Goal: Task Accomplishment & Management: Manage account settings

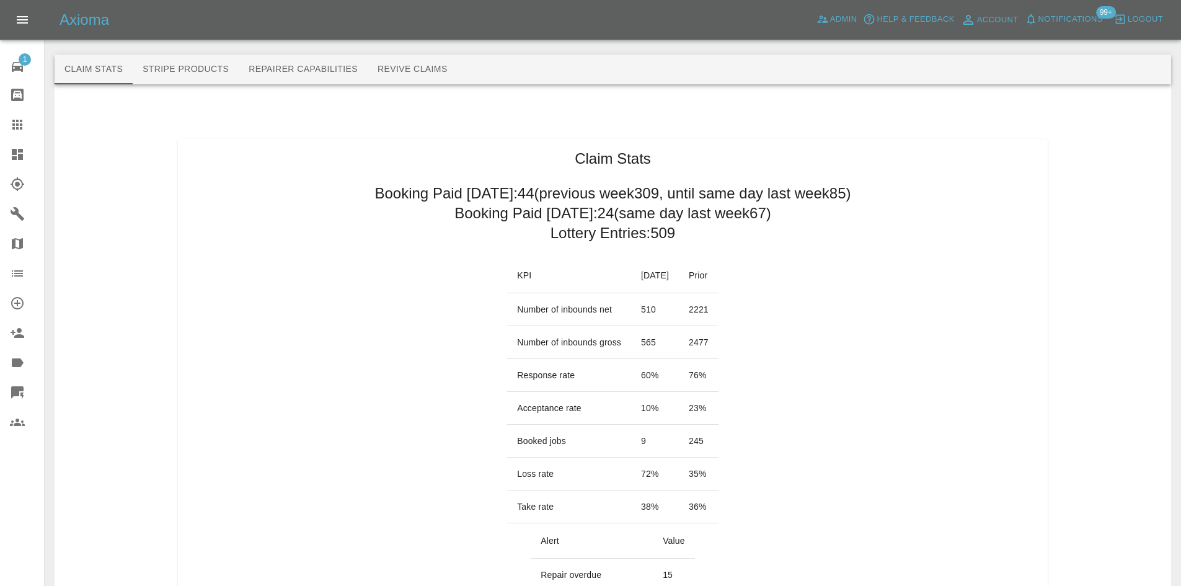
click at [20, 159] on icon at bounding box center [17, 154] width 11 height 11
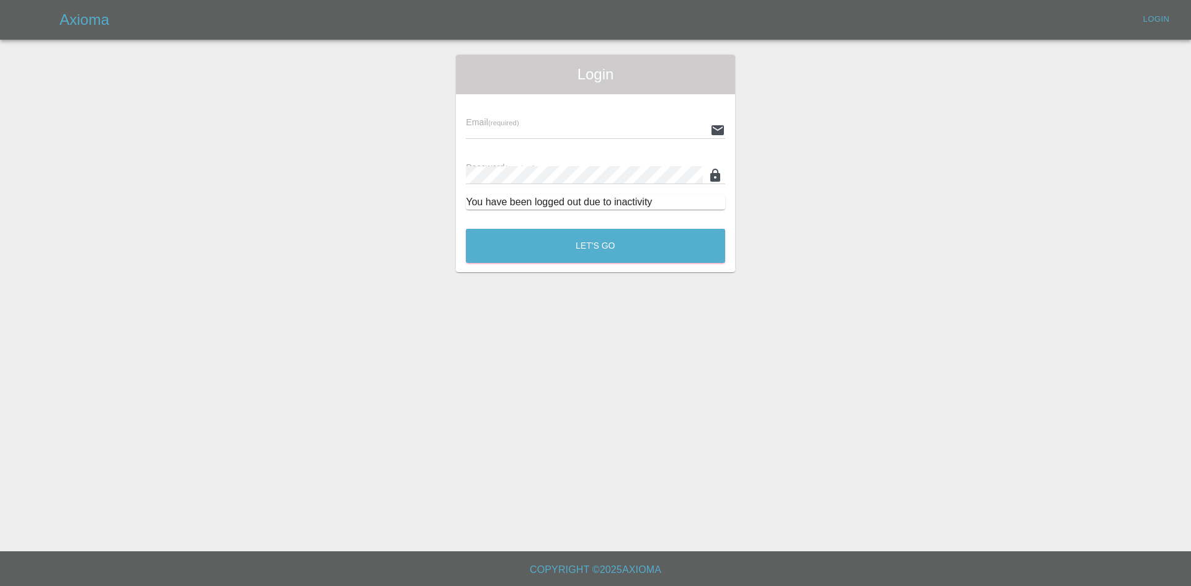
type input "[PERSON_NAME][EMAIL_ADDRESS][PERSON_NAME][DOMAIN_NAME]"
click at [602, 264] on div "Let's Go" at bounding box center [595, 243] width 260 height 47
click at [600, 249] on button "Let's Go" at bounding box center [595, 246] width 259 height 34
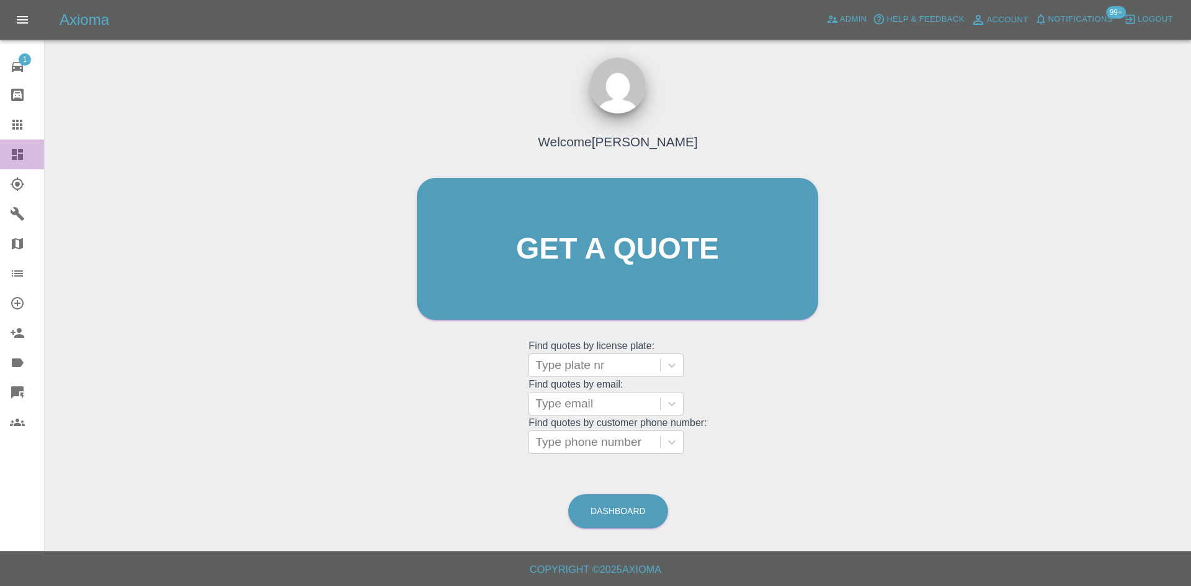
click at [1, 158] on link "Dashboard" at bounding box center [22, 155] width 44 height 30
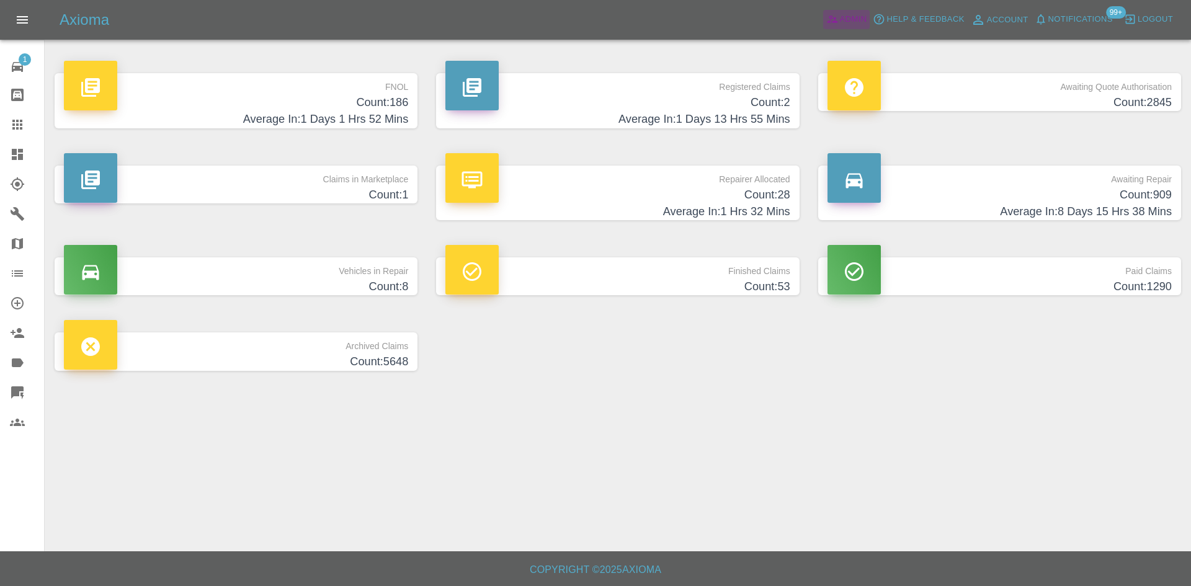
click at [824, 24] on link "Admin" at bounding box center [846, 19] width 47 height 19
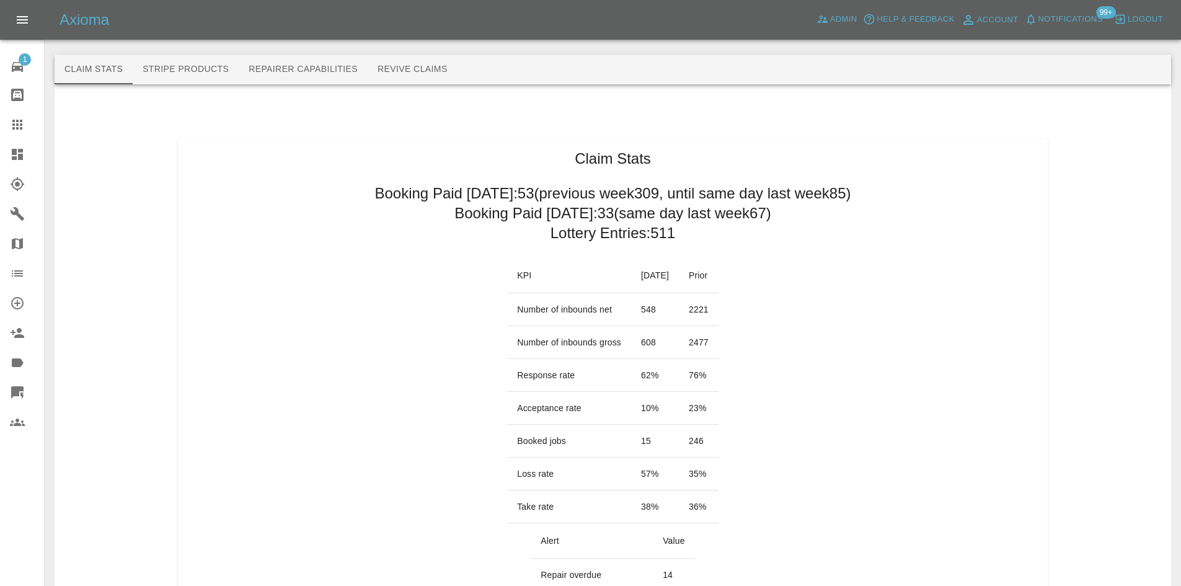
click at [11, 151] on icon at bounding box center [17, 154] width 15 height 15
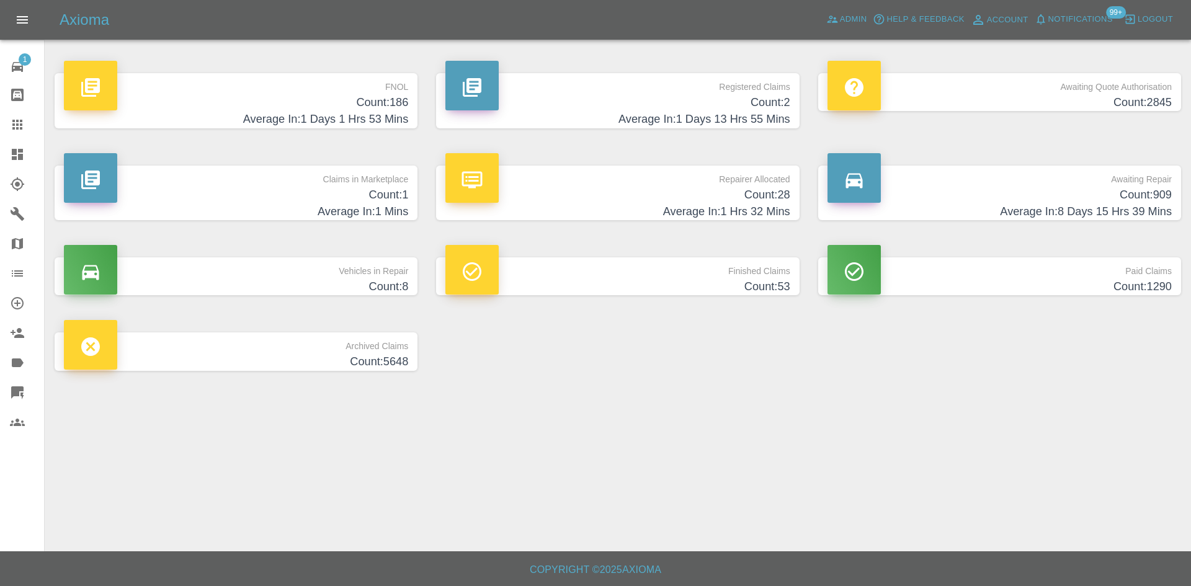
click at [305, 102] on h4 "Count: 186" at bounding box center [236, 102] width 344 height 17
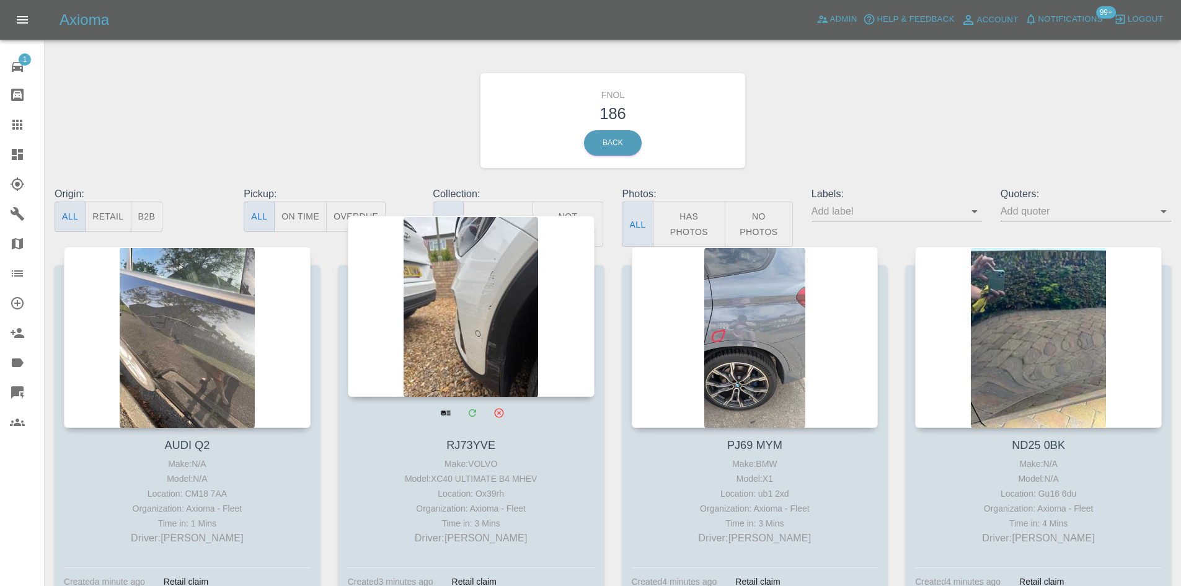
click at [495, 304] on div at bounding box center [471, 306] width 247 height 181
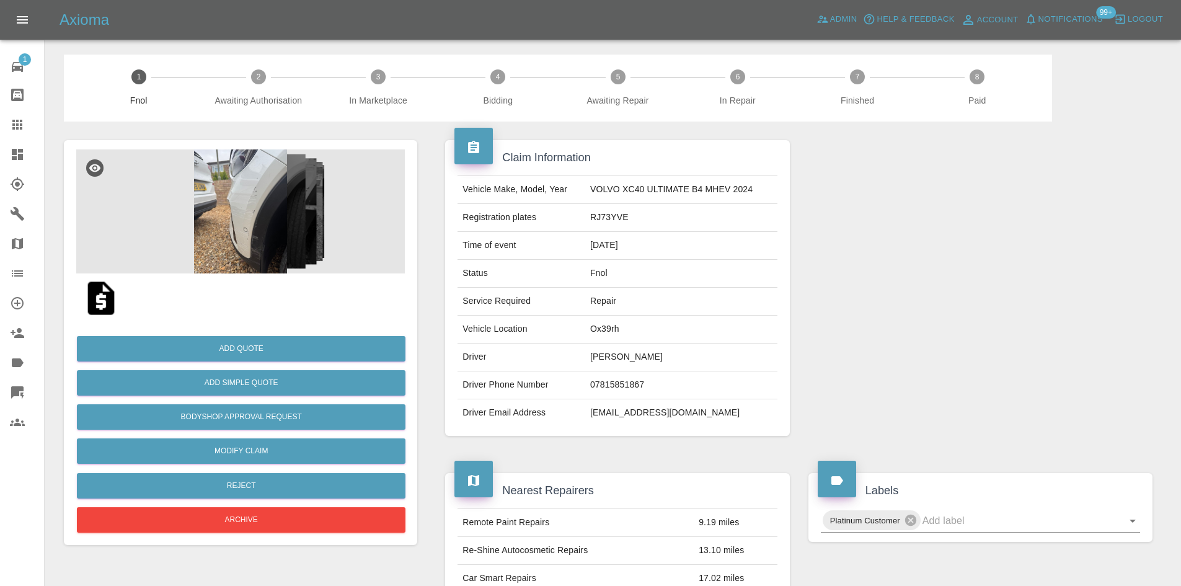
click at [310, 240] on img at bounding box center [240, 211] width 329 height 124
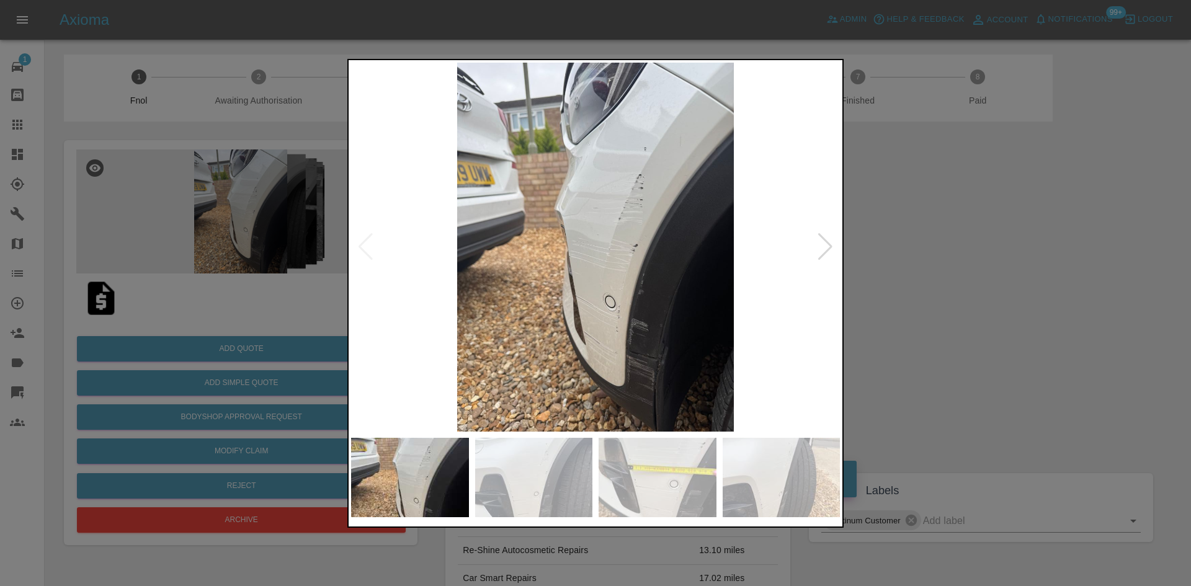
click at [984, 312] on div at bounding box center [595, 293] width 1191 height 586
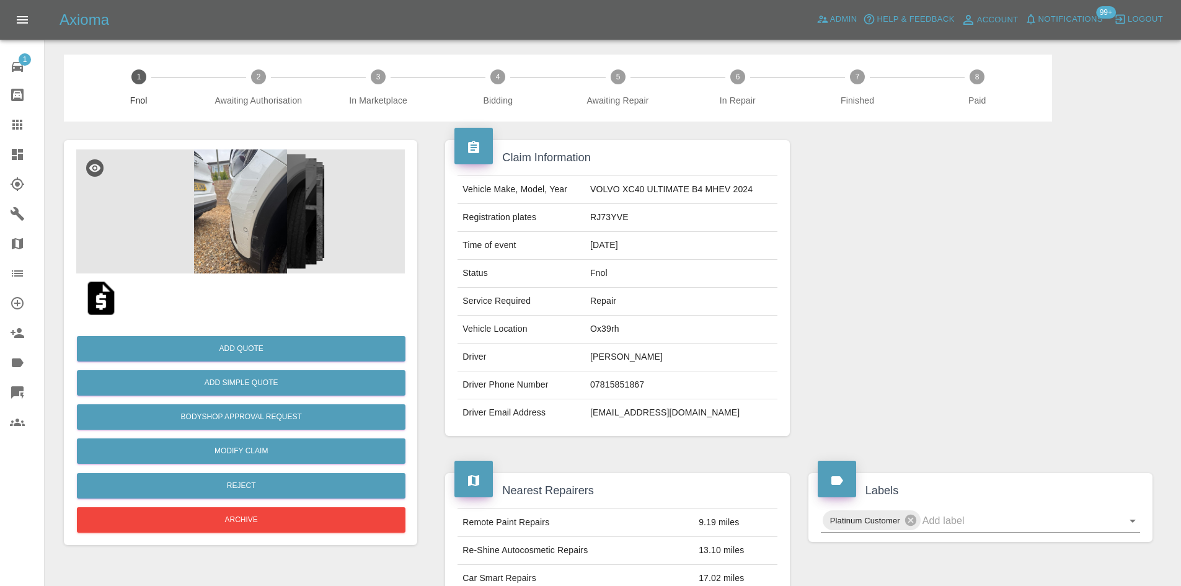
click at [866, 16] on icon "button" at bounding box center [869, 19] width 12 height 12
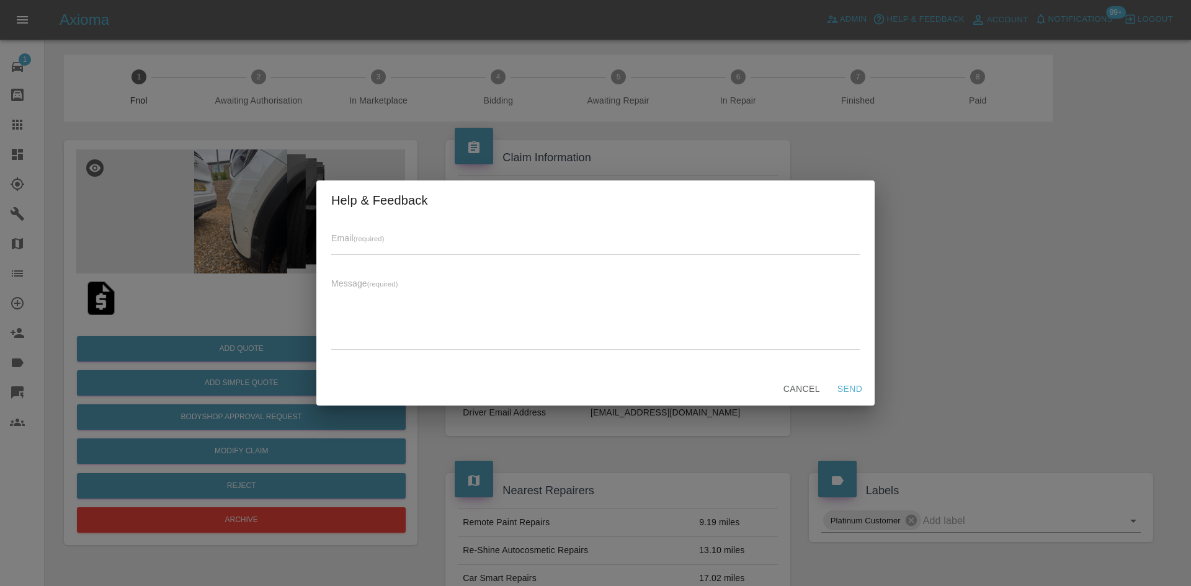
click at [850, 12] on div "Help & Feedback Email (required) Message (required) x Cancel Send" at bounding box center [595, 293] width 1191 height 586
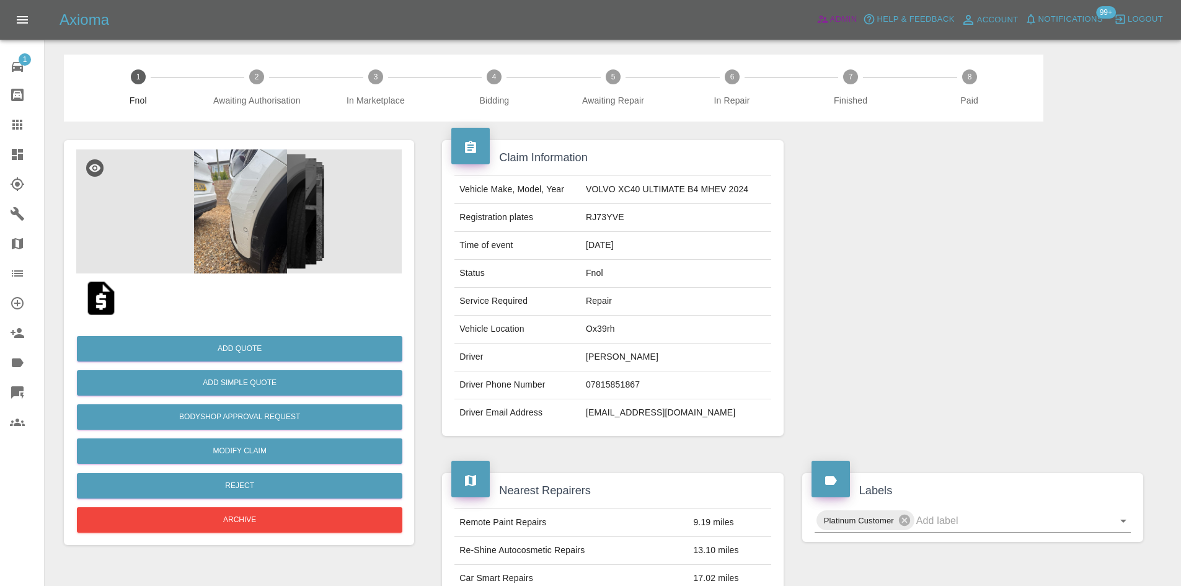
click at [838, 13] on span "Admin" at bounding box center [843, 19] width 27 height 14
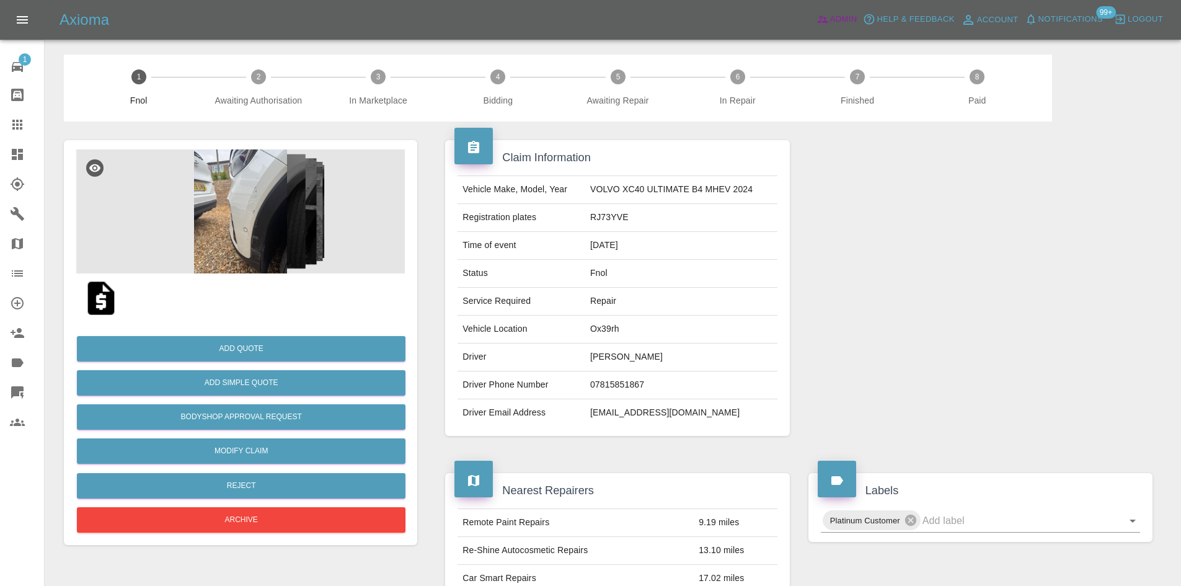
click at [838, 13] on span "Admin" at bounding box center [843, 19] width 27 height 14
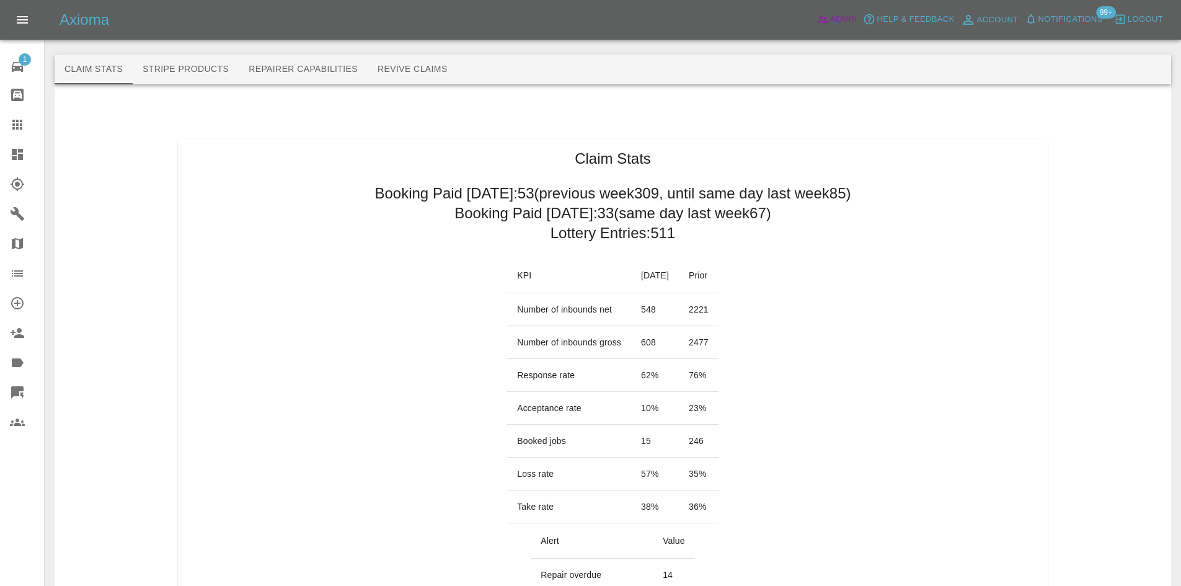
scroll to position [1426, 0]
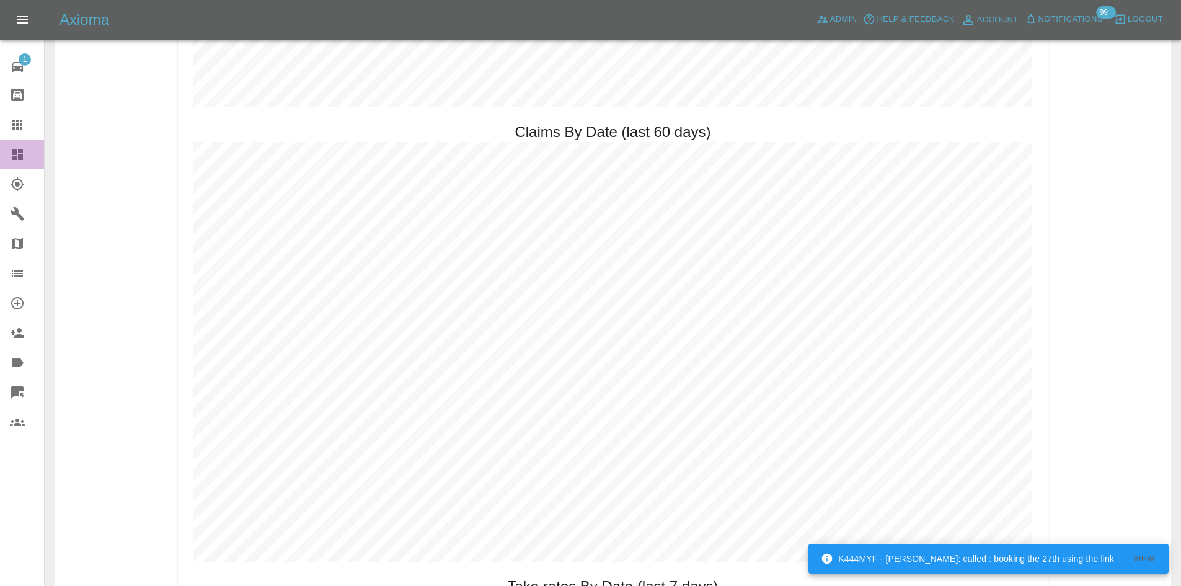
click at [20, 161] on icon at bounding box center [17, 154] width 15 height 15
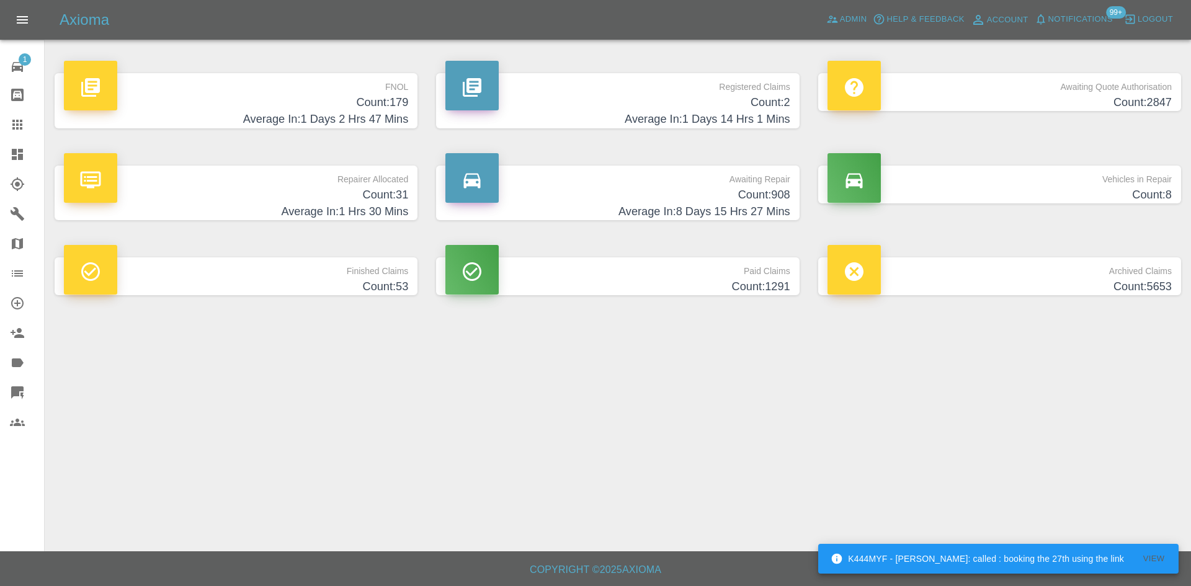
click at [355, 203] on h4 "Average In: 1 Hrs 30 Mins" at bounding box center [236, 211] width 344 height 17
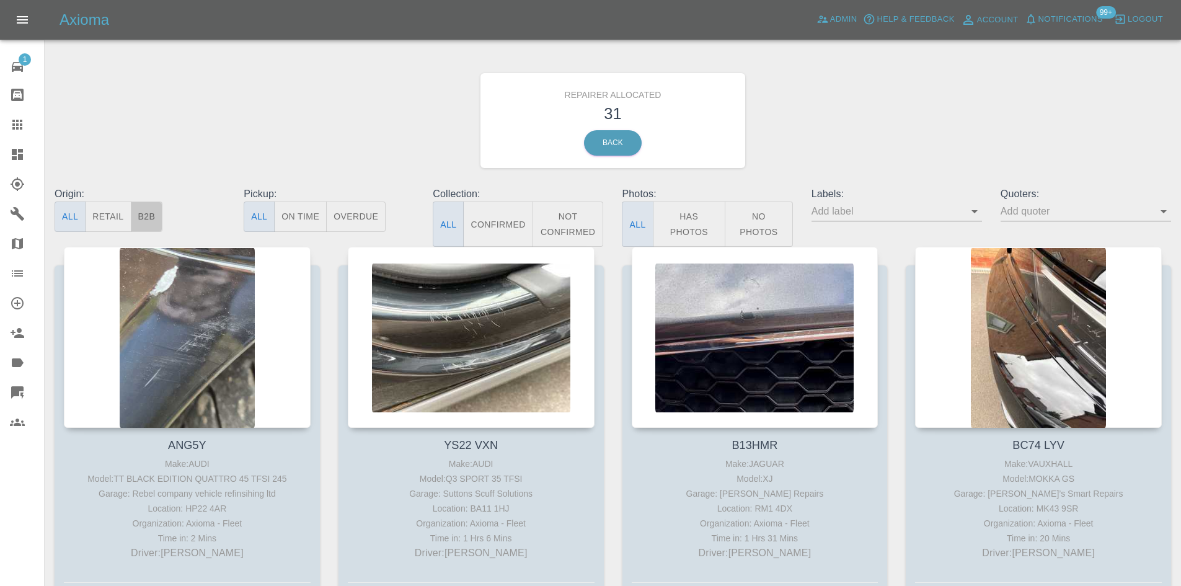
click at [151, 213] on button "B2B" at bounding box center [147, 217] width 32 height 30
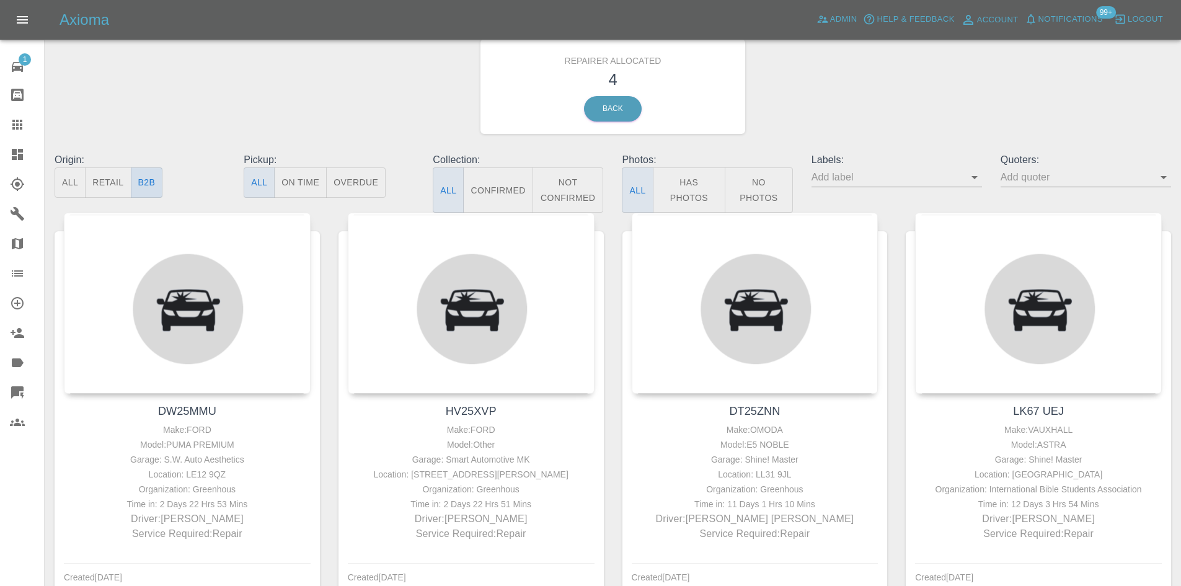
scroll to position [107, 0]
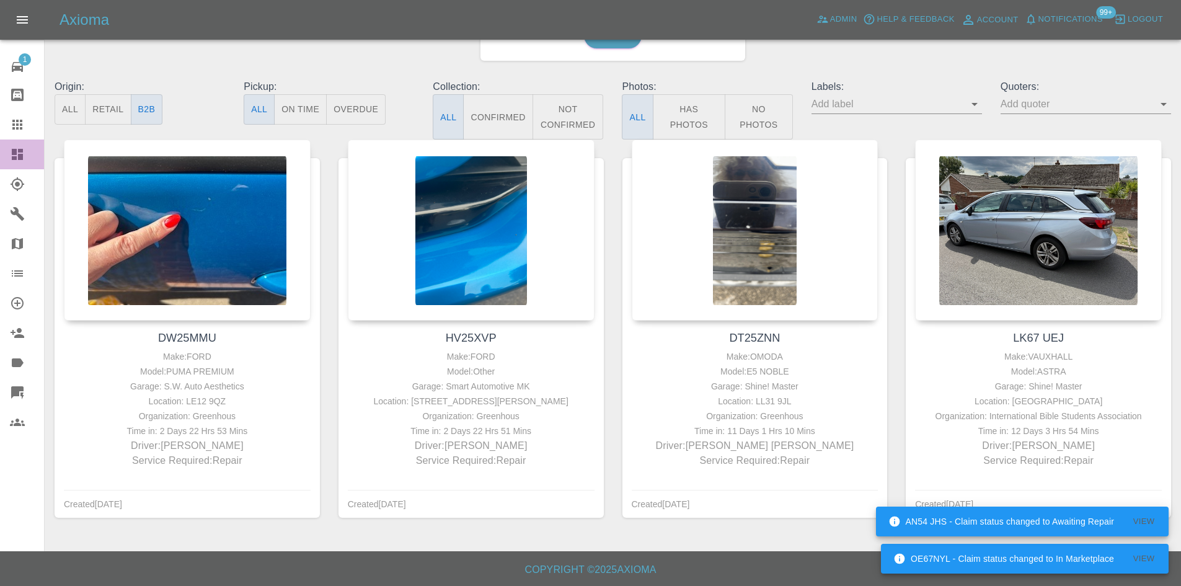
click at [11, 152] on icon at bounding box center [17, 154] width 15 height 15
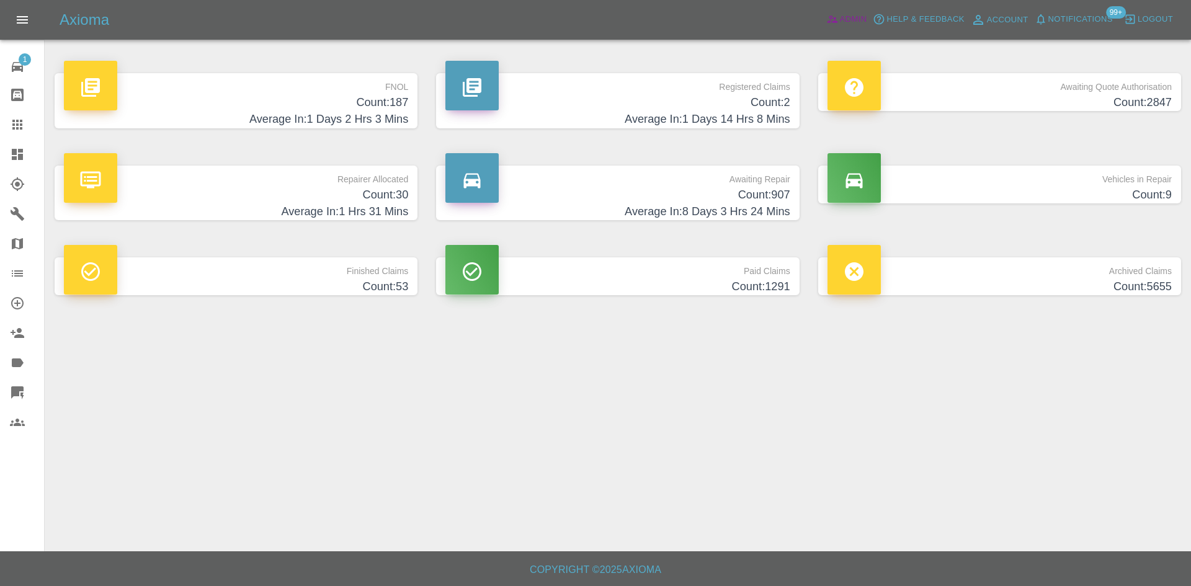
click at [832, 22] on icon at bounding box center [832, 19] width 11 height 7
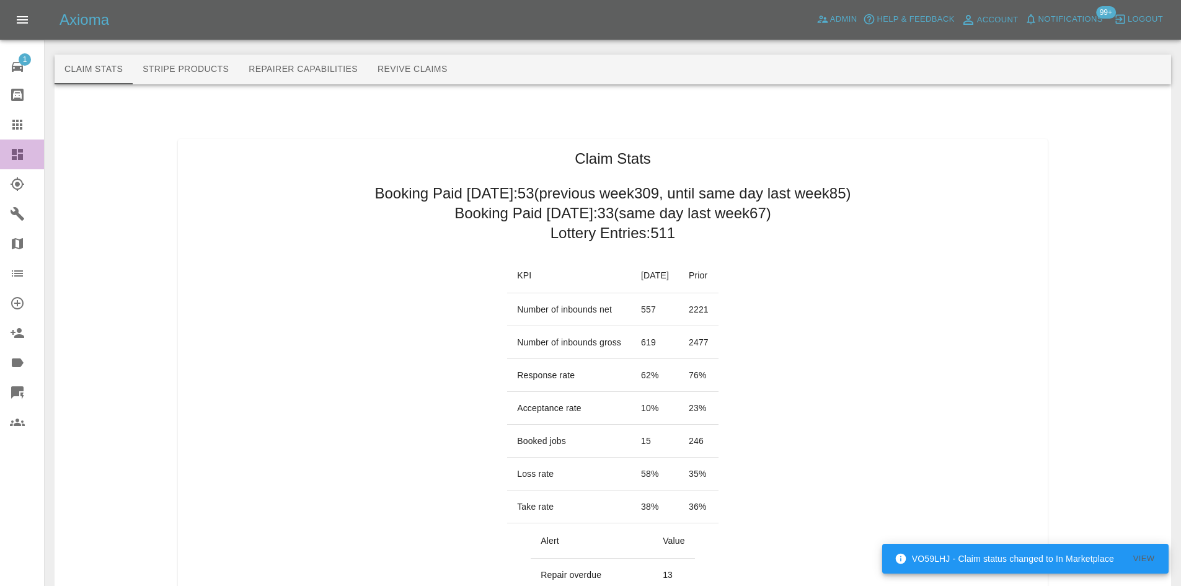
click at [16, 149] on icon at bounding box center [17, 154] width 11 height 11
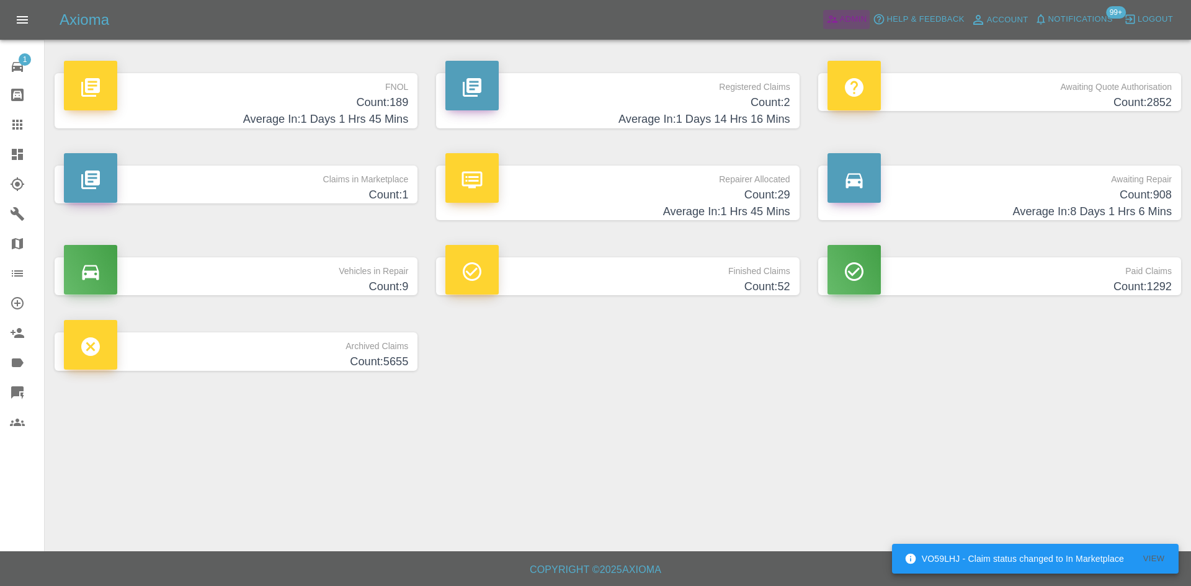
click at [847, 15] on span "Admin" at bounding box center [853, 19] width 27 height 14
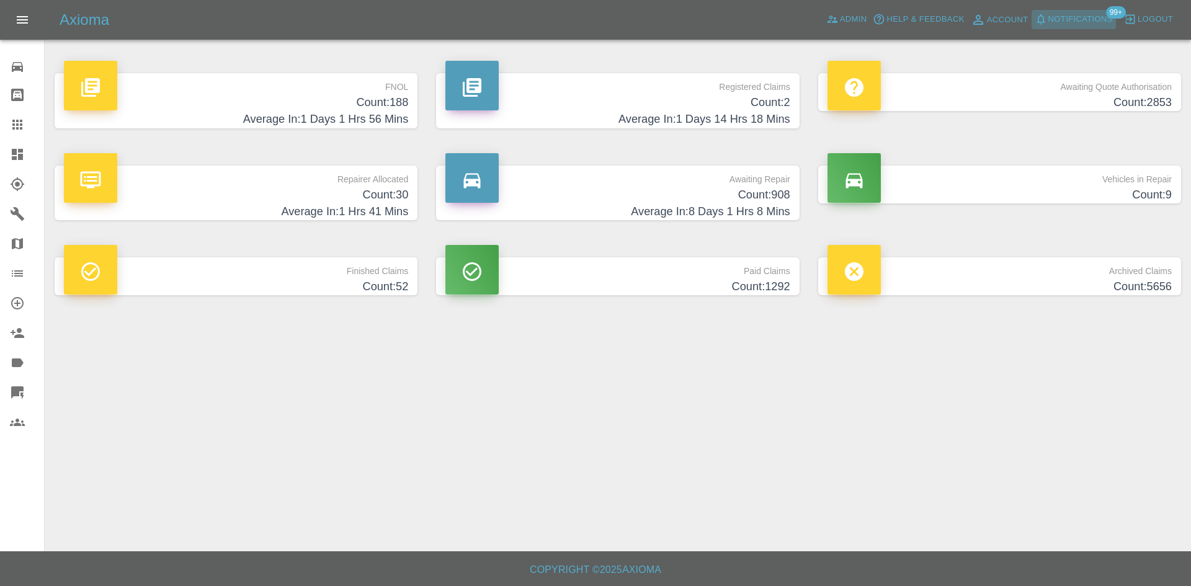
click at [1088, 23] on span "Notifications" at bounding box center [1080, 19] width 64 height 14
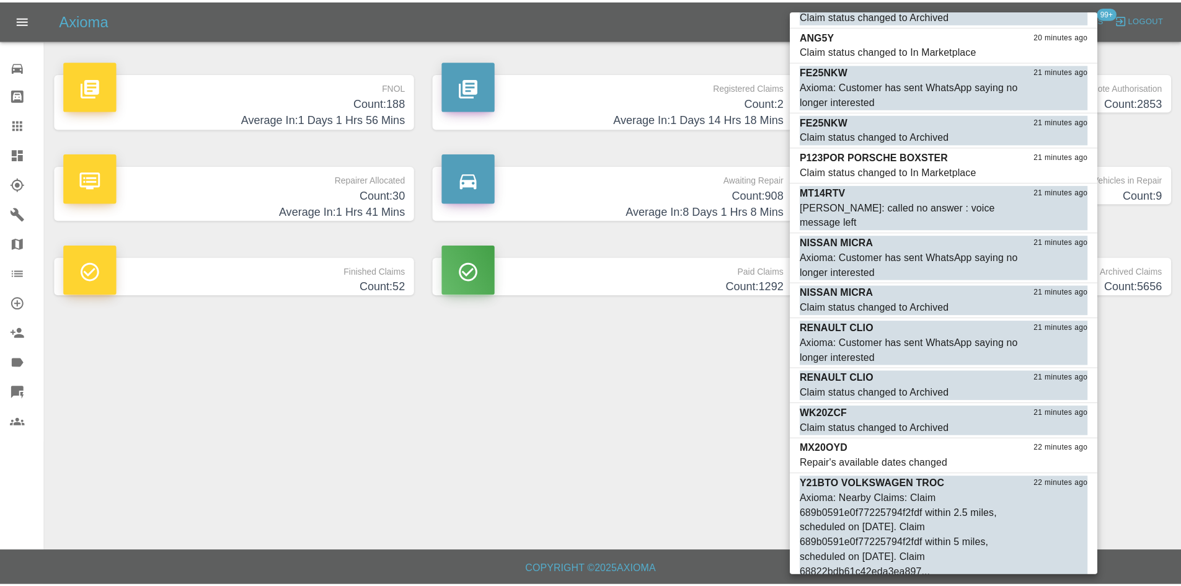
scroll to position [1364, 0]
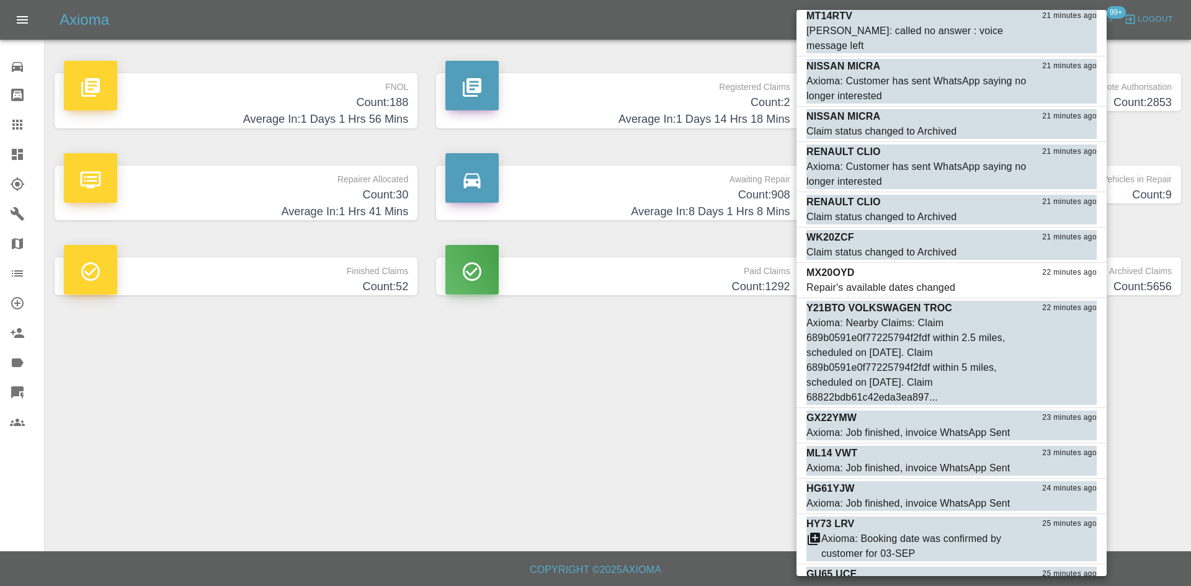
click at [672, 454] on div at bounding box center [595, 293] width 1191 height 586
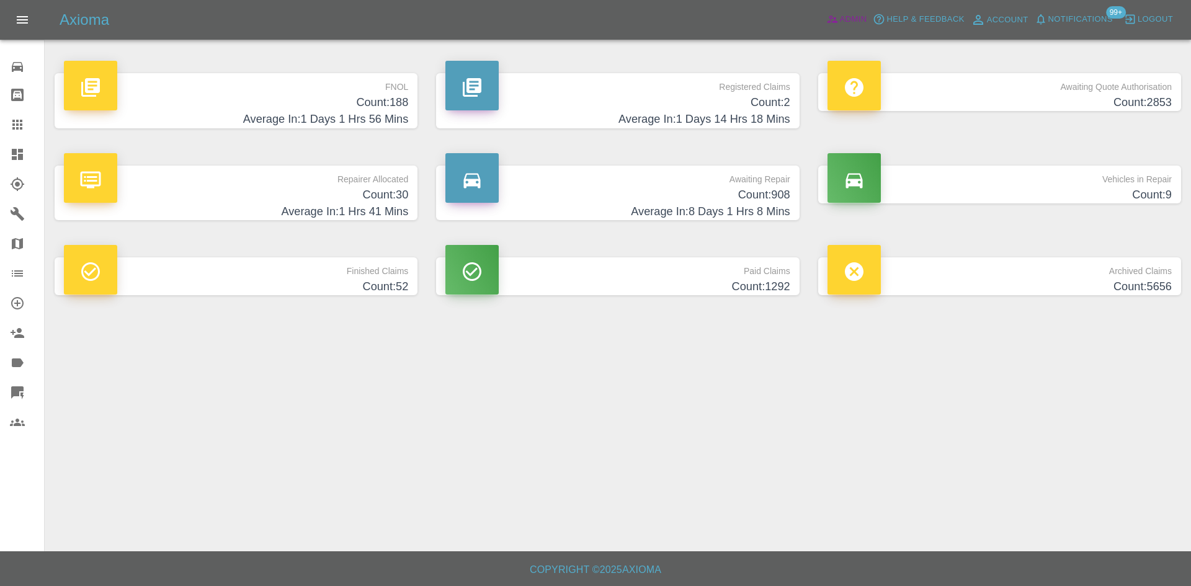
click at [837, 17] on icon at bounding box center [832, 19] width 12 height 12
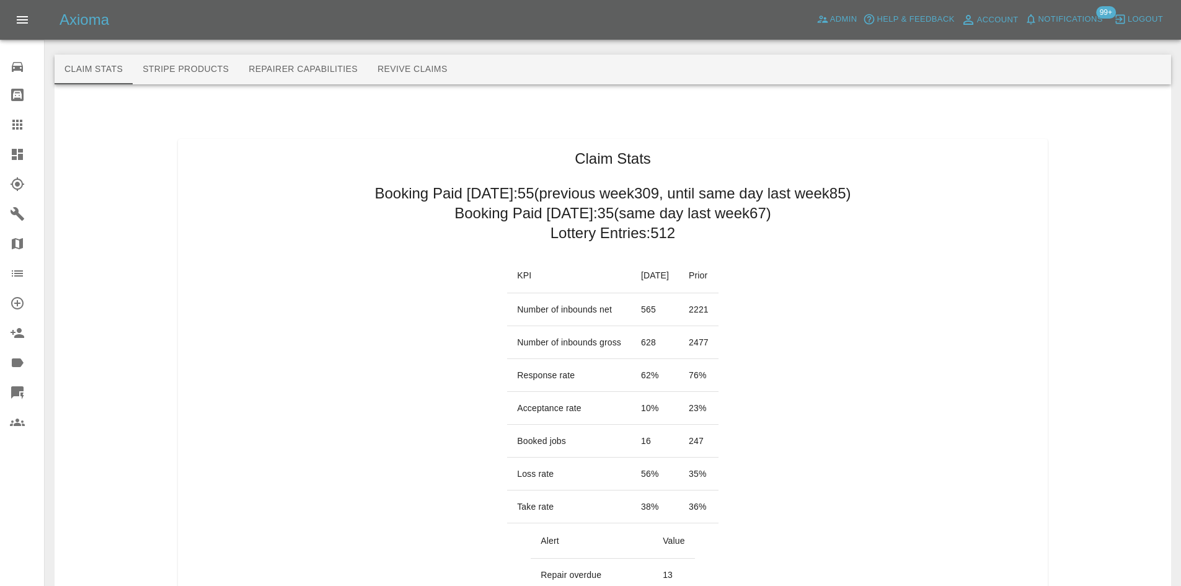
click at [13, 153] on icon at bounding box center [17, 154] width 11 height 11
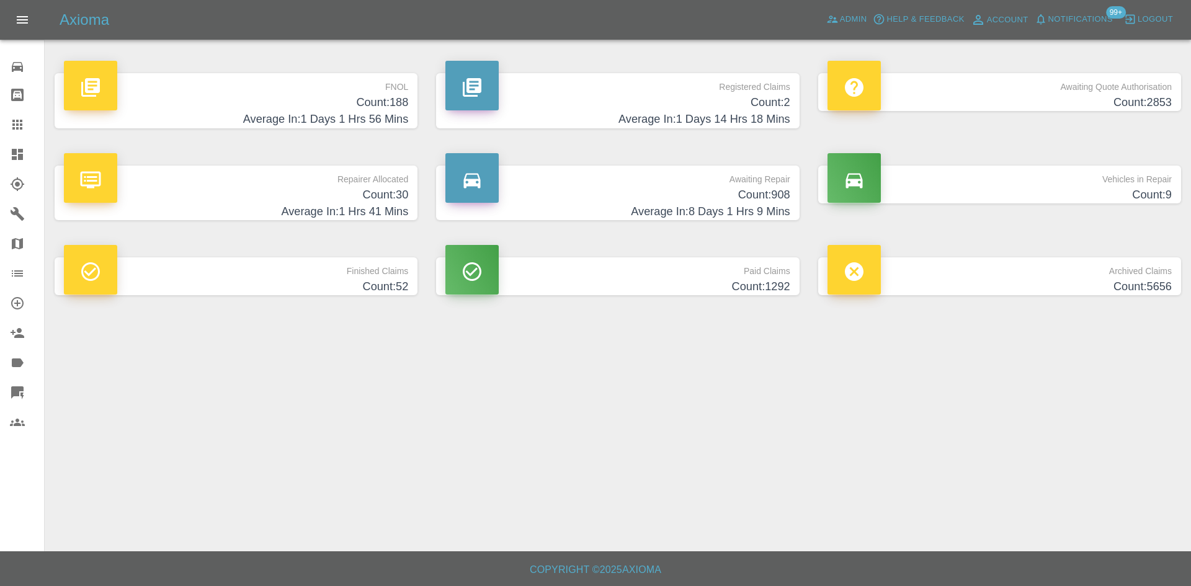
click at [675, 102] on h4 "Count: 2" at bounding box center [617, 102] width 344 height 17
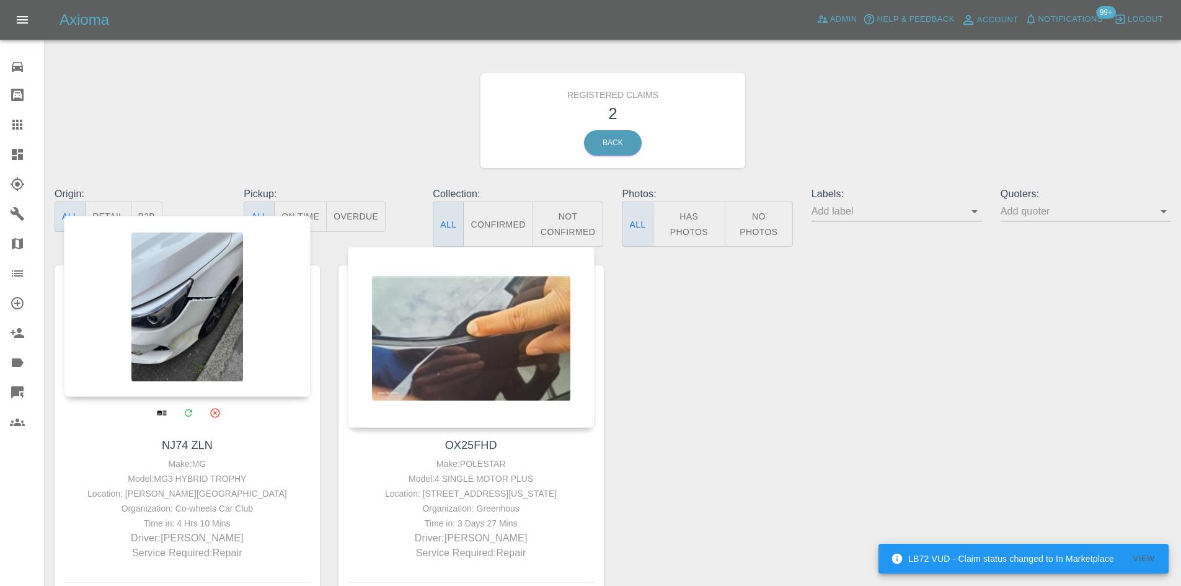
click at [161, 295] on div at bounding box center [187, 306] width 247 height 181
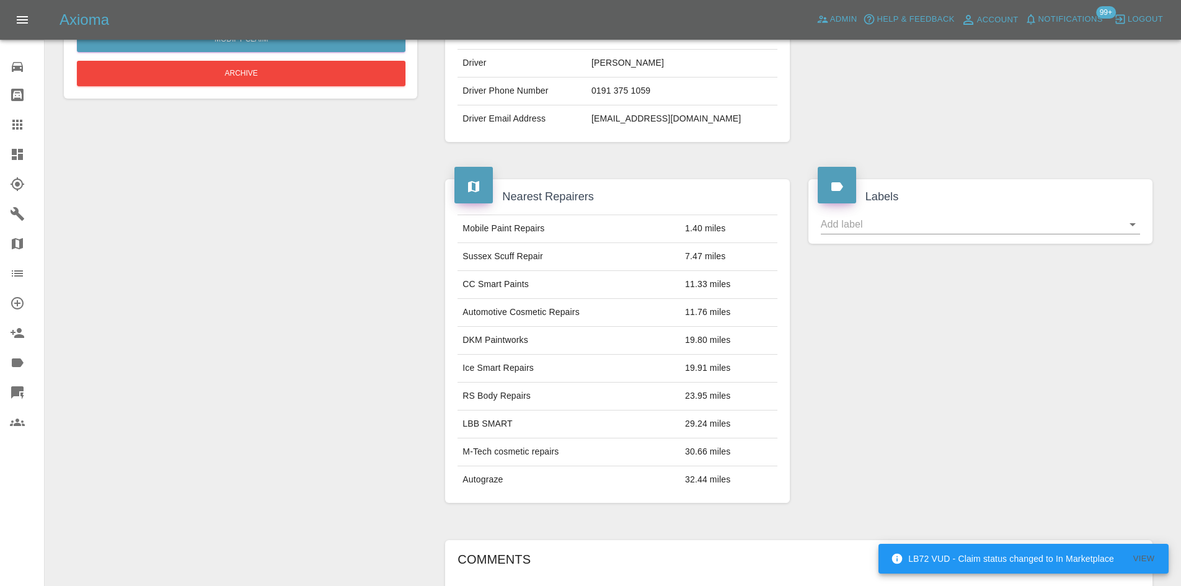
scroll to position [99, 0]
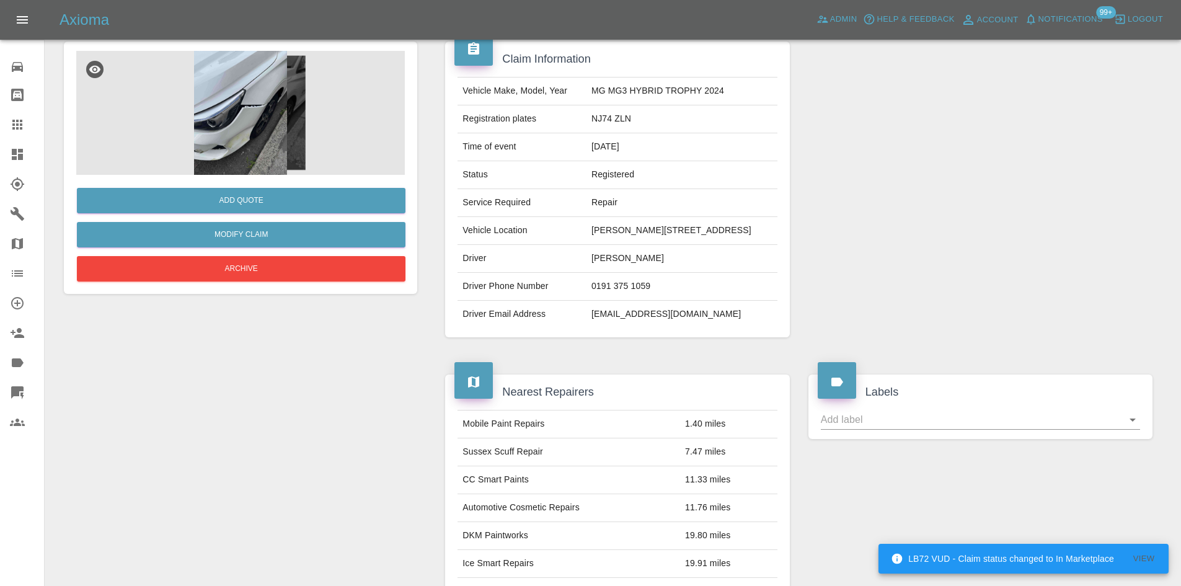
click at [607, 120] on td "NJ74 ZLN" at bounding box center [682, 119] width 191 height 28
copy td "NJ74 ZLN"
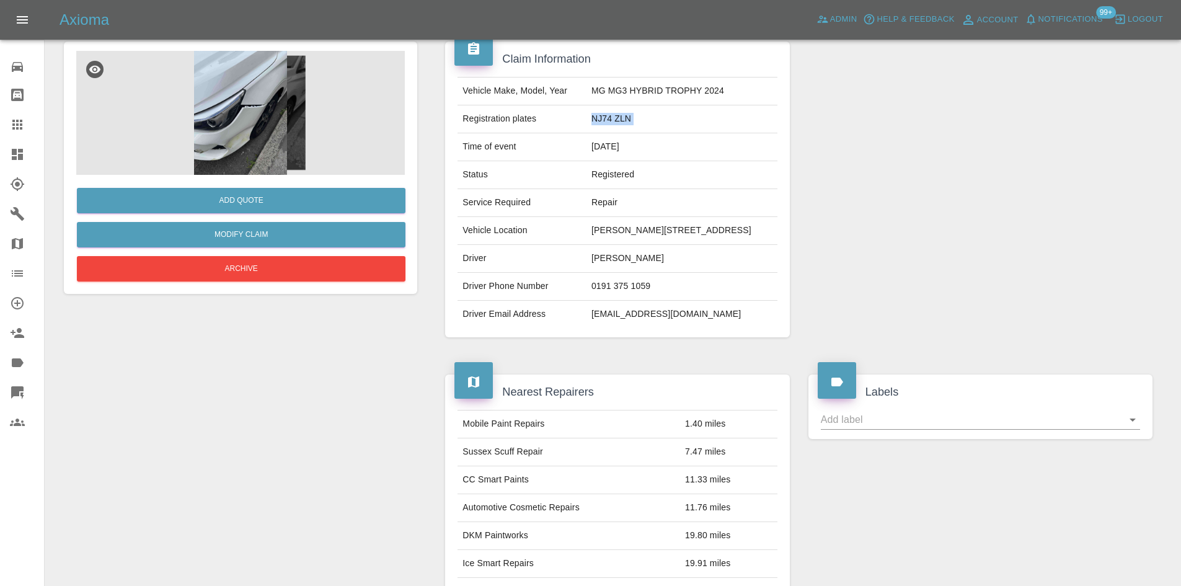
click at [221, 127] on img at bounding box center [240, 113] width 329 height 124
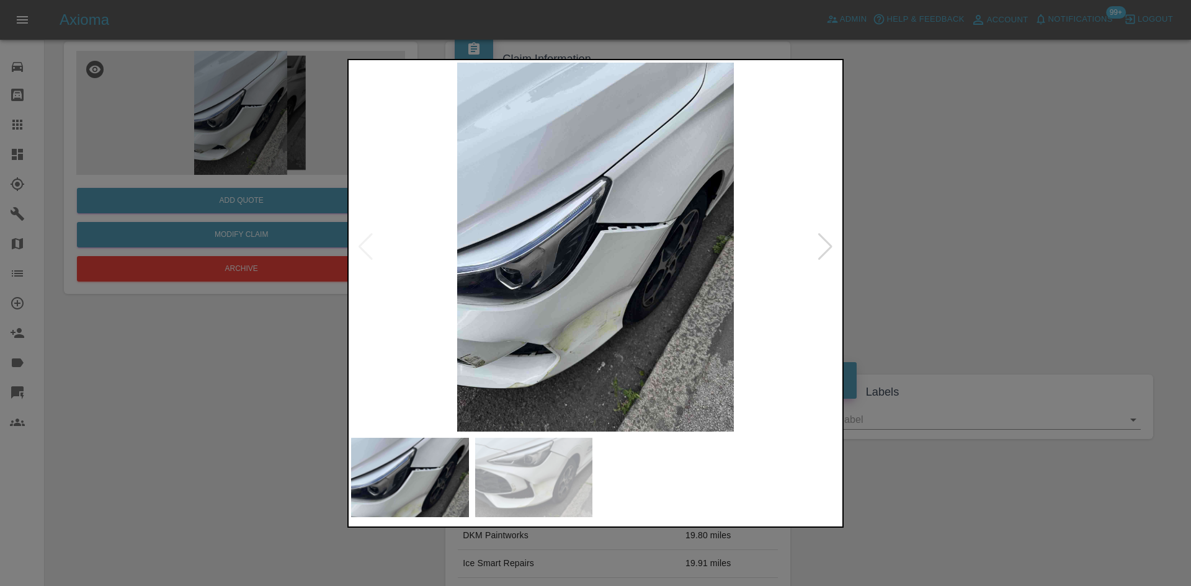
click at [527, 455] on img at bounding box center [534, 478] width 118 height 80
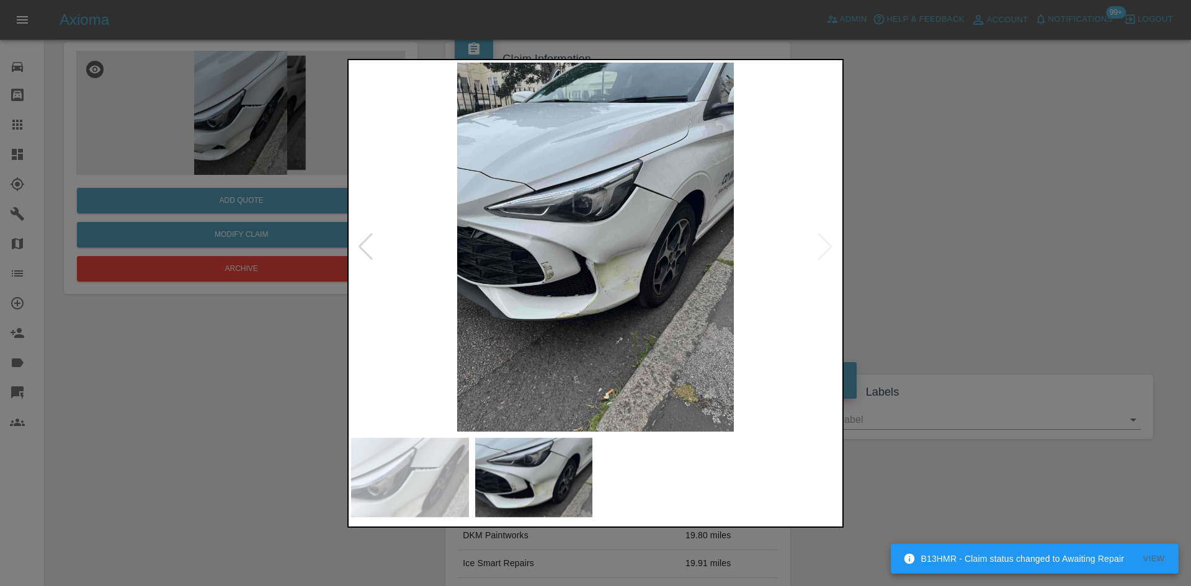
click at [549, 484] on img at bounding box center [534, 478] width 118 height 80
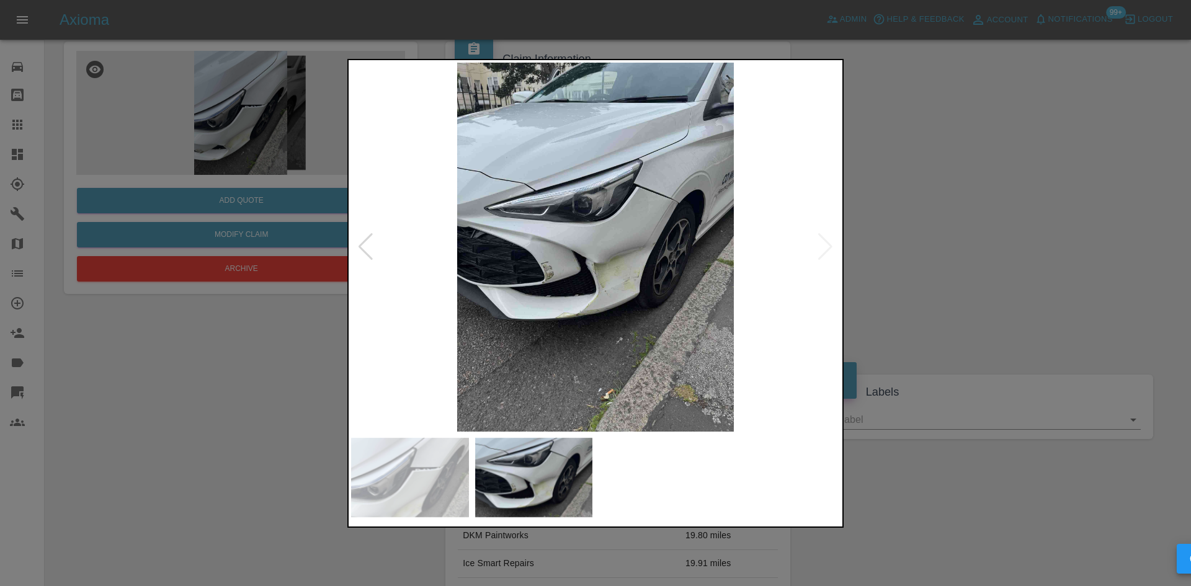
click at [642, 254] on img at bounding box center [595, 247] width 489 height 369
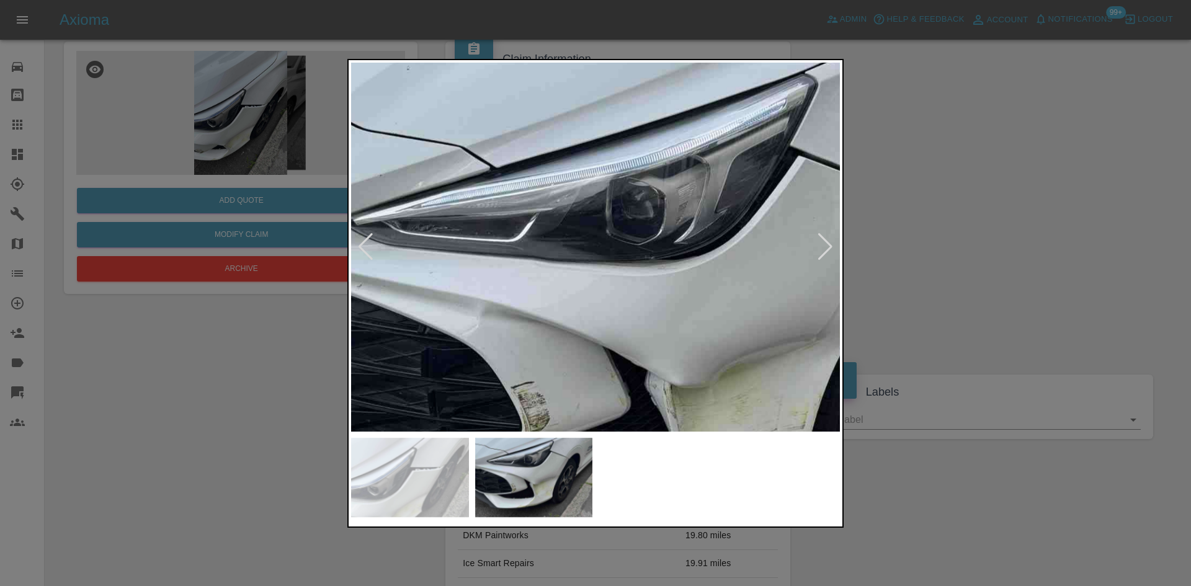
click at [897, 370] on div at bounding box center [595, 293] width 1191 height 586
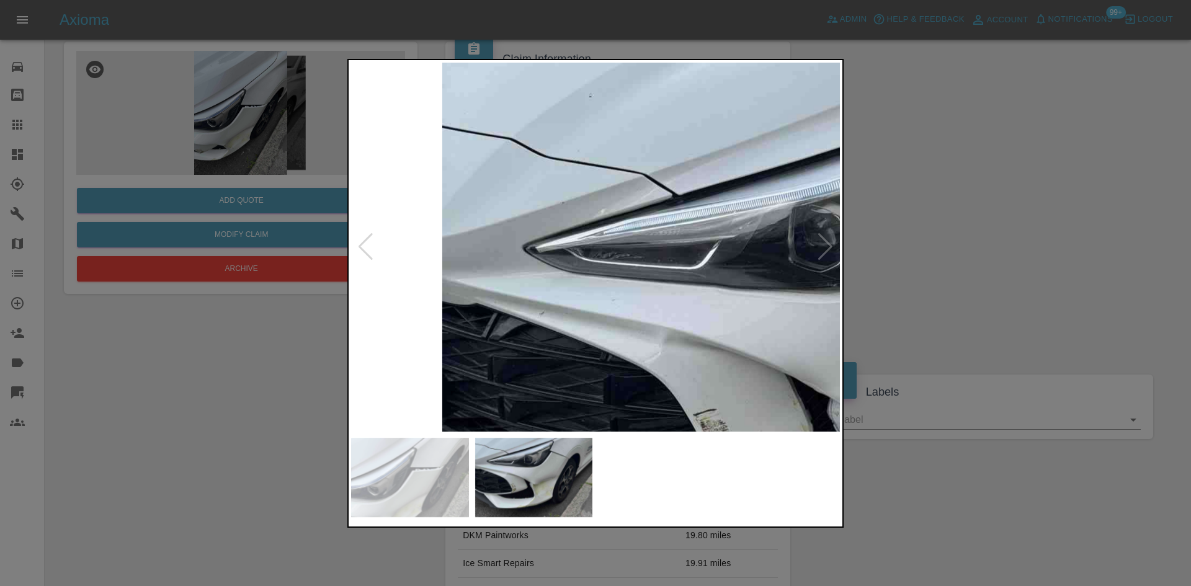
click at [999, 327] on div at bounding box center [595, 293] width 1191 height 586
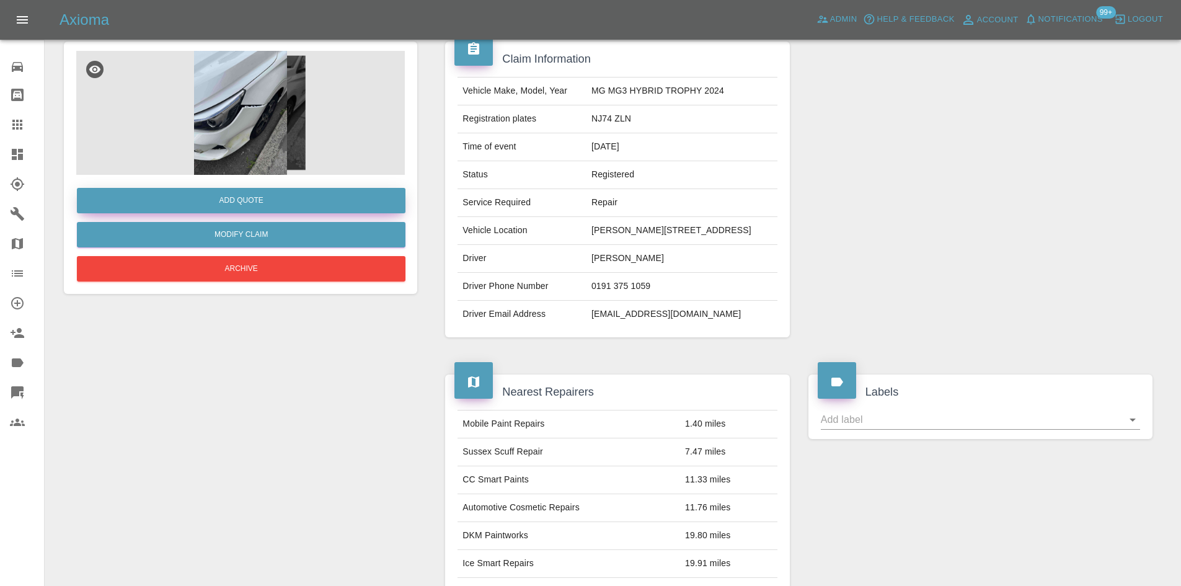
click at [231, 208] on button "Add Quote" at bounding box center [241, 200] width 329 height 25
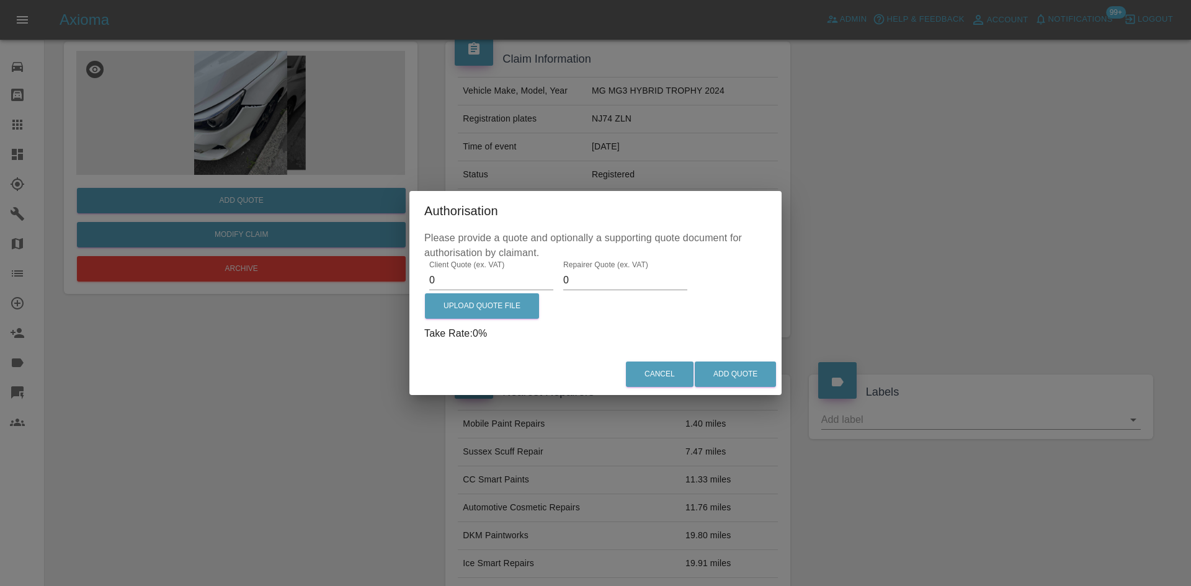
click at [443, 282] on input "0" at bounding box center [491, 280] width 124 height 20
paste input "2599.89"
type input "2599.89"
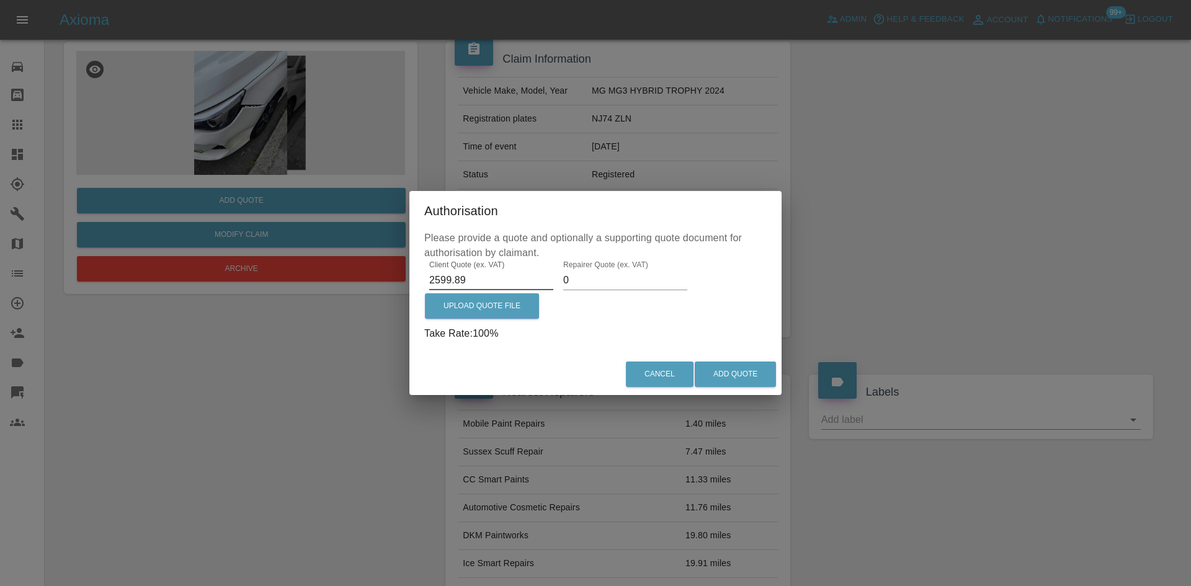
click at [597, 280] on input "0" at bounding box center [625, 280] width 124 height 20
type input "0"
type input "1800"
click at [541, 306] on div "Client Quote (ex. VAT) 2599.89 Repairer Quote (ex. VAT) 1800 Upload Quote File …" at bounding box center [595, 300] width 342 height 81
click at [529, 306] on label "Upload Quote File" at bounding box center [482, 305] width 114 height 25
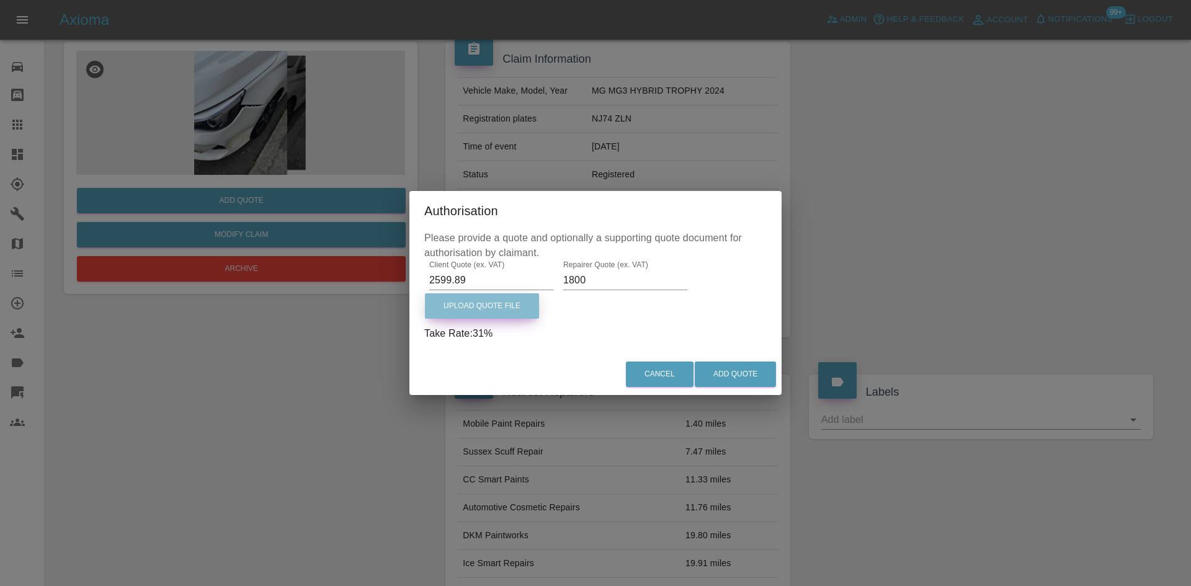
click at [0, 0] on input "Upload Quote File" at bounding box center [0, 0] width 0 height 0
click at [454, 298] on label "Upload Quote File" at bounding box center [482, 305] width 114 height 25
click at [0, 0] on input "Upload Quote File" at bounding box center [0, 0] width 0 height 0
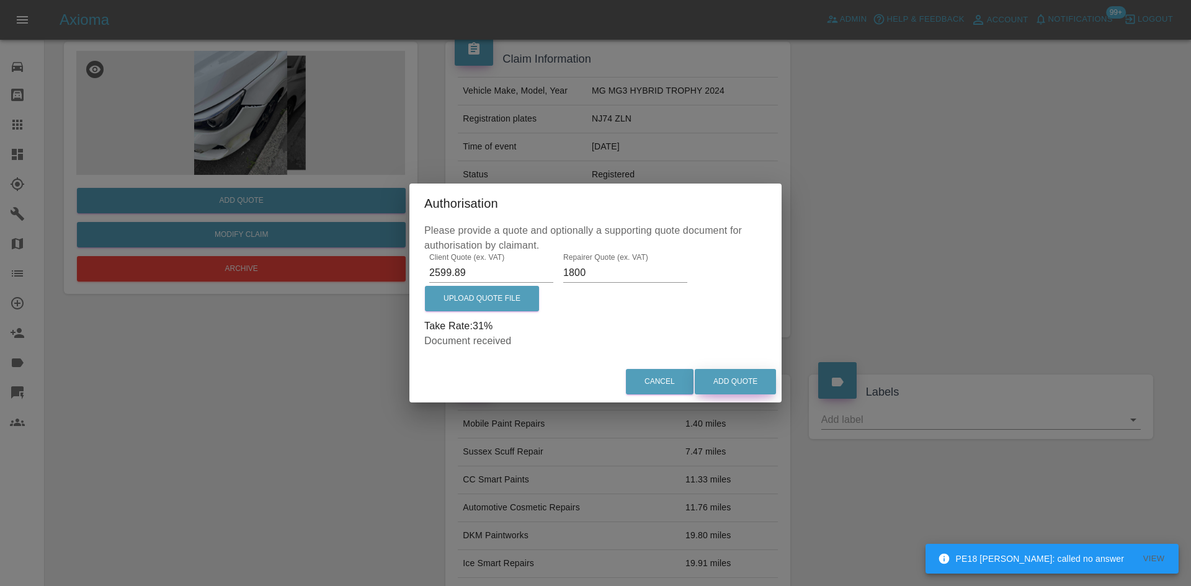
click at [747, 389] on button "Add Quote" at bounding box center [735, 381] width 81 height 25
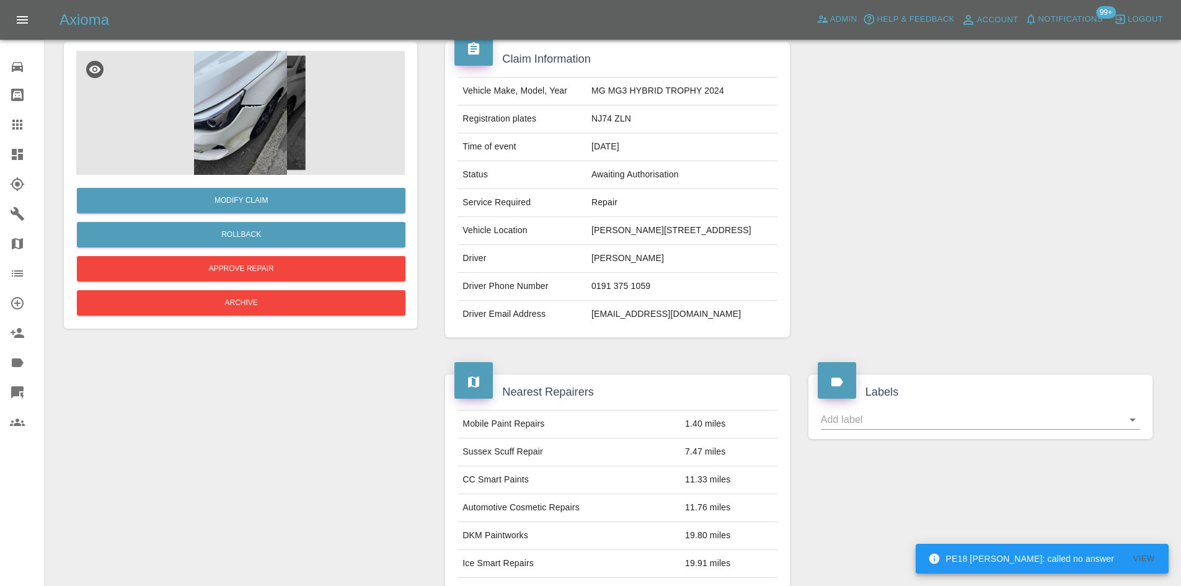
scroll to position [0, 0]
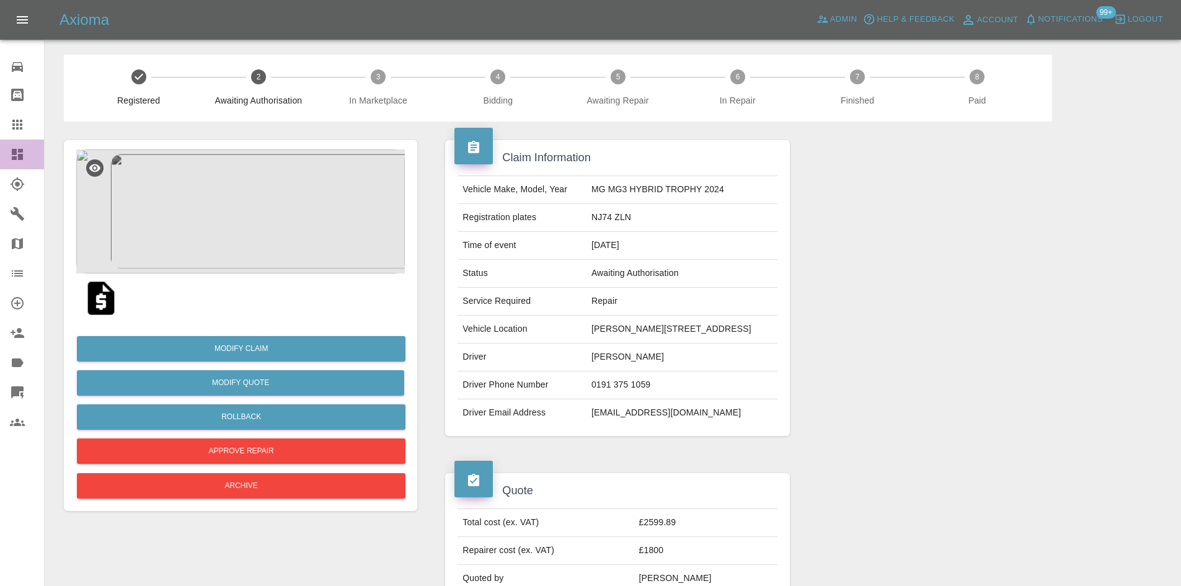
click at [13, 144] on link "Dashboard" at bounding box center [22, 155] width 44 height 30
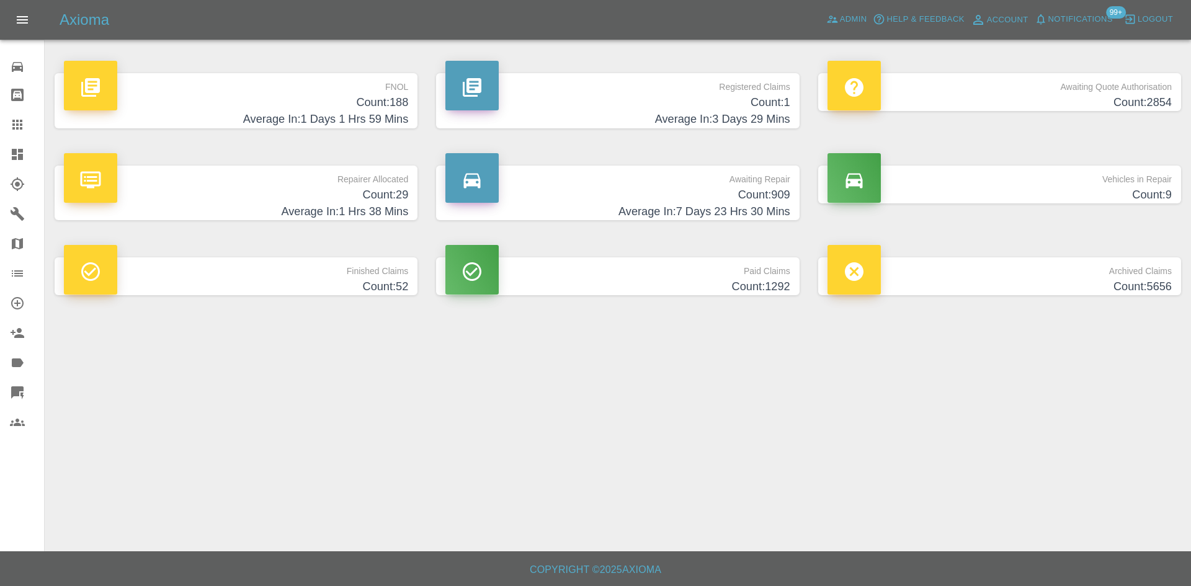
click at [716, 96] on h4 "Count: 1" at bounding box center [617, 102] width 344 height 17
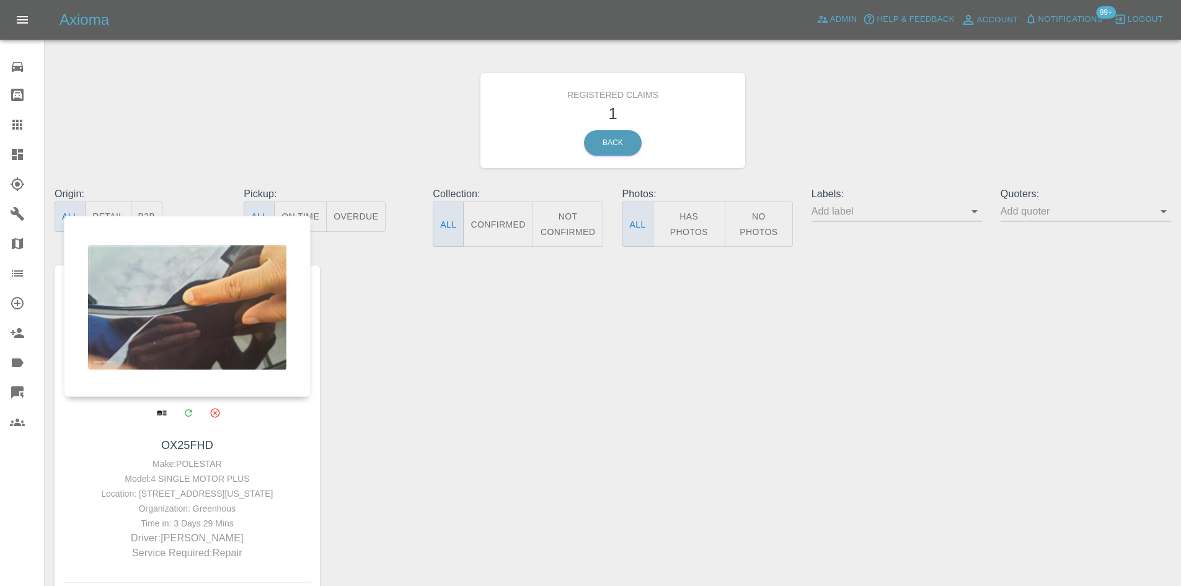
click at [191, 296] on div at bounding box center [187, 306] width 247 height 181
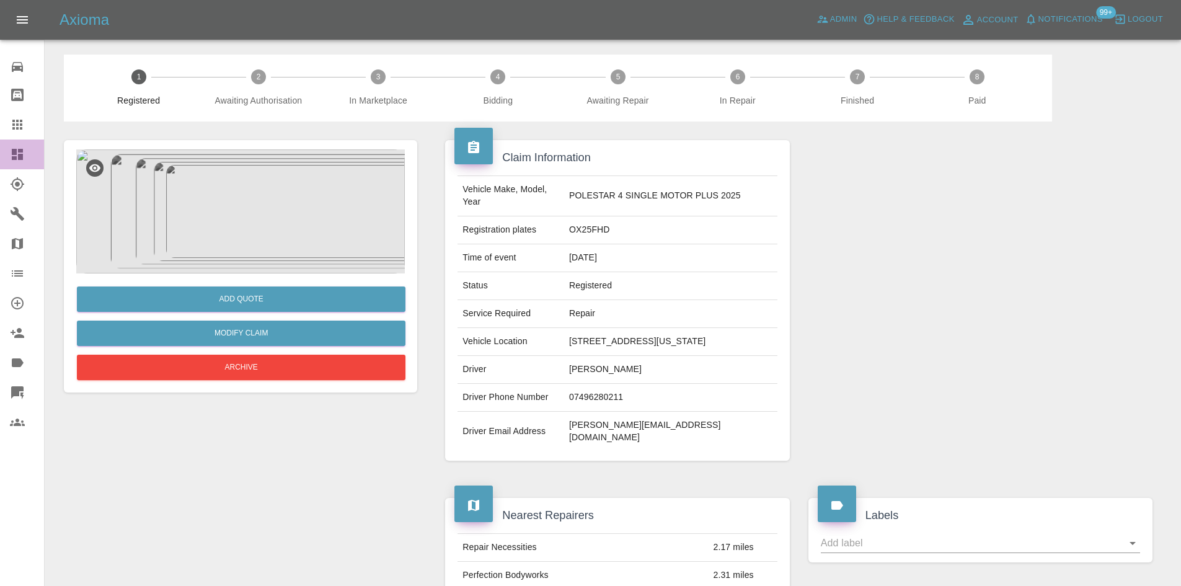
click at [9, 154] on link "Dashboard" at bounding box center [22, 155] width 44 height 30
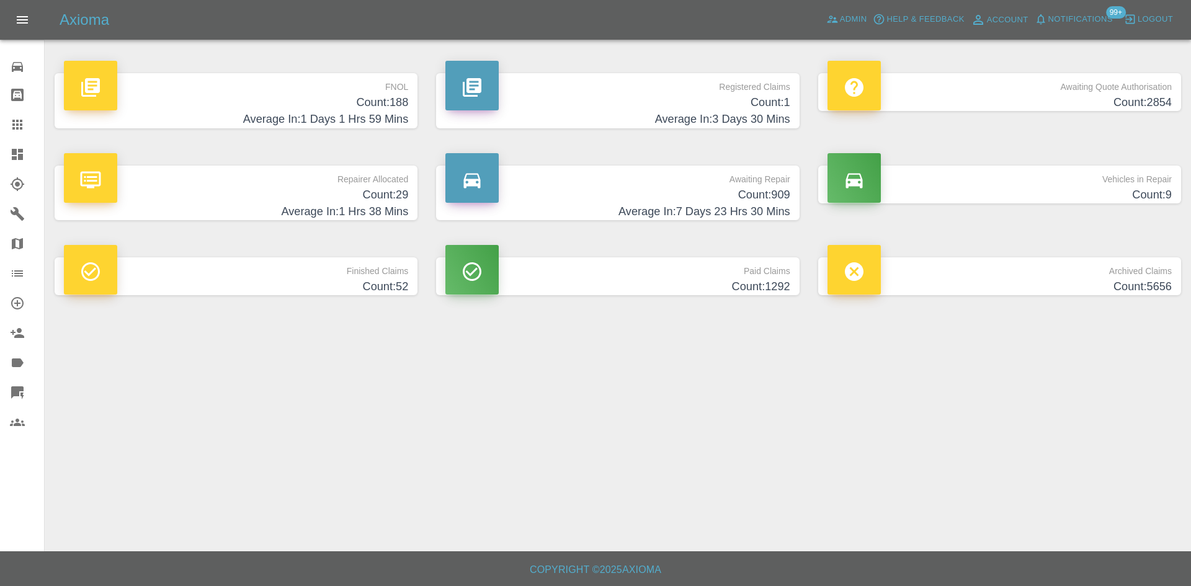
click at [1072, 25] on span "Notifications" at bounding box center [1080, 19] width 64 height 14
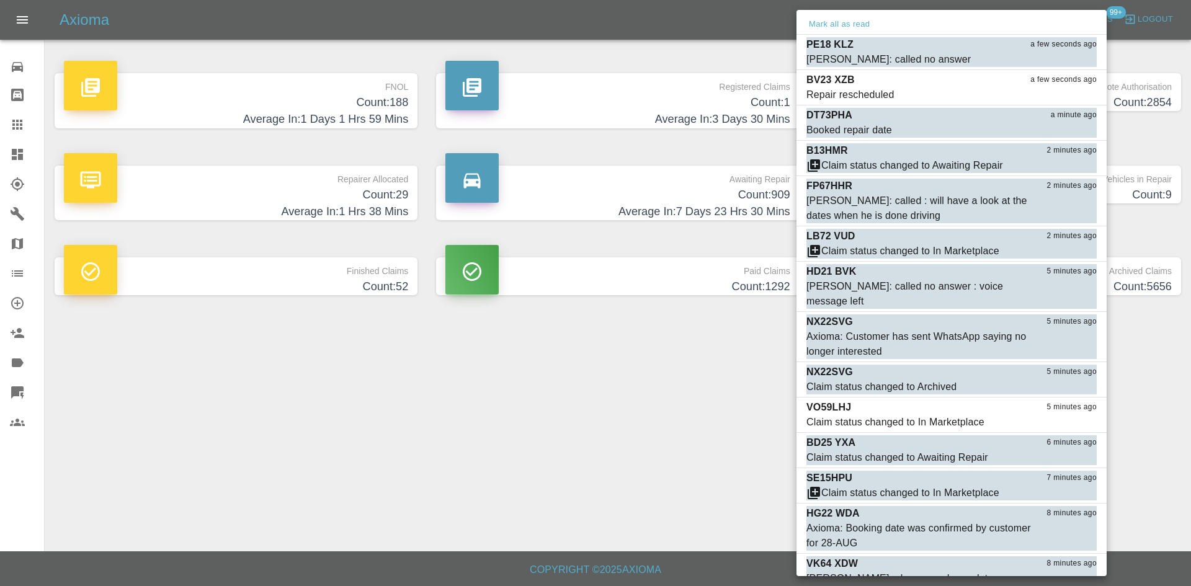
click at [626, 340] on div at bounding box center [595, 293] width 1191 height 586
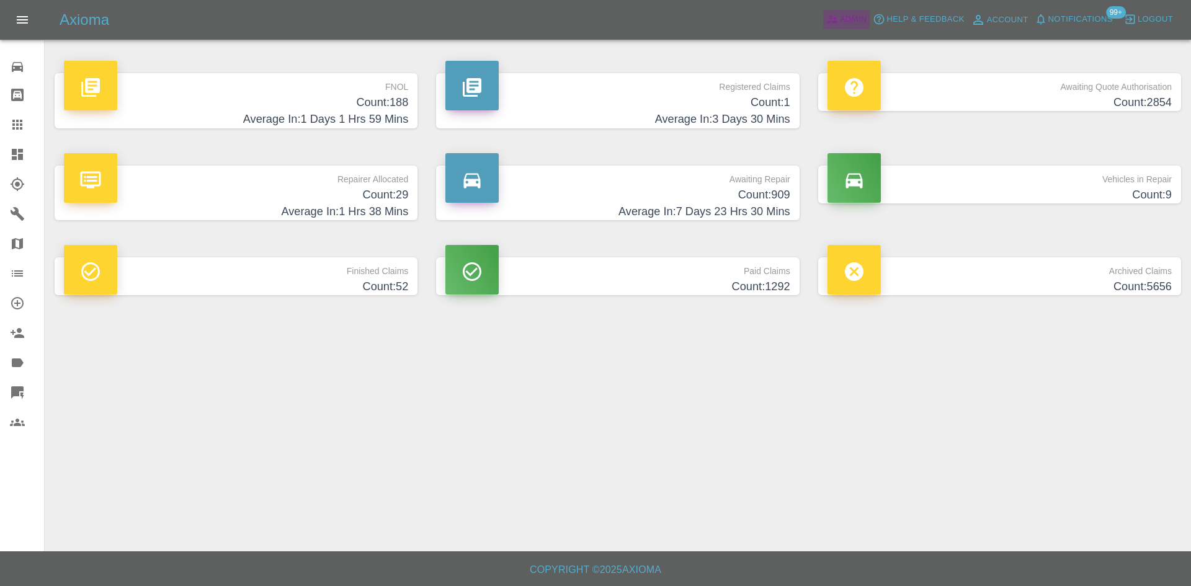
click at [844, 23] on span "Admin" at bounding box center [853, 19] width 27 height 14
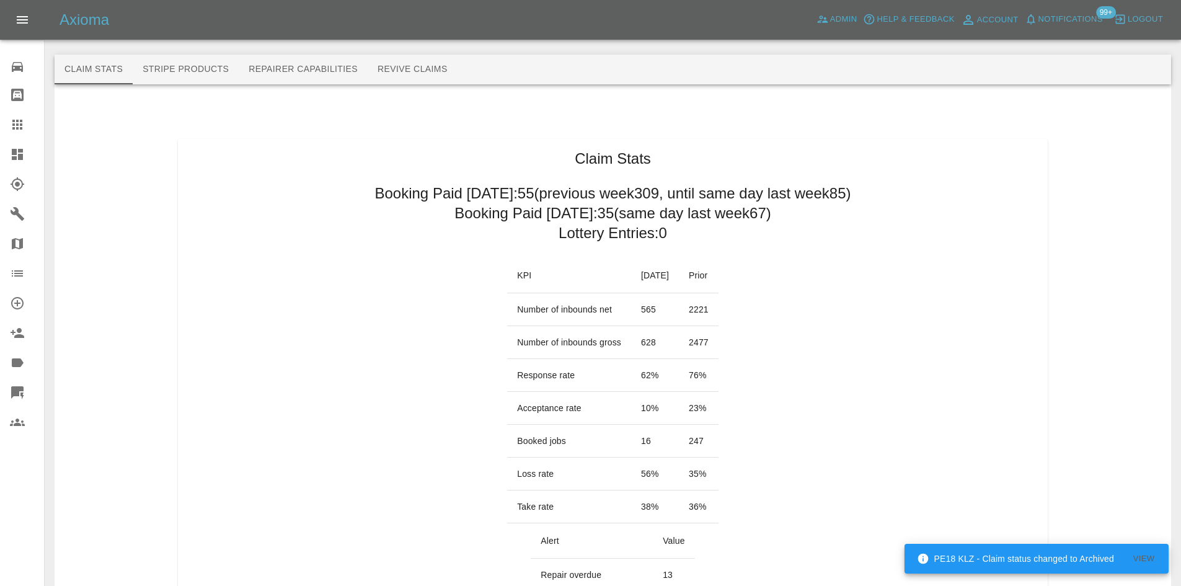
click at [1, 149] on link "Dashboard" at bounding box center [22, 155] width 44 height 30
click at [6, 148] on link "Dashboard" at bounding box center [22, 155] width 44 height 30
click at [1, 151] on link "Dashboard" at bounding box center [22, 155] width 44 height 30
click at [7, 180] on link "Explorer" at bounding box center [22, 184] width 44 height 30
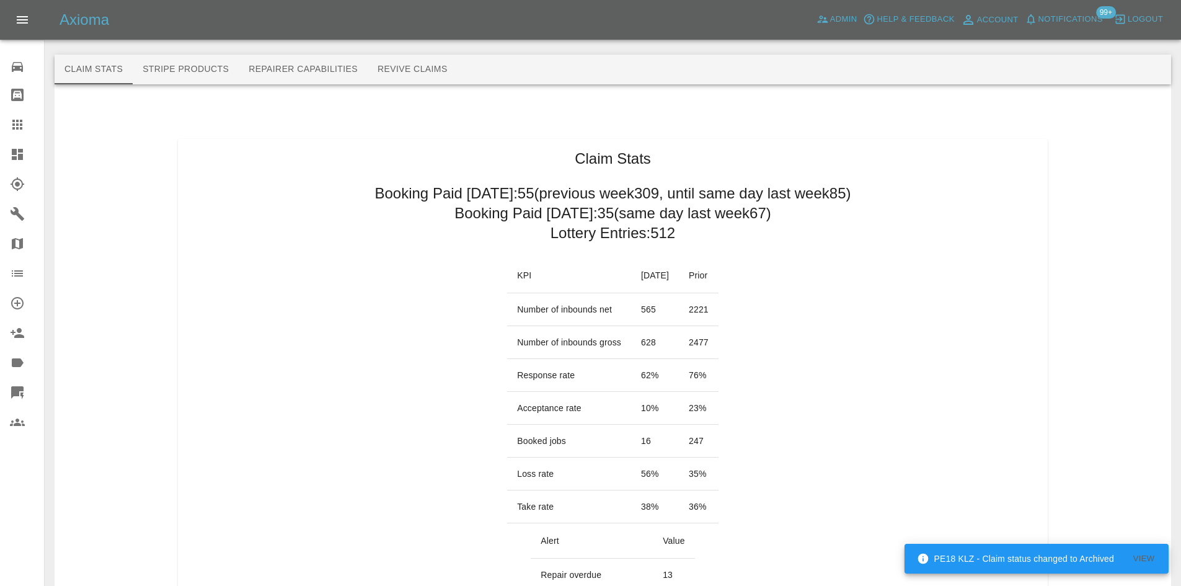
click at [4, 159] on link "Dashboard" at bounding box center [22, 155] width 44 height 30
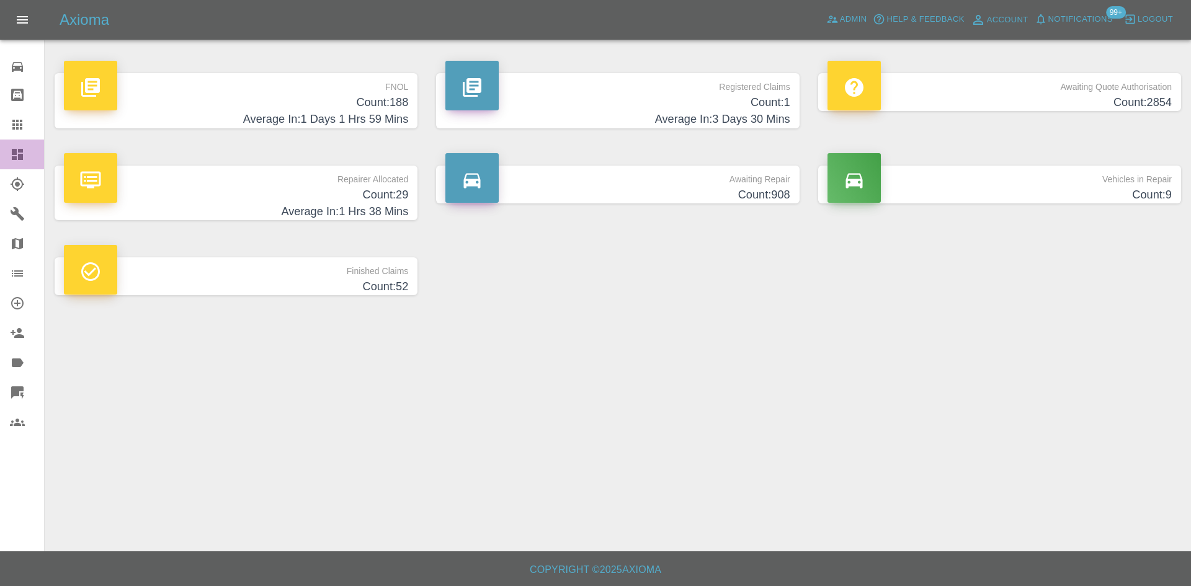
click at [18, 159] on icon at bounding box center [17, 154] width 11 height 11
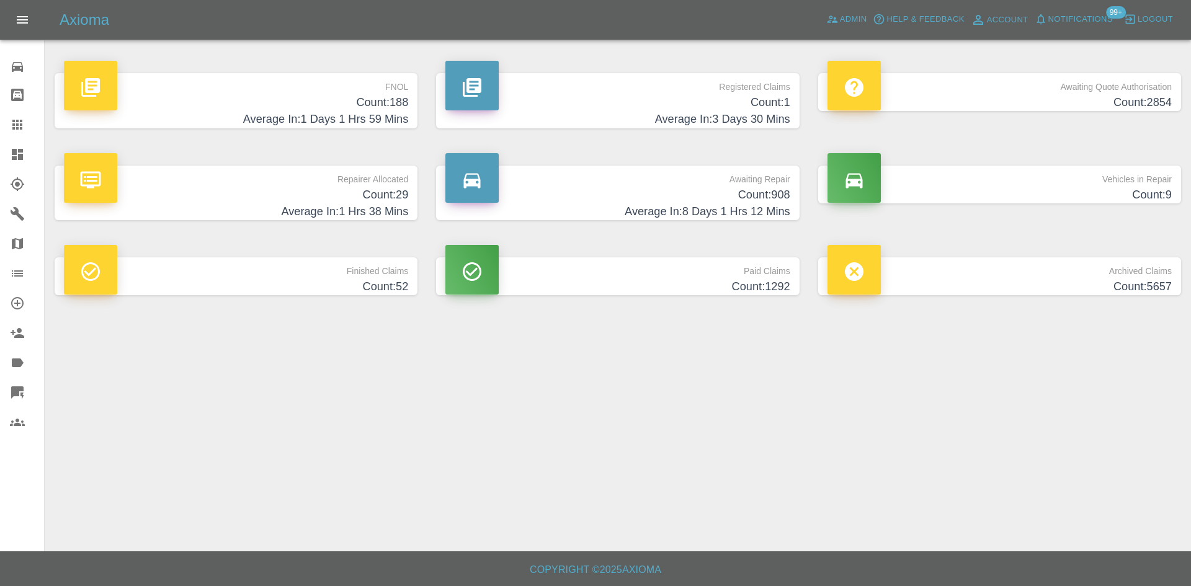
click at [904, 92] on p "Awaiting Quote Authorisation" at bounding box center [999, 83] width 344 height 21
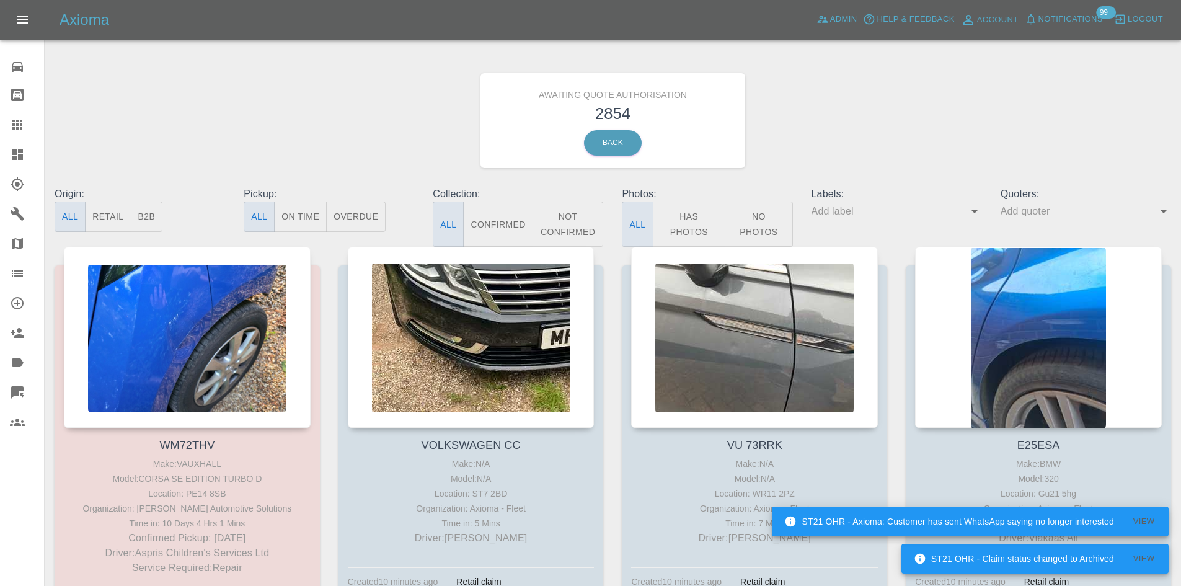
click at [148, 220] on button "B2B" at bounding box center [147, 217] width 32 height 30
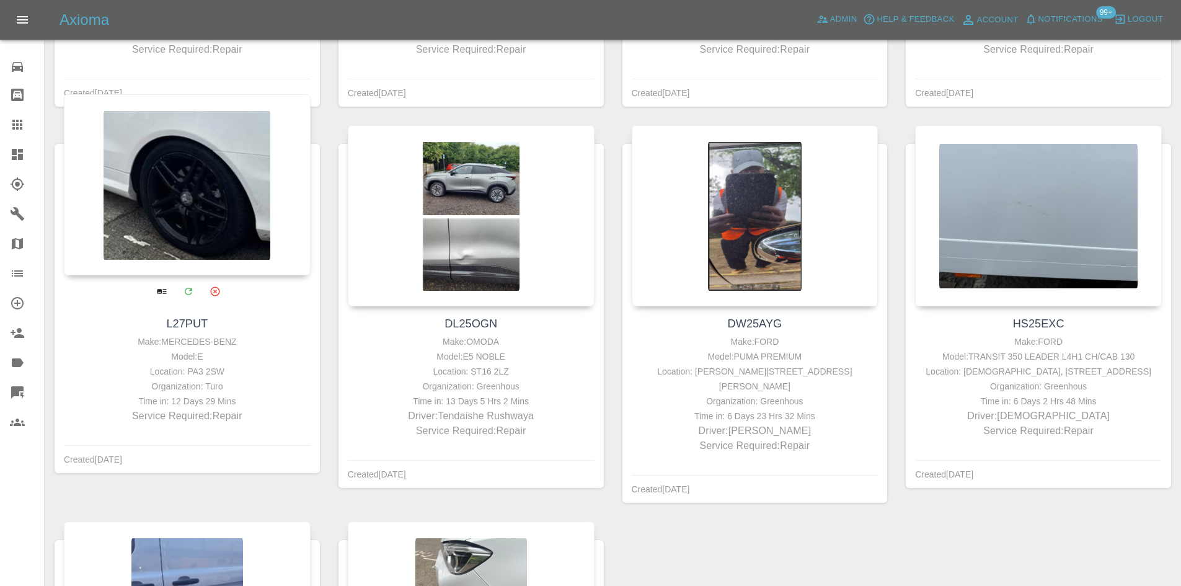
scroll to position [2055, 0]
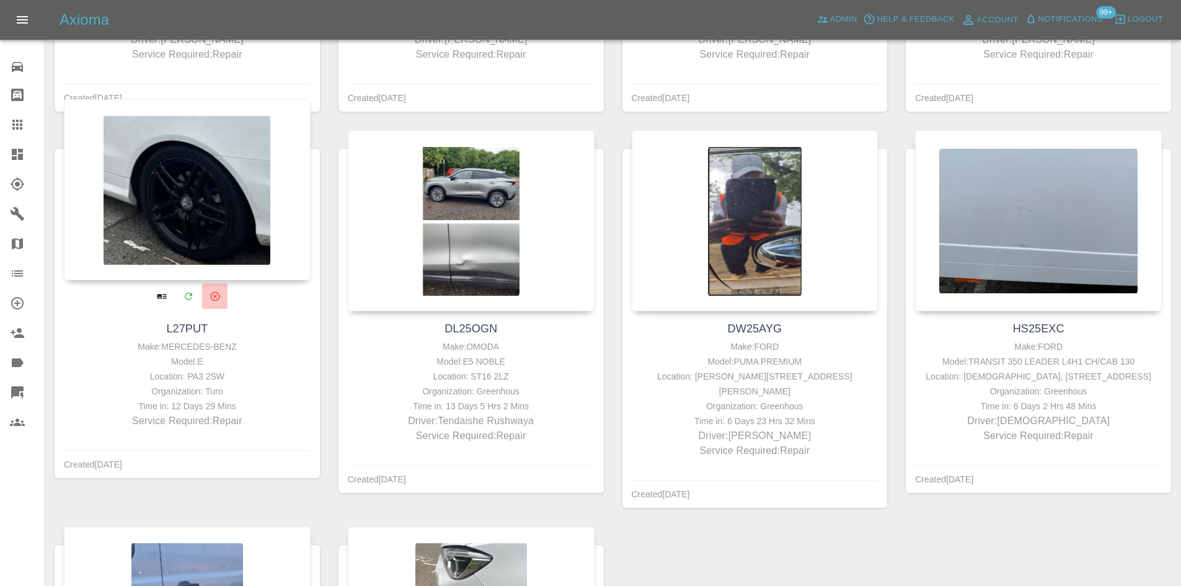
click at [218, 297] on icon "Archive" at bounding box center [215, 295] width 11 height 11
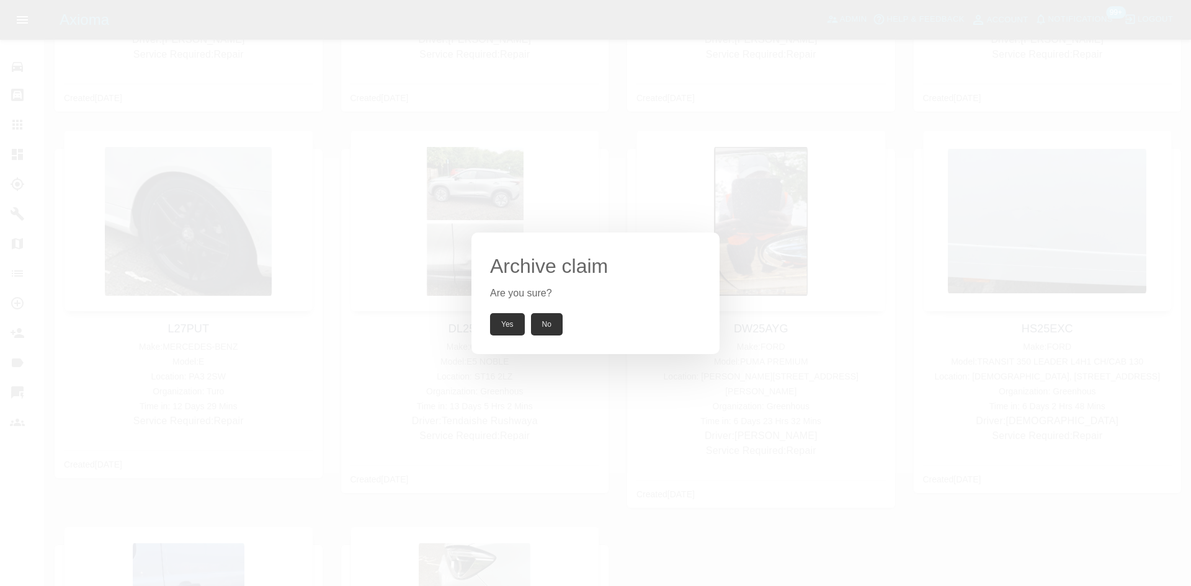
click at [520, 325] on button "Yes" at bounding box center [507, 324] width 35 height 22
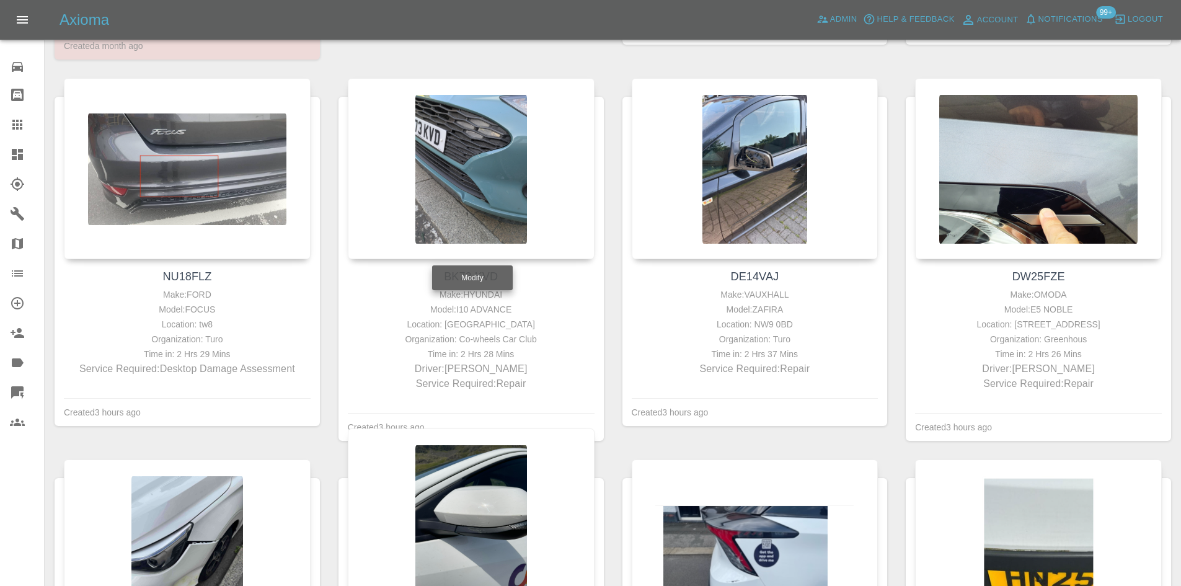
scroll to position [380, 0]
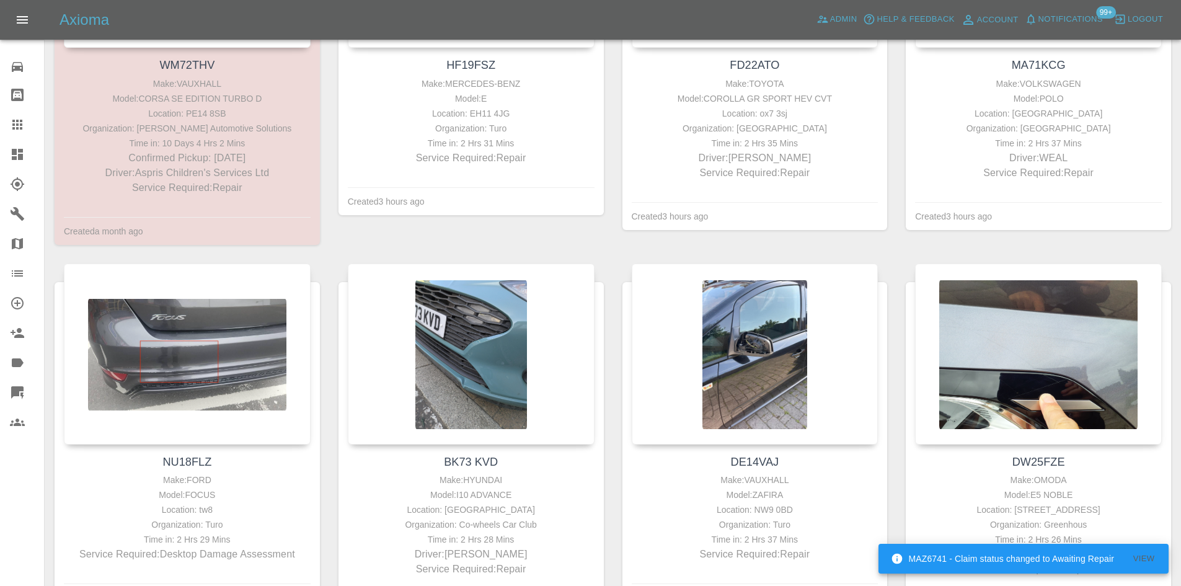
click at [18, 144] on link "Dashboard" at bounding box center [22, 155] width 44 height 30
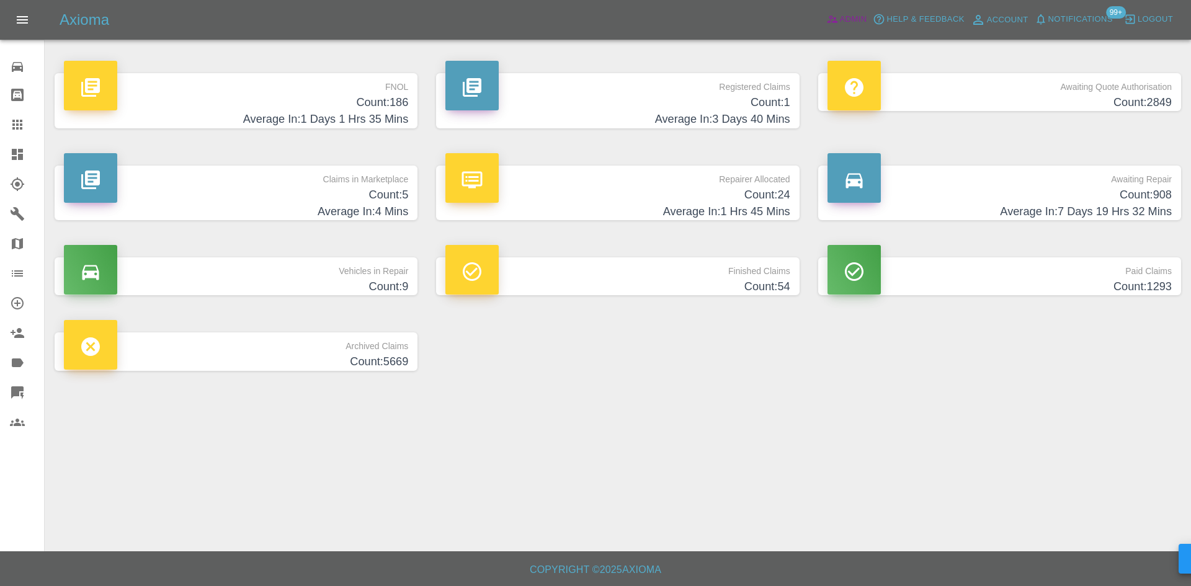
click at [857, 19] on span "Admin" at bounding box center [853, 19] width 27 height 14
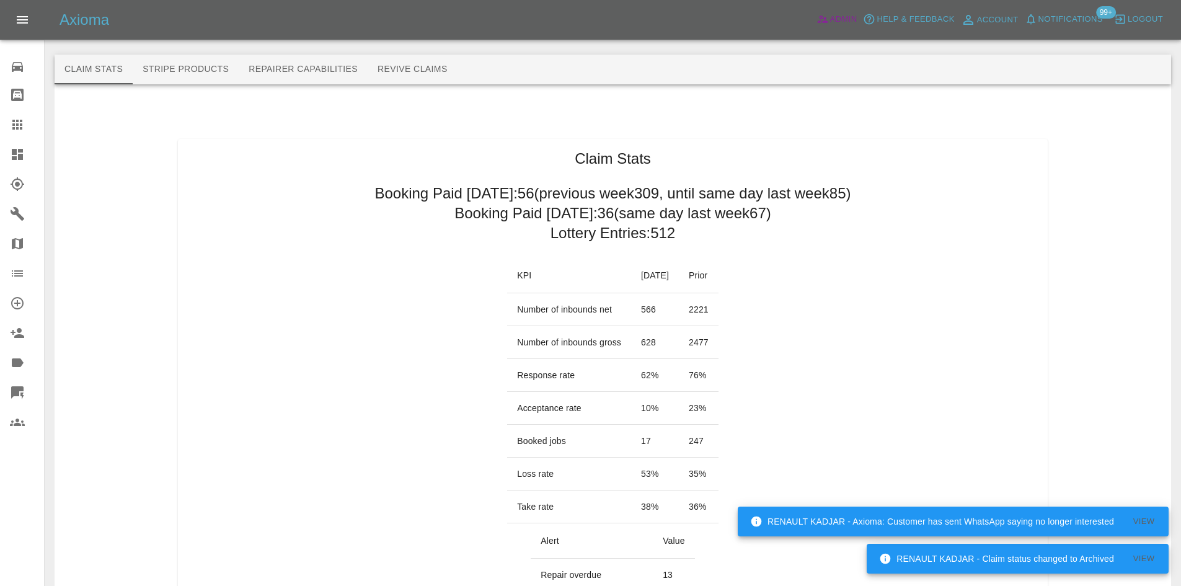
scroll to position [124, 0]
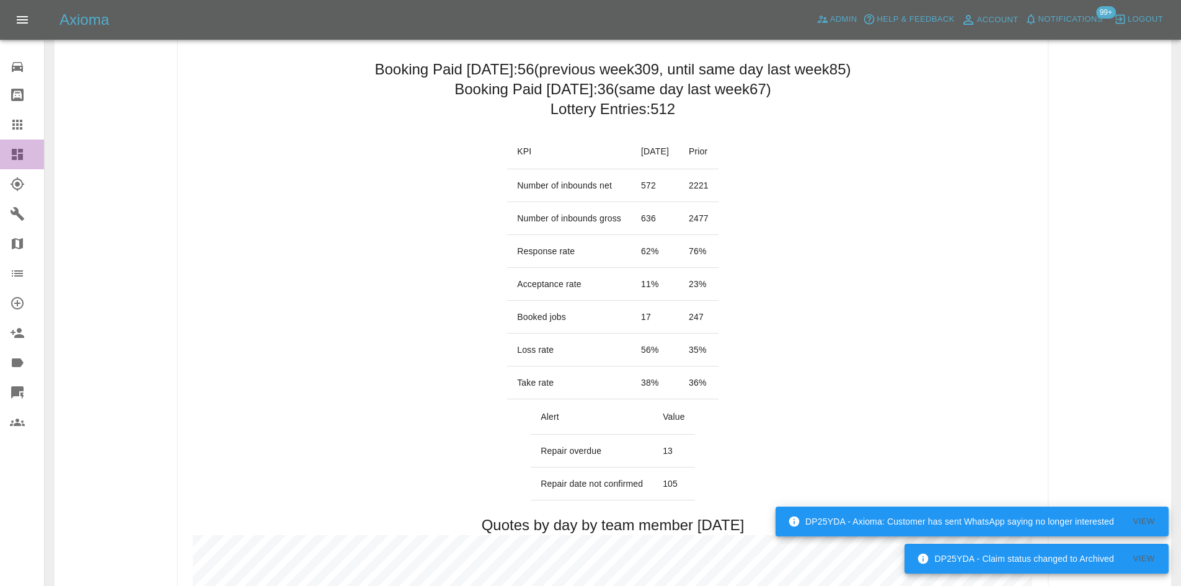
click at [0, 156] on link "Dashboard" at bounding box center [22, 155] width 44 height 30
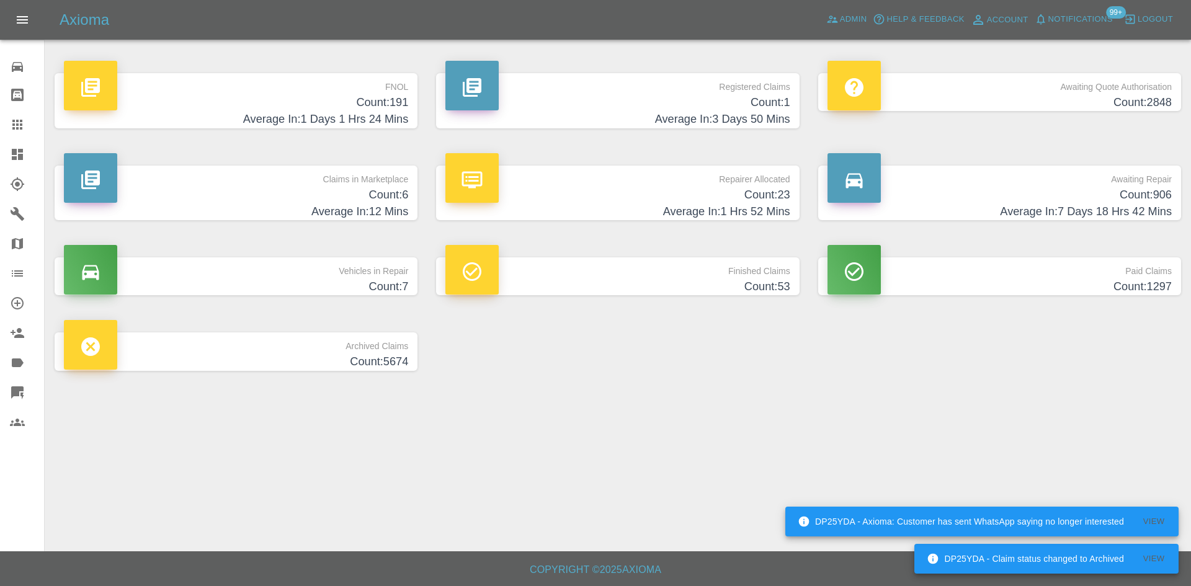
click at [1113, 194] on h4 "Count: 906" at bounding box center [999, 195] width 344 height 17
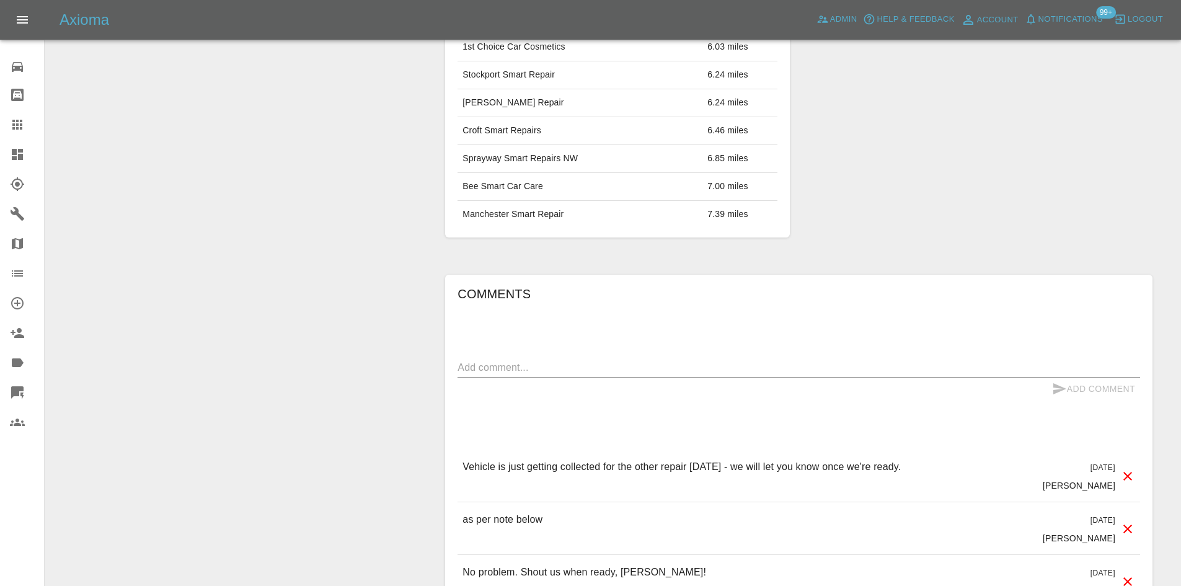
scroll to position [930, 0]
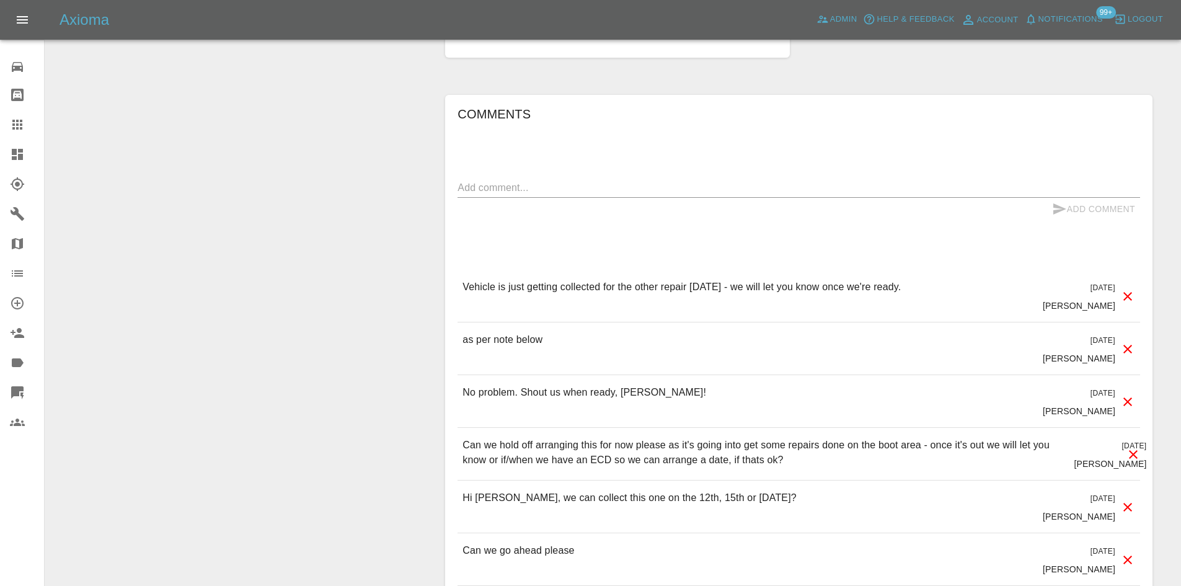
click at [574, 215] on div "Add Comment" at bounding box center [799, 209] width 683 height 23
click at [577, 192] on textarea at bounding box center [799, 187] width 683 height 14
type textarea "Hi Alaina, let me know if this one is good to go yet?"
click at [1090, 205] on button "Add Comment" at bounding box center [1093, 209] width 93 height 23
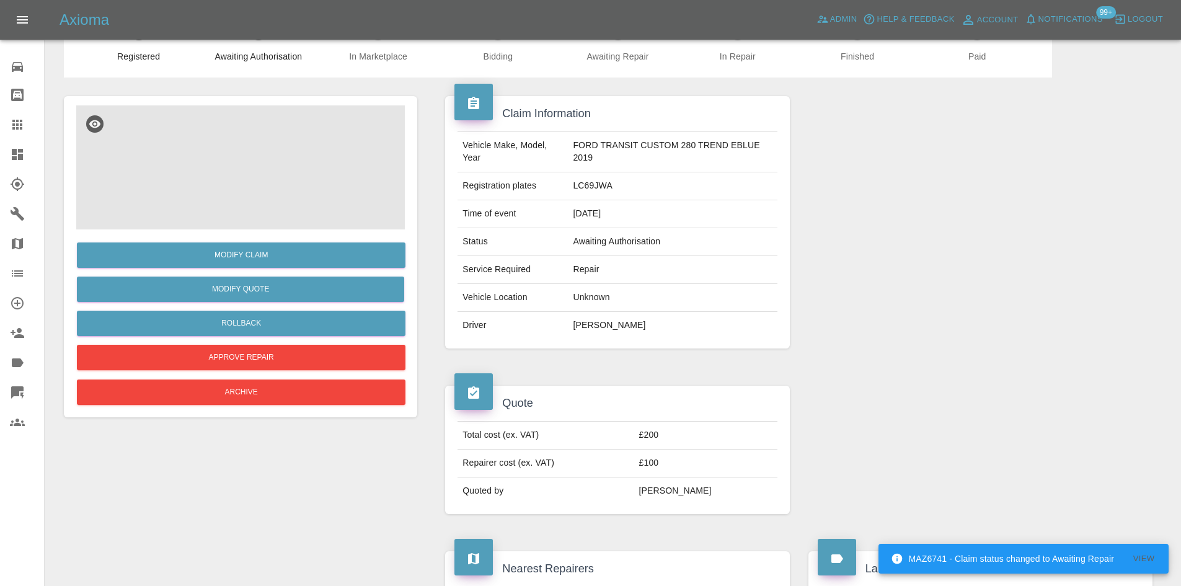
scroll to position [25, 0]
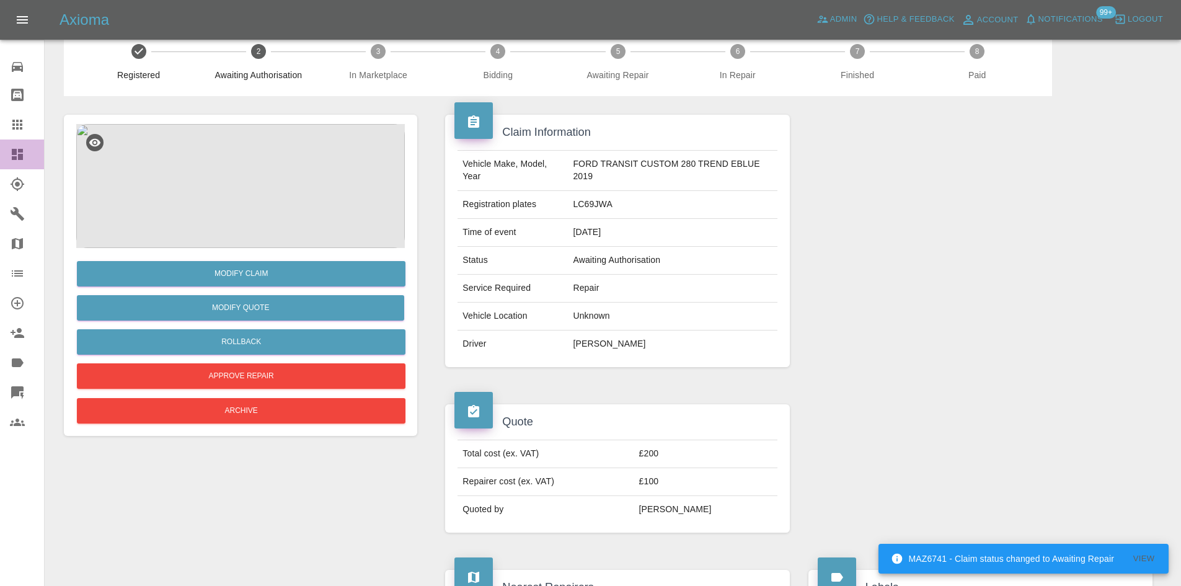
click at [23, 149] on icon at bounding box center [17, 154] width 11 height 11
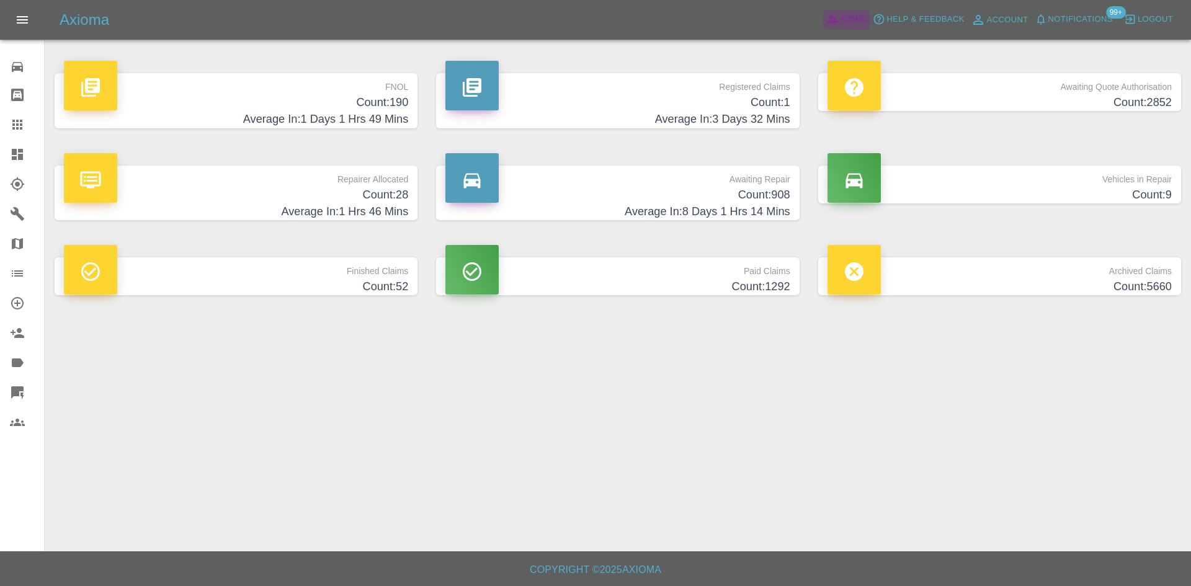
click at [842, 12] on span "Admin" at bounding box center [853, 19] width 27 height 14
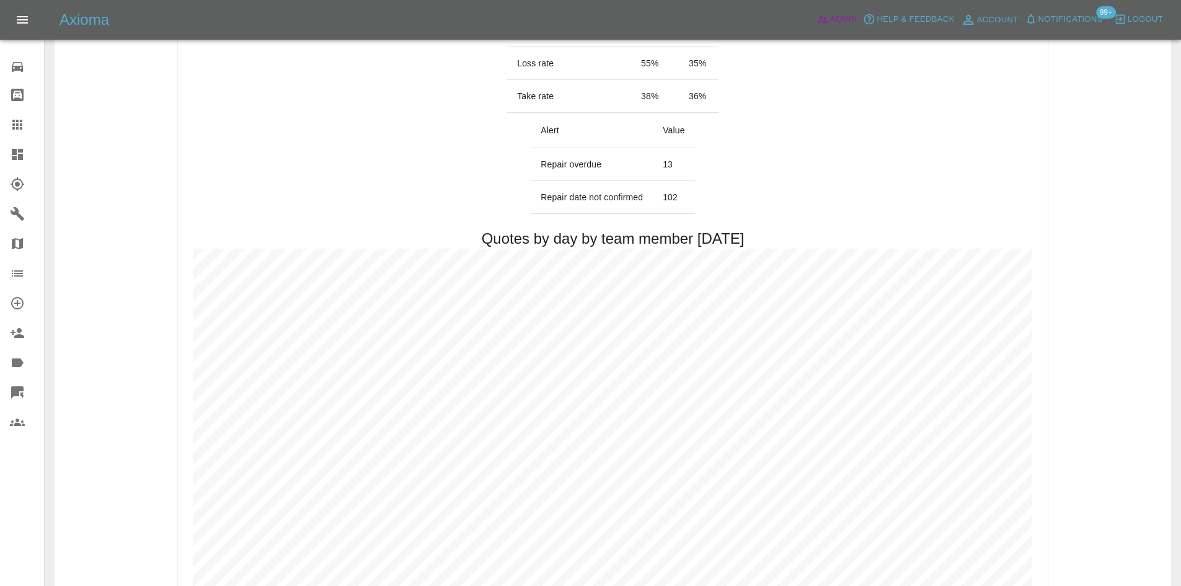
scroll to position [310, 0]
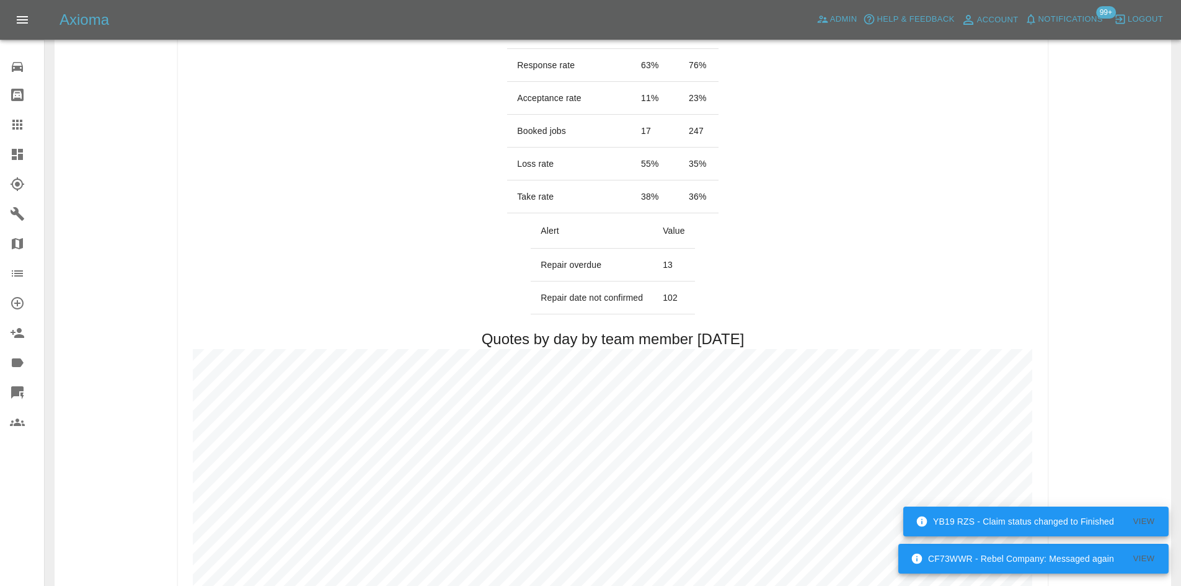
click at [19, 162] on link "Dashboard" at bounding box center [22, 155] width 44 height 30
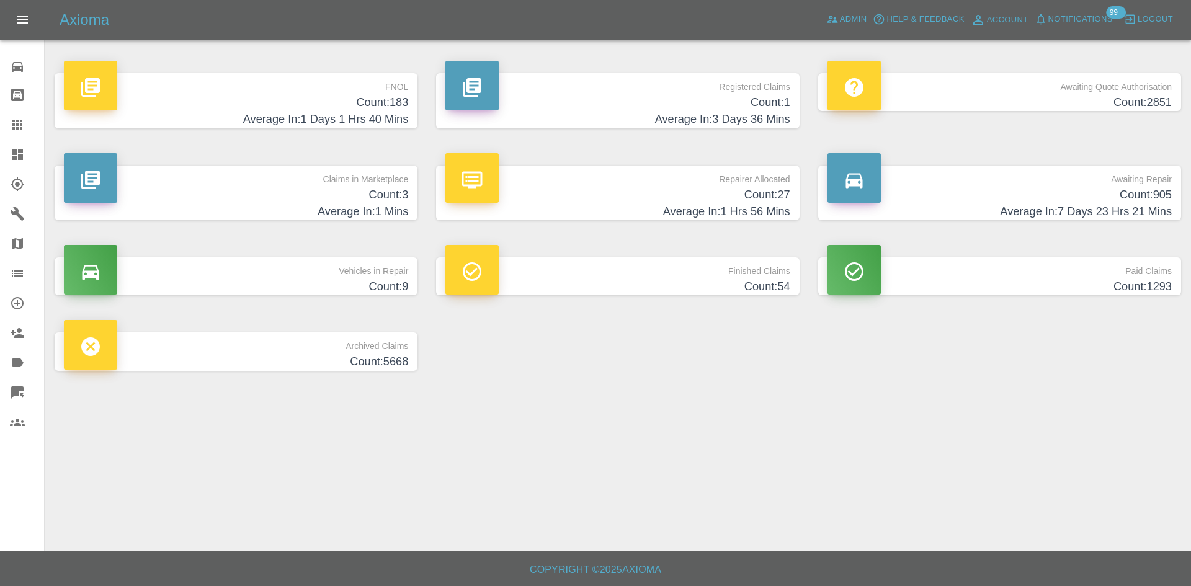
click at [220, 179] on p "Claims in Marketplace" at bounding box center [236, 176] width 344 height 21
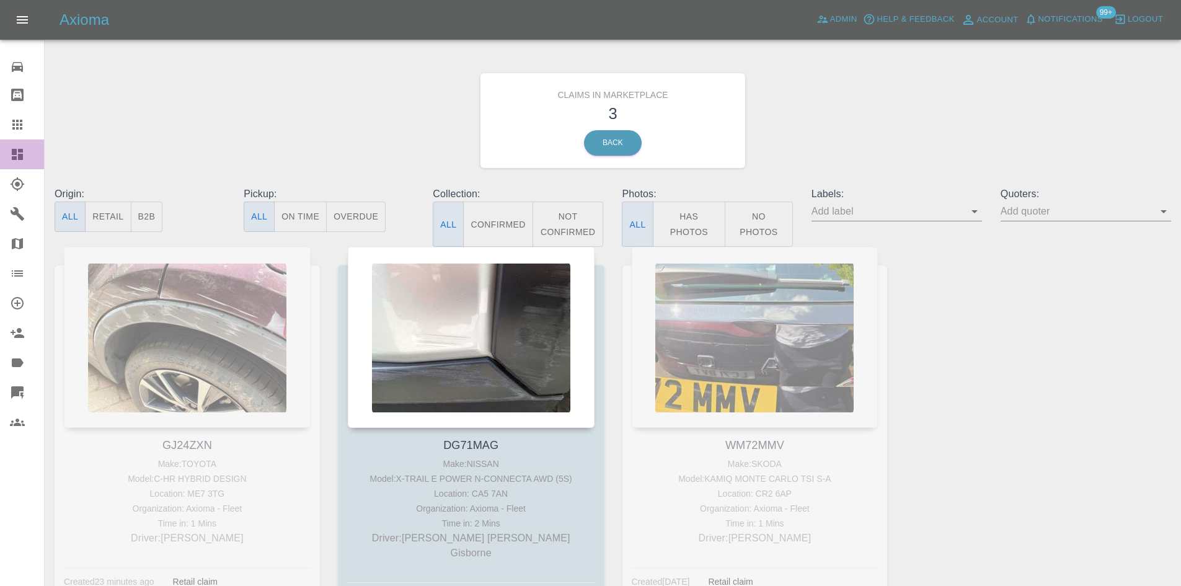
click at [4, 156] on link "Dashboard" at bounding box center [22, 155] width 44 height 30
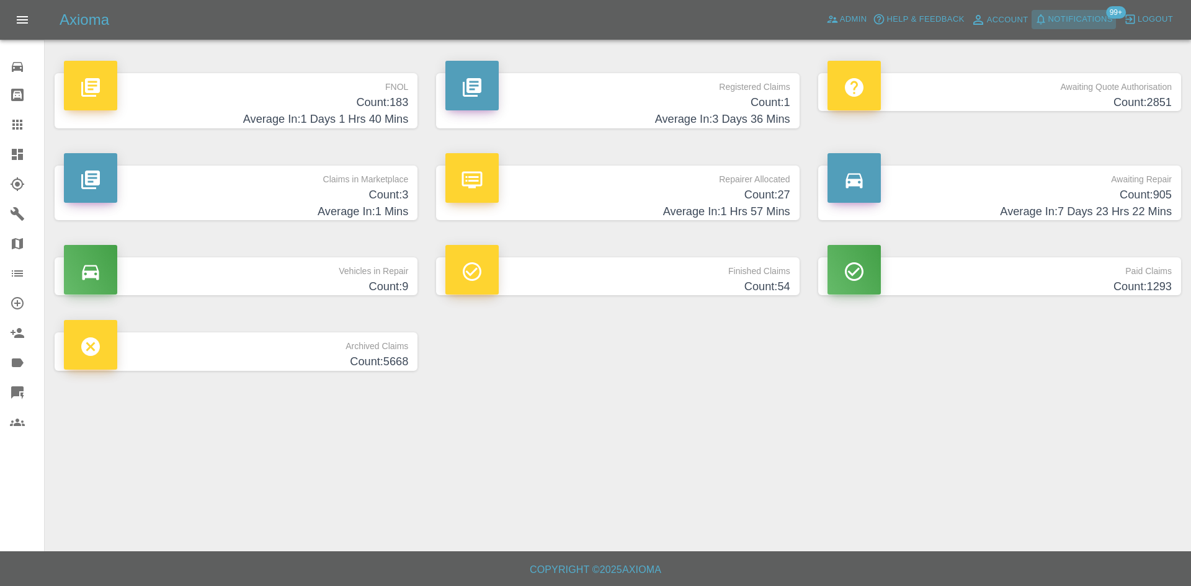
click at [1066, 26] on span "Notifications" at bounding box center [1080, 19] width 64 height 14
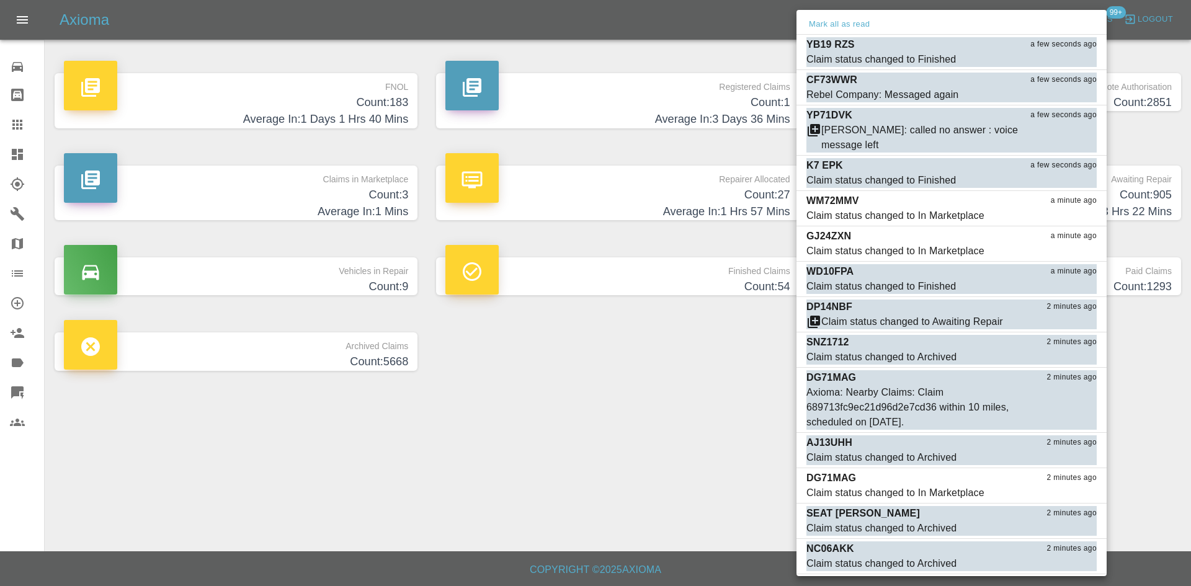
click at [632, 358] on div at bounding box center [595, 293] width 1191 height 586
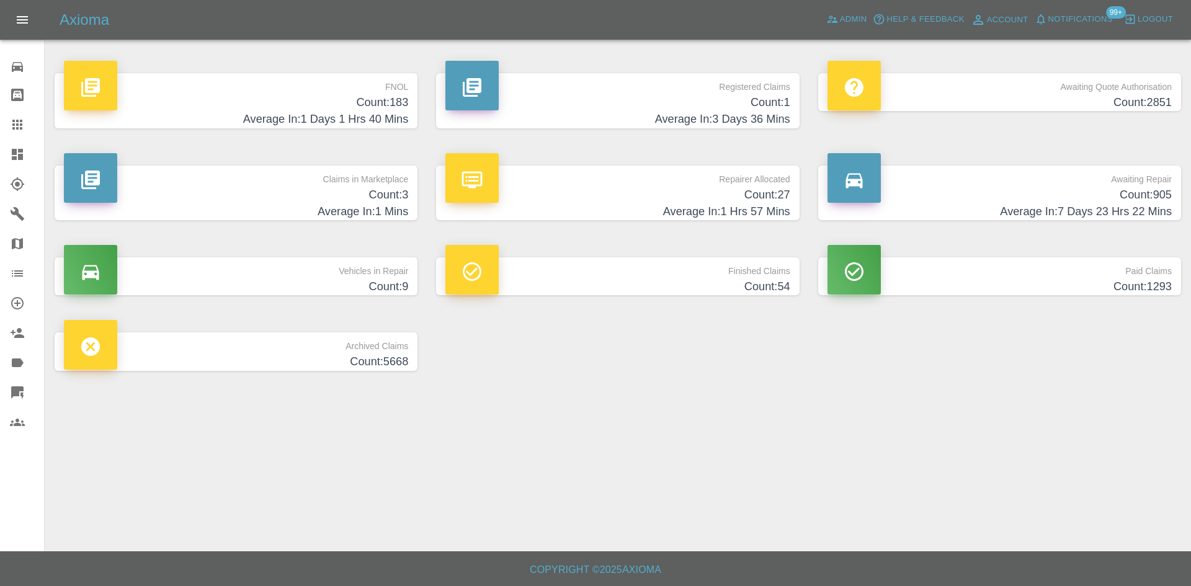
click at [706, 188] on h4 "Count: 27" at bounding box center [617, 195] width 344 height 17
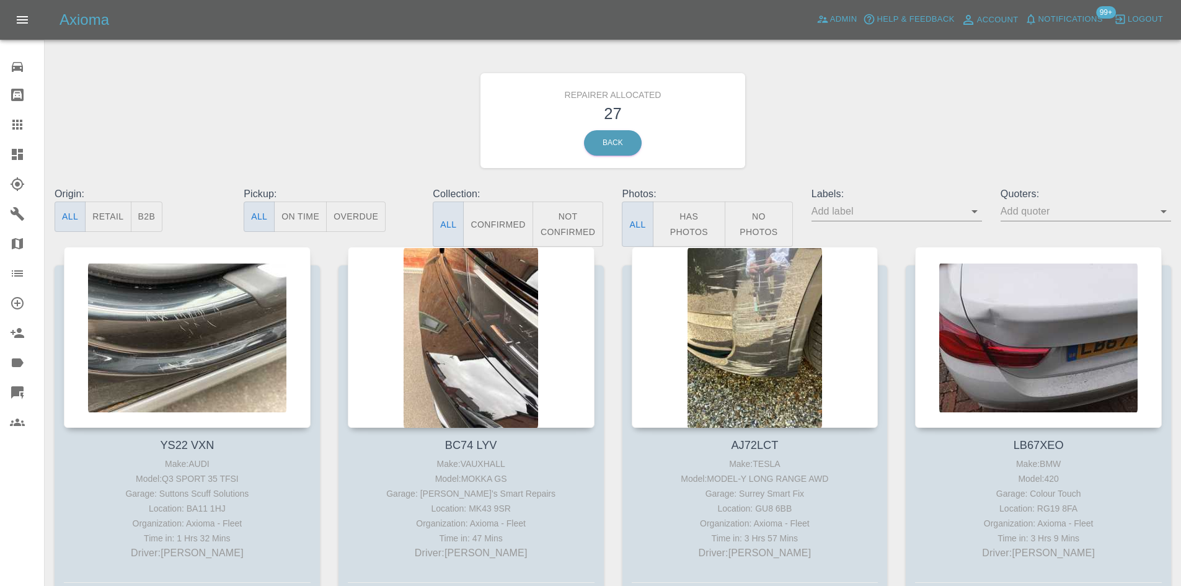
click at [156, 210] on button "B2B" at bounding box center [147, 217] width 32 height 30
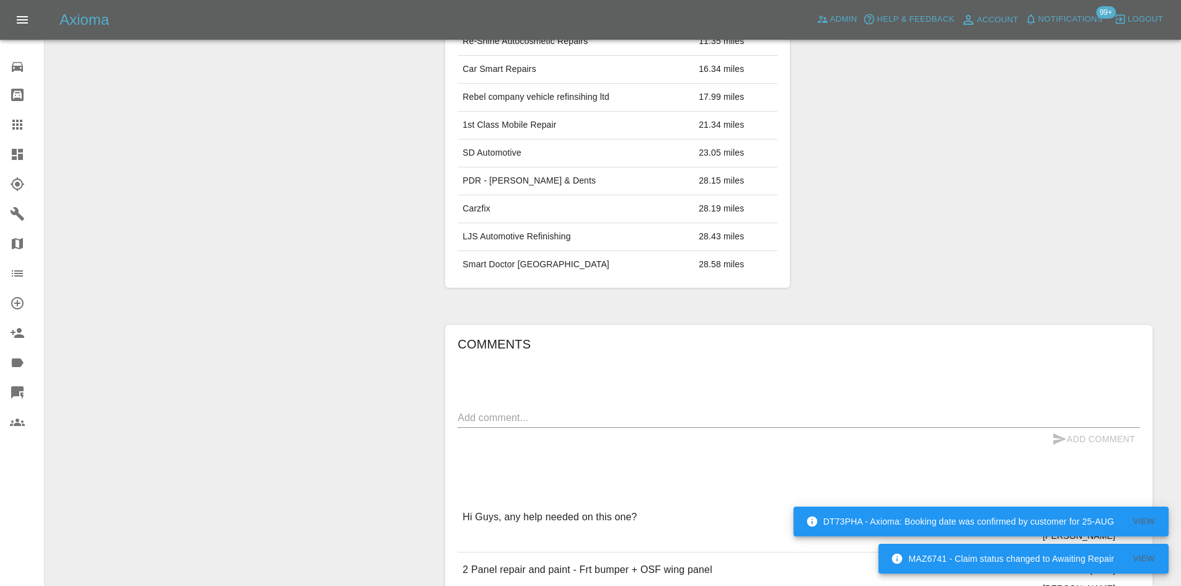
scroll to position [744, 0]
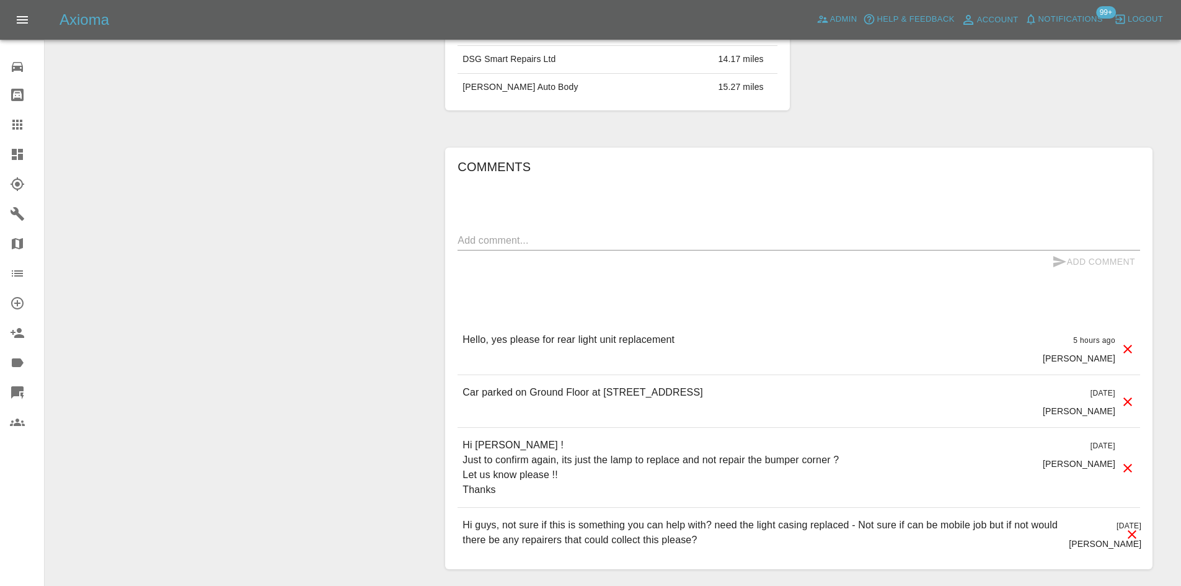
scroll to position [909, 0]
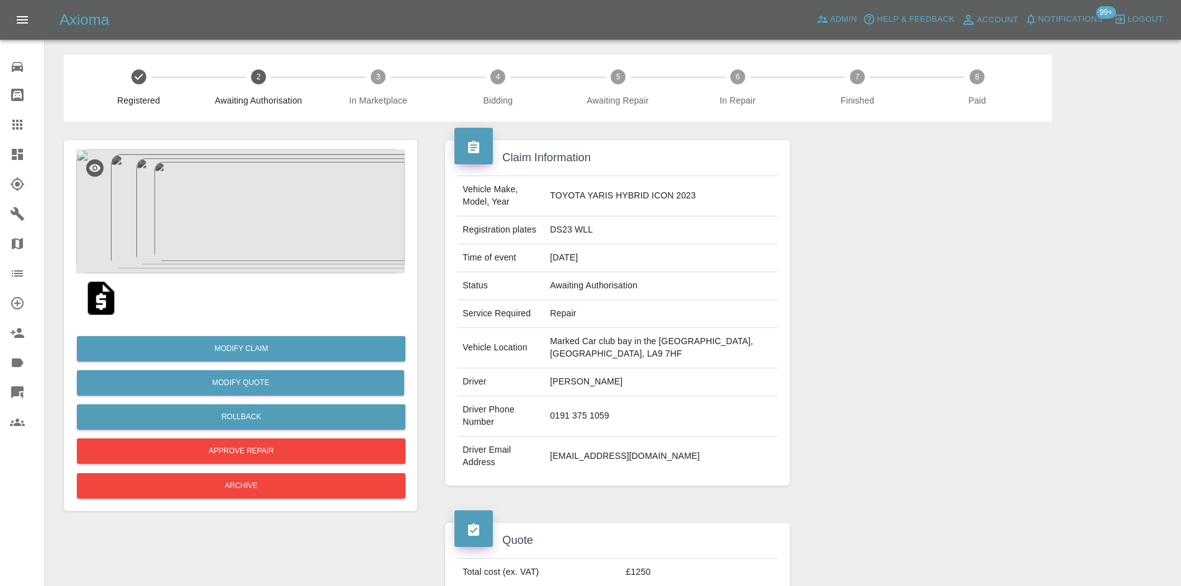
click at [301, 251] on img at bounding box center [240, 211] width 329 height 124
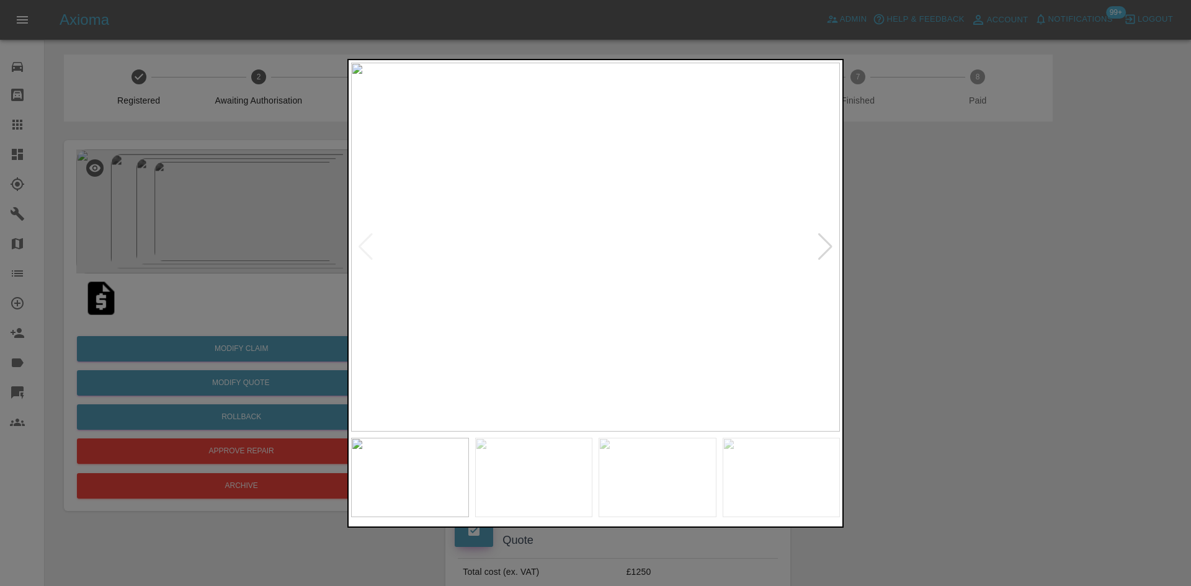
click at [830, 250] on div at bounding box center [825, 246] width 17 height 27
click at [915, 371] on div at bounding box center [595, 293] width 1191 height 586
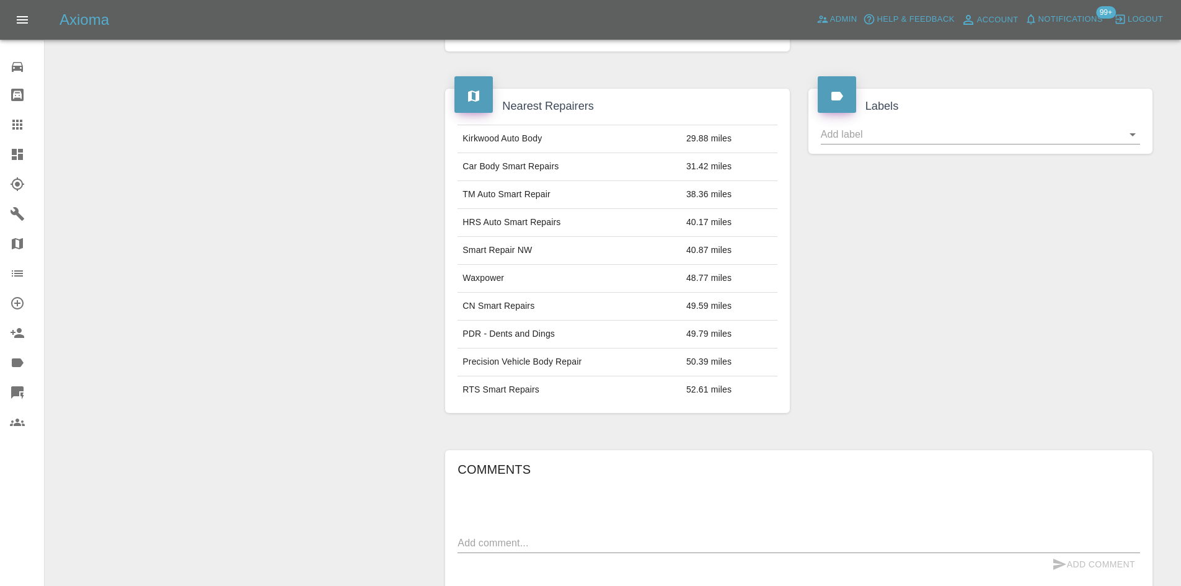
scroll to position [682, 0]
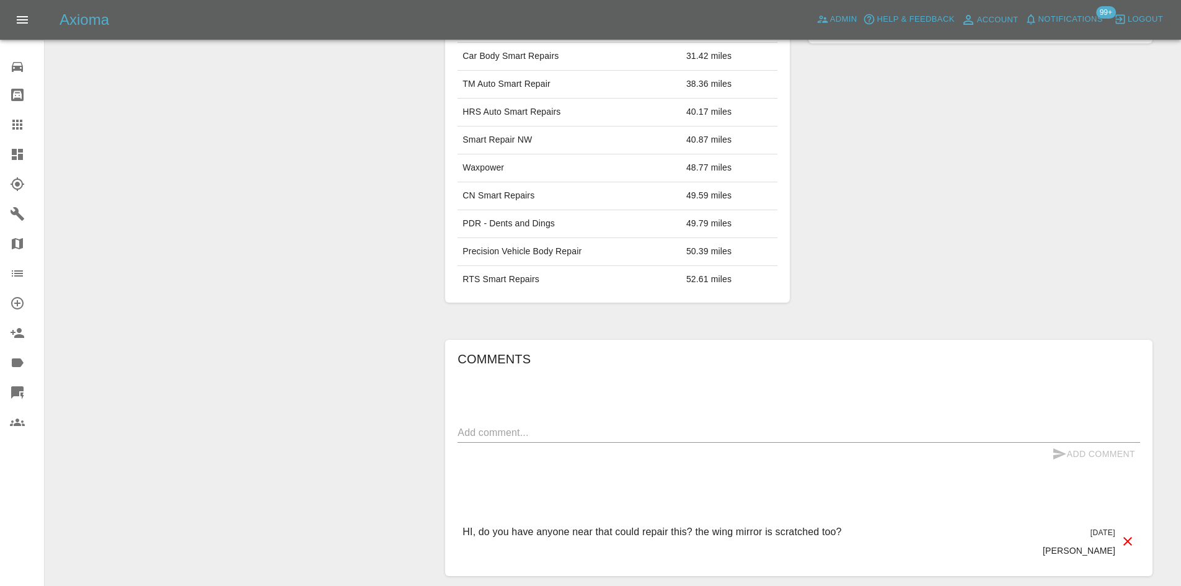
click at [660, 445] on div "Add Comment" at bounding box center [799, 454] width 683 height 23
click at [660, 431] on textarea at bounding box center [799, 432] width 683 height 14
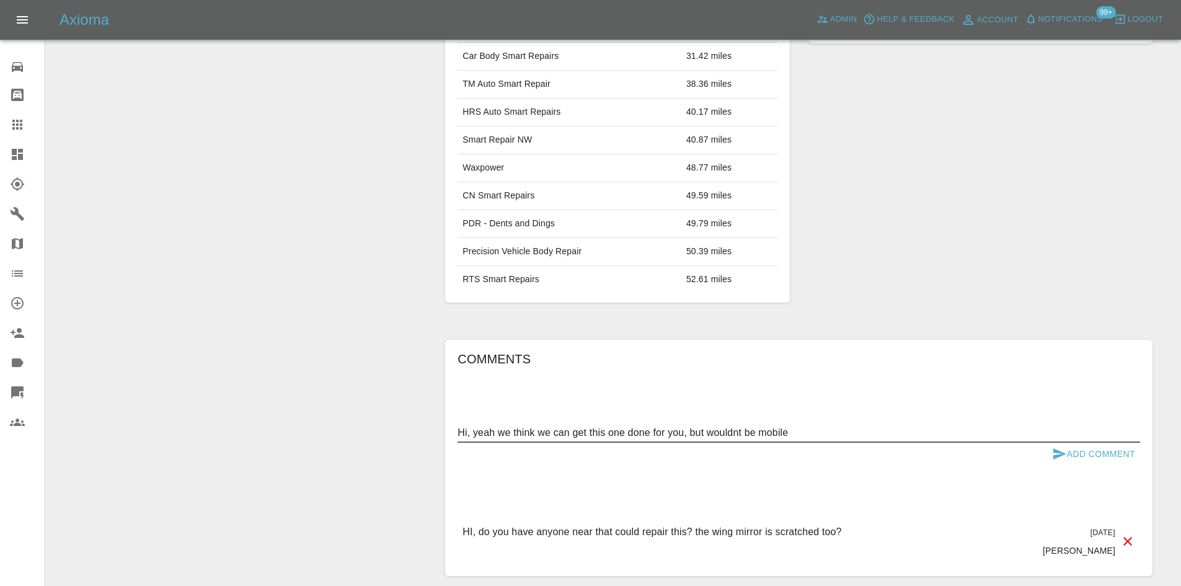
type textarea "Hi, yeah we think we can get this one done for you, but wouldnt be mobile"
click at [1085, 443] on button "Add Comment" at bounding box center [1093, 454] width 93 height 23
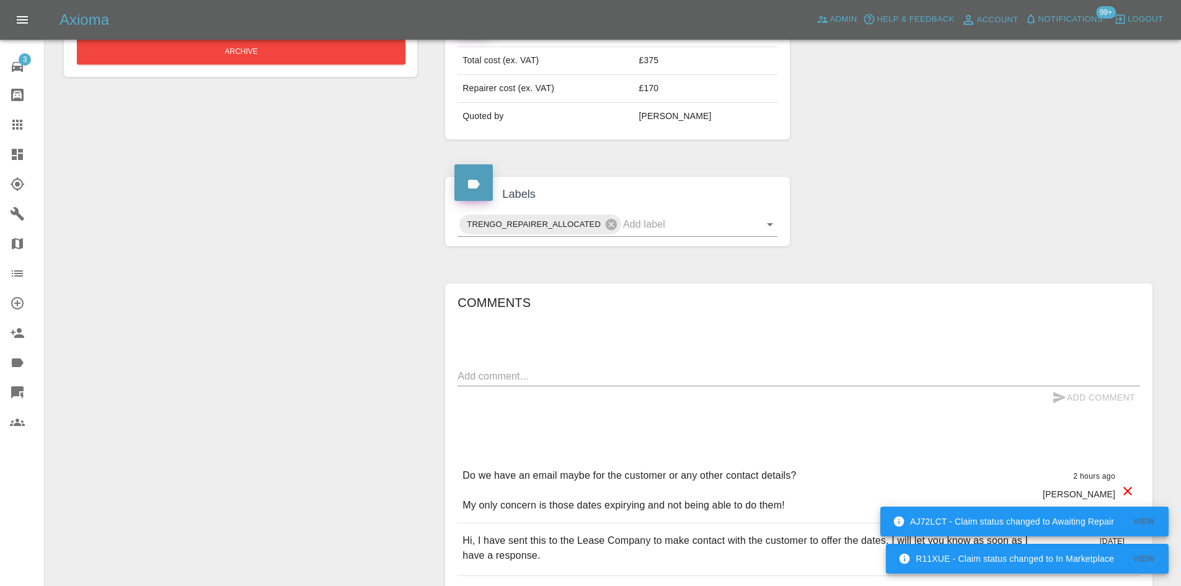
scroll to position [124, 0]
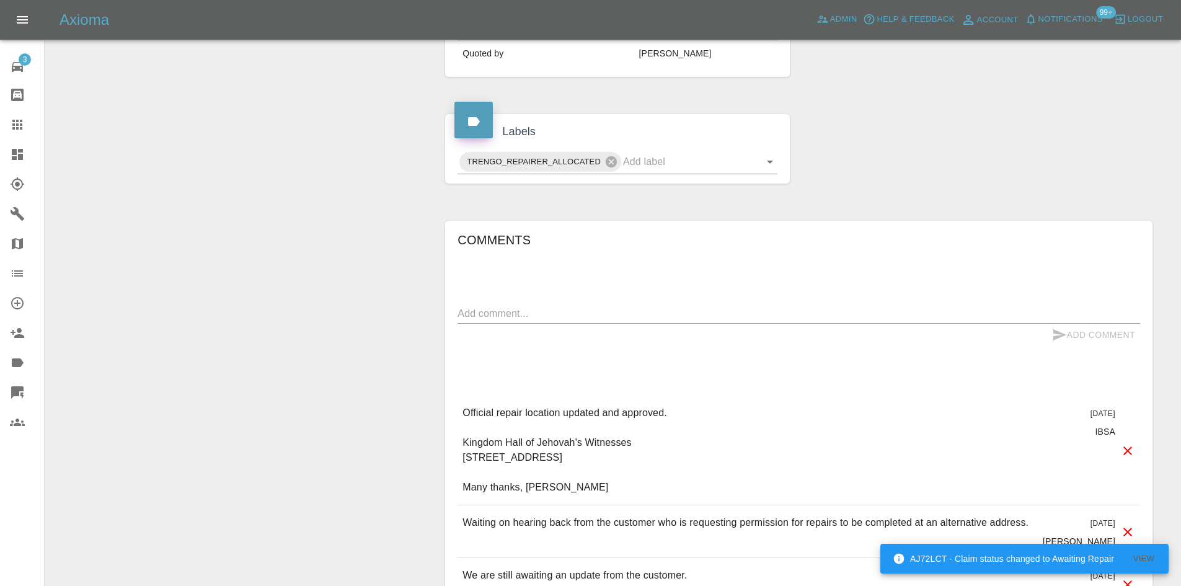
scroll to position [558, 0]
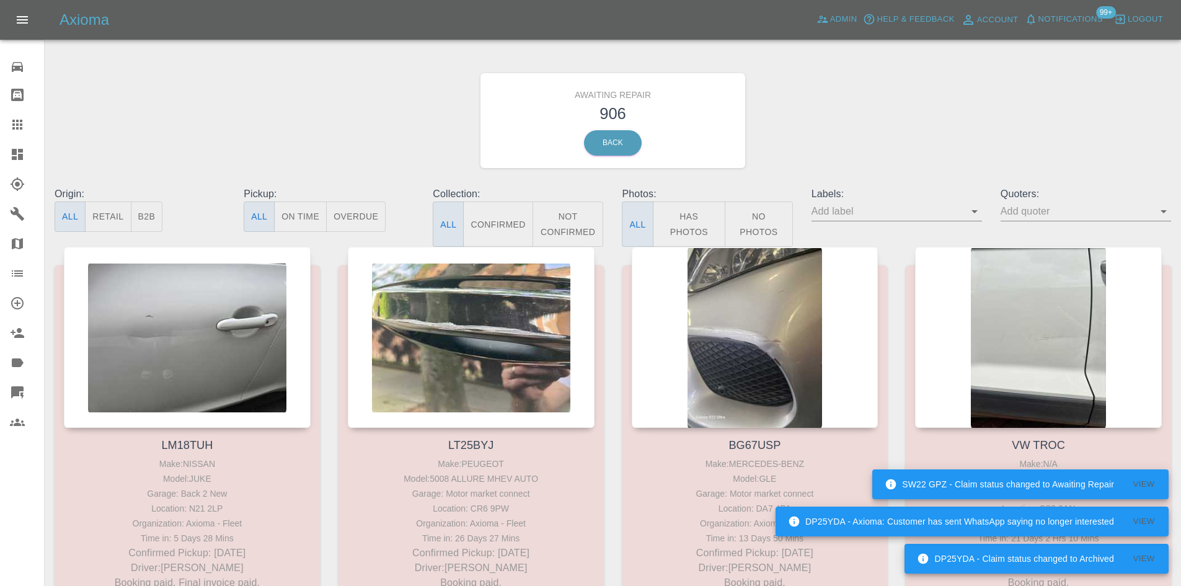
click at [6, 145] on link "Dashboard" at bounding box center [22, 155] width 44 height 30
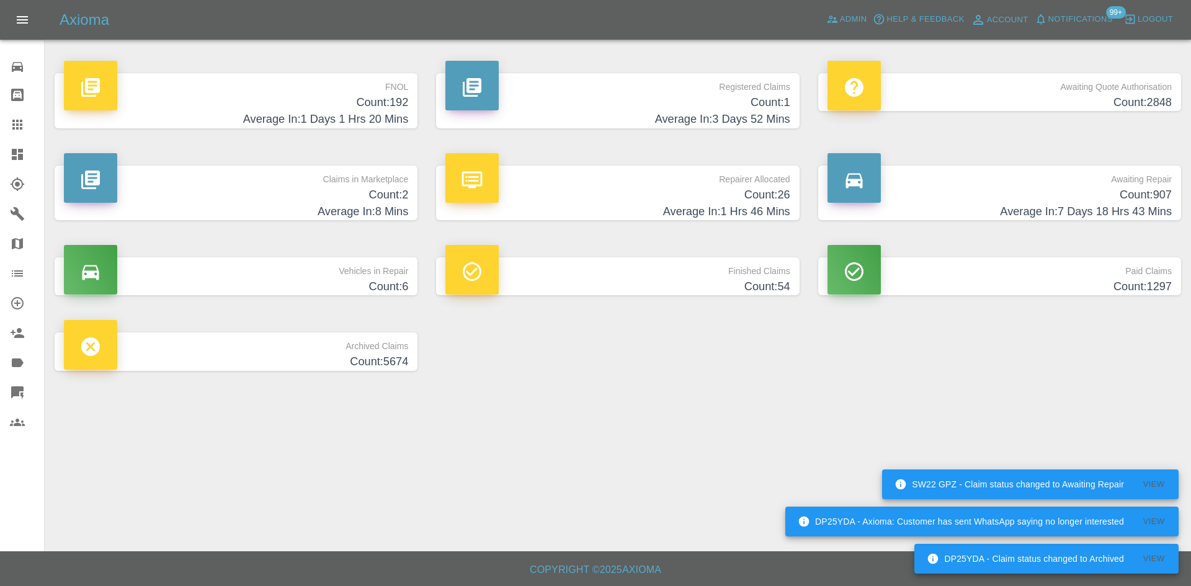
click at [616, 100] on h4 "Count: 1" at bounding box center [617, 102] width 344 height 17
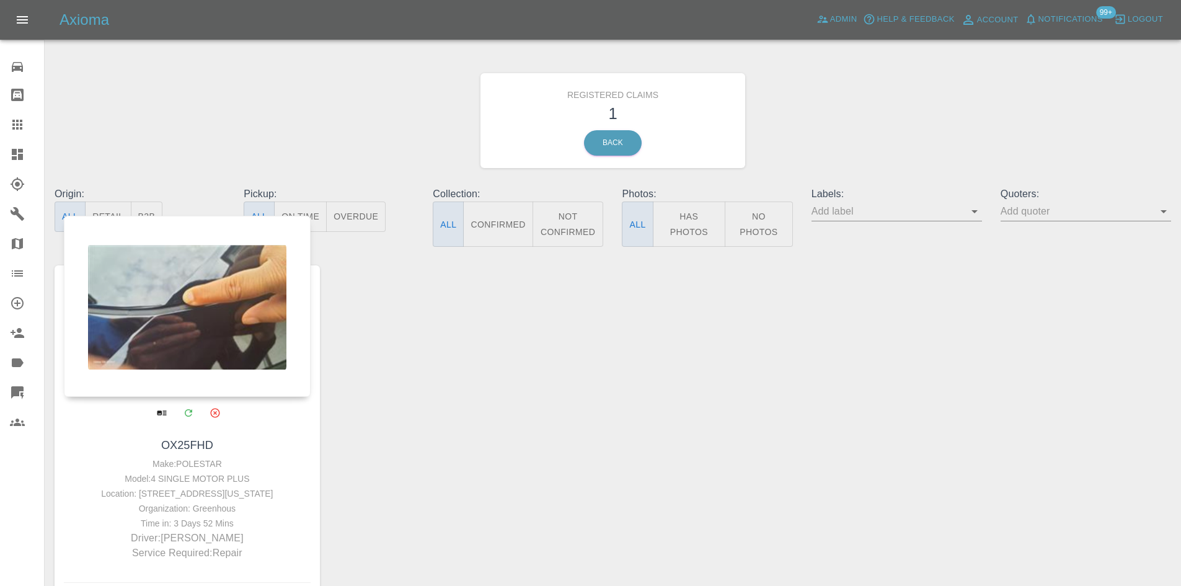
click at [138, 329] on div at bounding box center [187, 306] width 247 height 181
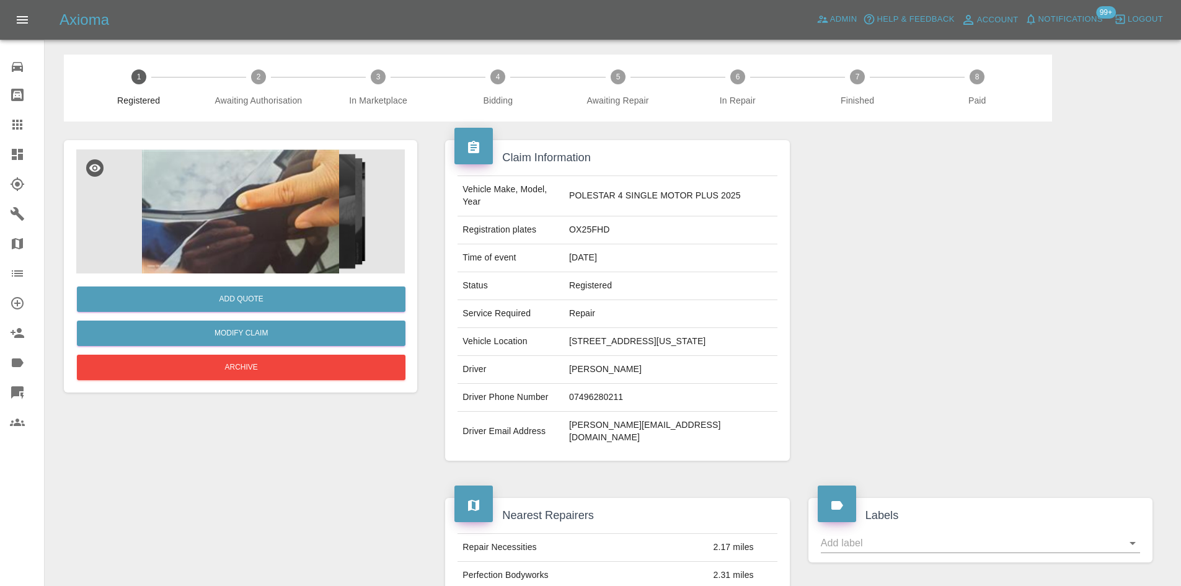
click at [277, 207] on img at bounding box center [240, 211] width 329 height 124
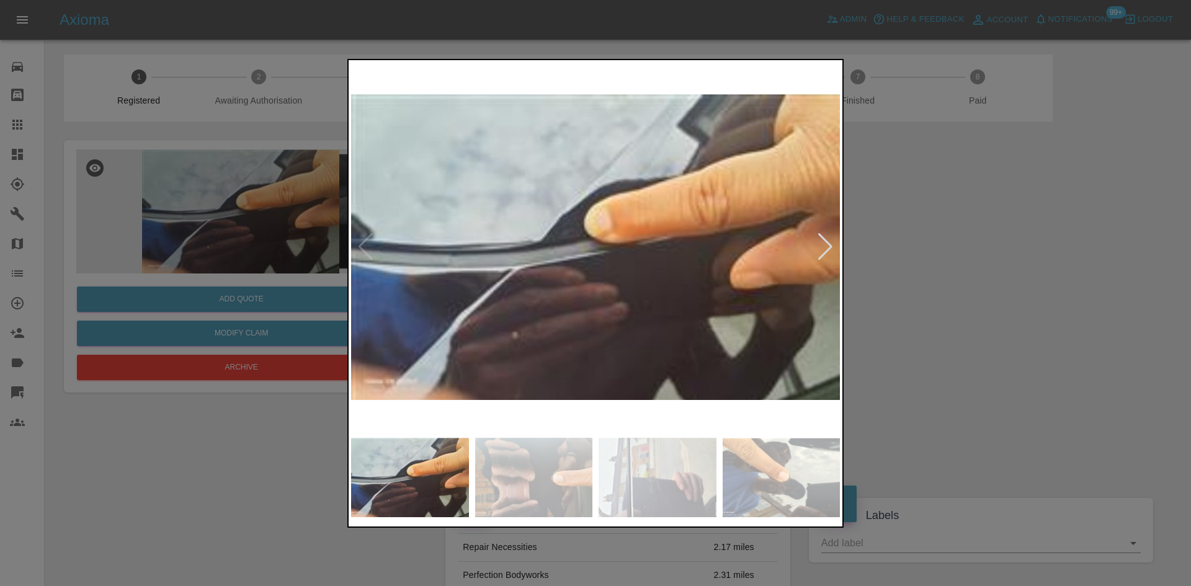
click at [820, 261] on img at bounding box center [595, 247] width 489 height 369
click at [823, 247] on div at bounding box center [825, 246] width 17 height 27
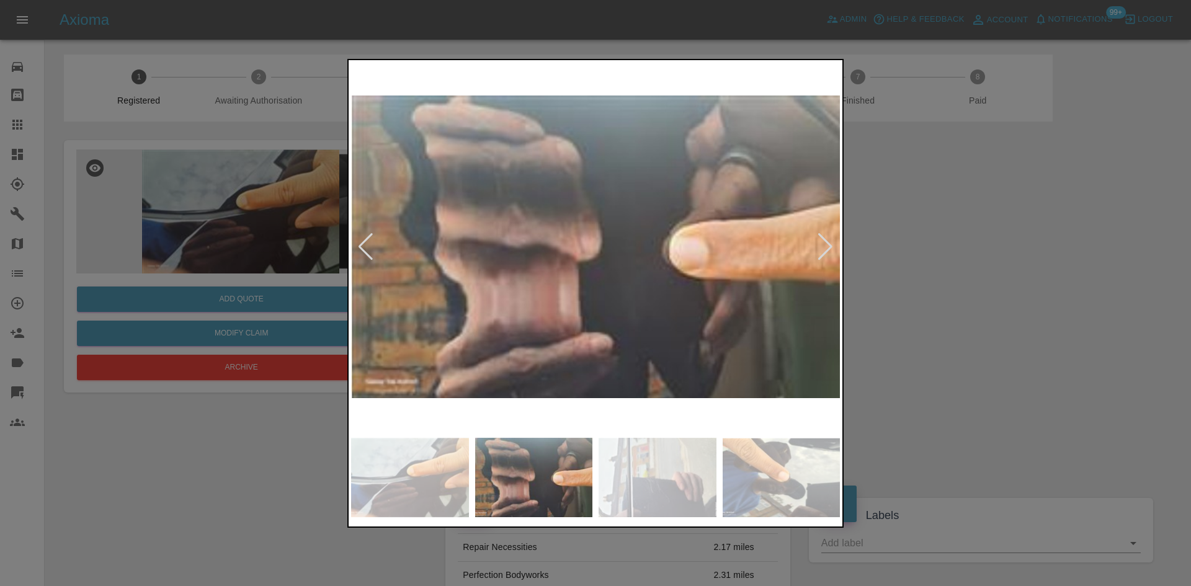
click at [823, 247] on div at bounding box center [825, 246] width 17 height 27
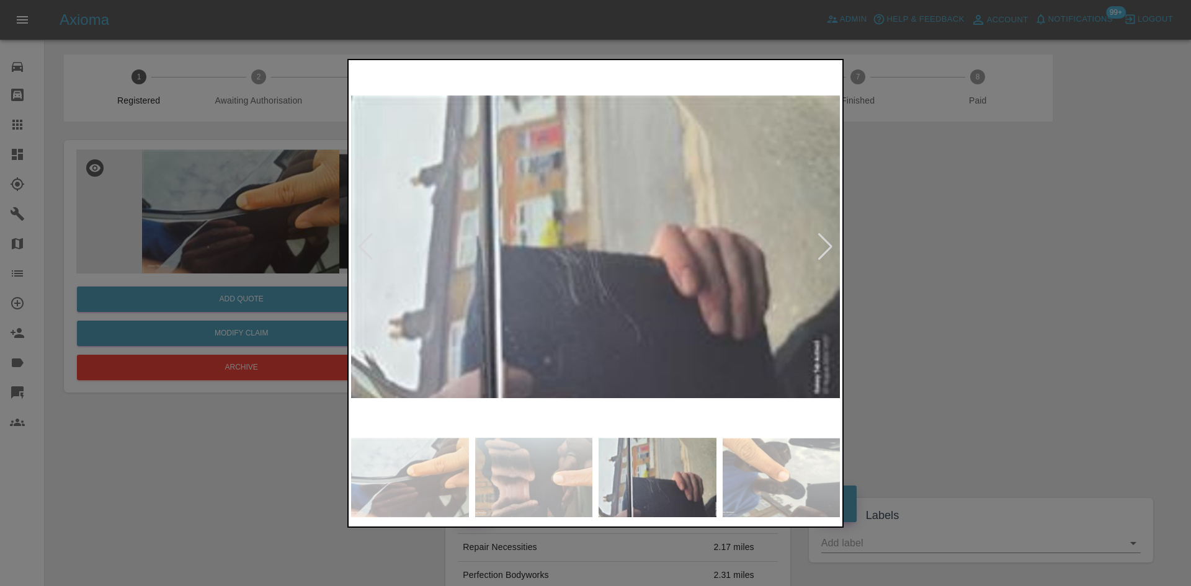
click at [823, 247] on div at bounding box center [825, 246] width 17 height 27
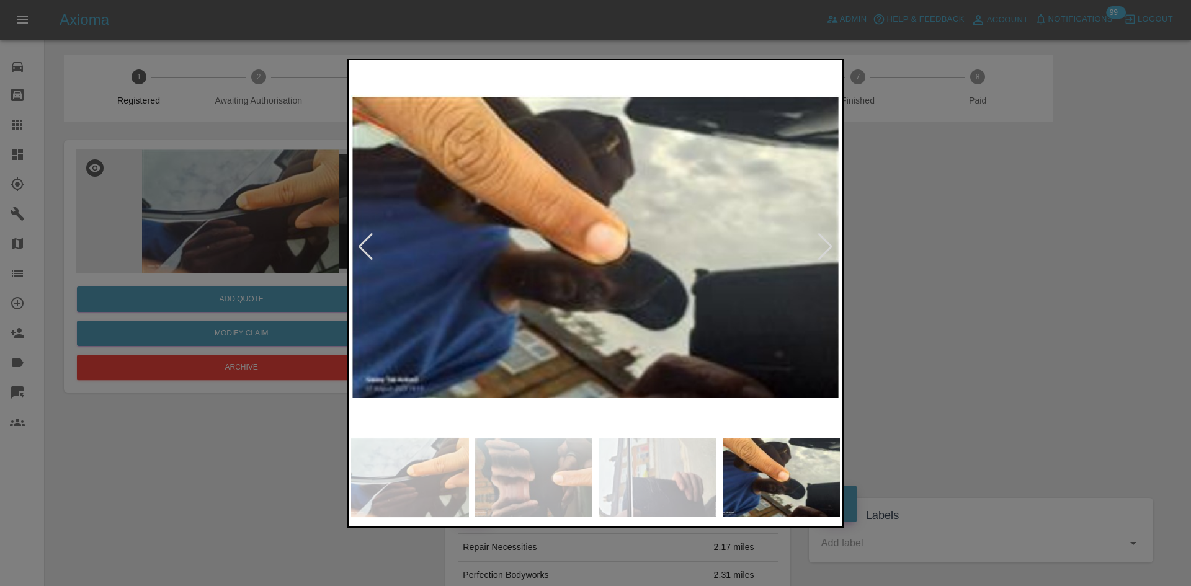
click at [823, 247] on div at bounding box center [825, 246] width 17 height 27
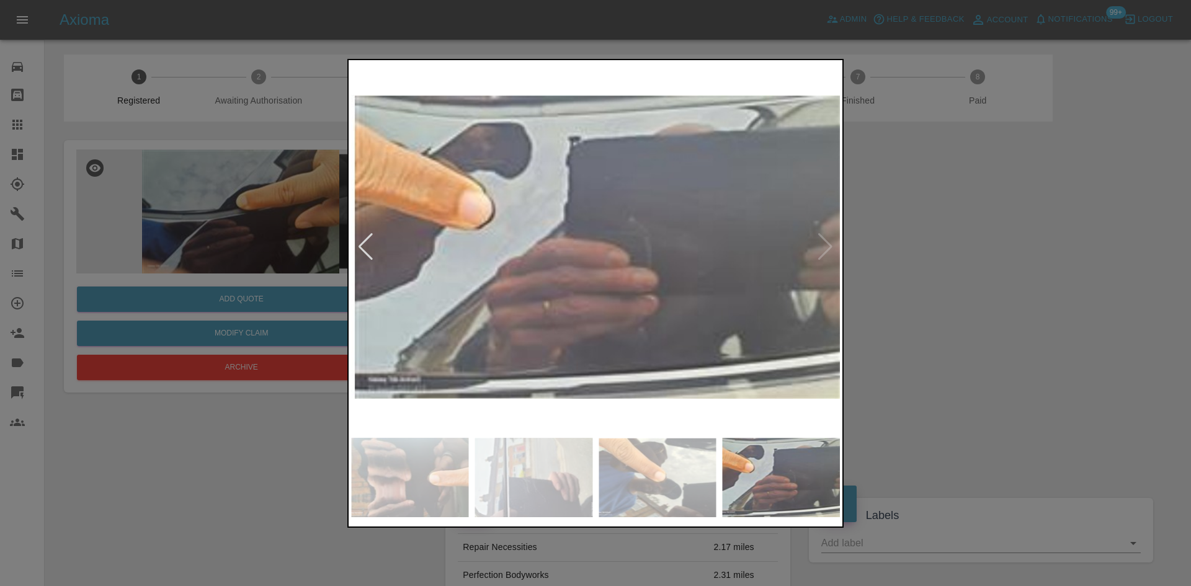
click at [919, 248] on div at bounding box center [595, 293] width 1191 height 586
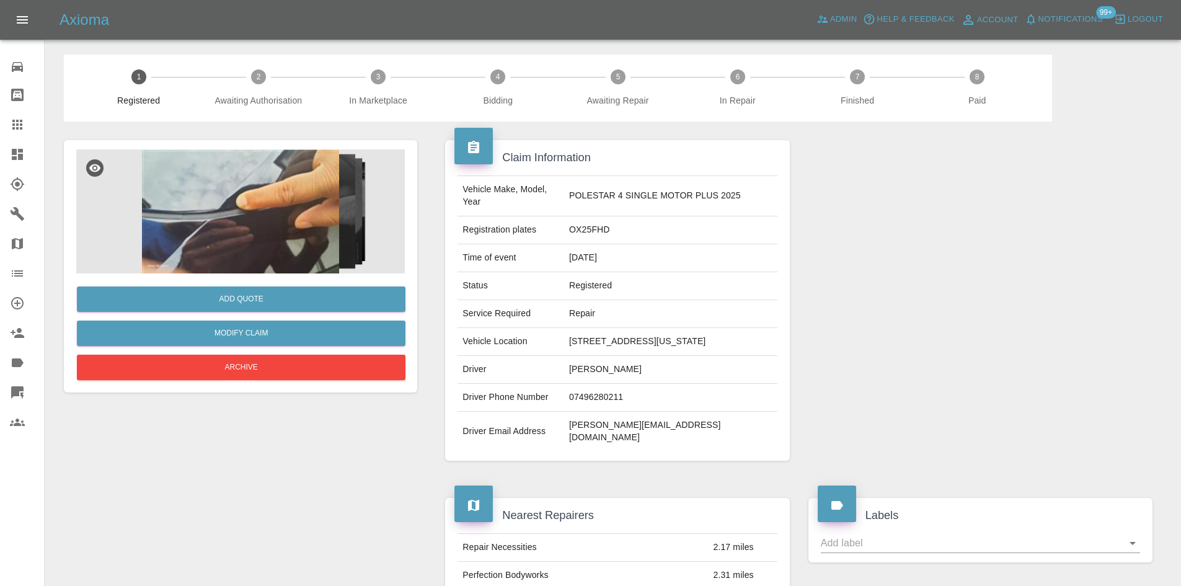
click at [1075, 24] on span "Notifications" at bounding box center [1071, 19] width 64 height 14
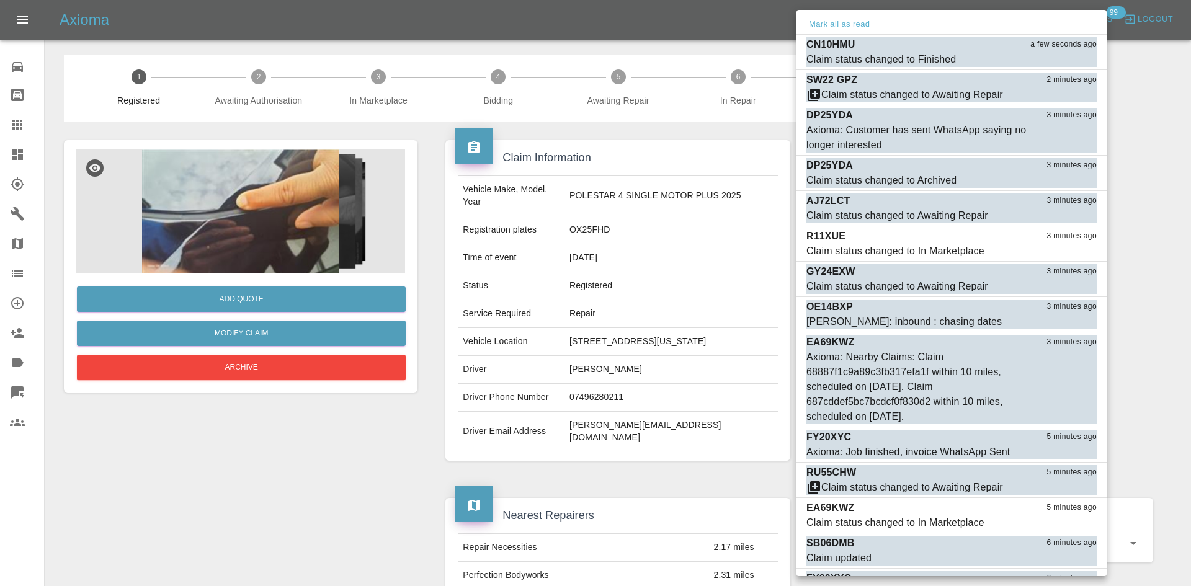
click at [253, 446] on div at bounding box center [595, 293] width 1191 height 586
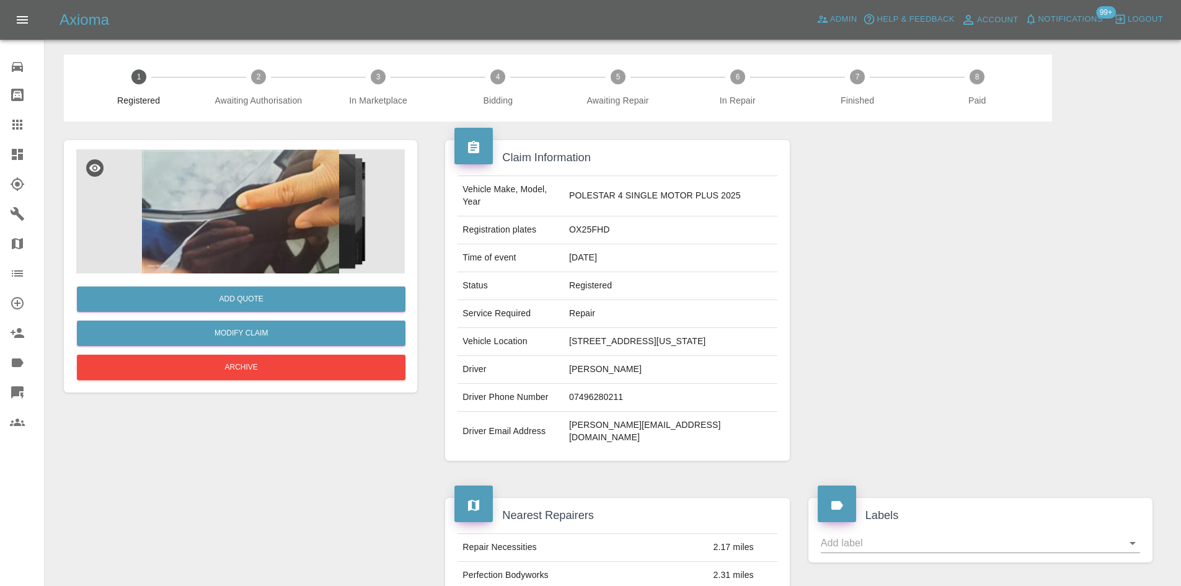
click at [0, 150] on link "Dashboard" at bounding box center [22, 155] width 44 height 30
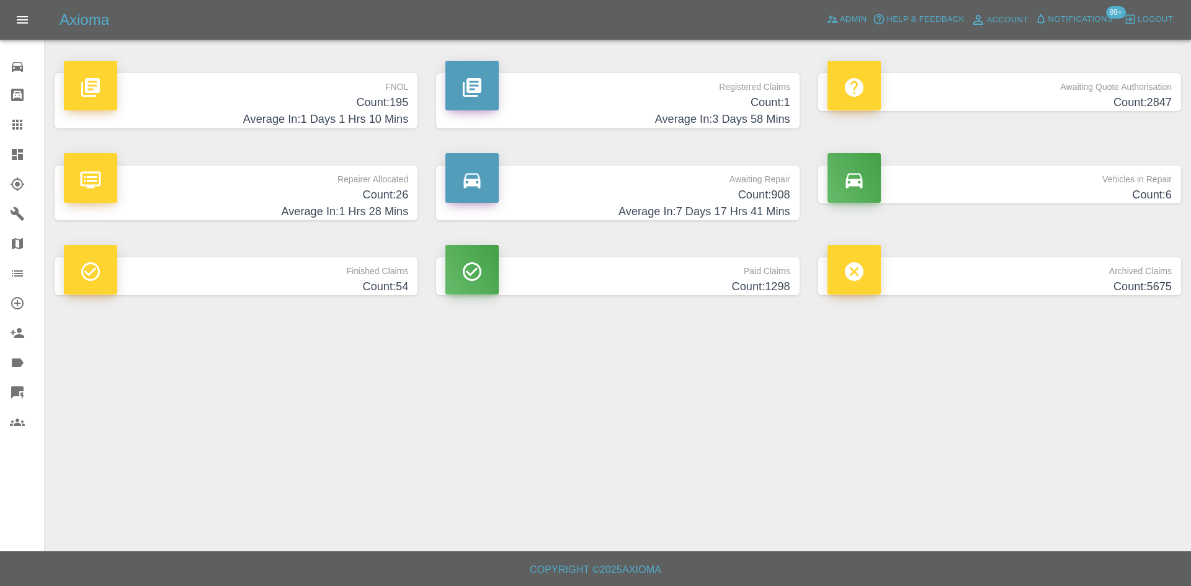
click at [1032, 107] on h4 "Count: 2847" at bounding box center [999, 102] width 344 height 17
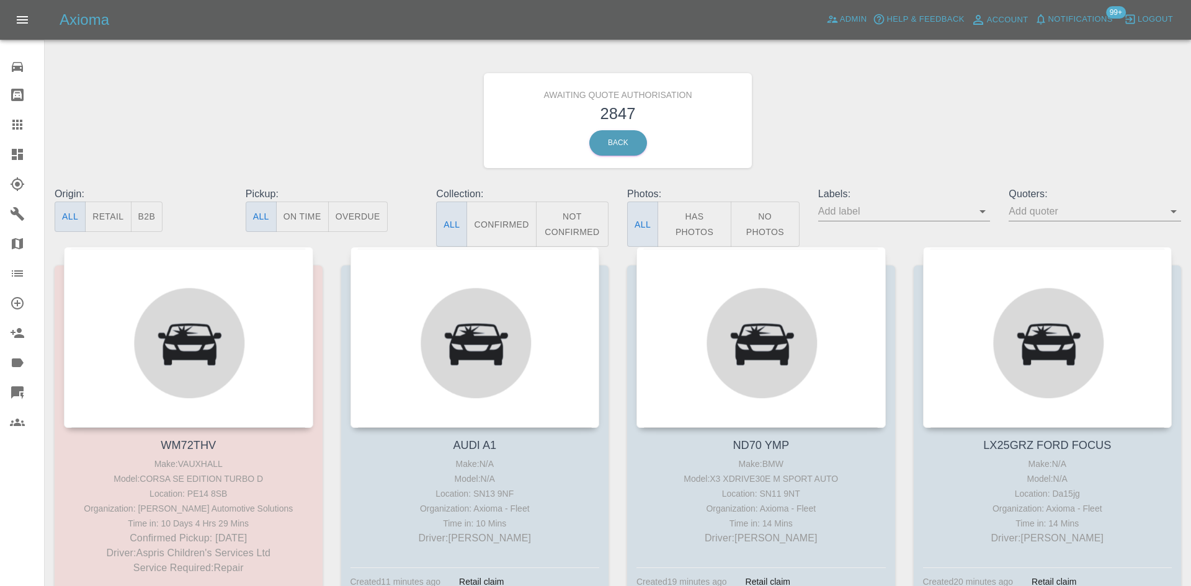
click at [136, 224] on button "B2B" at bounding box center [147, 217] width 32 height 30
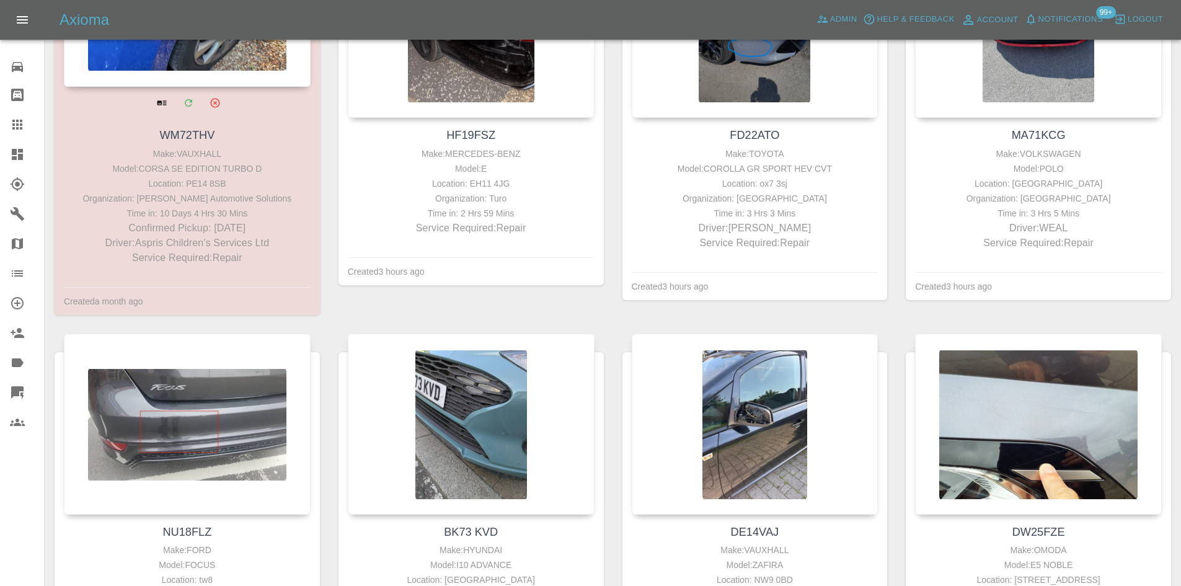
scroll to position [248, 0]
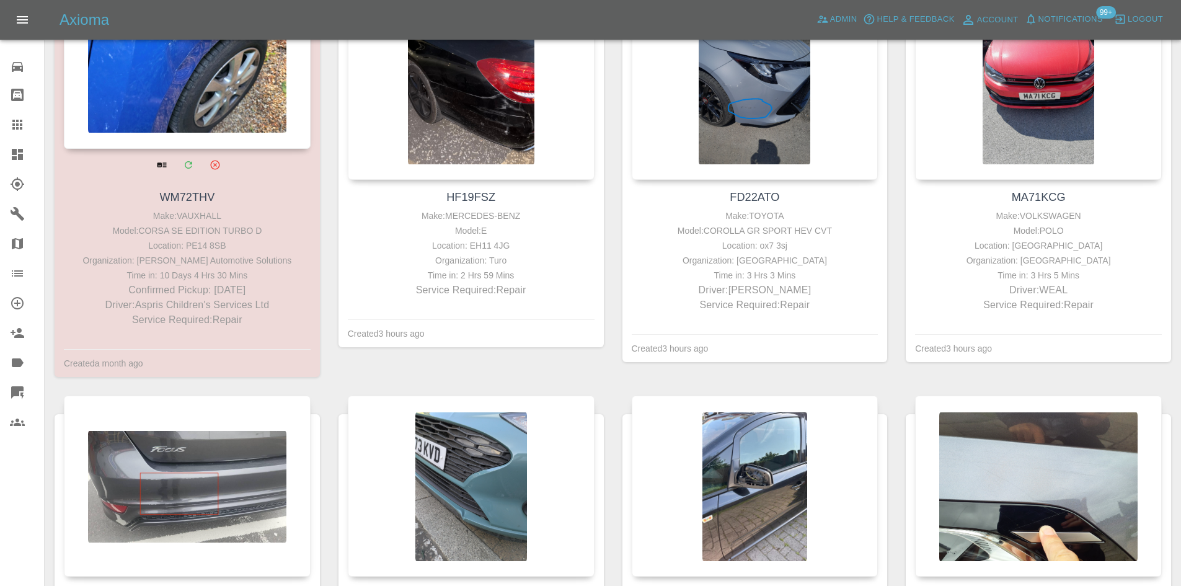
type button "b2b"
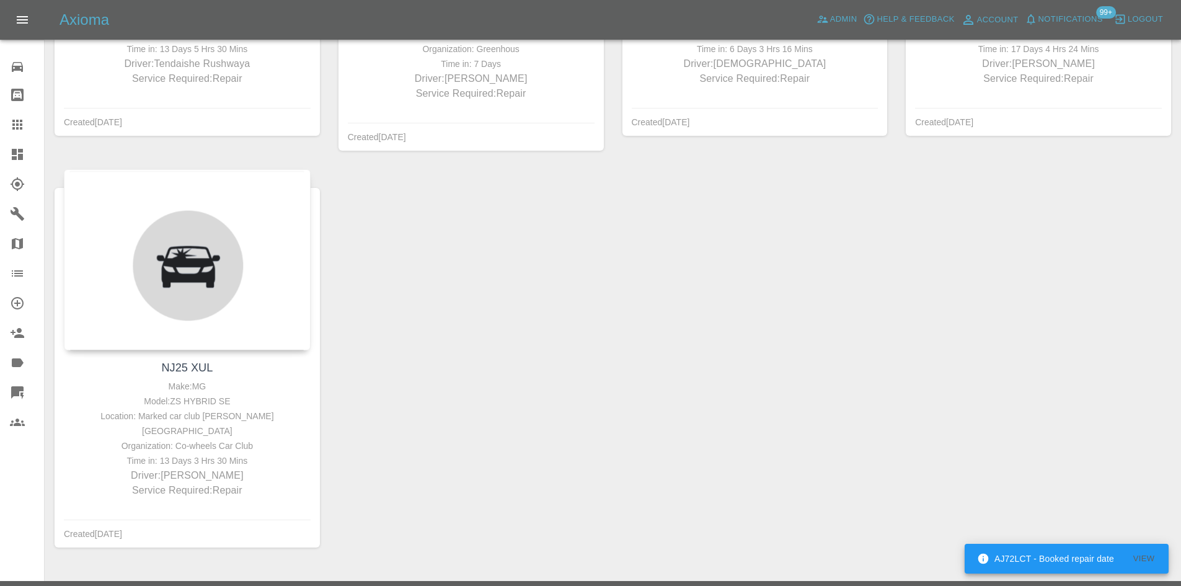
scroll to position [2419, 0]
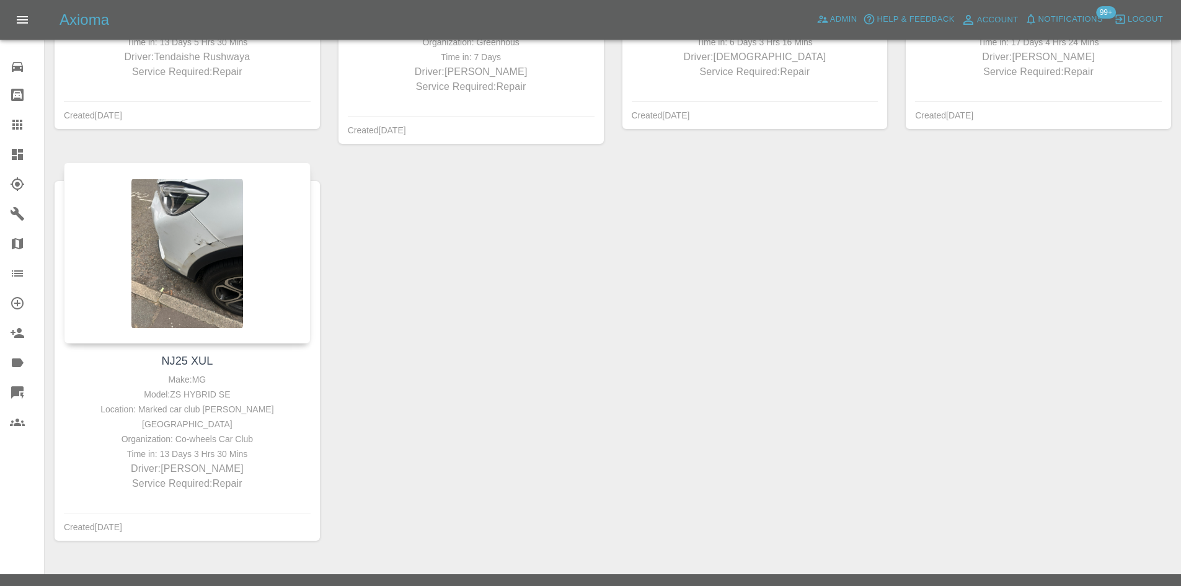
click at [0, 132] on link "Claims" at bounding box center [22, 125] width 44 height 30
click at [3, 140] on link "Dashboard" at bounding box center [22, 155] width 44 height 30
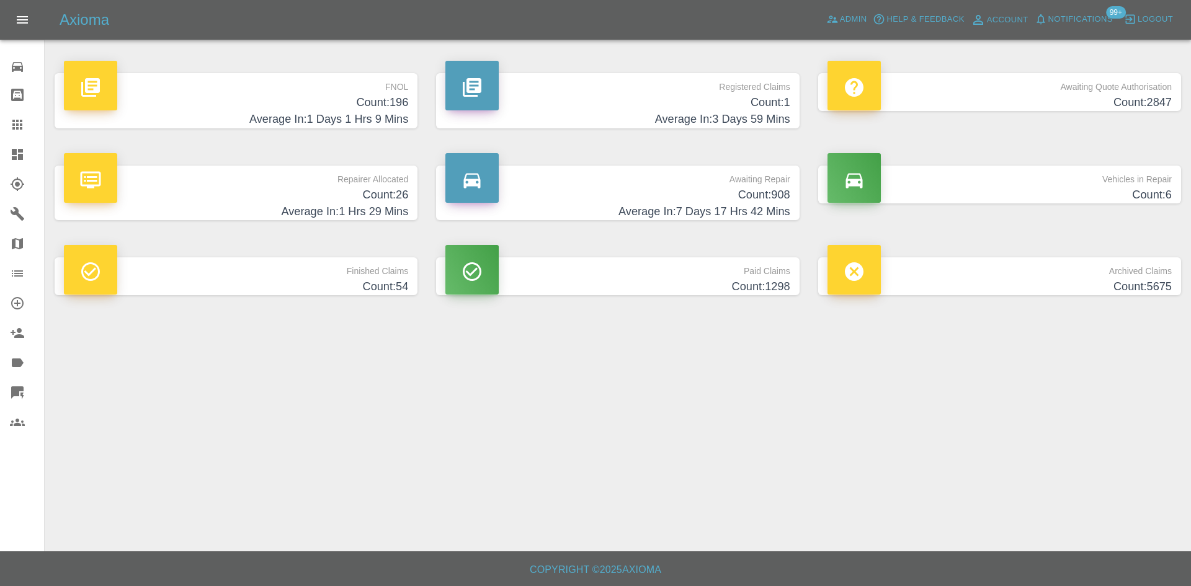
click at [1087, 22] on span "Notifications" at bounding box center [1080, 19] width 64 height 14
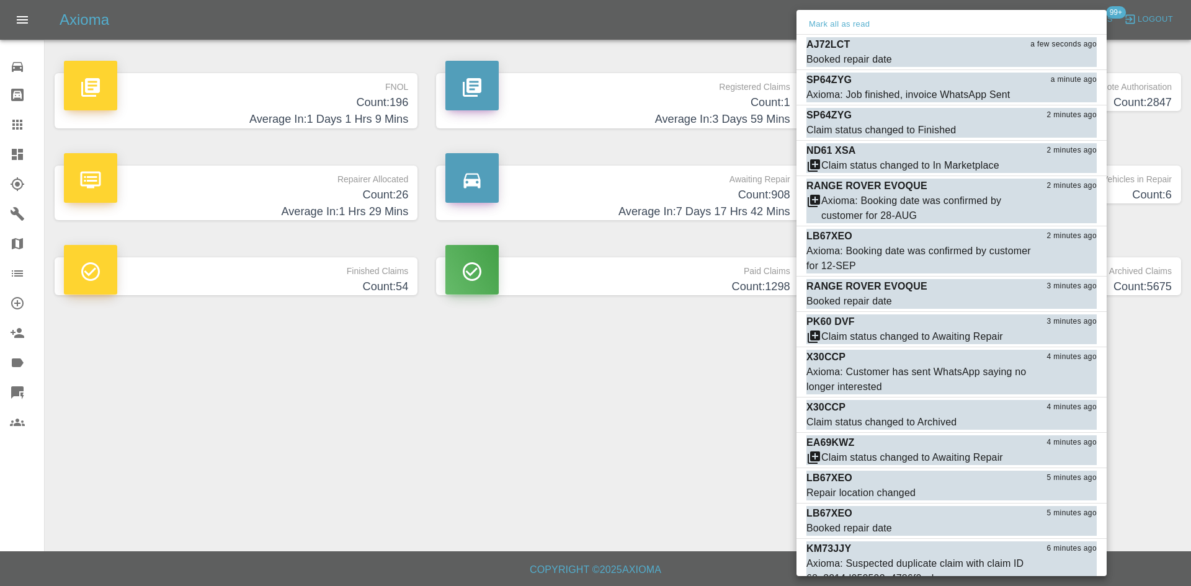
click at [620, 356] on div at bounding box center [595, 293] width 1191 height 586
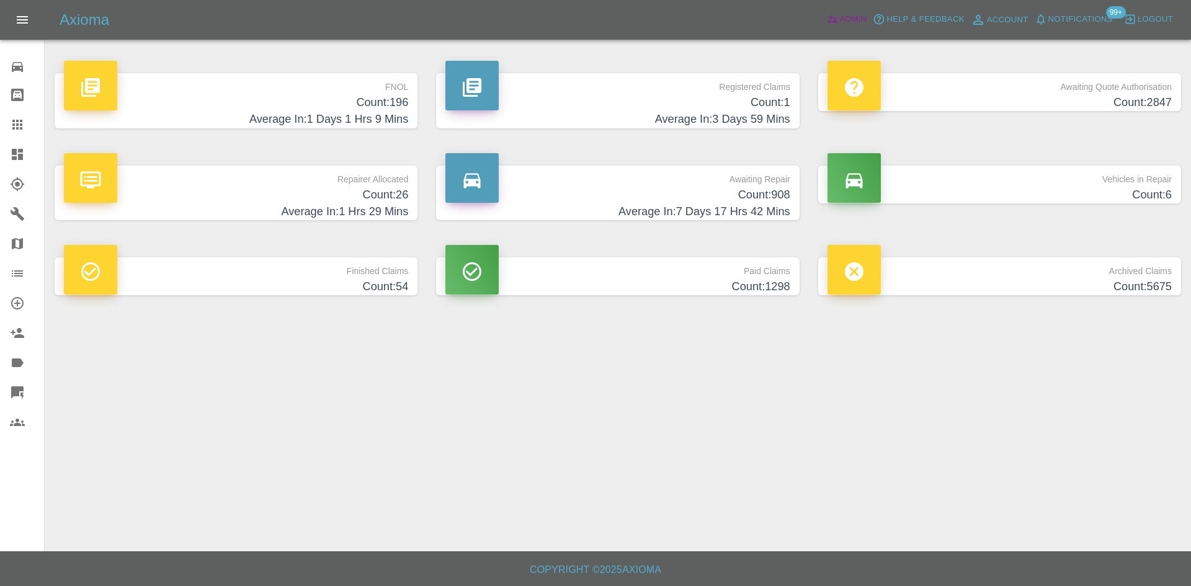
click at [848, 18] on span "Admin" at bounding box center [853, 19] width 27 height 14
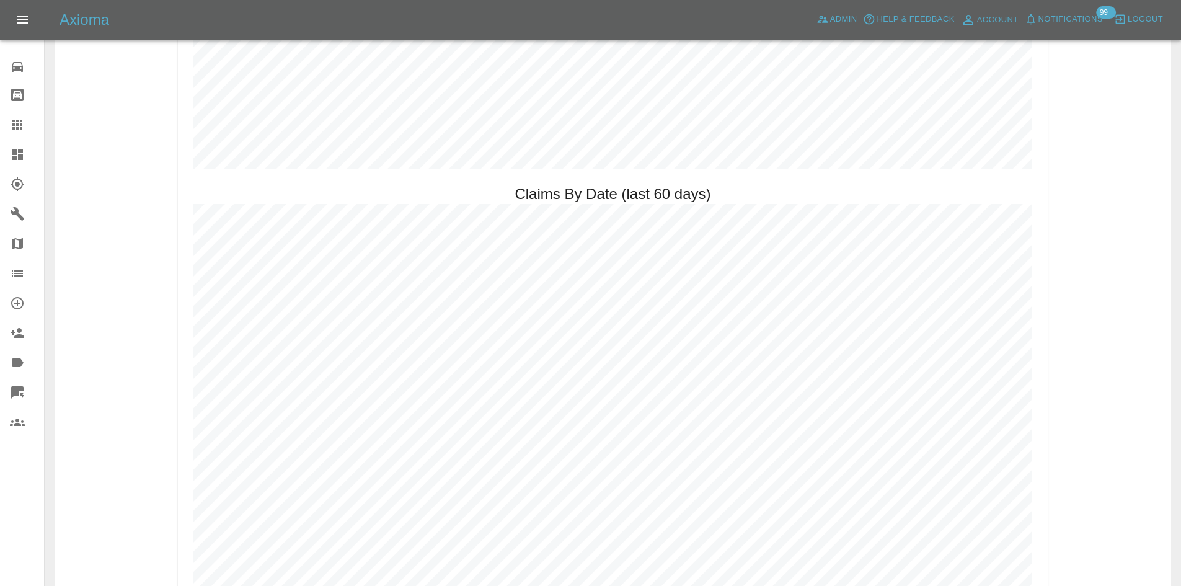
scroll to position [1426, 0]
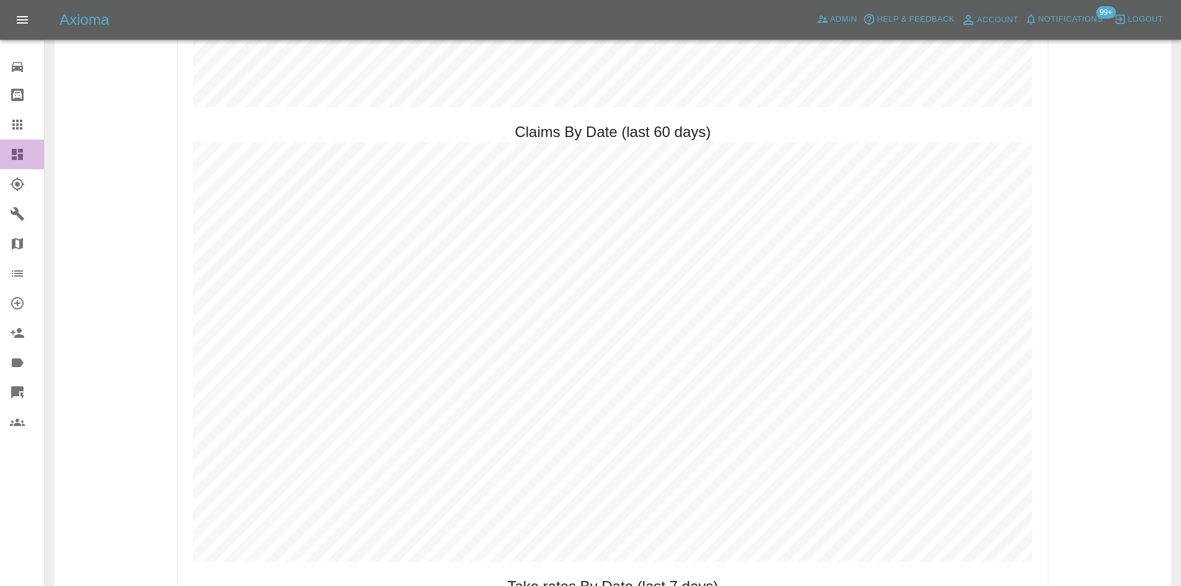
click at [0, 156] on link "Dashboard" at bounding box center [22, 155] width 44 height 30
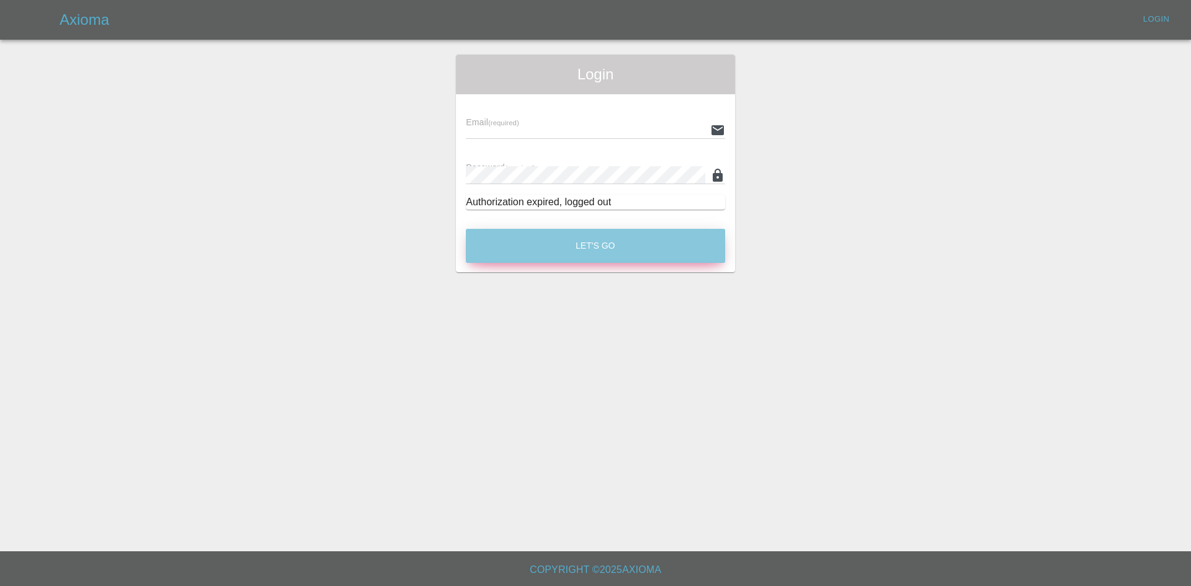
click at [545, 262] on button "Let's Go" at bounding box center [595, 246] width 259 height 34
type input "[PERSON_NAME][EMAIL_ADDRESS][PERSON_NAME][DOMAIN_NAME]"
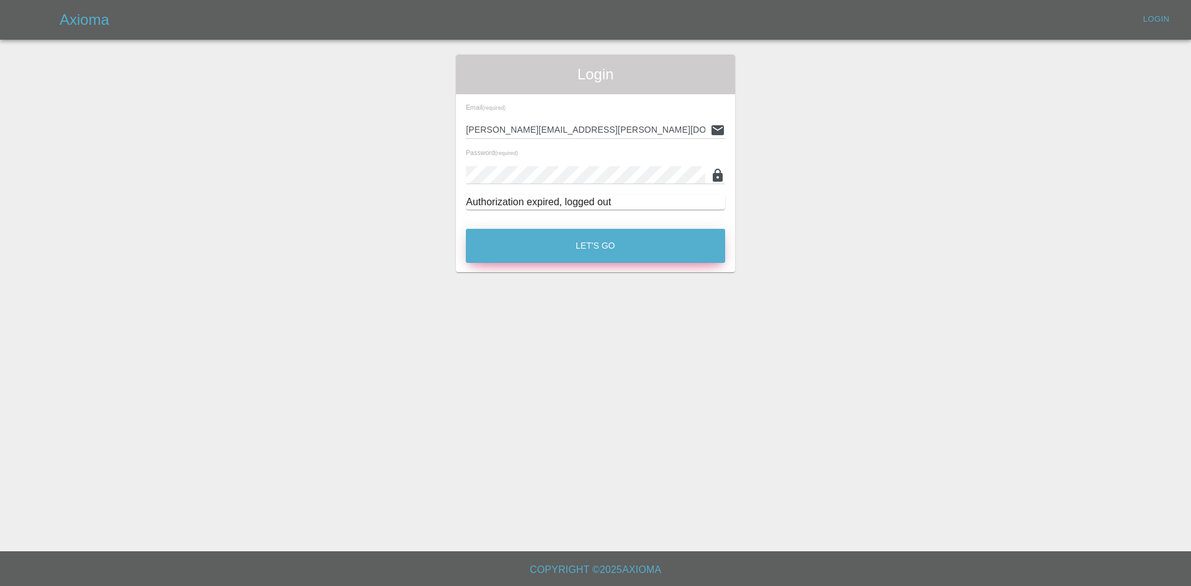
click at [545, 262] on button "Let's Go" at bounding box center [595, 246] width 259 height 34
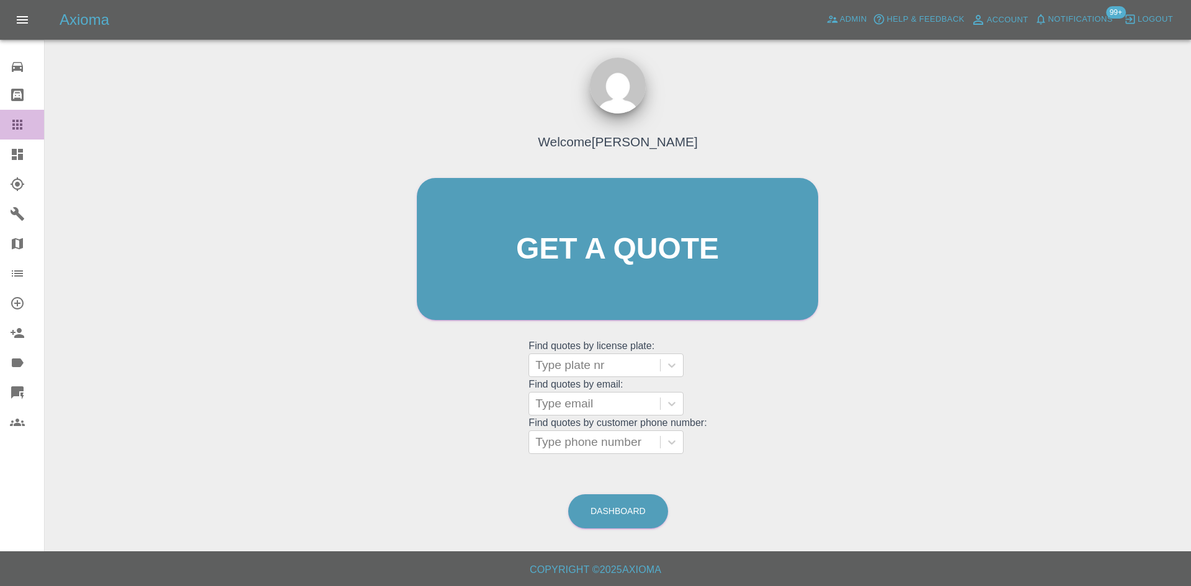
click at [29, 135] on link "Claims" at bounding box center [22, 125] width 44 height 30
click at [23, 156] on icon at bounding box center [17, 154] width 11 height 11
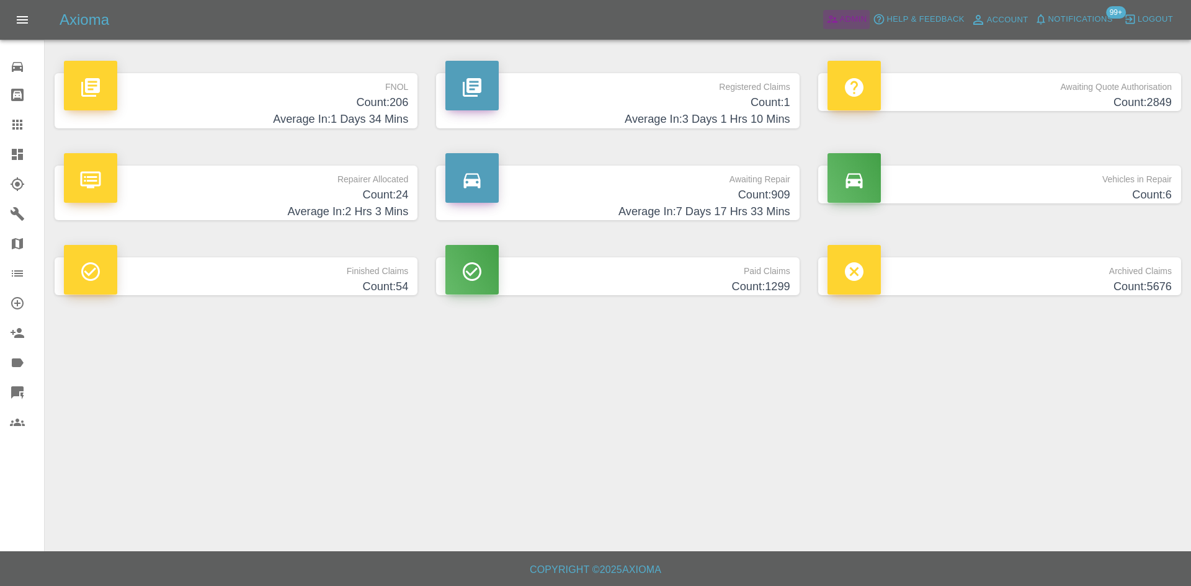
click at [843, 16] on span "Admin" at bounding box center [853, 19] width 27 height 14
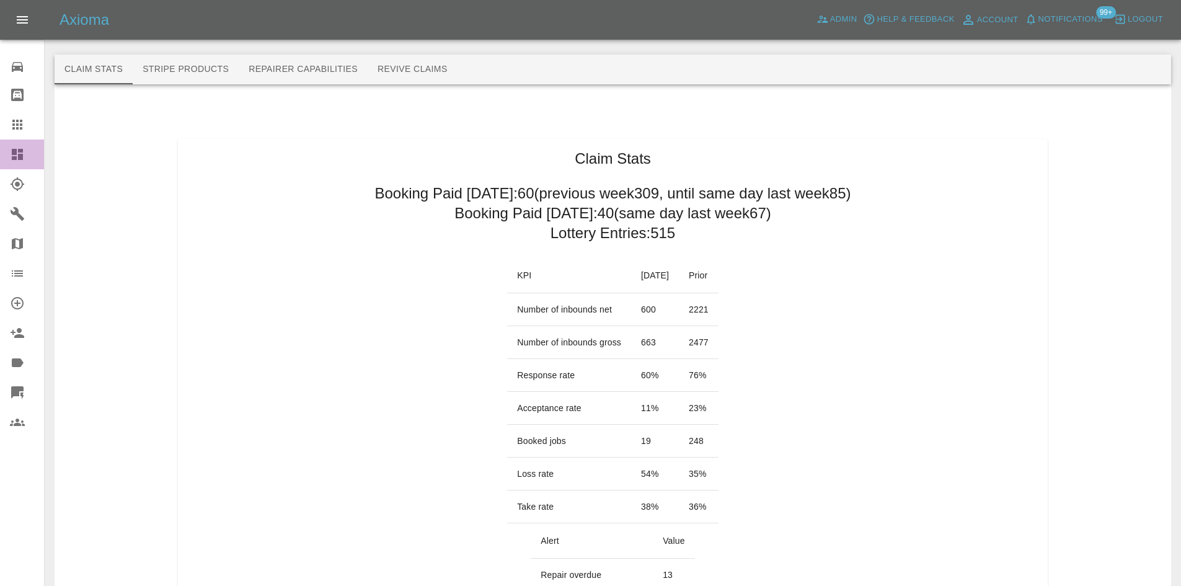
click at [25, 154] on div at bounding box center [27, 154] width 35 height 15
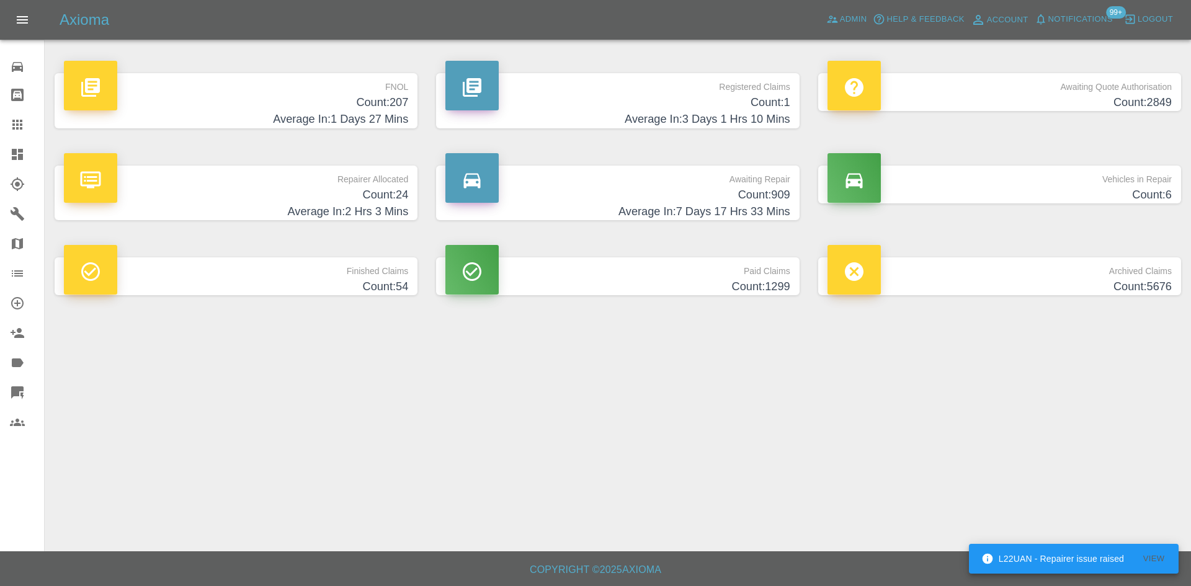
click at [383, 190] on h4 "Count: 24" at bounding box center [236, 195] width 344 height 17
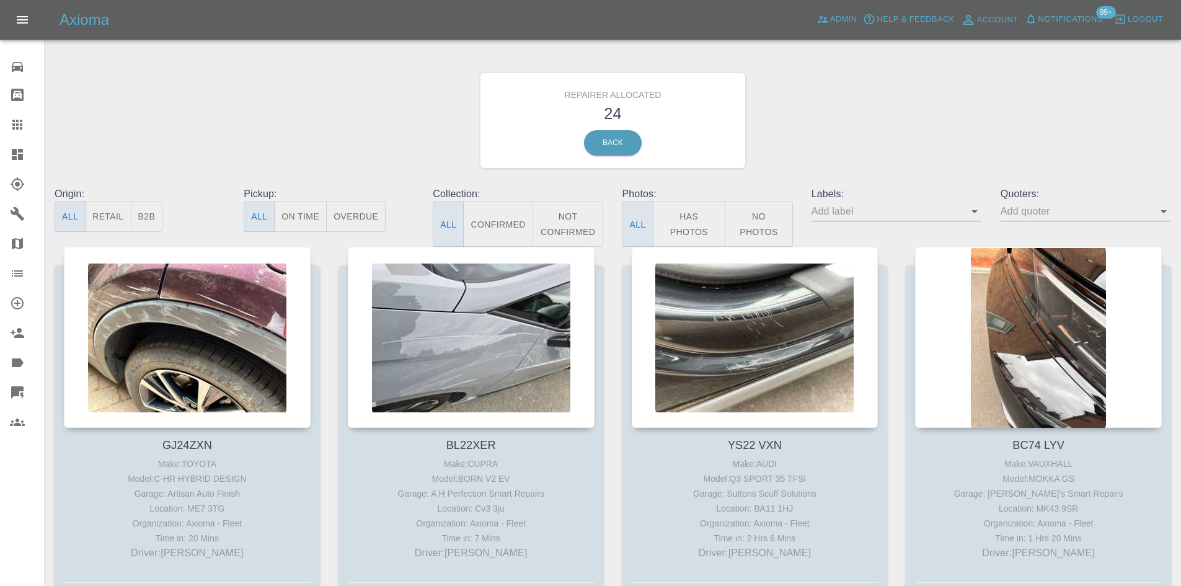
click at [2, 139] on link "Claims" at bounding box center [22, 125] width 44 height 30
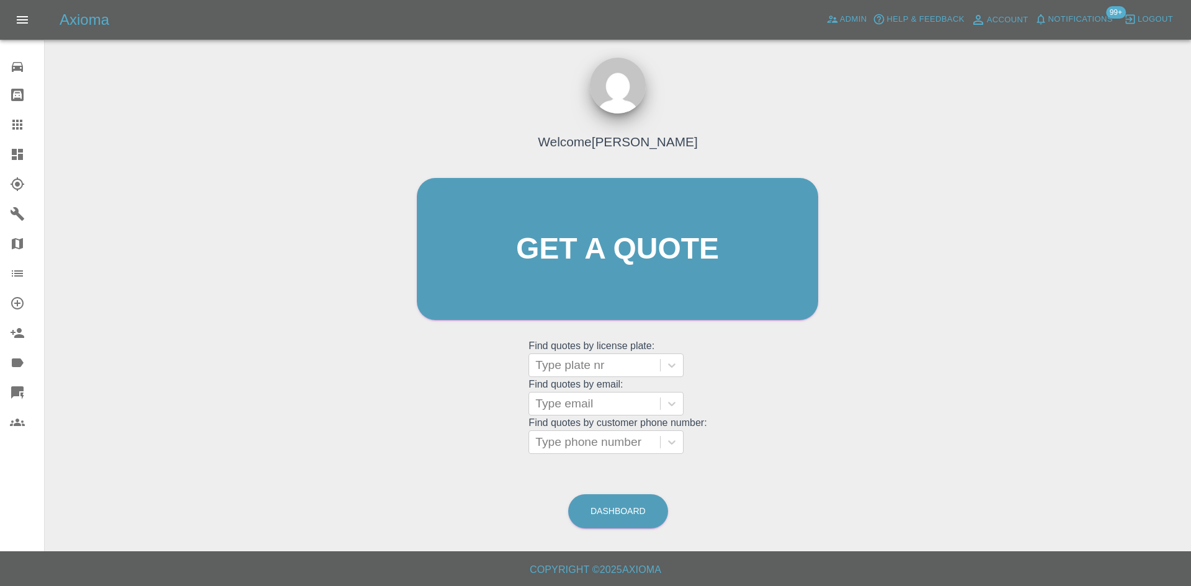
click at [9, 146] on link "Dashboard" at bounding box center [22, 155] width 44 height 30
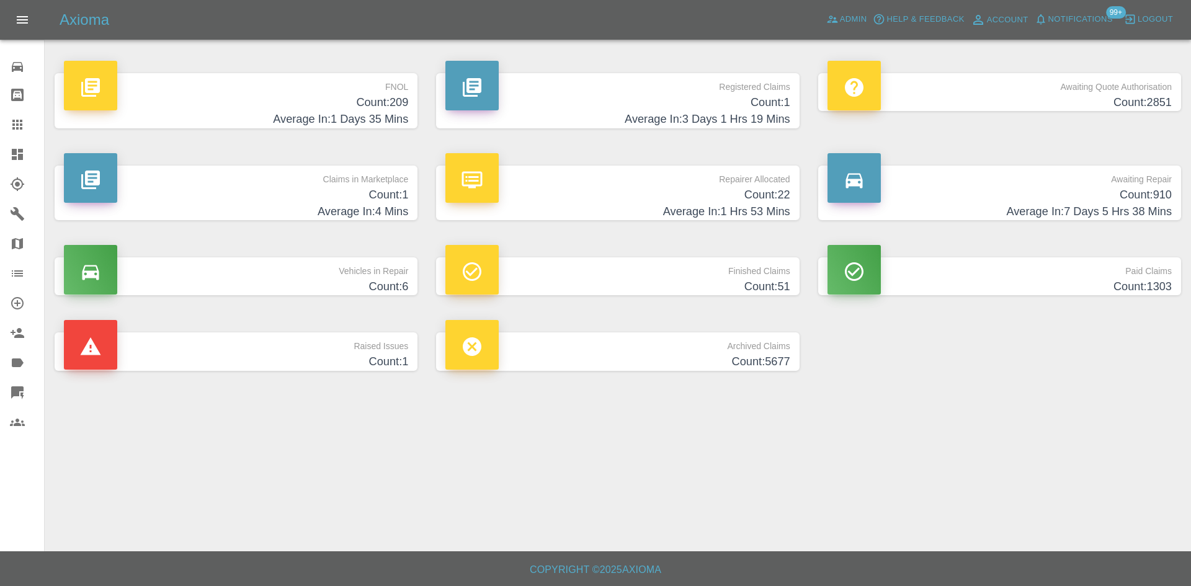
click at [1067, 19] on span "Notifications" at bounding box center [1080, 19] width 64 height 14
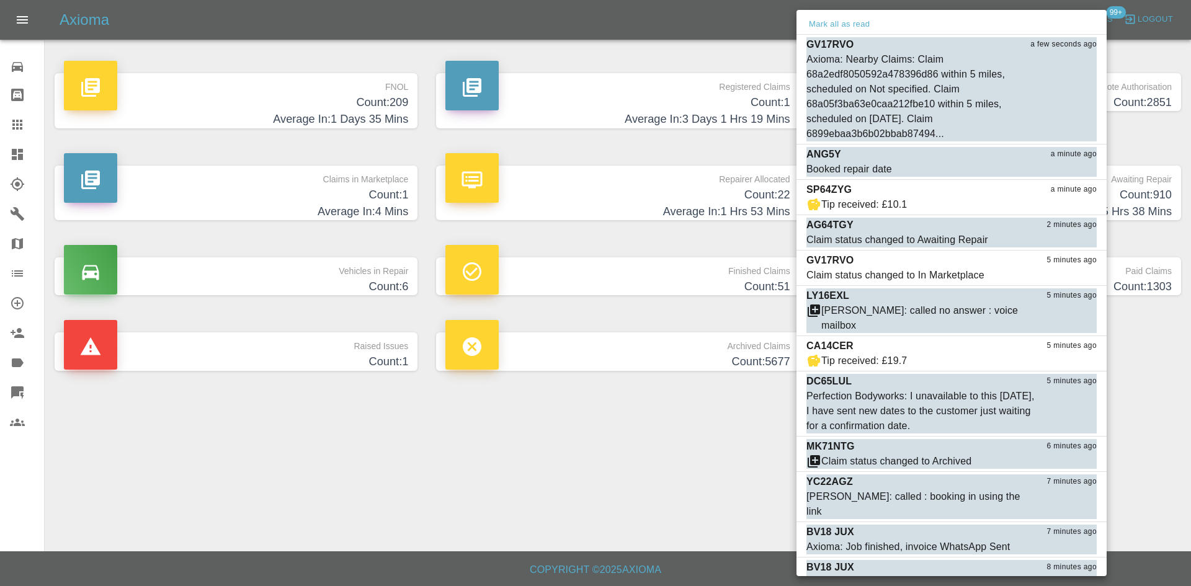
click at [551, 433] on div at bounding box center [595, 293] width 1191 height 586
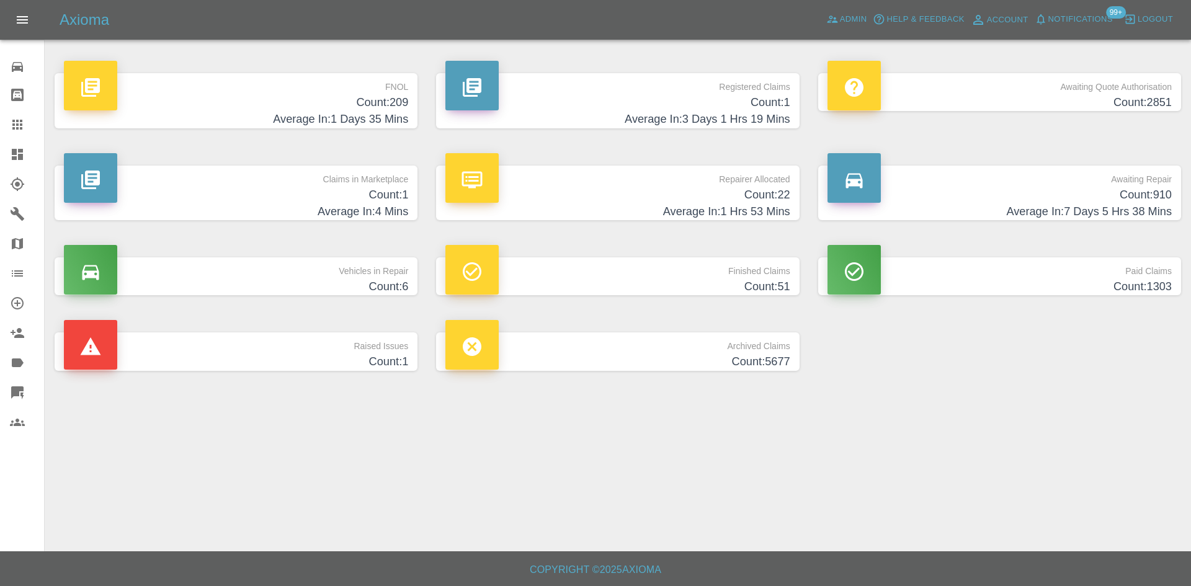
click at [20, 391] on icon at bounding box center [17, 392] width 12 height 12
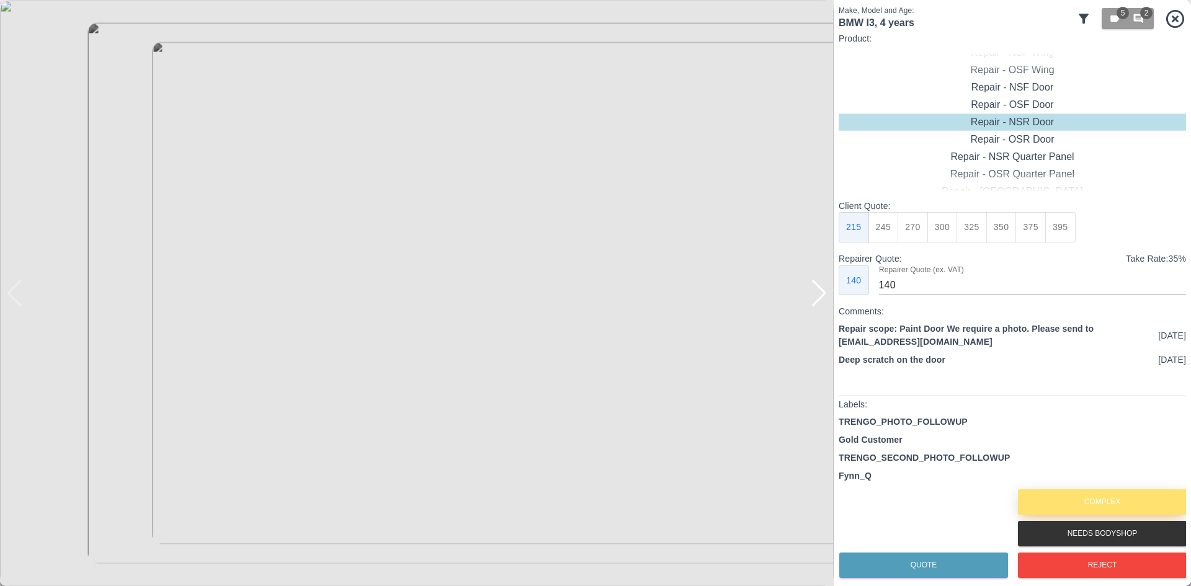
click at [1127, 495] on button "Complex" at bounding box center [1102, 501] width 169 height 25
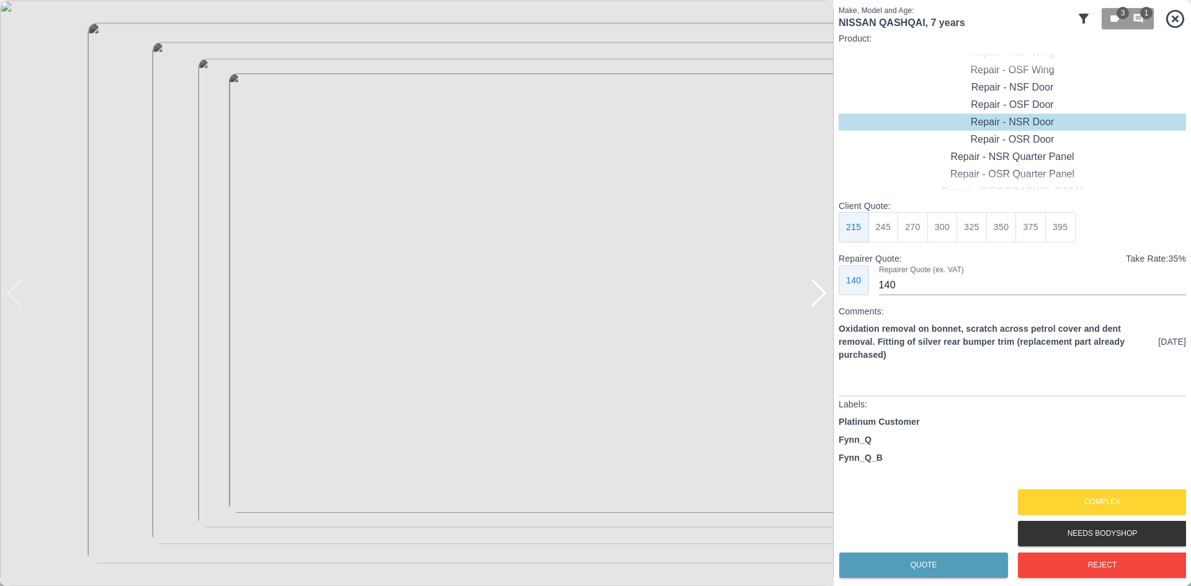
click at [830, 300] on img at bounding box center [417, 293] width 834 height 586
click at [823, 300] on div at bounding box center [819, 293] width 17 height 27
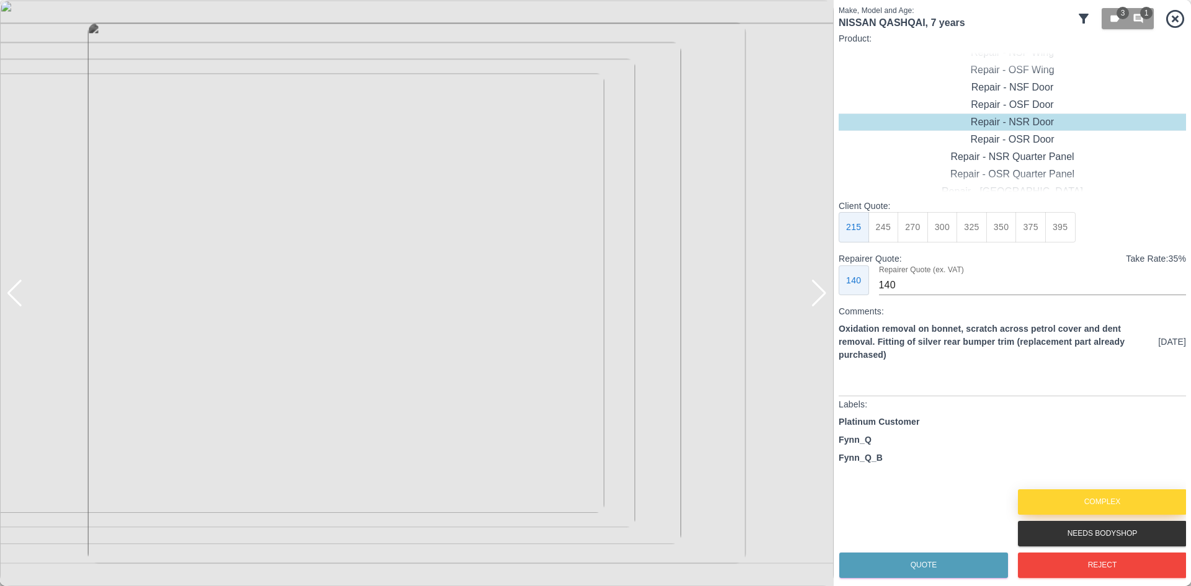
drag, startPoint x: 1046, startPoint y: 510, endPoint x: 1037, endPoint y: 513, distance: 9.8
click at [1045, 509] on button "Complex" at bounding box center [1102, 501] width 169 height 25
click at [822, 297] on div at bounding box center [819, 293] width 17 height 27
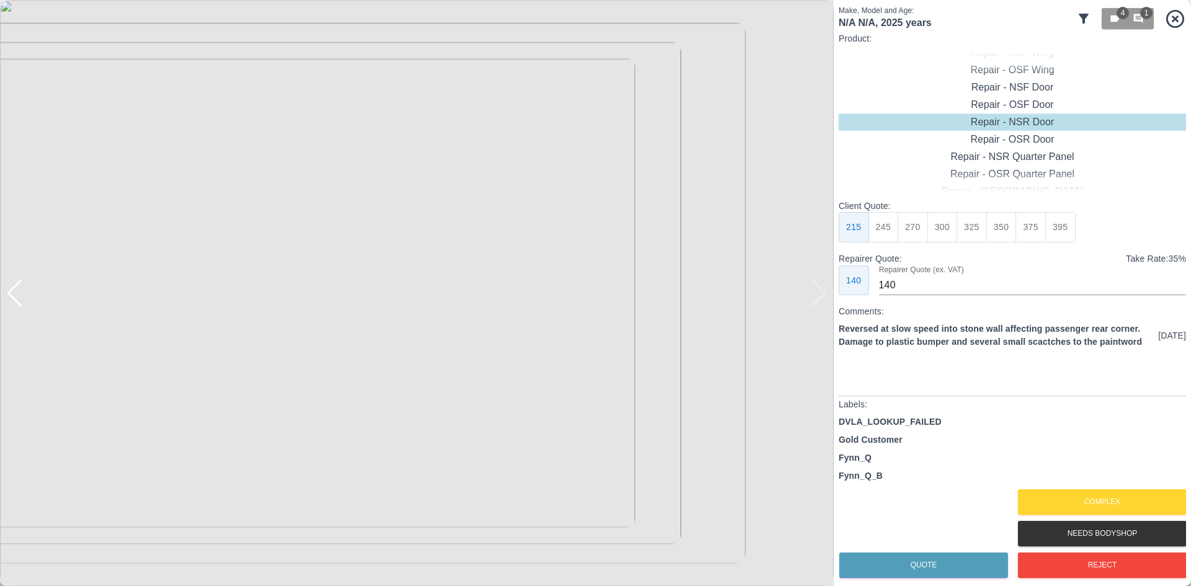
click at [822, 297] on img at bounding box center [417, 293] width 834 height 586
click at [1052, 494] on button "Complex" at bounding box center [1102, 501] width 169 height 25
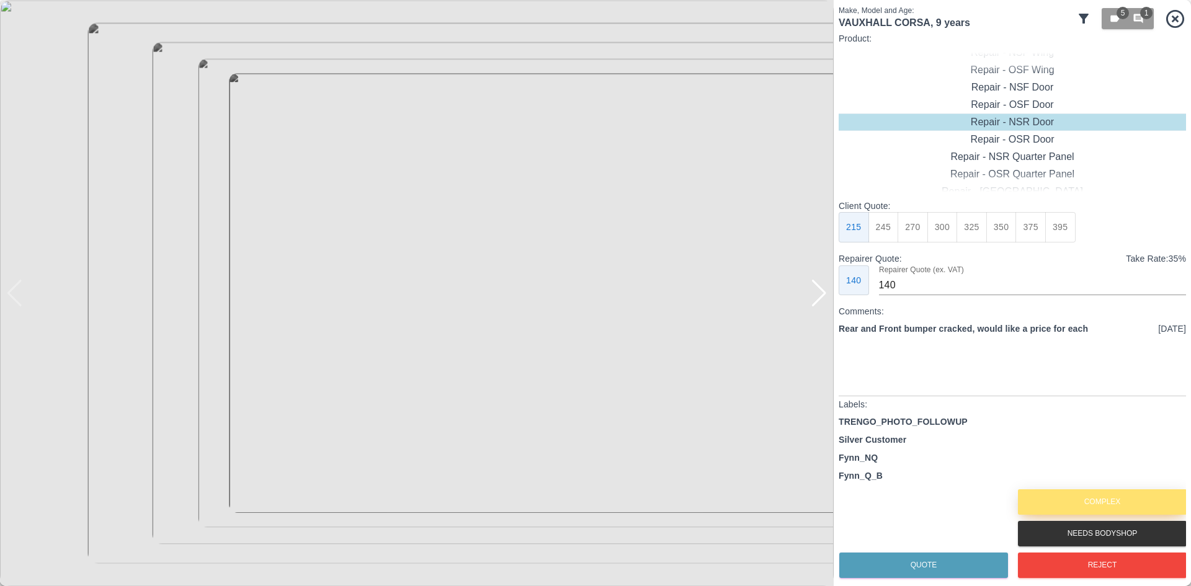
click at [1056, 495] on button "Complex" at bounding box center [1102, 501] width 169 height 25
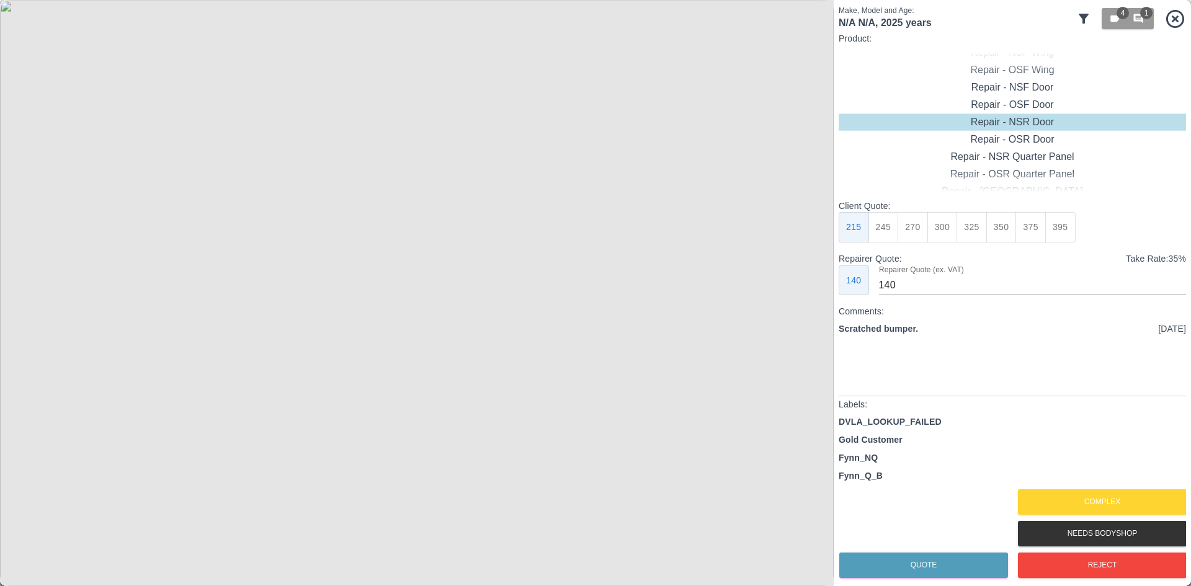
click at [490, 233] on img at bounding box center [417, 293] width 834 height 586
click at [488, 233] on img at bounding box center [417, 293] width 834 height 586
click at [500, 249] on img at bounding box center [203, 475] width 2501 height 1758
click at [1035, 82] on div "Repair - Front Bumper Corner" at bounding box center [1011, 87] width 347 height 17
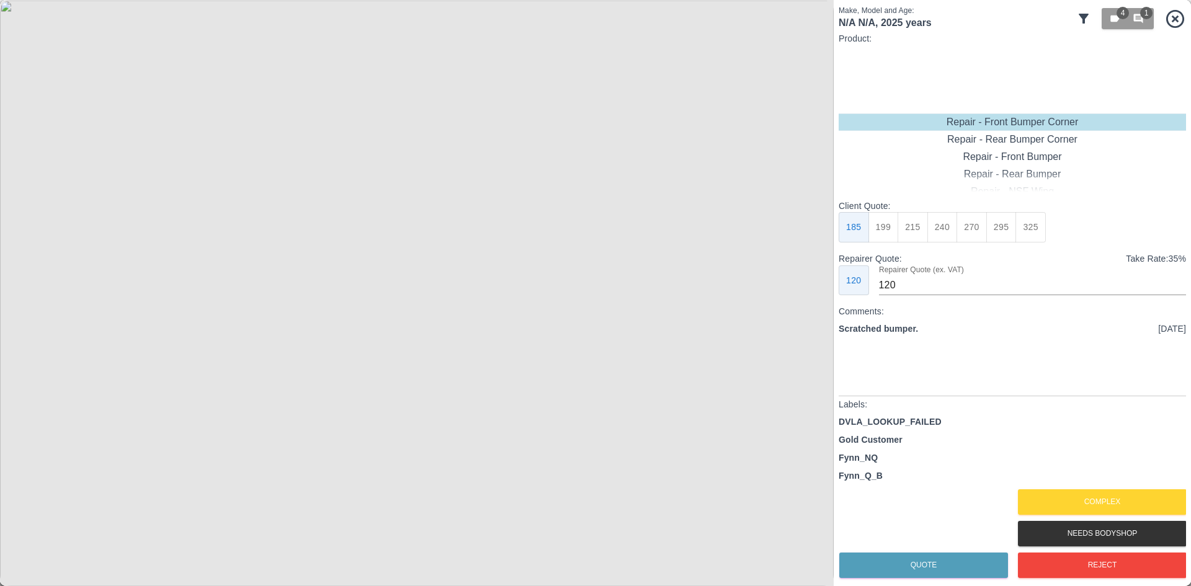
click at [954, 224] on button "240" at bounding box center [942, 227] width 30 height 30
click at [969, 229] on button "270" at bounding box center [971, 227] width 30 height 30
type input "165"
click at [902, 556] on button "Quote" at bounding box center [923, 565] width 169 height 25
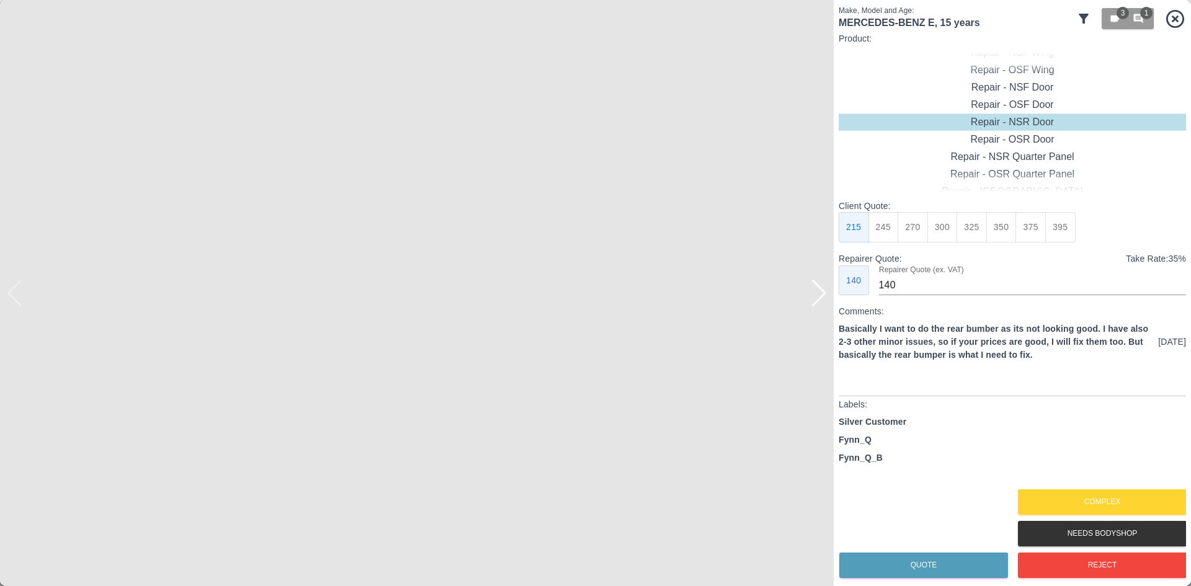
click at [829, 301] on img at bounding box center [417, 293] width 834 height 586
click at [818, 298] on div at bounding box center [819, 293] width 17 height 27
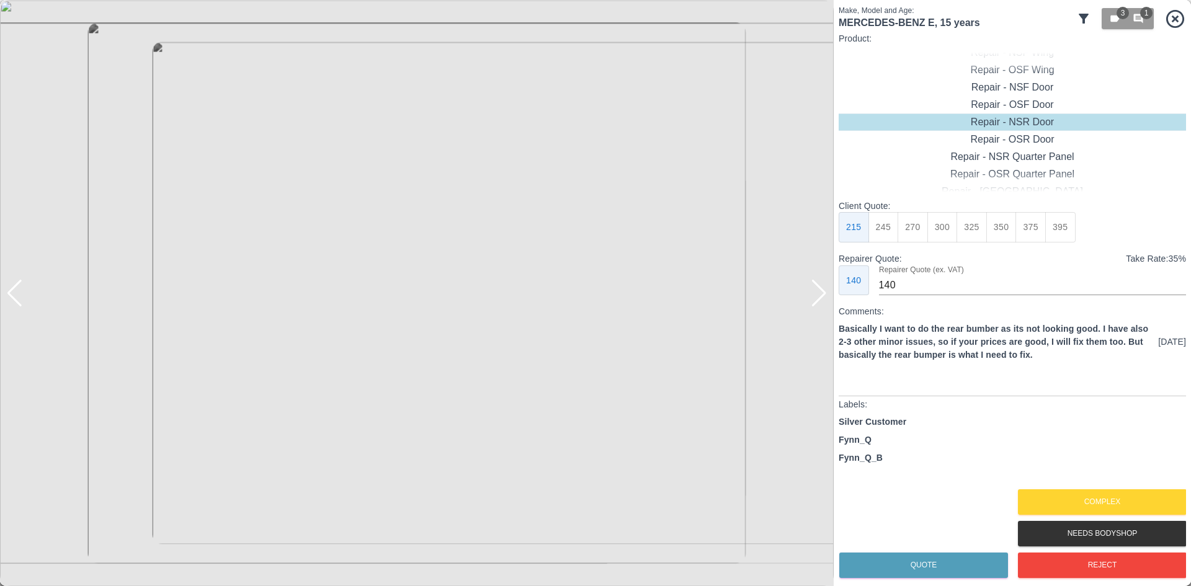
click at [818, 298] on div at bounding box center [819, 293] width 17 height 27
click at [1134, 556] on button "Reject" at bounding box center [1102, 565] width 169 height 25
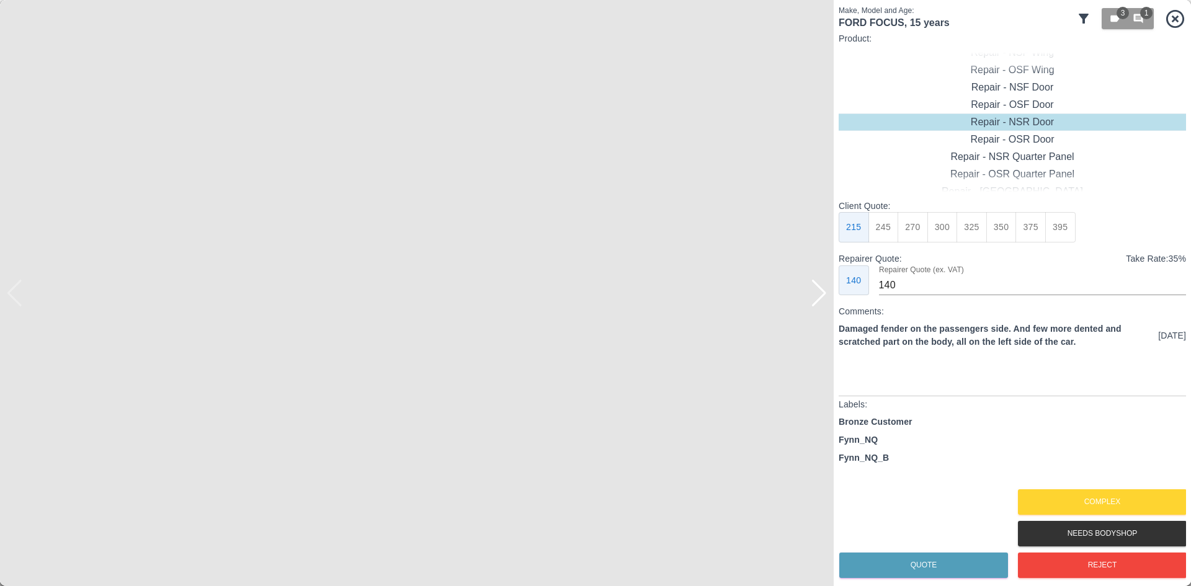
click at [813, 302] on div at bounding box center [819, 293] width 17 height 27
click at [1066, 496] on button "Complex" at bounding box center [1102, 501] width 169 height 25
click at [816, 294] on div at bounding box center [819, 293] width 17 height 27
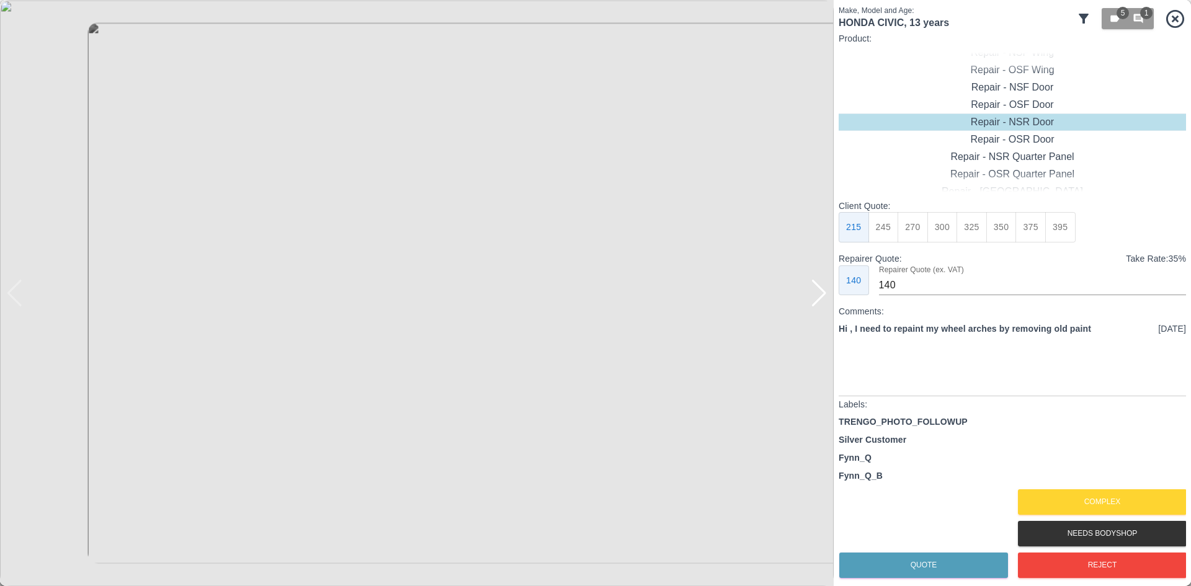
click at [816, 294] on div at bounding box center [417, 293] width 834 height 586
click at [816, 294] on img at bounding box center [417, 293] width 834 height 586
click at [1123, 566] on button "Reject" at bounding box center [1102, 565] width 169 height 25
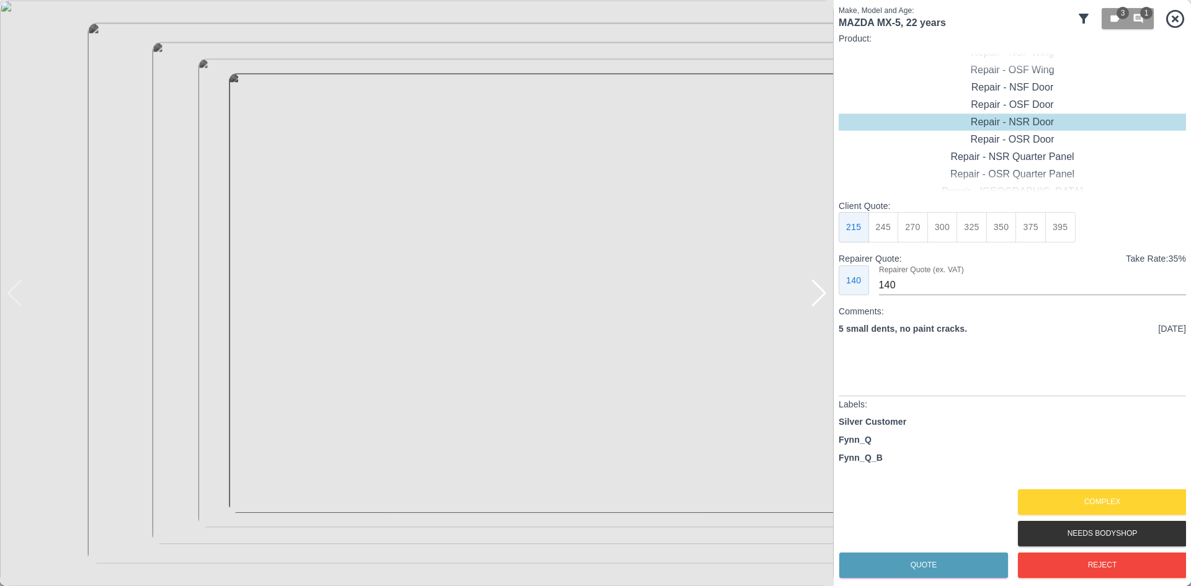
click at [820, 298] on div at bounding box center [819, 293] width 17 height 27
click at [1127, 500] on button "Complex" at bounding box center [1102, 501] width 169 height 25
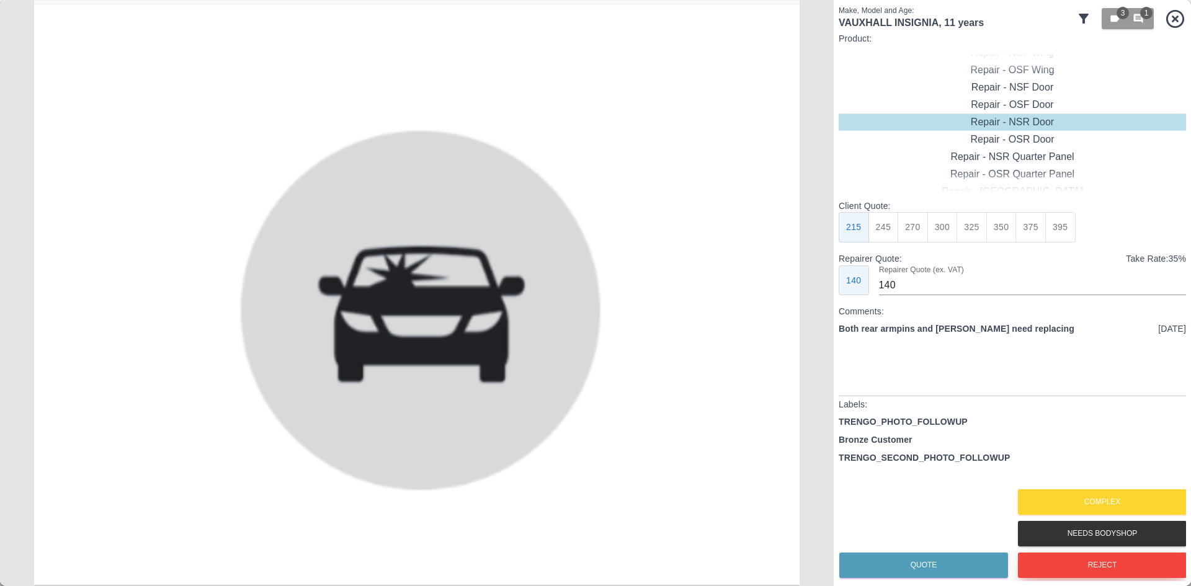
click at [1053, 559] on button "Reject" at bounding box center [1102, 565] width 169 height 25
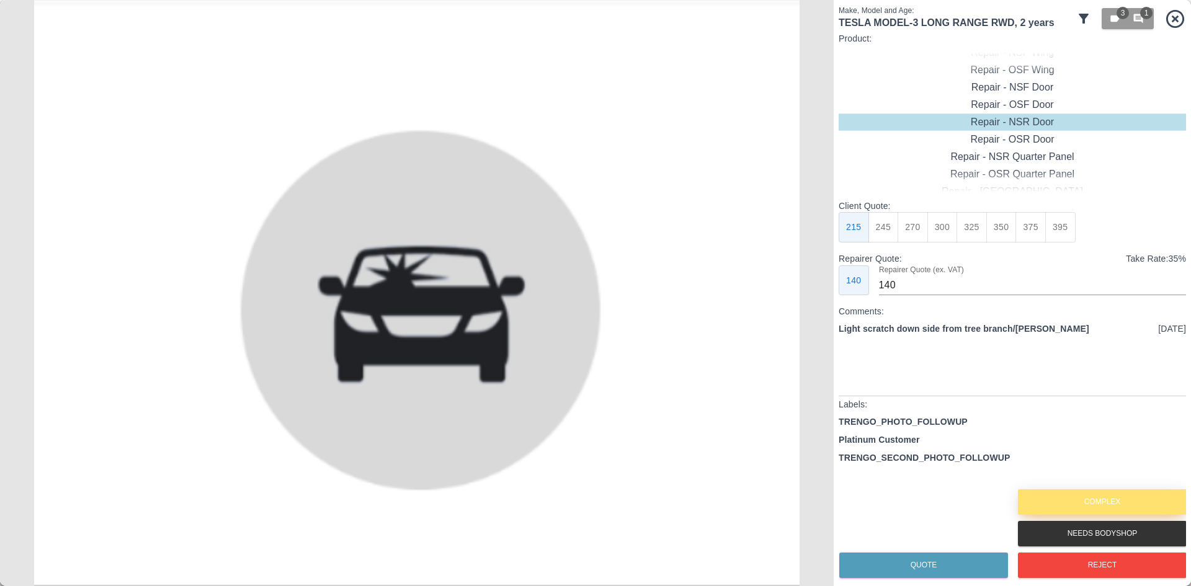
click at [1065, 504] on button "Complex" at bounding box center [1102, 501] width 169 height 25
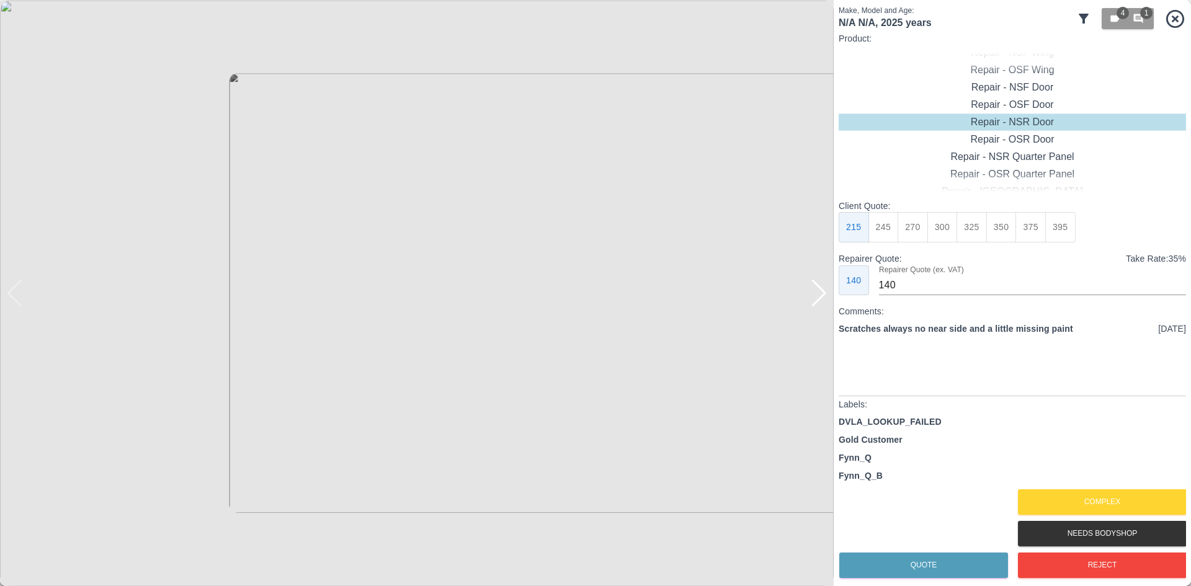
click at [814, 297] on div at bounding box center [819, 293] width 17 height 27
click at [814, 297] on img at bounding box center [417, 293] width 834 height 586
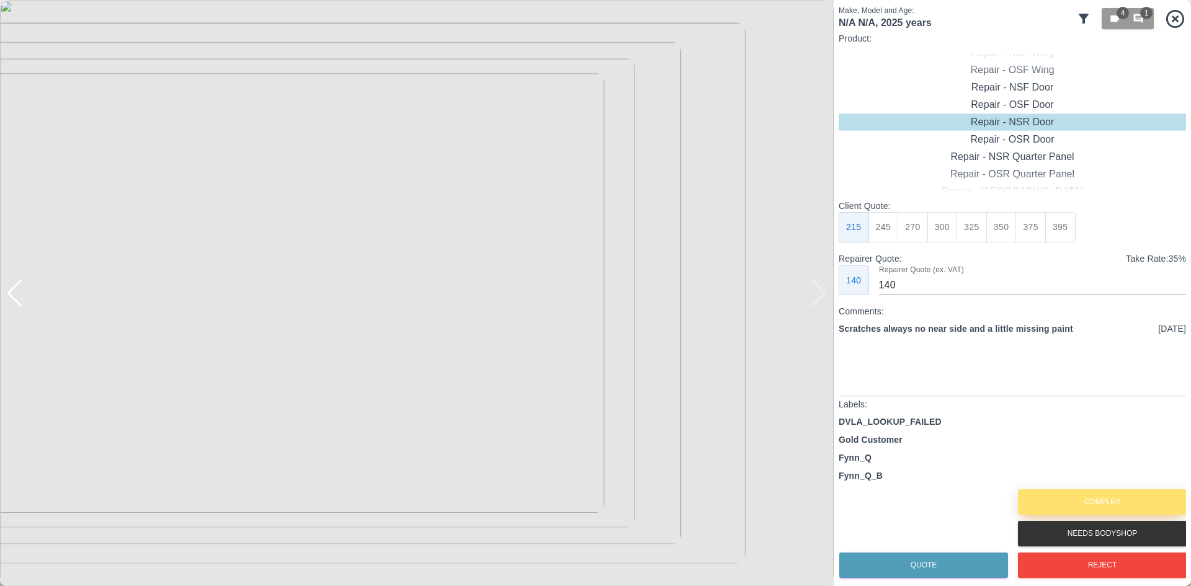
click at [1071, 491] on button "Complex" at bounding box center [1102, 501] width 169 height 25
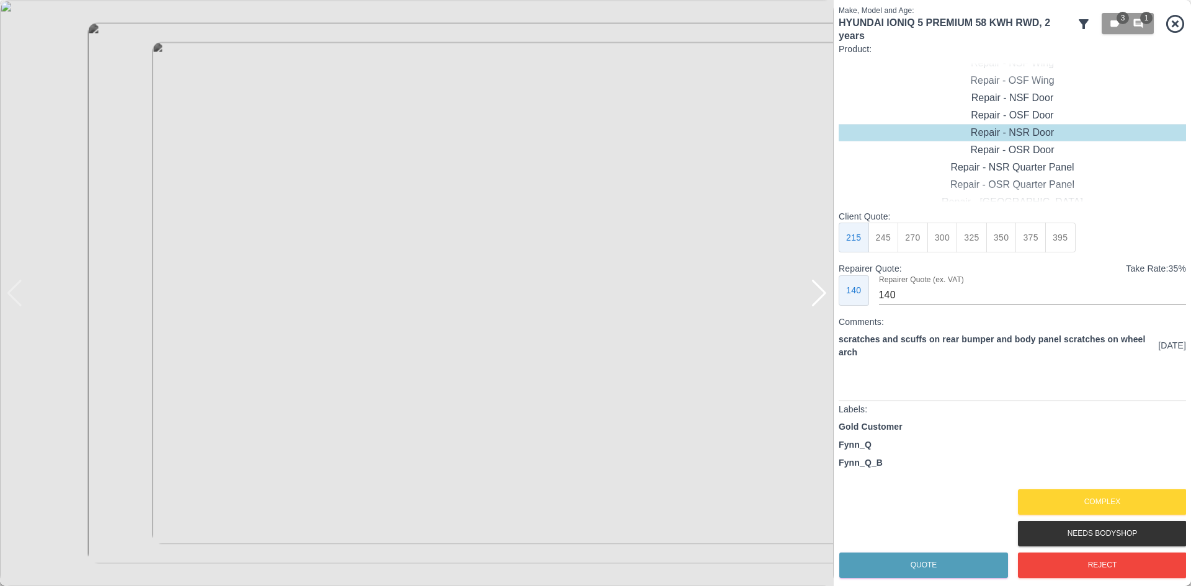
click at [809, 292] on img at bounding box center [417, 293] width 834 height 586
click at [814, 292] on div at bounding box center [819, 293] width 17 height 27
click at [814, 292] on div at bounding box center [417, 293] width 834 height 586
click at [1054, 487] on div "Complex" at bounding box center [1101, 502] width 169 height 32
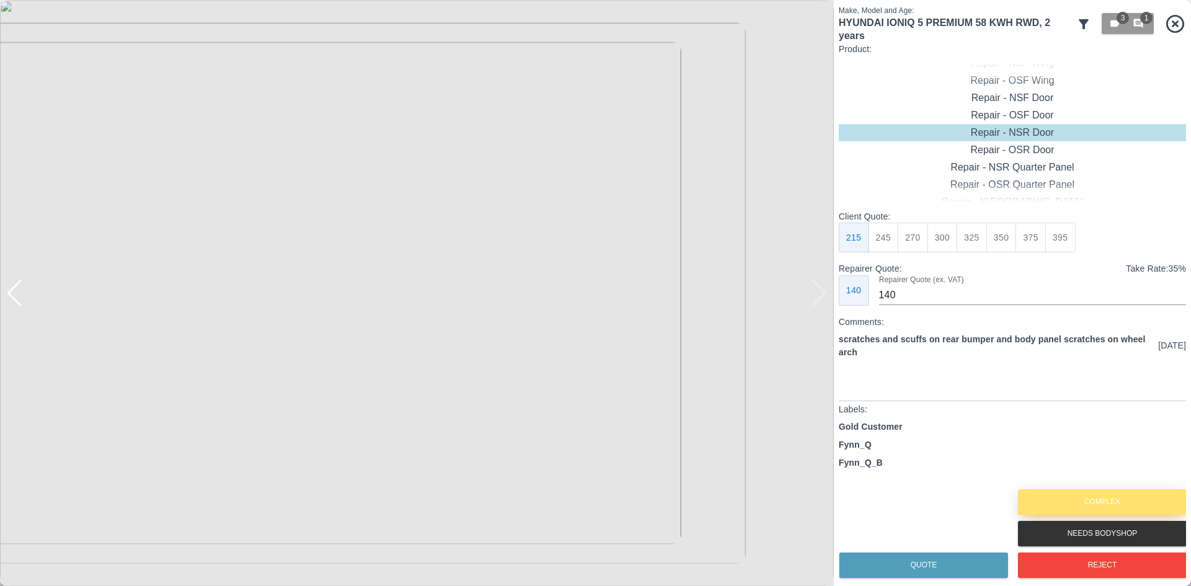
click at [1060, 503] on button "Complex" at bounding box center [1102, 501] width 169 height 25
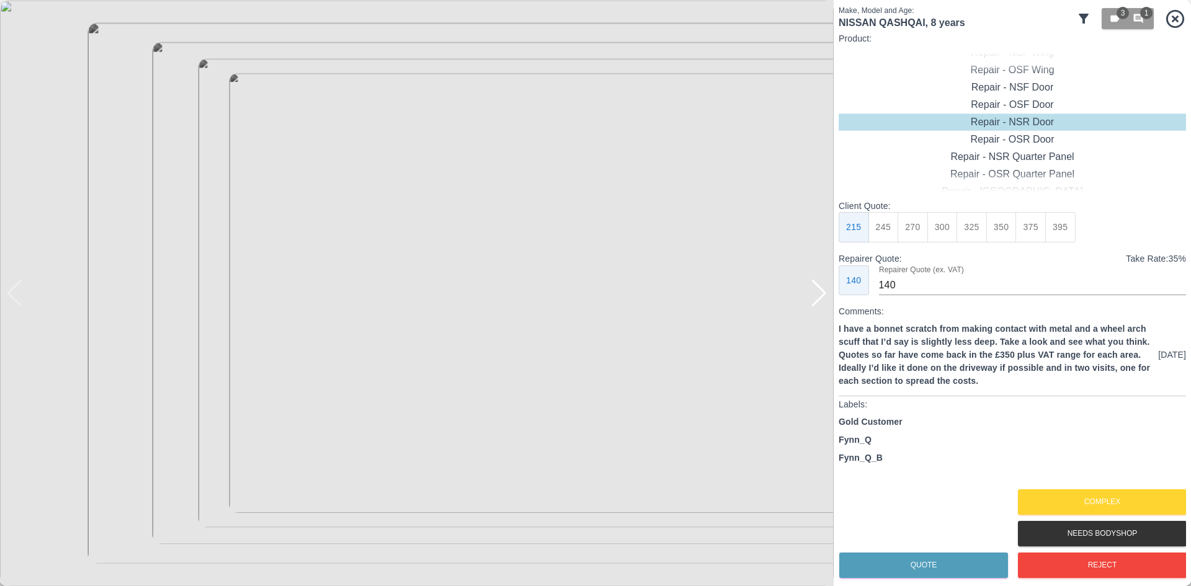
click at [827, 301] on img at bounding box center [417, 293] width 834 height 586
click at [820, 298] on div at bounding box center [819, 293] width 17 height 27
click at [1106, 573] on button "Reject" at bounding box center [1102, 565] width 169 height 25
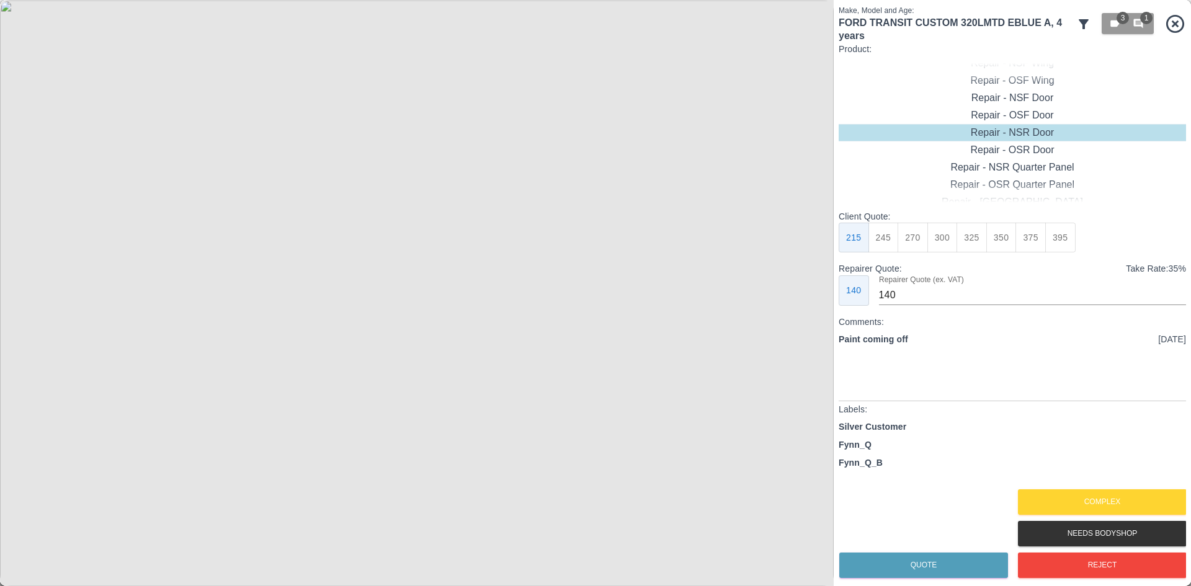
click at [1083, 486] on div "Complex" at bounding box center [1101, 502] width 169 height 32
click at [1076, 492] on button "Complex" at bounding box center [1102, 501] width 169 height 25
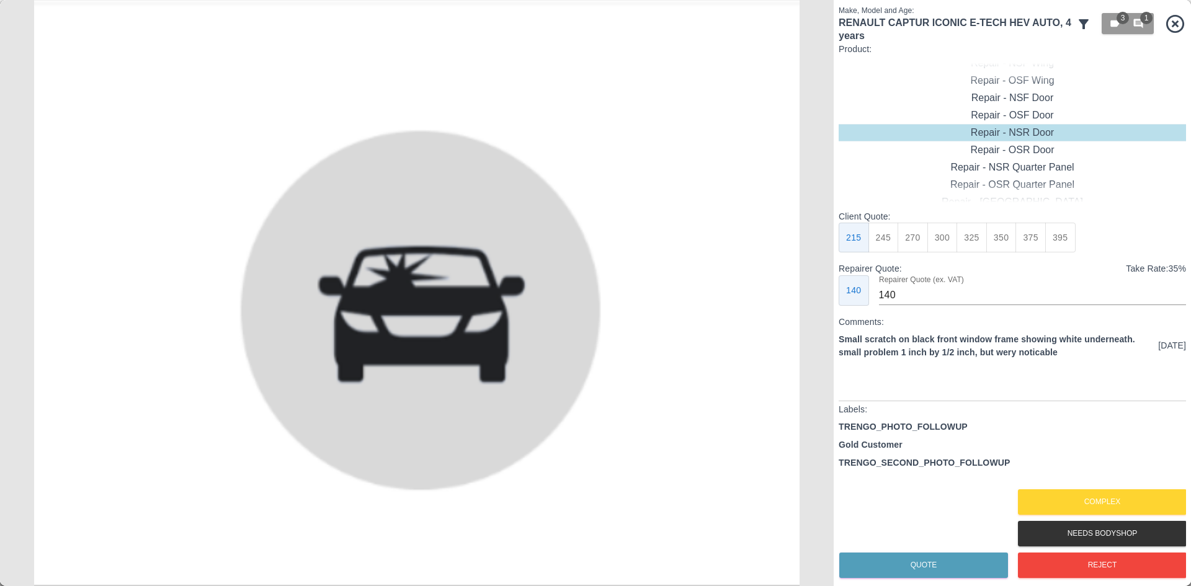
click at [1114, 483] on div "TRENGO_PHOTO_FOLLOWUP Gold Customer TRENGO_SECOND_PHOTO_FOLLOWUP" at bounding box center [1011, 452] width 347 height 65
click at [1111, 498] on button "Complex" at bounding box center [1102, 501] width 169 height 25
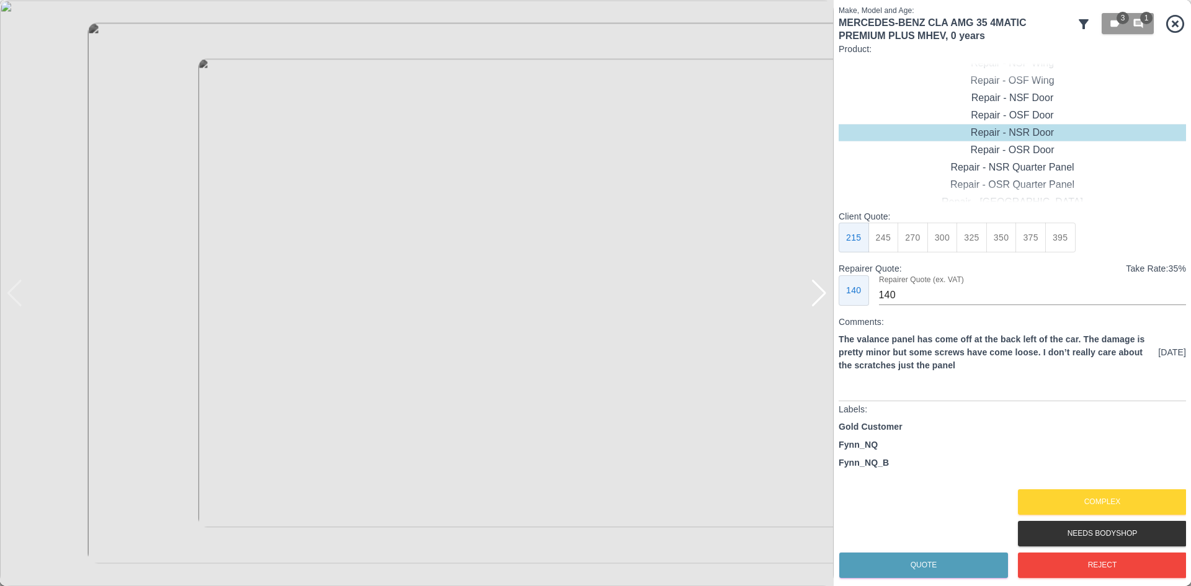
click at [822, 294] on div at bounding box center [819, 293] width 17 height 27
click at [1040, 559] on button "Reject" at bounding box center [1102, 565] width 169 height 25
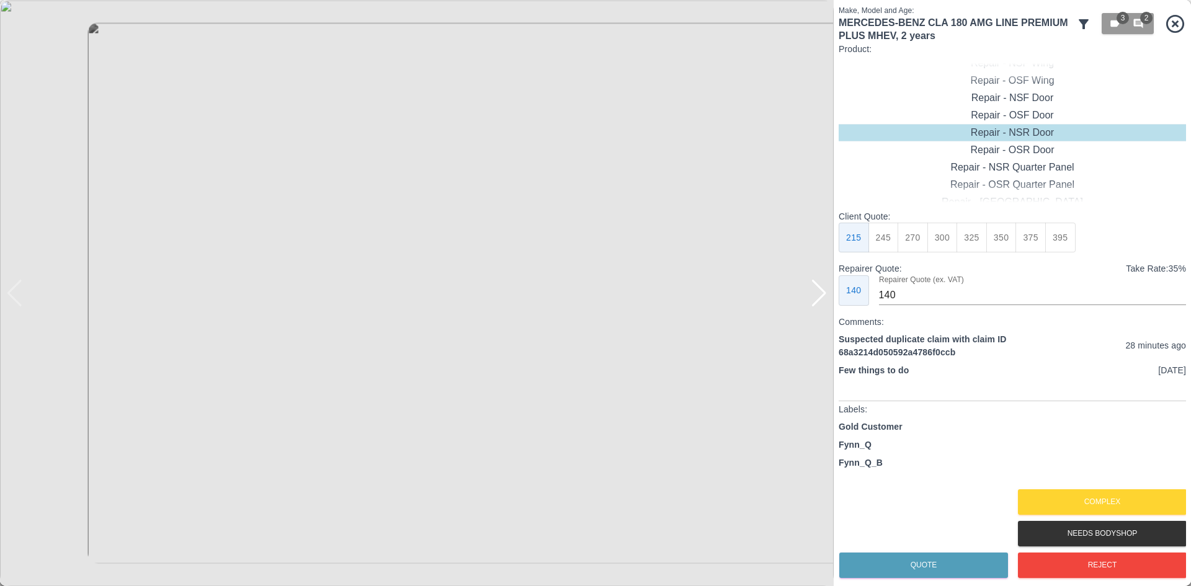
click at [814, 301] on div at bounding box center [819, 293] width 17 height 27
click at [814, 301] on img at bounding box center [417, 293] width 834 height 586
click at [1057, 499] on button "Complex" at bounding box center [1102, 501] width 169 height 25
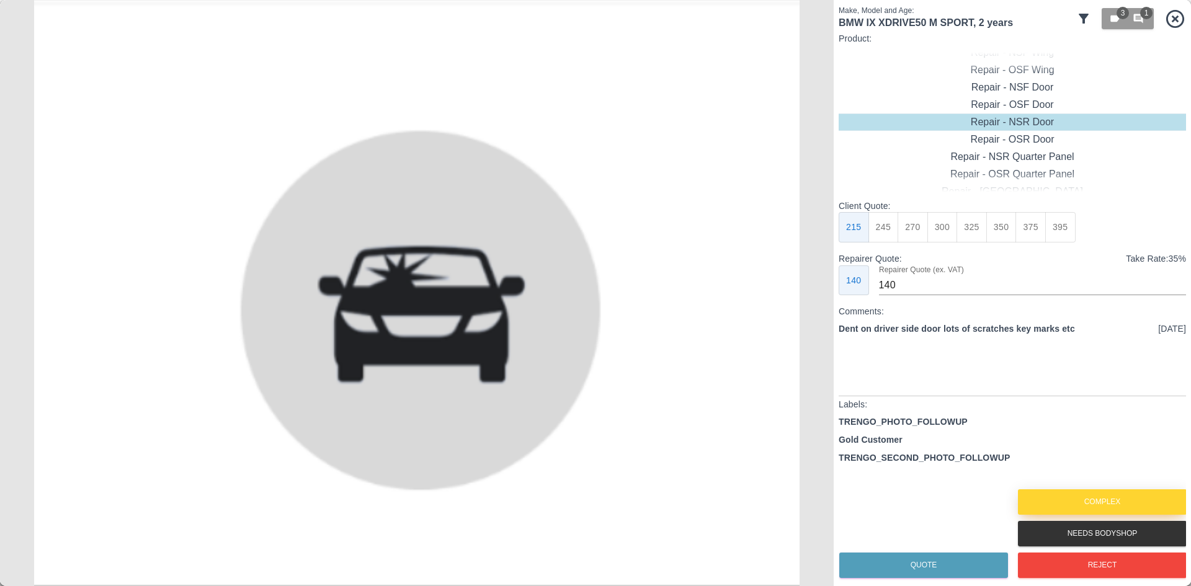
click at [1073, 492] on button "Complex" at bounding box center [1102, 501] width 169 height 25
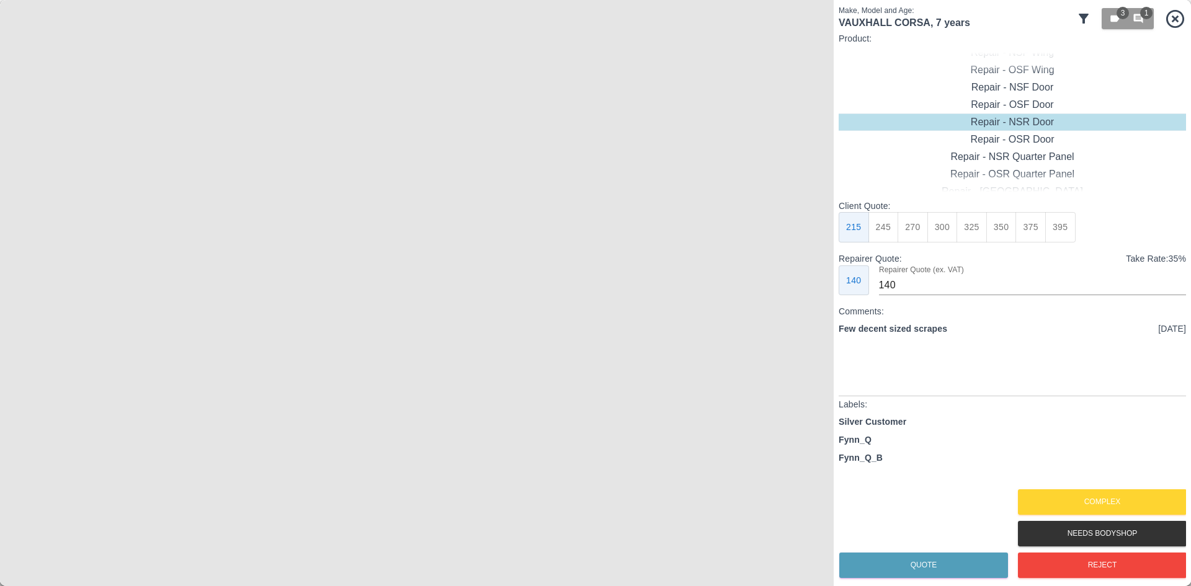
click at [827, 280] on img at bounding box center [417, 293] width 834 height 586
click at [1030, 94] on div "Repair - NSF Door" at bounding box center [1011, 87] width 347 height 17
click at [974, 227] on button "325" at bounding box center [971, 227] width 30 height 30
type input "210"
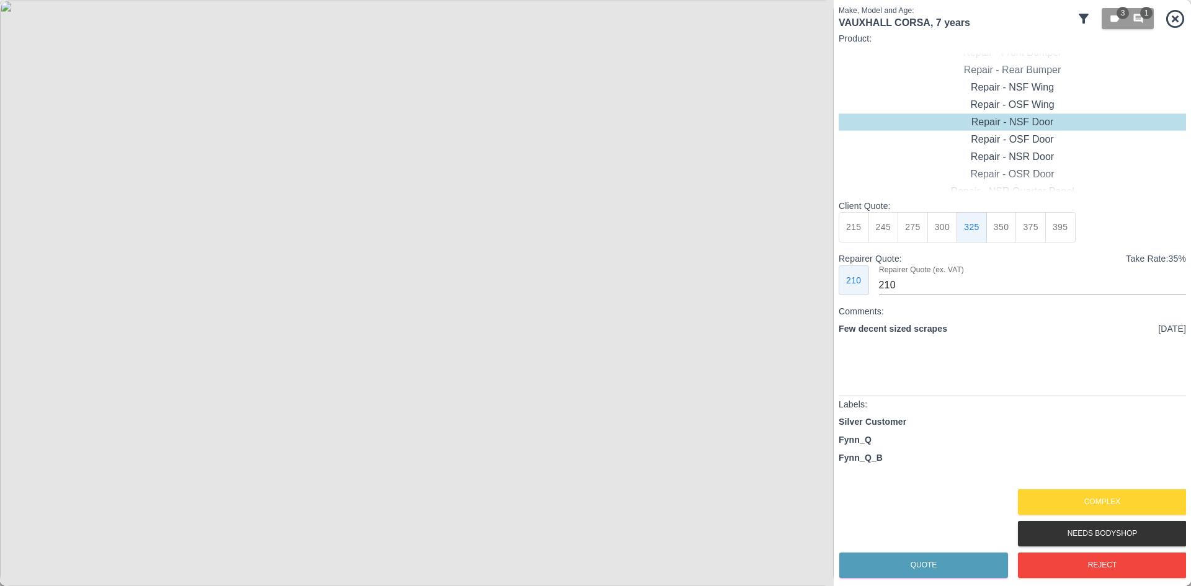
click at [951, 530] on div "Quote Complex Needs Bodyshop Reject" at bounding box center [1011, 533] width 347 height 95
click at [951, 555] on button "Quote" at bounding box center [923, 565] width 169 height 25
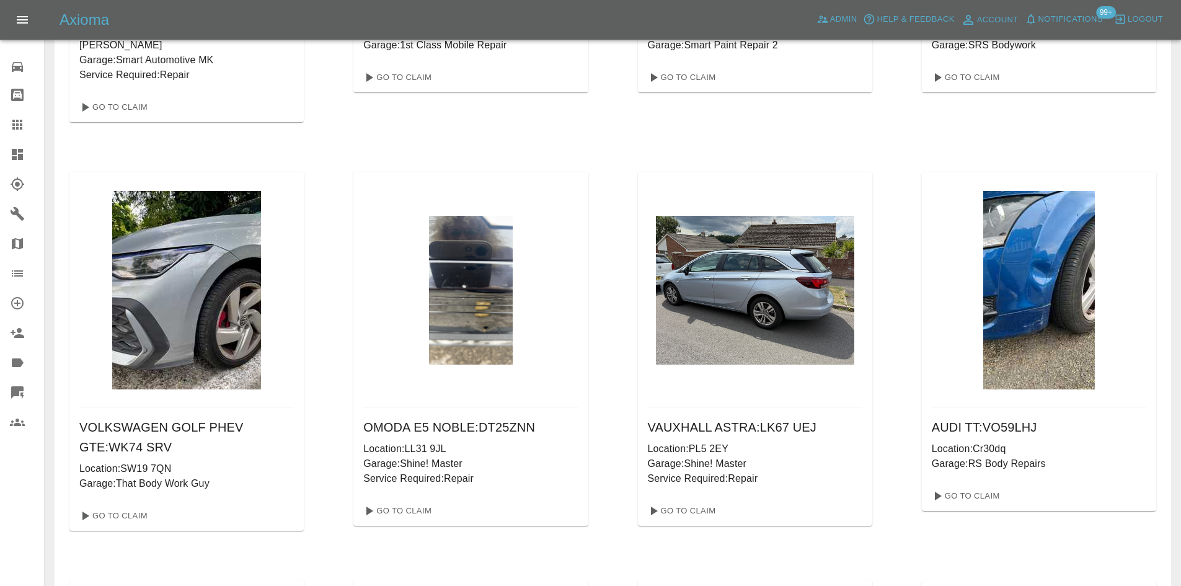
scroll to position [1618, 0]
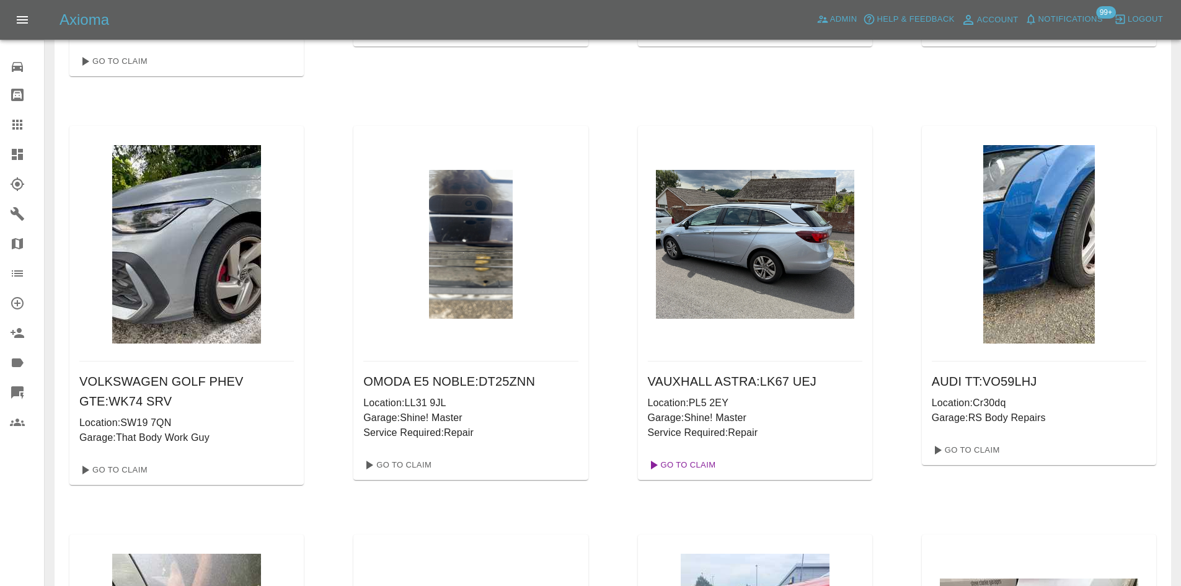
click at [691, 468] on link "Go To Claim" at bounding box center [681, 465] width 76 height 20
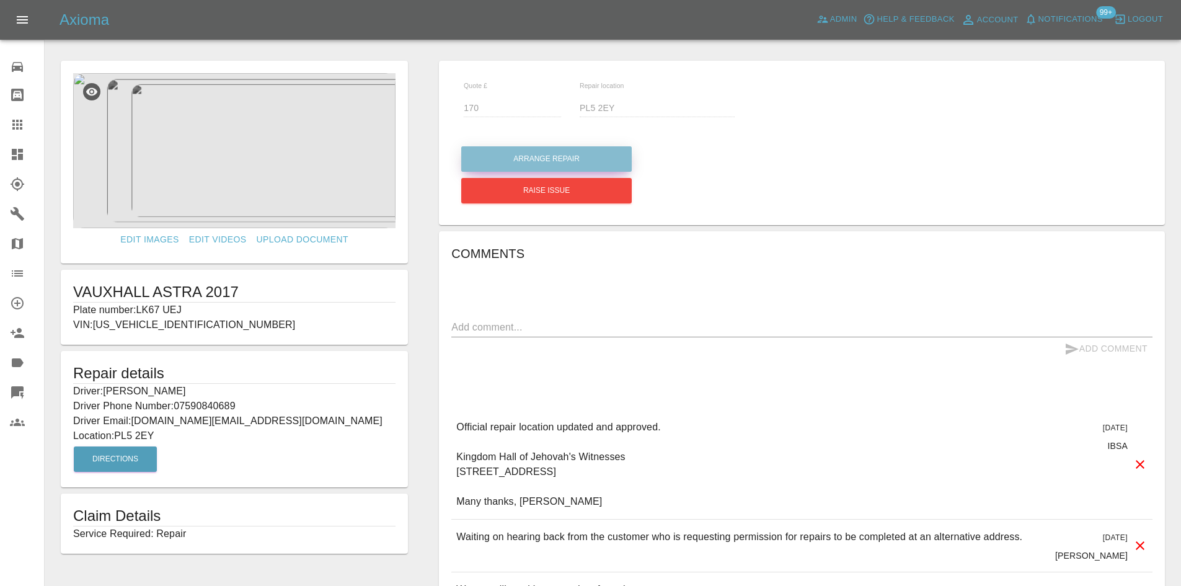
click at [582, 163] on button "Arrange Repair" at bounding box center [546, 158] width 171 height 25
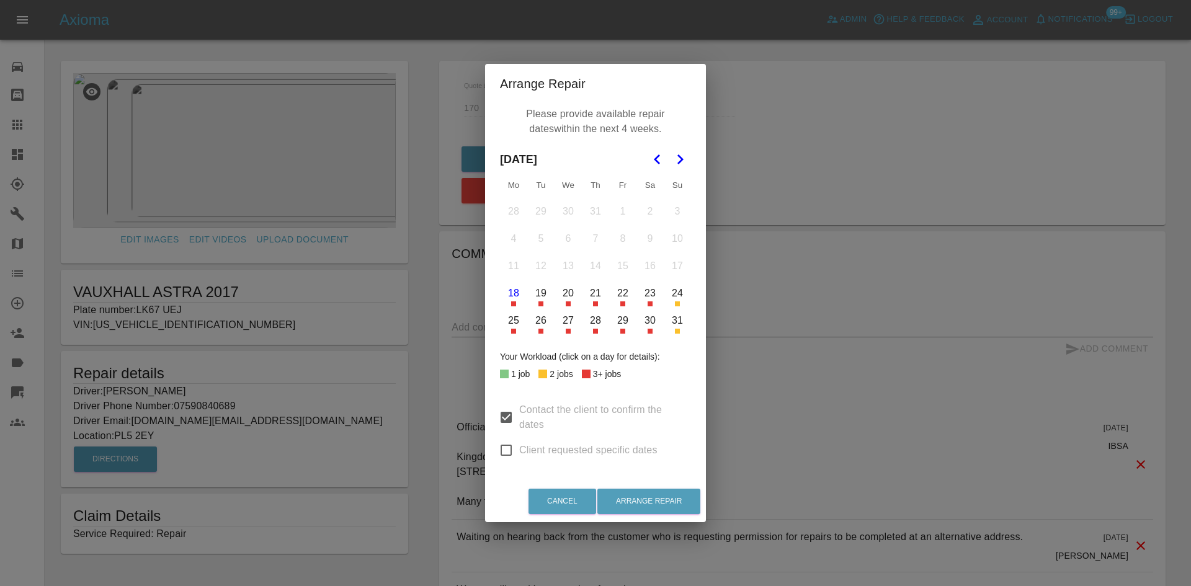
click at [541, 298] on button "19" at bounding box center [541, 293] width 26 height 26
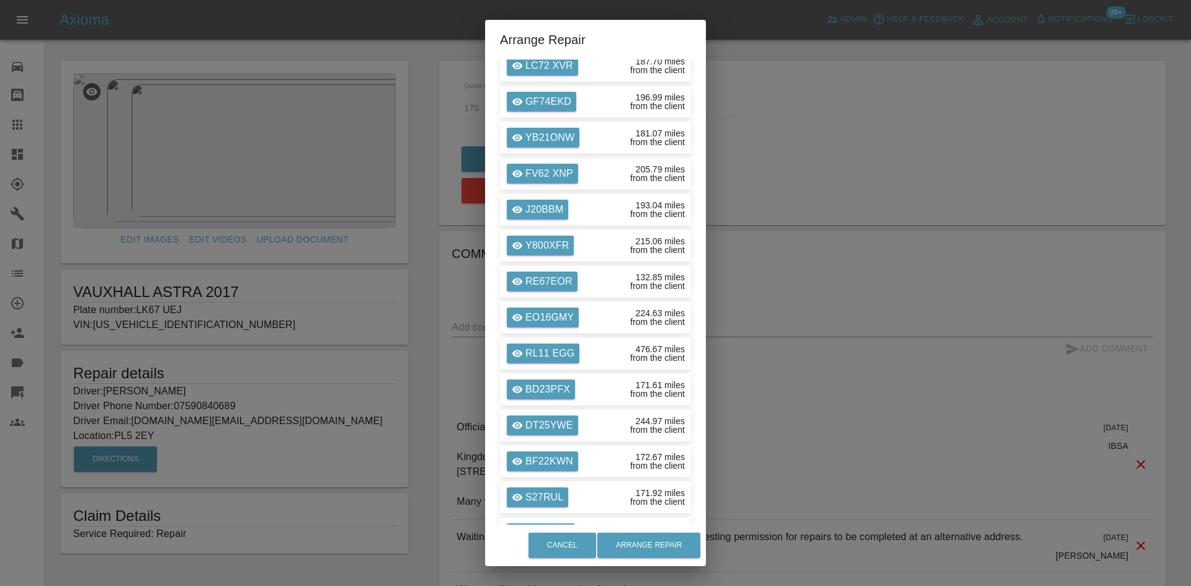
scroll to position [2456, 0]
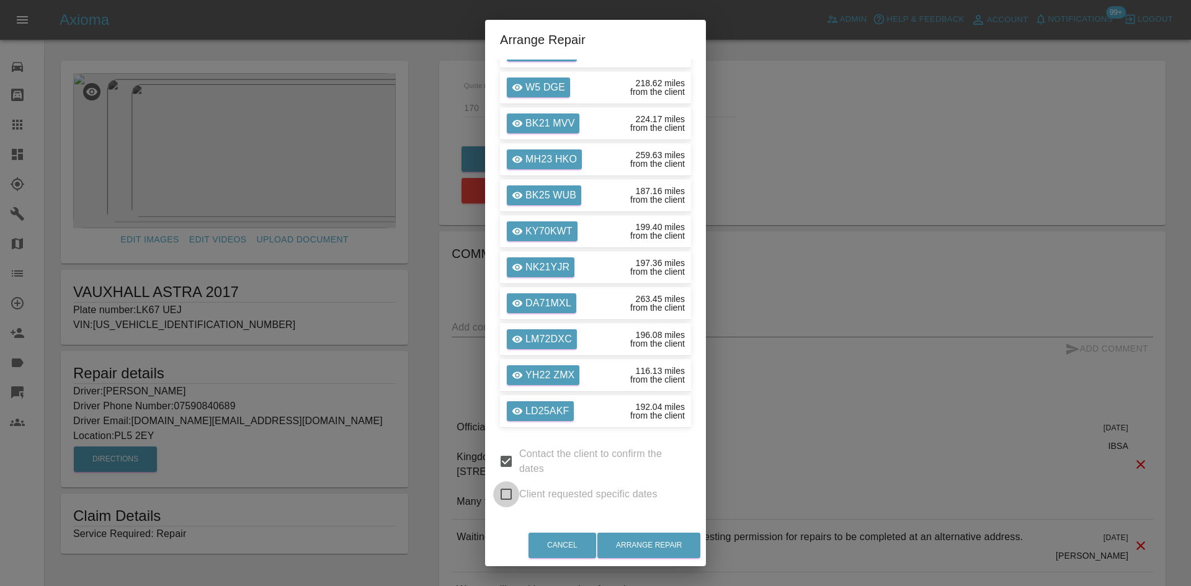
click at [512, 487] on input "Client requested specific dates" at bounding box center [506, 494] width 26 height 26
checkbox input "true"
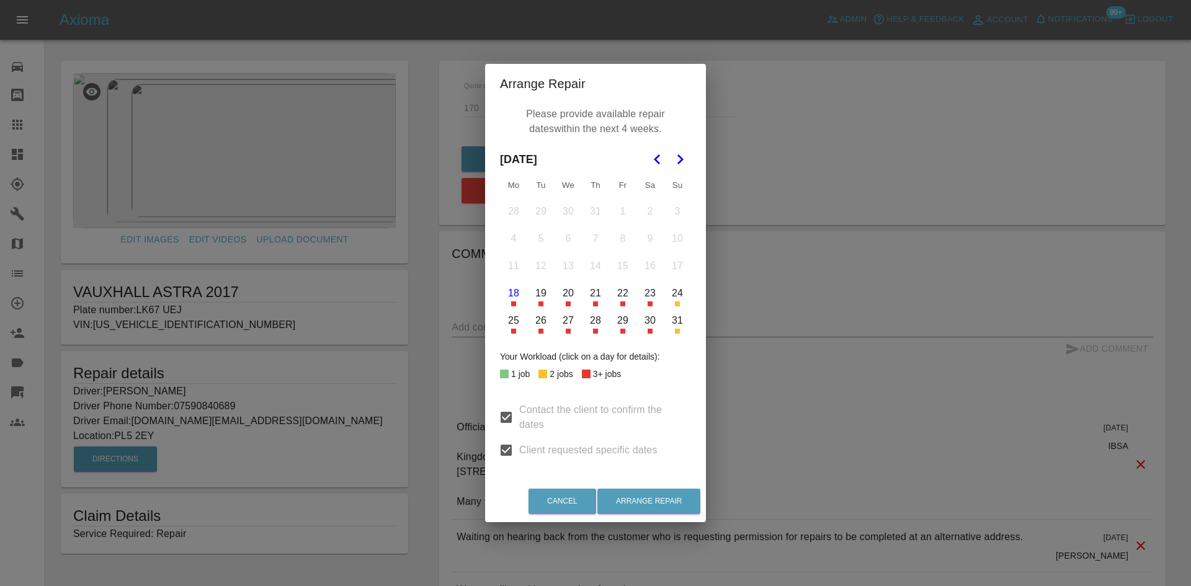
click at [539, 293] on button "19" at bounding box center [541, 293] width 26 height 26
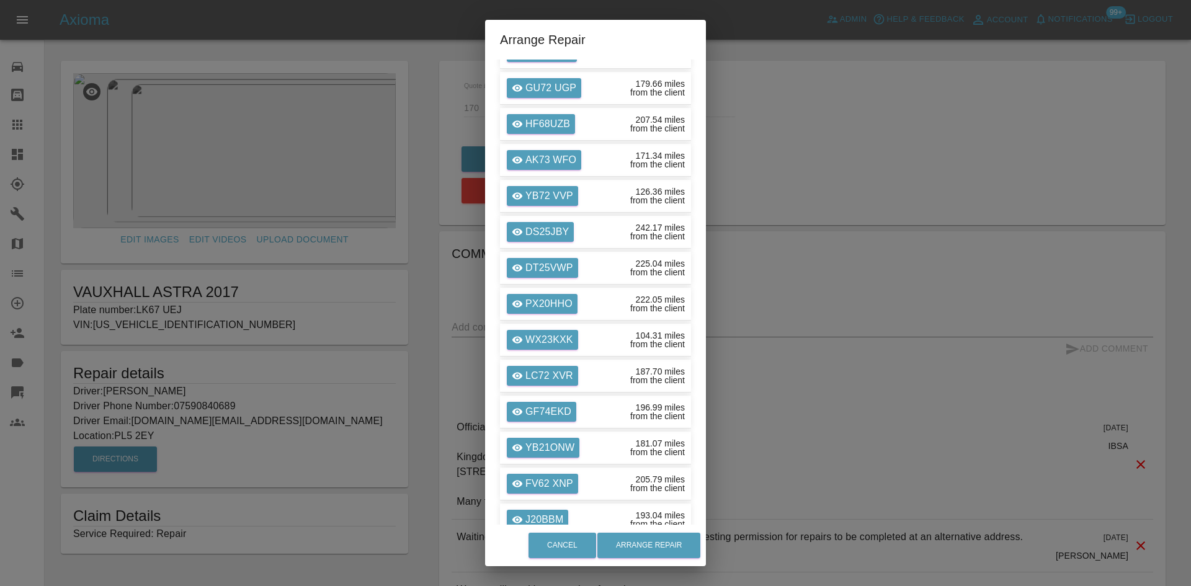
scroll to position [2456, 0]
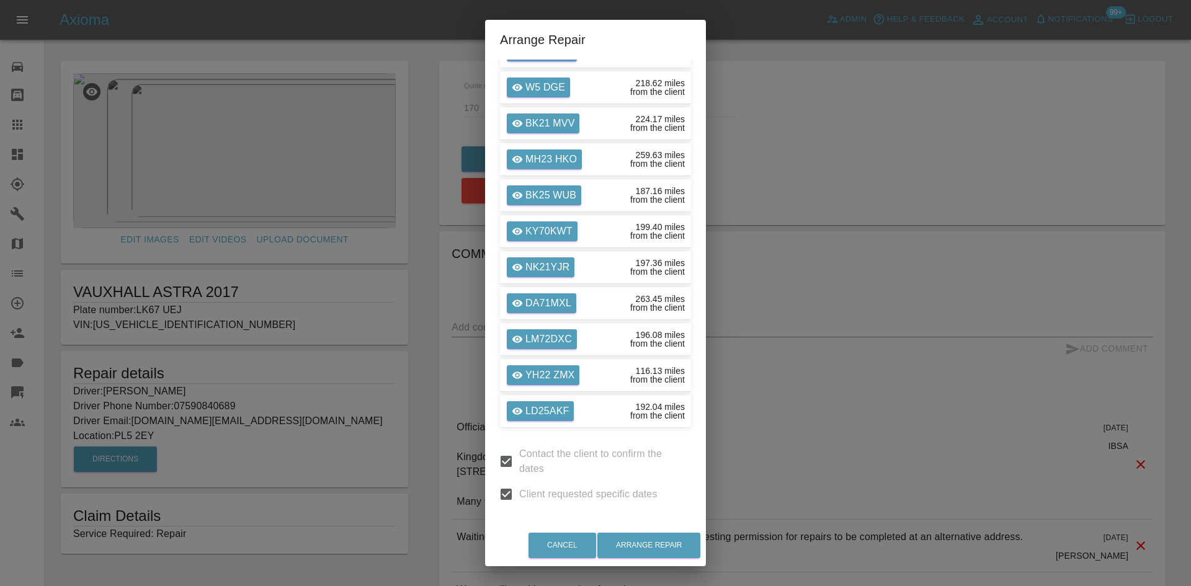
click at [498, 458] on input "Contact the client to confirm the dates" at bounding box center [506, 461] width 26 height 26
checkbox input "false"
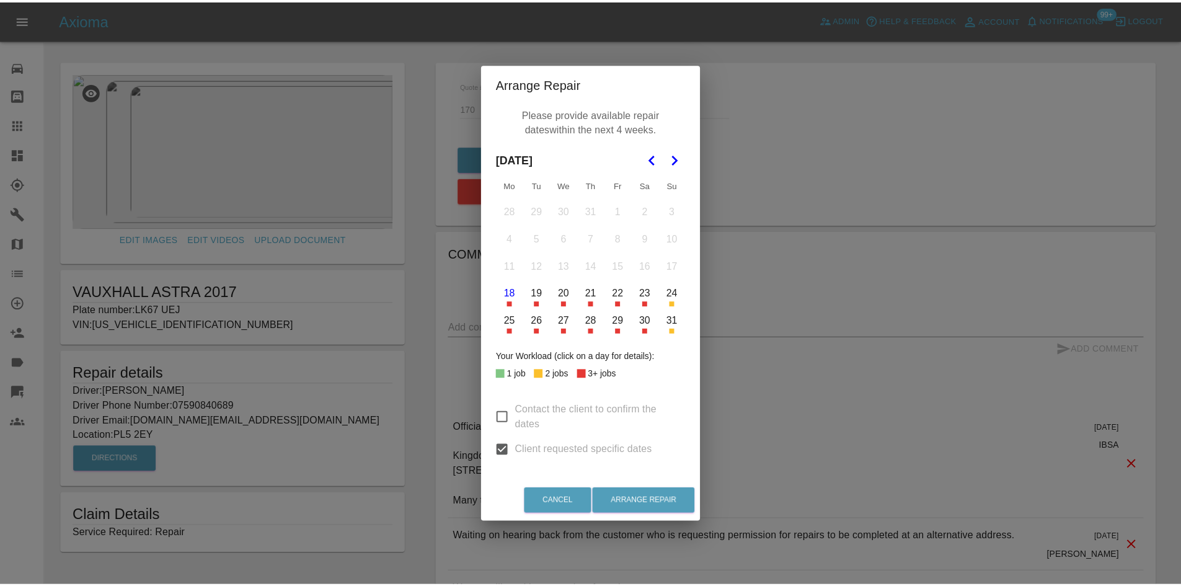
scroll to position [0, 0]
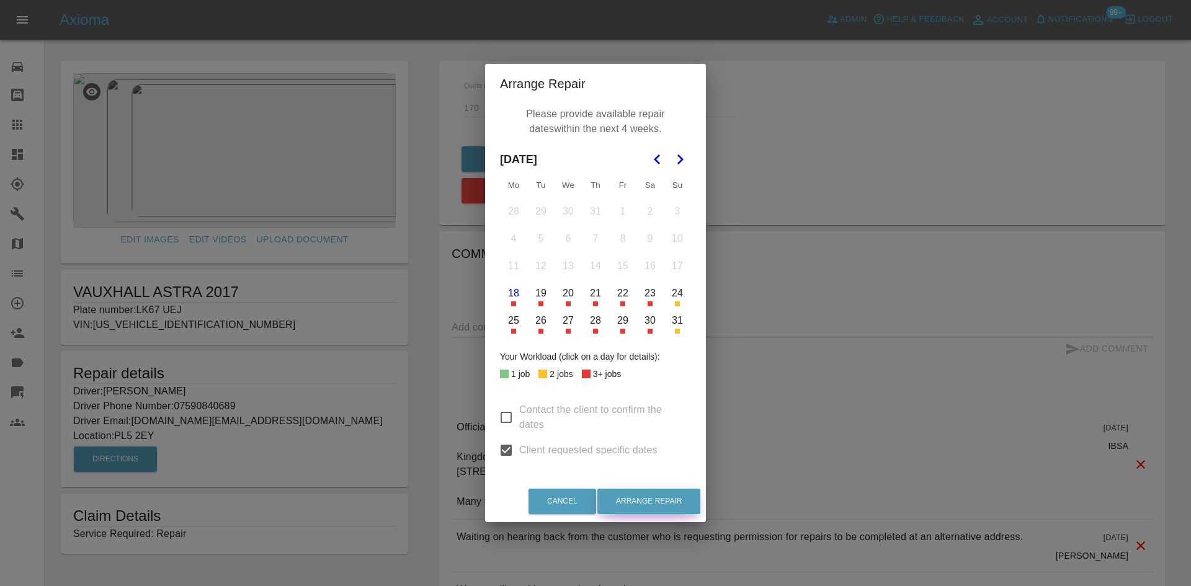
click at [657, 504] on button "Arrange Repair" at bounding box center [648, 501] width 103 height 25
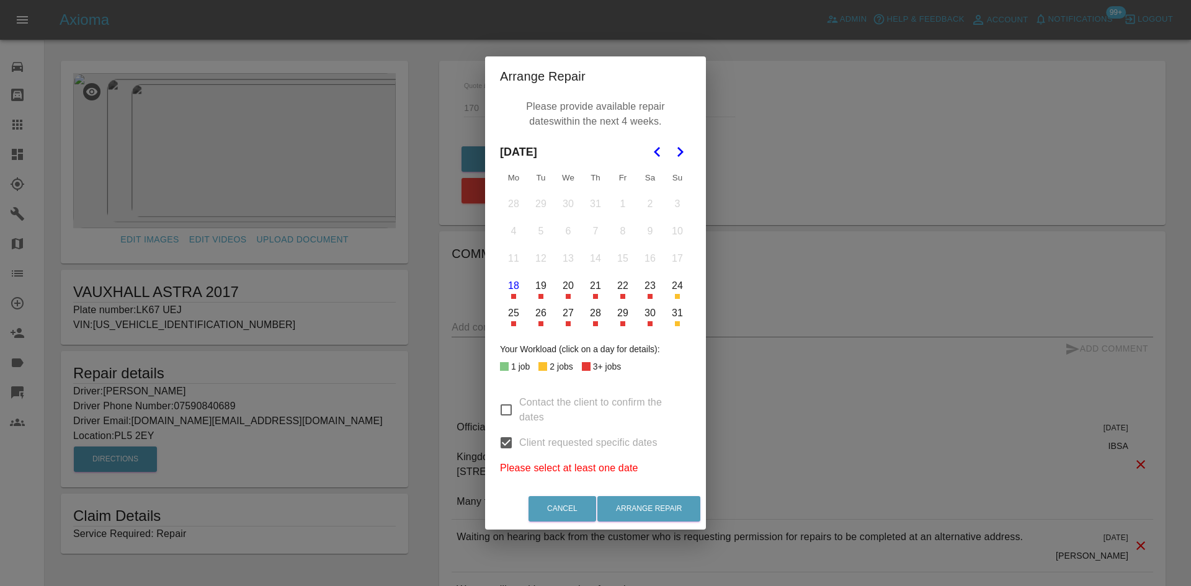
click at [528, 287] on button "19" at bounding box center [541, 286] width 26 height 26
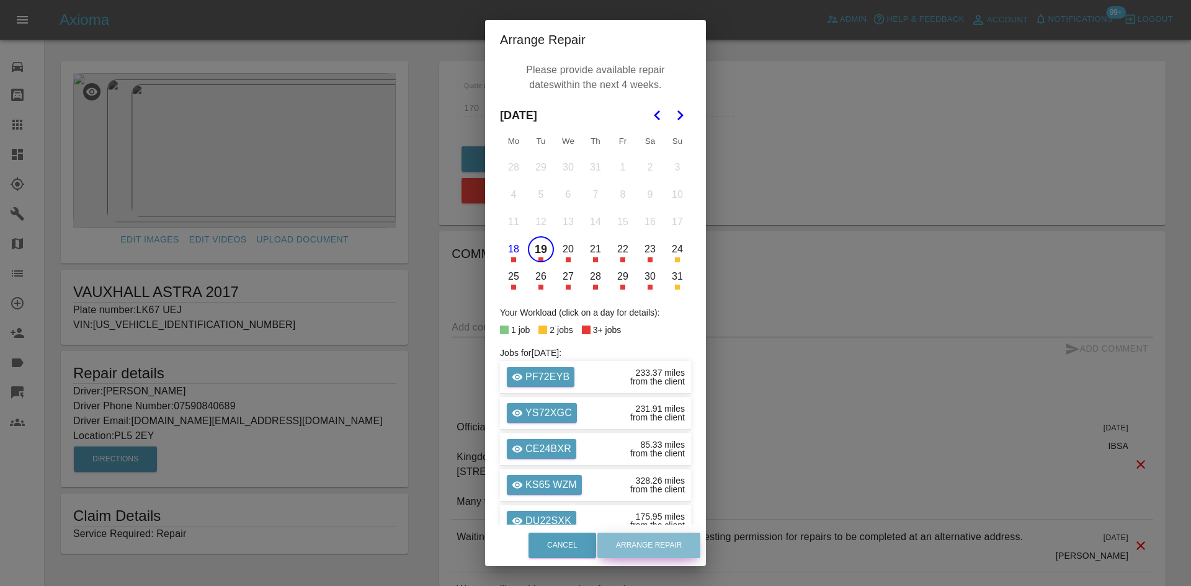
click at [641, 543] on button "Arrange Repair" at bounding box center [648, 545] width 103 height 25
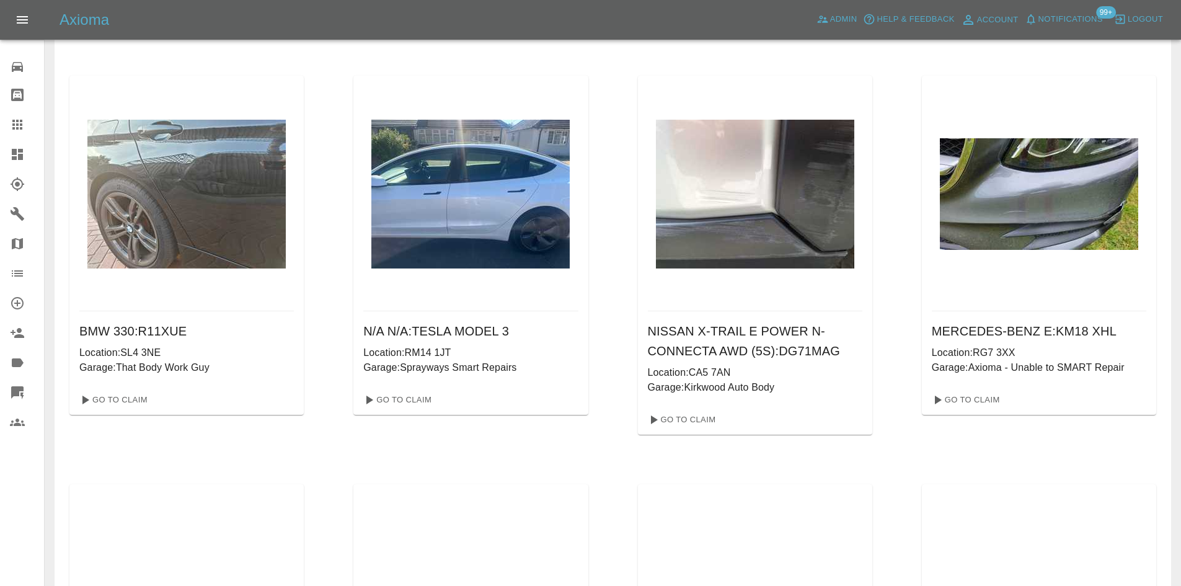
scroll to position [372, 0]
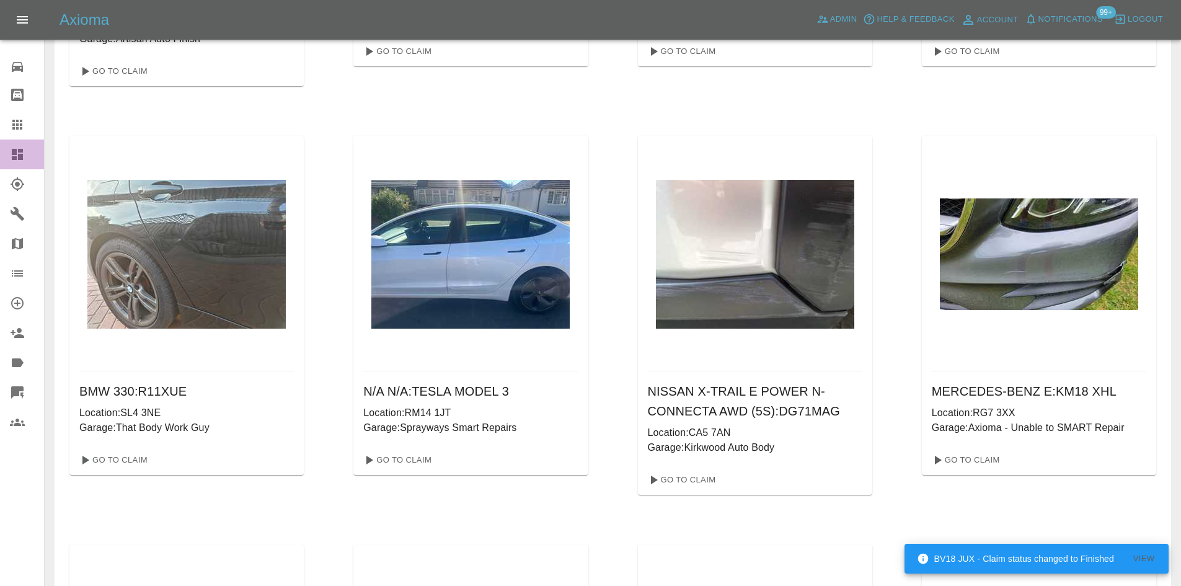
click at [5, 156] on link "Dashboard" at bounding box center [22, 155] width 44 height 30
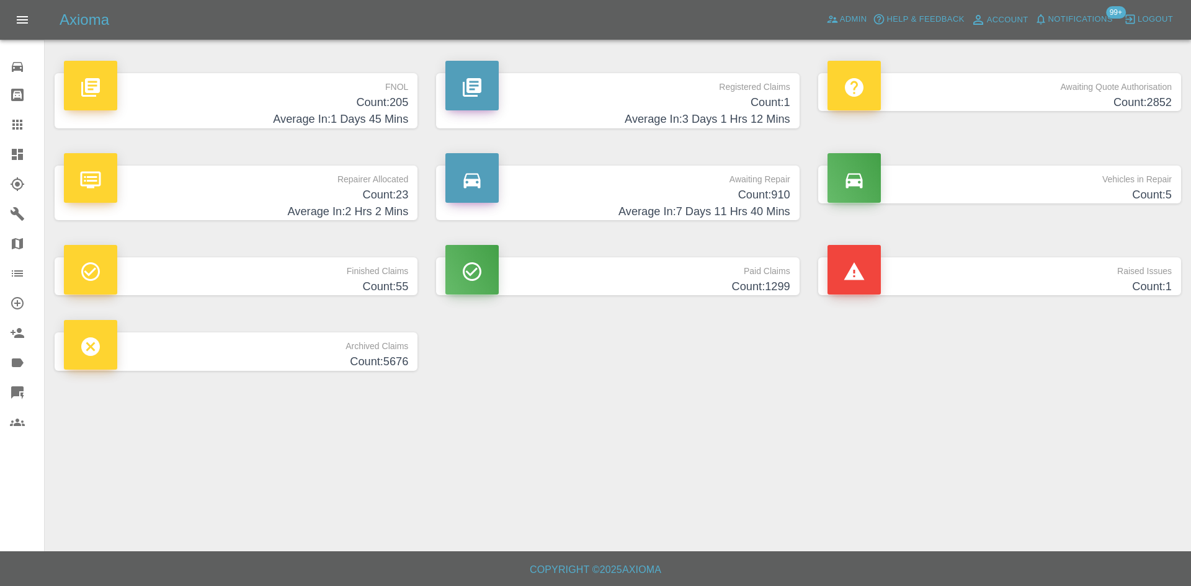
click at [624, 72] on div "Registered Claims Count: 1 Average In: 3 Days 1 Hrs 12 Mins" at bounding box center [617, 101] width 381 height 92
click at [863, 17] on span "Admin" at bounding box center [853, 19] width 27 height 14
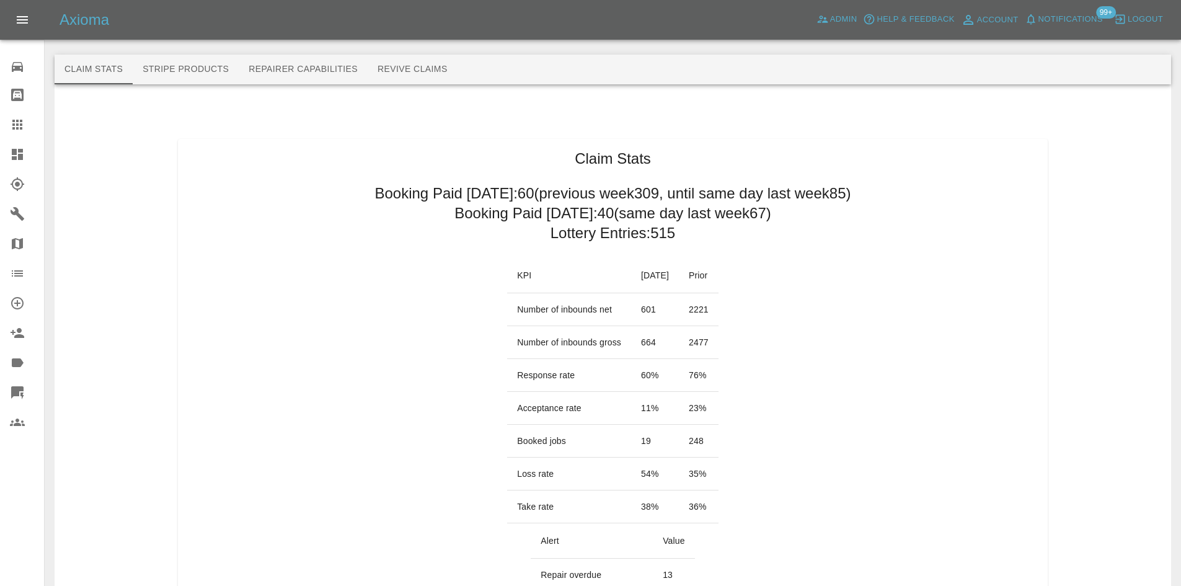
click at [7, 153] on link "Dashboard" at bounding box center [22, 155] width 44 height 30
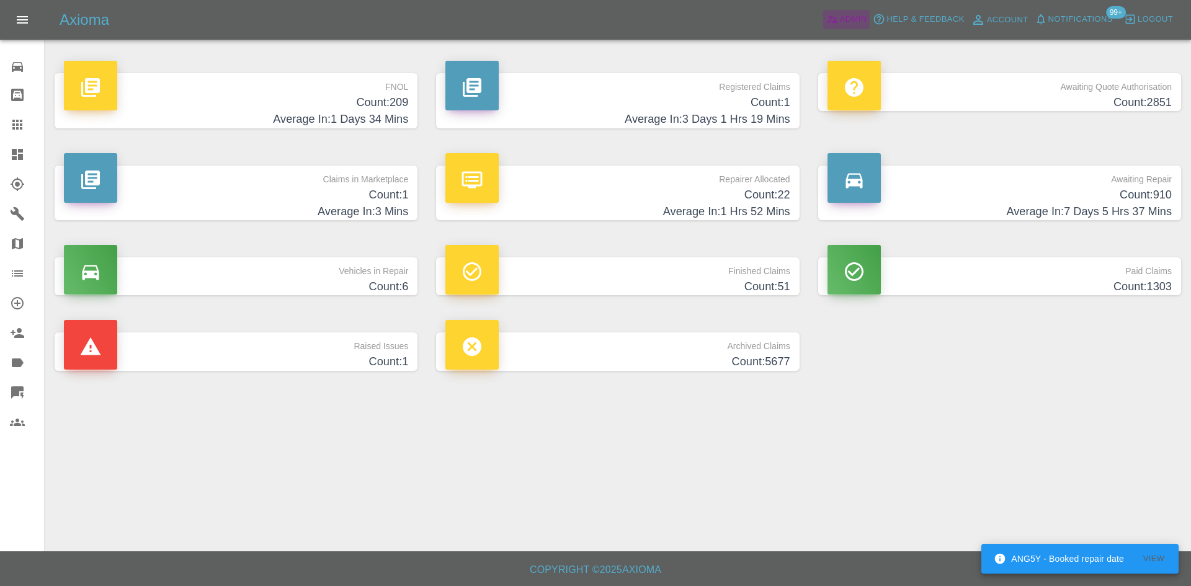
click at [855, 22] on span "Admin" at bounding box center [853, 19] width 27 height 14
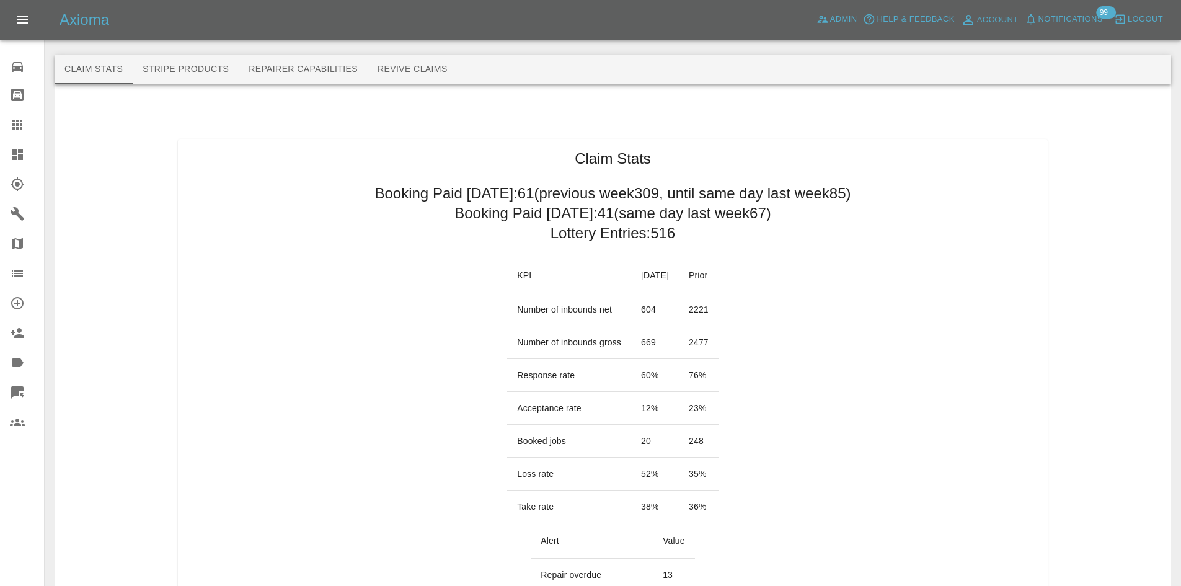
click at [17, 154] on icon at bounding box center [17, 154] width 11 height 11
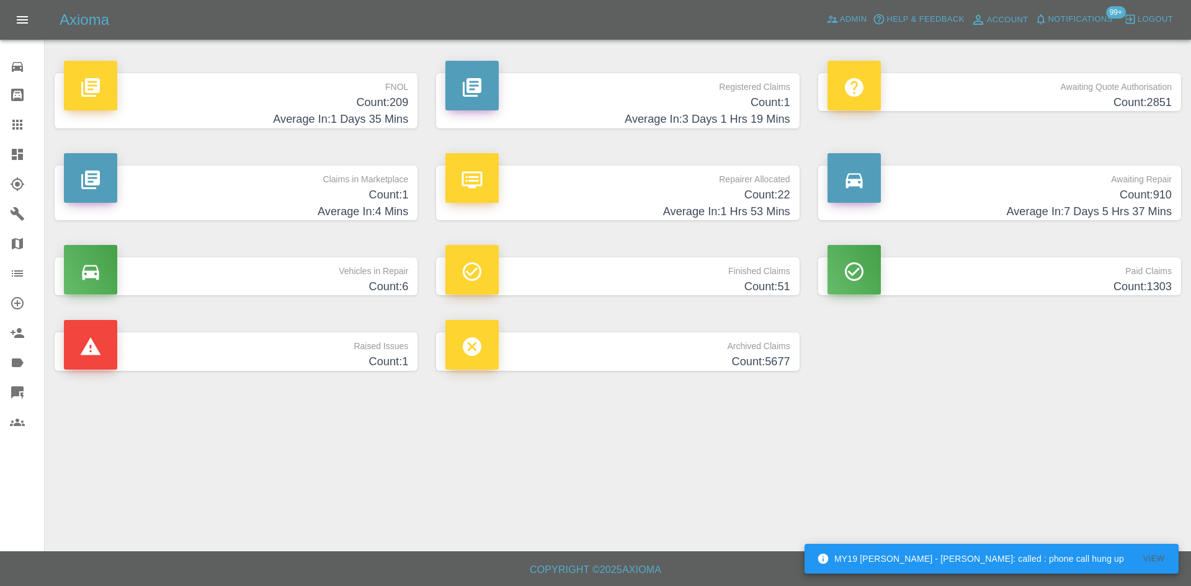
click at [854, 31] on div "Axioma Admin Help & Feedback Account Notifications 99+ Logout" at bounding box center [595, 20] width 1191 height 40
click at [850, 21] on span "Admin" at bounding box center [853, 19] width 27 height 14
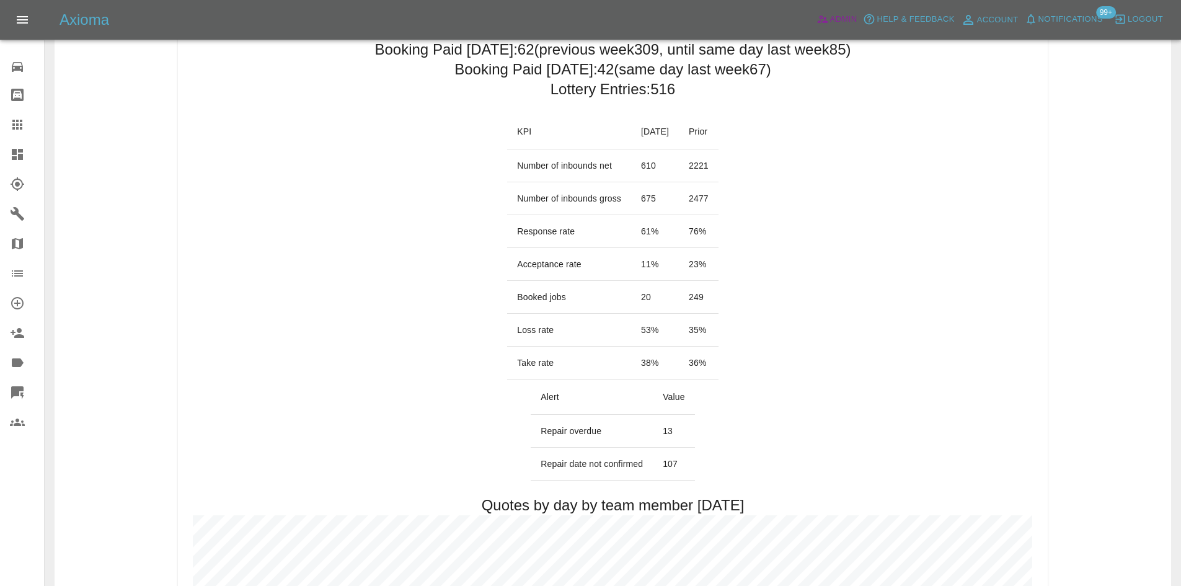
scroll to position [310, 0]
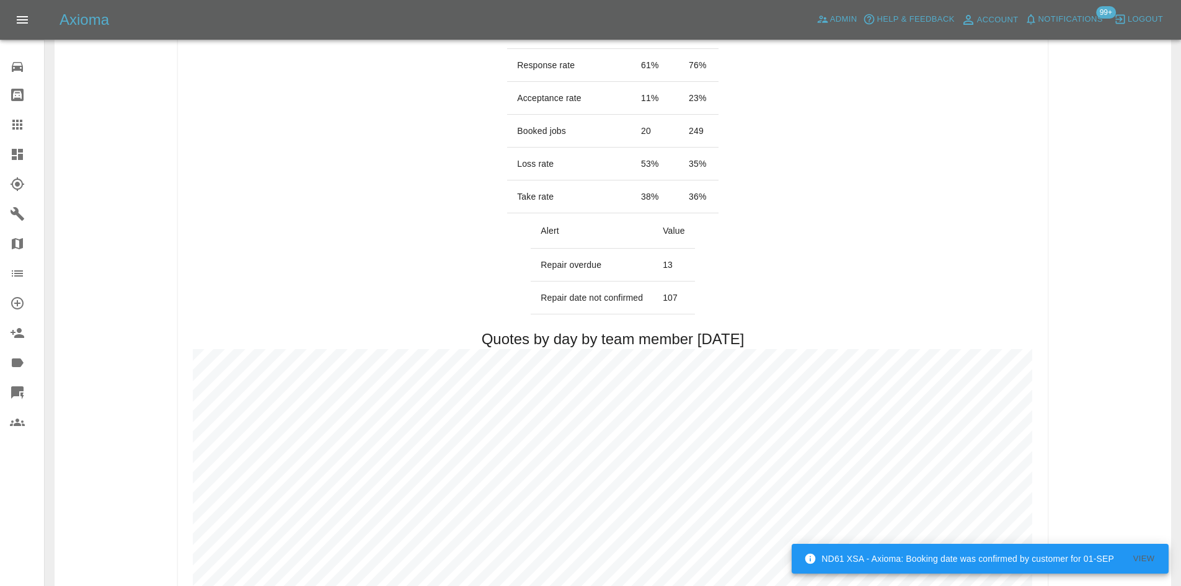
click at [0, 158] on link "Dashboard" at bounding box center [22, 155] width 44 height 30
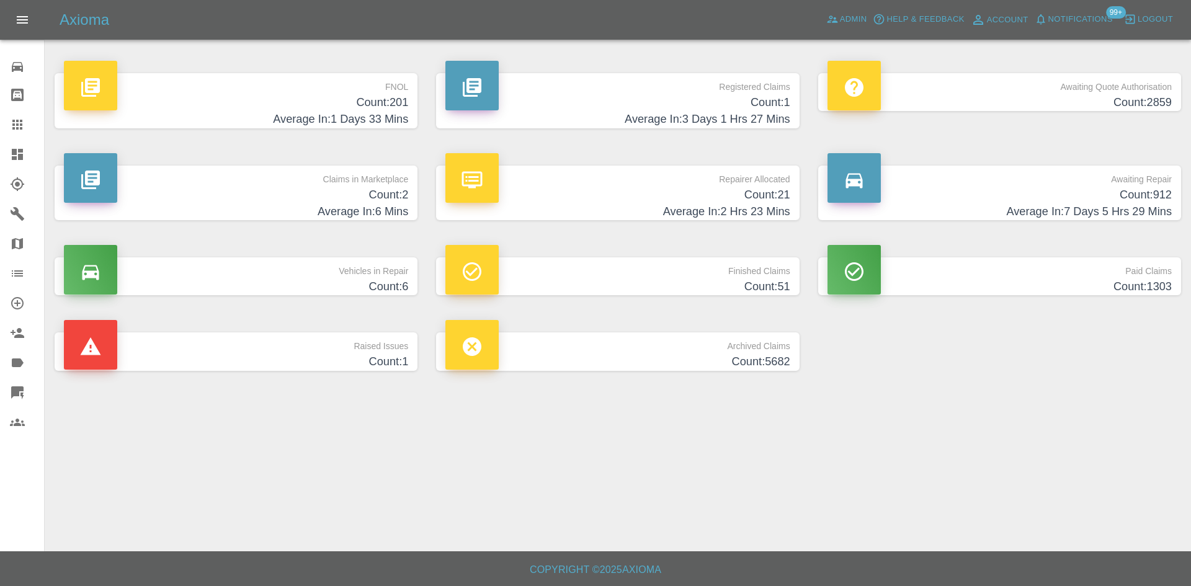
click at [1082, 24] on span "Notifications" at bounding box center [1080, 19] width 64 height 14
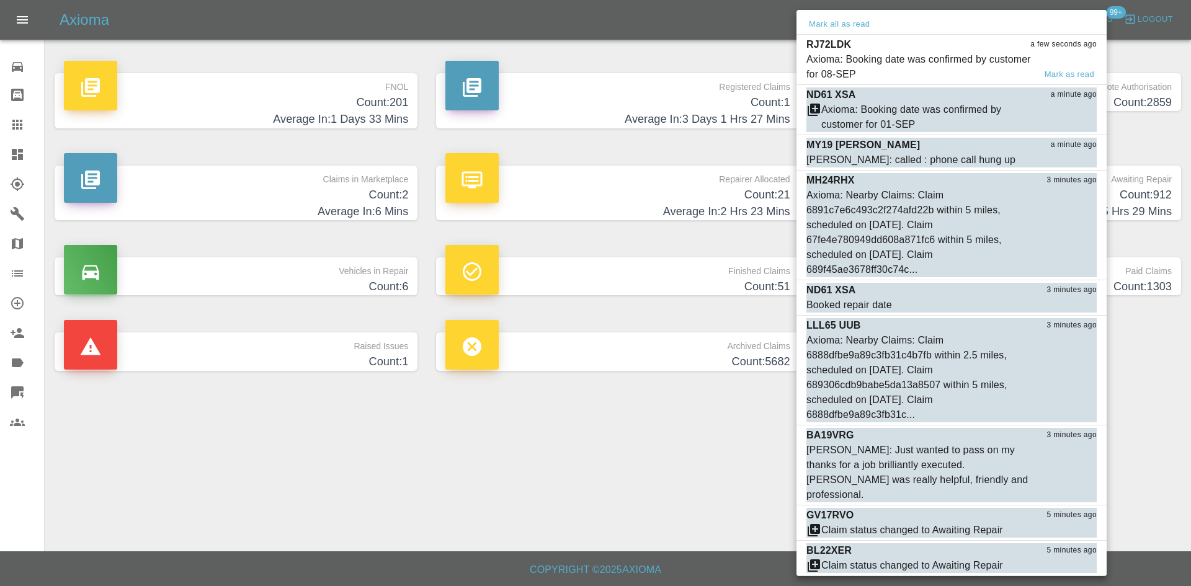
click at [830, 56] on div "Axioma: Booking date was confirmed by customer for 08-SEP" at bounding box center [920, 67] width 228 height 30
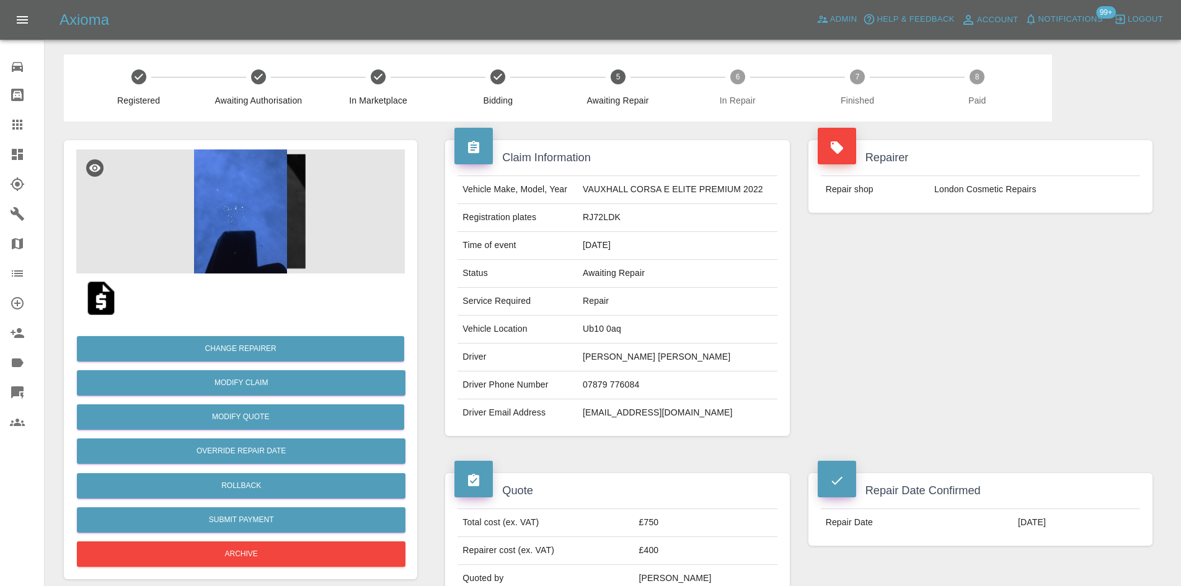
click at [13, 158] on icon at bounding box center [17, 154] width 11 height 11
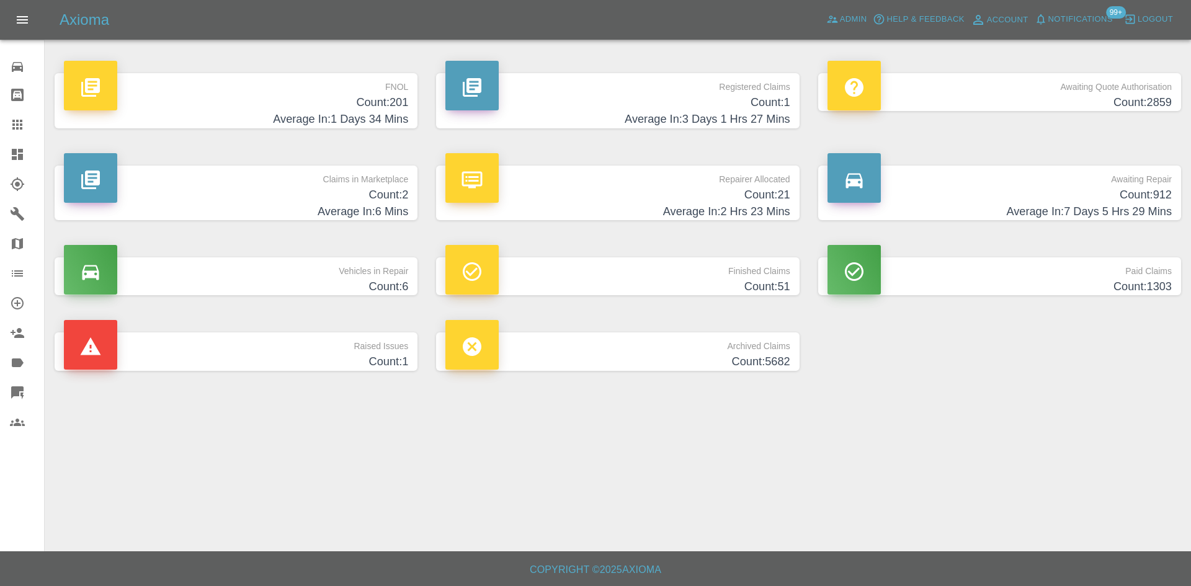
click at [337, 177] on p "Claims in Marketplace" at bounding box center [236, 176] width 344 height 21
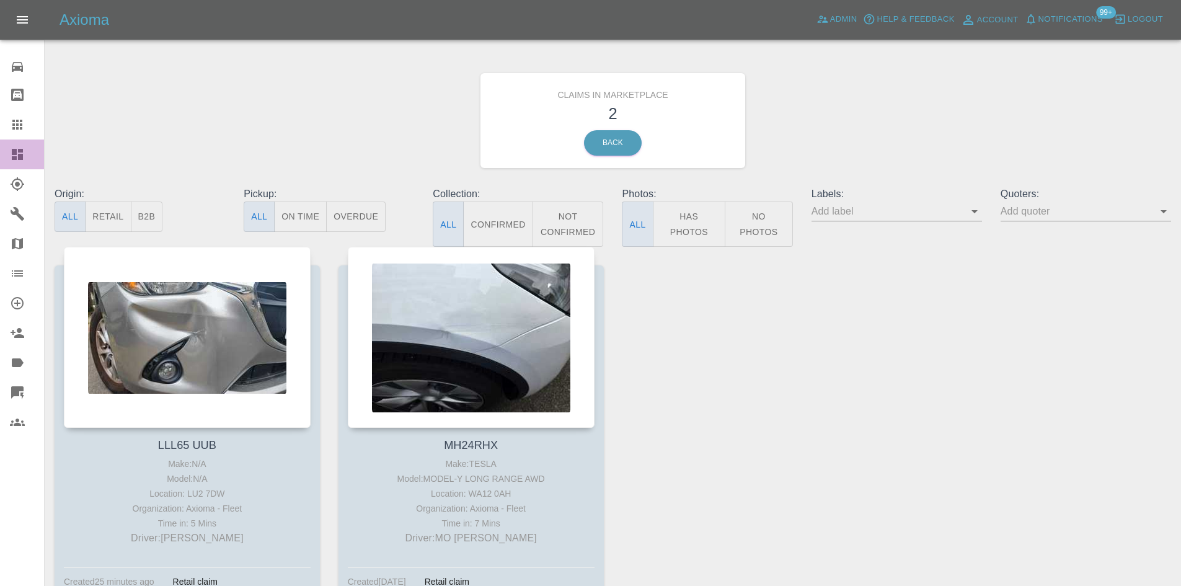
click at [13, 147] on icon at bounding box center [17, 154] width 15 height 15
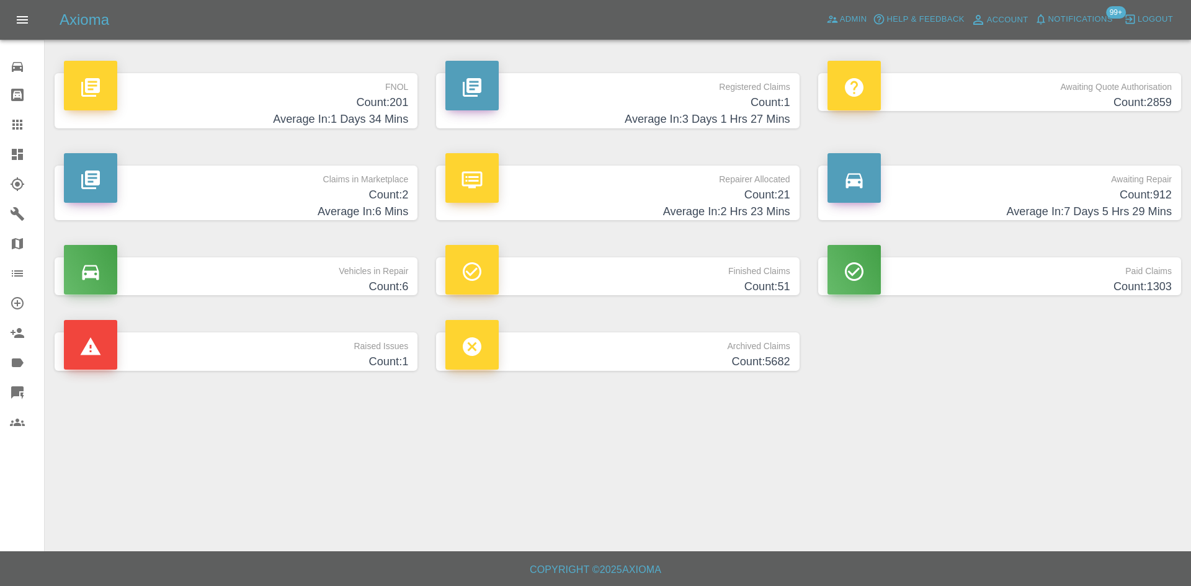
click at [322, 277] on p "Vehicles in Repair" at bounding box center [236, 267] width 344 height 21
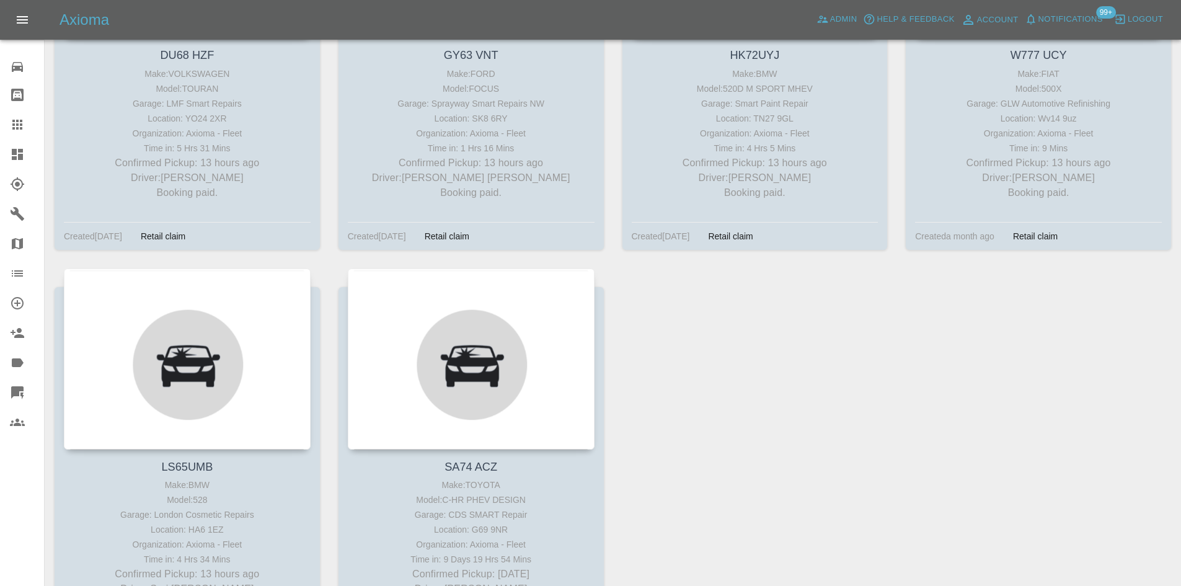
scroll to position [434, 0]
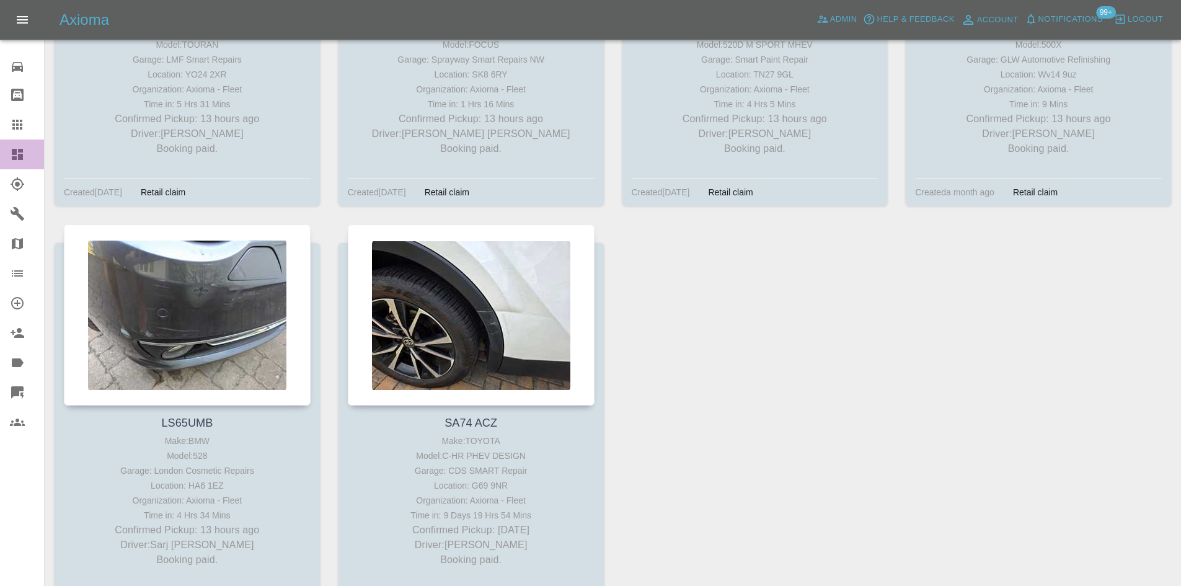
click at [14, 159] on icon at bounding box center [17, 154] width 11 height 11
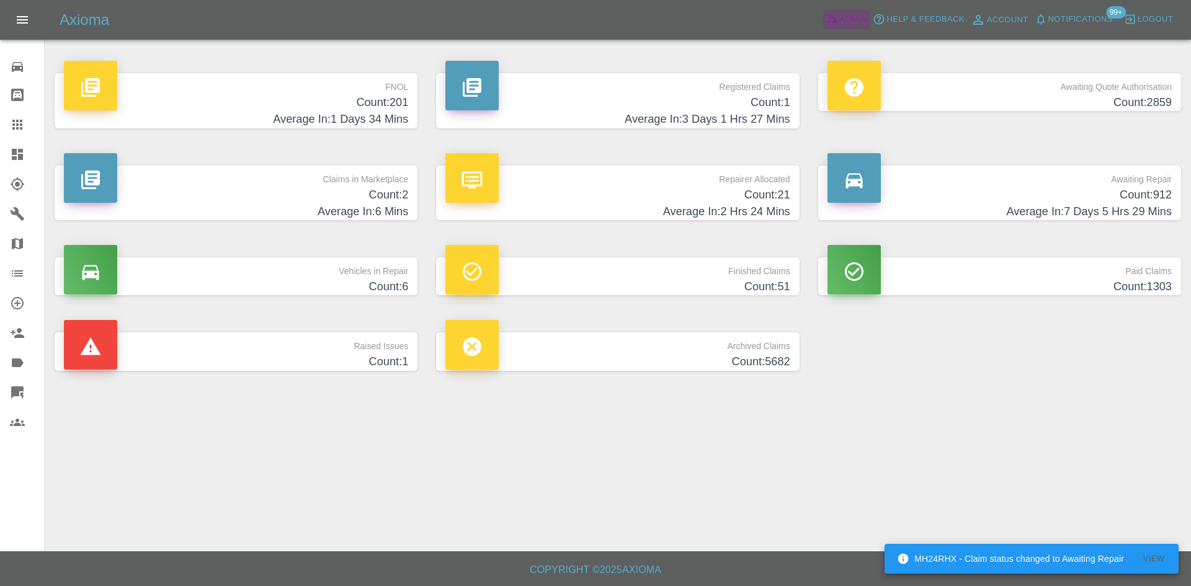
click at [844, 17] on span "Admin" at bounding box center [853, 19] width 27 height 14
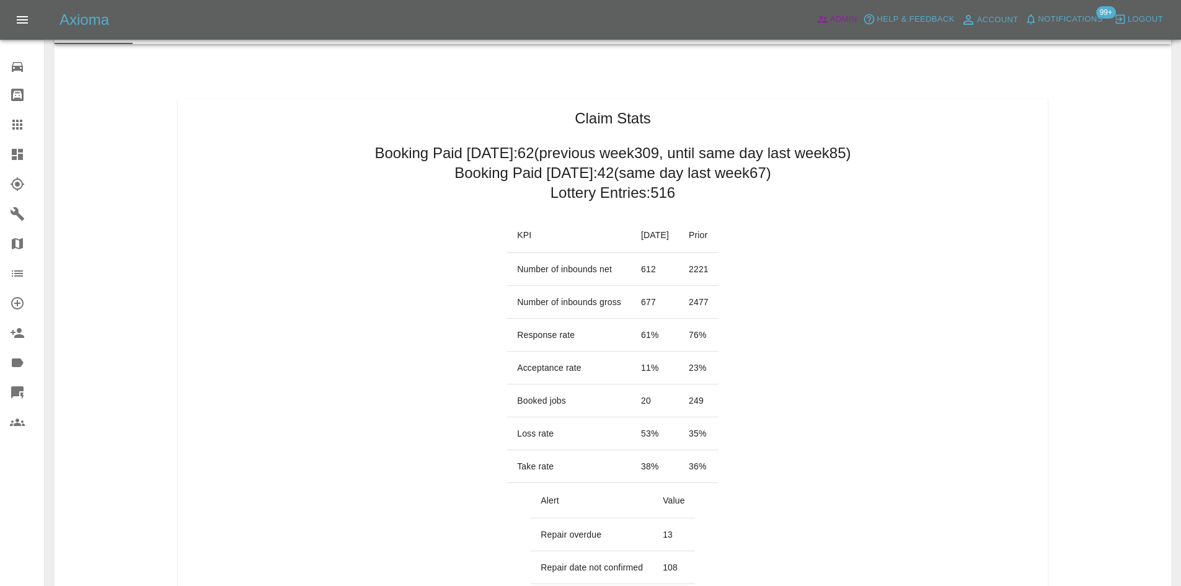
scroll to position [62, 0]
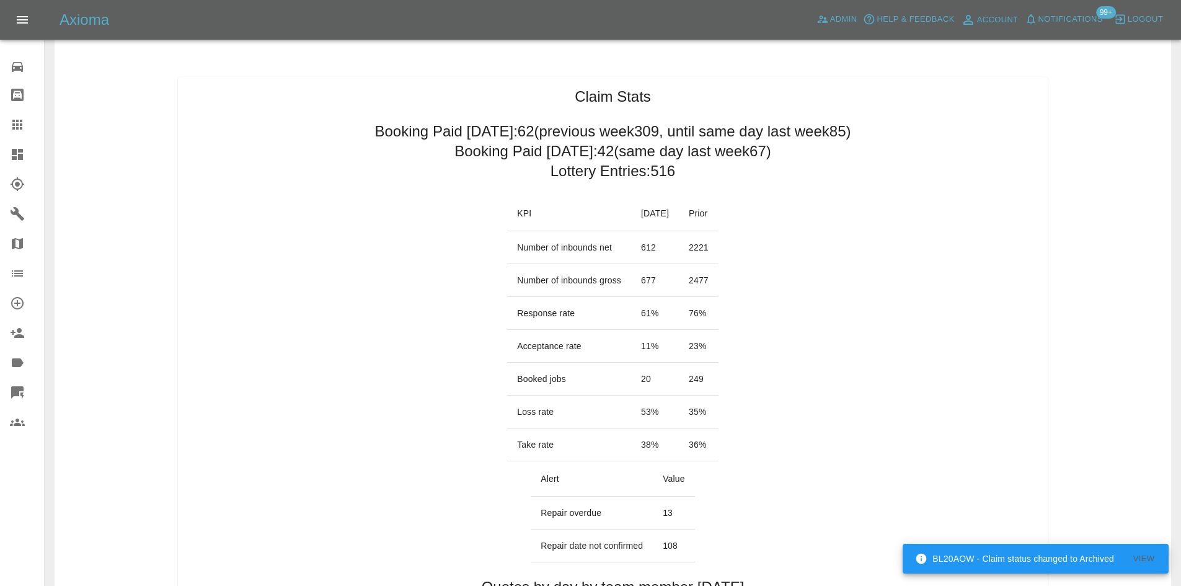
click at [1084, 29] on span "Notifications 99+" at bounding box center [1064, 20] width 84 height 20
click at [1079, 25] on span "Notifications" at bounding box center [1071, 19] width 64 height 14
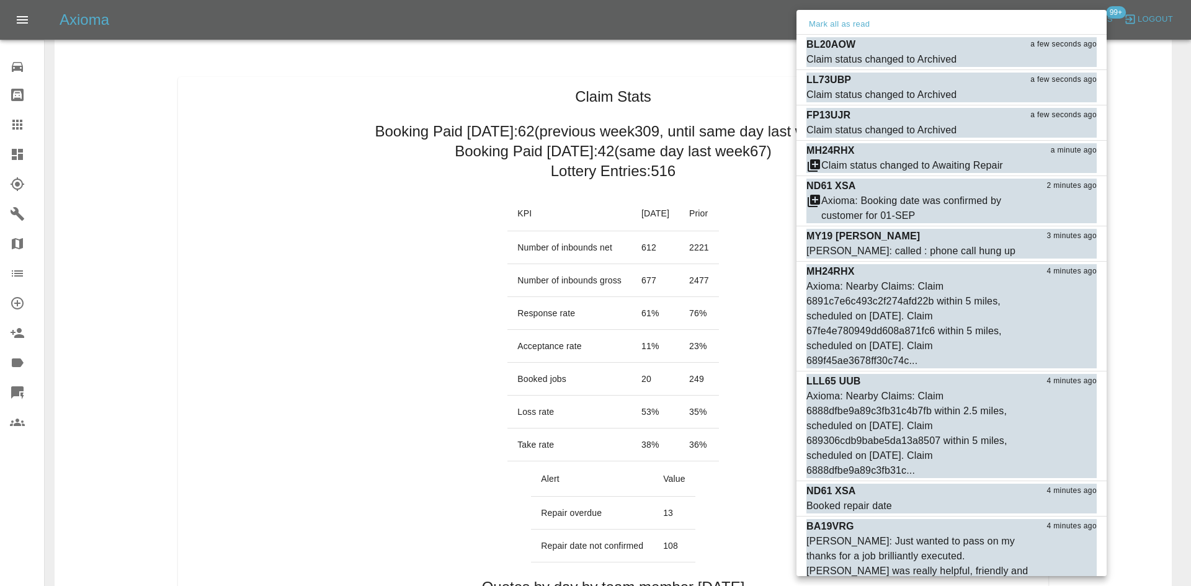
click at [346, 225] on div at bounding box center [595, 293] width 1191 height 586
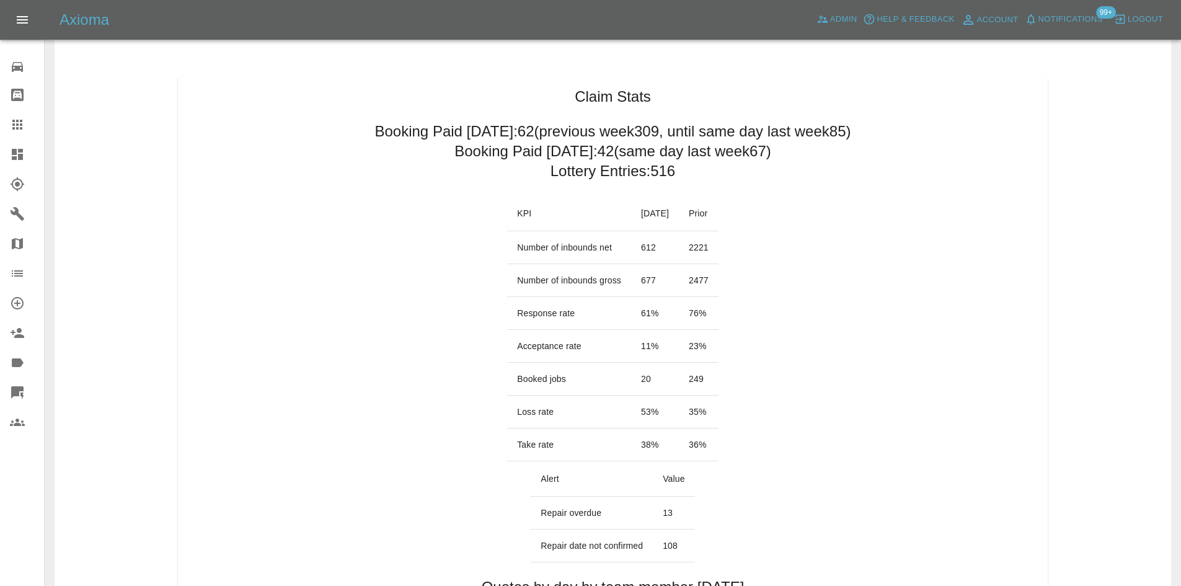
click at [20, 156] on icon at bounding box center [17, 154] width 11 height 11
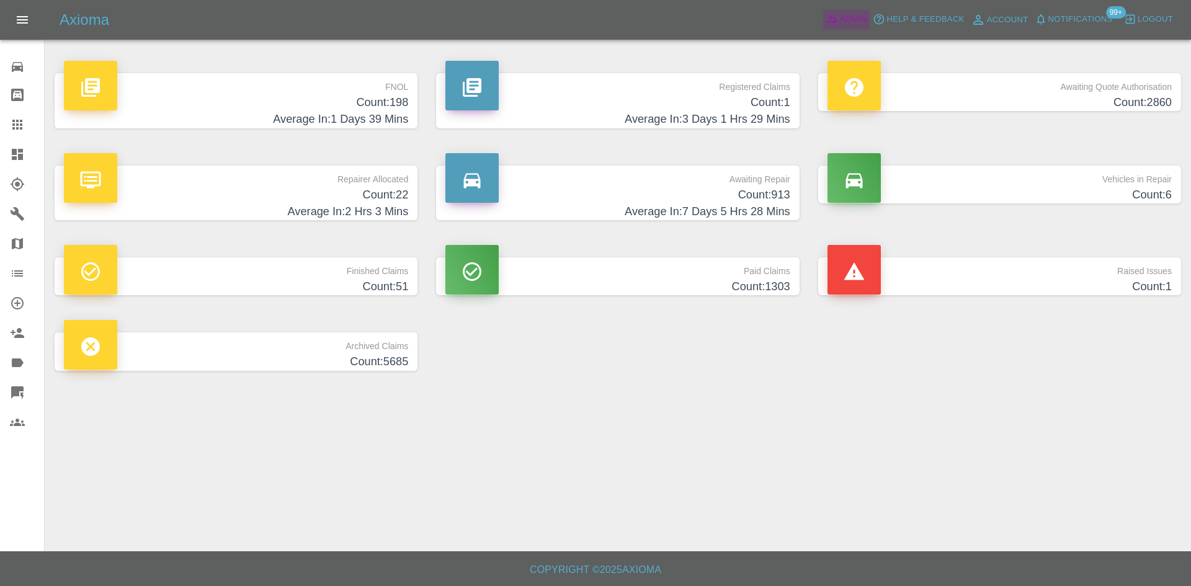
click at [838, 28] on link "Admin" at bounding box center [846, 19] width 47 height 19
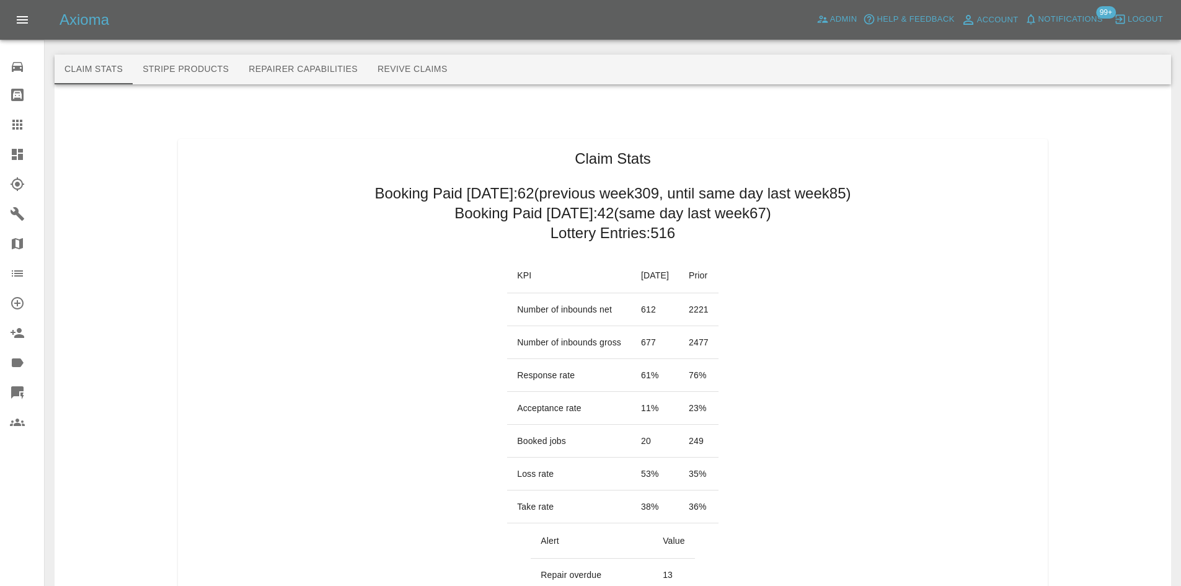
click at [1086, 18] on span "Notifications" at bounding box center [1071, 19] width 64 height 14
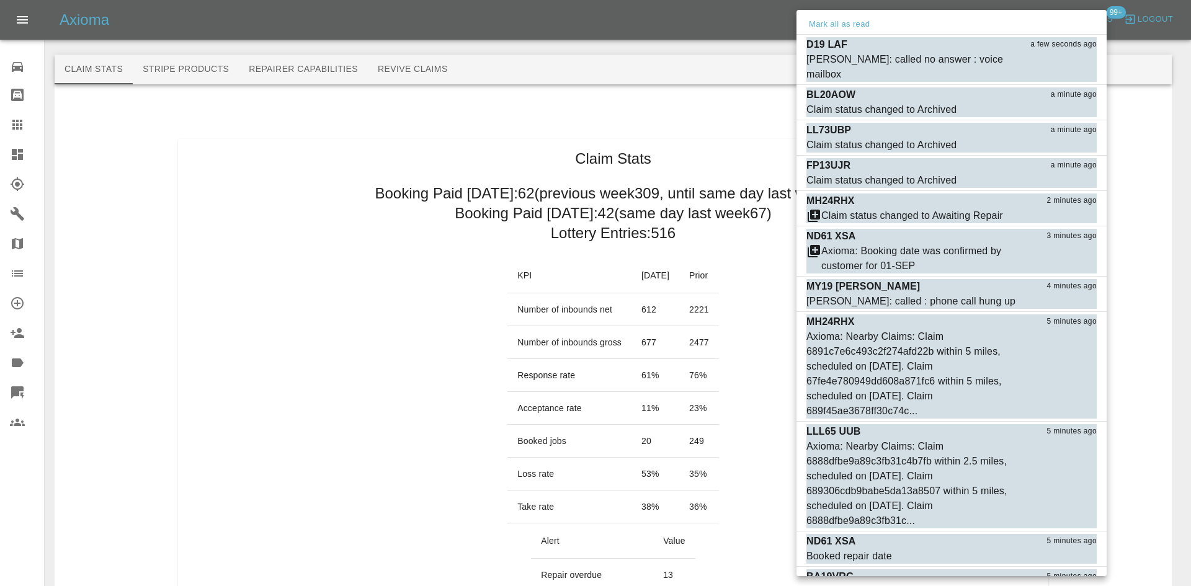
drag, startPoint x: 405, startPoint y: 169, endPoint x: 116, endPoint y: 198, distance: 290.5
click at [405, 167] on div at bounding box center [595, 293] width 1191 height 586
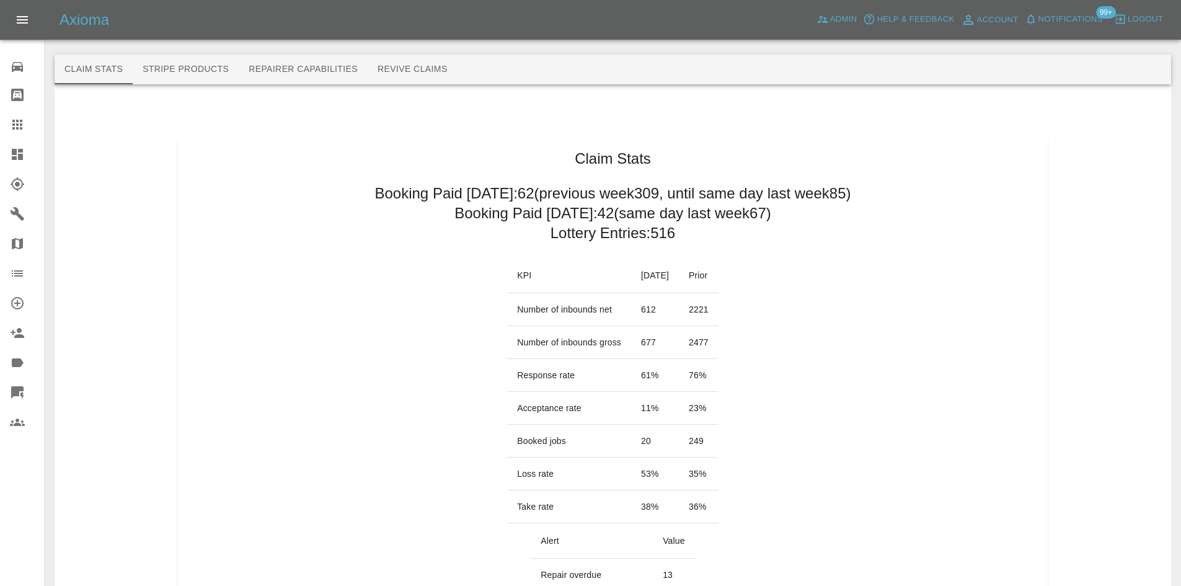
click at [16, 151] on icon at bounding box center [17, 154] width 11 height 11
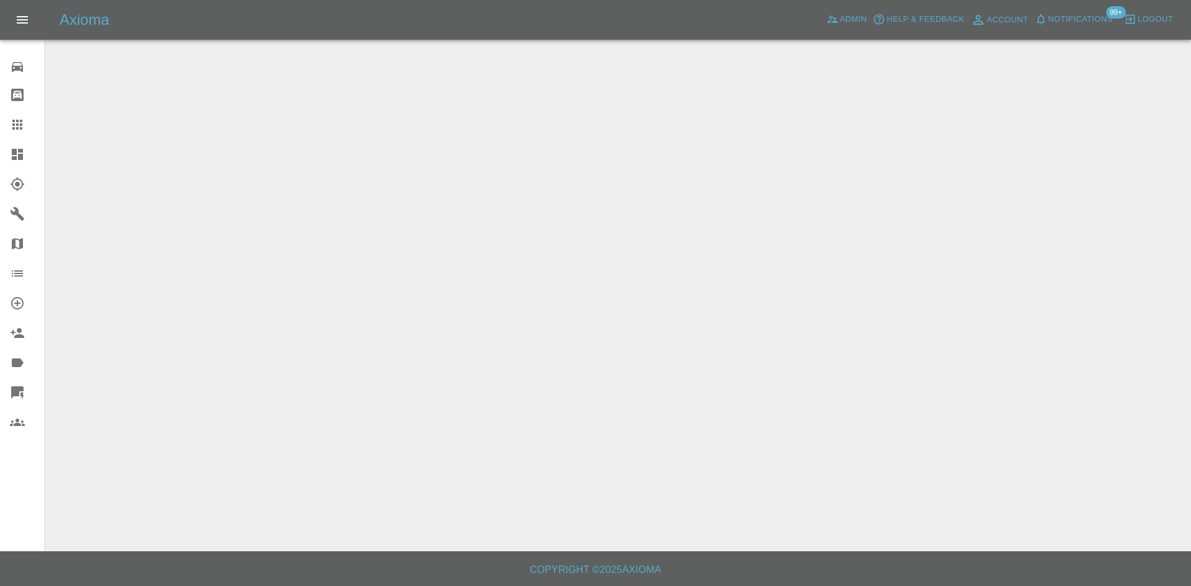
click at [16, 151] on icon at bounding box center [17, 154] width 11 height 11
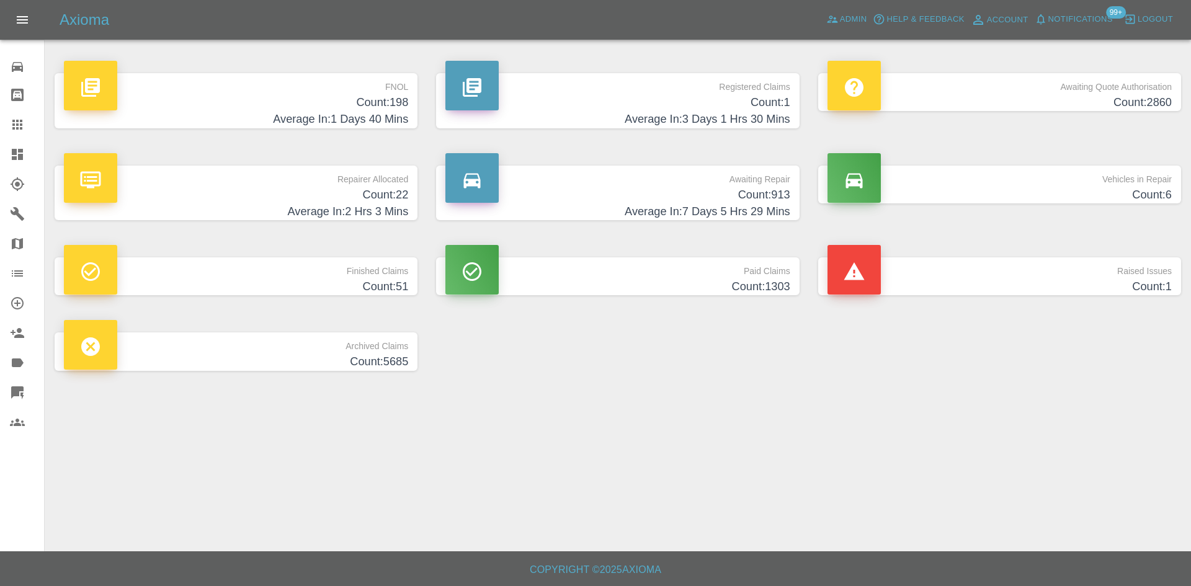
click at [209, 181] on p "Repairer Allocated" at bounding box center [236, 176] width 344 height 21
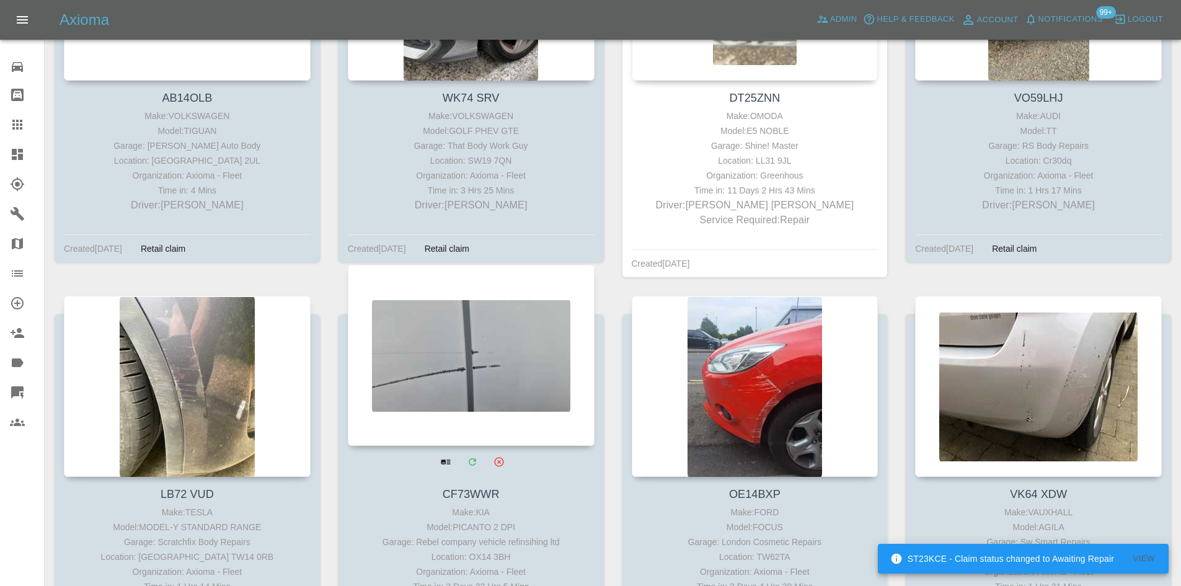
scroll to position [2060, 0]
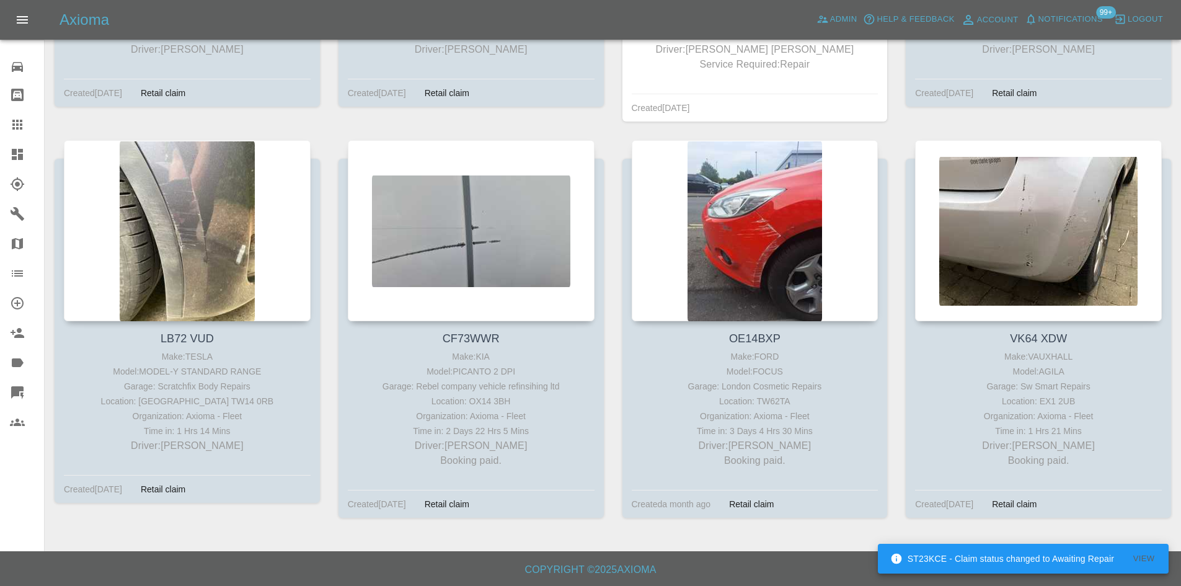
click at [7, 162] on link "Dashboard" at bounding box center [22, 155] width 44 height 30
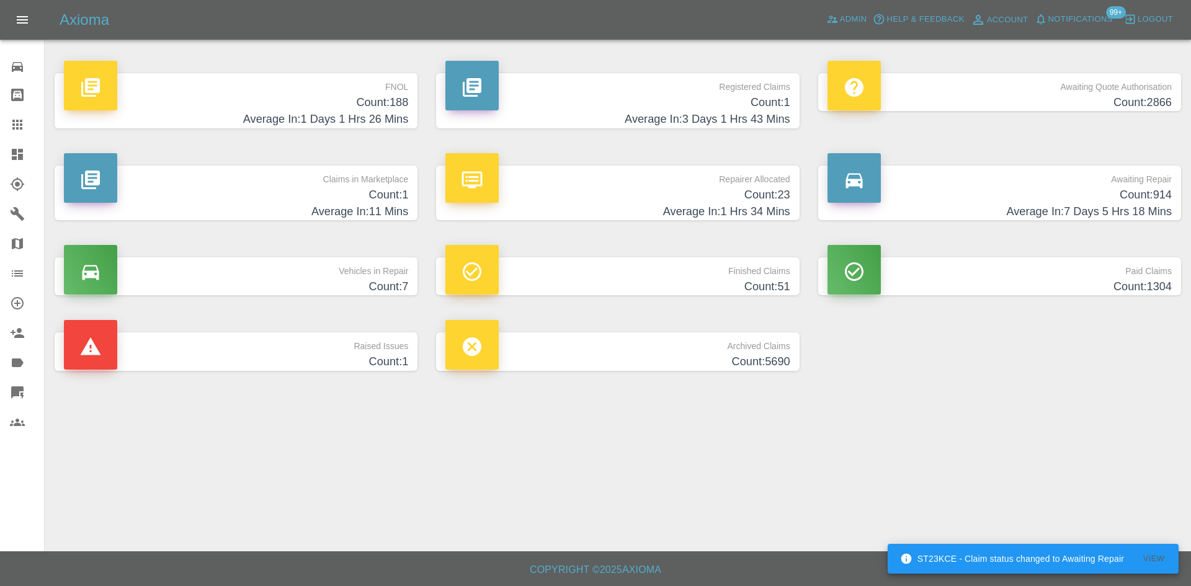
click at [290, 215] on h4 "Average In: 11 Mins" at bounding box center [236, 211] width 344 height 17
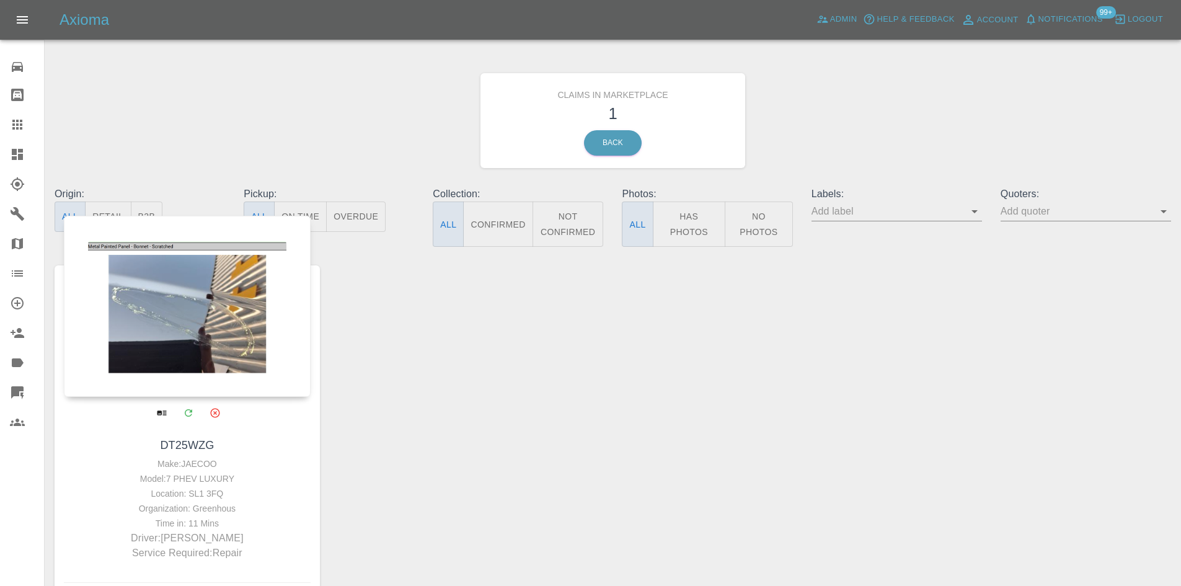
click at [159, 315] on div at bounding box center [187, 306] width 247 height 181
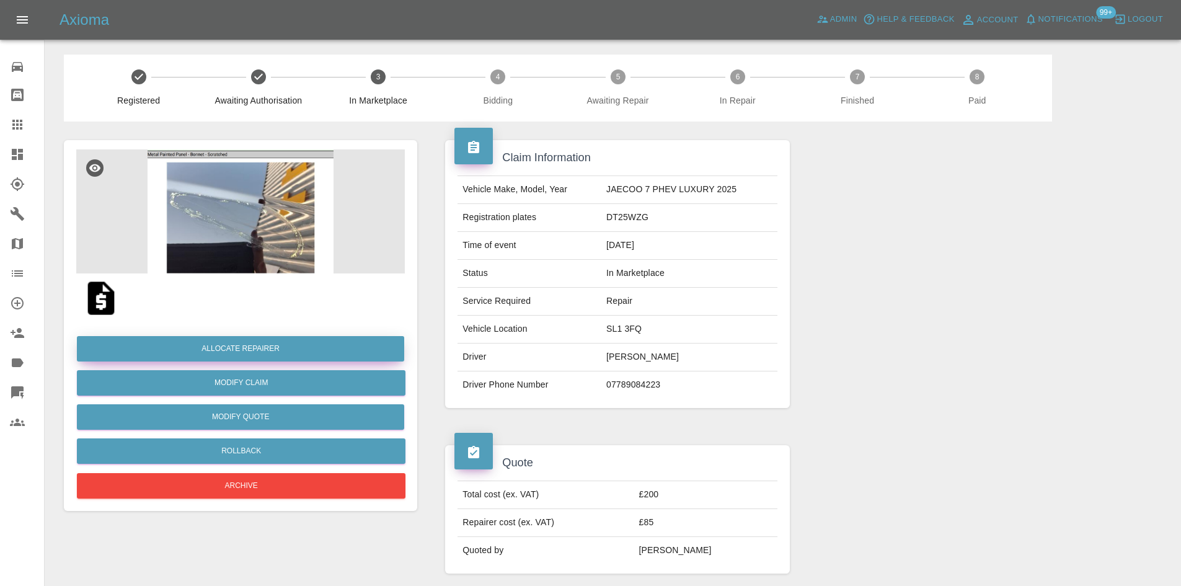
click at [290, 343] on button "Allocate Repairer" at bounding box center [240, 348] width 327 height 25
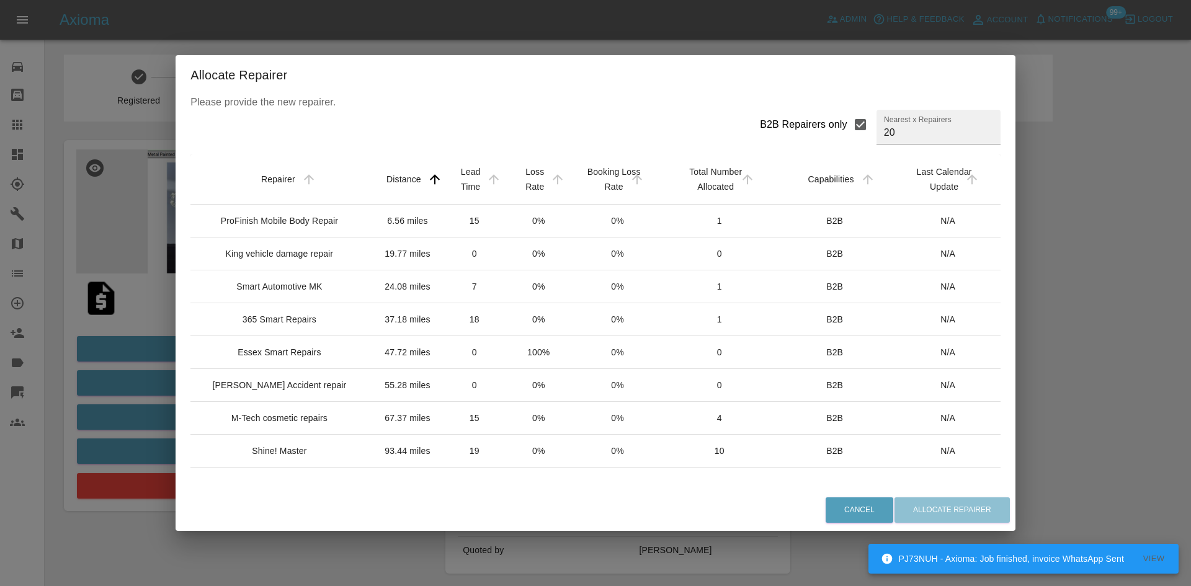
click at [290, 238] on td "ProFinish Mobile Body Repair" at bounding box center [281, 221] width 182 height 33
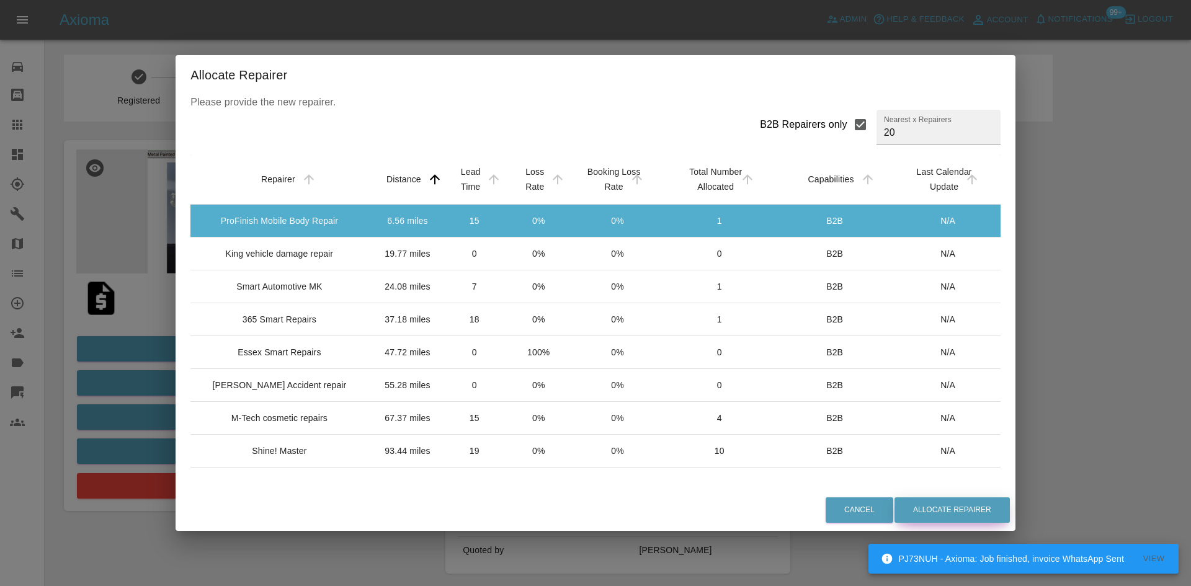
click at [914, 502] on button "Allocate Repairer" at bounding box center [951, 509] width 115 height 25
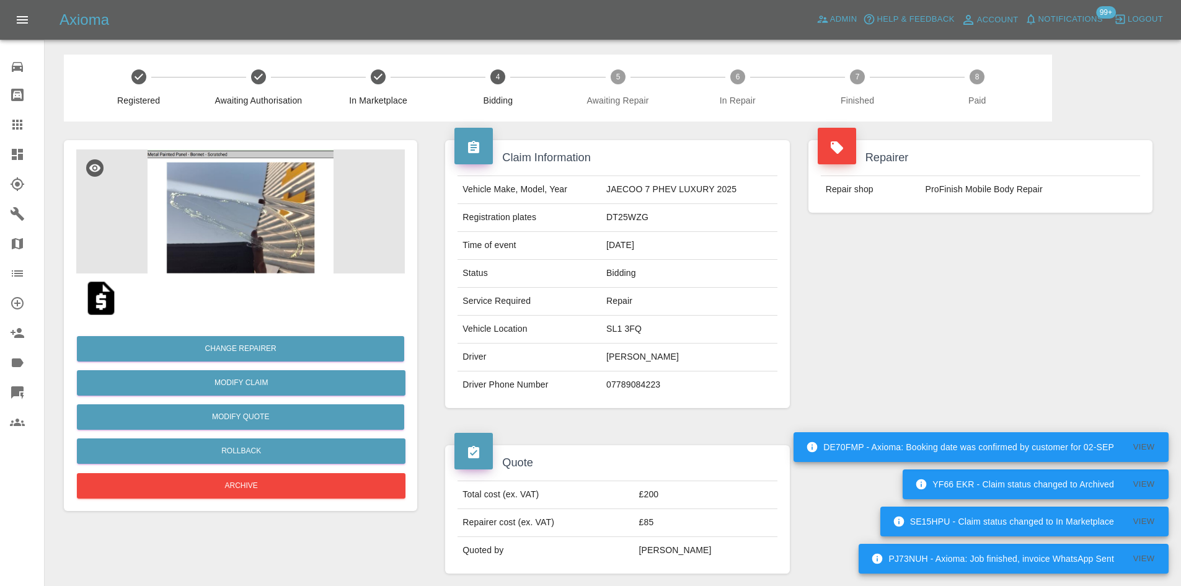
click at [24, 151] on icon at bounding box center [17, 154] width 15 height 15
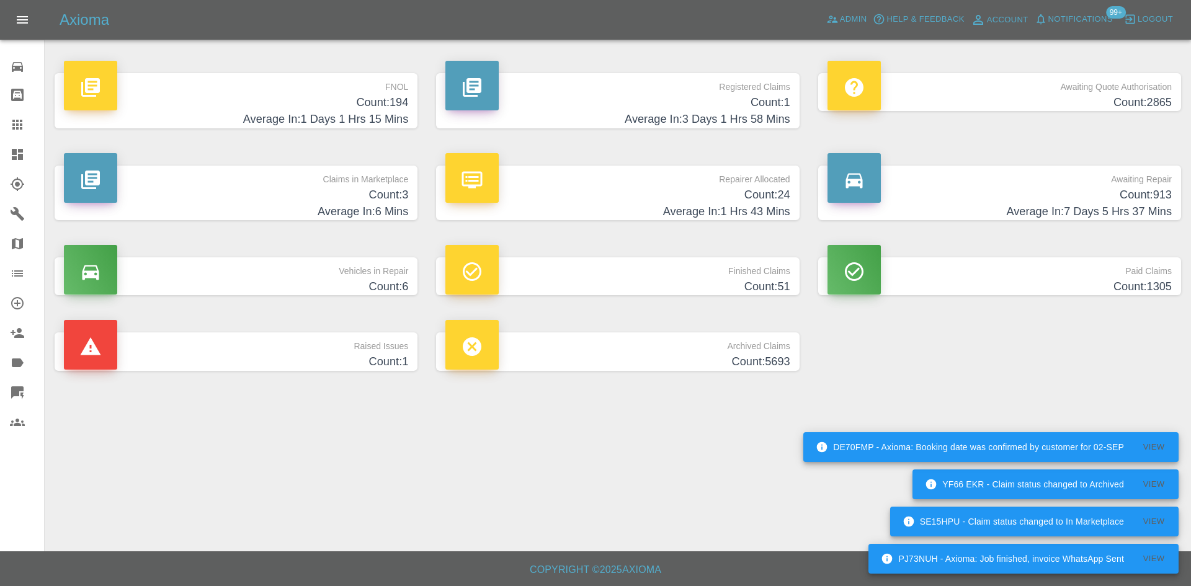
click at [221, 180] on p "Claims in Marketplace" at bounding box center [236, 176] width 344 height 21
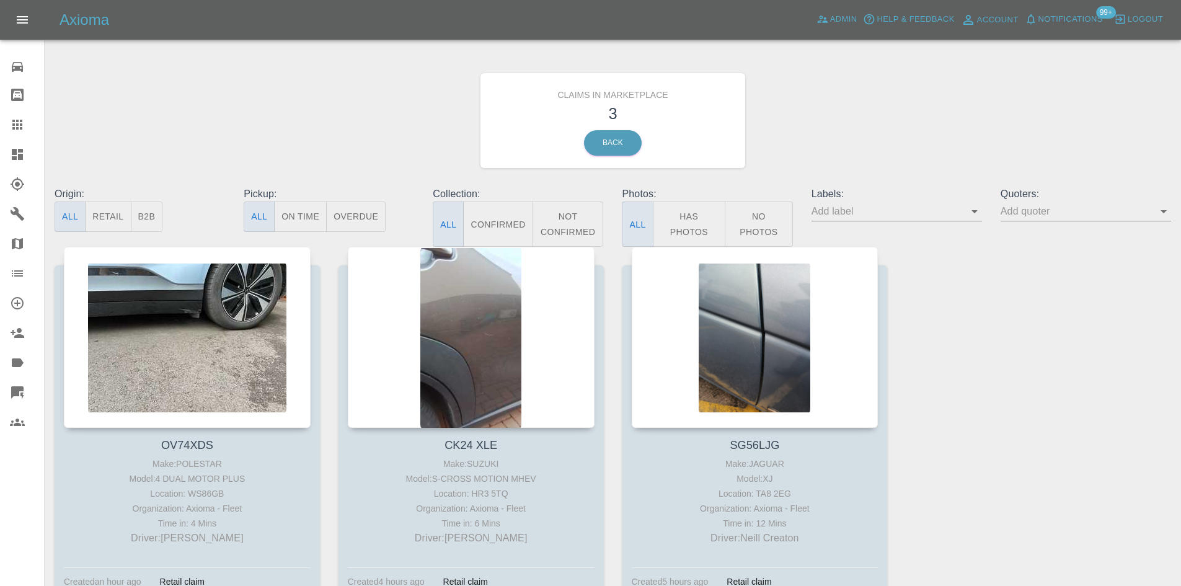
click at [7, 168] on link "Dashboard" at bounding box center [22, 155] width 44 height 30
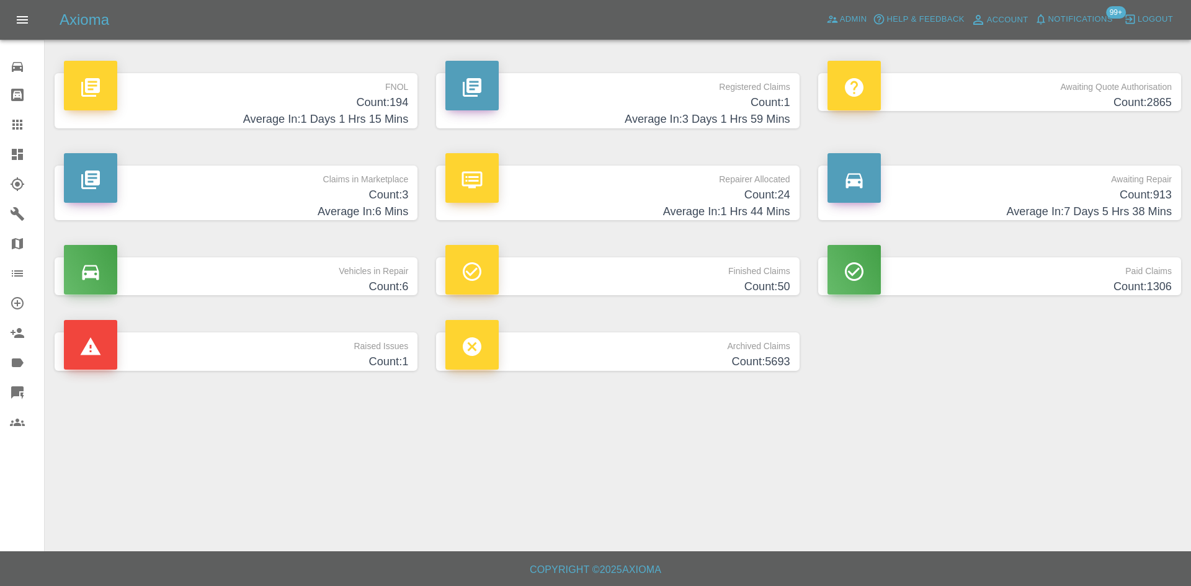
click at [603, 121] on h4 "Average In: 3 Days 1 Hrs 59 Mins" at bounding box center [617, 119] width 344 height 17
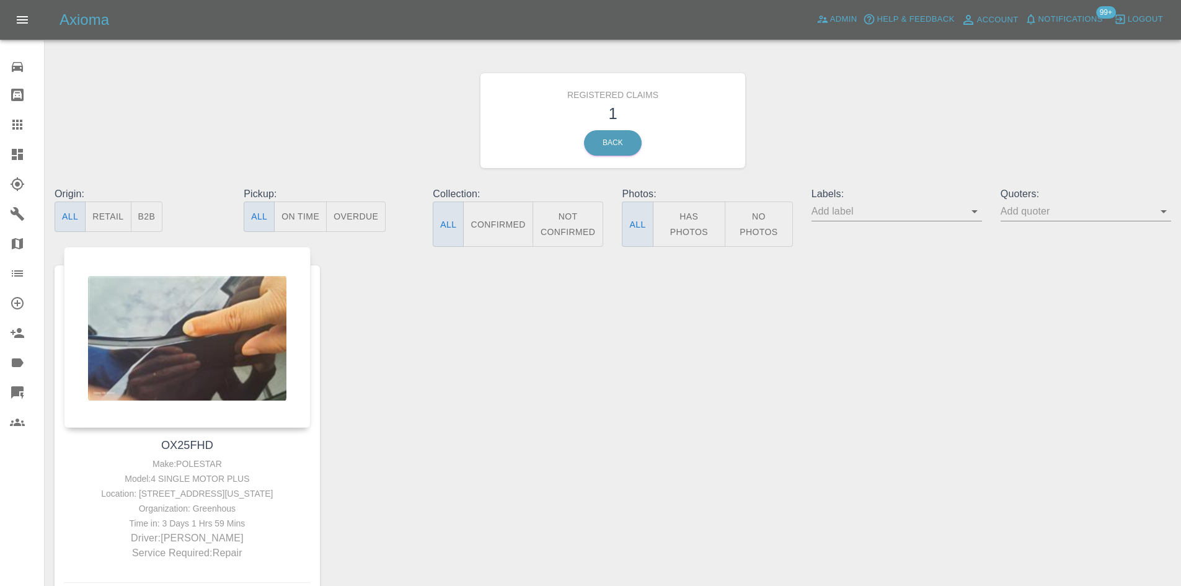
click at [27, 143] on link "Dashboard" at bounding box center [22, 155] width 44 height 30
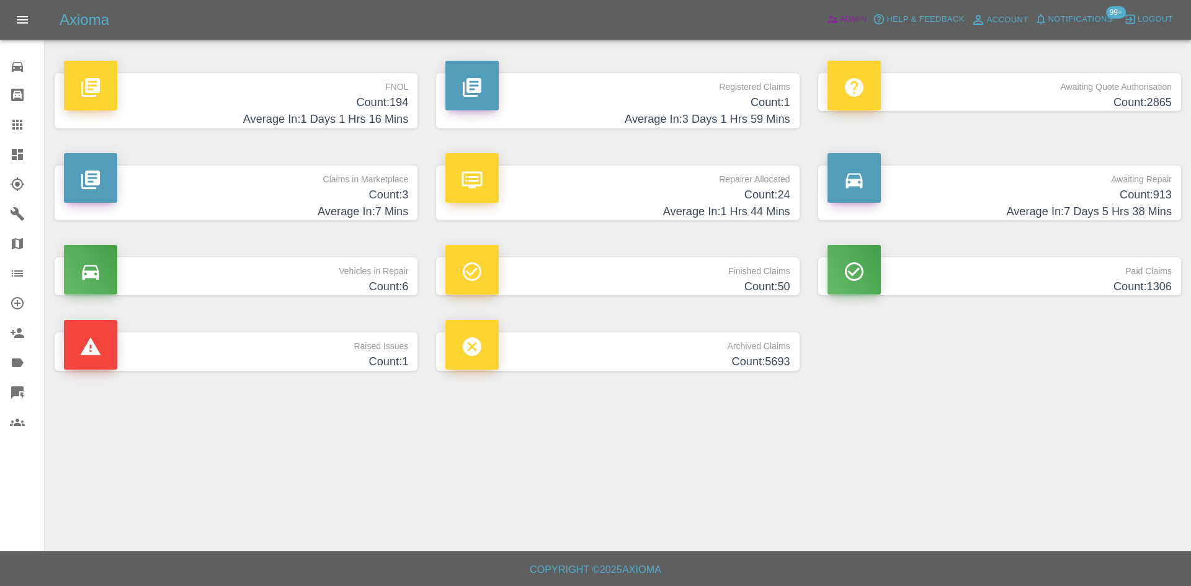
click at [845, 22] on span "Admin" at bounding box center [853, 19] width 27 height 14
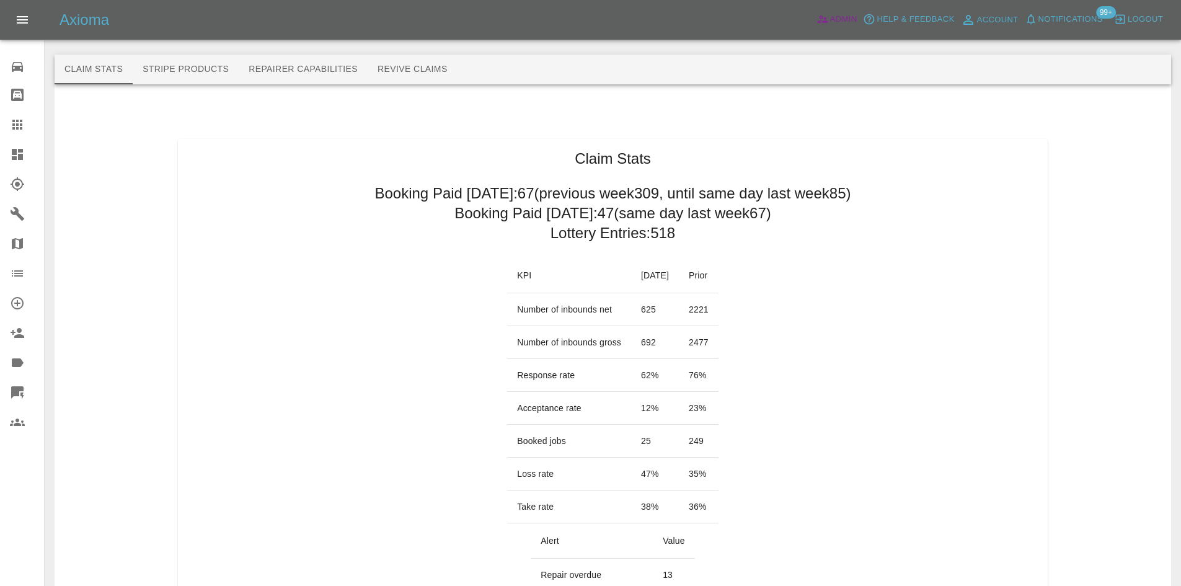
click at [814, 10] on link "Admin" at bounding box center [837, 19] width 47 height 19
click at [0, 154] on link "Dashboard" at bounding box center [22, 155] width 44 height 30
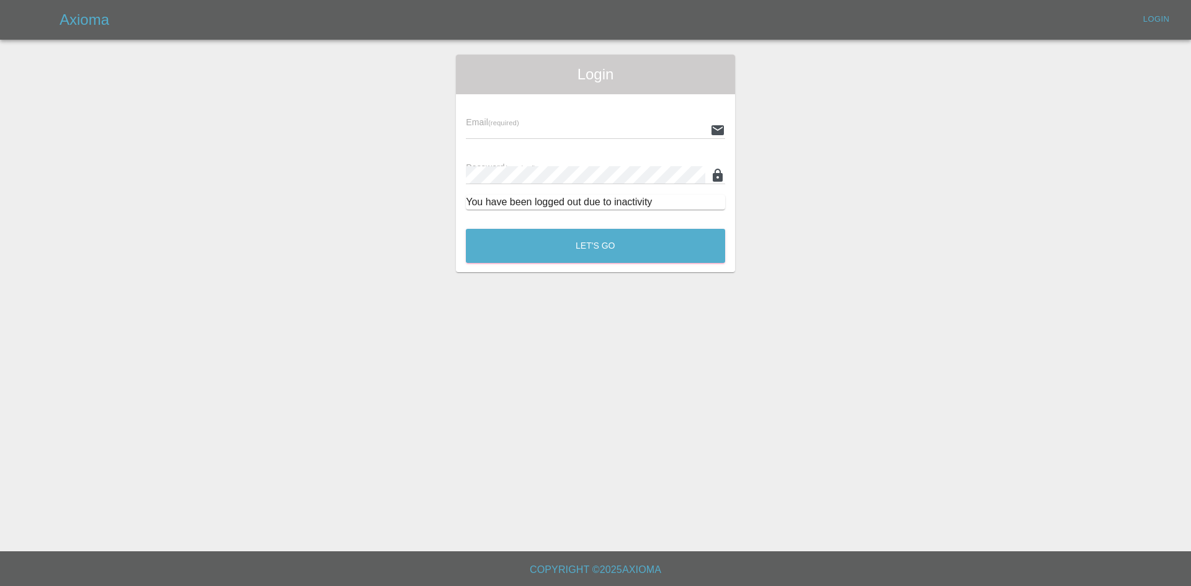
type input "alex.kennett@axioma.co.uk"
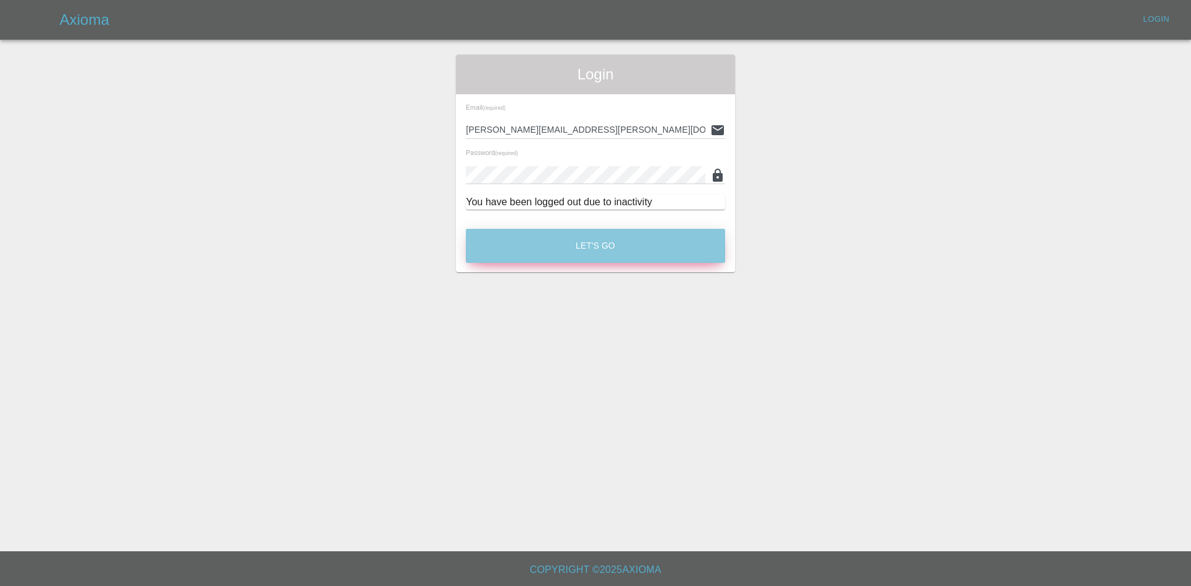
click at [592, 238] on button "Let's Go" at bounding box center [595, 246] width 259 height 34
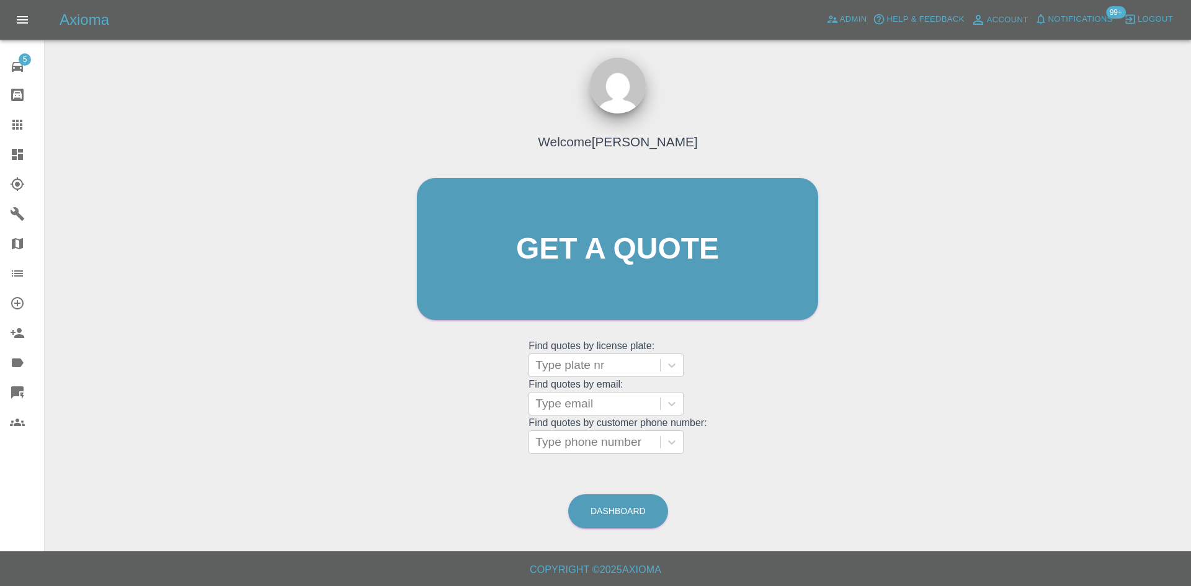
click at [1079, 19] on span "Notifications" at bounding box center [1080, 19] width 64 height 14
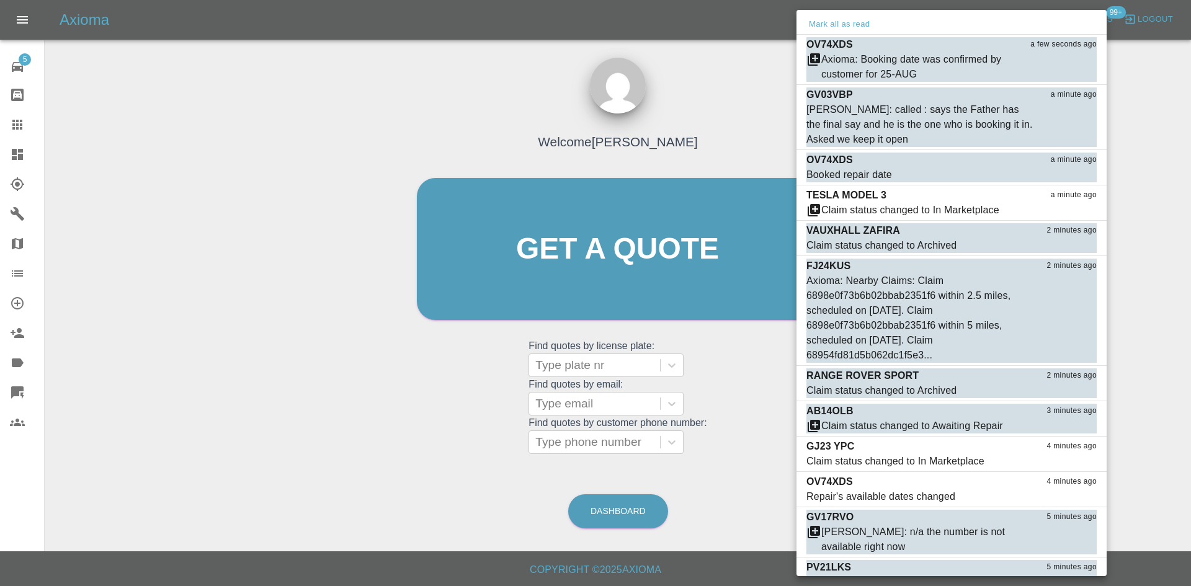
click at [19, 161] on div at bounding box center [595, 293] width 1191 height 586
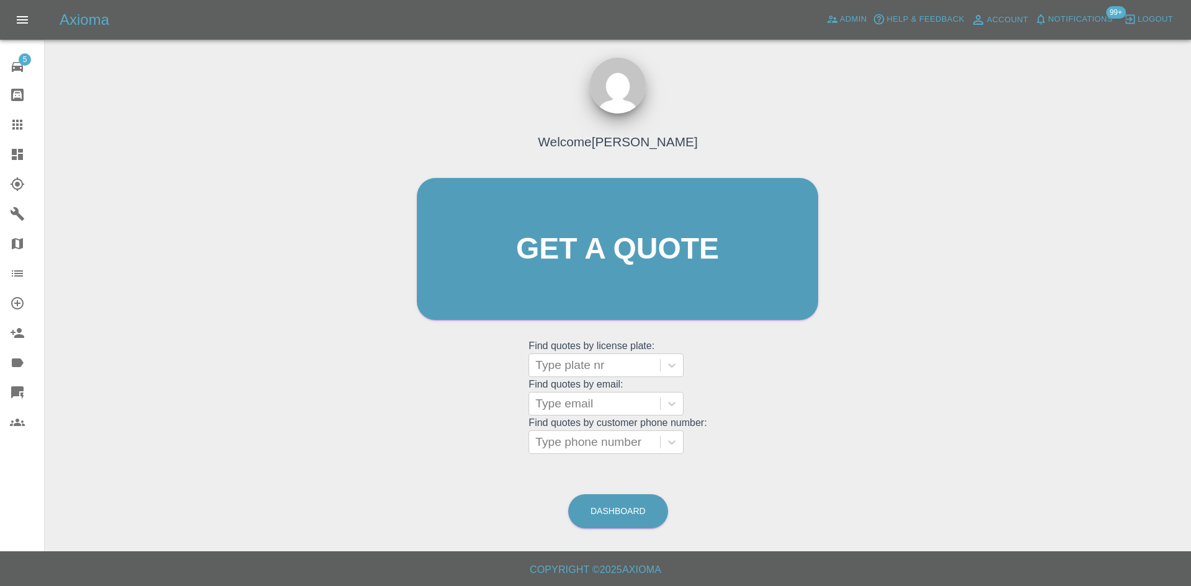
click at [18, 158] on icon at bounding box center [17, 154] width 11 height 11
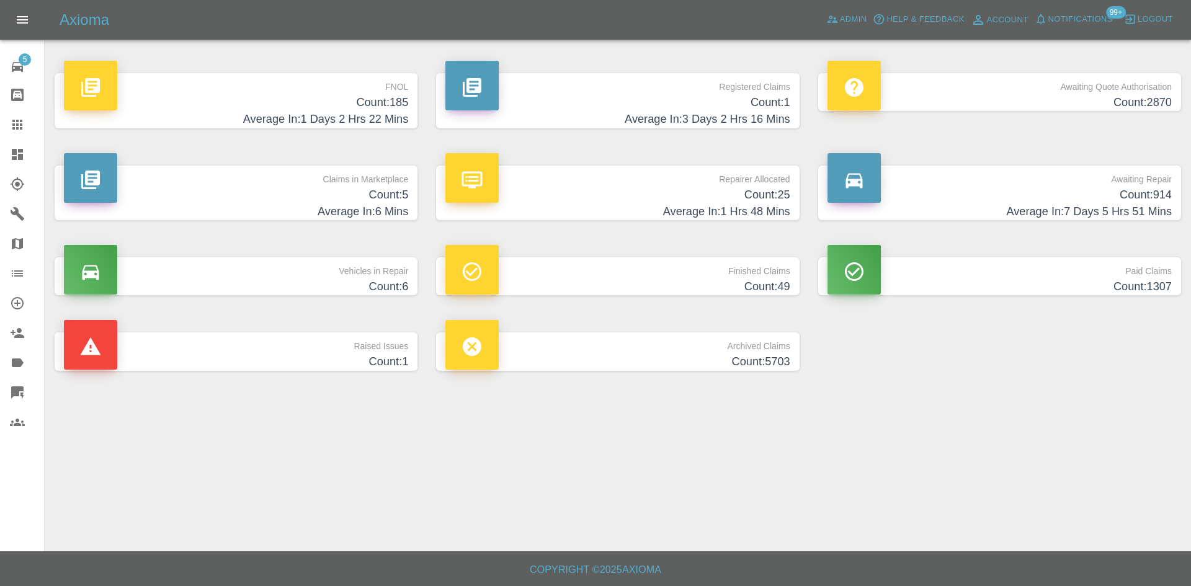
click at [252, 157] on div "Claims in Marketplace Count: 5 Average In: 6 Mins" at bounding box center [235, 193] width 381 height 92
click at [256, 176] on p "Claims in Marketplace" at bounding box center [236, 176] width 344 height 21
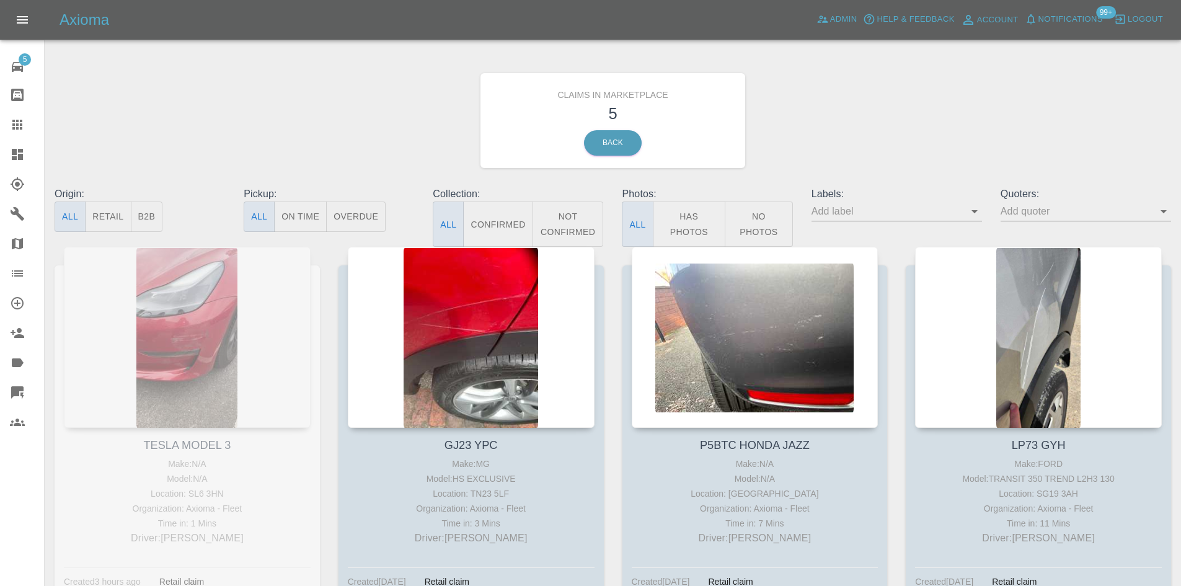
click at [12, 159] on icon at bounding box center [17, 154] width 11 height 11
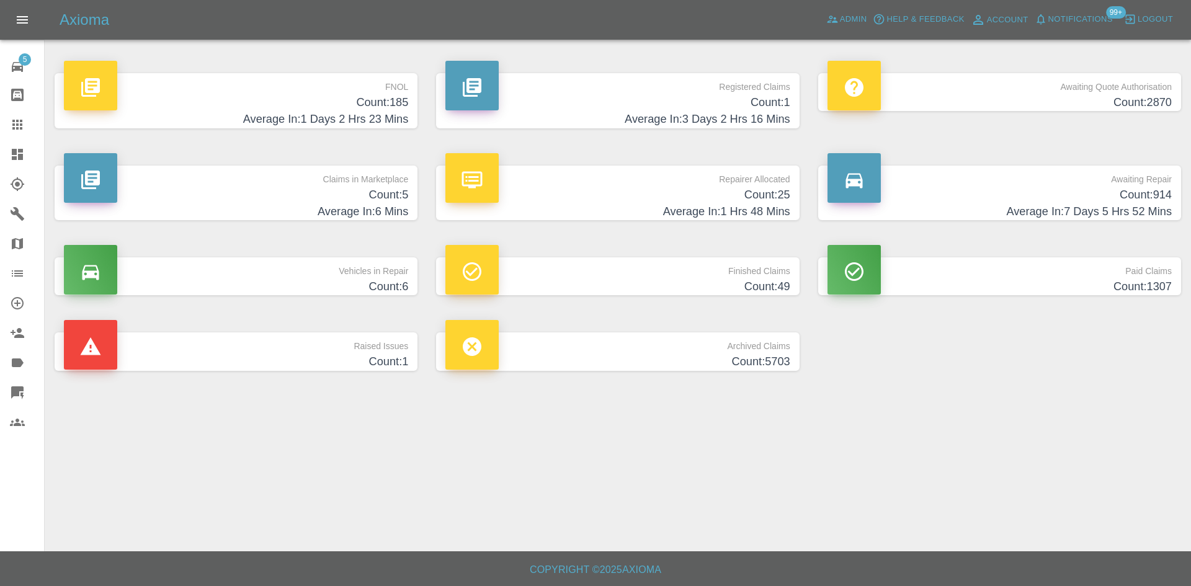
click at [698, 191] on h4 "Count: 25" at bounding box center [617, 195] width 344 height 17
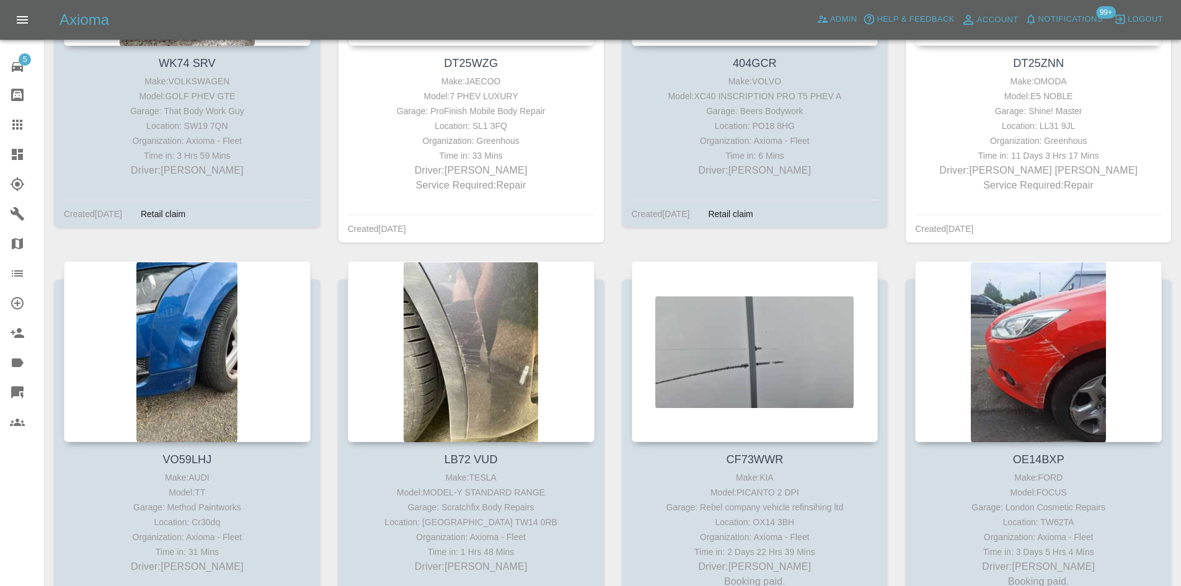
scroll to position [1985, 0]
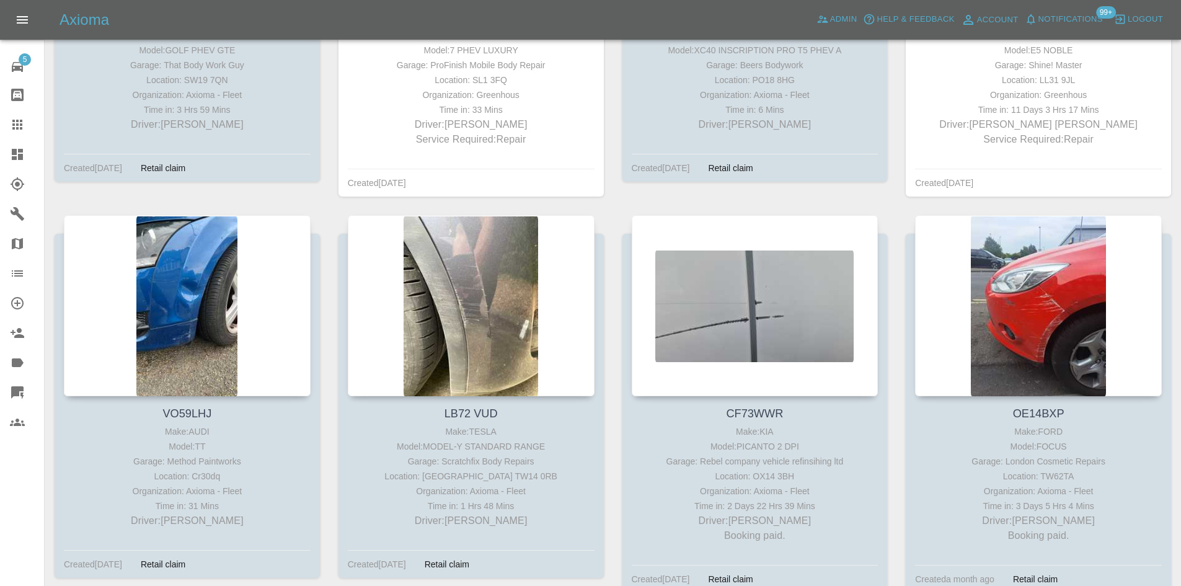
click at [2, 151] on link "Dashboard" at bounding box center [22, 155] width 44 height 30
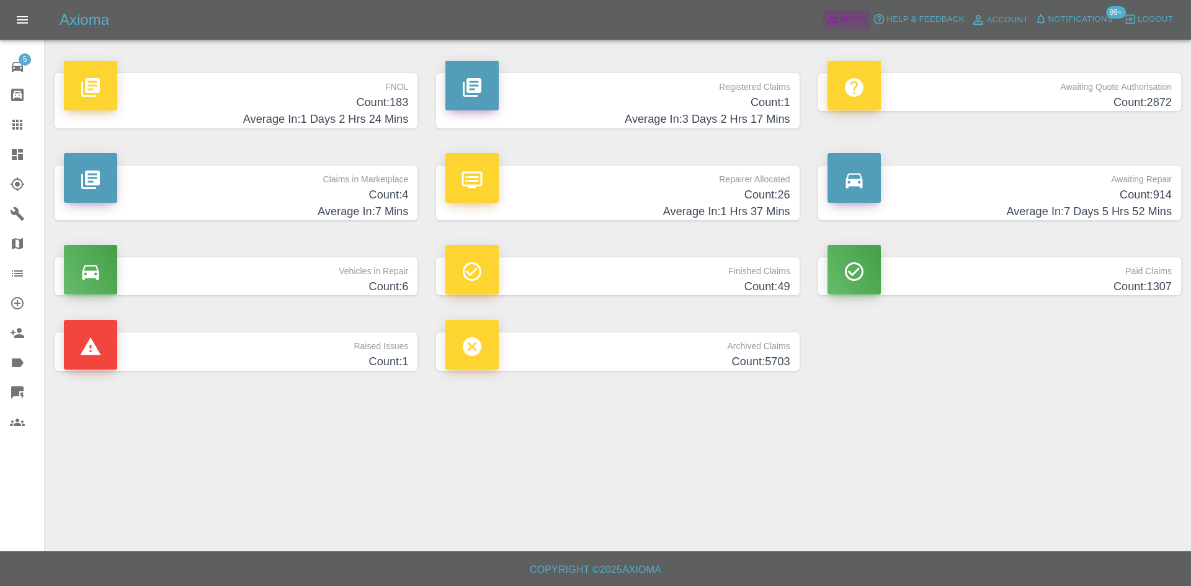
click at [863, 12] on span "Admin" at bounding box center [853, 19] width 27 height 14
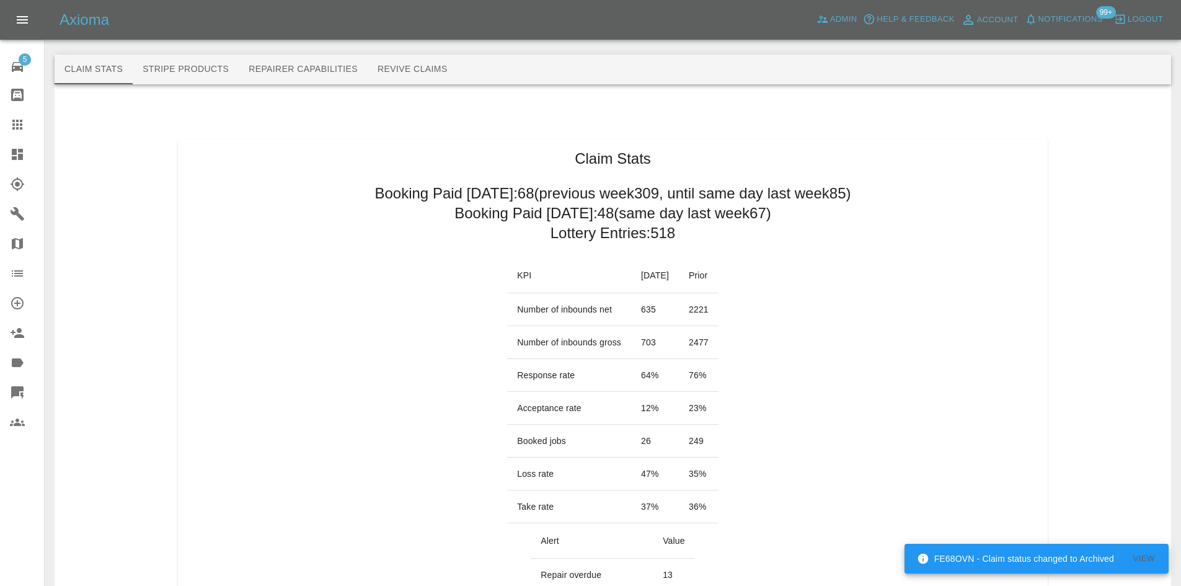
click at [20, 152] on icon at bounding box center [17, 154] width 11 height 11
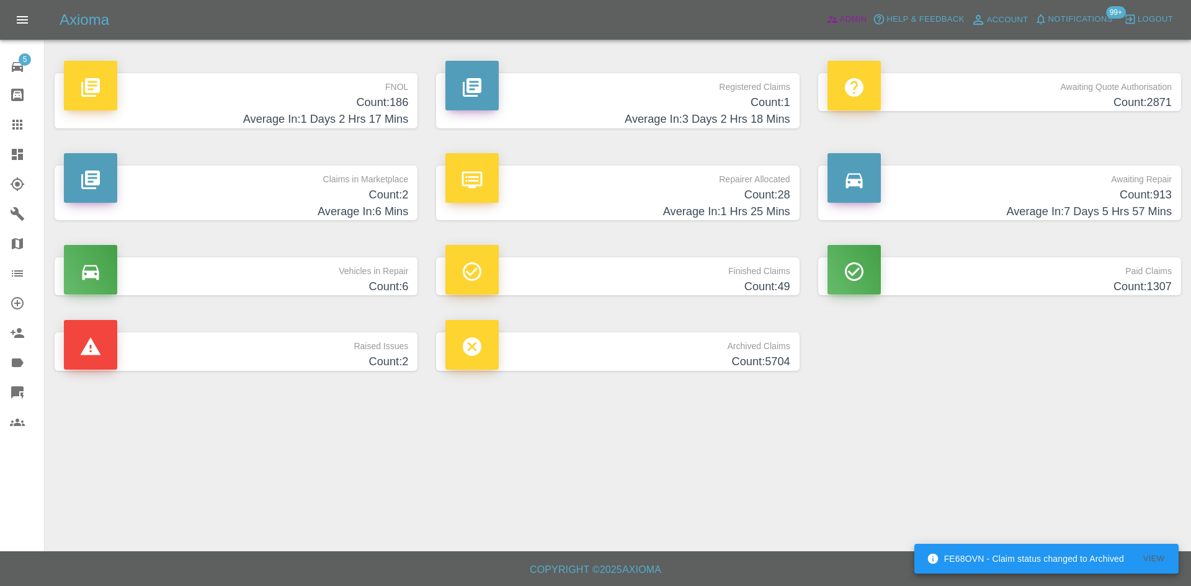
click at [843, 12] on span "Admin" at bounding box center [853, 19] width 27 height 14
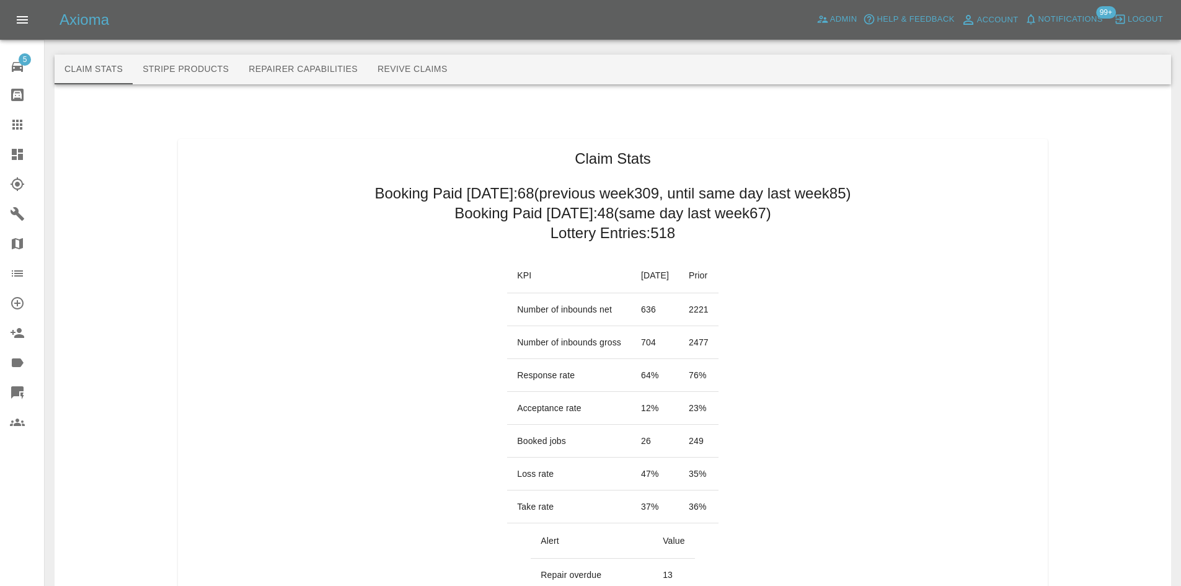
click at [19, 146] on link "Dashboard" at bounding box center [22, 155] width 44 height 30
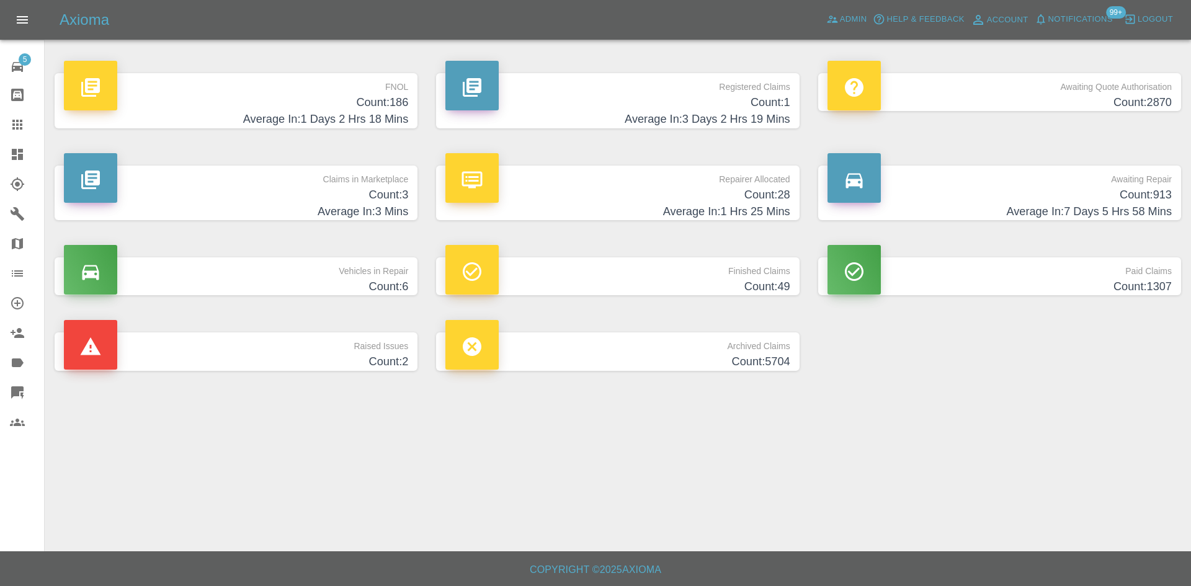
click at [277, 189] on h4 "Count: 3" at bounding box center [236, 195] width 344 height 17
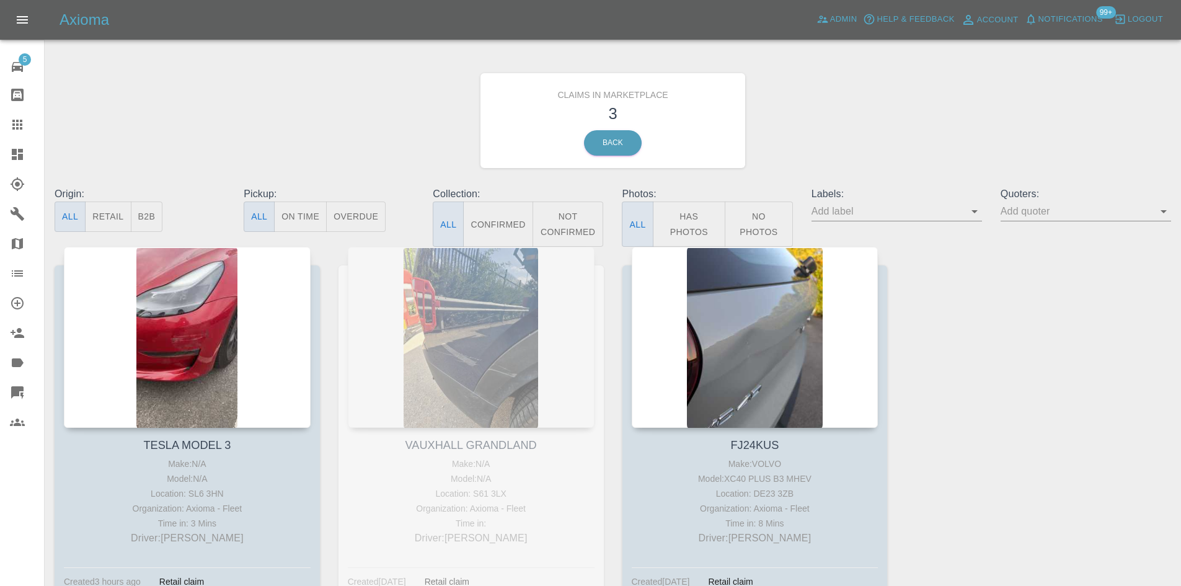
click at [24, 150] on icon at bounding box center [17, 154] width 15 height 15
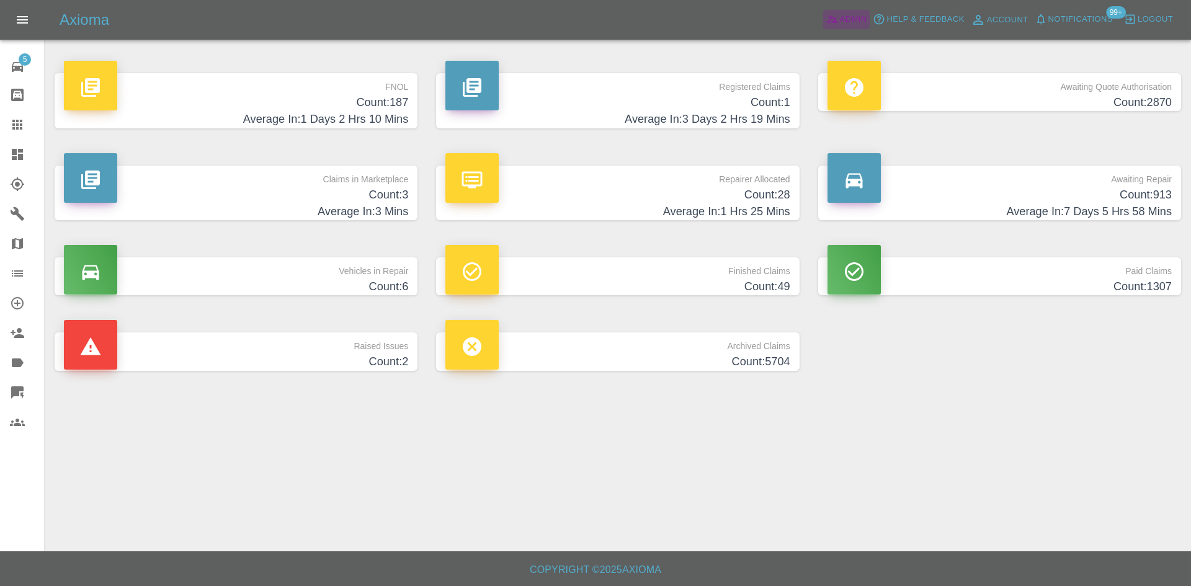
click at [843, 19] on span "Admin" at bounding box center [853, 19] width 27 height 14
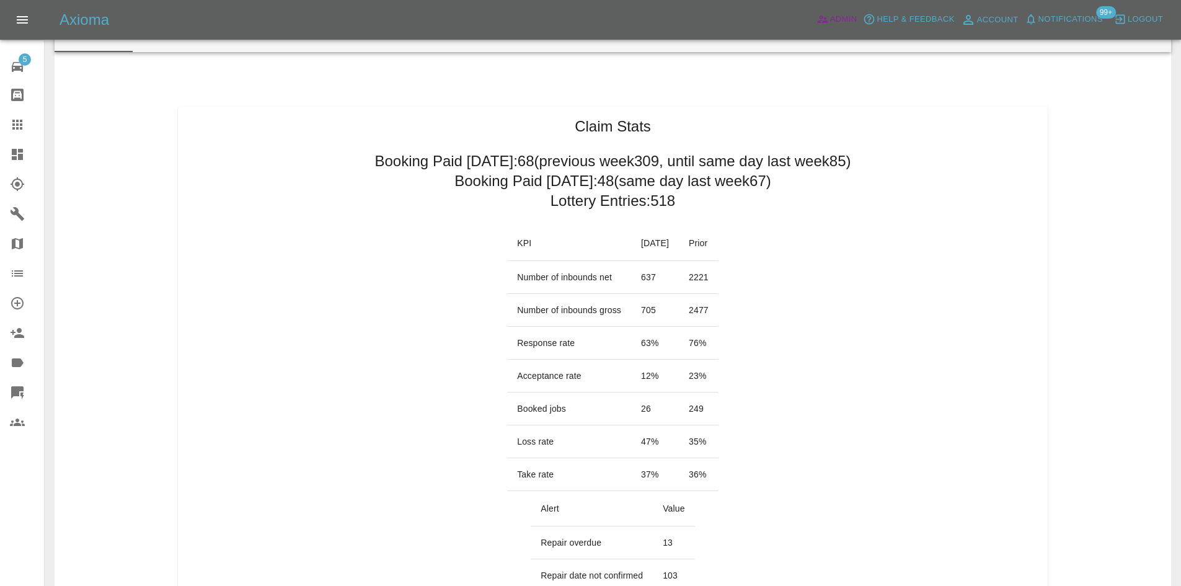
scroll to position [62, 0]
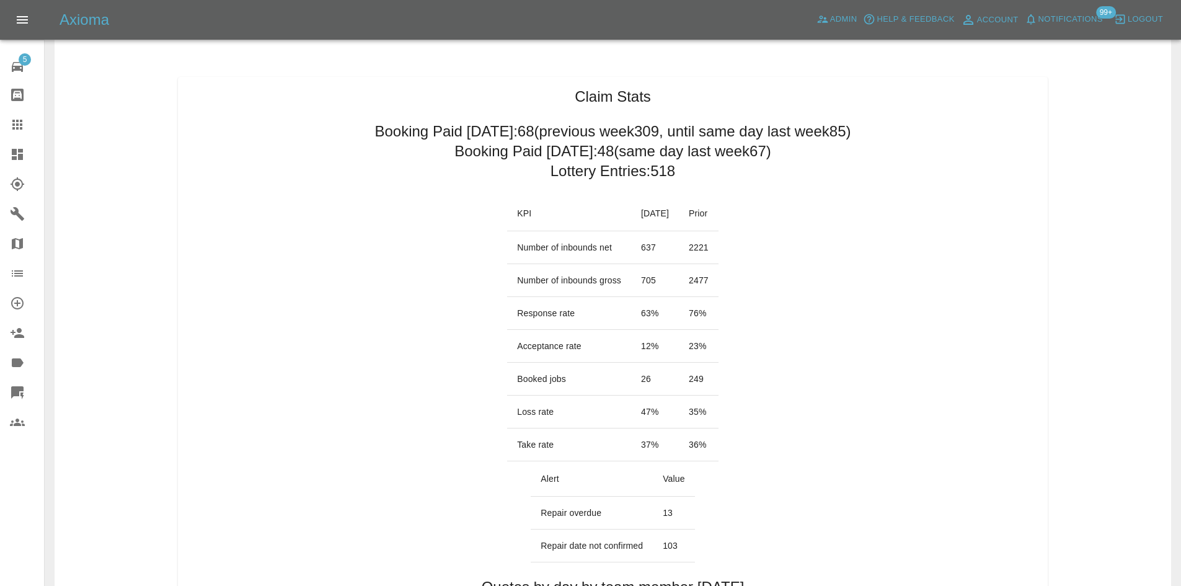
click at [0, 151] on link "Dashboard" at bounding box center [22, 155] width 44 height 30
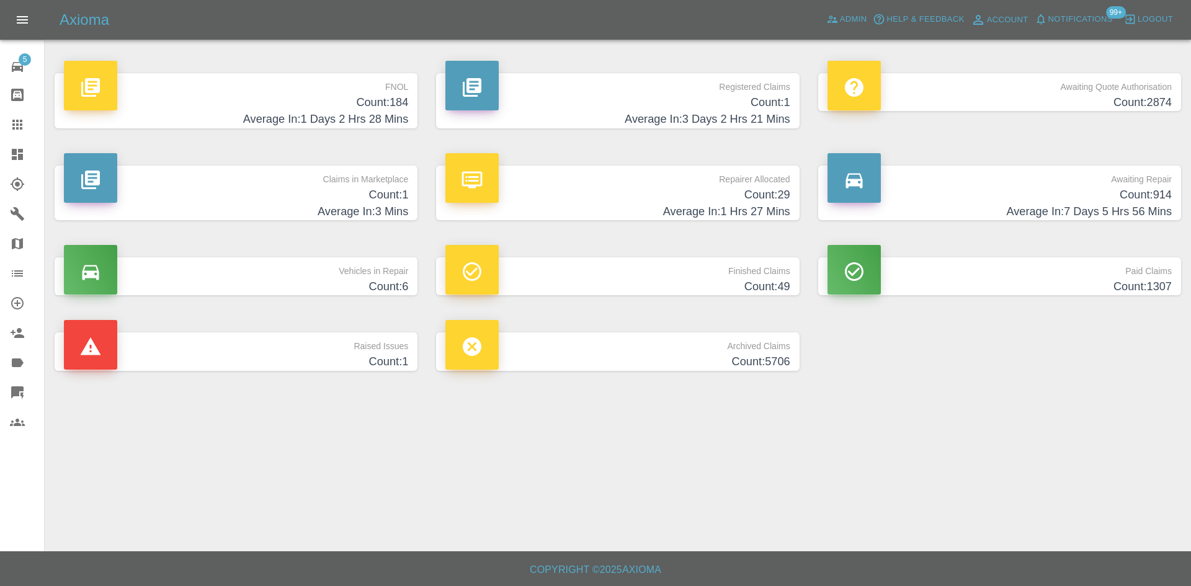
click at [246, 184] on p "Claims in Marketplace" at bounding box center [236, 176] width 344 height 21
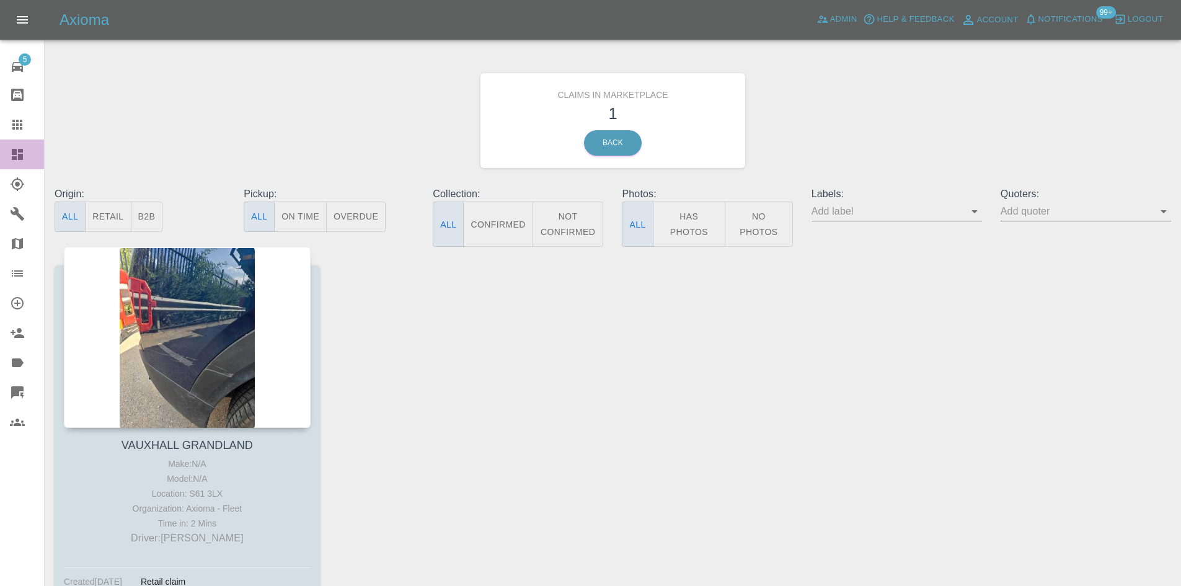
click at [4, 153] on link "Dashboard" at bounding box center [22, 155] width 44 height 30
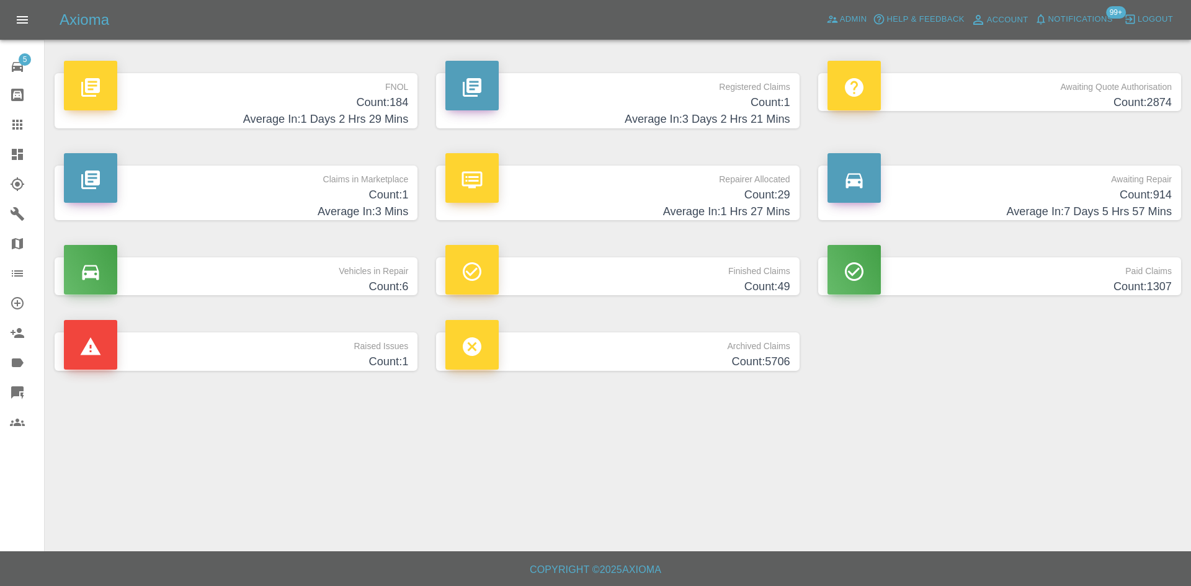
click at [631, 113] on h4 "Average In: 3 Days 2 Hrs 21 Mins" at bounding box center [617, 119] width 344 height 17
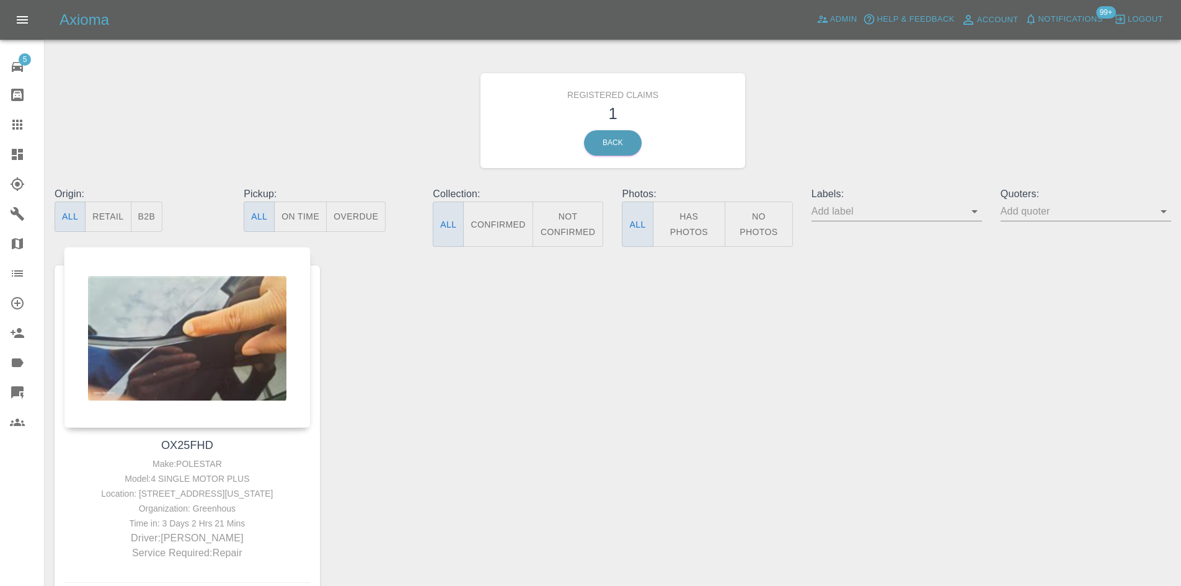
click at [1067, 8] on div "Axioma Admin Help & Feedback Account Notifications 99+ Logout" at bounding box center [590, 20] width 1181 height 40
click at [1057, 12] on span "Notifications" at bounding box center [1071, 19] width 64 height 14
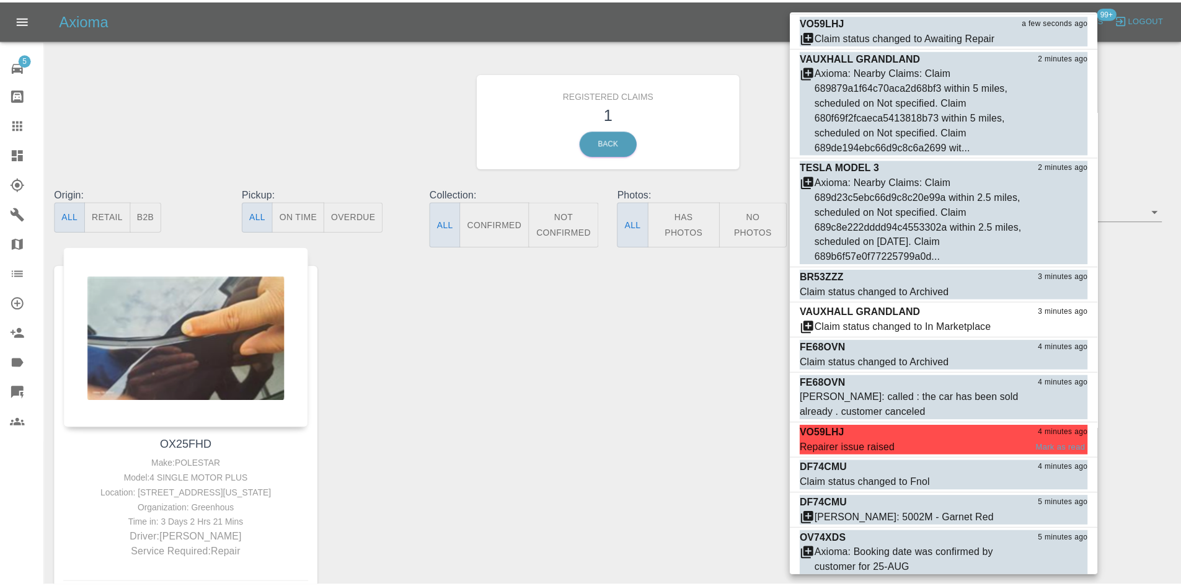
scroll to position [186, 0]
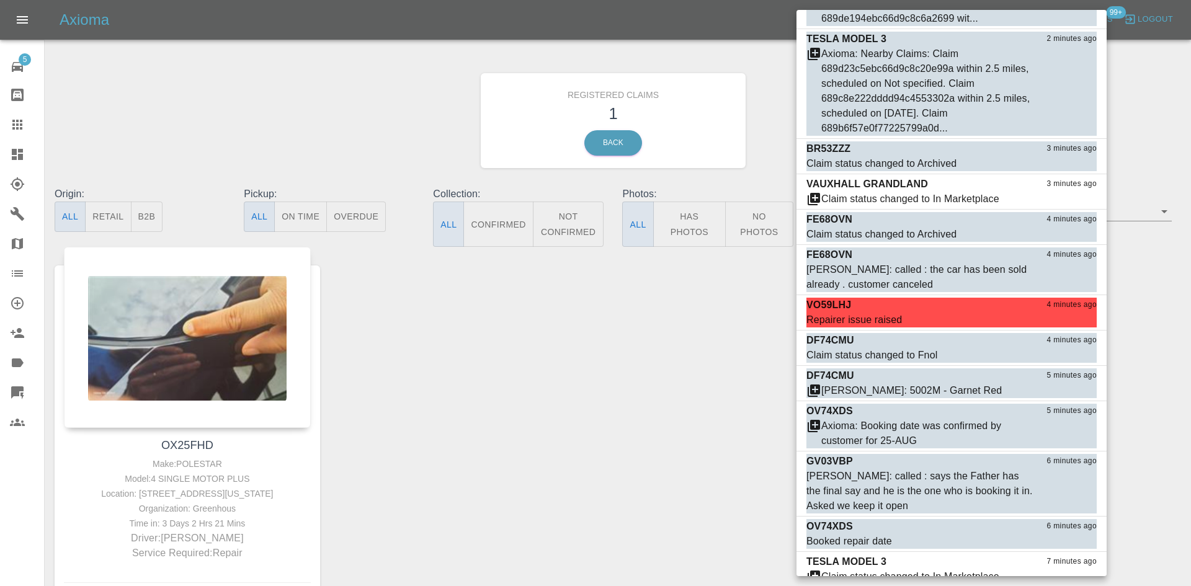
click at [678, 491] on div at bounding box center [595, 293] width 1191 height 586
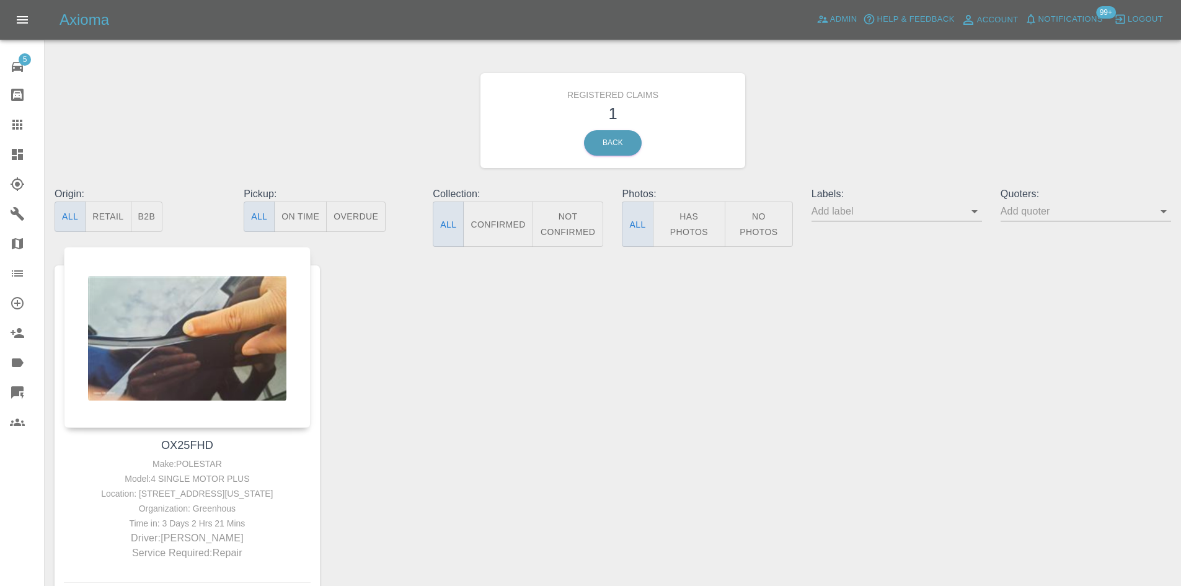
click at [17, 160] on icon at bounding box center [17, 154] width 15 height 15
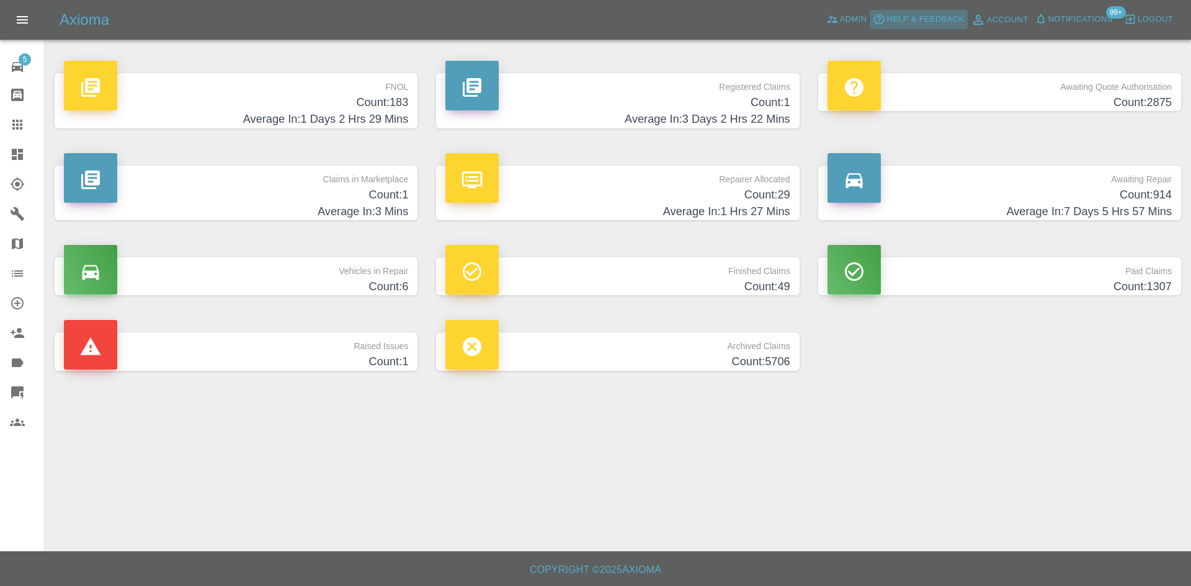
click at [878, 19] on icon "button" at bounding box center [879, 19] width 12 height 12
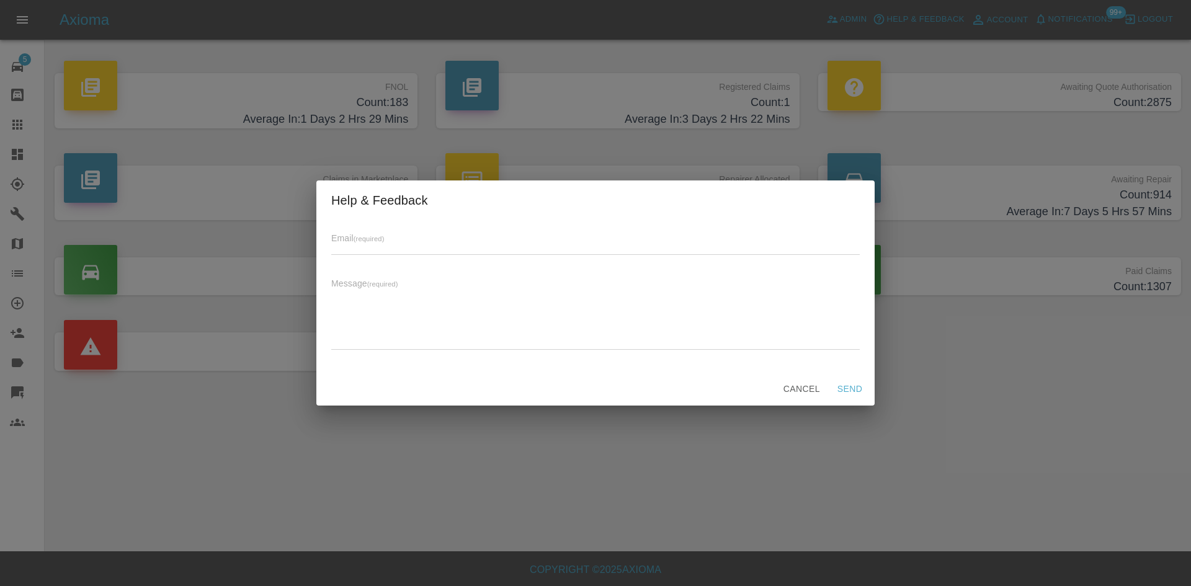
click at [834, 29] on div "Help & Feedback Email (required) Message (required) x Cancel Send" at bounding box center [595, 293] width 1191 height 586
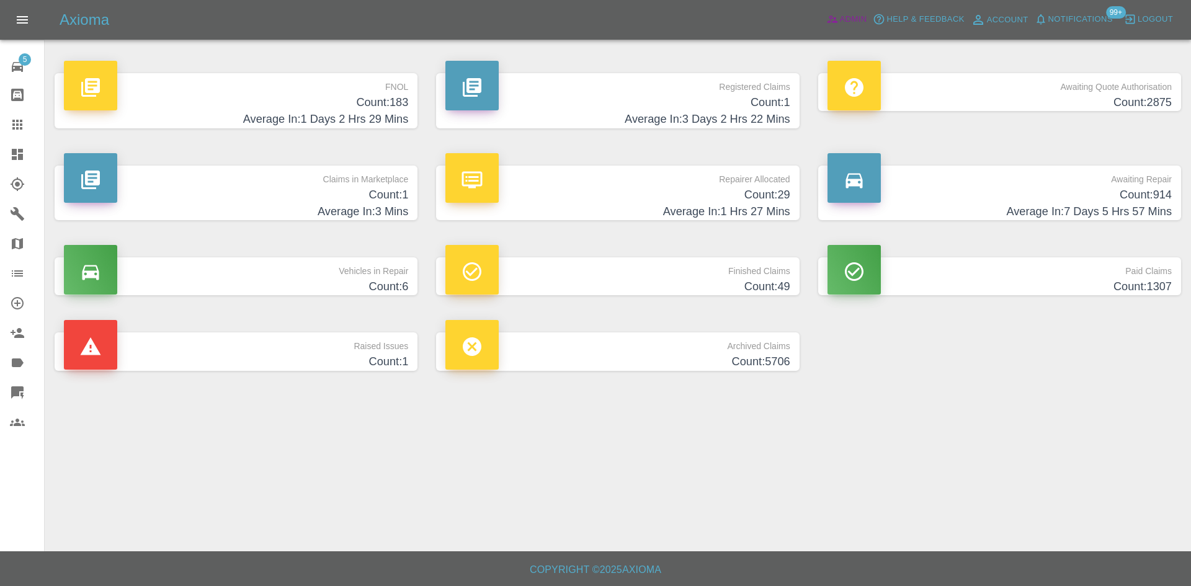
click at [837, 21] on icon at bounding box center [832, 19] width 12 height 12
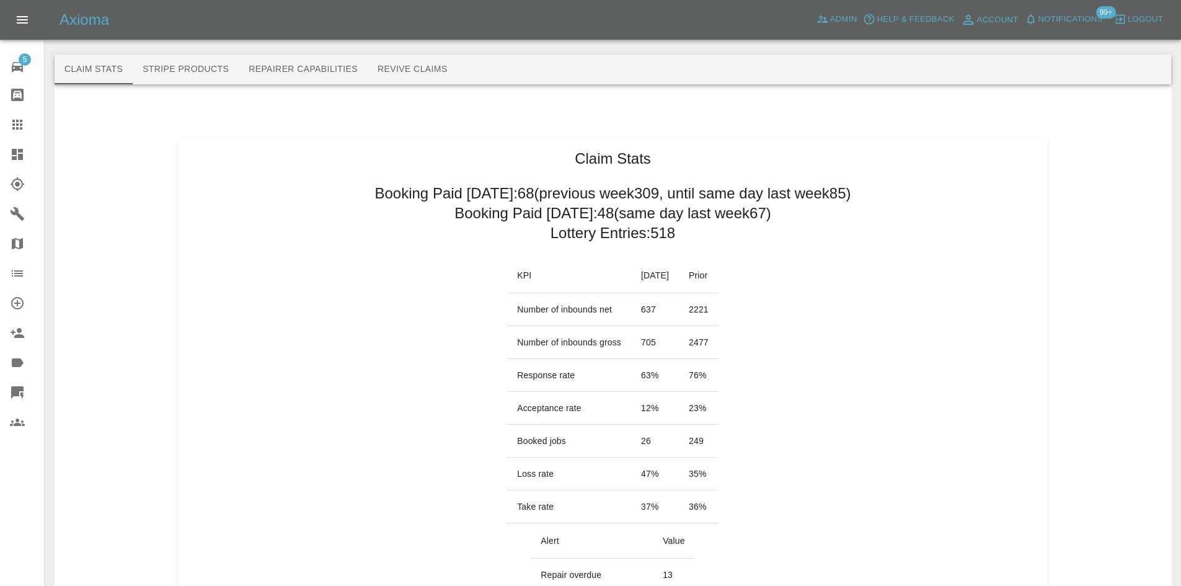
click at [3, 156] on link "Dashboard" at bounding box center [22, 155] width 44 height 30
click at [17, 158] on icon at bounding box center [17, 154] width 11 height 11
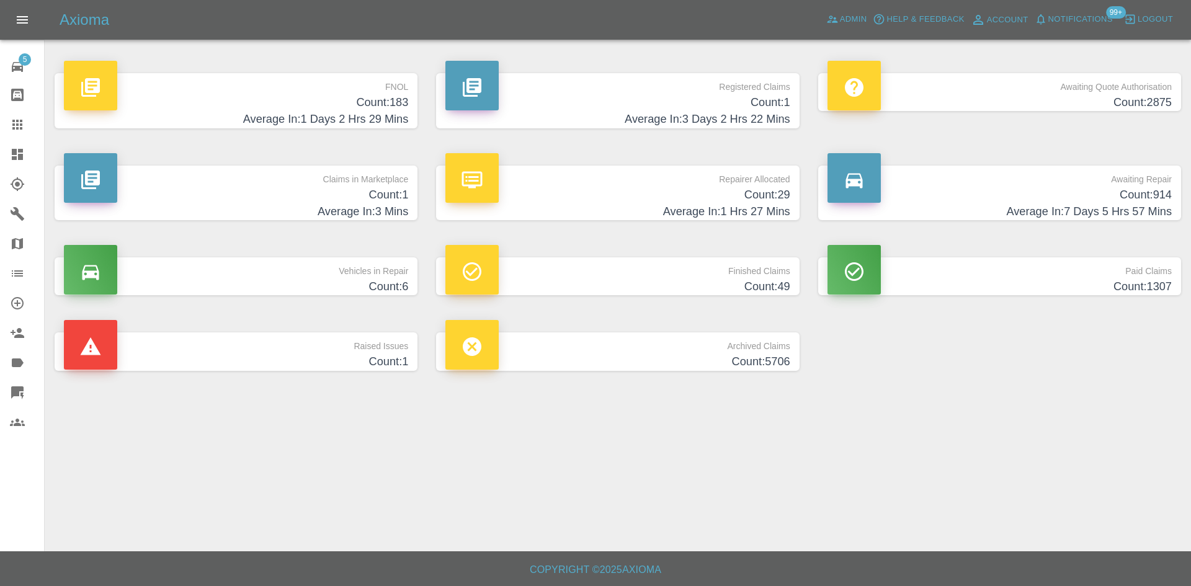
click at [676, 120] on h4 "Average In: 3 Days 2 Hrs 22 Mins" at bounding box center [617, 119] width 344 height 17
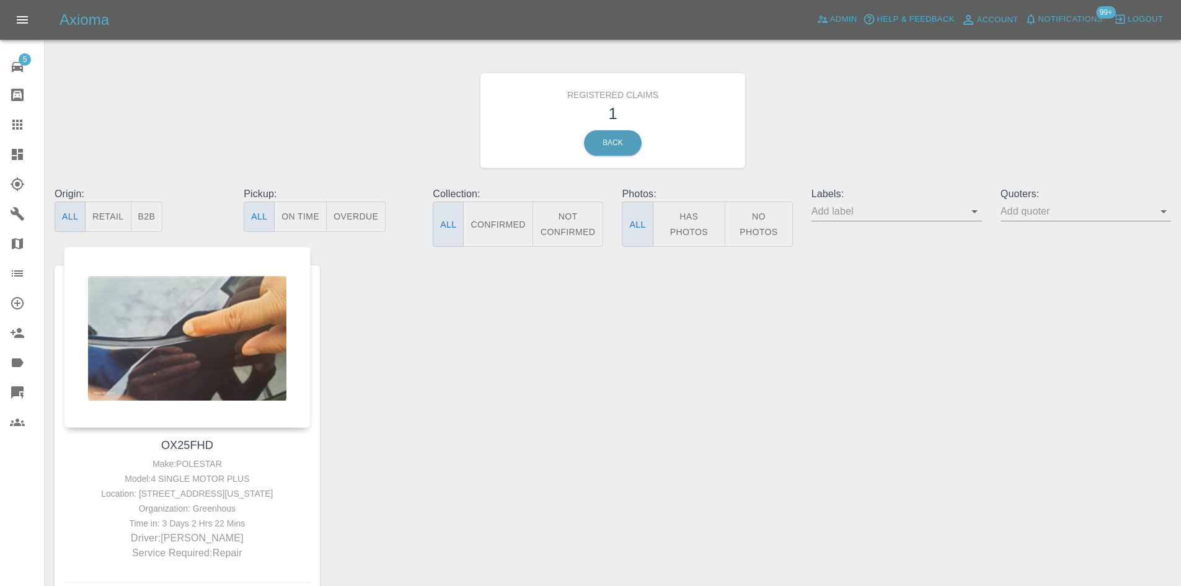
click at [0, 141] on link "Dashboard" at bounding box center [22, 155] width 44 height 30
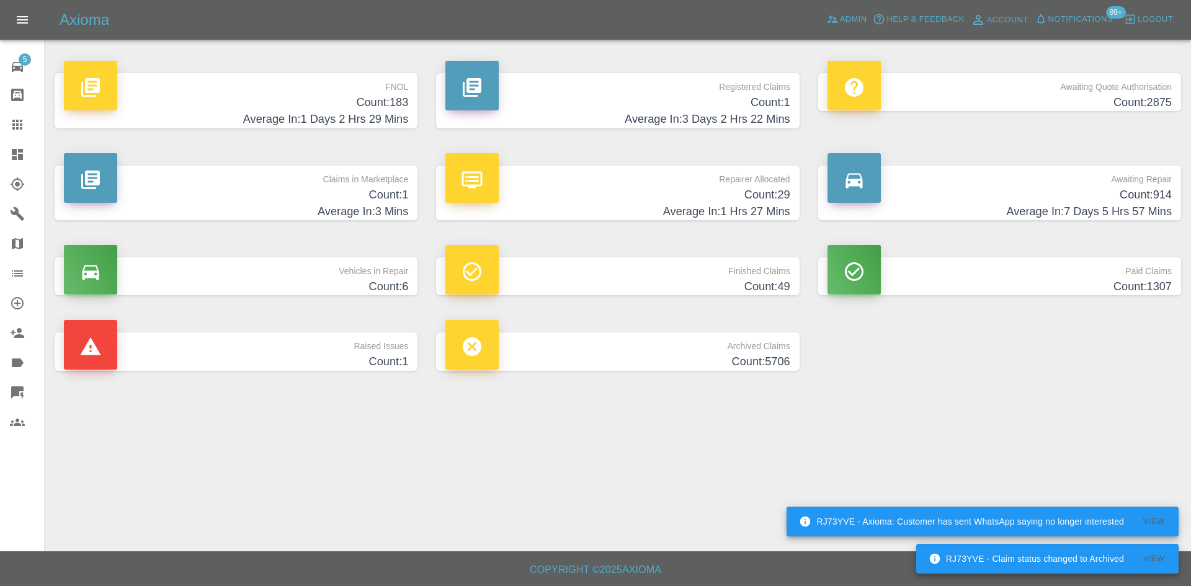
click at [665, 112] on h4 "Average In: 3 Days 2 Hrs 22 Mins" at bounding box center [617, 119] width 344 height 17
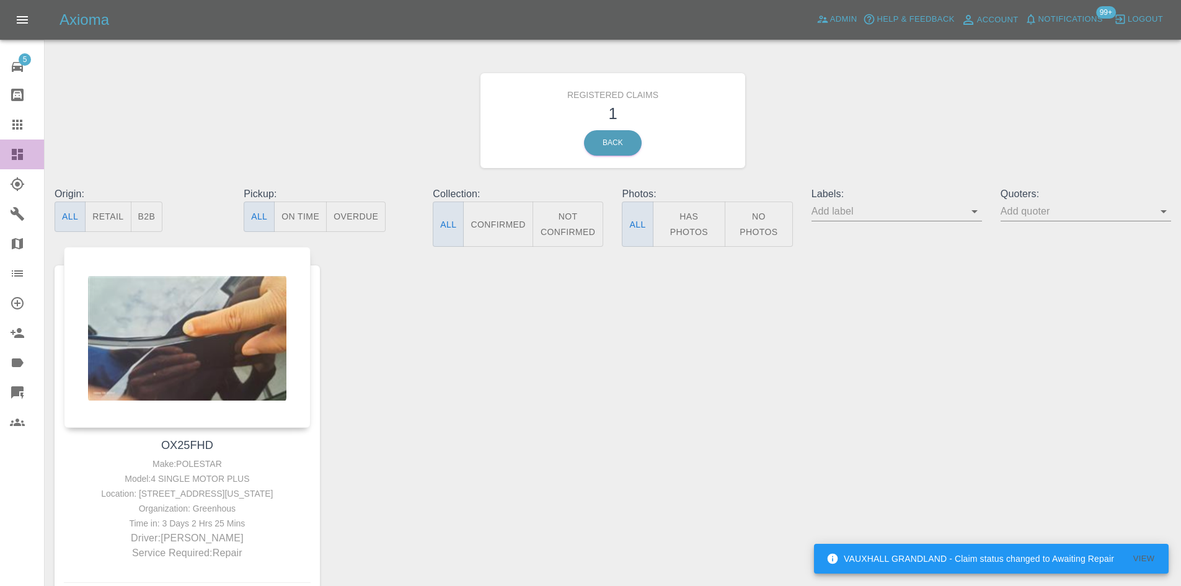
click at [1, 160] on link "Dashboard" at bounding box center [22, 155] width 44 height 30
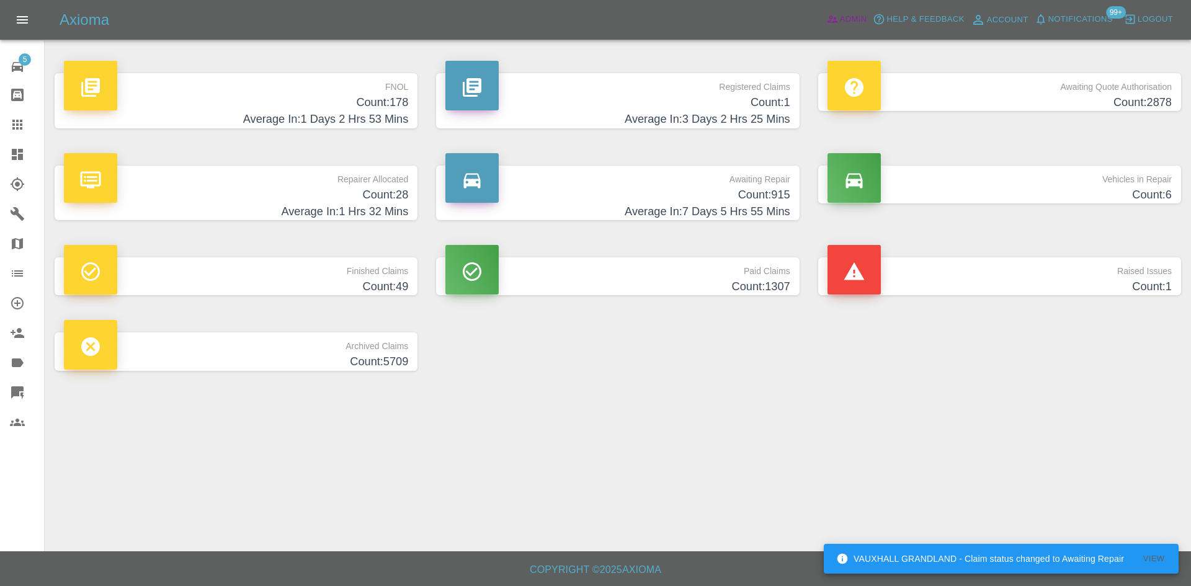
click at [840, 23] on span "Admin" at bounding box center [853, 19] width 27 height 14
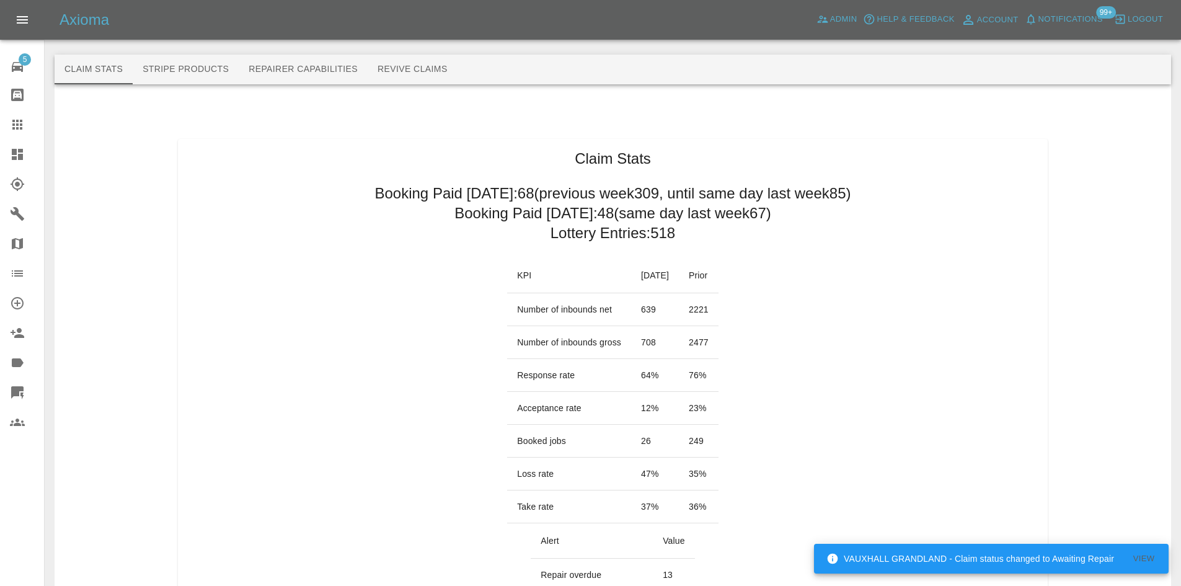
click at [16, 143] on link "Dashboard" at bounding box center [22, 155] width 44 height 30
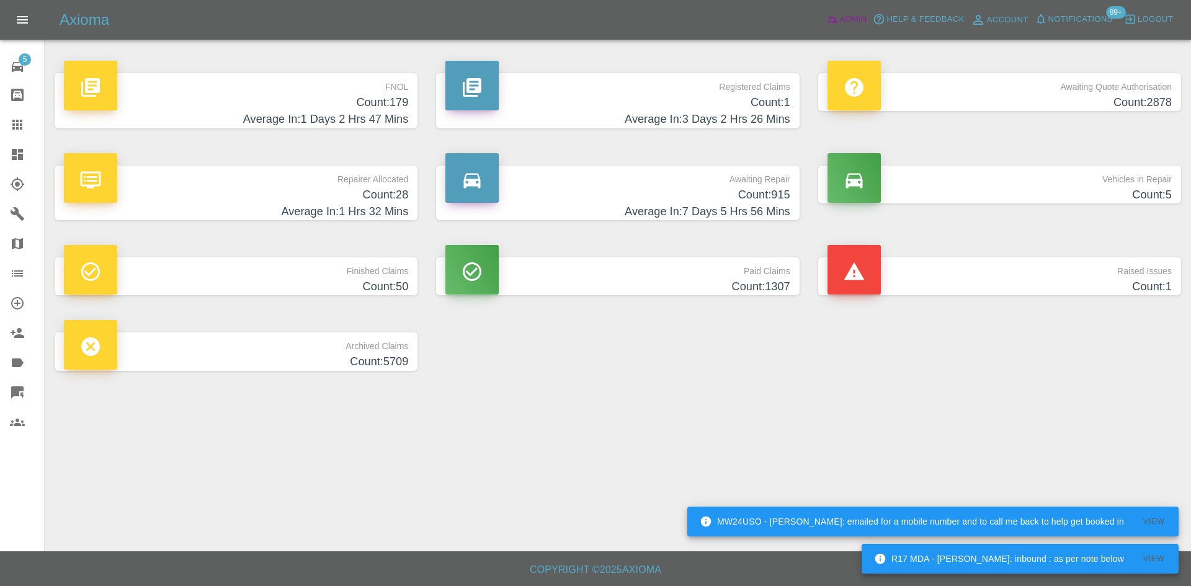
click at [862, 17] on span "Admin" at bounding box center [853, 19] width 27 height 14
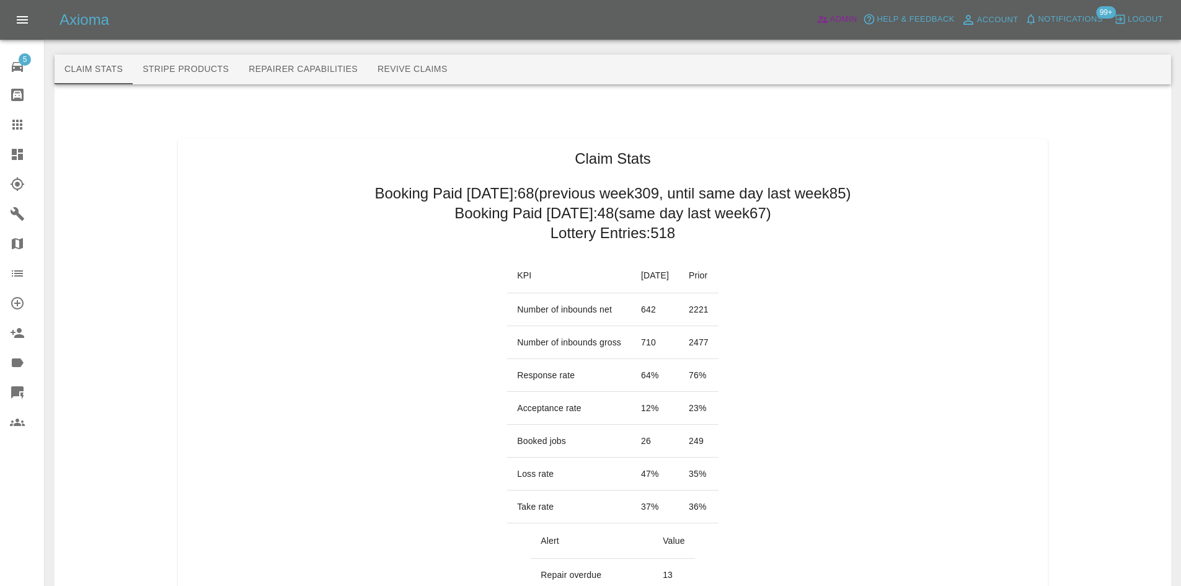
scroll to position [248, 0]
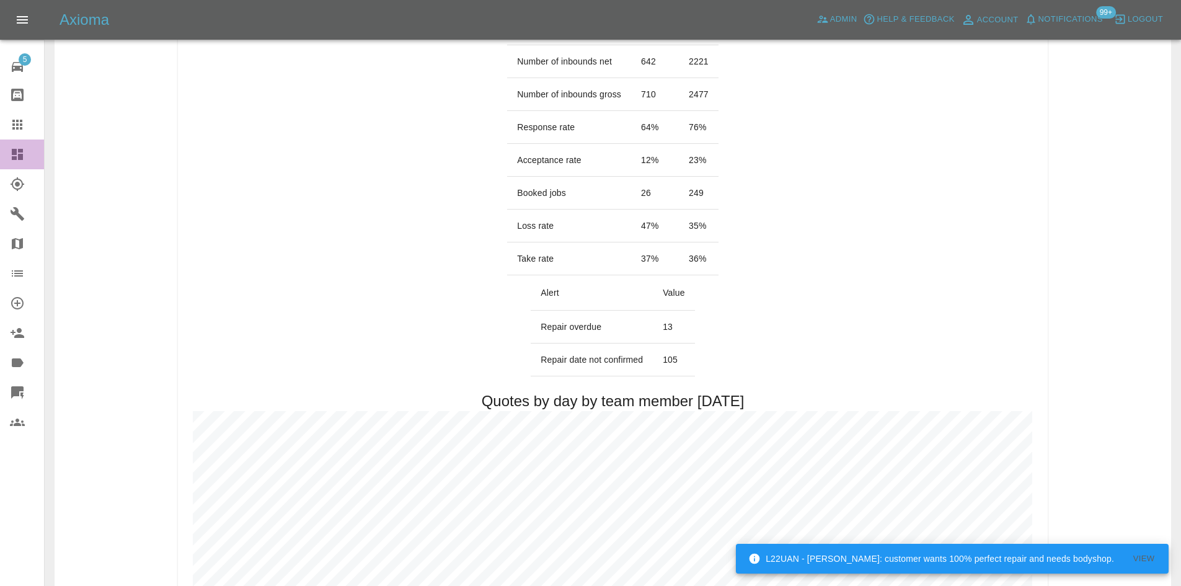
click at [10, 155] on icon at bounding box center [17, 154] width 15 height 15
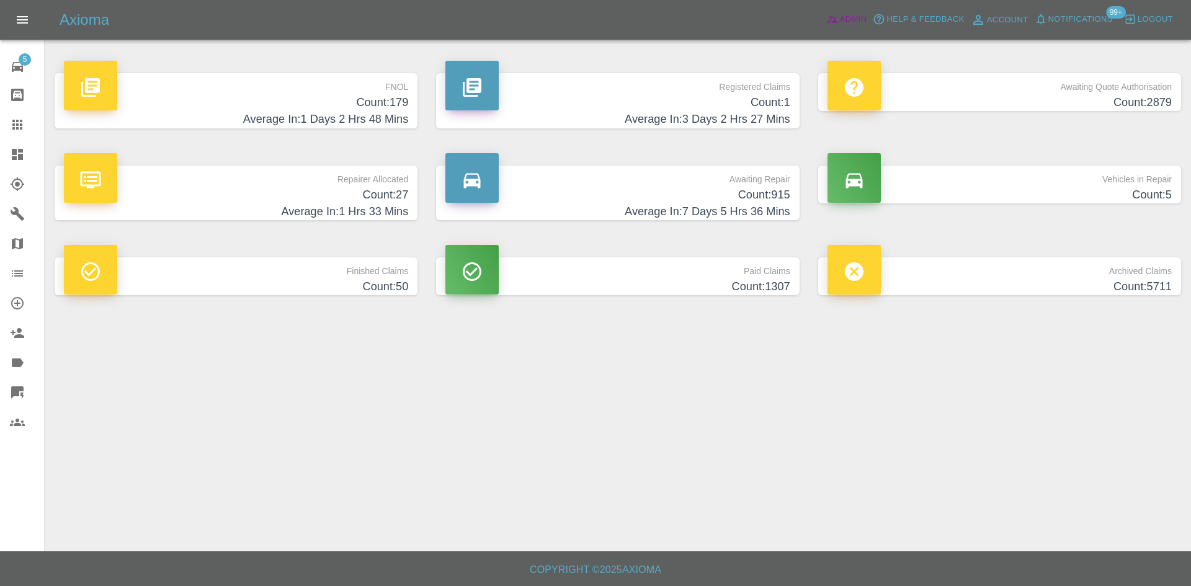
click at [850, 20] on span "Admin" at bounding box center [853, 19] width 27 height 14
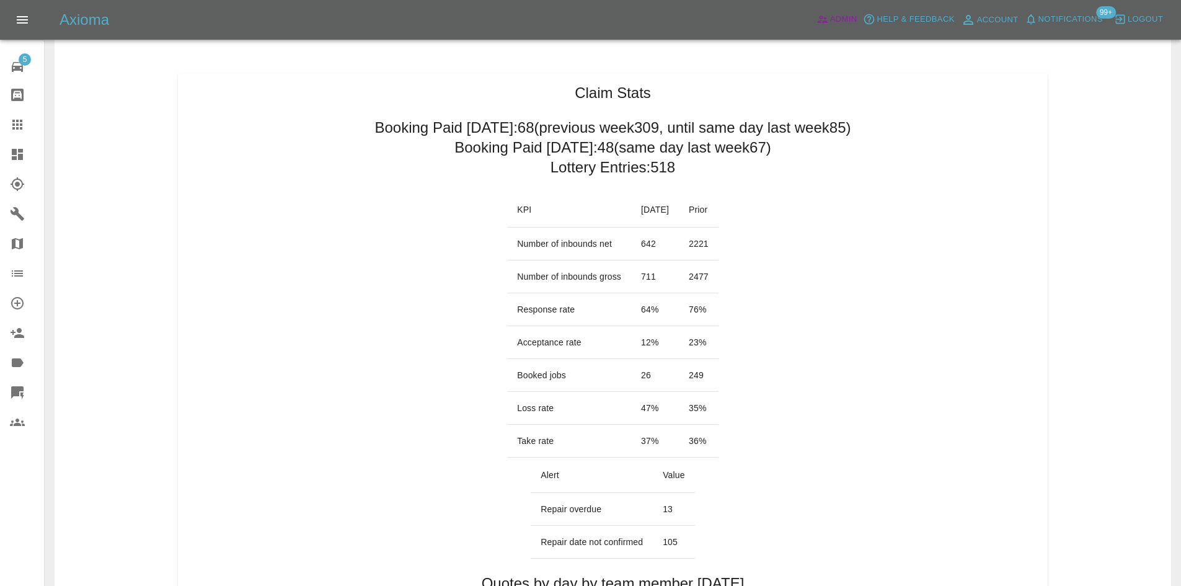
scroll to position [62, 0]
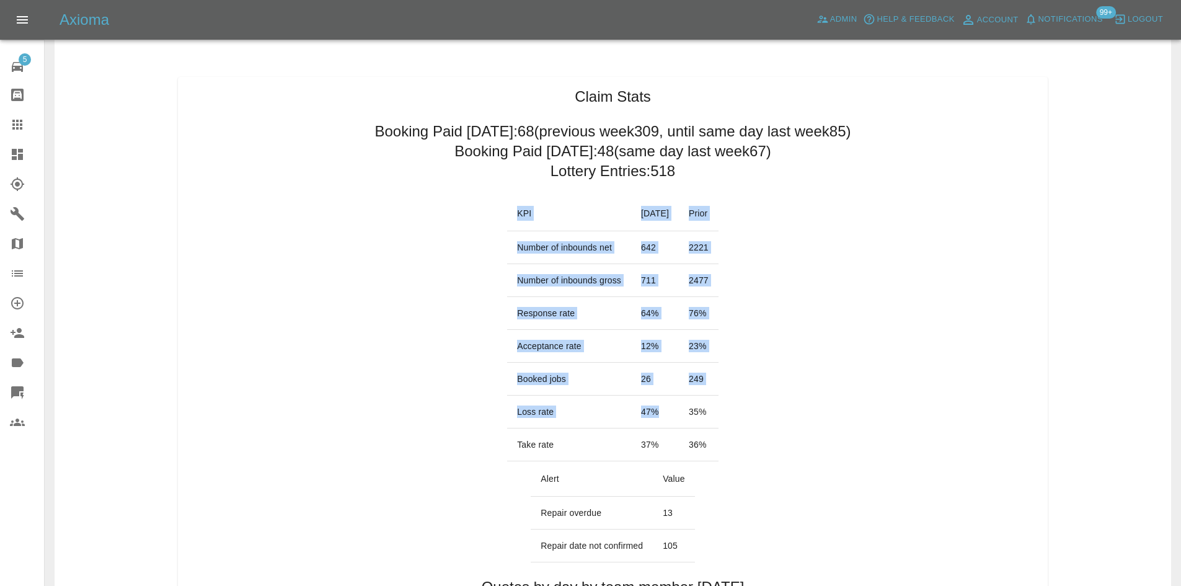
drag, startPoint x: 749, startPoint y: 417, endPoint x: 683, endPoint y: 407, distance: 66.5
click at [679, 407] on td "47 %" at bounding box center [655, 412] width 48 height 33
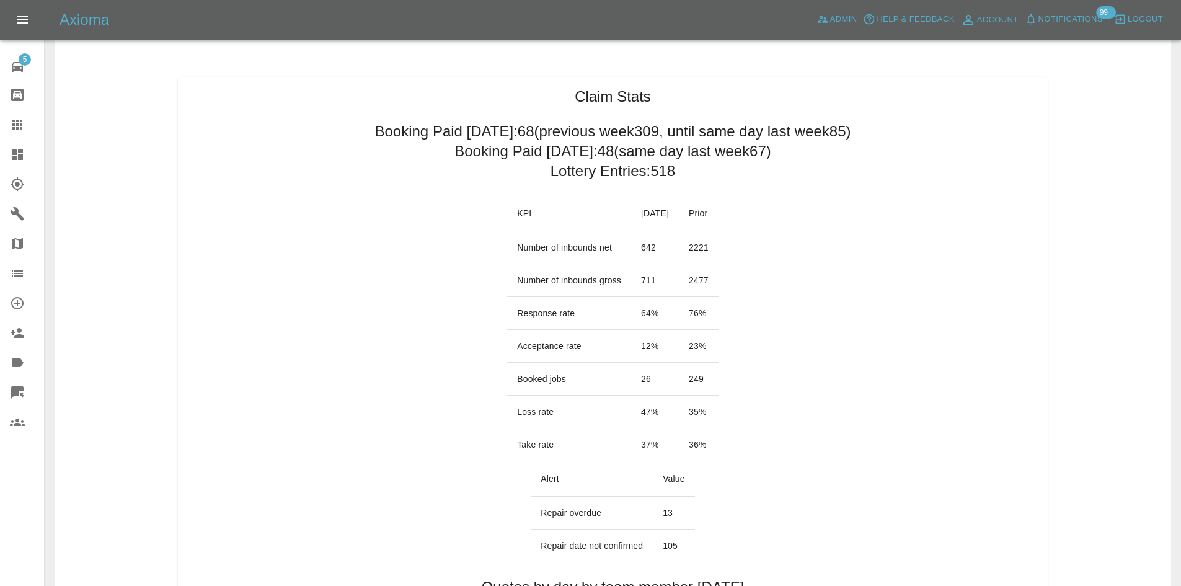
click at [716, 411] on td "35 %" at bounding box center [699, 412] width 40 height 33
click at [699, 377] on td "249" at bounding box center [699, 379] width 40 height 33
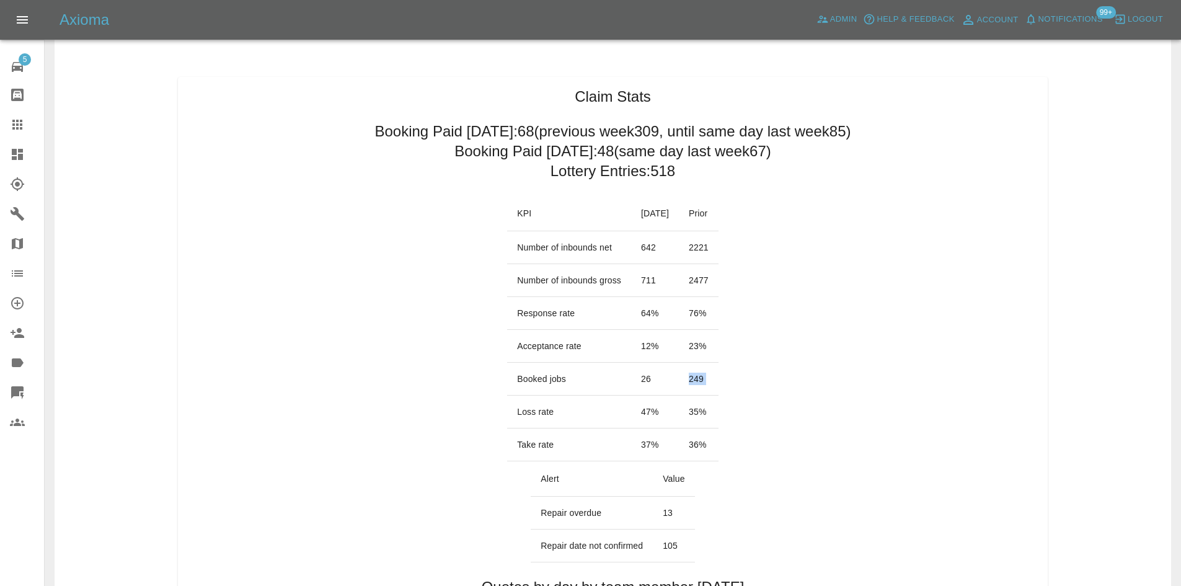
click at [699, 377] on td "249" at bounding box center [699, 379] width 40 height 33
click at [11, 147] on icon at bounding box center [17, 154] width 15 height 15
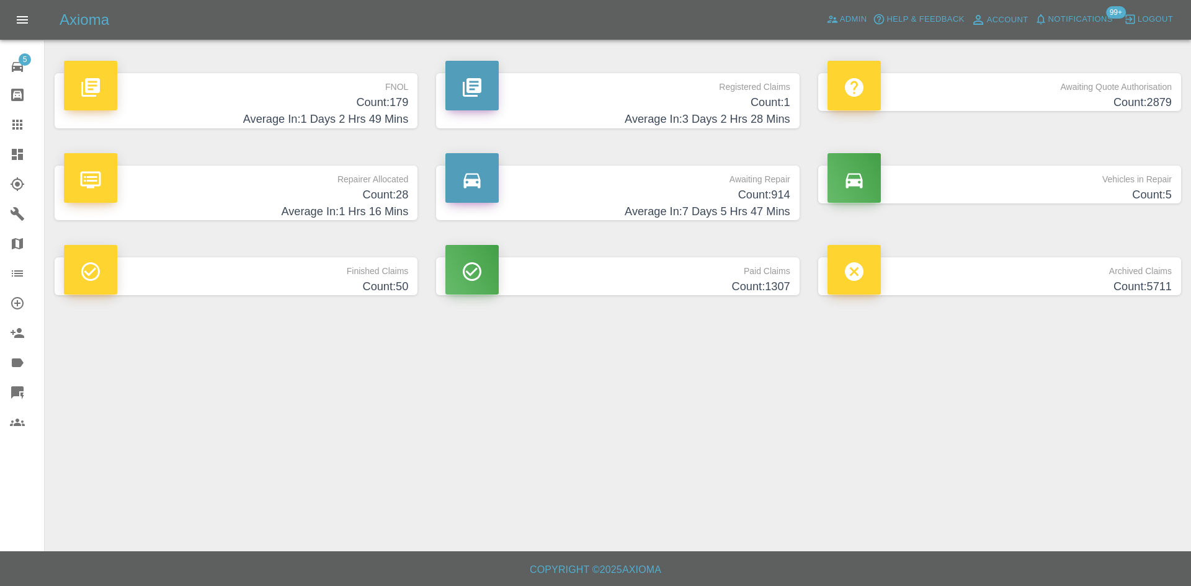
click at [264, 130] on div "FNOL Count: 179 Average In: 1 Days 2 Hrs 49 Mins" at bounding box center [235, 101] width 381 height 92
click at [280, 104] on h4 "Count: 179" at bounding box center [236, 102] width 344 height 17
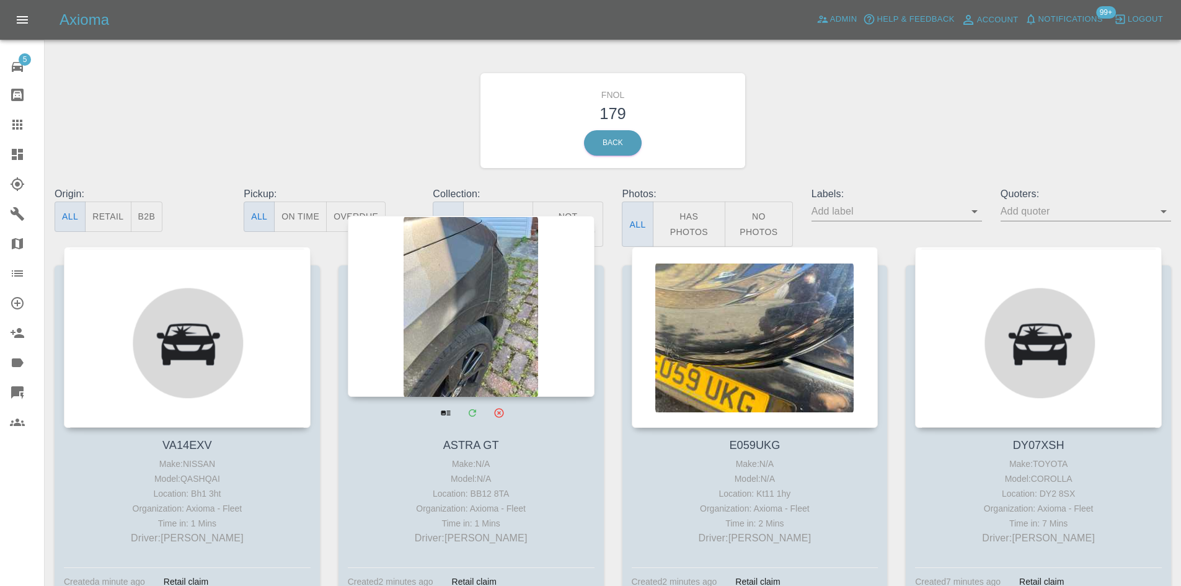
scroll to position [372, 0]
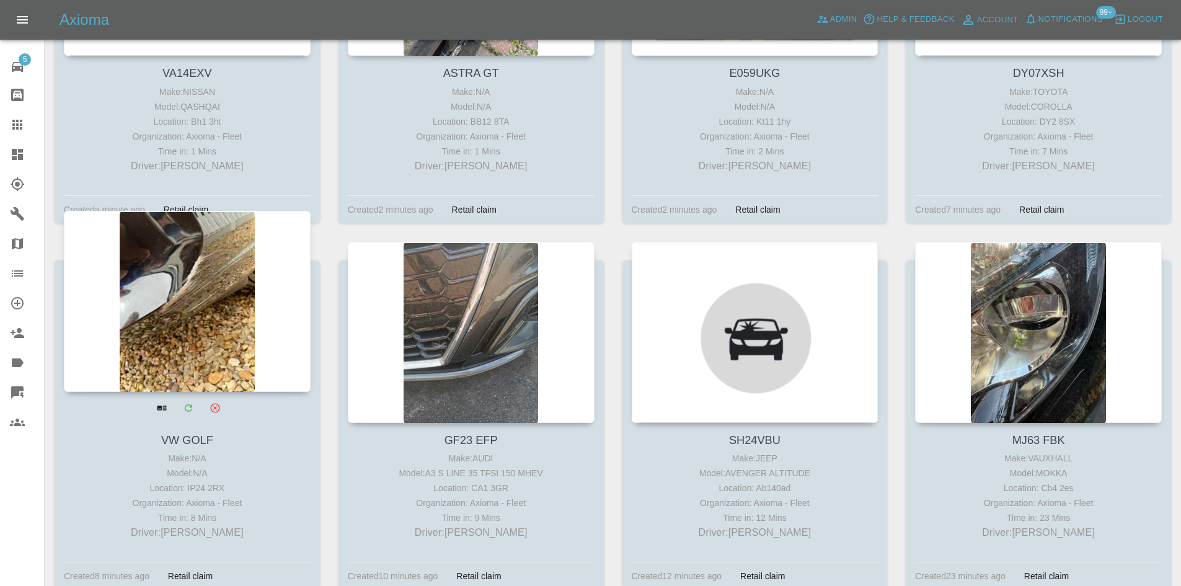
click at [196, 274] on div at bounding box center [187, 301] width 247 height 181
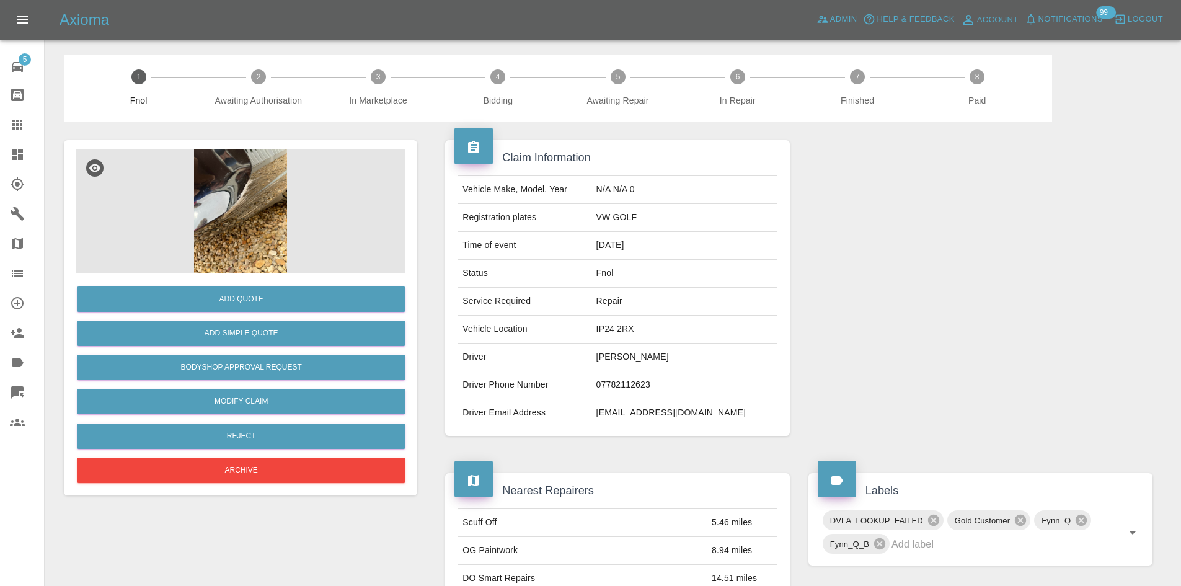
click at [253, 205] on img at bounding box center [240, 211] width 329 height 124
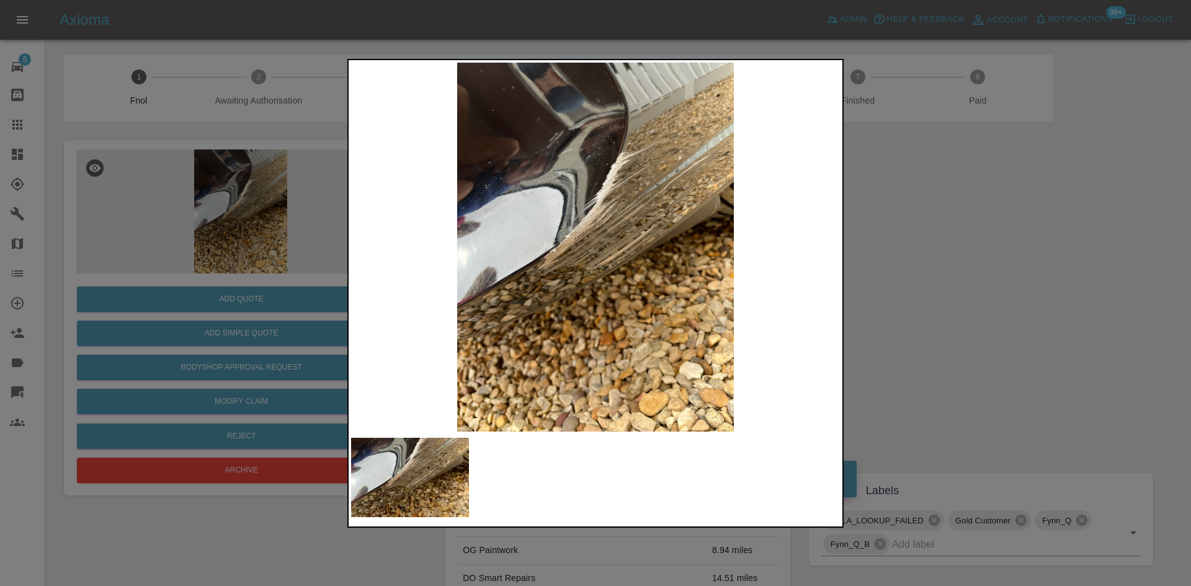
click at [946, 210] on div at bounding box center [595, 293] width 1191 height 586
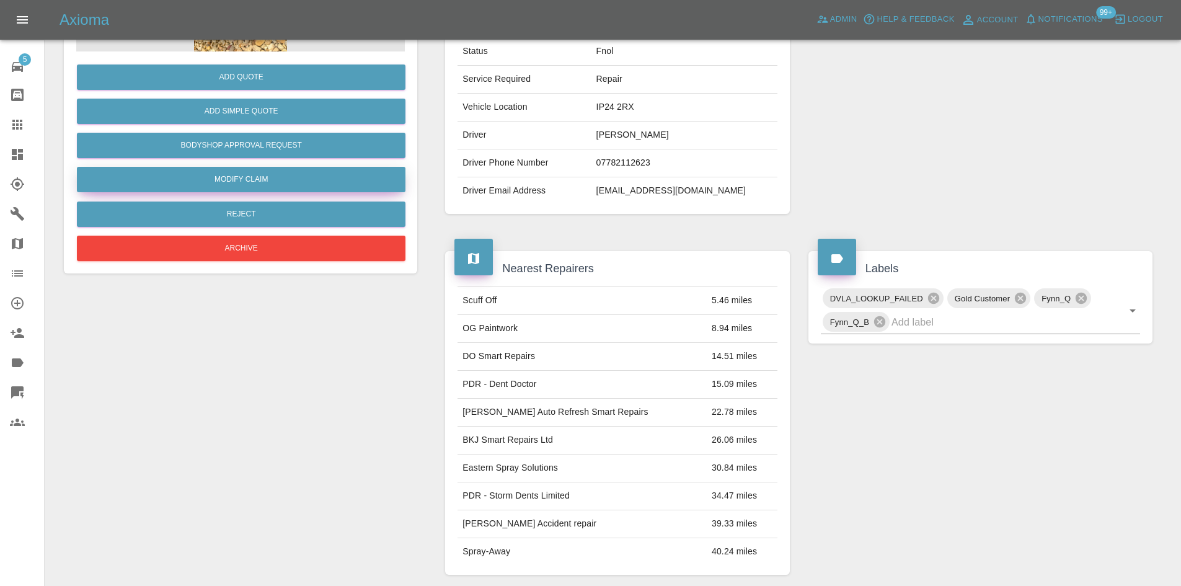
scroll to position [73, 0]
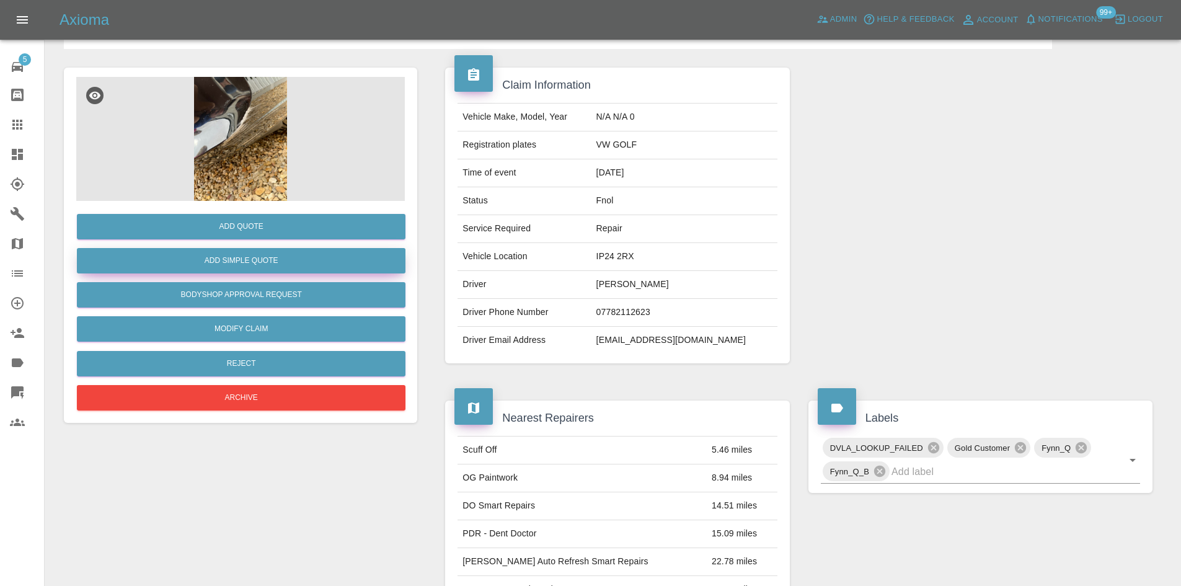
click at [254, 265] on button "Add Simple Quote" at bounding box center [241, 260] width 329 height 25
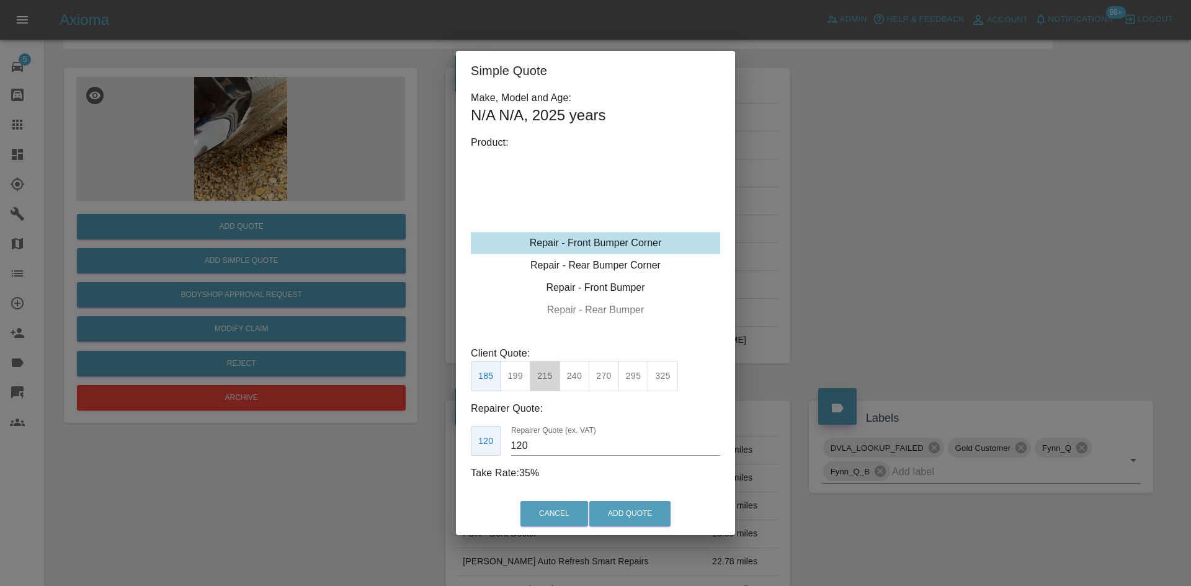
click at [544, 371] on button "215" at bounding box center [545, 376] width 30 height 30
type input "135"
click at [625, 517] on button "Add Quote" at bounding box center [629, 513] width 81 height 25
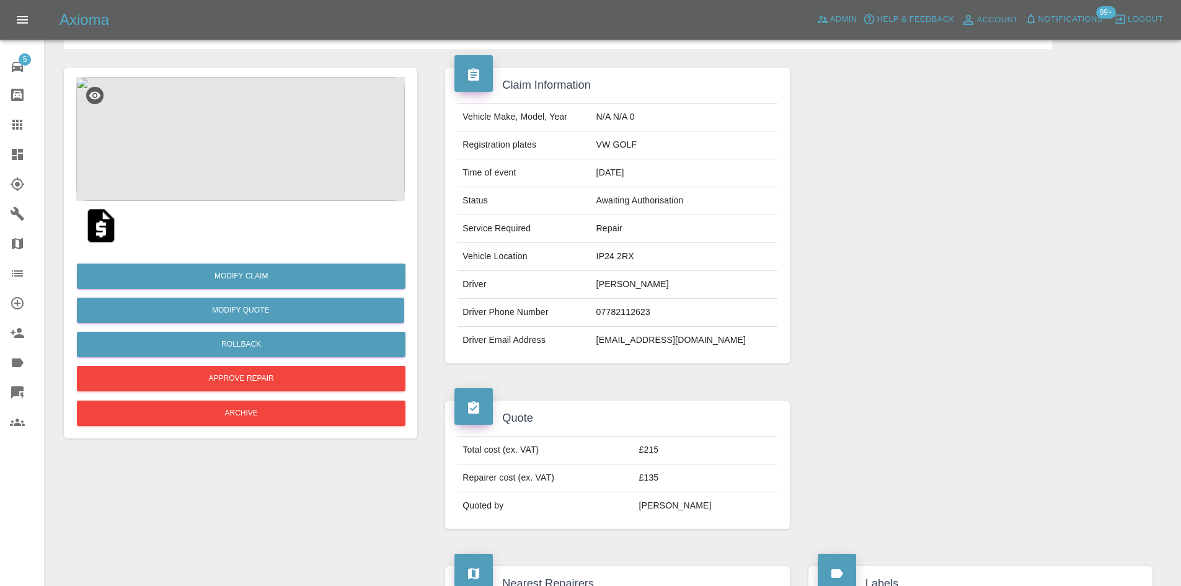
click at [12, 149] on icon at bounding box center [17, 154] width 11 height 11
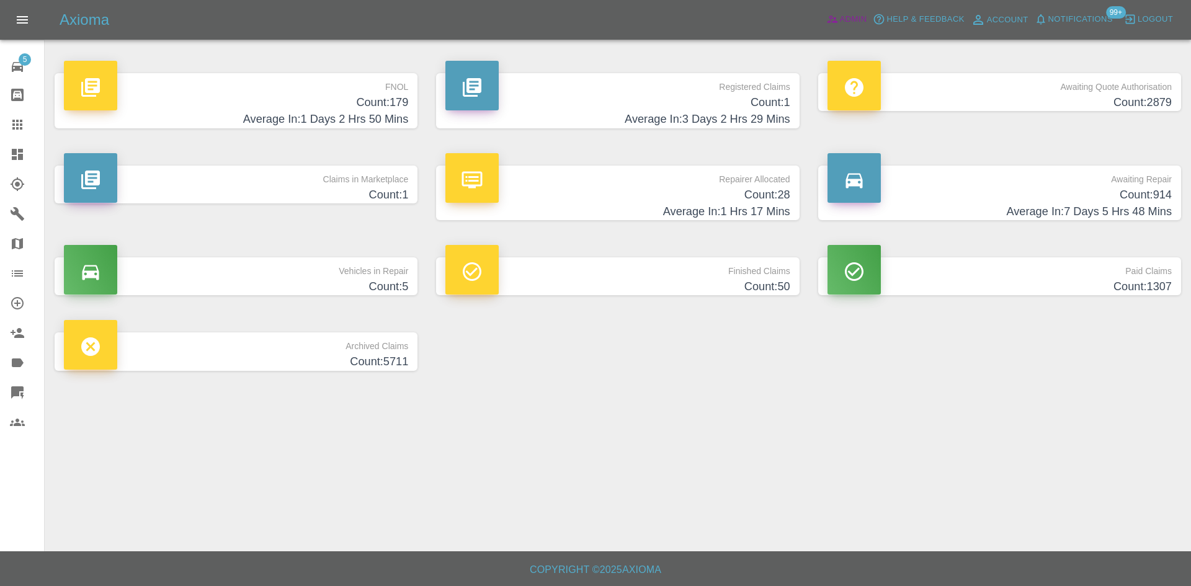
click at [862, 19] on span "Admin" at bounding box center [853, 19] width 27 height 14
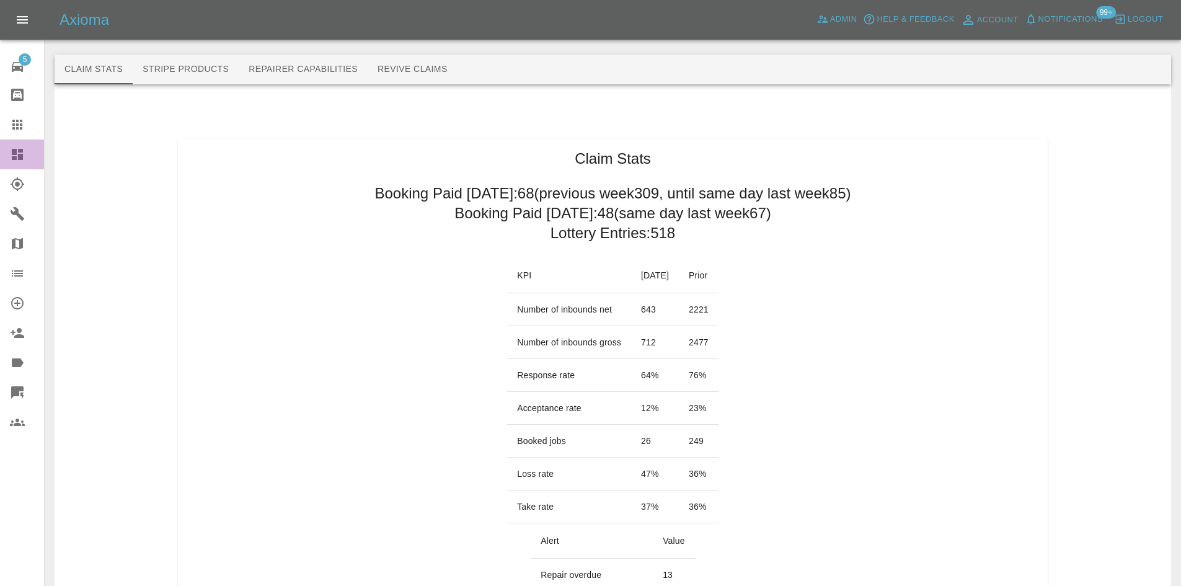
click at [9, 160] on link "Dashboard" at bounding box center [22, 155] width 44 height 30
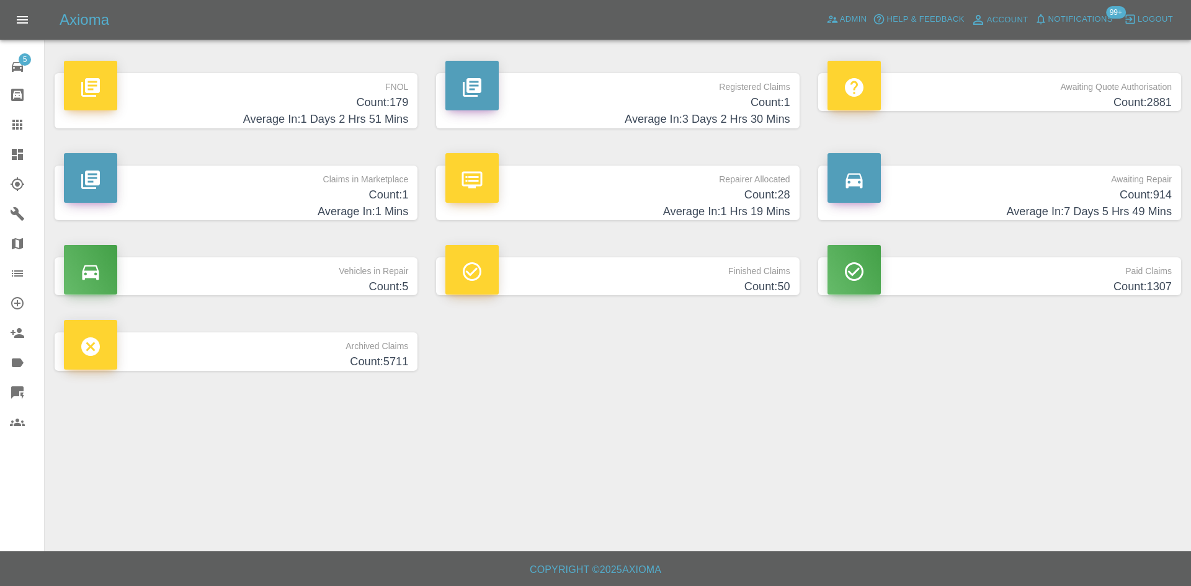
click at [584, 85] on p "Registered Claims" at bounding box center [617, 83] width 344 height 21
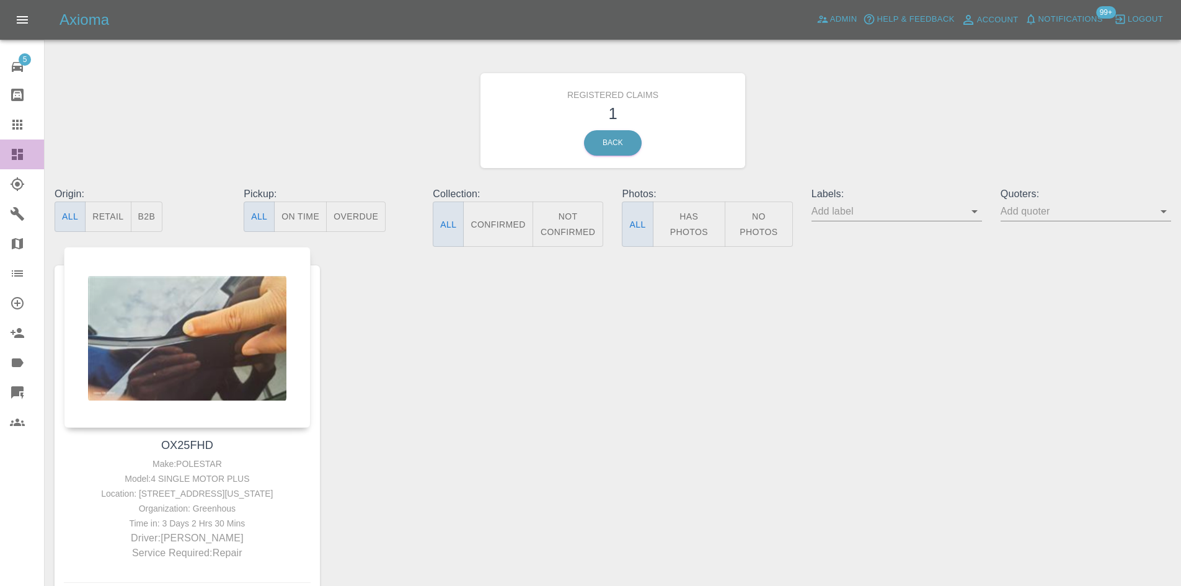
click at [5, 156] on link "Dashboard" at bounding box center [22, 155] width 44 height 30
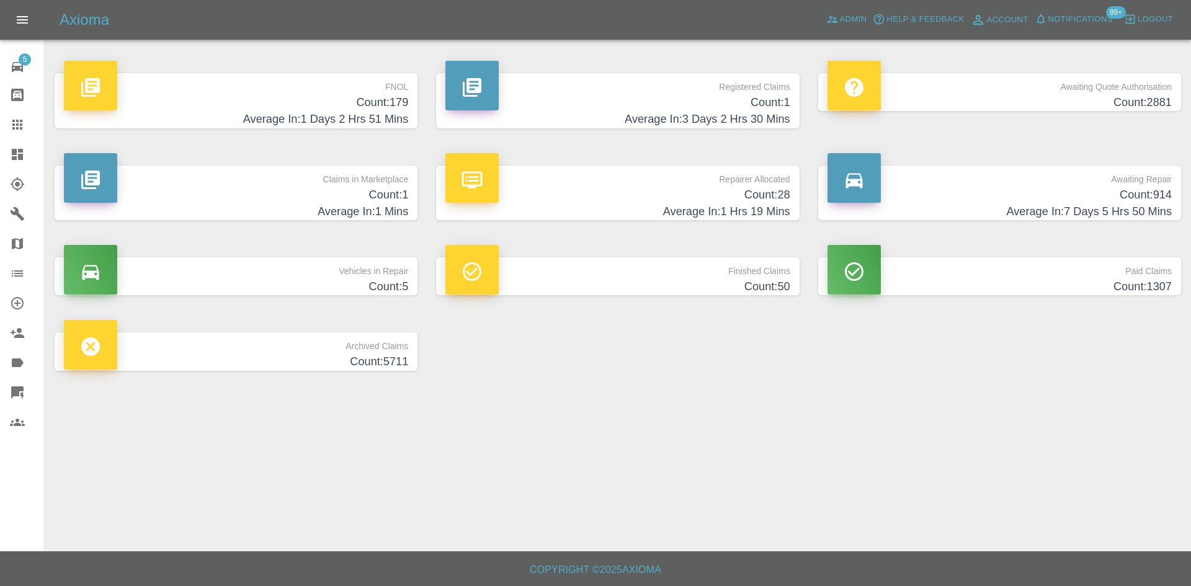
click at [272, 149] on div "Claims in Marketplace Count: 1 Average In: 1 Mins" at bounding box center [235, 193] width 381 height 92
click at [287, 128] on h4 "Average In: 1 Days 2 Hrs 51 Mins" at bounding box center [236, 119] width 344 height 17
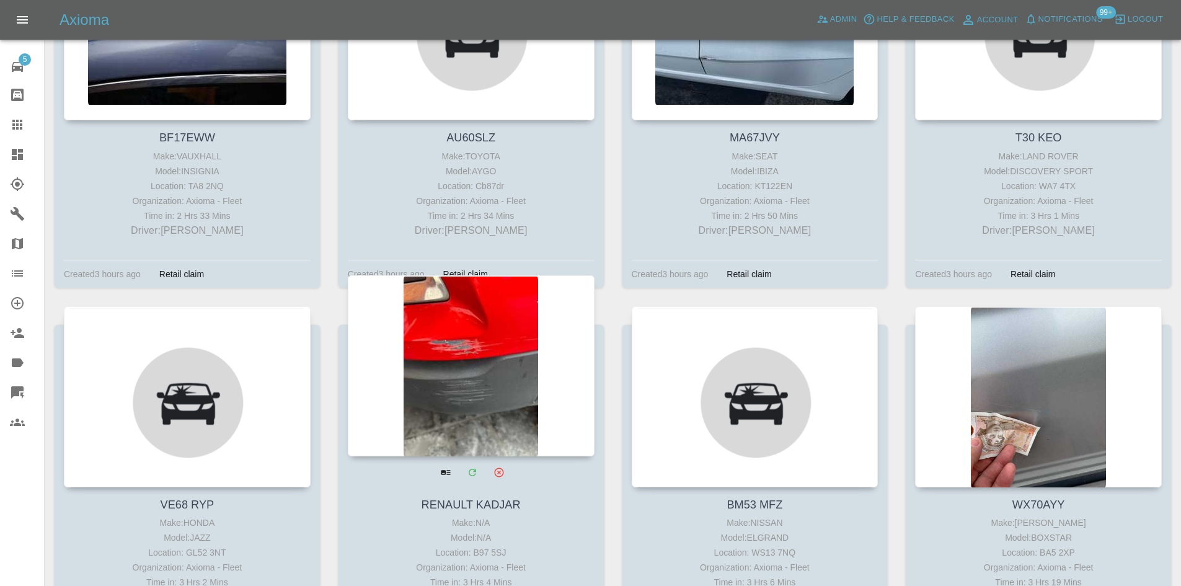
scroll to position [2729, 0]
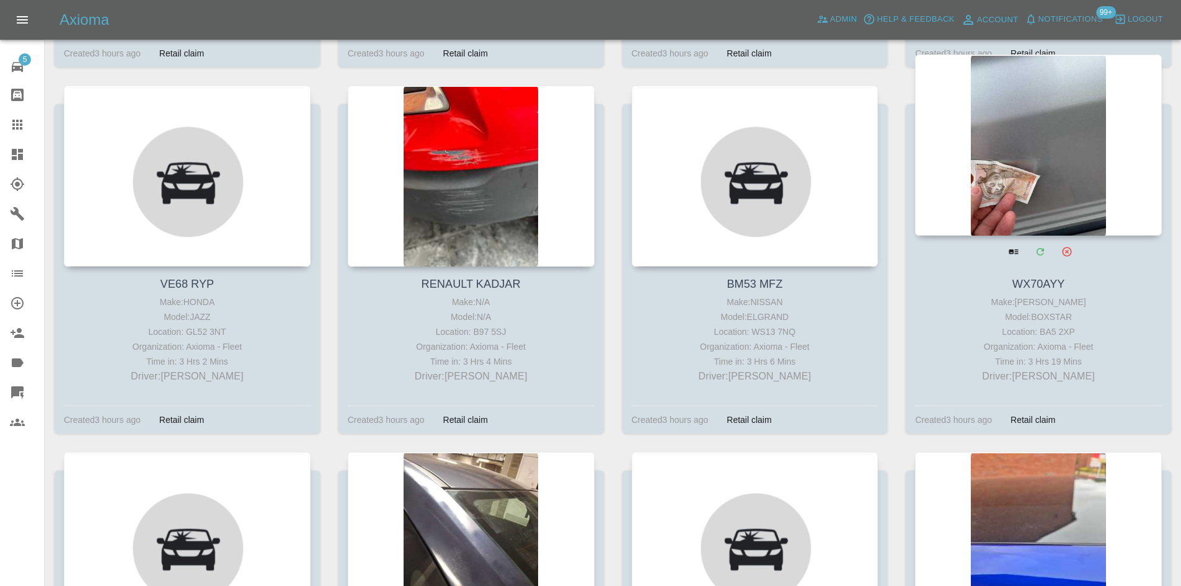
click at [1032, 169] on div at bounding box center [1038, 145] width 247 height 181
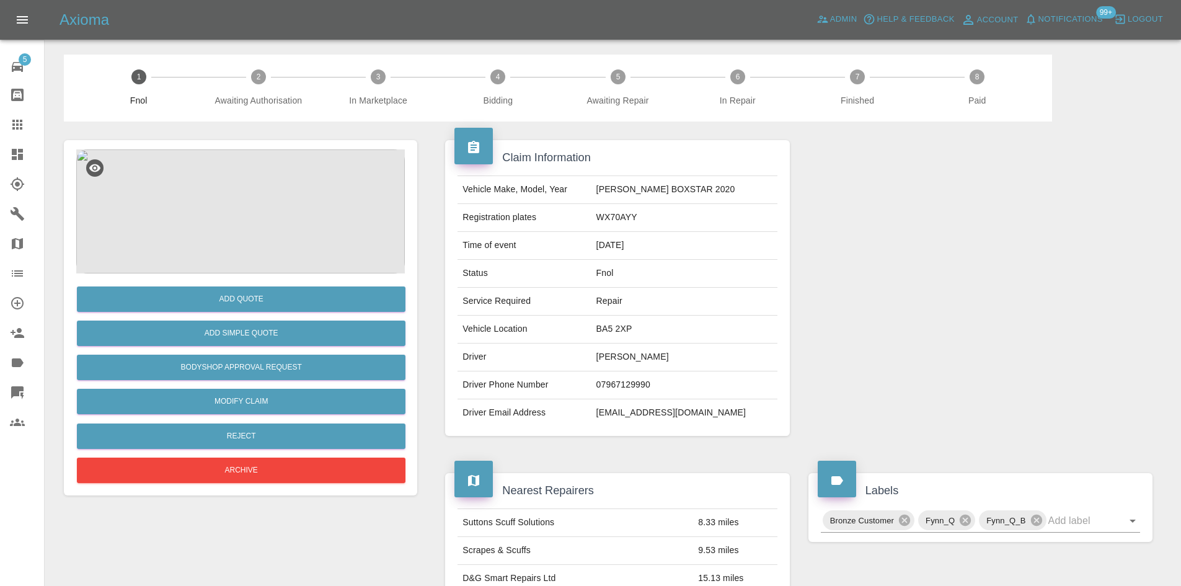
click at [208, 203] on img at bounding box center [240, 211] width 329 height 124
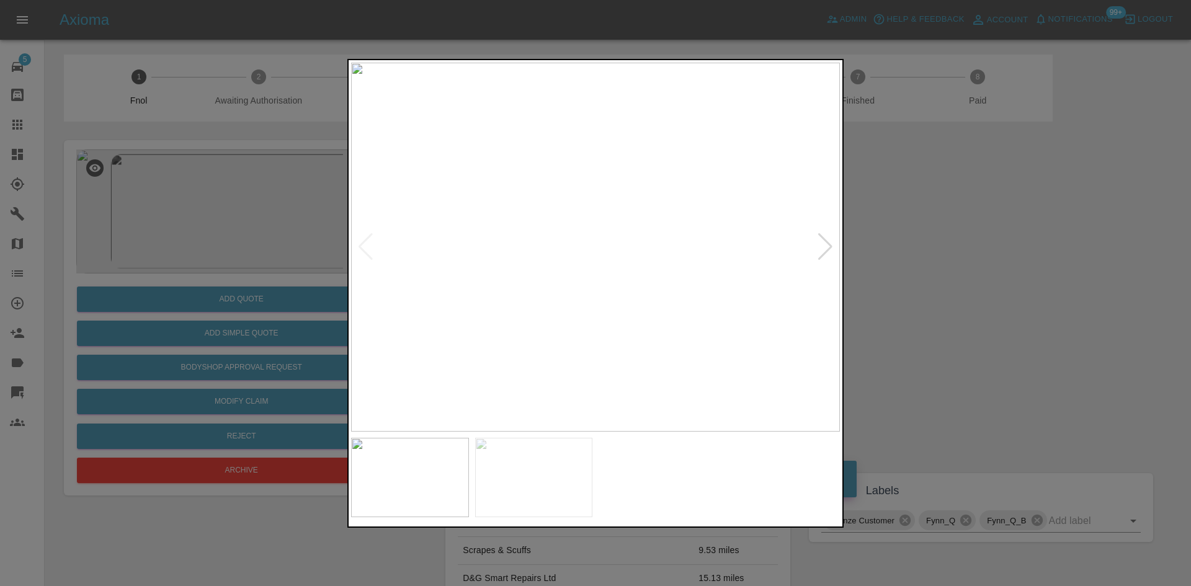
click at [823, 246] on div at bounding box center [825, 246] width 17 height 27
click at [967, 244] on div at bounding box center [595, 293] width 1191 height 586
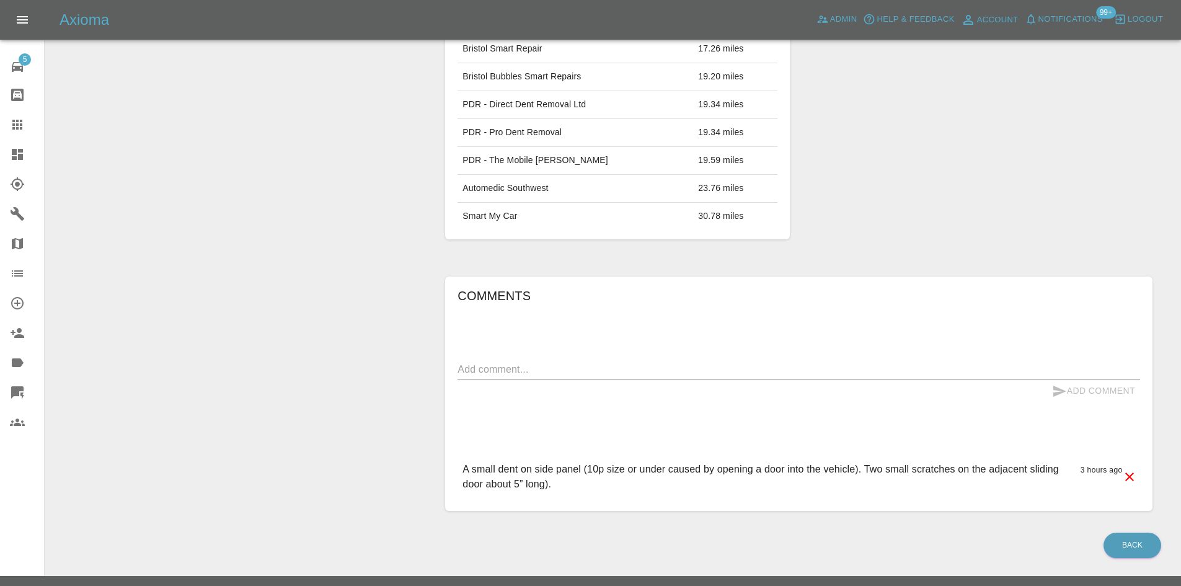
scroll to position [558, 0]
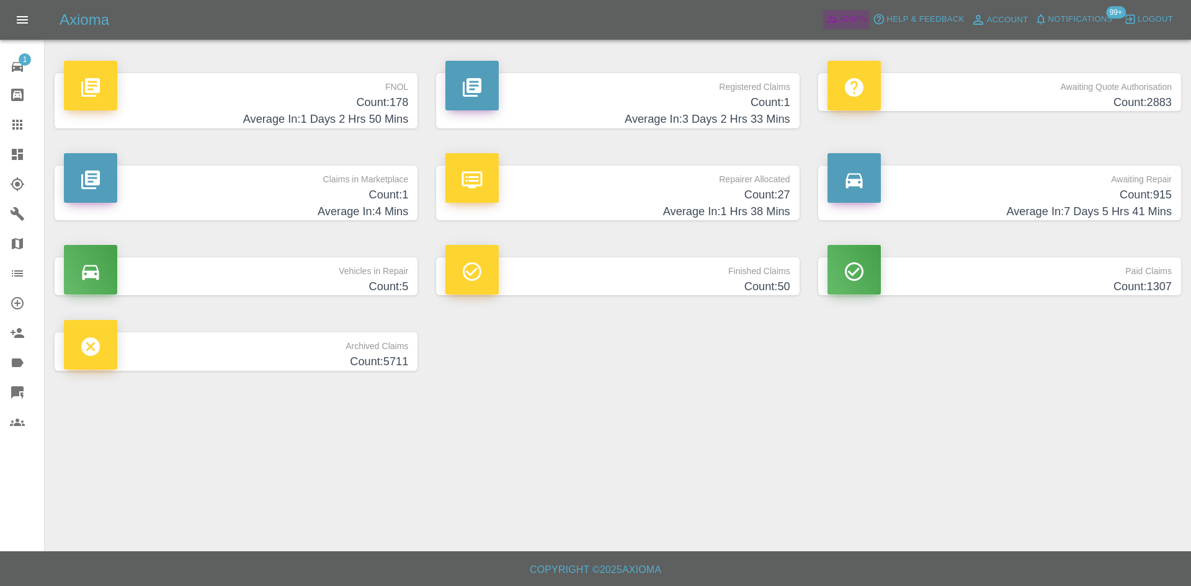
click at [866, 27] on link "Admin" at bounding box center [846, 19] width 47 height 19
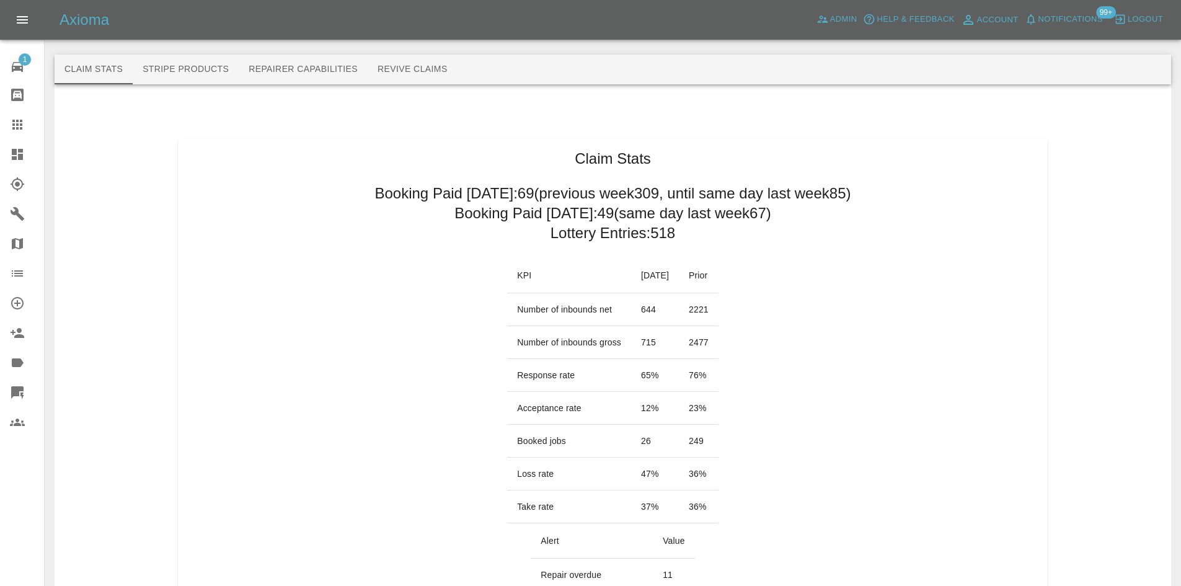
click at [19, 165] on link "Dashboard" at bounding box center [22, 155] width 44 height 30
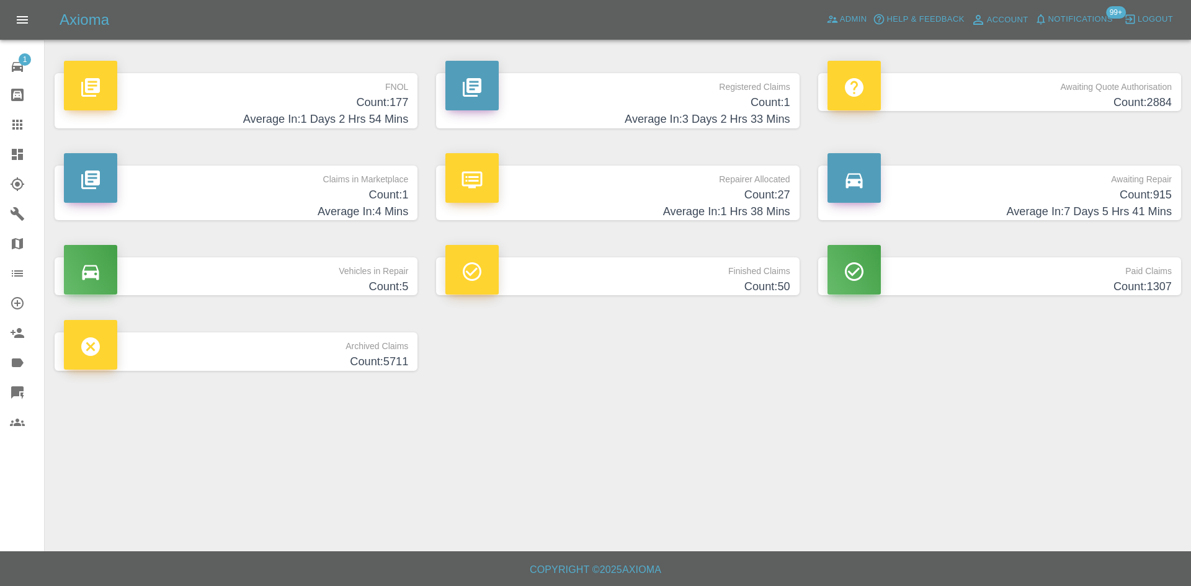
click at [264, 136] on div "FNOL Count: 177 Average In: 1 Days 2 Hrs 54 Mins" at bounding box center [235, 101] width 381 height 92
click at [264, 117] on h4 "Average In: 1 Days 2 Hrs 54 Mins" at bounding box center [236, 119] width 344 height 17
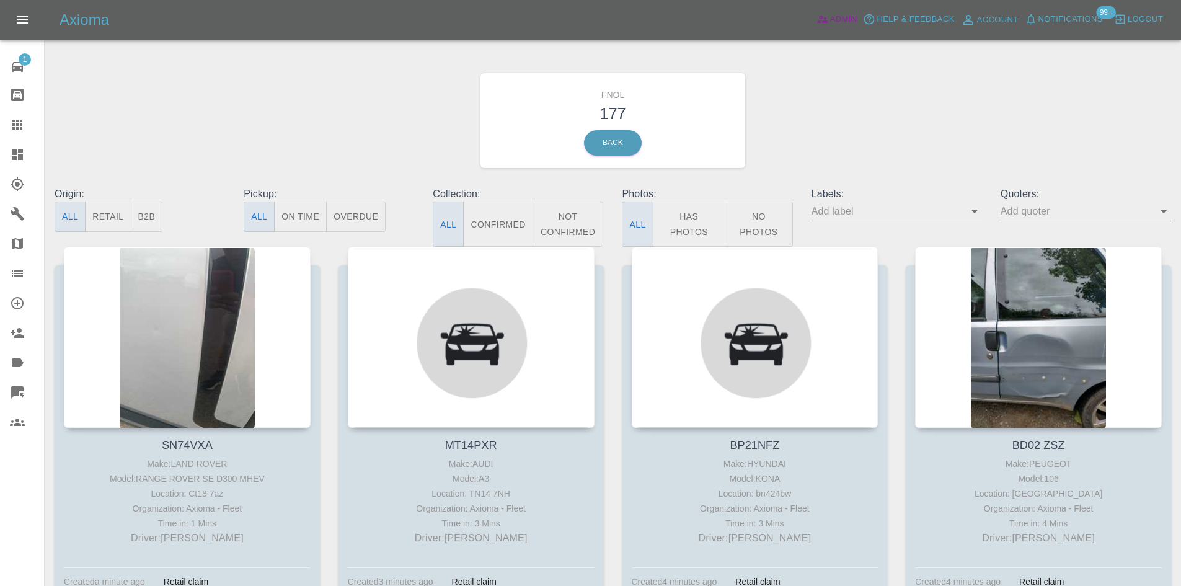
click at [842, 17] on span "Admin" at bounding box center [843, 19] width 27 height 14
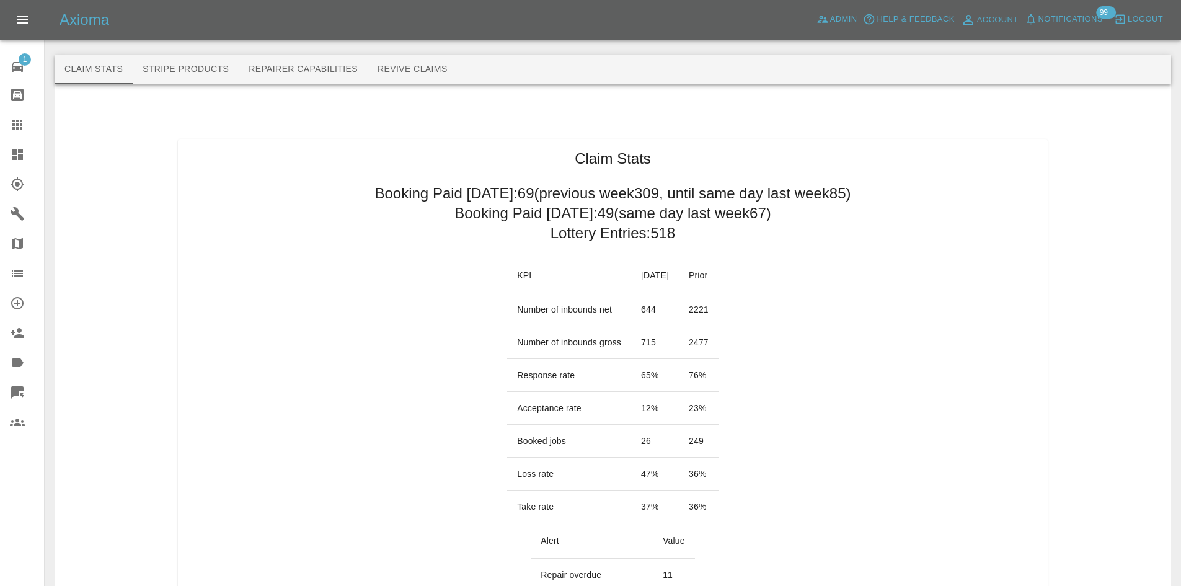
click at [15, 394] on icon at bounding box center [17, 392] width 12 height 12
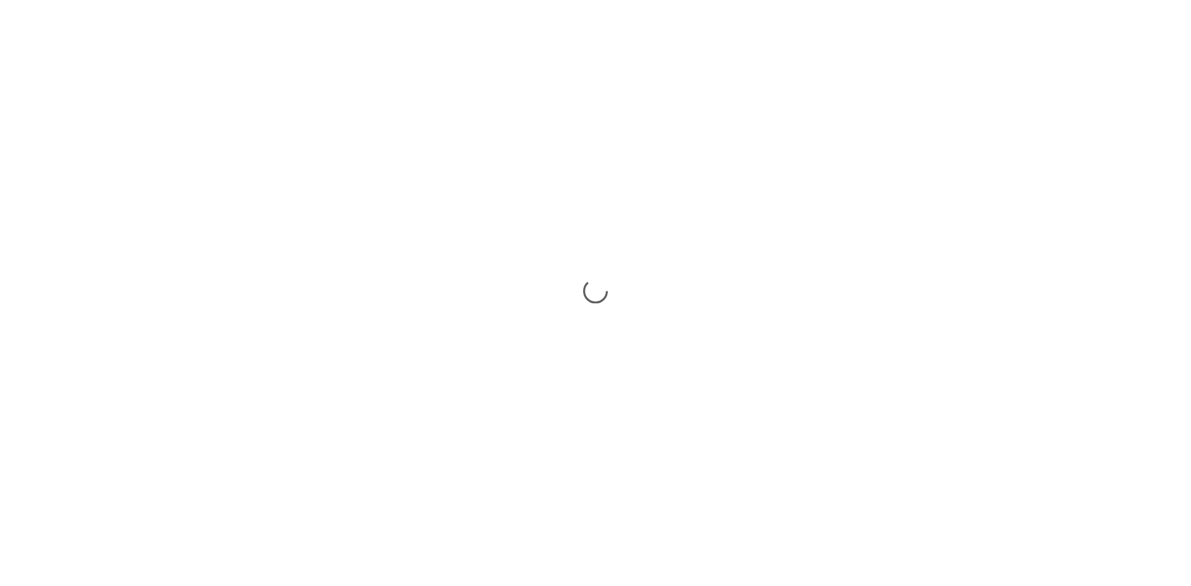
click at [20, 393] on div at bounding box center [595, 293] width 1191 height 586
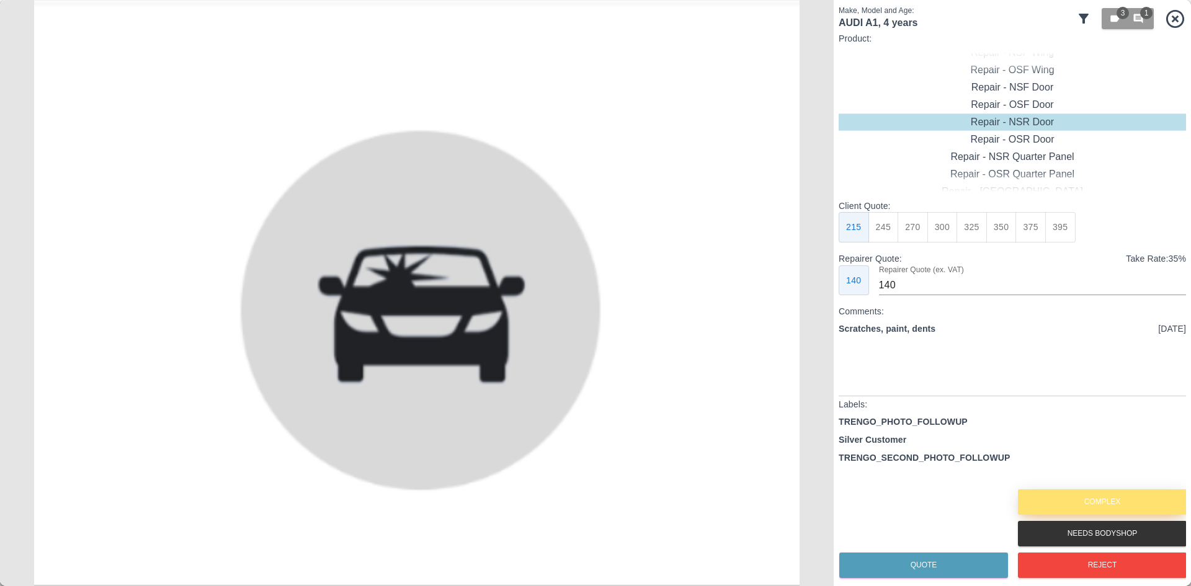
click at [1084, 508] on button "Complex" at bounding box center [1102, 501] width 169 height 25
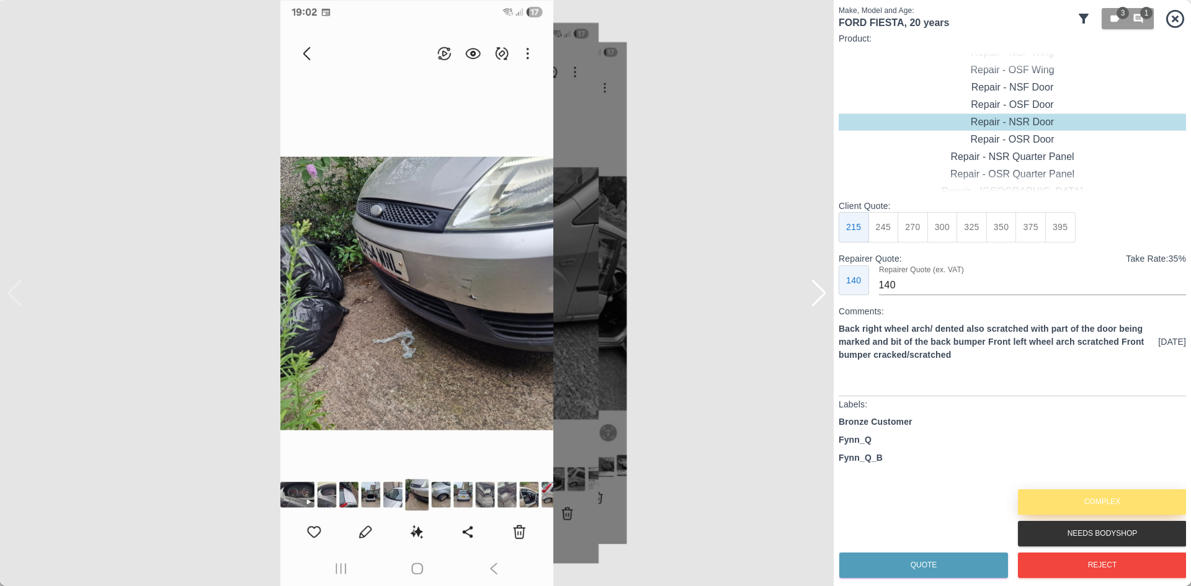
click at [1104, 507] on button "Complex" at bounding box center [1102, 501] width 169 height 25
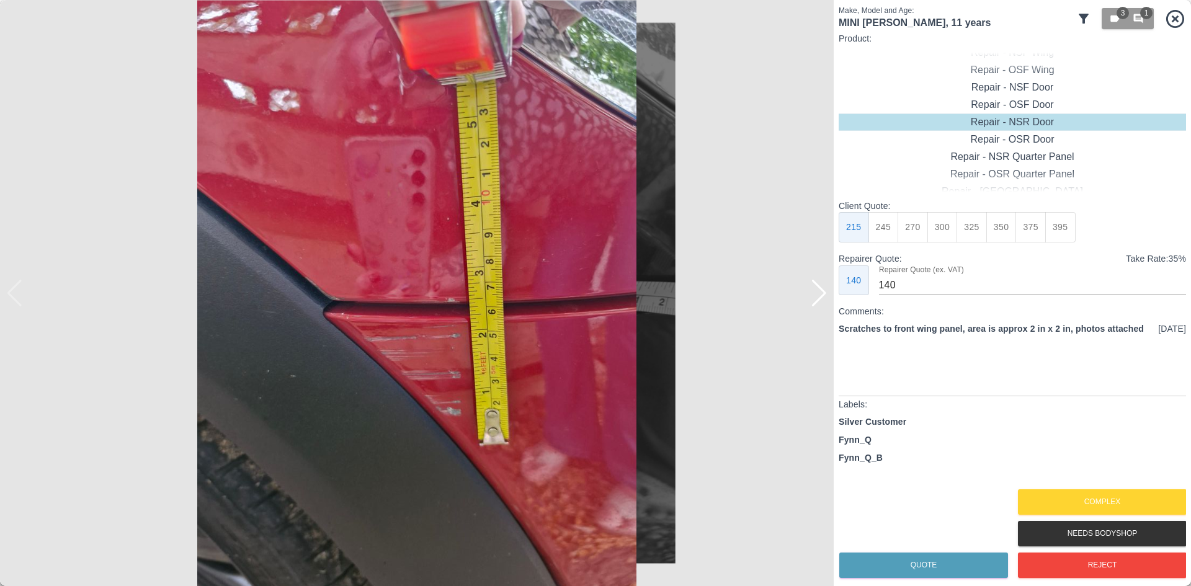
click at [820, 296] on div at bounding box center [819, 293] width 17 height 27
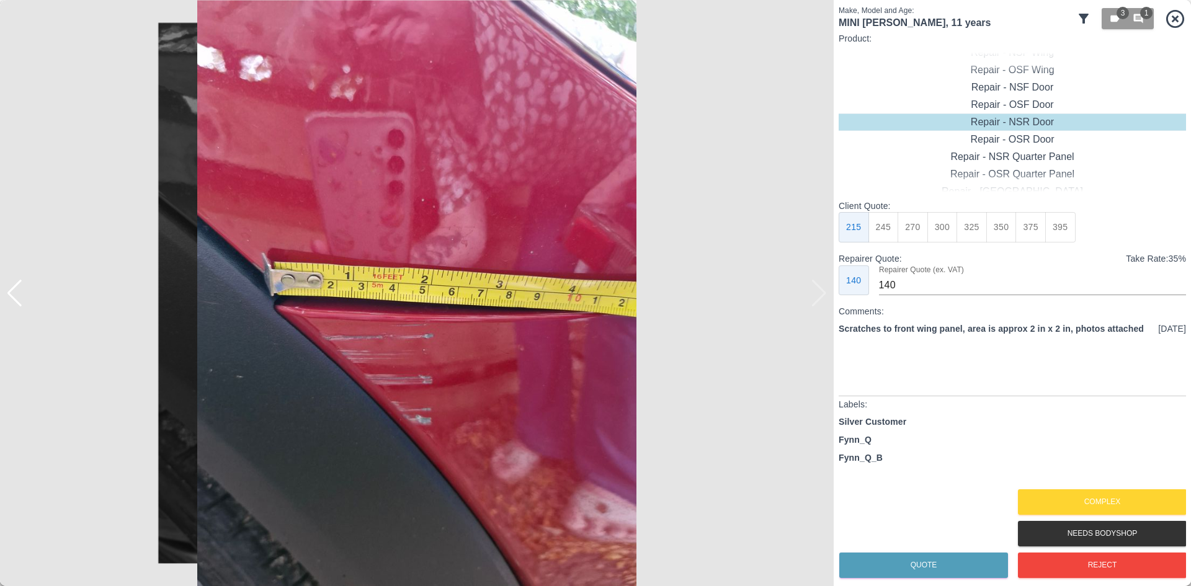
click at [820, 296] on img at bounding box center [417, 293] width 834 height 586
click at [1002, 180] on div "Repair - Front Bumper + Wing" at bounding box center [1011, 174] width 347 height 17
click at [987, 235] on button "425" at bounding box center [1001, 227] width 30 height 30
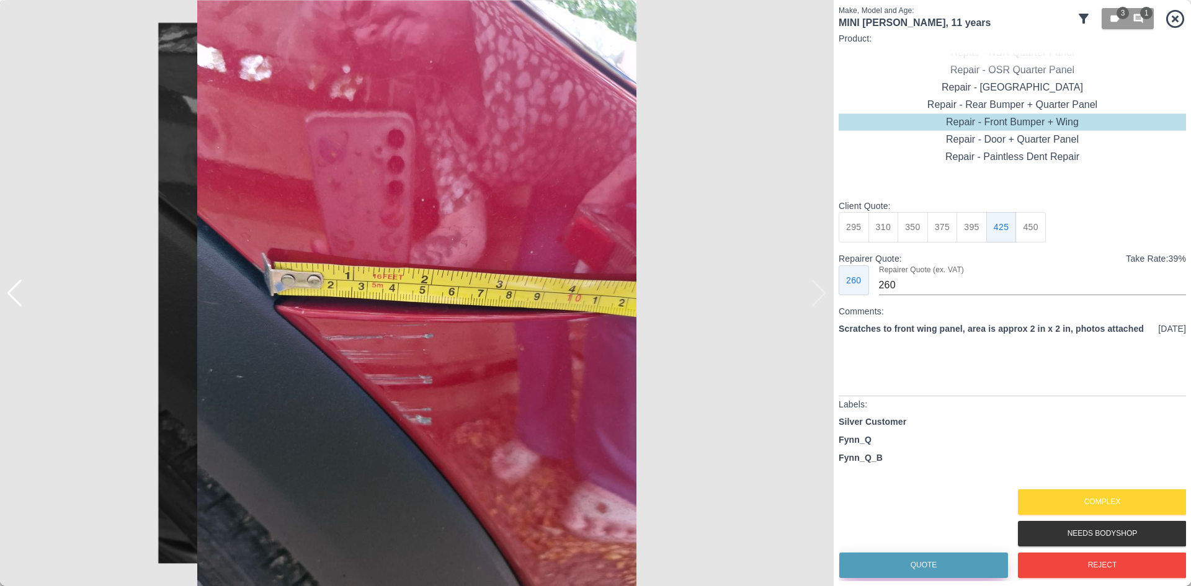
click at [953, 568] on button "Quote" at bounding box center [923, 565] width 169 height 25
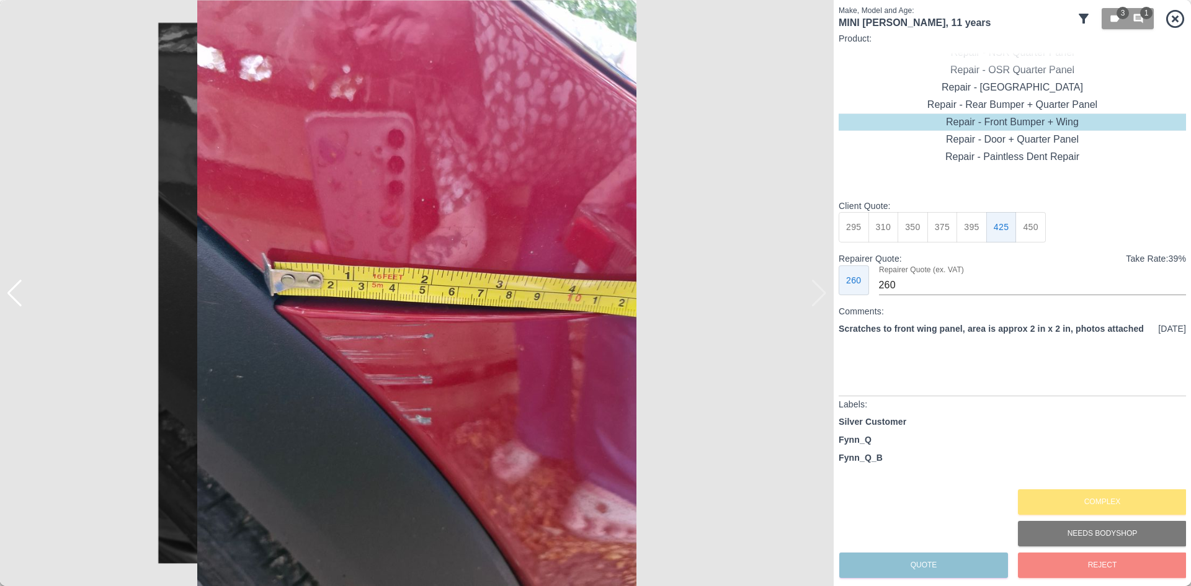
click at [509, 364] on img at bounding box center [417, 293] width 834 height 586
click at [562, 291] on img at bounding box center [417, 293] width 834 height 586
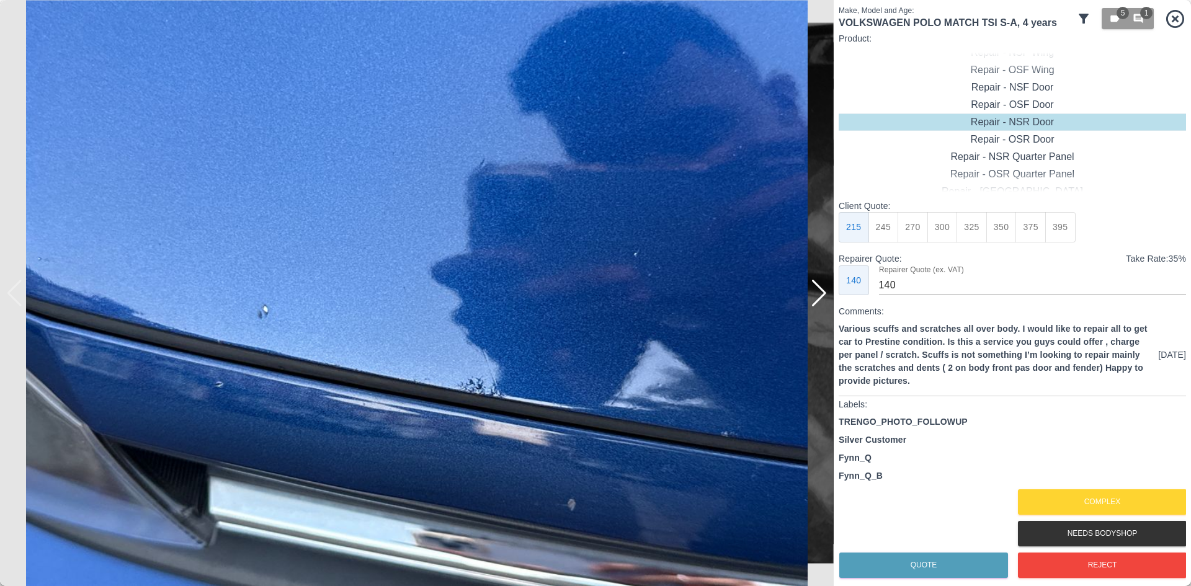
type input "140"
click at [1118, 505] on button "Complex" at bounding box center [1102, 501] width 169 height 25
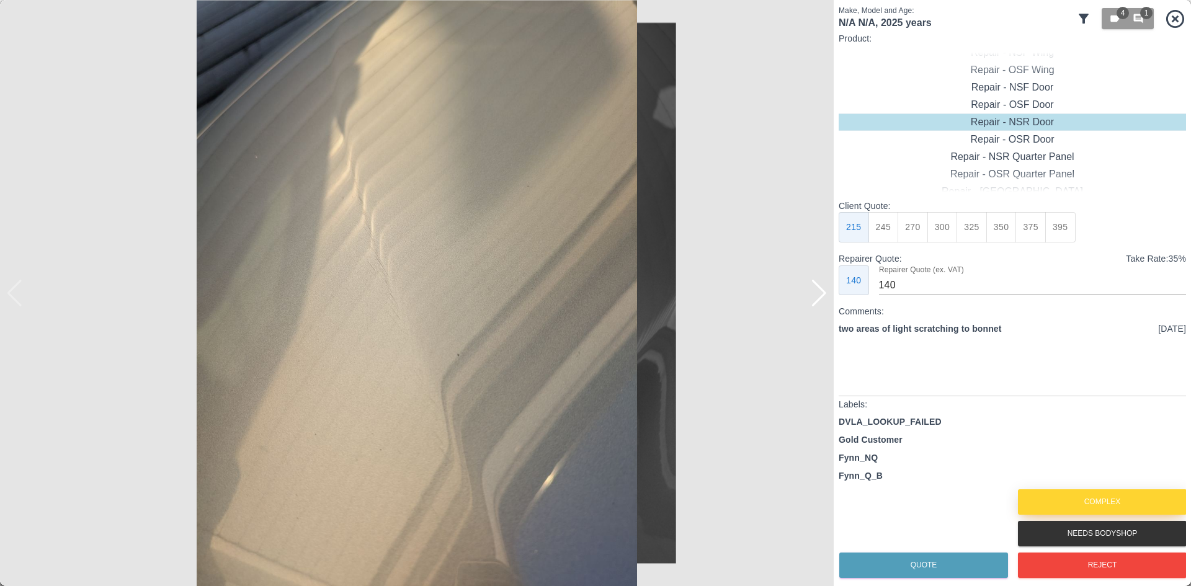
click at [1127, 494] on button "Complex" at bounding box center [1102, 501] width 169 height 25
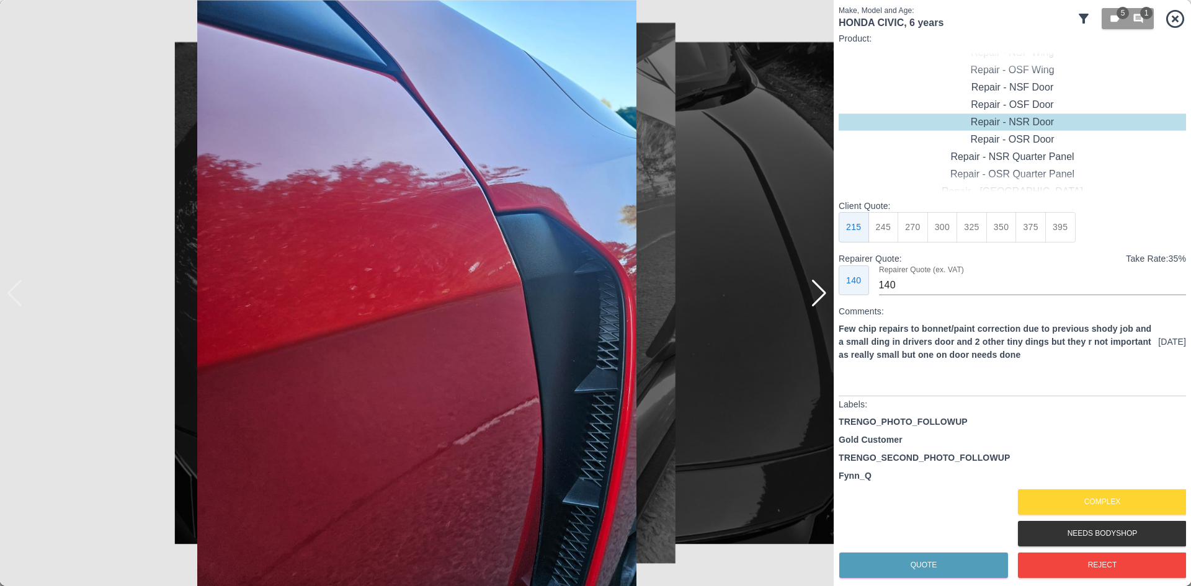
click at [816, 296] on div at bounding box center [819, 293] width 17 height 27
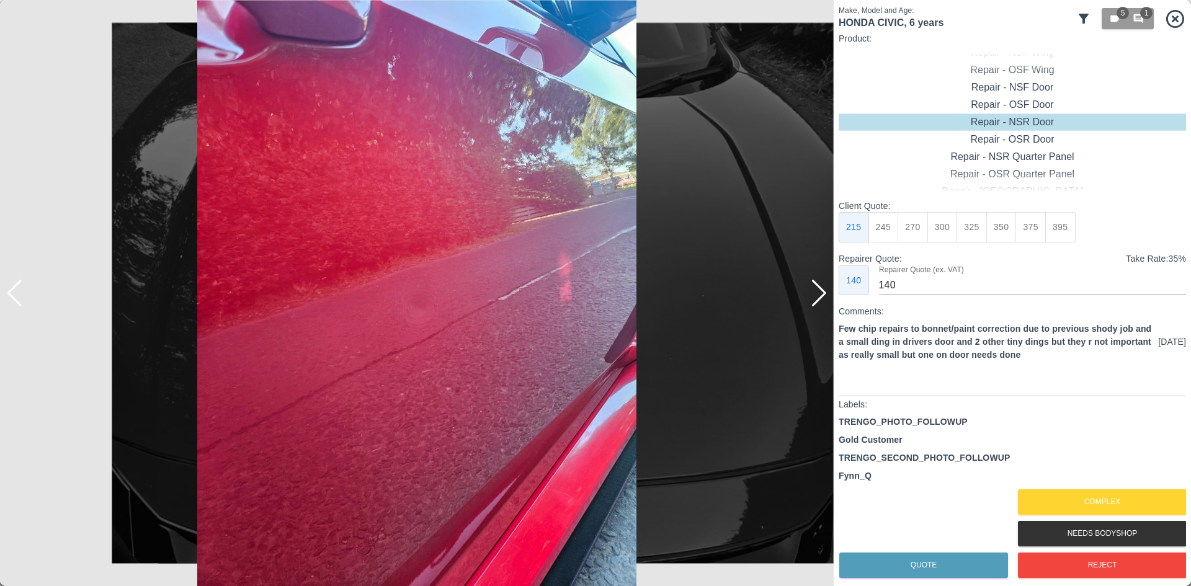
click at [816, 296] on div at bounding box center [819, 293] width 17 height 27
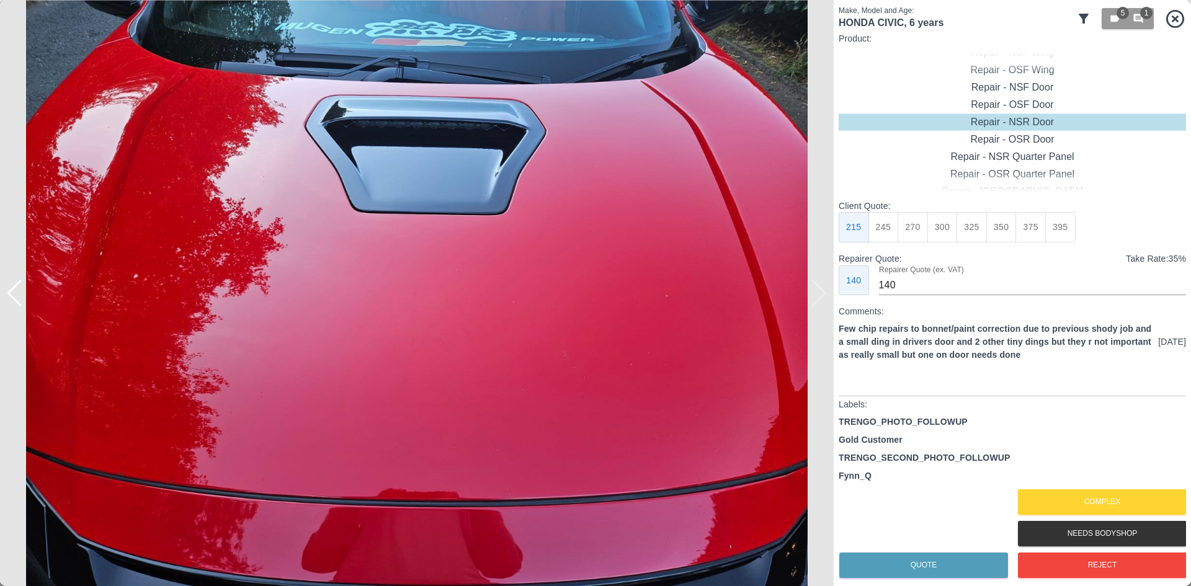
click at [816, 296] on div at bounding box center [417, 293] width 834 height 586
click at [1036, 472] on div "Fynn_Q" at bounding box center [1011, 475] width 347 height 13
click at [1031, 487] on div "Complex" at bounding box center [1101, 502] width 169 height 32
click at [1031, 499] on button "Complex" at bounding box center [1102, 501] width 169 height 25
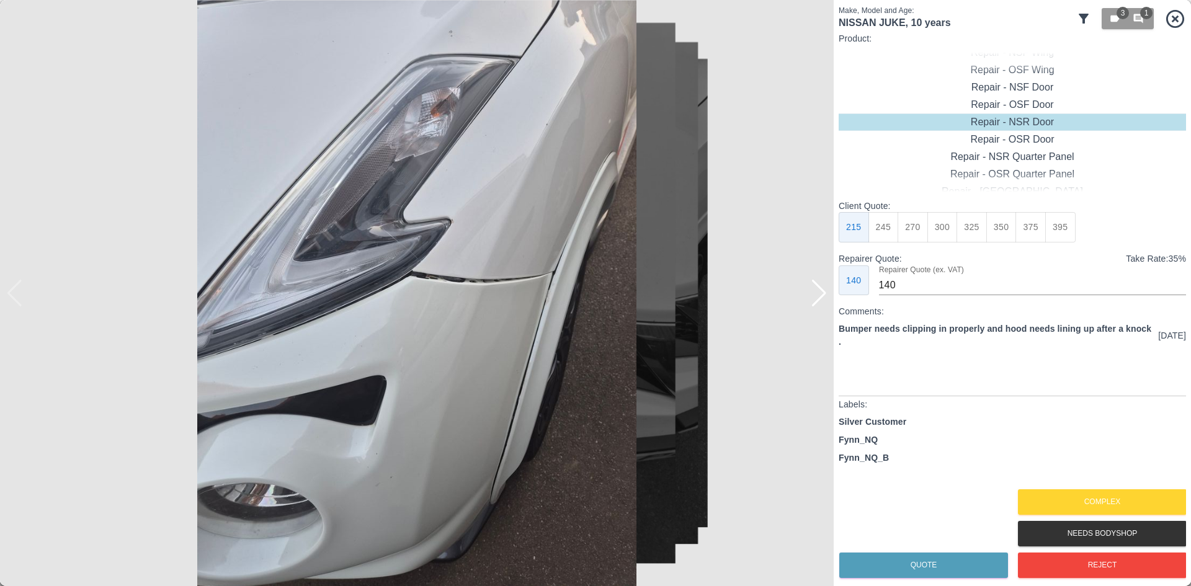
click at [812, 295] on div at bounding box center [819, 293] width 17 height 27
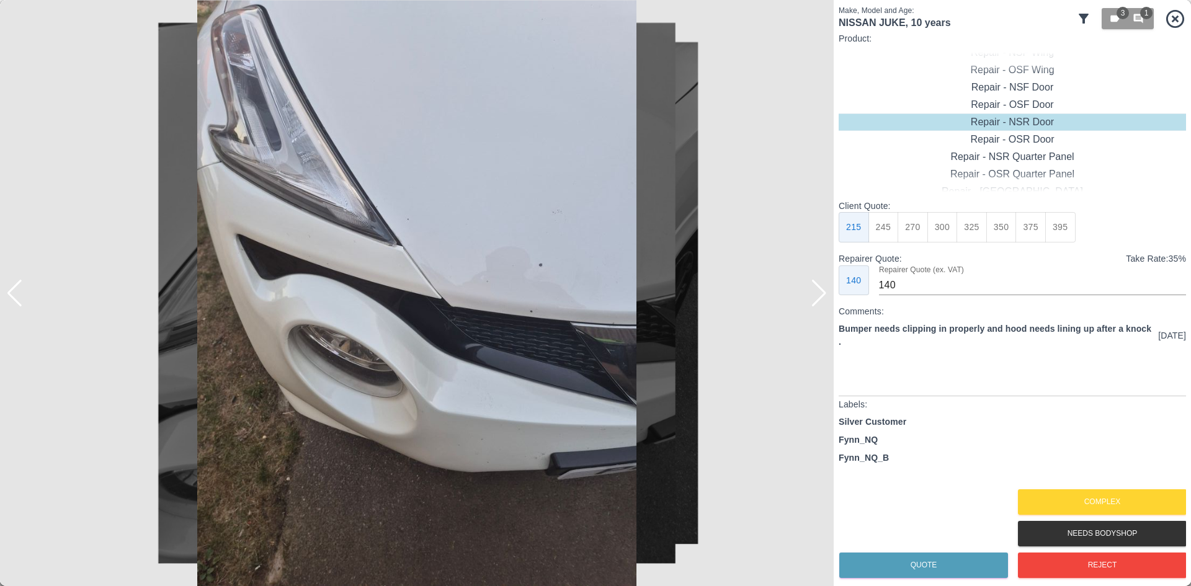
click at [816, 296] on div at bounding box center [819, 293] width 17 height 27
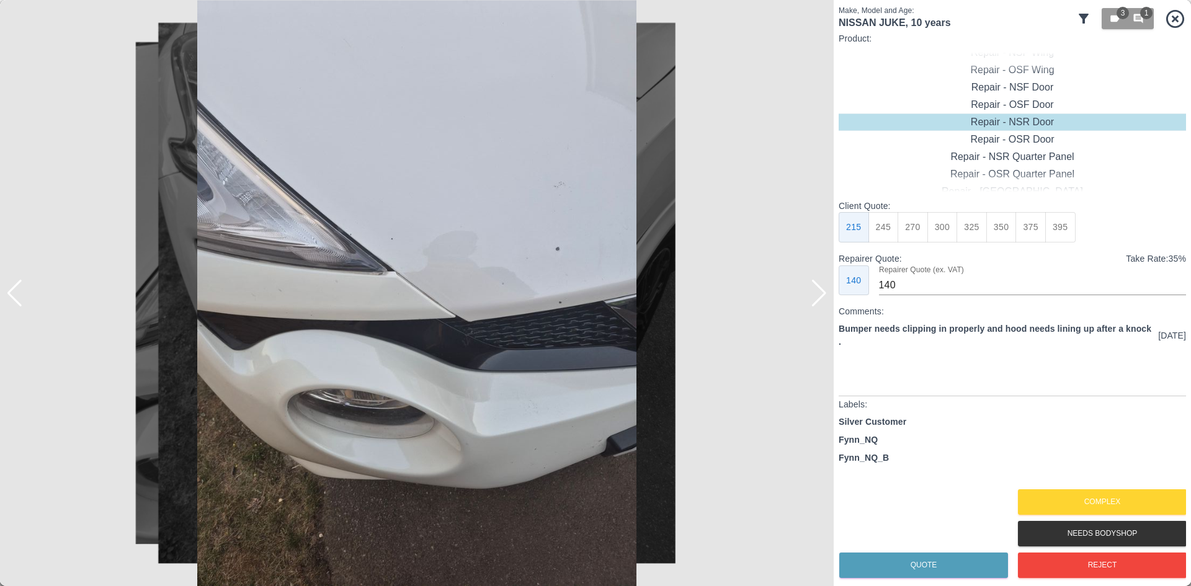
click at [816, 296] on div at bounding box center [819, 293] width 17 height 27
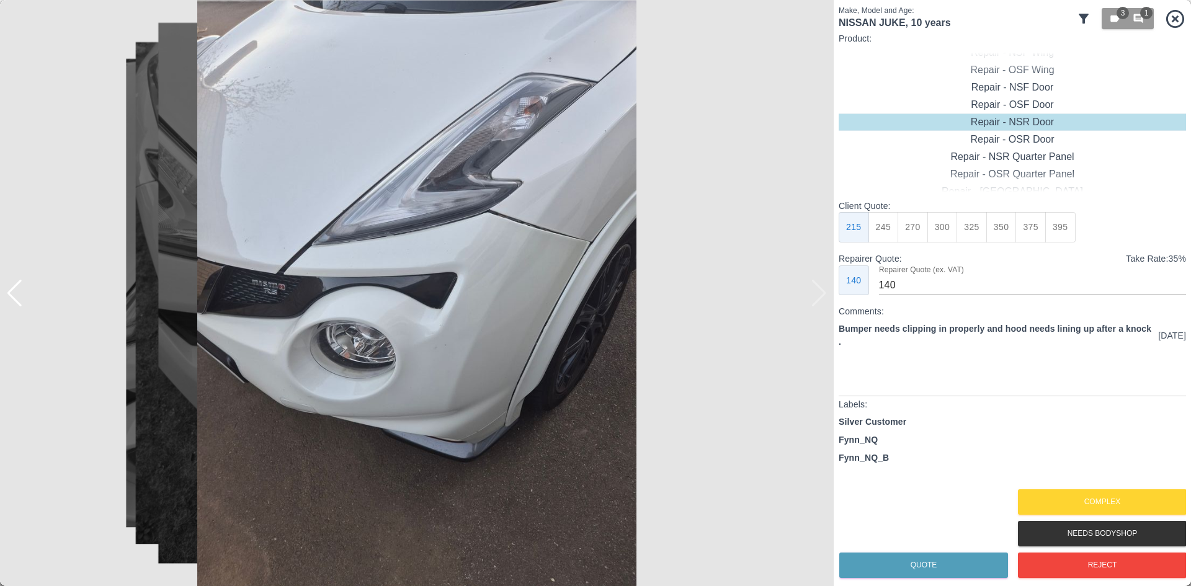
click at [816, 296] on img at bounding box center [417, 293] width 834 height 586
click at [1085, 559] on button "Reject" at bounding box center [1102, 565] width 169 height 25
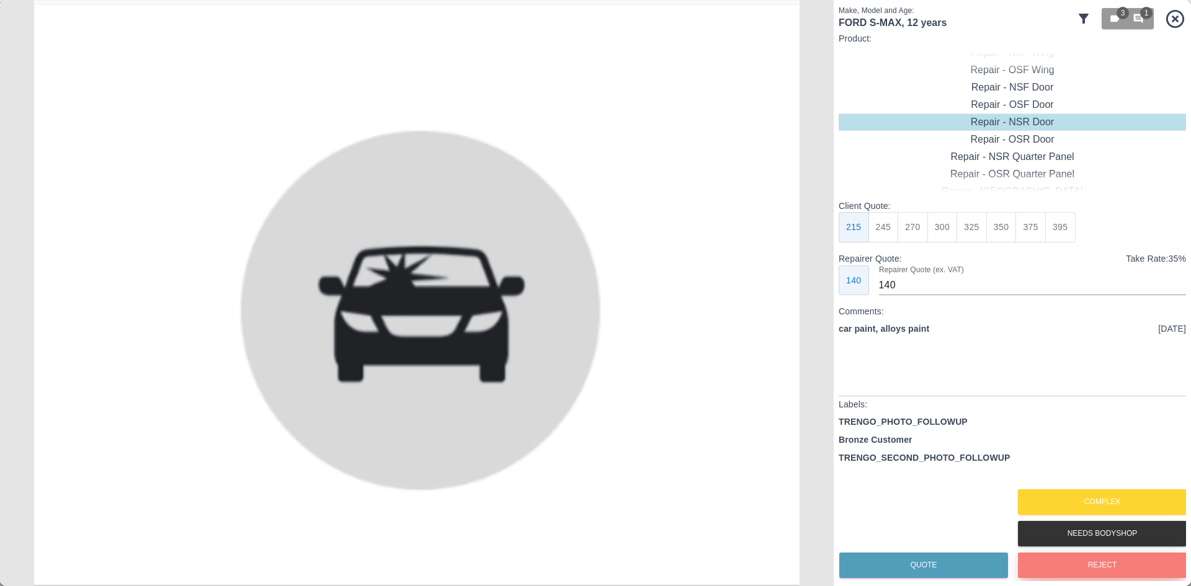
click at [1108, 566] on button "Reject" at bounding box center [1102, 565] width 169 height 25
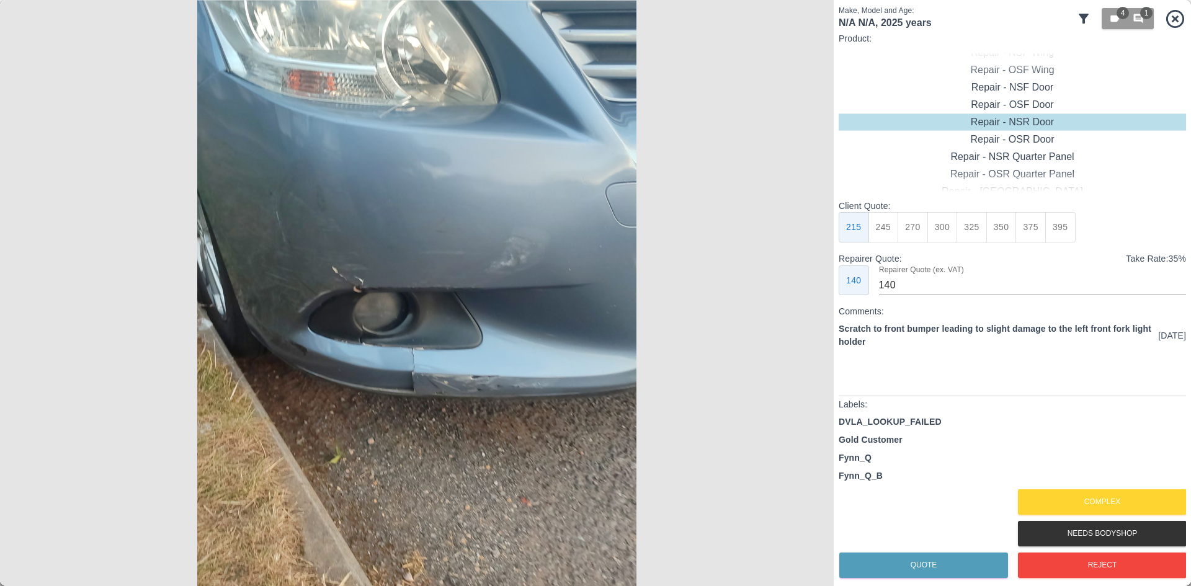
click at [398, 352] on img at bounding box center [417, 293] width 834 height 586
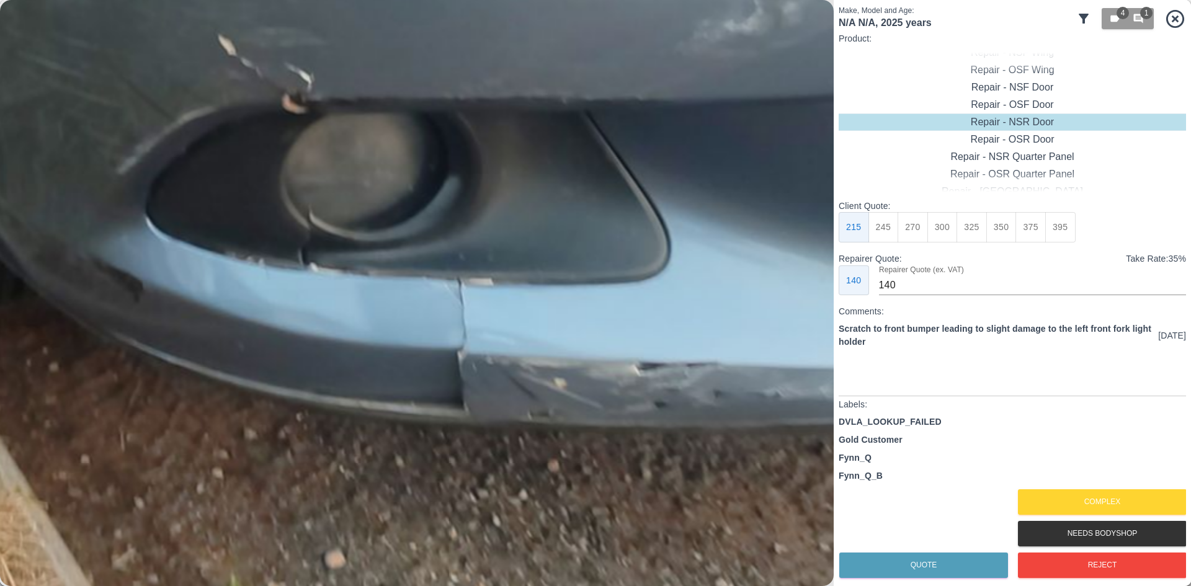
click at [398, 352] on img at bounding box center [472, 116] width 2501 height 1758
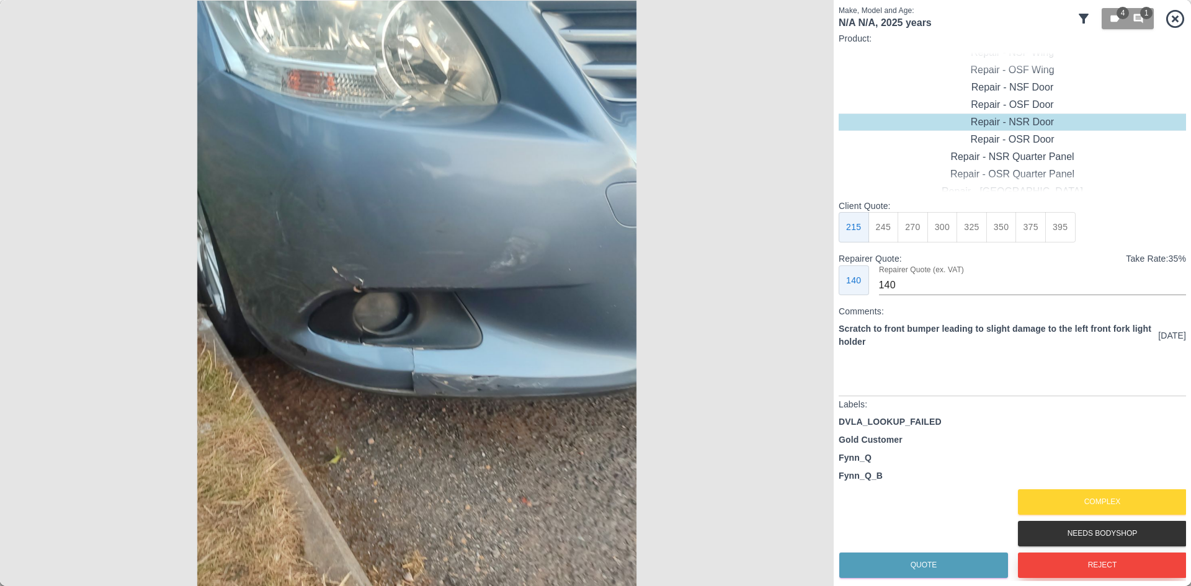
click at [1058, 561] on button "Reject" at bounding box center [1102, 565] width 169 height 25
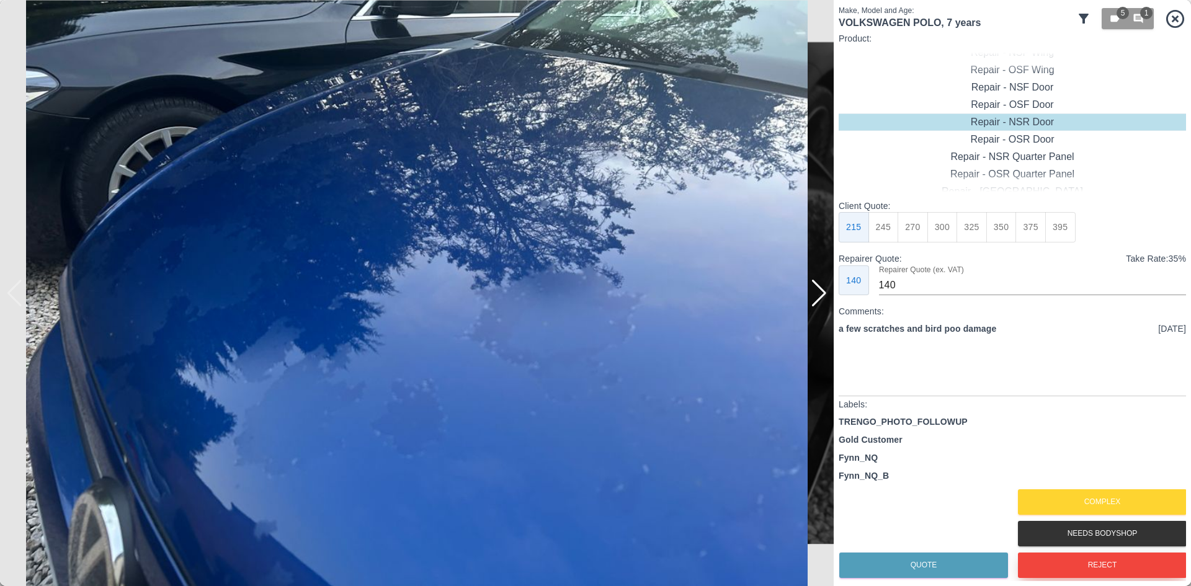
click at [1074, 557] on button "Reject" at bounding box center [1102, 565] width 169 height 25
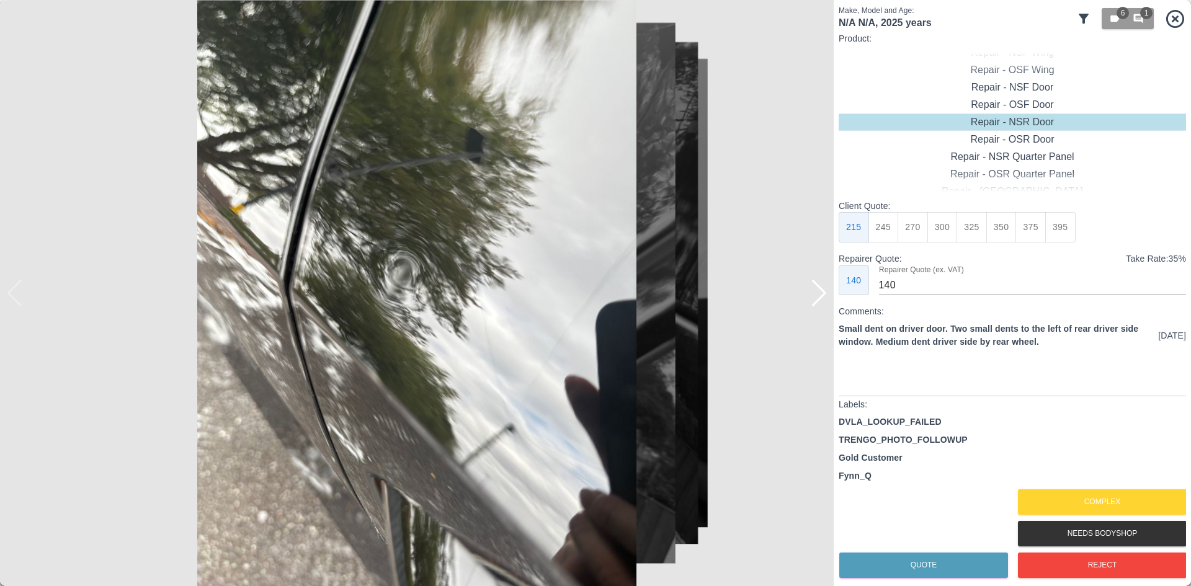
click at [812, 299] on div at bounding box center [819, 293] width 17 height 27
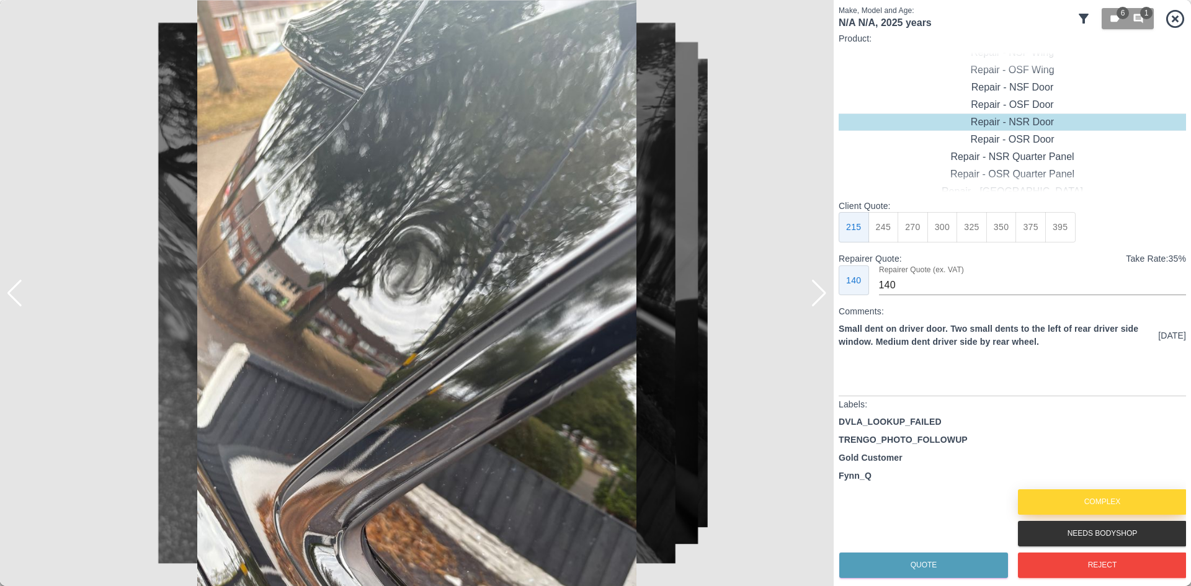
click at [1090, 500] on button "Complex" at bounding box center [1102, 501] width 169 height 25
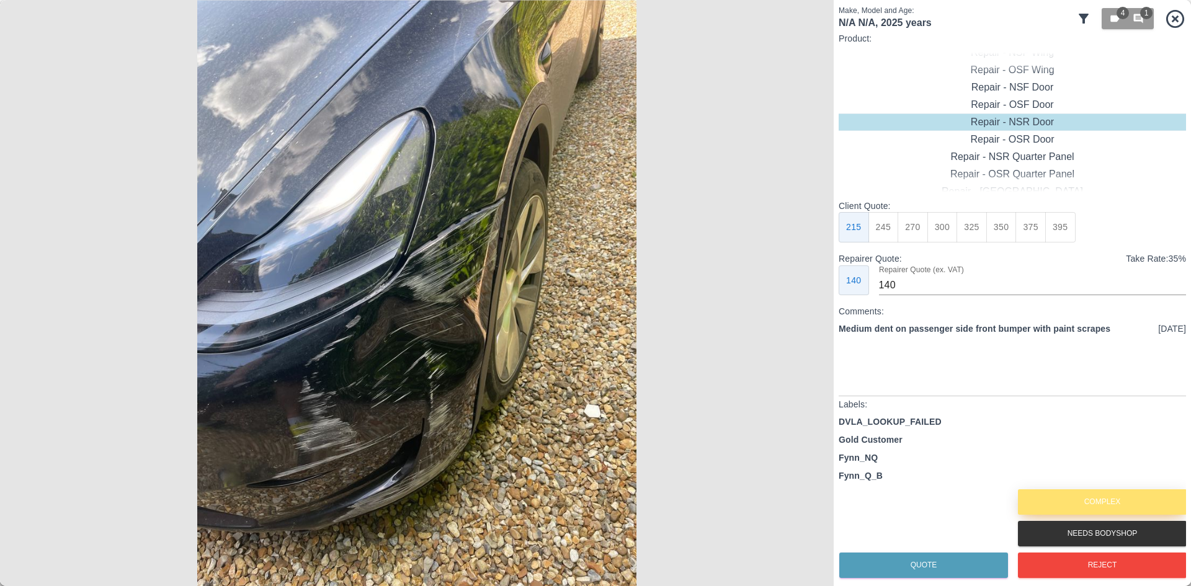
click at [1064, 511] on button "Complex" at bounding box center [1102, 501] width 169 height 25
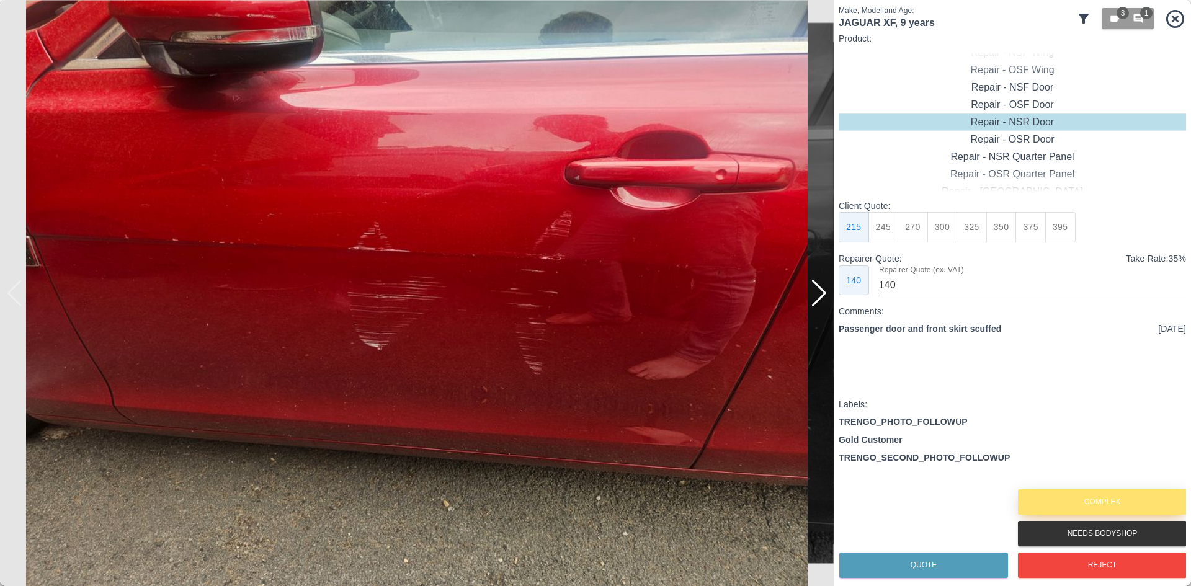
click at [1089, 503] on button "Complex" at bounding box center [1102, 501] width 169 height 25
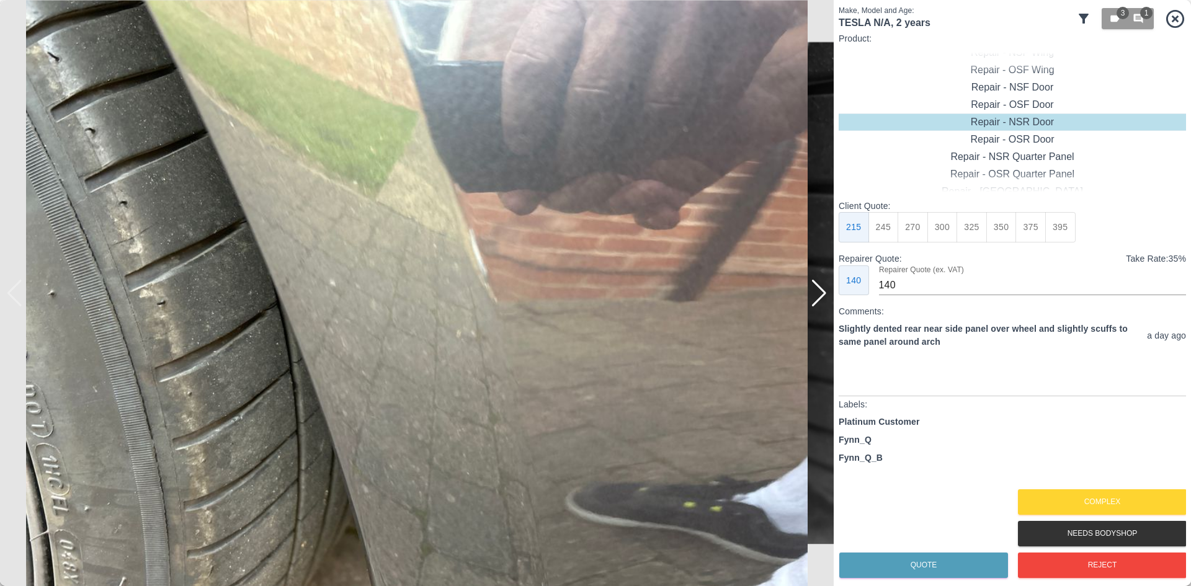
click at [809, 284] on img at bounding box center [417, 293] width 834 height 586
click at [811, 291] on div at bounding box center [819, 293] width 17 height 27
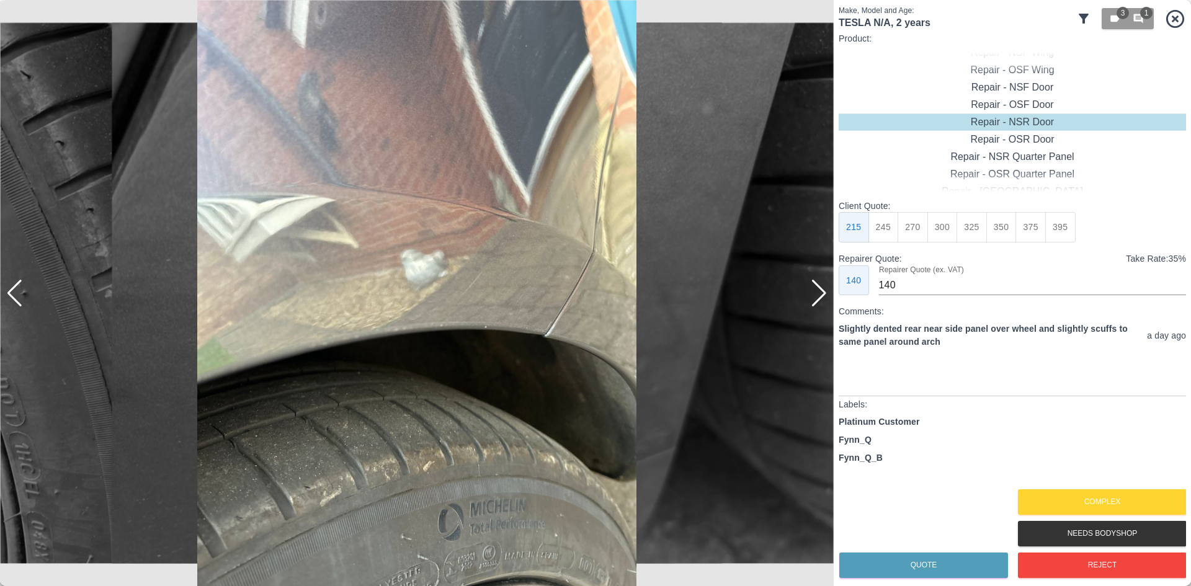
click at [815, 294] on div at bounding box center [819, 293] width 17 height 27
click at [815, 294] on div at bounding box center [417, 293] width 834 height 586
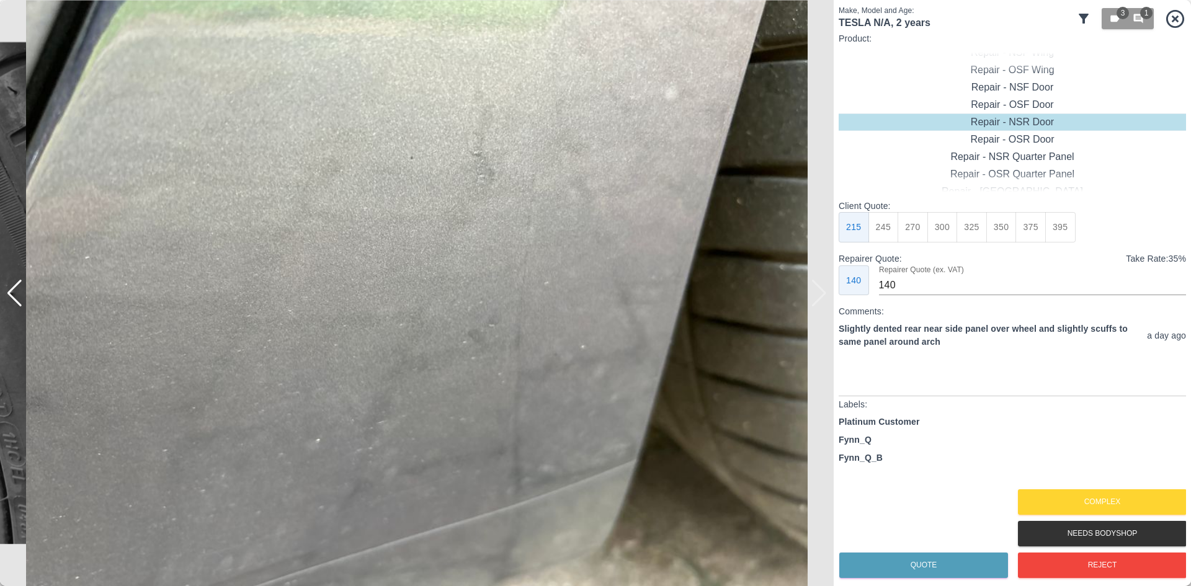
click at [815, 294] on img at bounding box center [417, 293] width 834 height 586
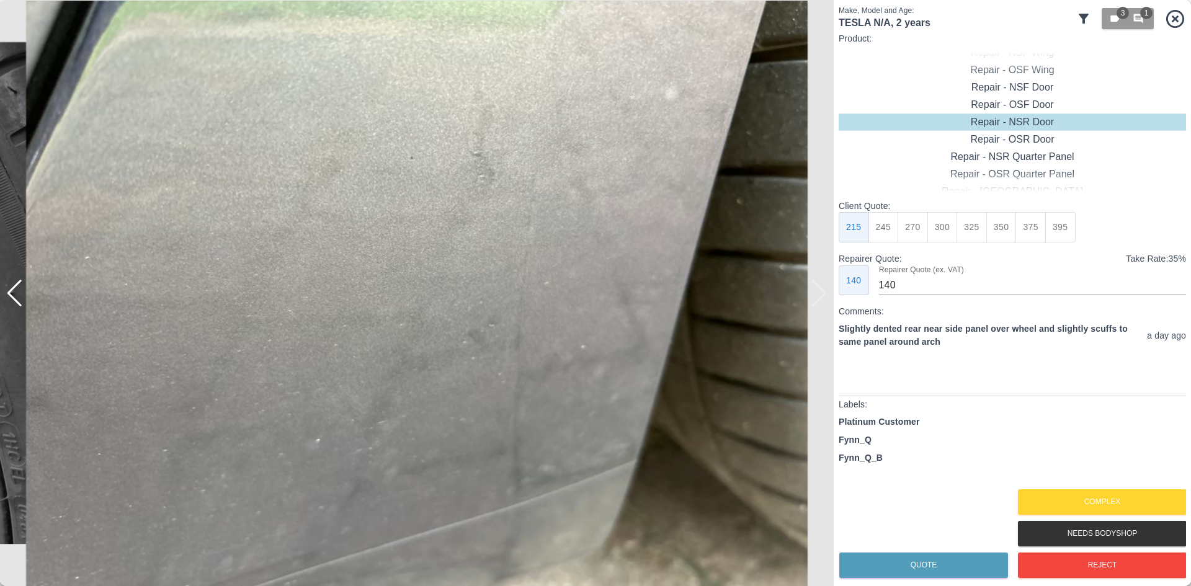
click at [815, 294] on img at bounding box center [417, 293] width 834 height 586
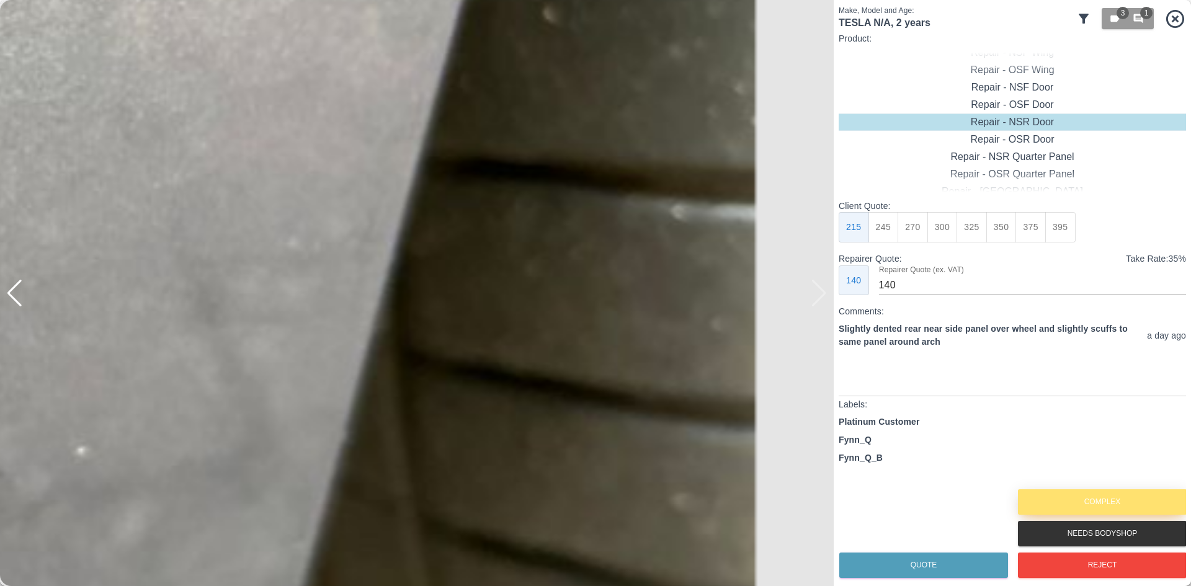
click at [1089, 499] on button "Complex" at bounding box center [1102, 501] width 169 height 25
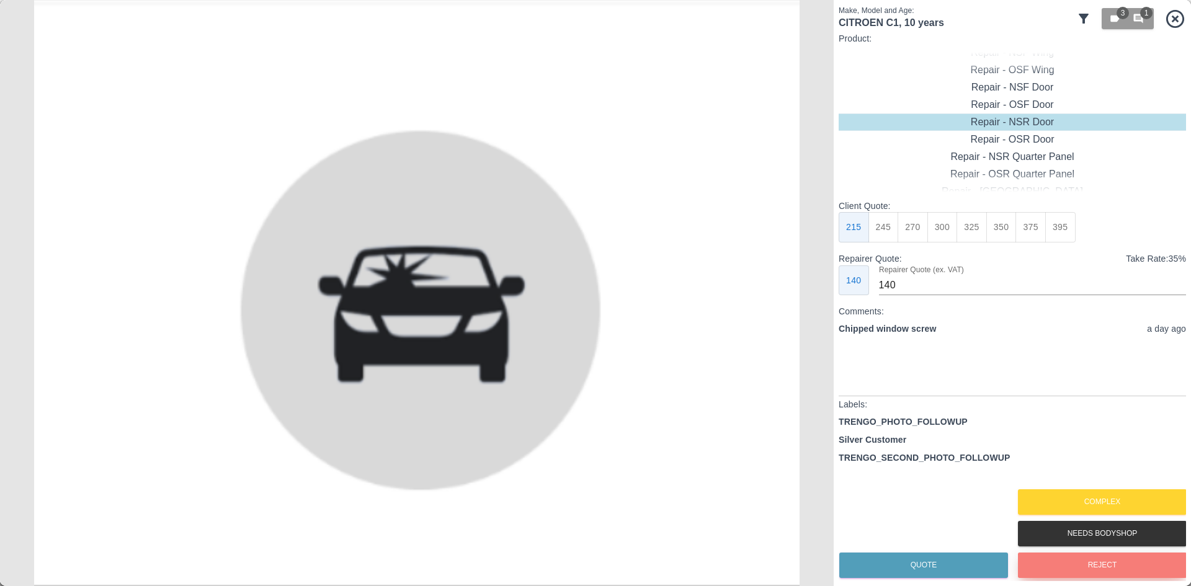
click at [1100, 568] on button "Reject" at bounding box center [1102, 565] width 169 height 25
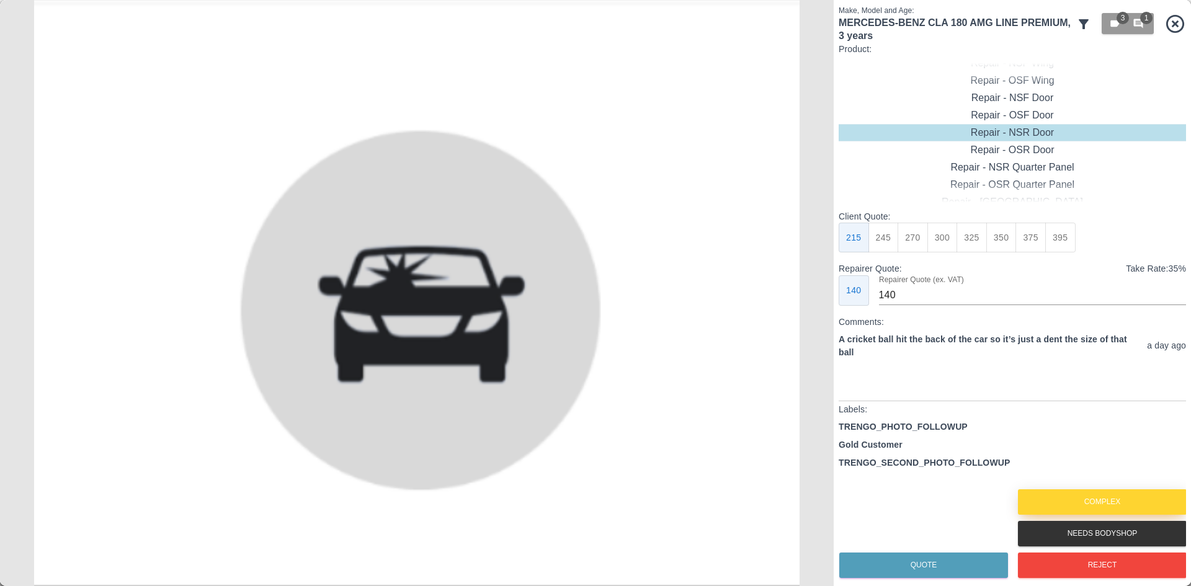
click at [1090, 505] on button "Complex" at bounding box center [1102, 501] width 169 height 25
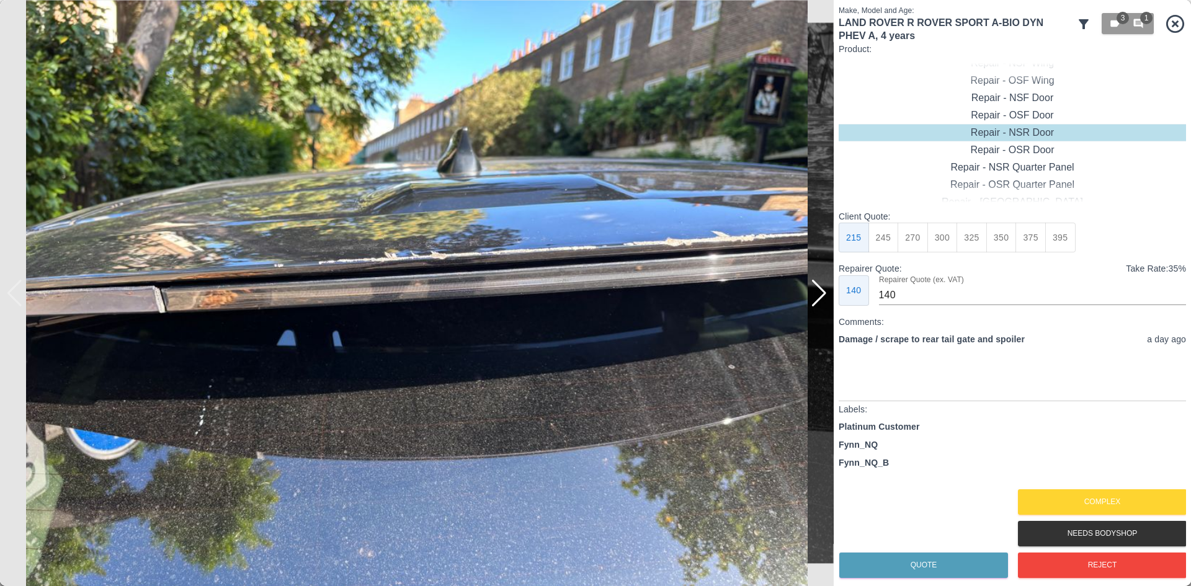
click at [812, 300] on div at bounding box center [819, 293] width 17 height 27
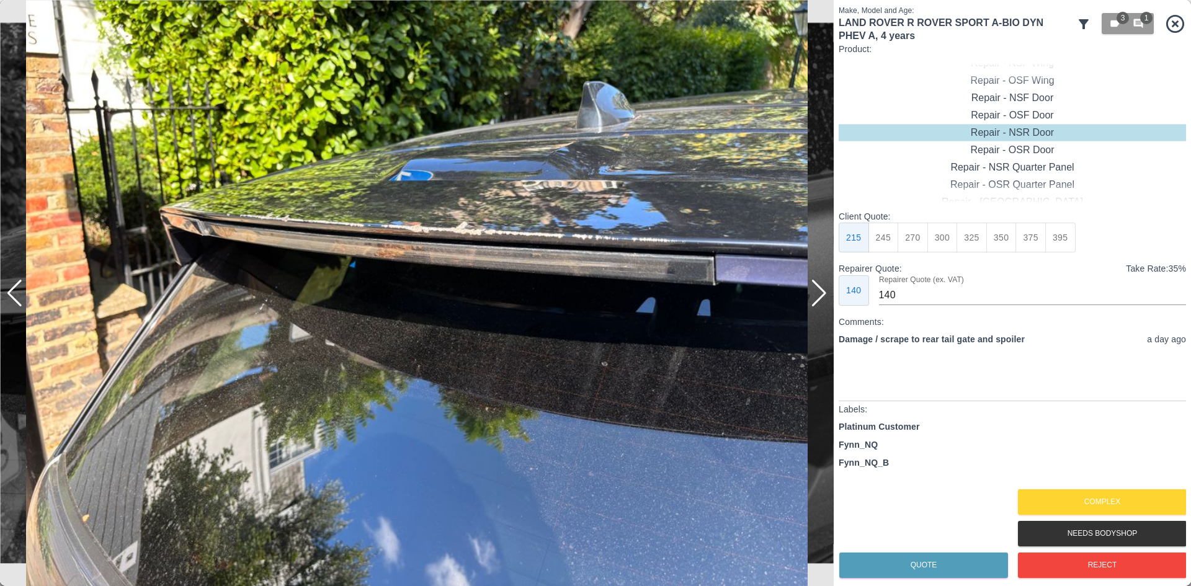
click at [812, 300] on div at bounding box center [819, 293] width 17 height 27
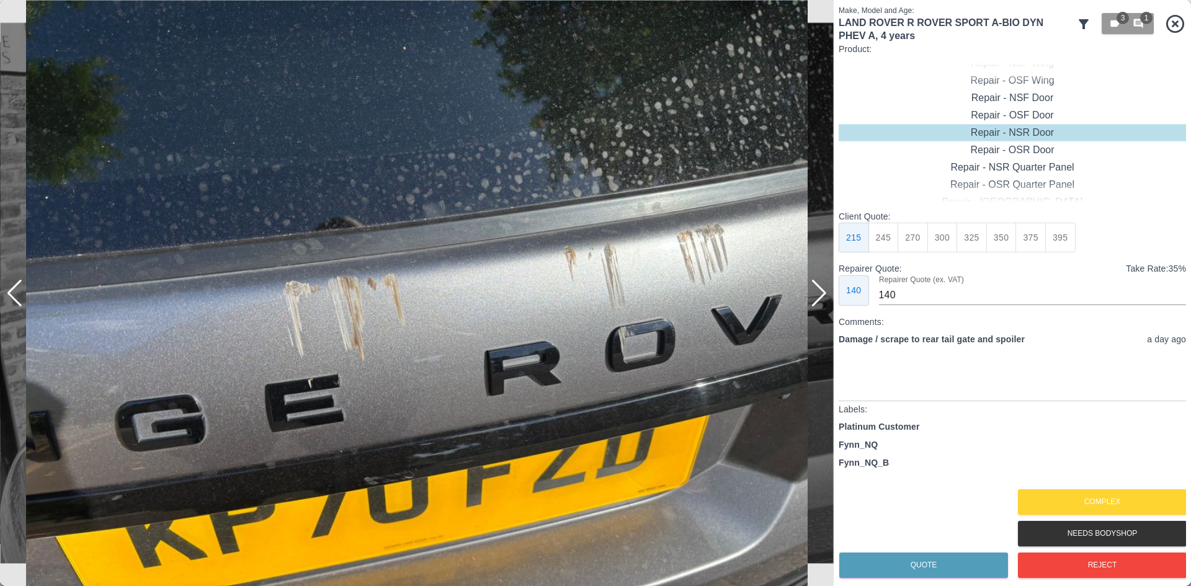
click at [812, 300] on div at bounding box center [819, 293] width 17 height 27
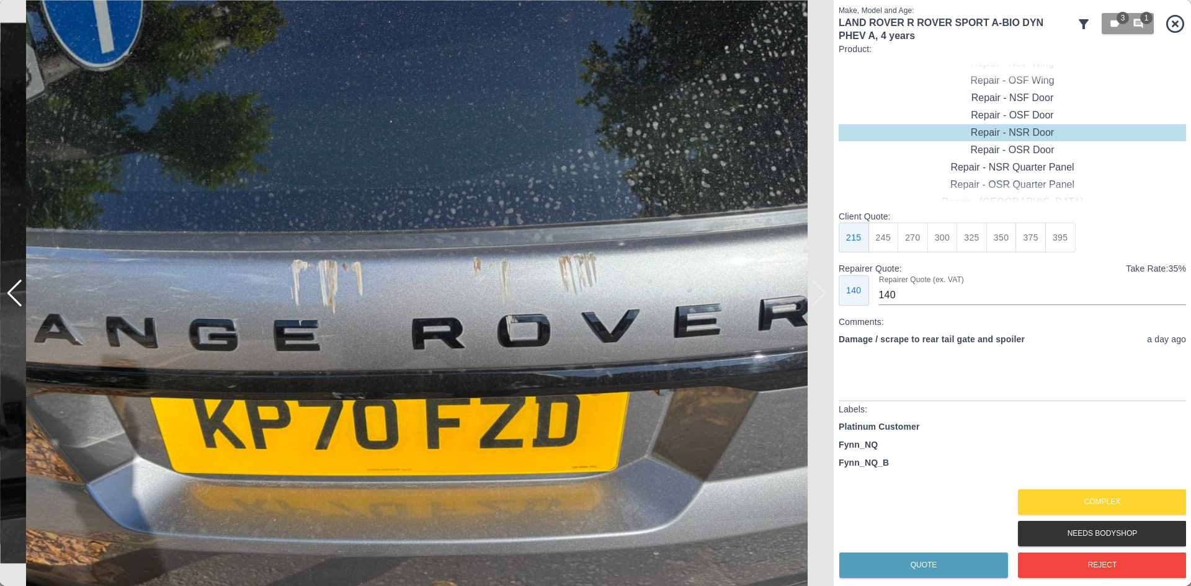
click at [812, 300] on img at bounding box center [417, 293] width 834 height 586
click at [19, 299] on div at bounding box center [14, 293] width 17 height 27
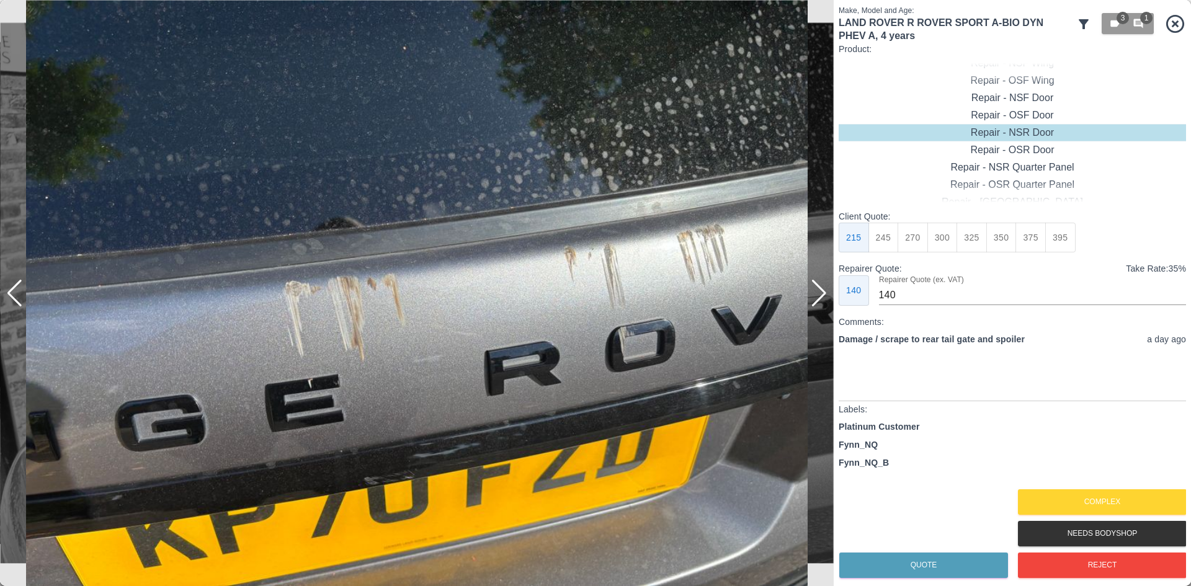
click at [19, 299] on div at bounding box center [14, 293] width 17 height 27
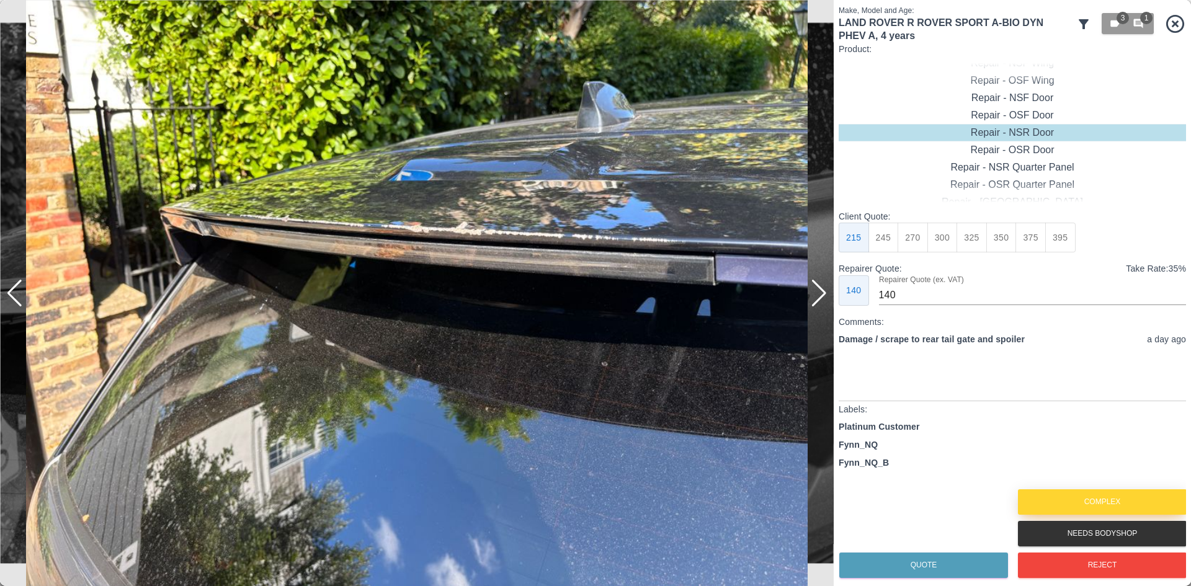
click at [1053, 499] on button "Complex" at bounding box center [1102, 501] width 169 height 25
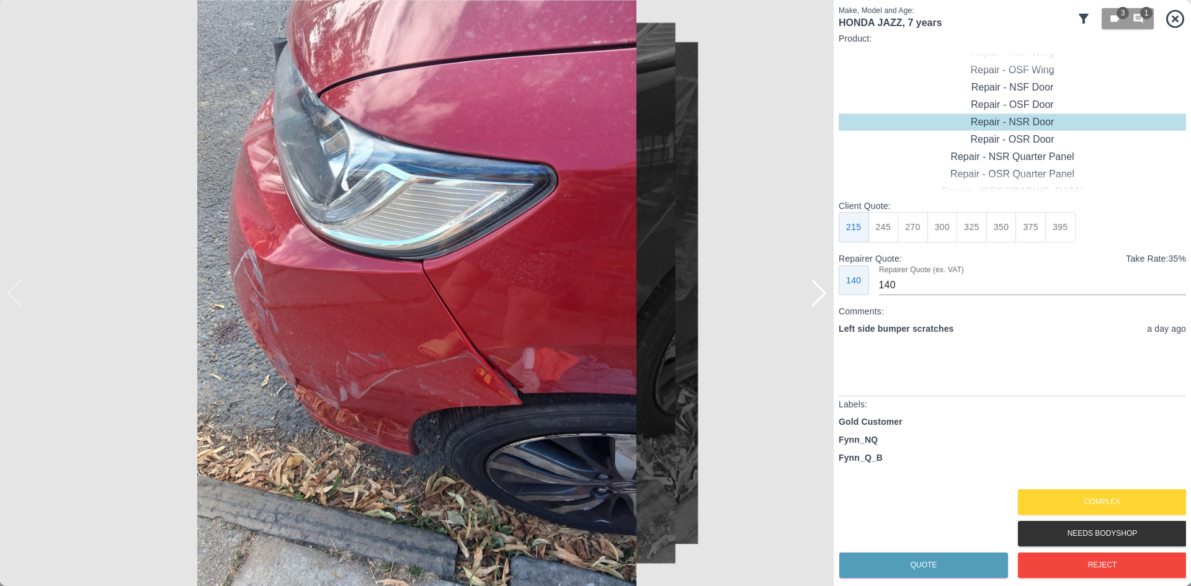
click at [816, 298] on div at bounding box center [819, 293] width 17 height 27
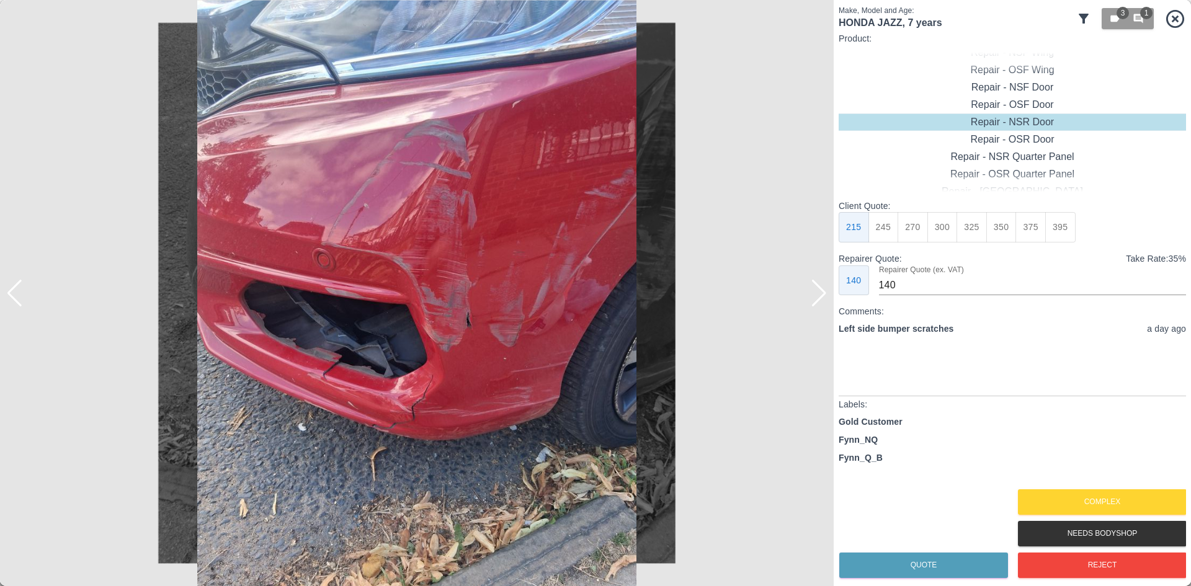
click at [816, 298] on div at bounding box center [819, 293] width 17 height 27
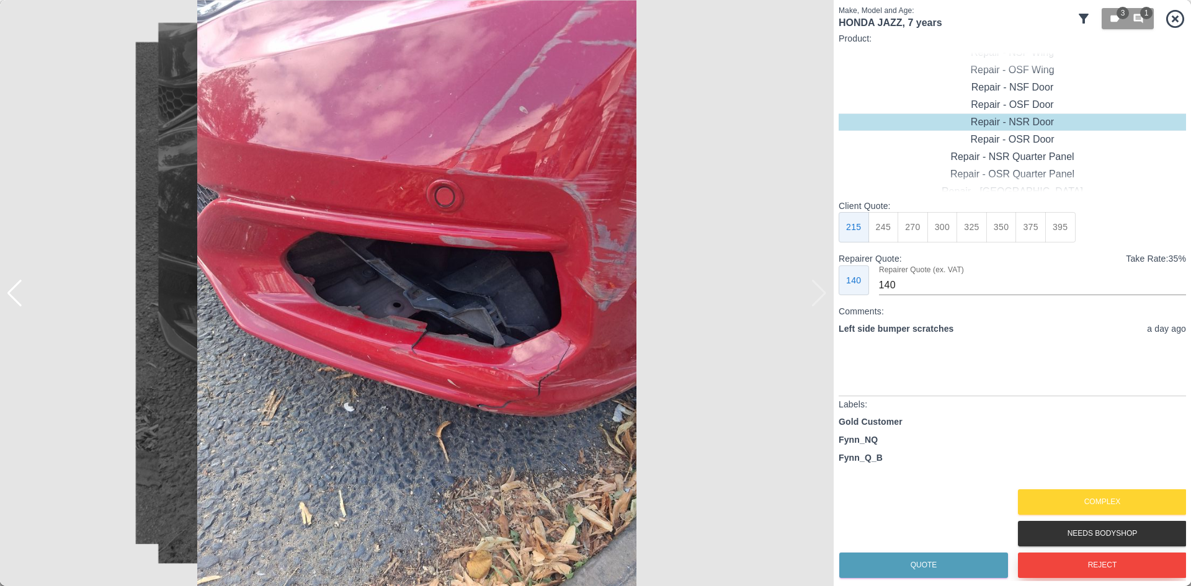
click at [1085, 558] on button "Reject" at bounding box center [1102, 565] width 169 height 25
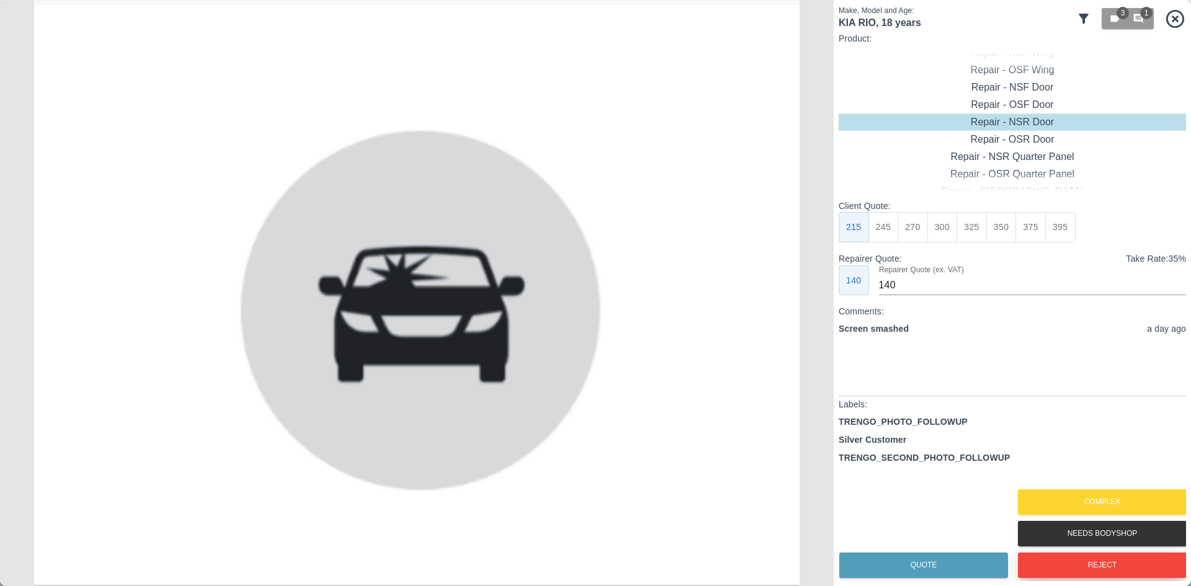
click at [1070, 557] on button "Reject" at bounding box center [1102, 565] width 169 height 25
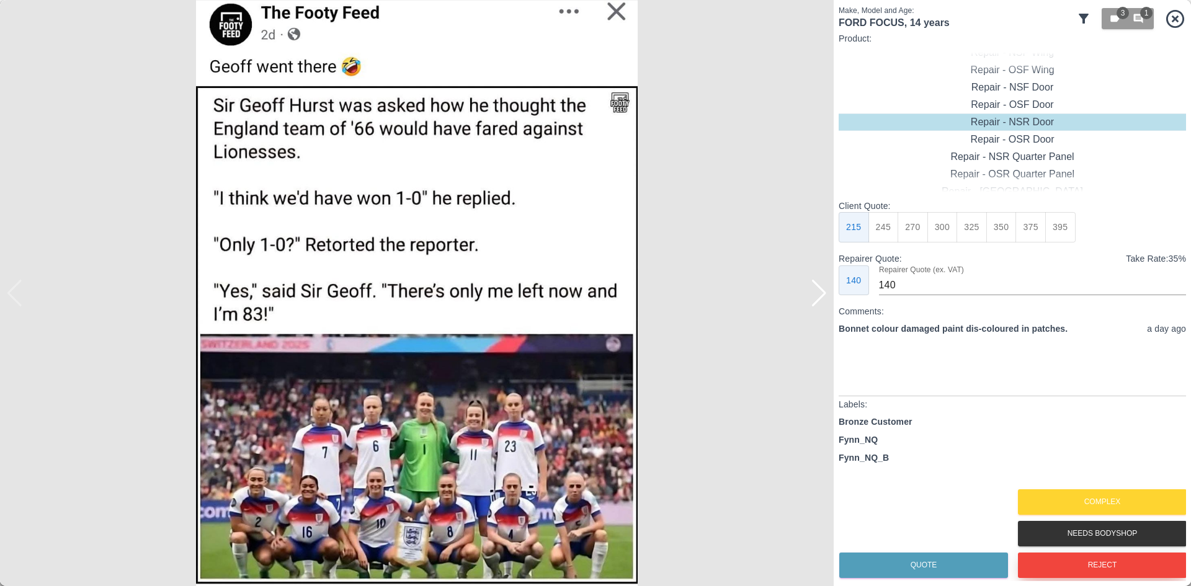
click at [1071, 567] on button "Reject" at bounding box center [1102, 565] width 169 height 25
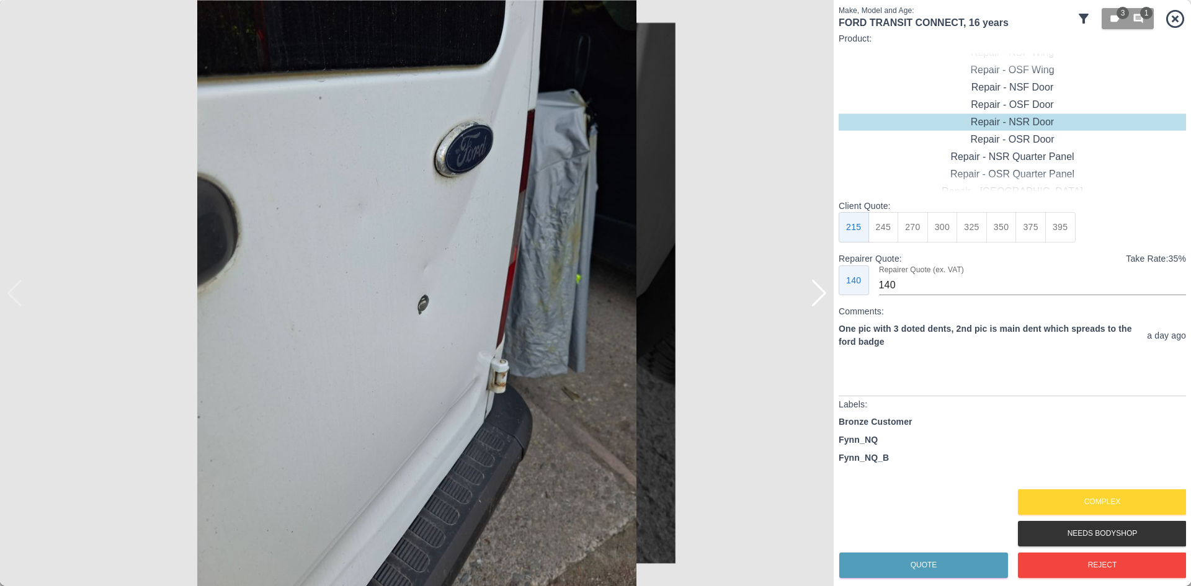
click at [813, 285] on div at bounding box center [819, 293] width 17 height 27
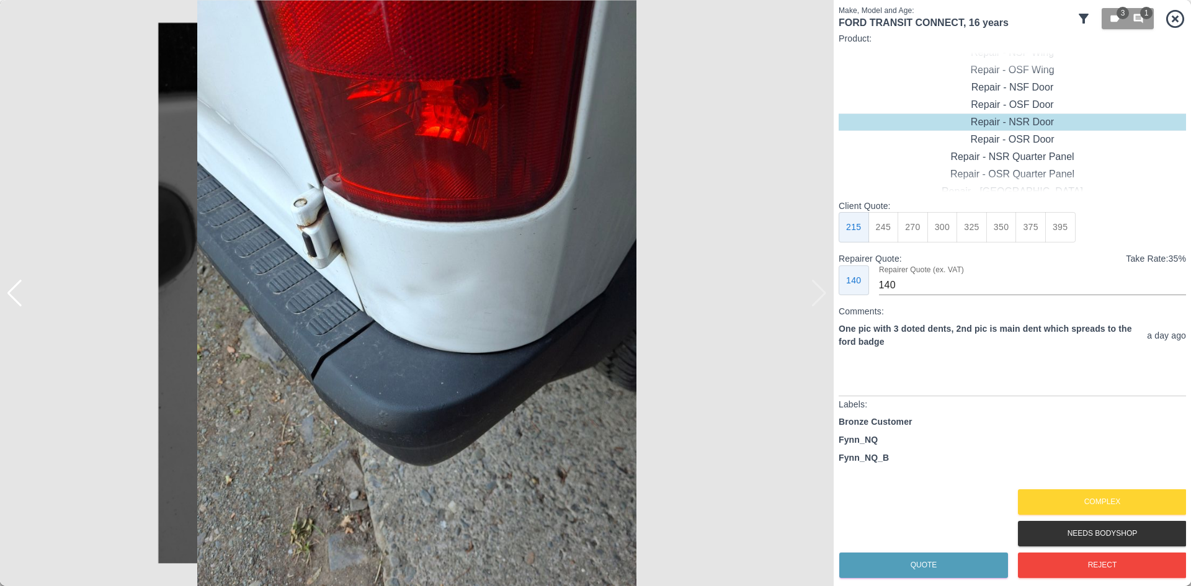
click at [813, 285] on div at bounding box center [417, 293] width 834 height 586
click at [813, 285] on img at bounding box center [417, 293] width 834 height 586
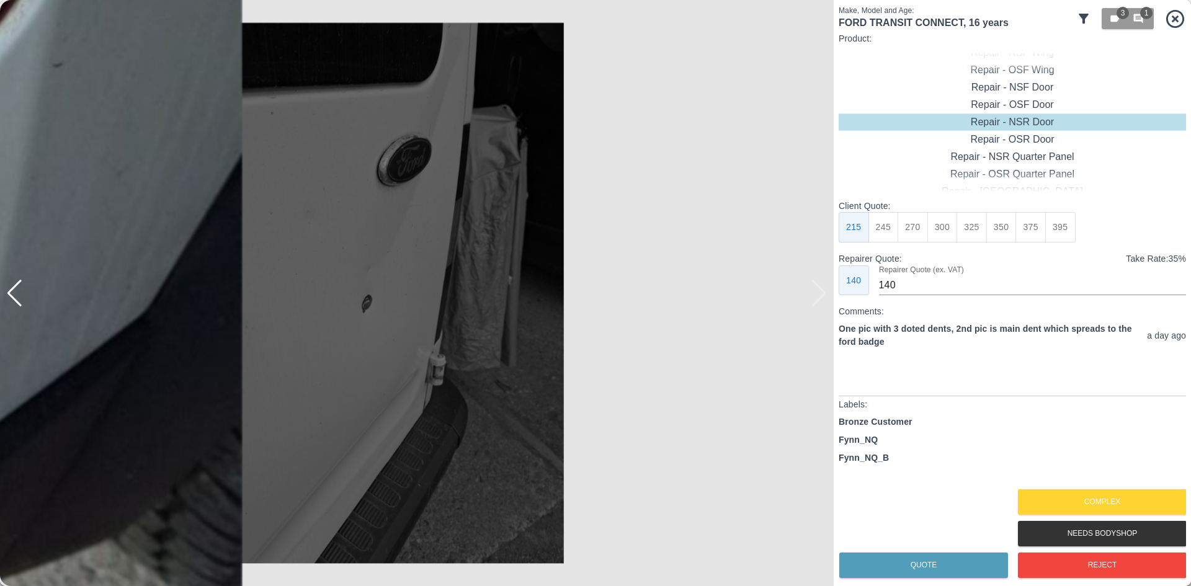
click at [1119, 492] on button "Complex" at bounding box center [1102, 501] width 169 height 25
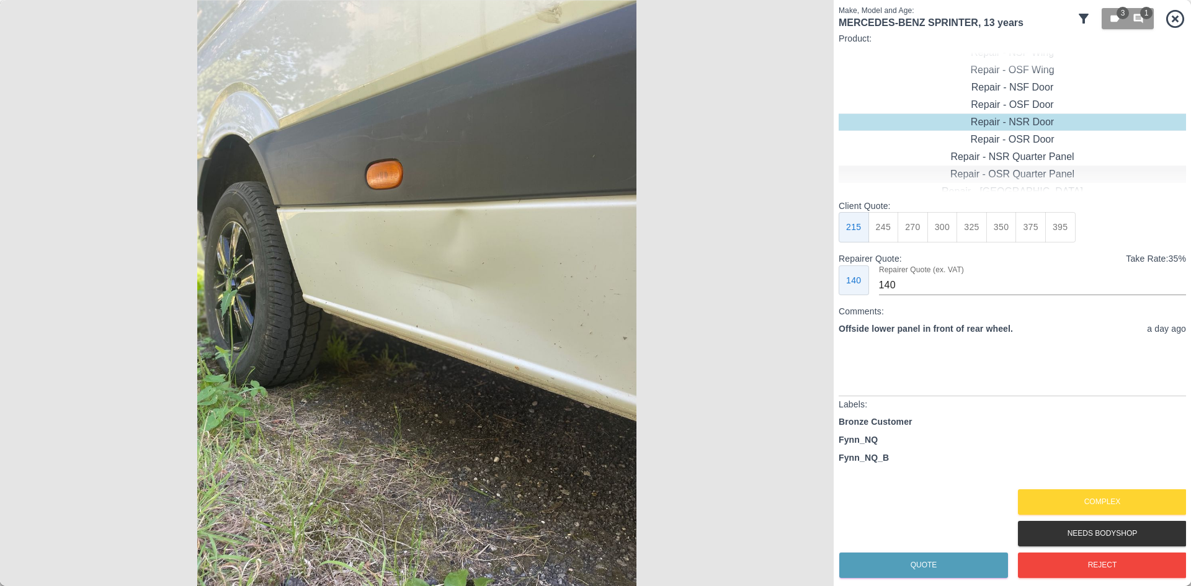
click at [1007, 181] on div "Repair - OSR Quarter Panel" at bounding box center [1011, 174] width 347 height 17
click at [1054, 230] on button "395" at bounding box center [1060, 227] width 30 height 30
type input "265"
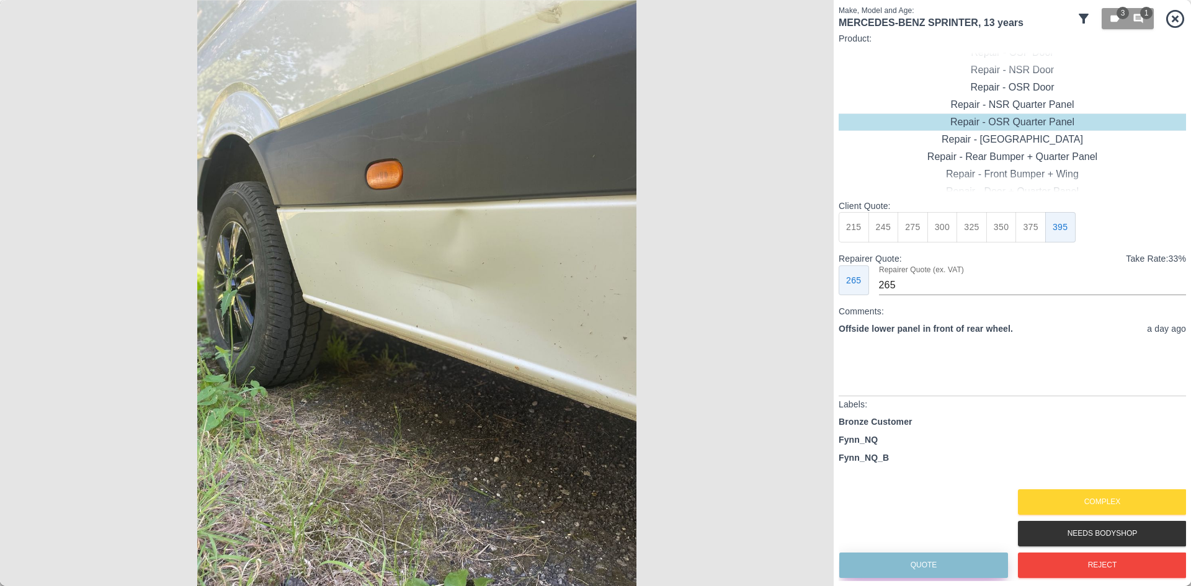
click at [956, 554] on button "Quote" at bounding box center [923, 565] width 169 height 25
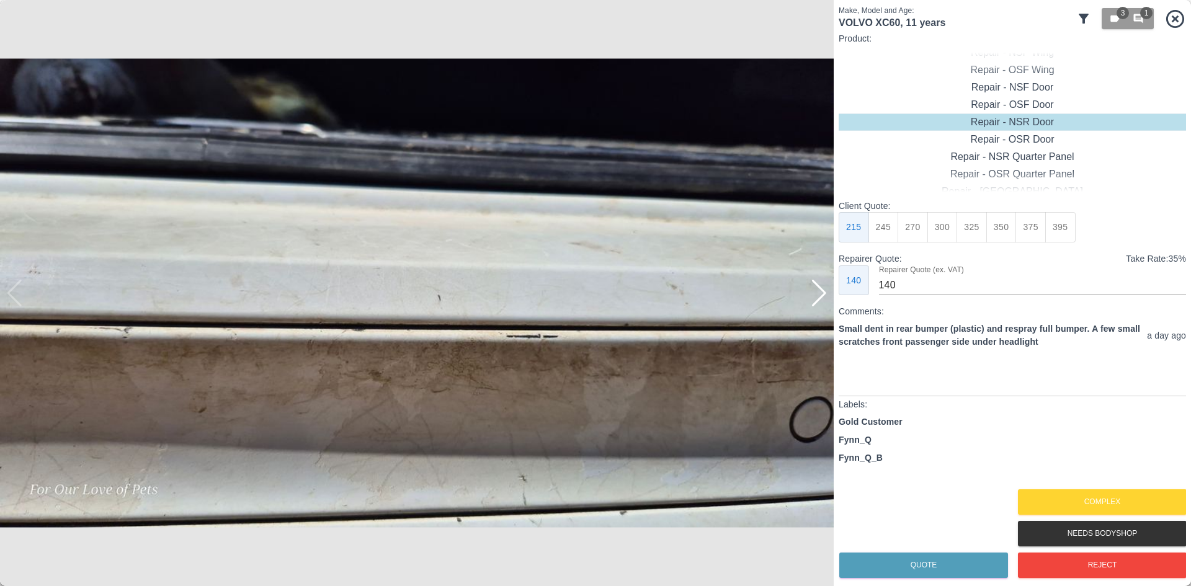
click at [840, 298] on div "Client Quote: 215 245 270 300 325 350 375 395 Repairer Quote: Take Rate: 35 % 1…" at bounding box center [1011, 343] width 347 height 287
click at [1096, 499] on button "Complex" at bounding box center [1102, 501] width 169 height 25
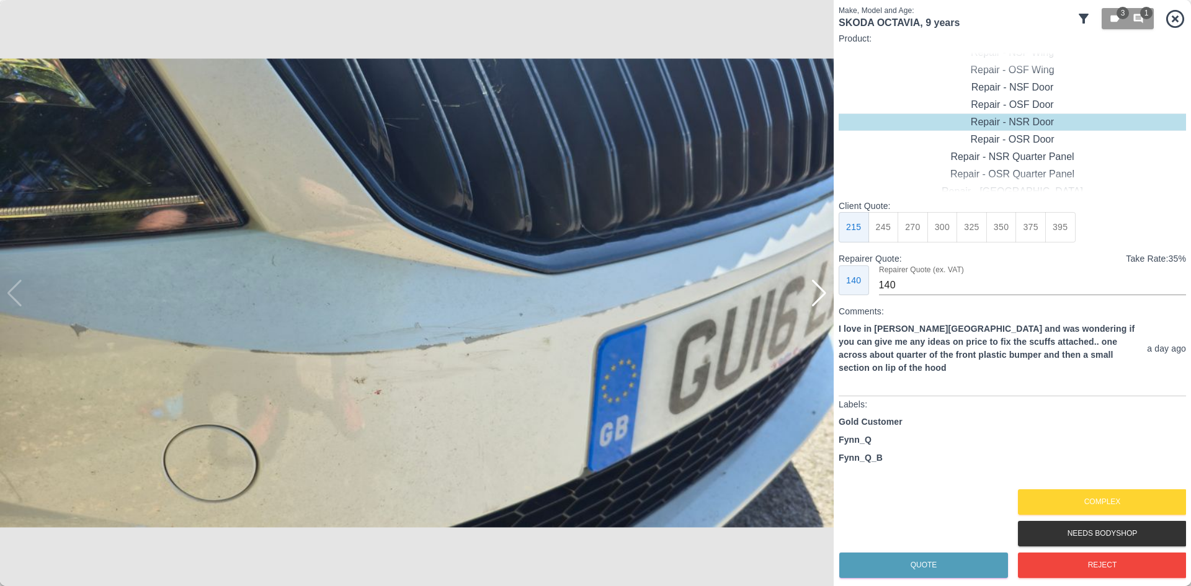
click at [818, 302] on div at bounding box center [819, 293] width 17 height 27
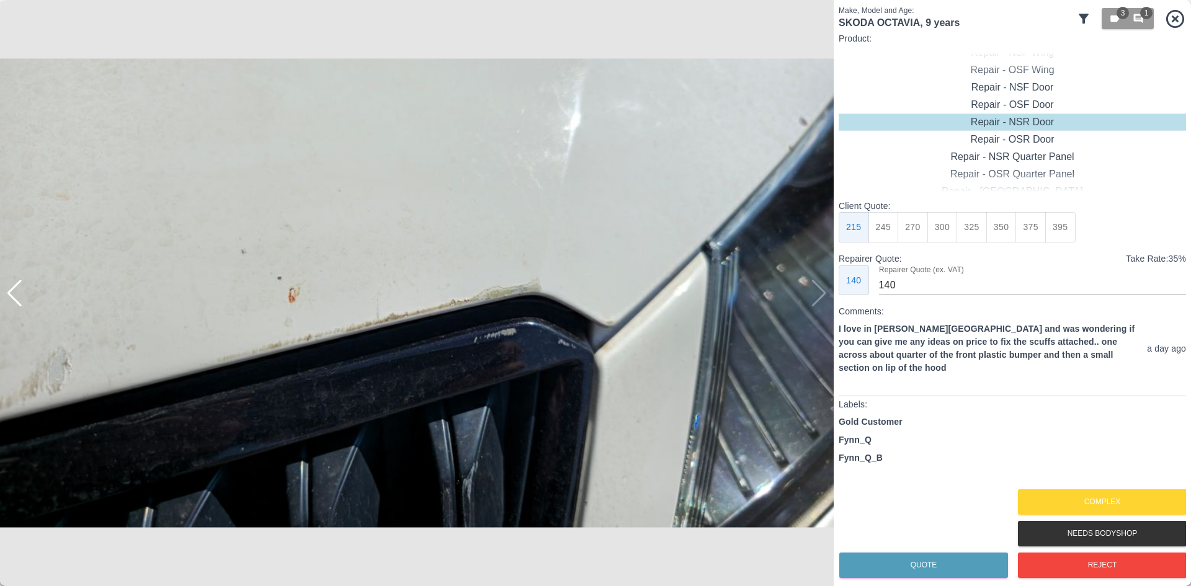
click at [823, 302] on img at bounding box center [417, 293] width 834 height 586
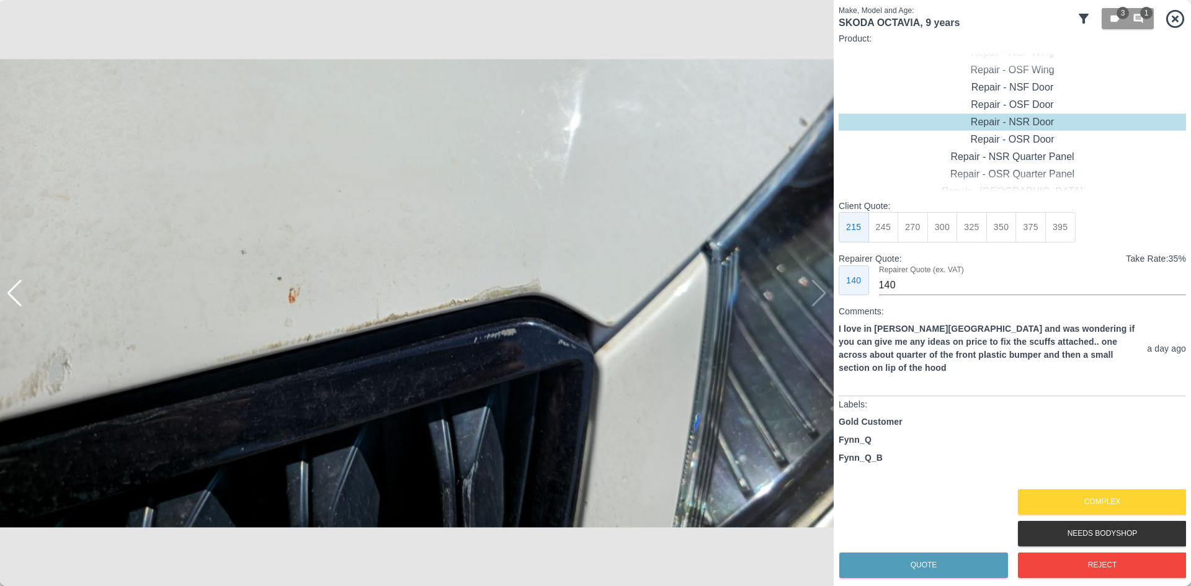
click at [1048, 485] on div "Gold Customer Fynn_Q Fynn_Q_B" at bounding box center [1011, 451] width 347 height 71
click at [1057, 496] on button "Complex" at bounding box center [1102, 501] width 169 height 25
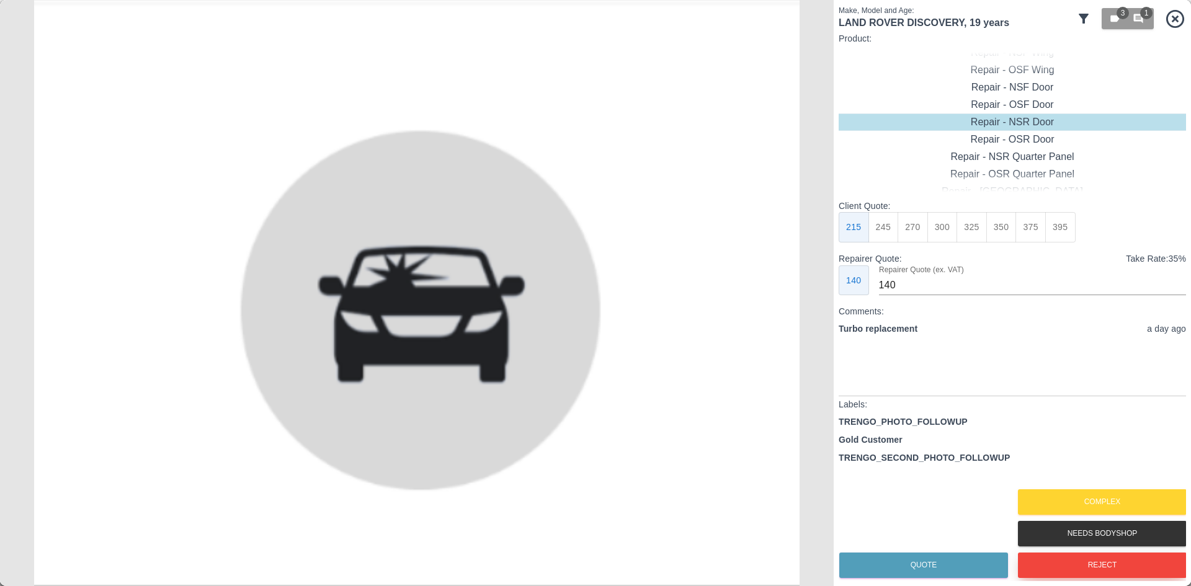
click at [1066, 562] on button "Reject" at bounding box center [1102, 565] width 169 height 25
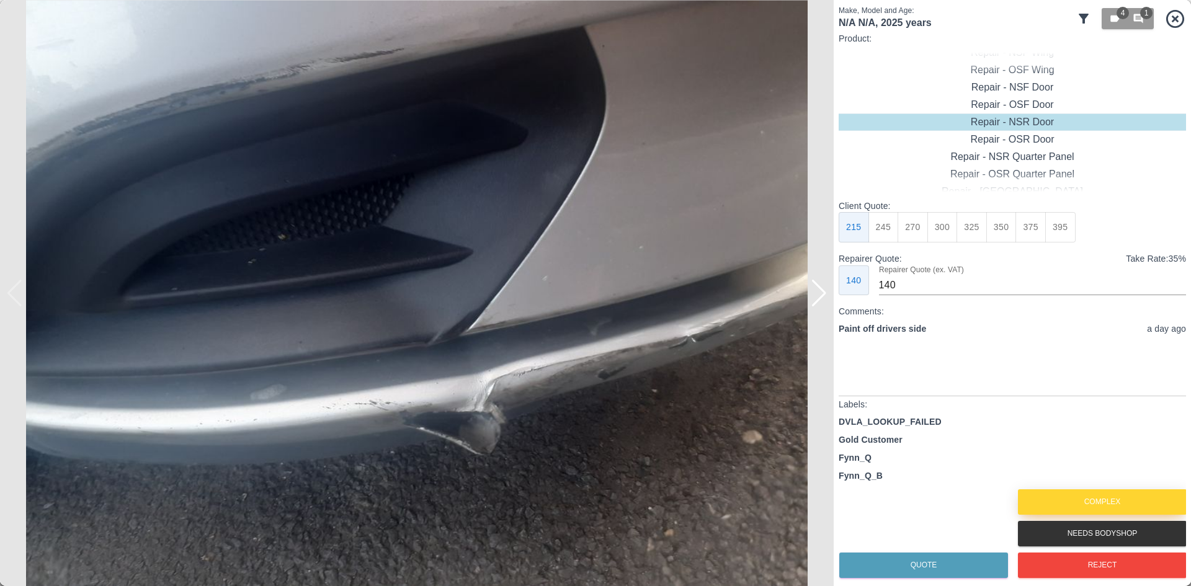
click at [1066, 505] on button "Complex" at bounding box center [1102, 501] width 169 height 25
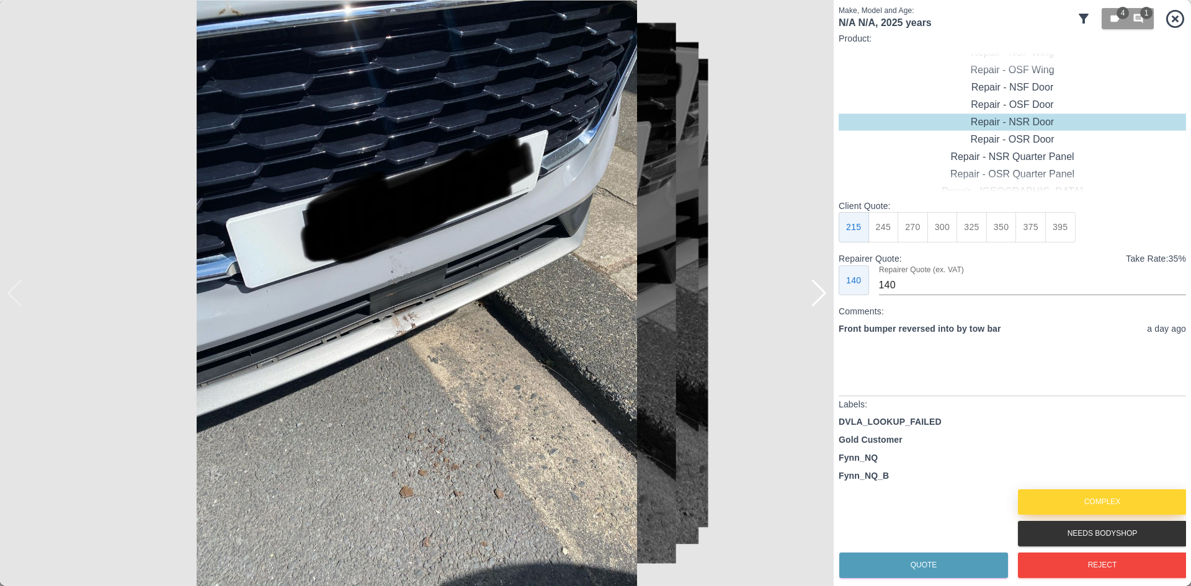
click at [1082, 496] on button "Complex" at bounding box center [1102, 501] width 169 height 25
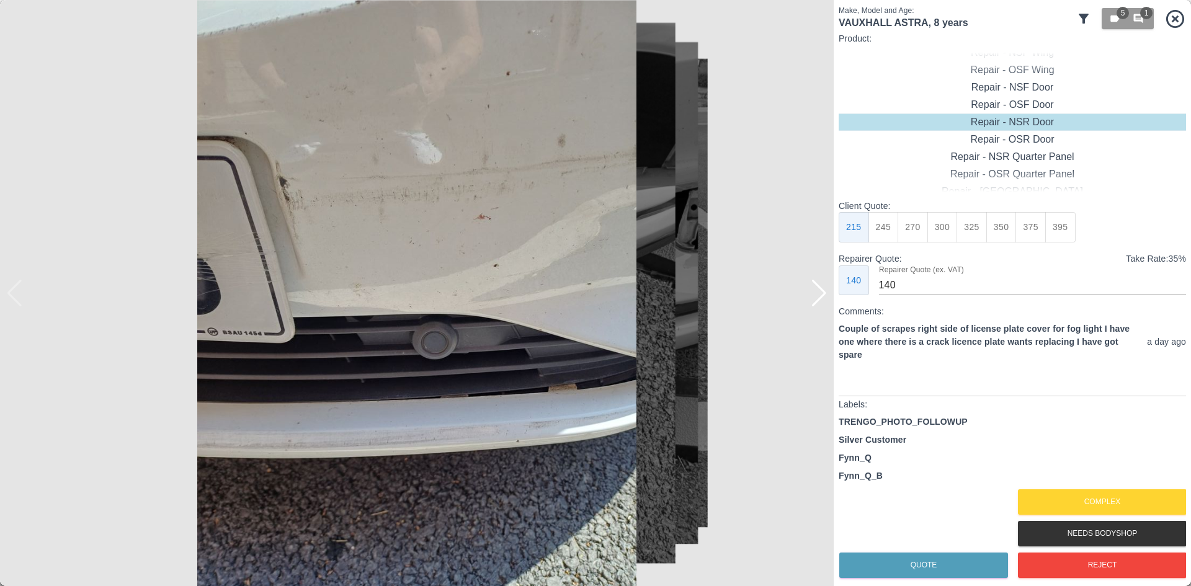
click at [827, 294] on div at bounding box center [417, 293] width 834 height 586
click at [820, 295] on div at bounding box center [819, 293] width 17 height 27
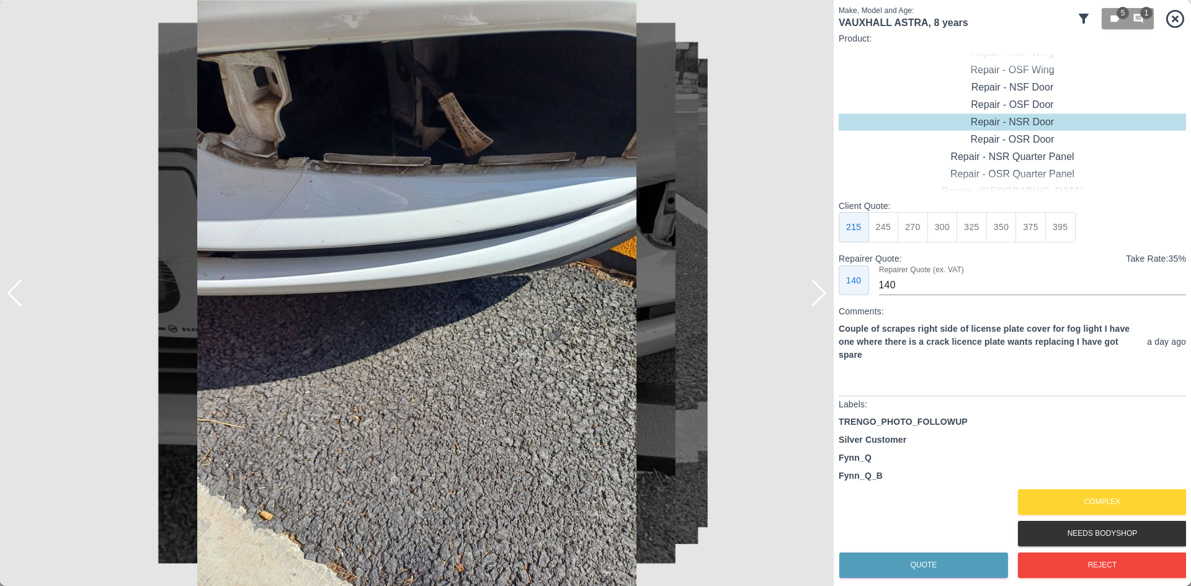
click at [820, 295] on div at bounding box center [819, 293] width 17 height 27
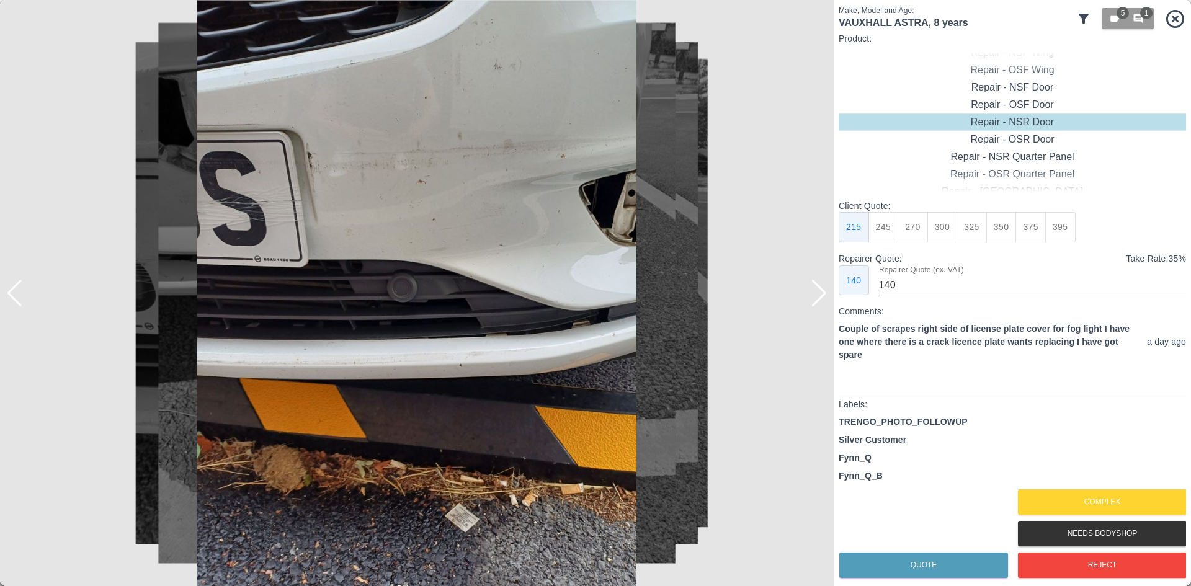
click at [820, 295] on div at bounding box center [819, 293] width 17 height 27
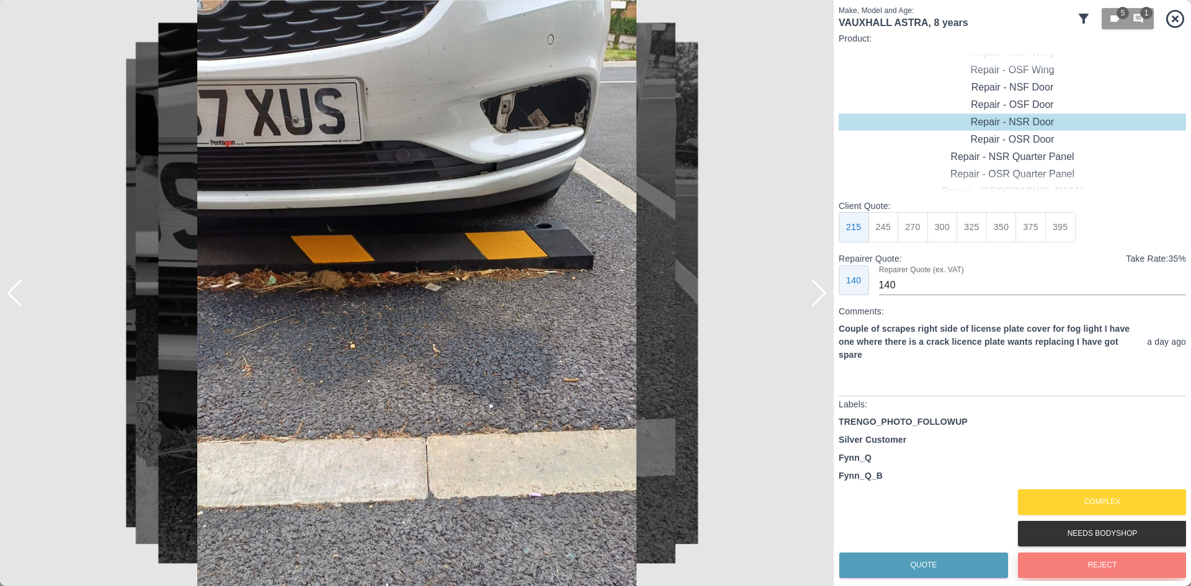
click at [1075, 563] on button "Reject" at bounding box center [1102, 565] width 169 height 25
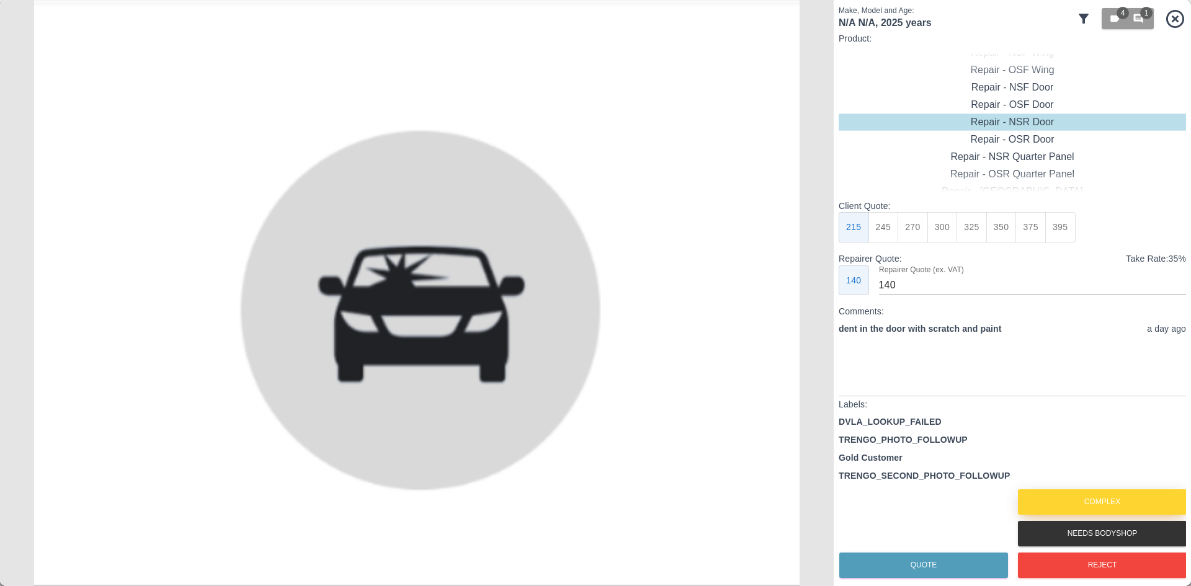
click at [1098, 501] on button "Complex" at bounding box center [1102, 501] width 169 height 25
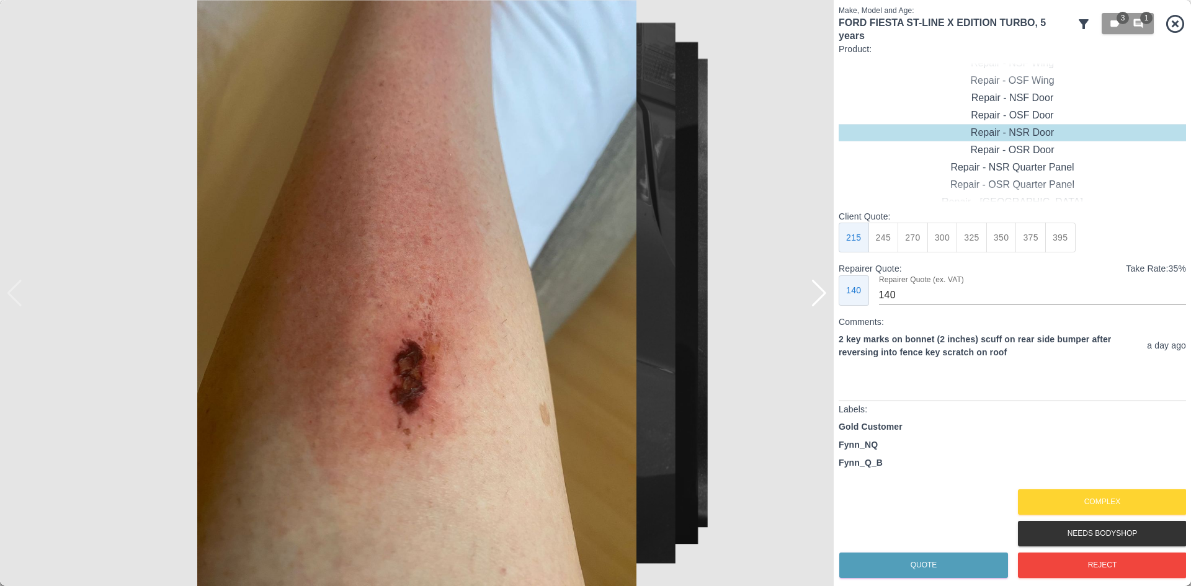
click at [818, 298] on div at bounding box center [819, 293] width 17 height 27
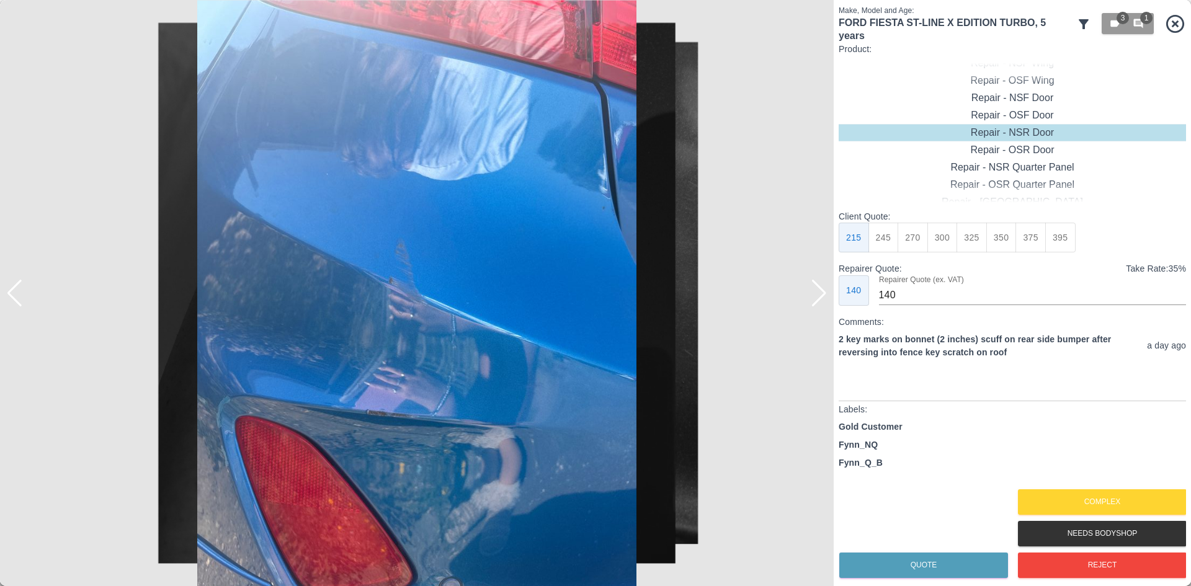
click at [818, 298] on div at bounding box center [819, 293] width 17 height 27
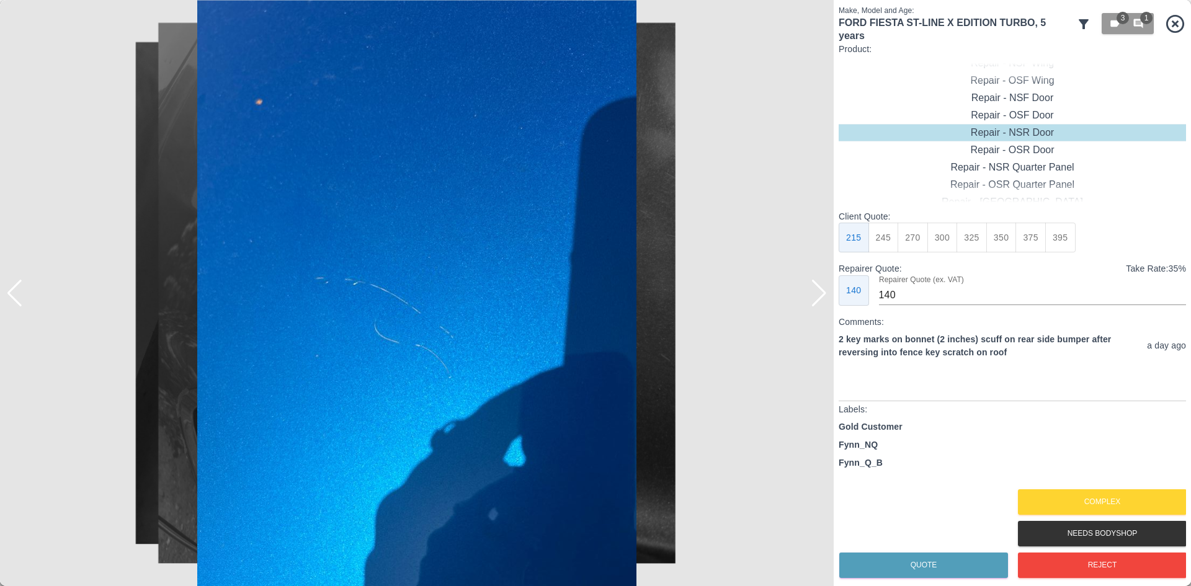
click at [818, 298] on div at bounding box center [819, 293] width 17 height 27
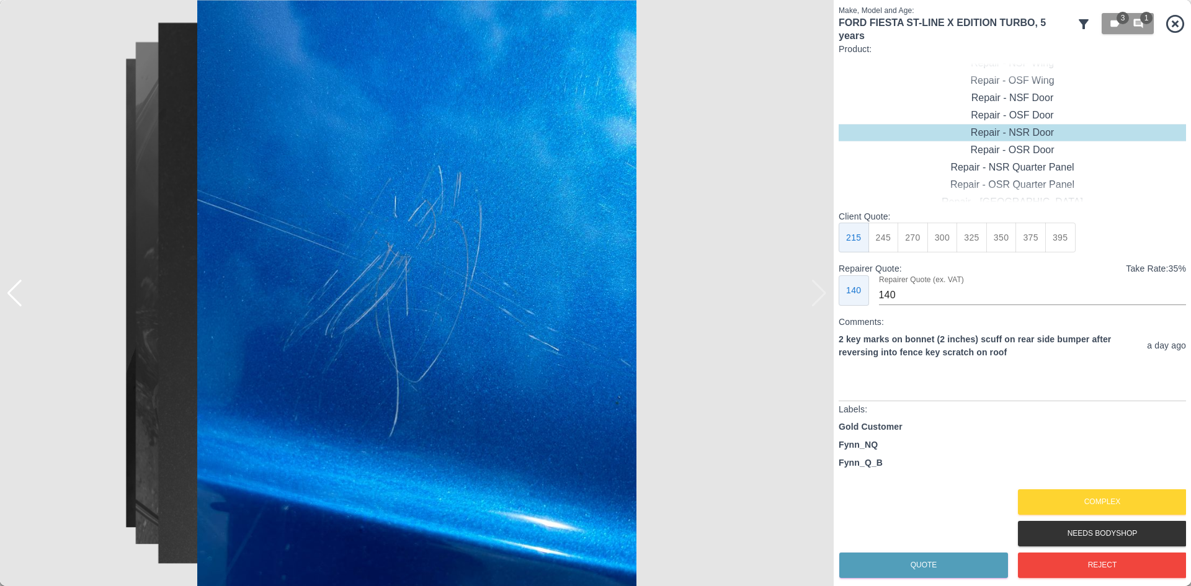
click at [818, 298] on img at bounding box center [417, 293] width 834 height 586
click at [1100, 497] on button "Complex" at bounding box center [1102, 501] width 169 height 25
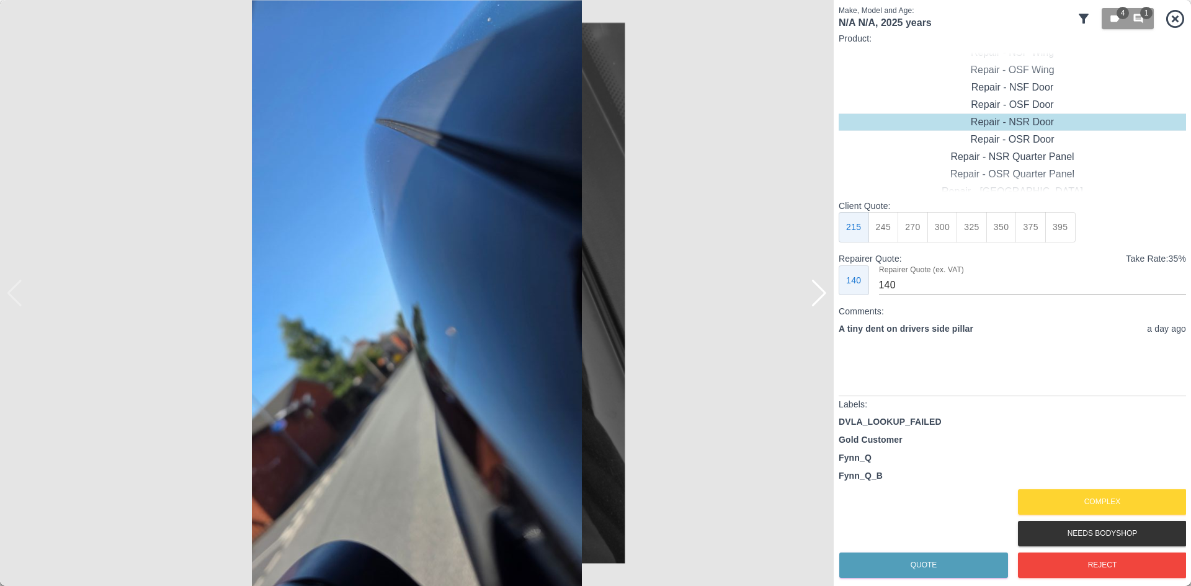
click at [814, 310] on img at bounding box center [417, 293] width 834 height 586
click at [814, 305] on div at bounding box center [819, 293] width 17 height 27
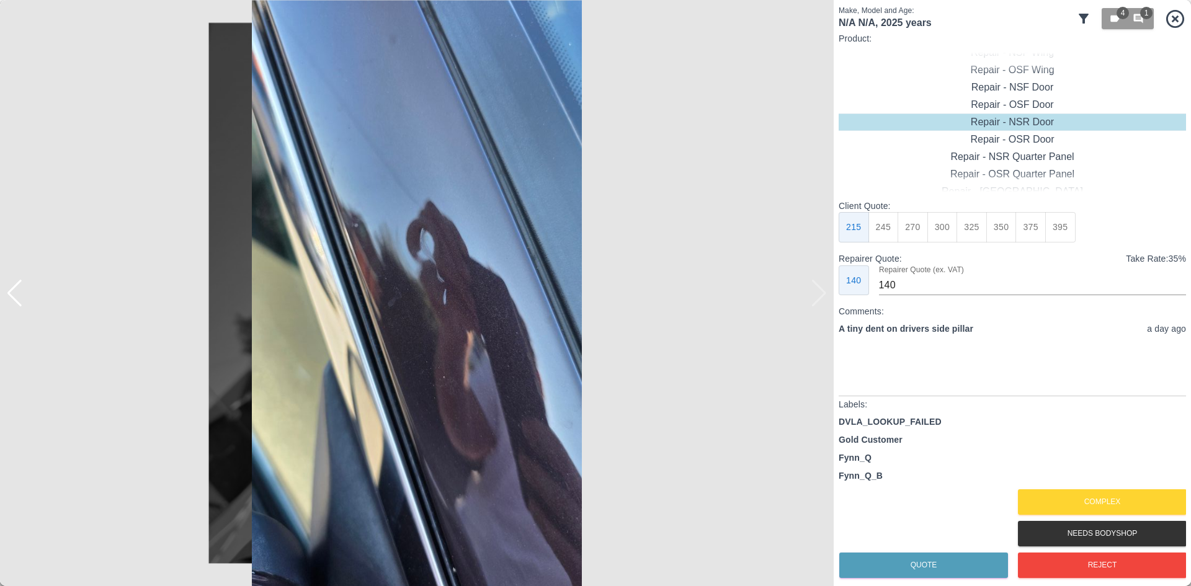
click at [814, 298] on img at bounding box center [417, 293] width 834 height 586
click at [989, 170] on div "Repair - OSR Quarter Panel" at bounding box center [1011, 174] width 347 height 17
click at [896, 230] on button "245" at bounding box center [883, 227] width 30 height 30
click at [912, 231] on button "275" at bounding box center [912, 227] width 30 height 30
type input "180"
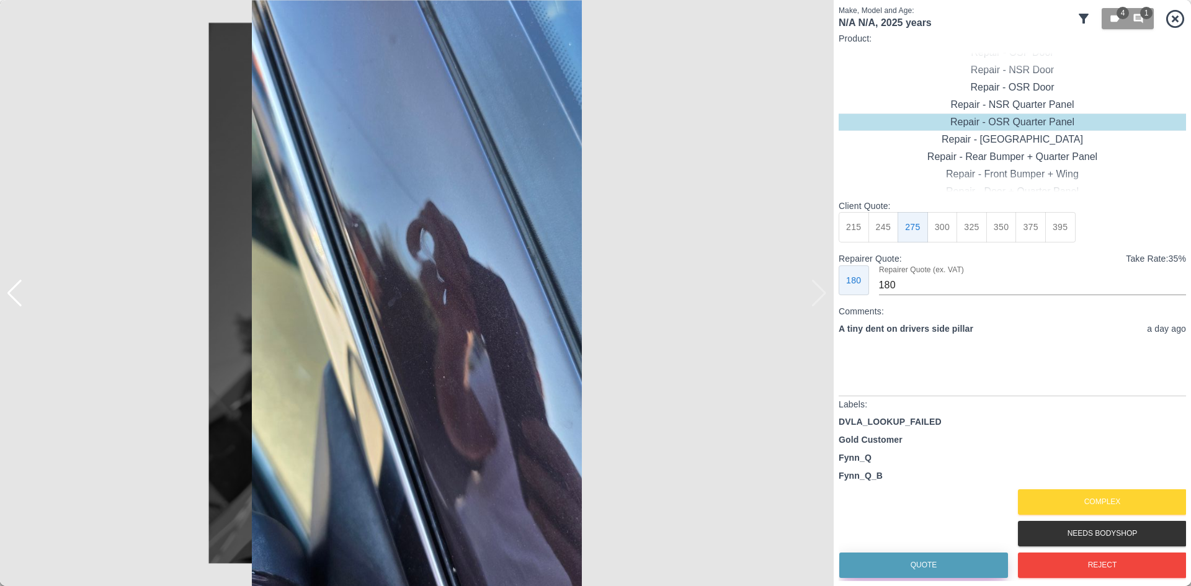
click at [936, 559] on button "Quote" at bounding box center [923, 565] width 169 height 25
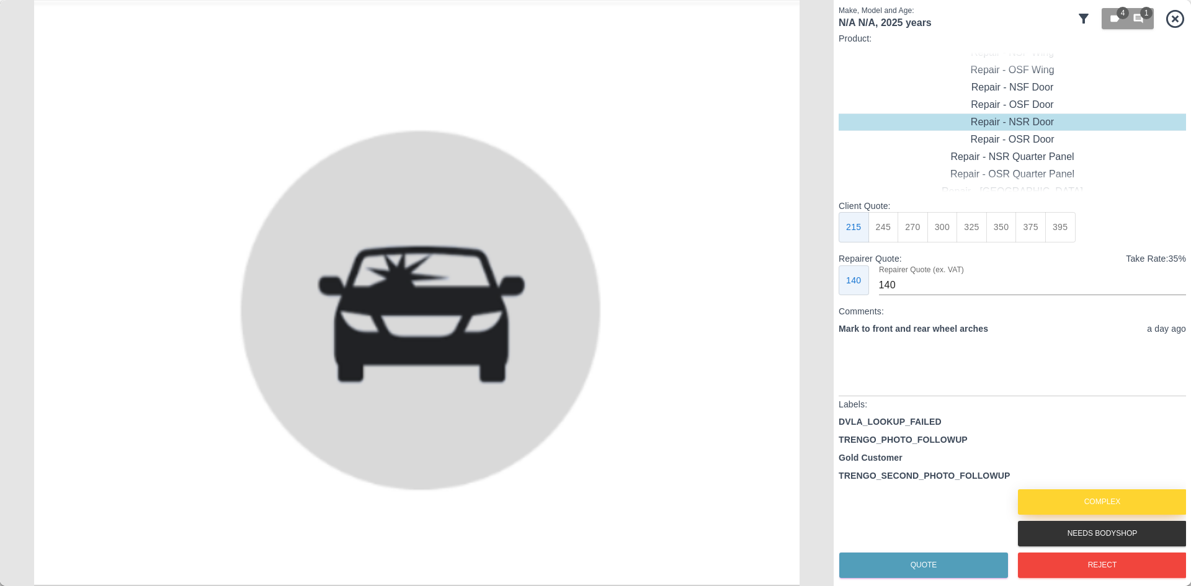
click at [1070, 494] on button "Complex" at bounding box center [1102, 501] width 169 height 25
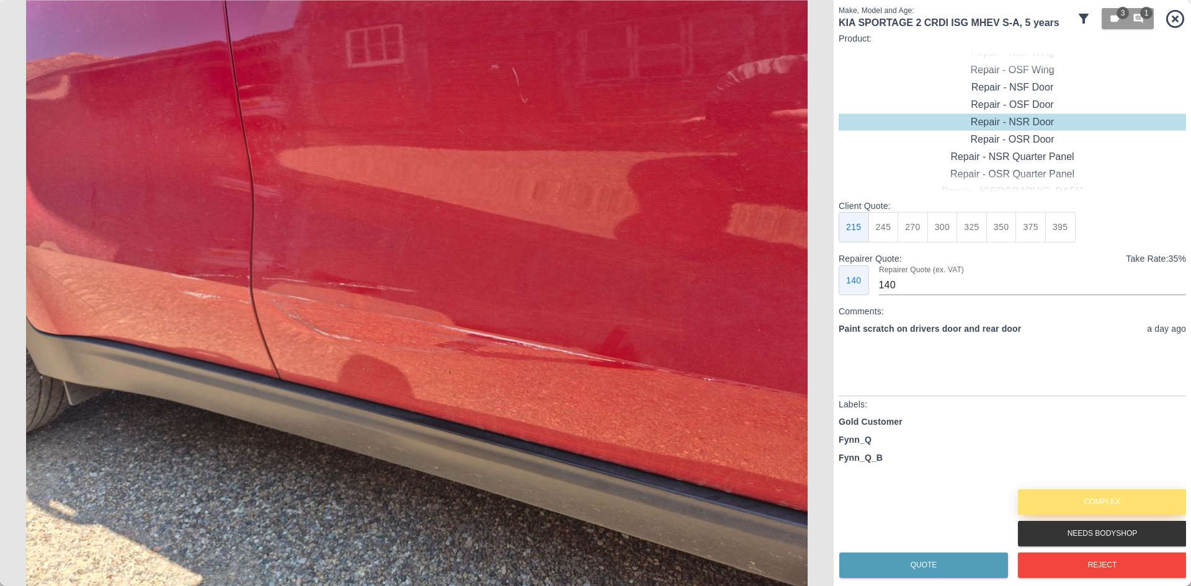
click at [1076, 496] on button "Complex" at bounding box center [1102, 501] width 169 height 25
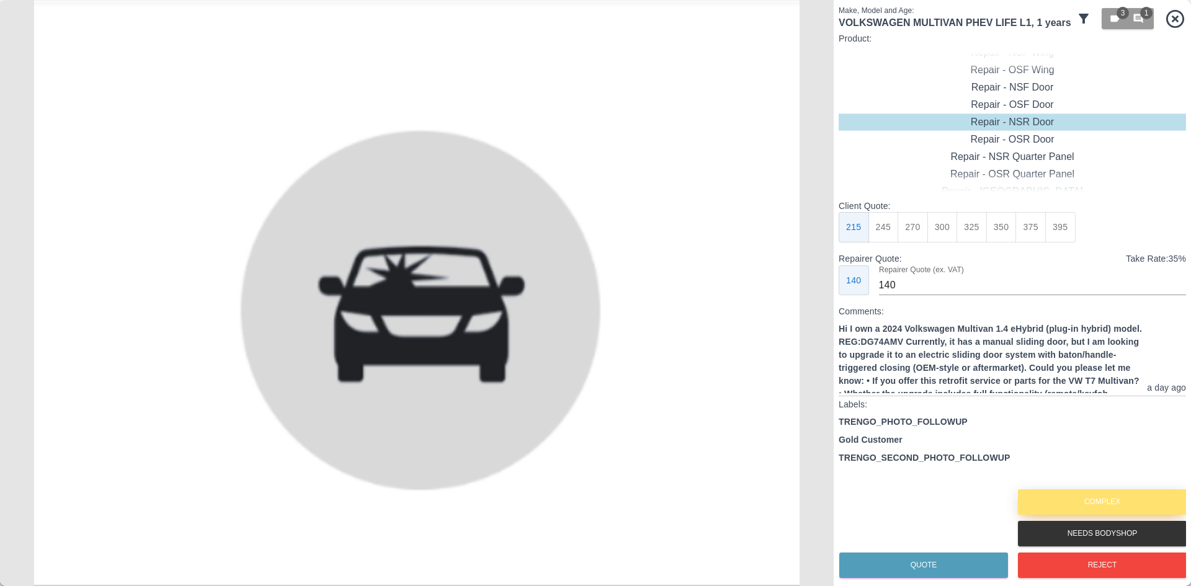
click at [1082, 506] on button "Complex" at bounding box center [1102, 501] width 169 height 25
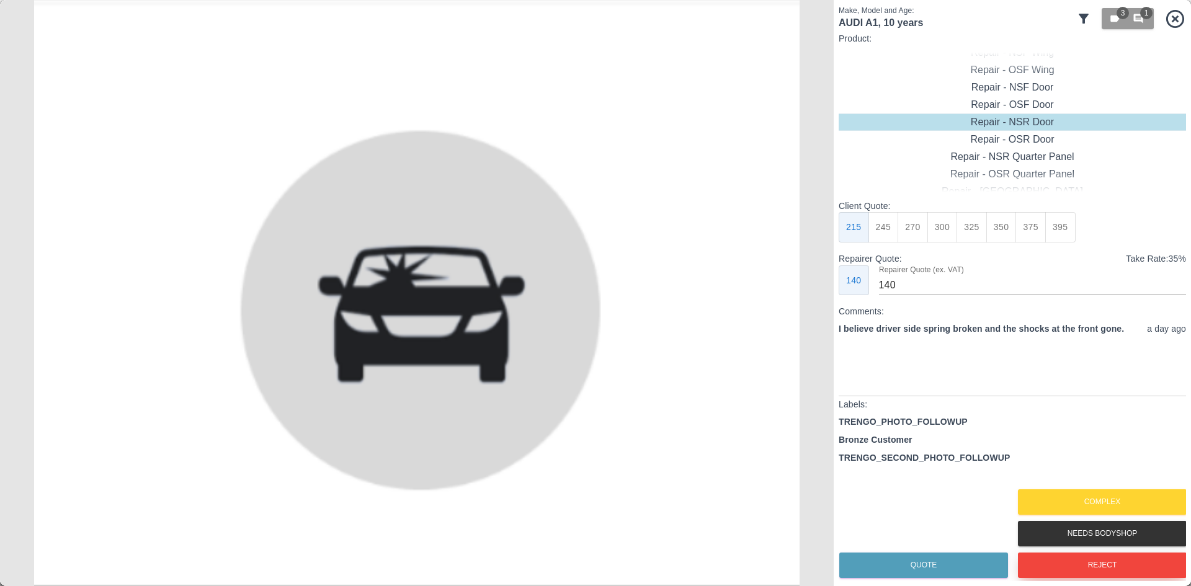
click at [1108, 573] on button "Reject" at bounding box center [1102, 565] width 169 height 25
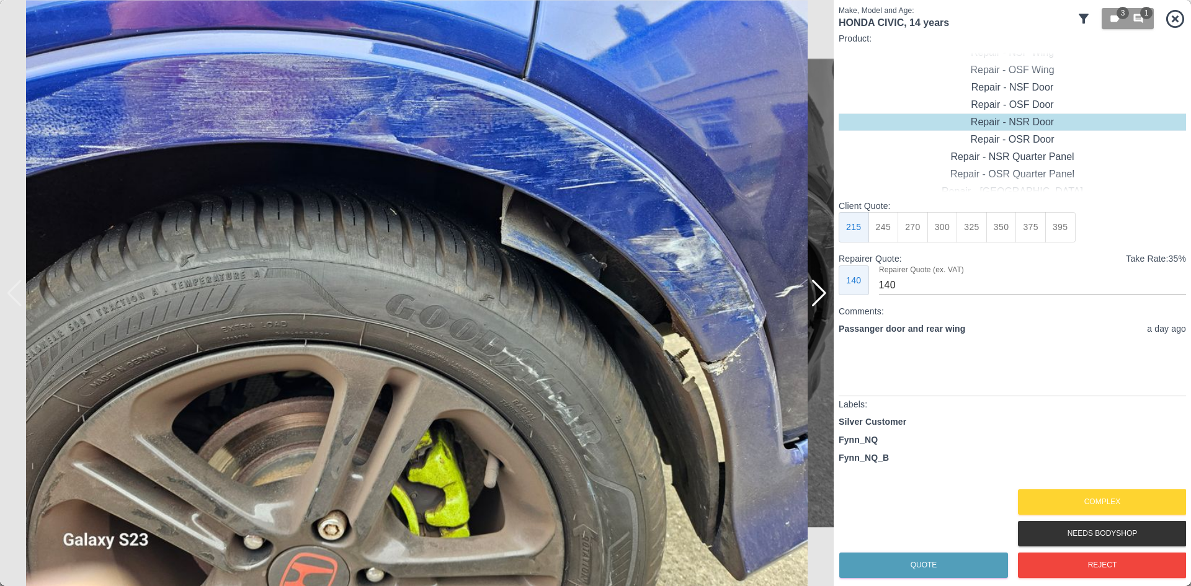
click at [814, 299] on div at bounding box center [819, 293] width 17 height 27
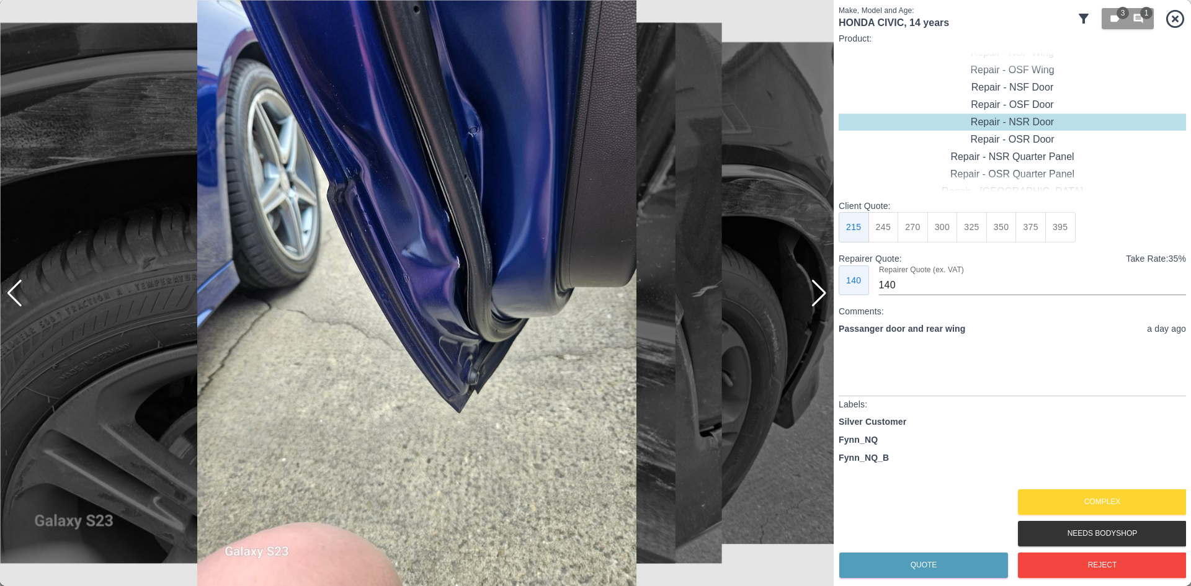
click at [814, 299] on div at bounding box center [819, 293] width 17 height 27
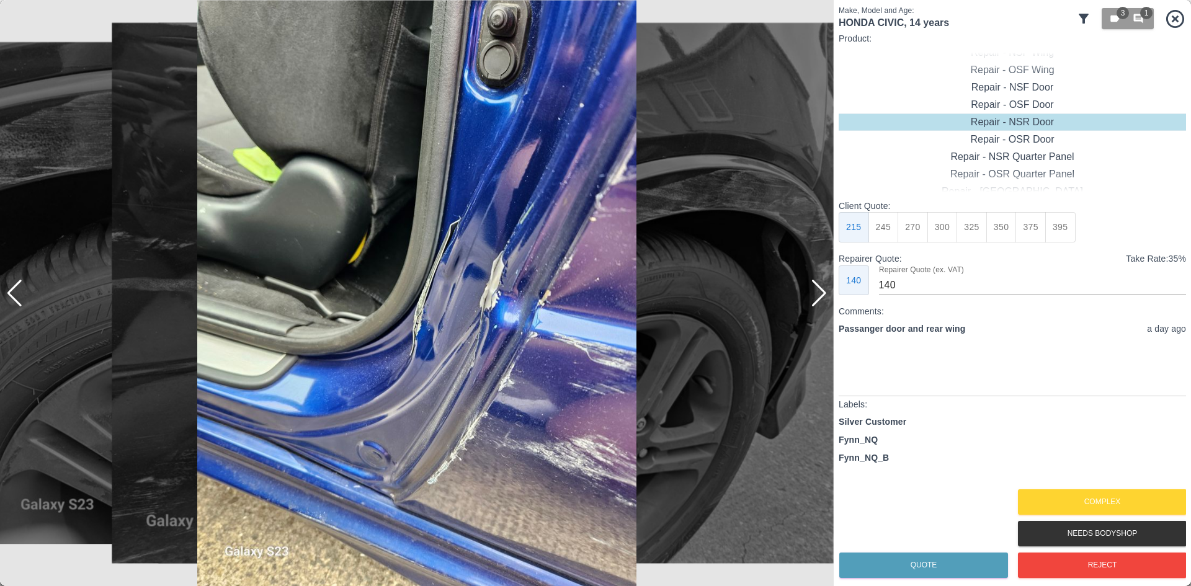
click at [814, 299] on div at bounding box center [819, 293] width 17 height 27
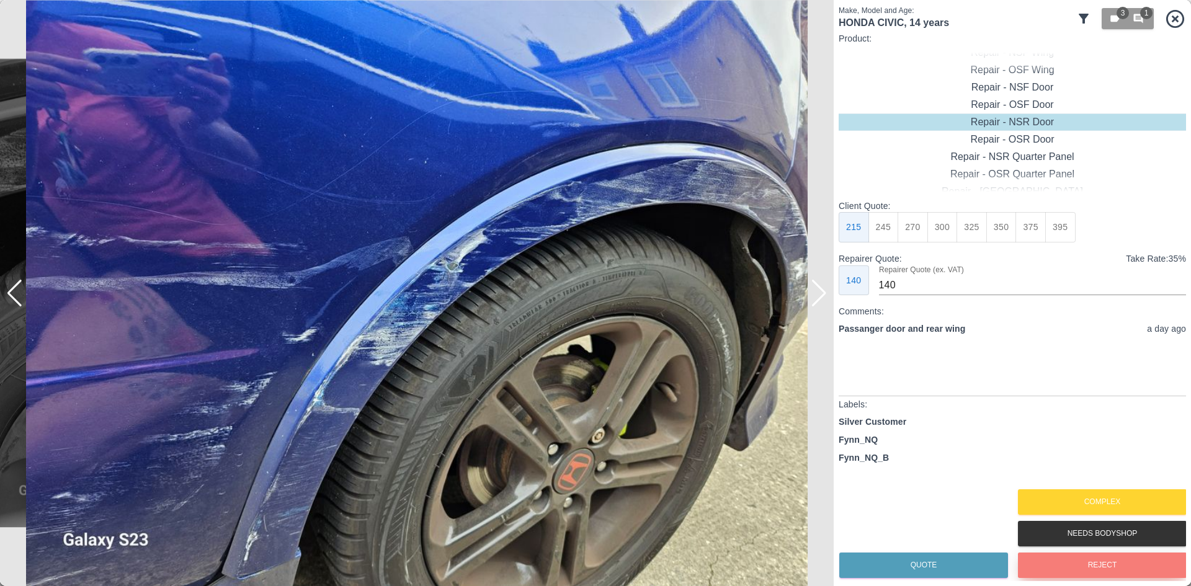
click at [1077, 574] on button "Reject" at bounding box center [1102, 565] width 169 height 25
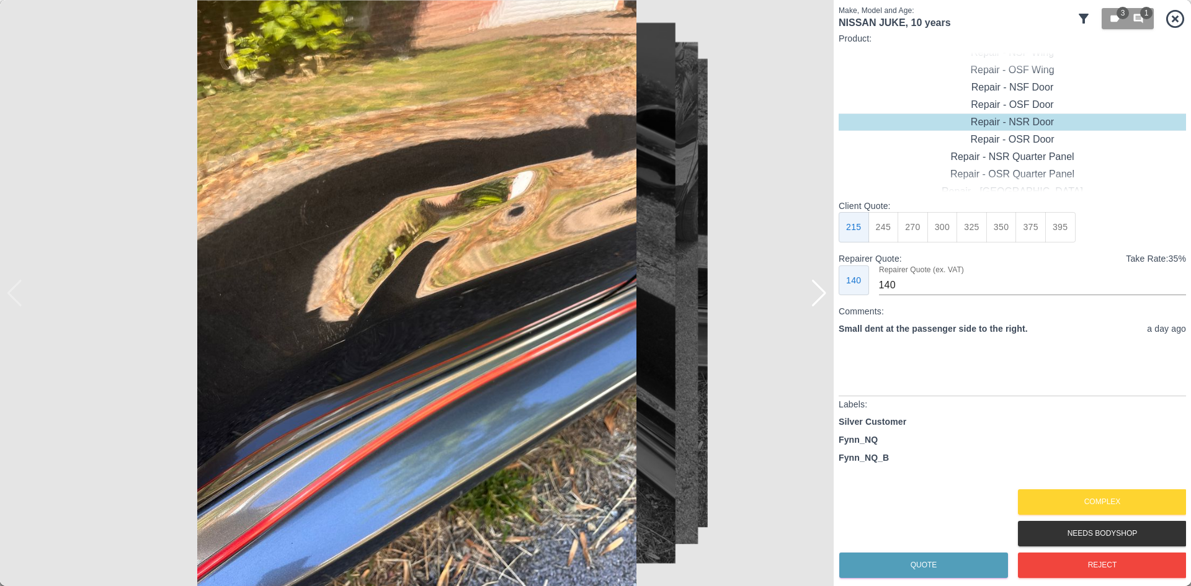
click at [809, 296] on img at bounding box center [417, 293] width 834 height 586
click at [819, 298] on div at bounding box center [819, 293] width 17 height 27
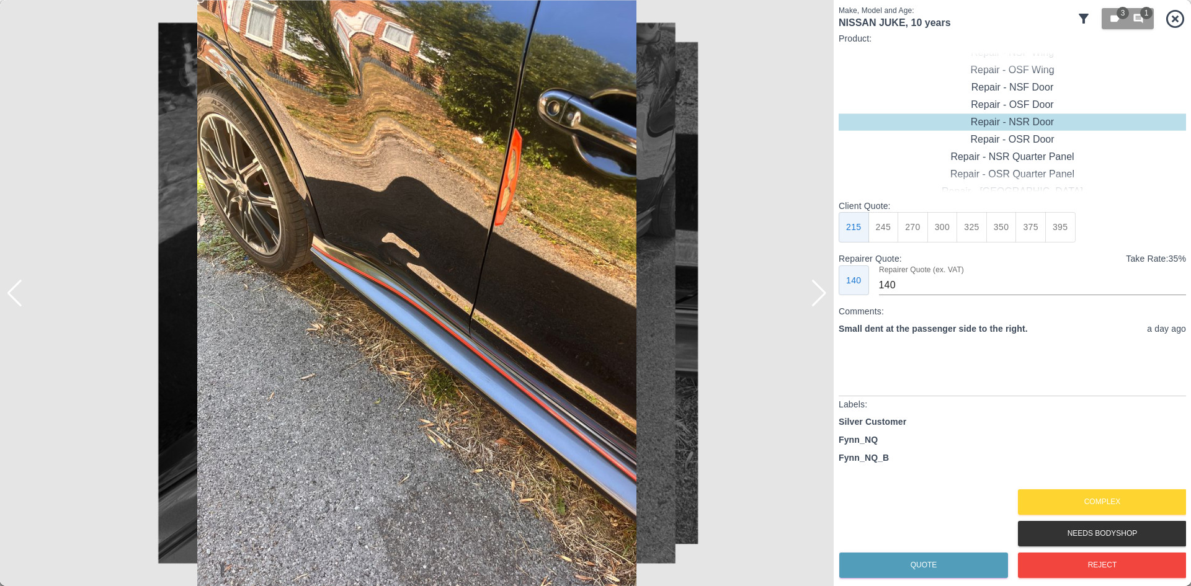
click at [819, 298] on div at bounding box center [819, 293] width 17 height 27
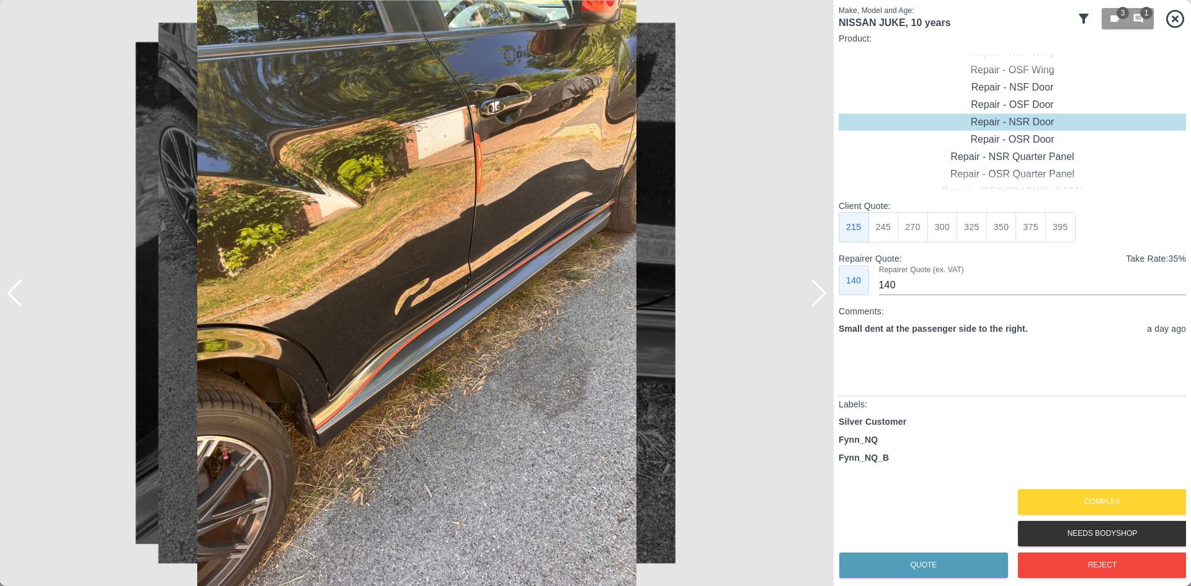
click at [819, 298] on div at bounding box center [819, 293] width 17 height 27
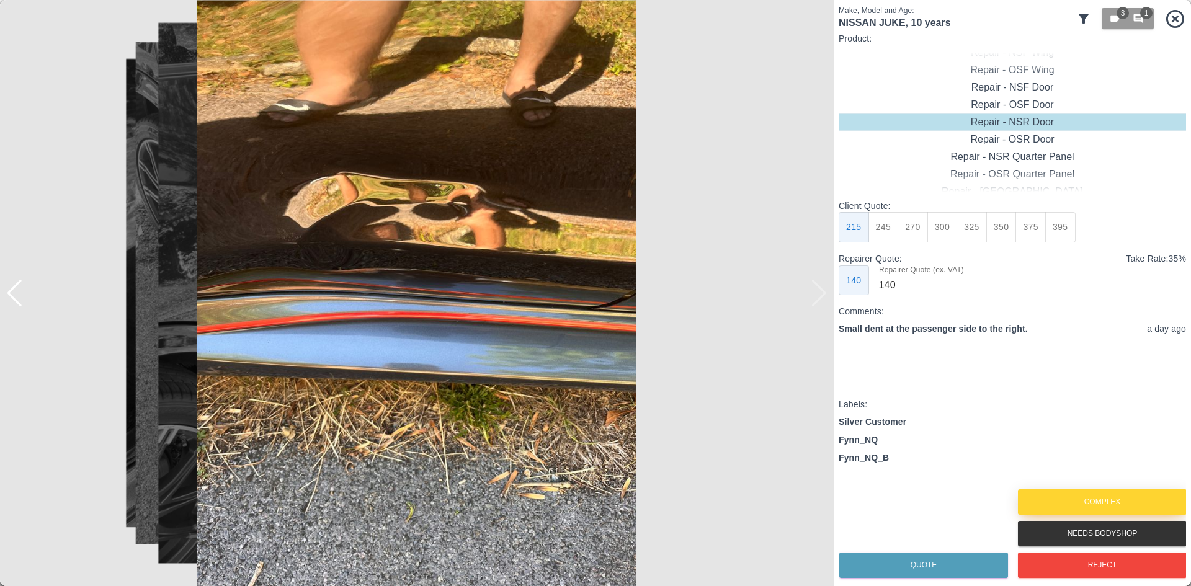
click at [1152, 499] on button "Complex" at bounding box center [1102, 501] width 169 height 25
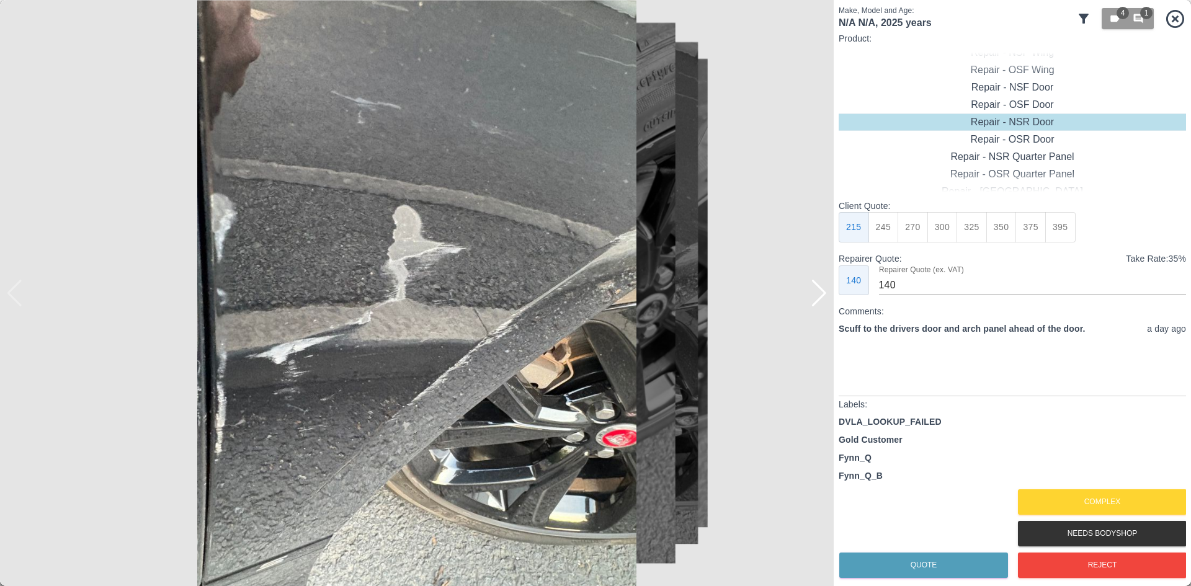
drag, startPoint x: 835, startPoint y: 300, endPoint x: 822, endPoint y: 300, distance: 12.4
click at [832, 300] on div "Make, Model and Age: N/A N/A , 2025 years 4 1 Product: Repair - Front Bumper Co…" at bounding box center [595, 293] width 1191 height 586
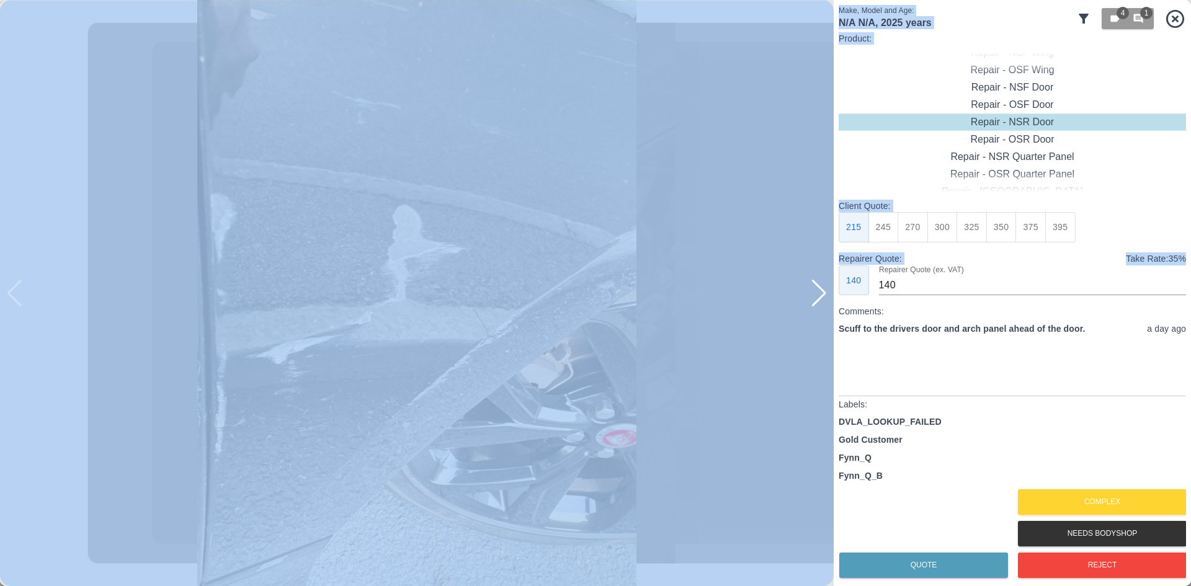
click at [822, 300] on div at bounding box center [819, 293] width 17 height 27
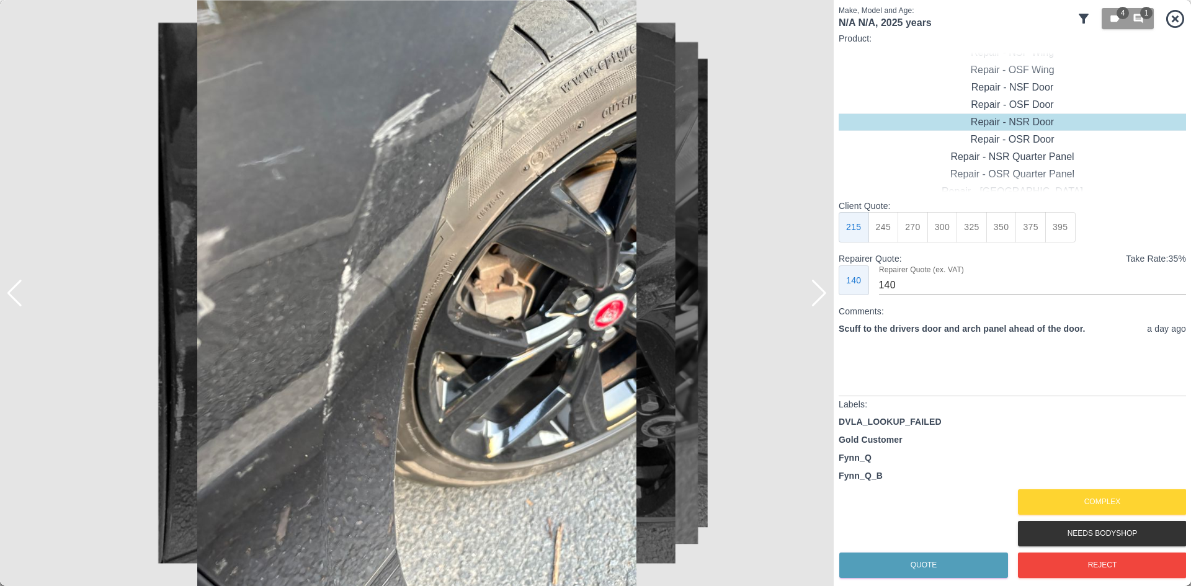
click at [822, 300] on div at bounding box center [819, 293] width 17 height 27
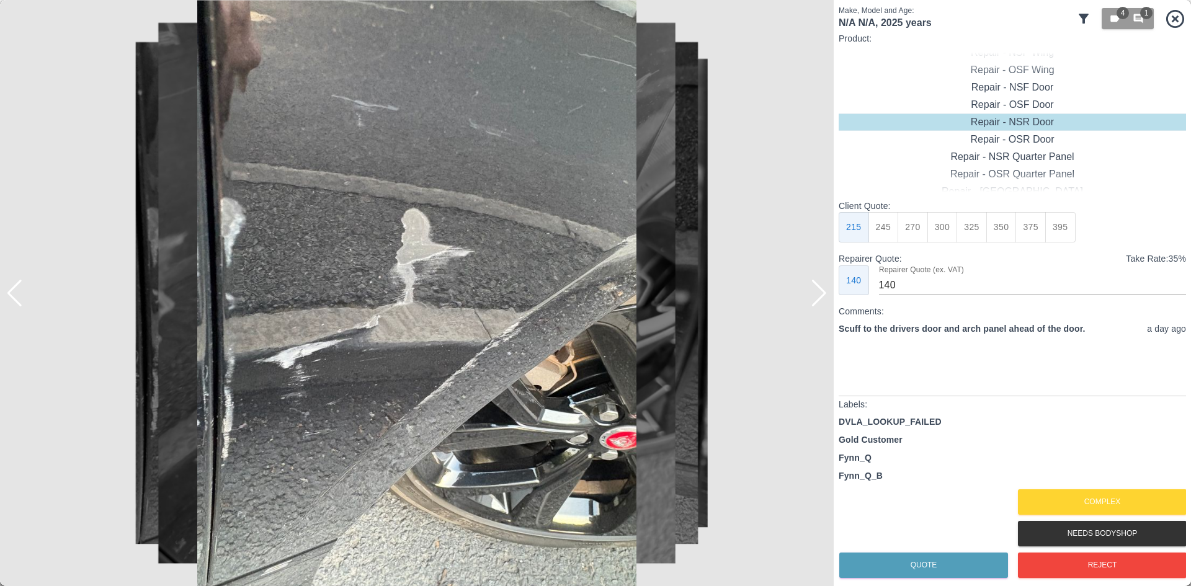
click at [821, 299] on div at bounding box center [819, 293] width 17 height 27
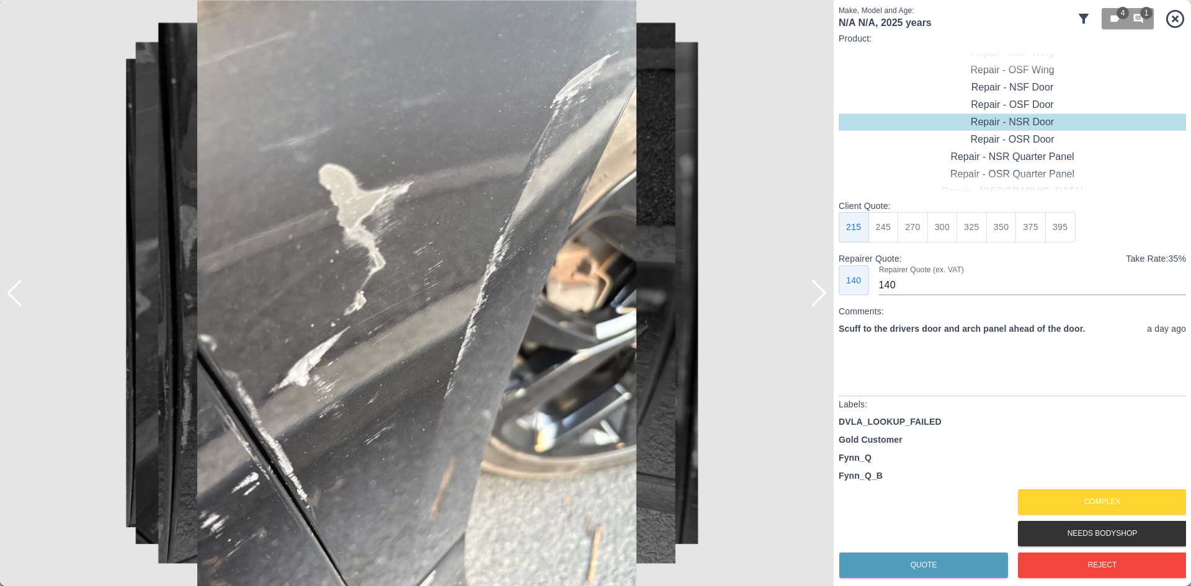
click at [821, 299] on div at bounding box center [819, 293] width 17 height 27
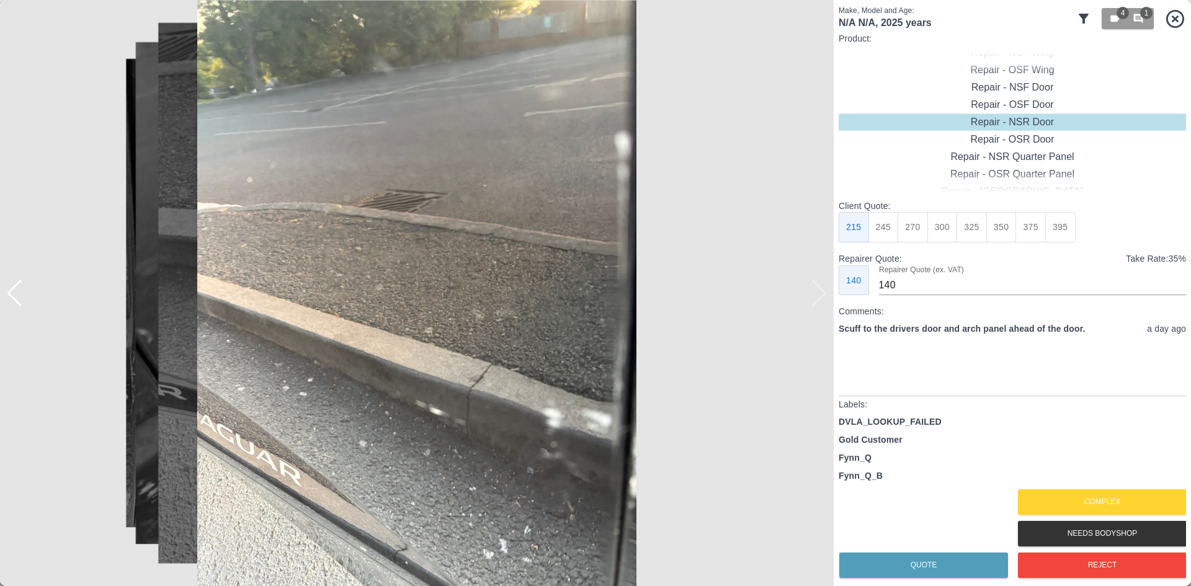
click at [821, 299] on img at bounding box center [417, 293] width 834 height 586
click at [14, 300] on div at bounding box center [14, 293] width 17 height 27
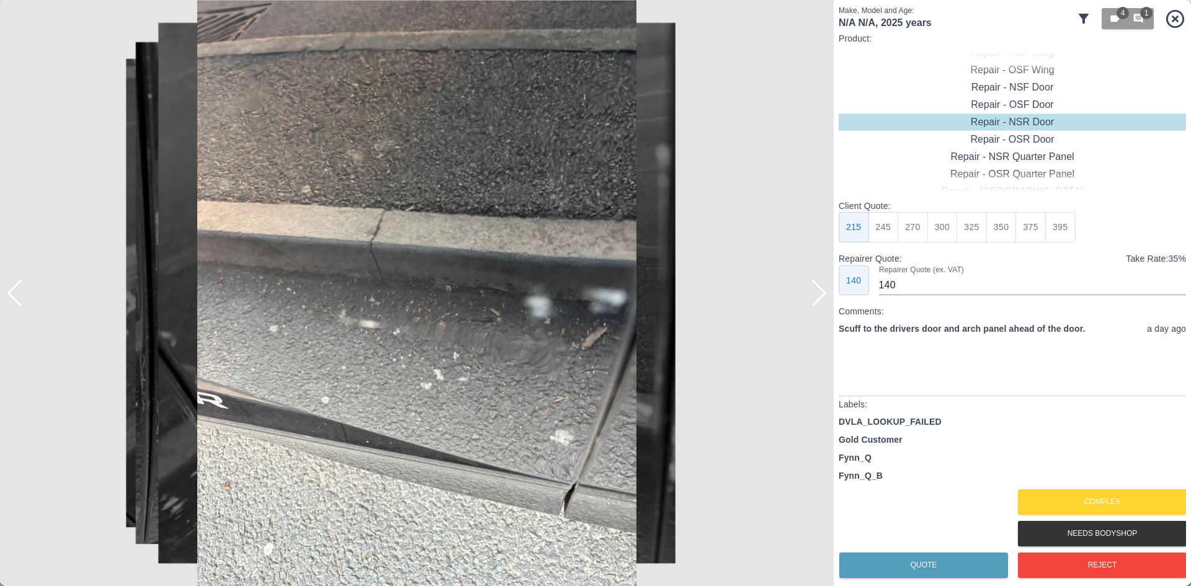
click at [14, 300] on div at bounding box center [14, 293] width 17 height 27
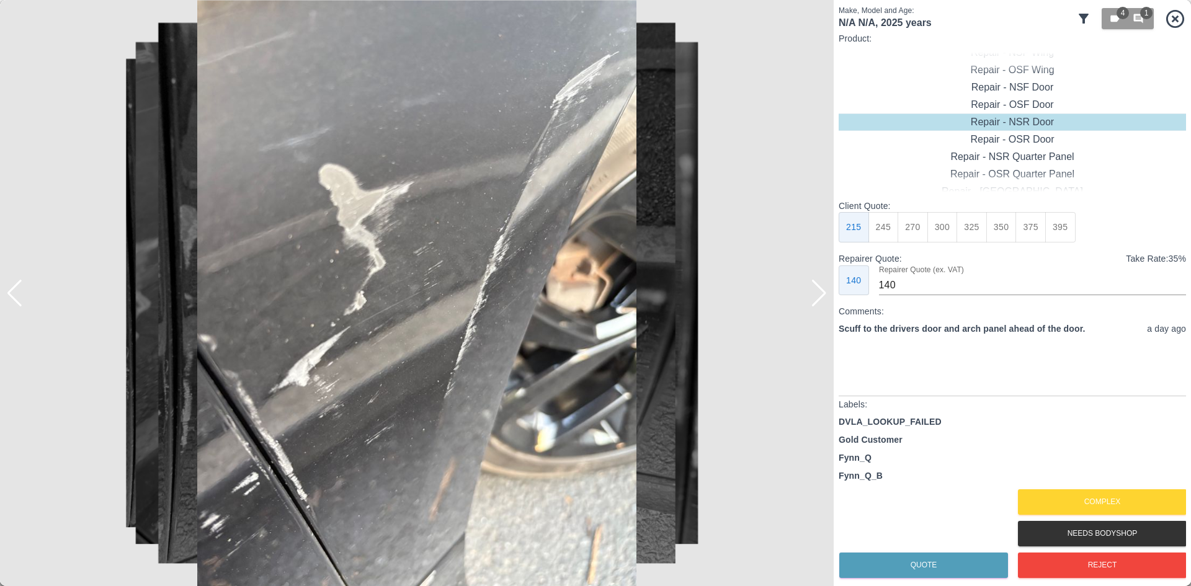
click at [14, 300] on div at bounding box center [14, 293] width 17 height 27
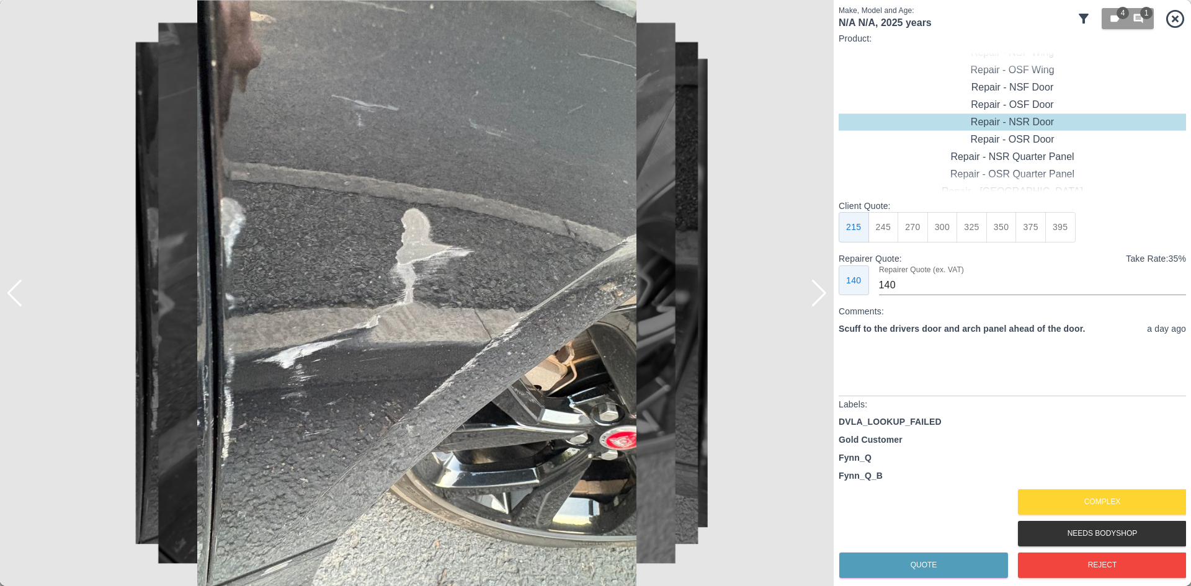
click at [14, 300] on div at bounding box center [14, 293] width 17 height 27
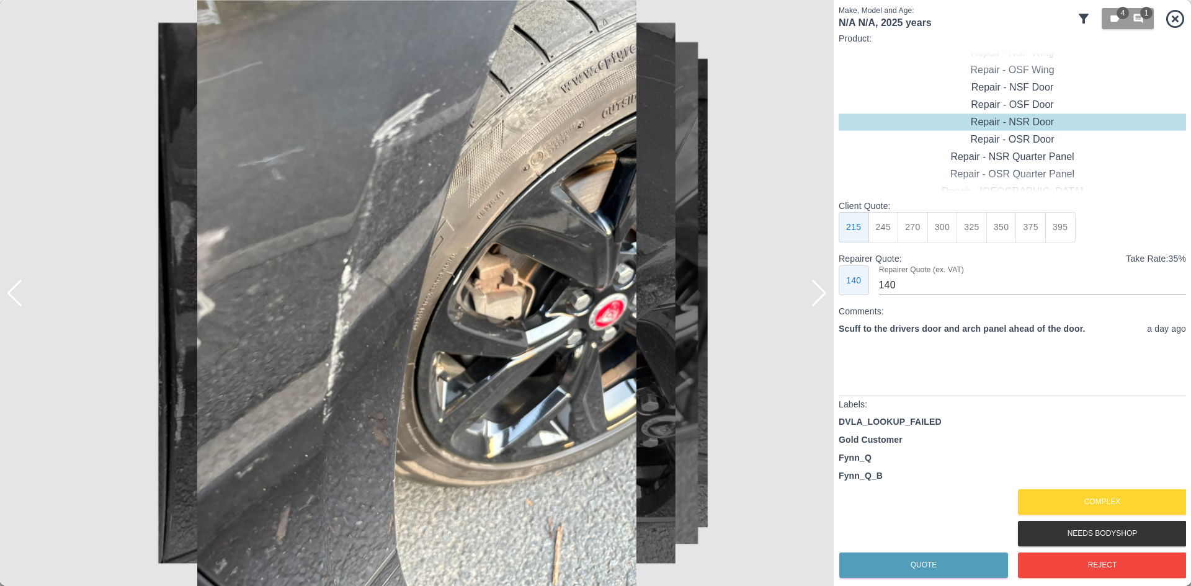
click at [14, 300] on div at bounding box center [14, 293] width 17 height 27
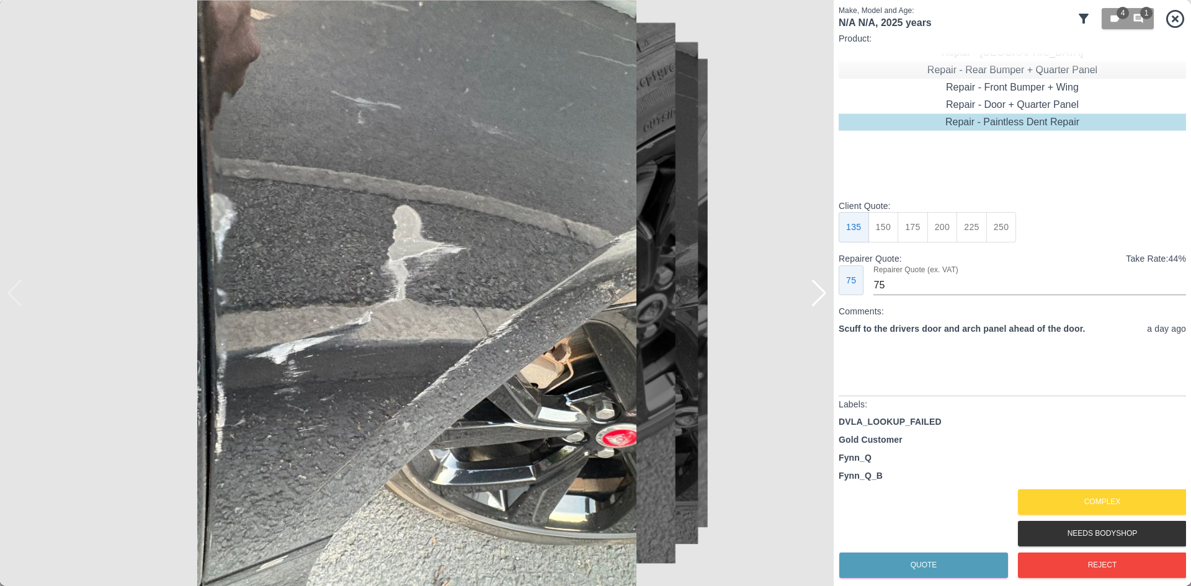
click at [1048, 75] on div "Repair - Rear Bumper + Quarter Panel" at bounding box center [1011, 69] width 347 height 17
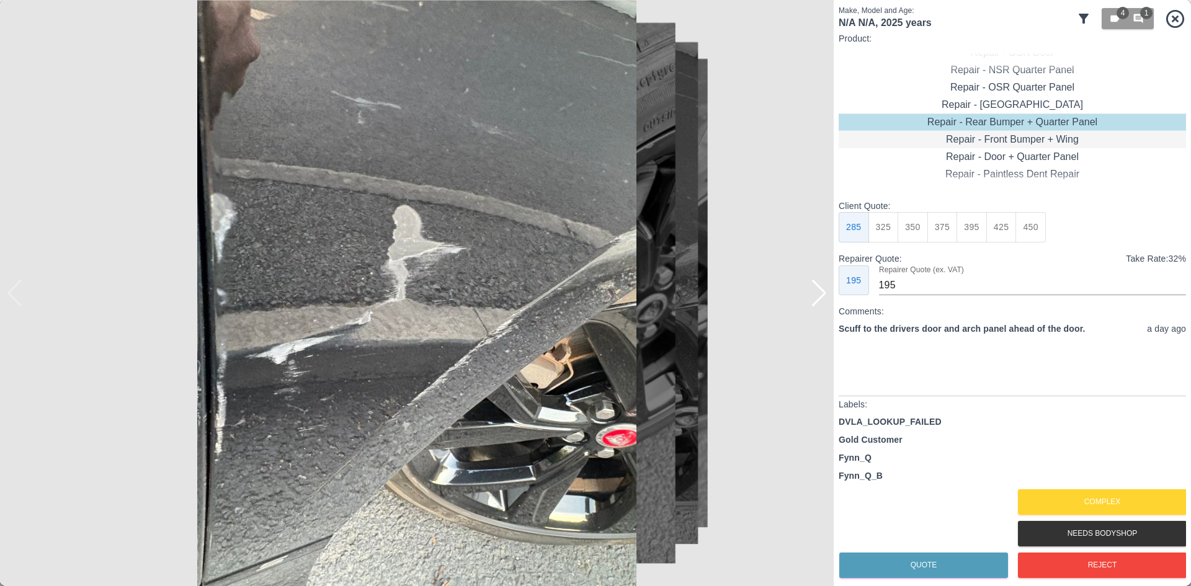
click at [1018, 140] on div "Repair - Front Bumper + Wing" at bounding box center [1011, 139] width 347 height 17
click at [1016, 146] on div "Repair - Door + Quarter Panel" at bounding box center [1011, 139] width 347 height 17
click at [902, 252] on div "Repairer Quote: Take Rate: 38 %" at bounding box center [1011, 258] width 347 height 13
click at [889, 218] on button "350" at bounding box center [883, 227] width 30 height 30
type input "210"
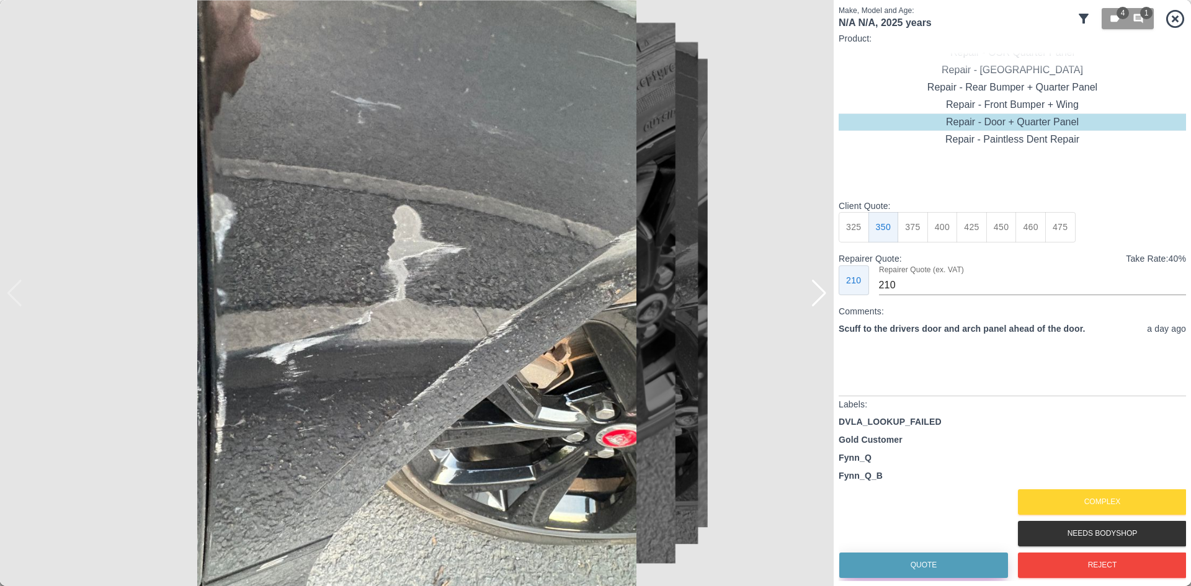
click at [922, 562] on button "Quote" at bounding box center [923, 565] width 169 height 25
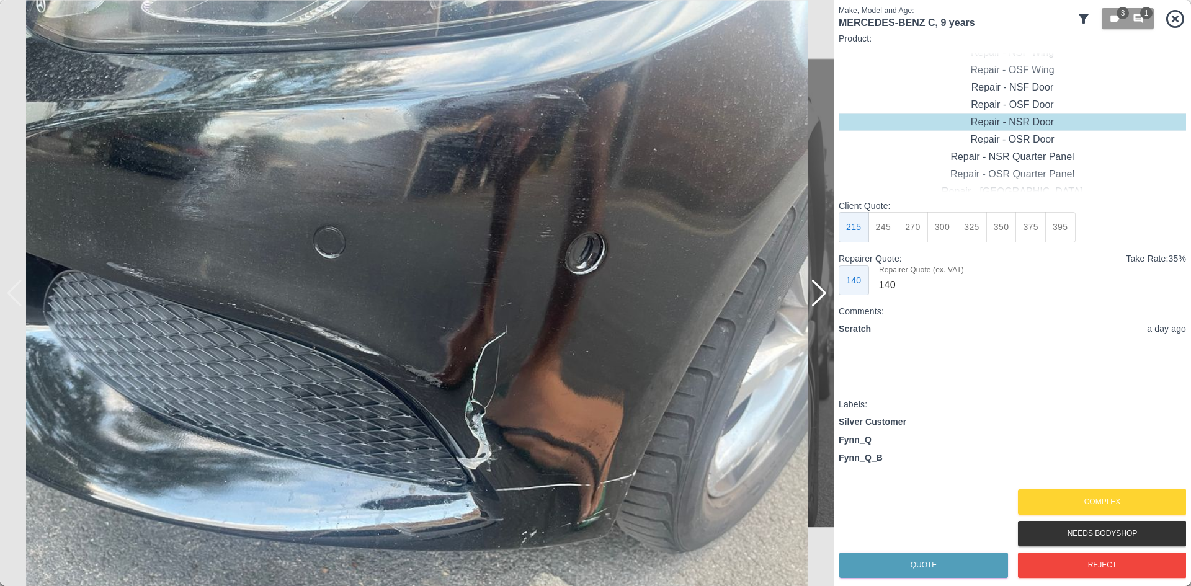
click at [830, 295] on img at bounding box center [417, 293] width 834 height 586
click at [822, 296] on div at bounding box center [819, 293] width 17 height 27
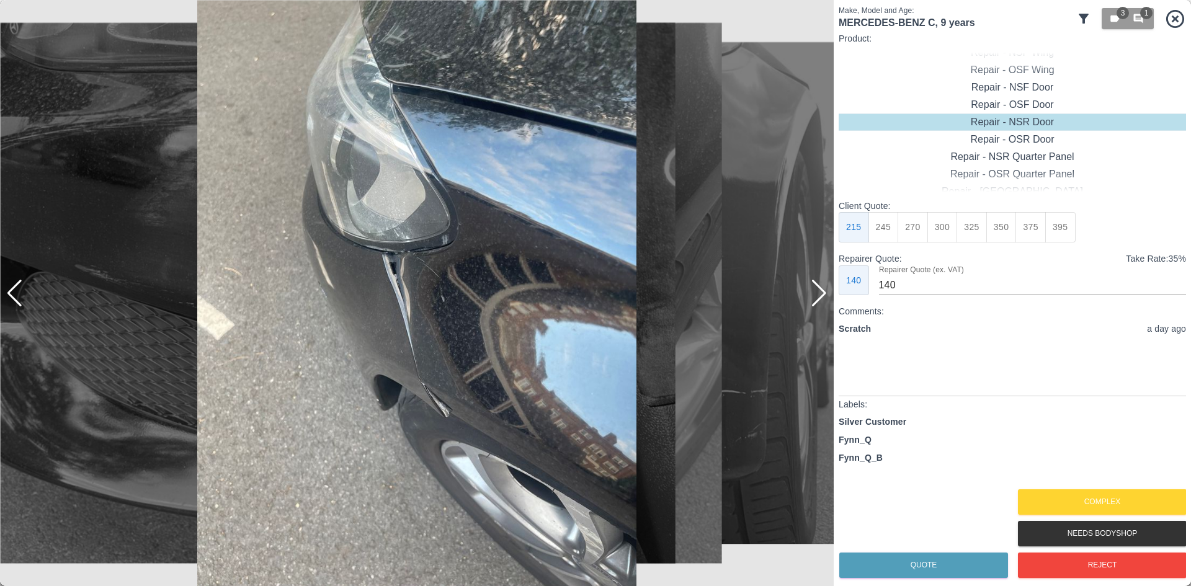
click at [821, 296] on div at bounding box center [819, 293] width 17 height 27
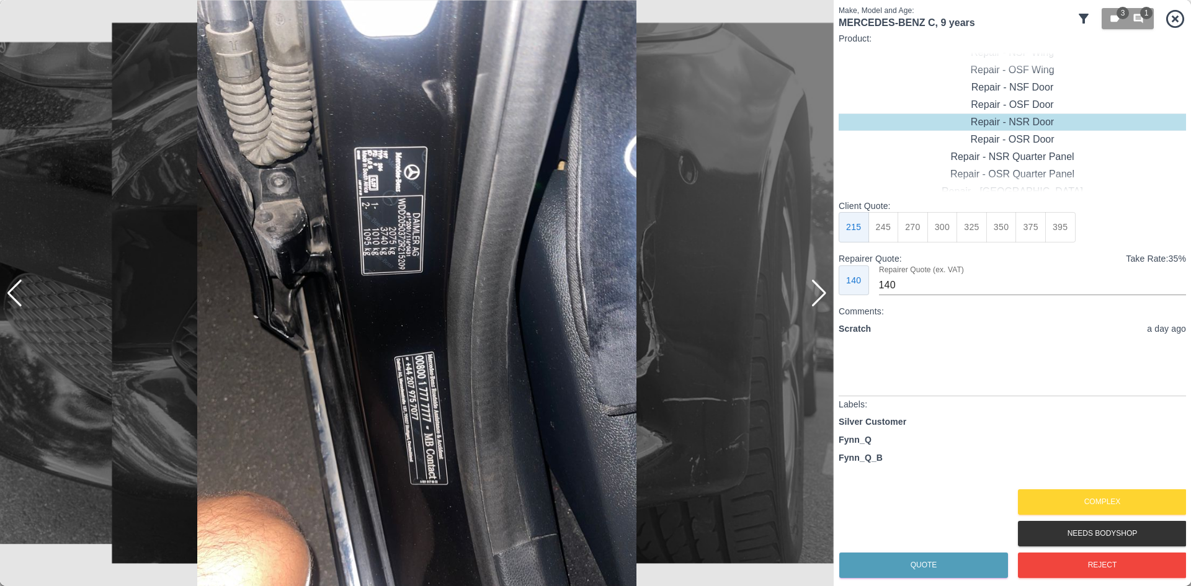
click at [821, 296] on div at bounding box center [819, 293] width 17 height 27
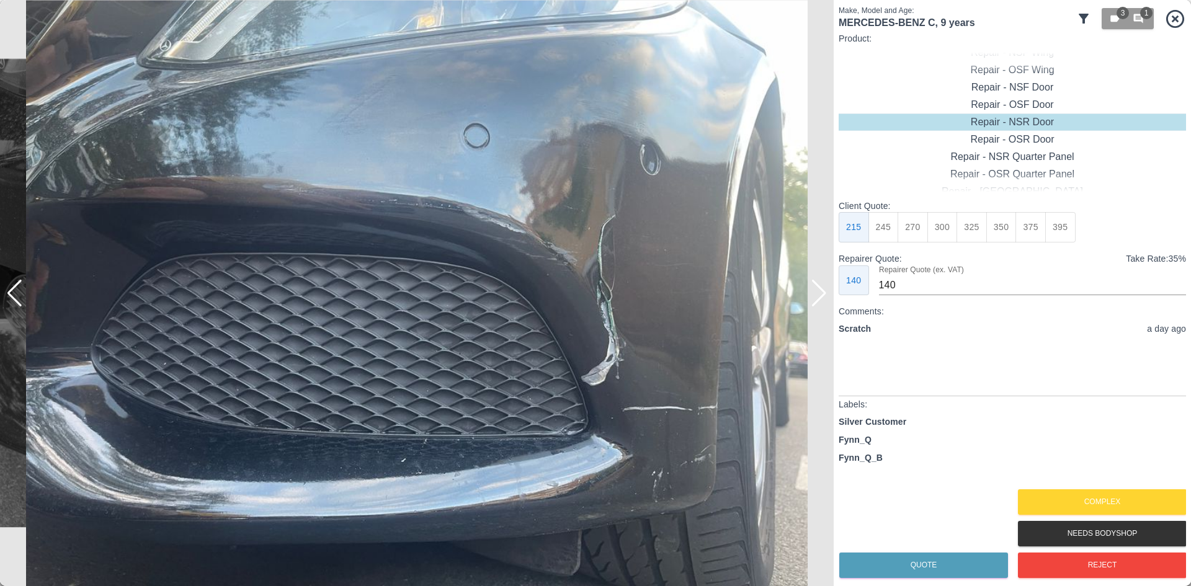
click at [821, 296] on div at bounding box center [819, 293] width 17 height 27
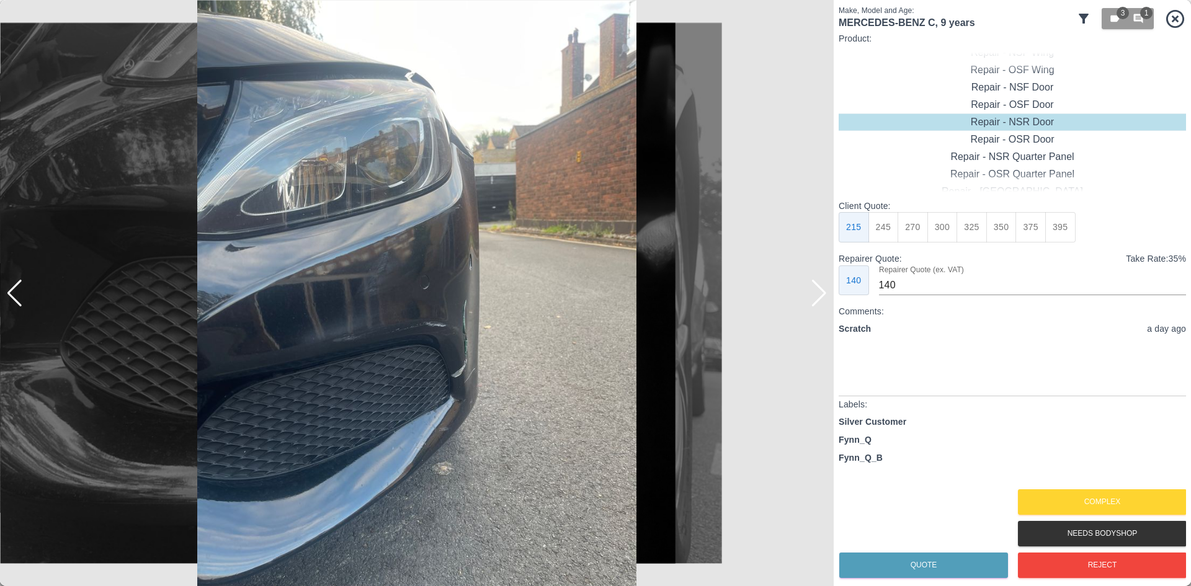
click at [821, 296] on div at bounding box center [819, 293] width 17 height 27
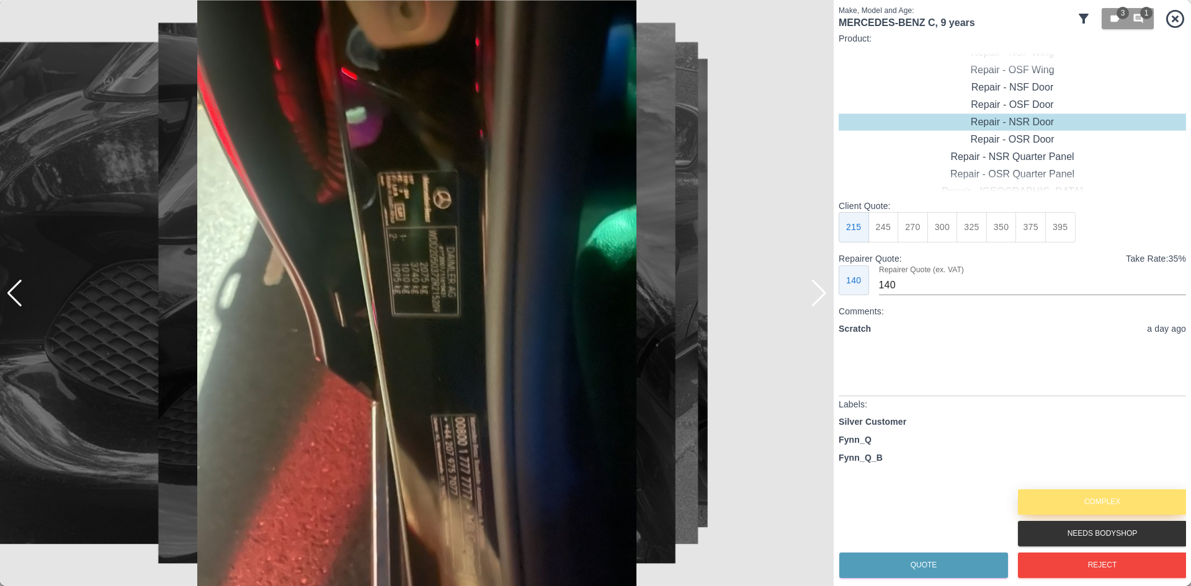
click at [1130, 504] on button "Complex" at bounding box center [1102, 501] width 169 height 25
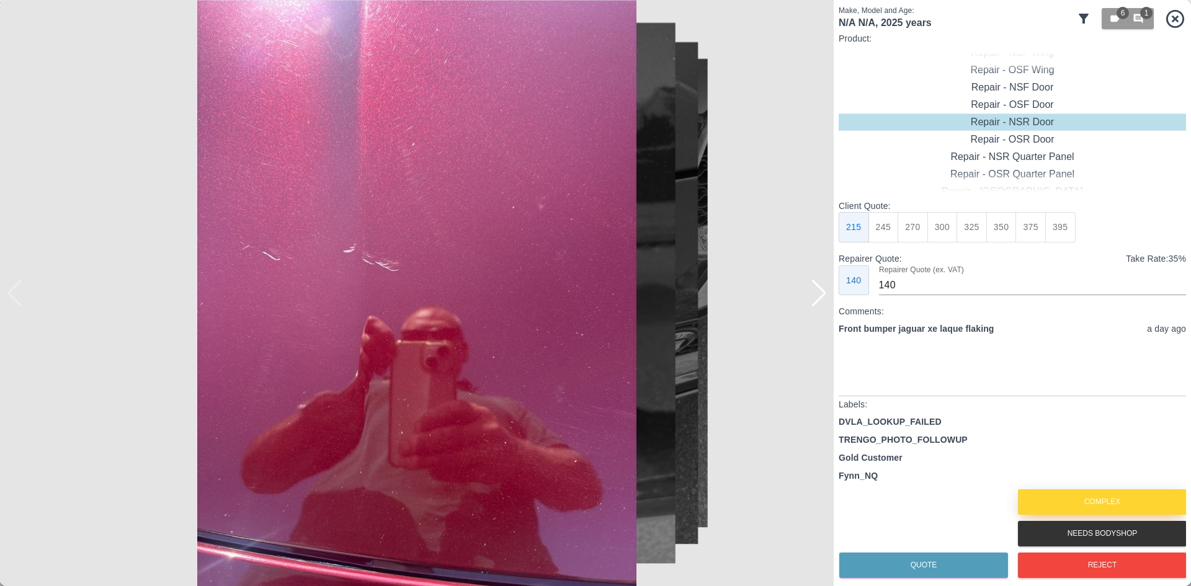
click at [1109, 500] on button "Complex" at bounding box center [1102, 501] width 169 height 25
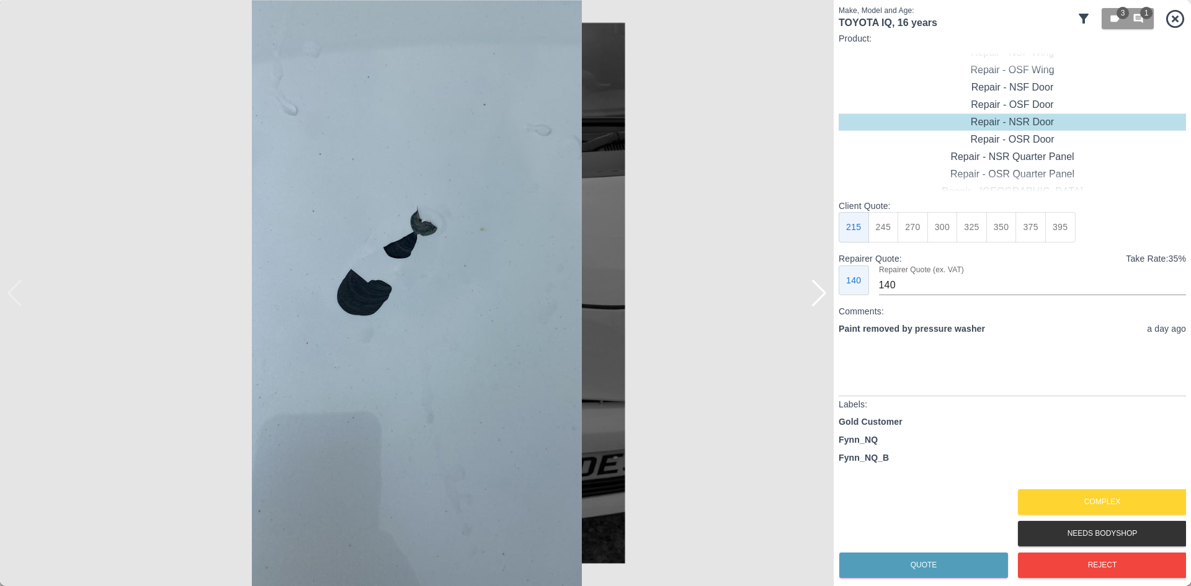
click at [824, 296] on div at bounding box center [819, 293] width 17 height 27
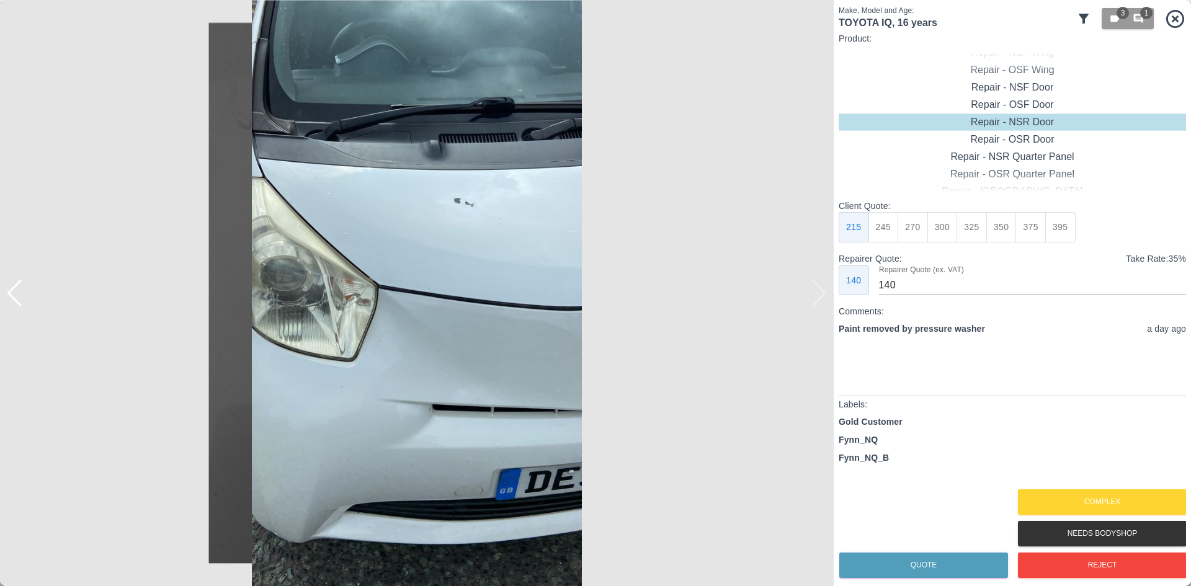
click at [824, 296] on img at bounding box center [417, 293] width 834 height 586
click at [987, 93] on div "Repair - Front Bumper" at bounding box center [1011, 87] width 347 height 17
click at [1034, 241] on button "450" at bounding box center [1030, 227] width 30 height 30
type input "260"
click at [1030, 228] on button "450" at bounding box center [1030, 227] width 30 height 30
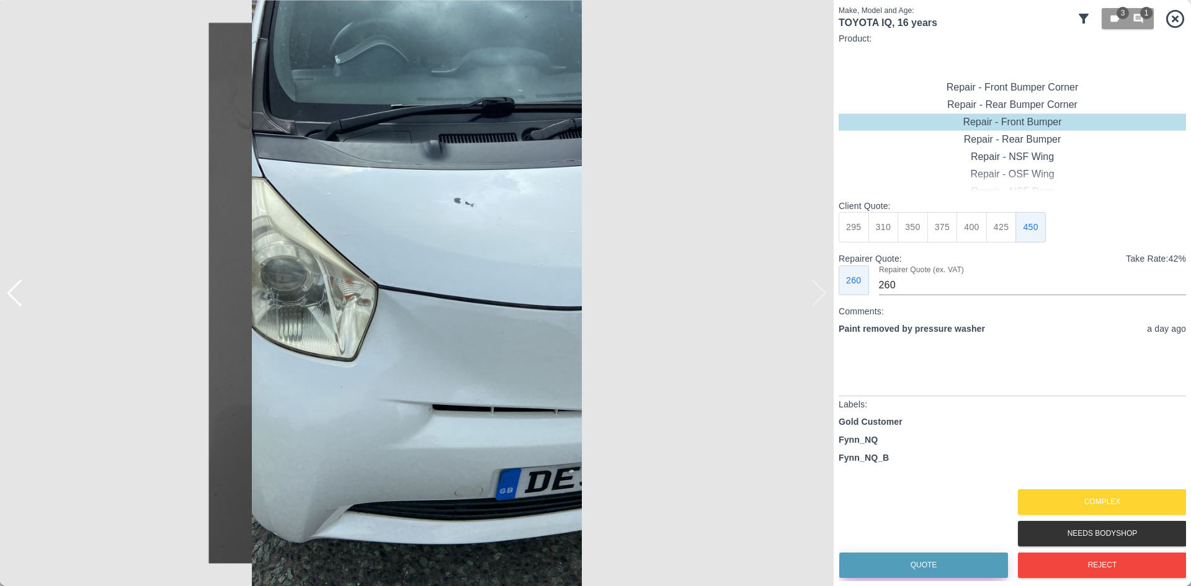
click at [930, 563] on button "Quote" at bounding box center [923, 565] width 169 height 25
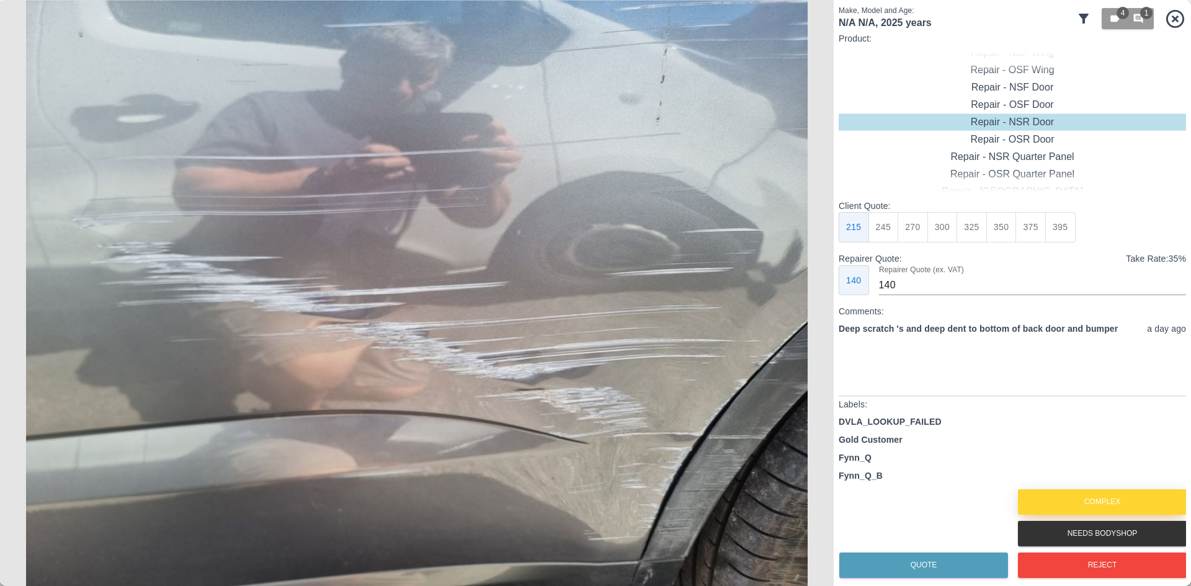
click at [1074, 497] on button "Complex" at bounding box center [1102, 501] width 169 height 25
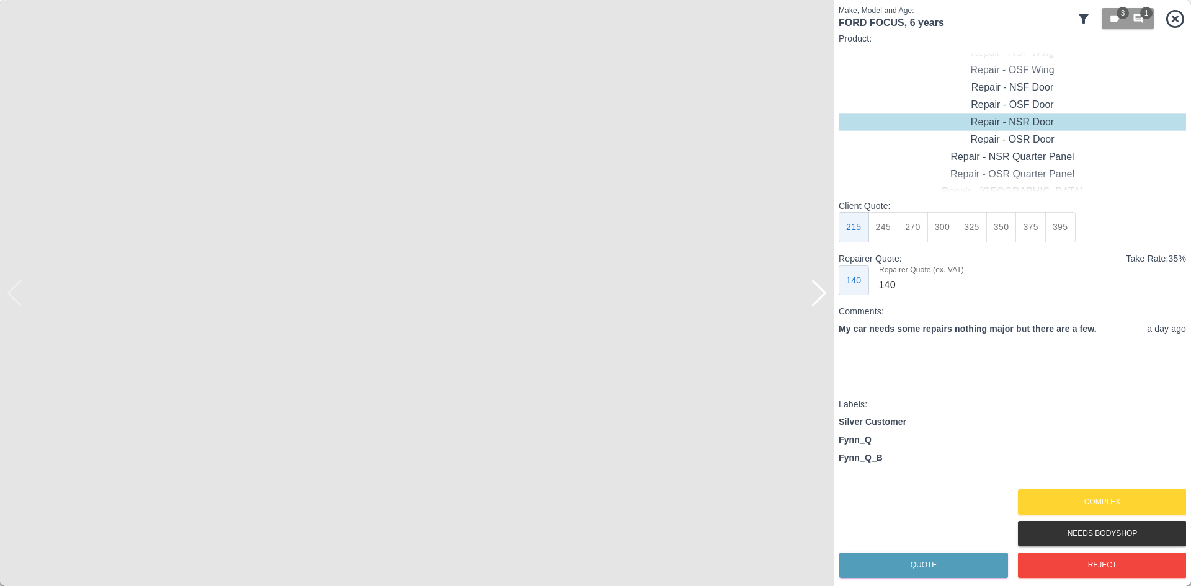
click at [816, 294] on div at bounding box center [819, 293] width 17 height 27
click at [1114, 508] on button "Complex" at bounding box center [1102, 501] width 169 height 25
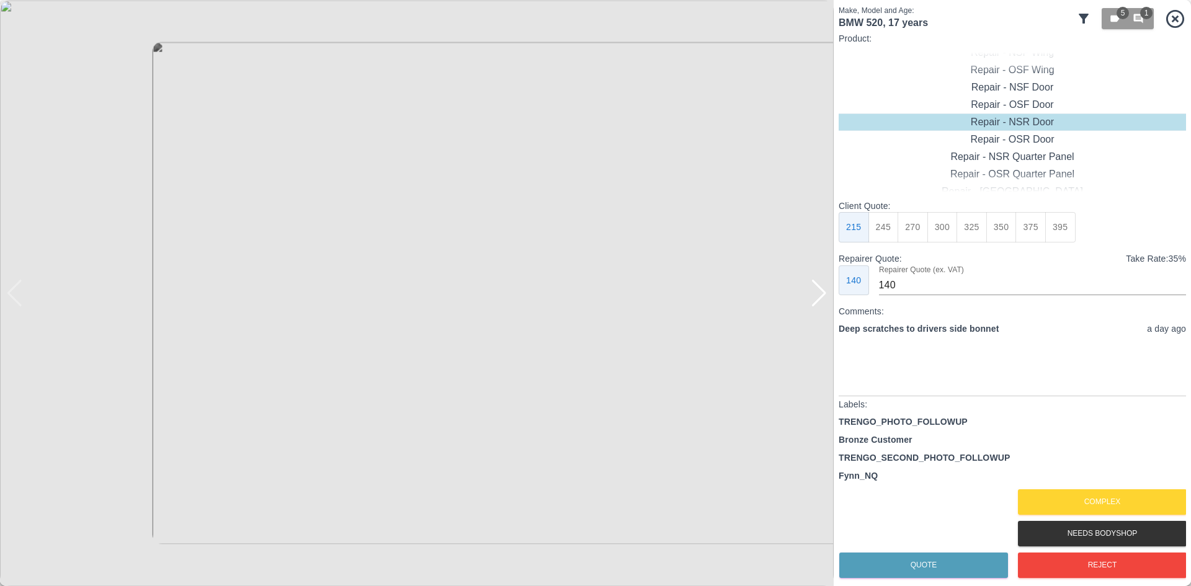
click at [830, 296] on img at bounding box center [417, 293] width 834 height 586
click at [825, 296] on div at bounding box center [819, 293] width 17 height 27
click at [825, 296] on img at bounding box center [417, 293] width 834 height 586
click at [1137, 493] on button "Complex" at bounding box center [1102, 501] width 169 height 25
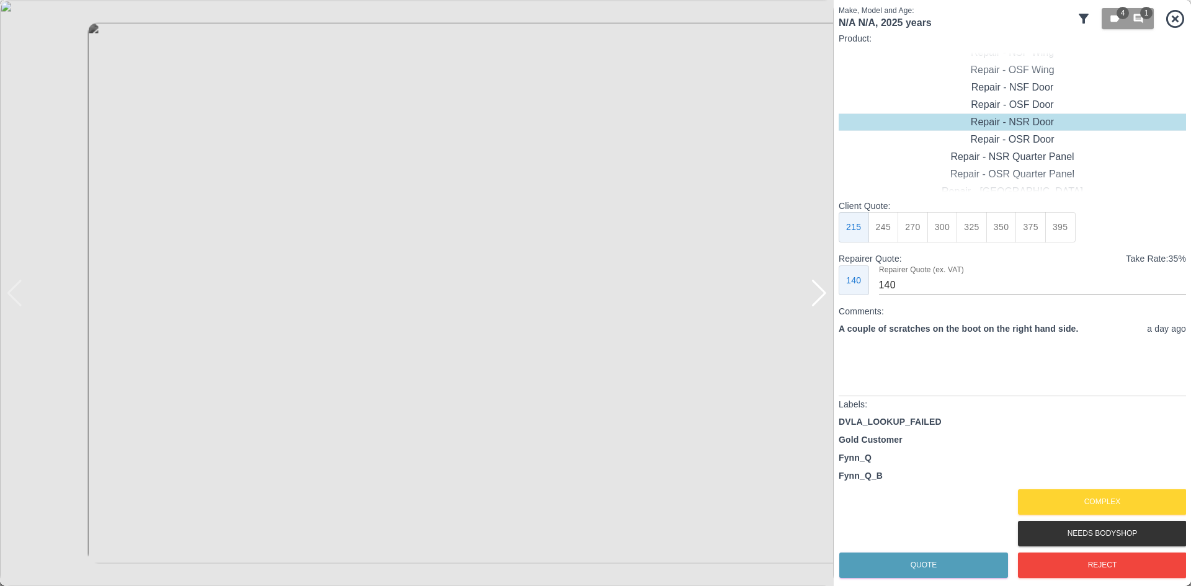
click at [824, 300] on div at bounding box center [819, 293] width 17 height 27
click at [824, 300] on img at bounding box center [417, 293] width 834 height 586
click at [1075, 499] on button "Complex" at bounding box center [1102, 501] width 169 height 25
click at [819, 296] on div at bounding box center [819, 293] width 17 height 27
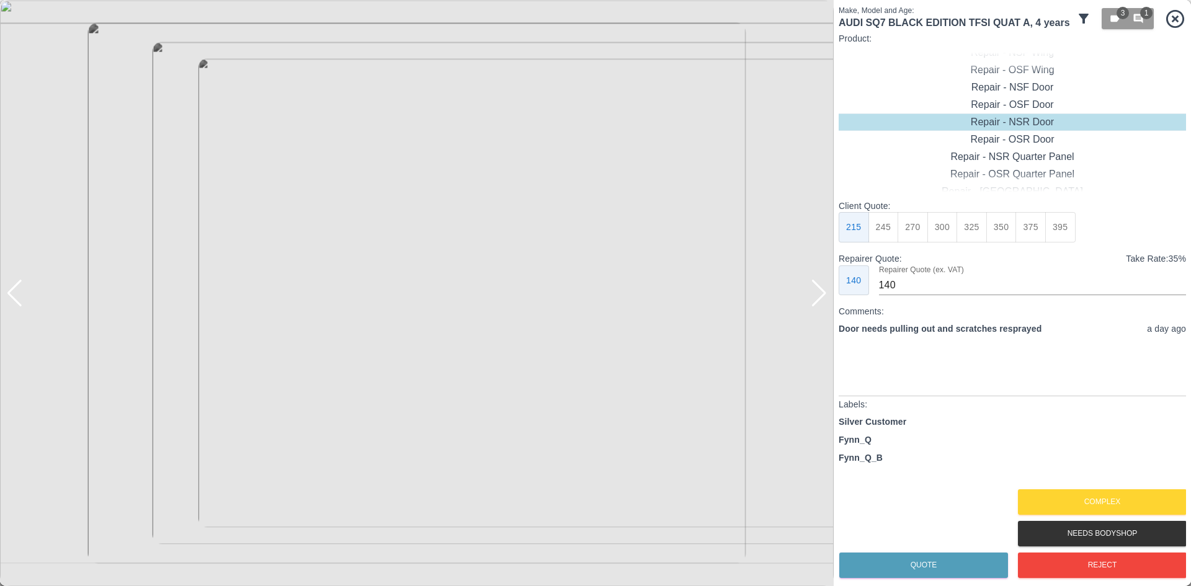
click at [819, 296] on div at bounding box center [819, 293] width 17 height 27
click at [1069, 499] on button "Complex" at bounding box center [1102, 501] width 169 height 25
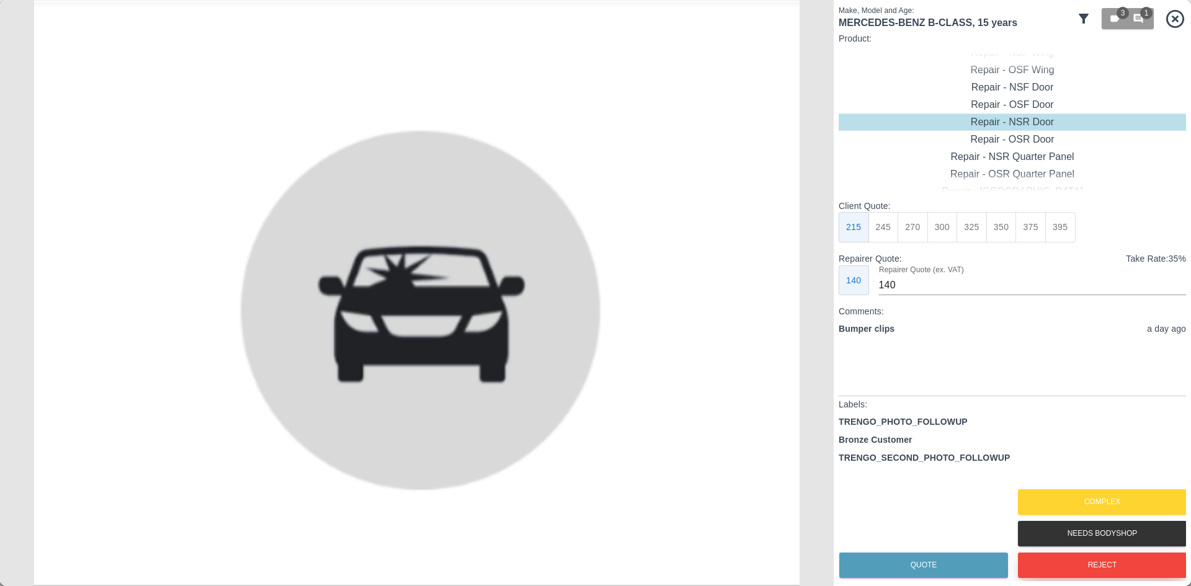
click at [1069, 568] on button "Reject" at bounding box center [1102, 565] width 169 height 25
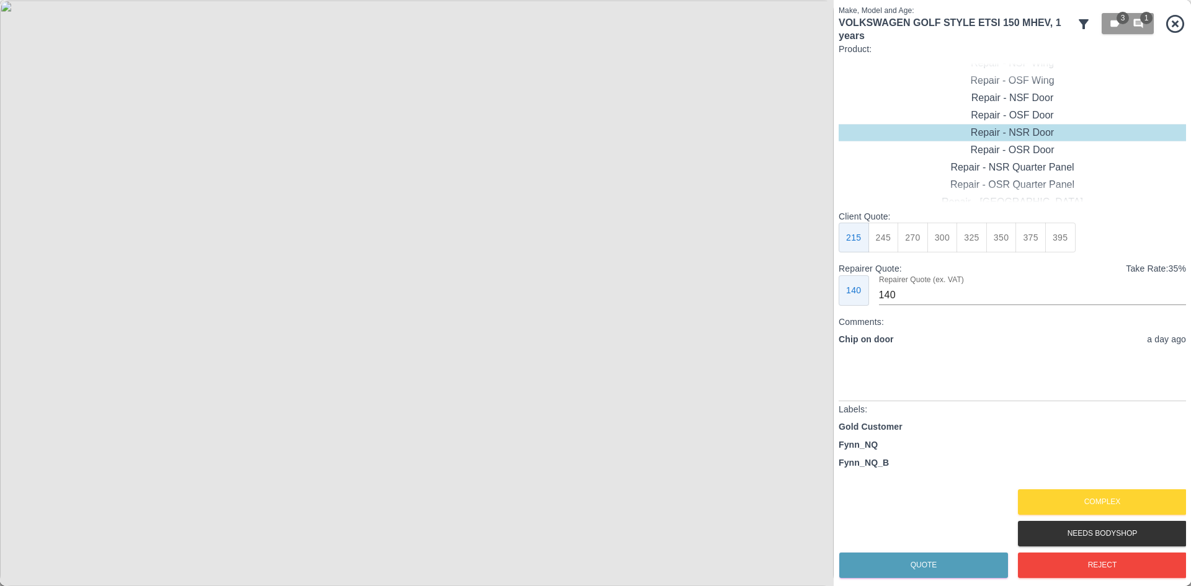
click at [995, 125] on div "Repair - NSR Door" at bounding box center [1011, 132] width 347 height 17
click at [997, 121] on div "Repair - OSF Door" at bounding box center [1011, 115] width 347 height 17
click at [885, 239] on button "245" at bounding box center [883, 238] width 30 height 30
type input "160"
click at [948, 563] on button "Quote" at bounding box center [923, 565] width 169 height 25
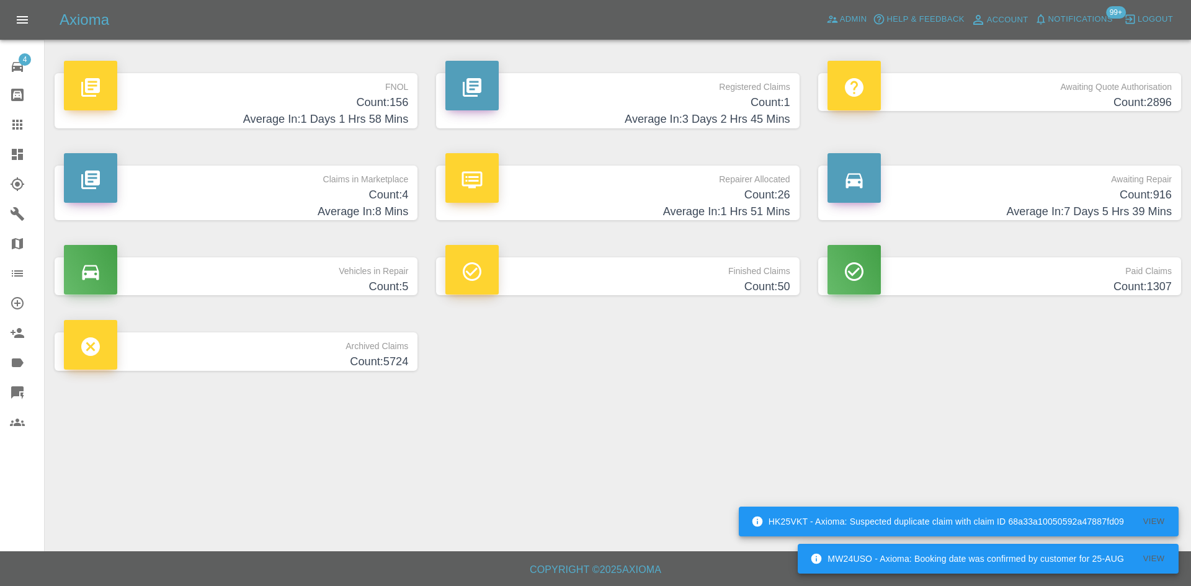
click at [23, 160] on icon at bounding box center [17, 154] width 11 height 11
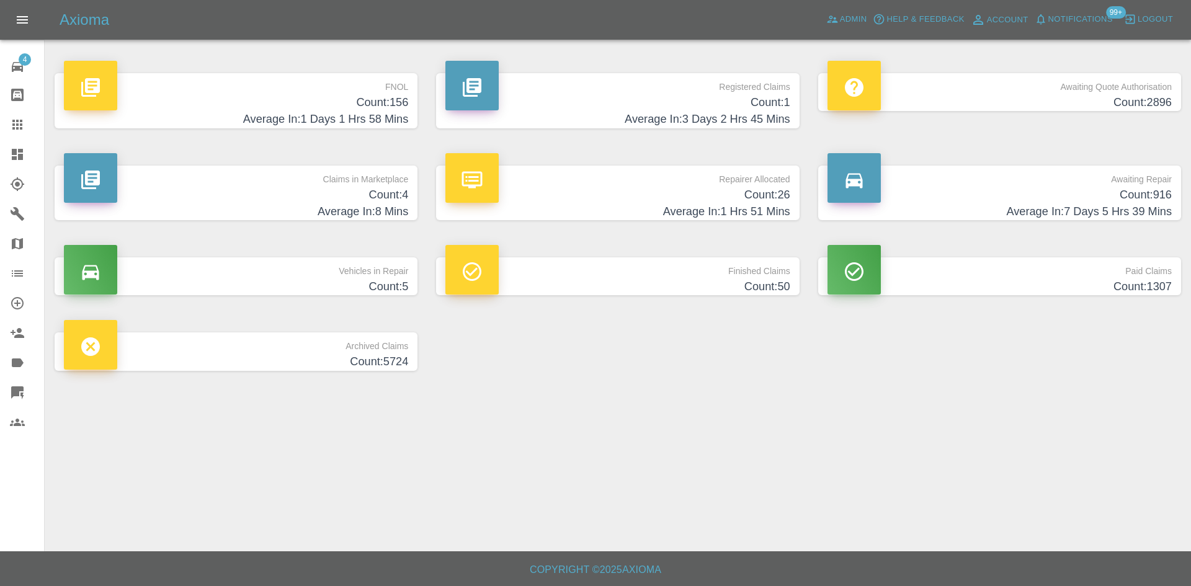
click at [10, 151] on icon at bounding box center [17, 154] width 15 height 15
click at [847, 14] on span "Admin" at bounding box center [853, 19] width 27 height 14
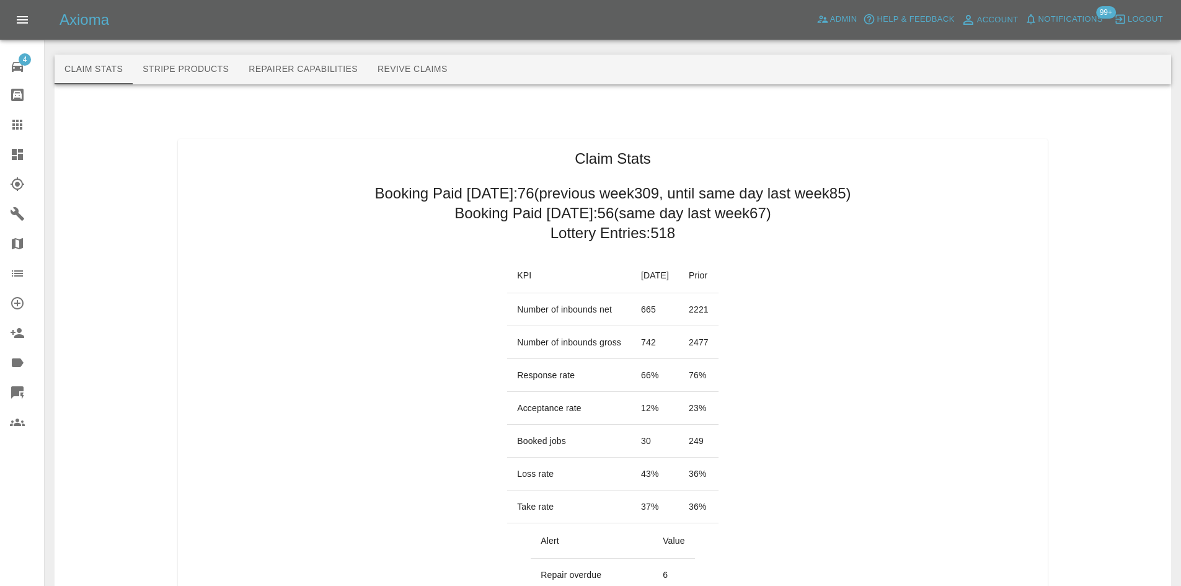
click at [25, 158] on div at bounding box center [27, 154] width 35 height 15
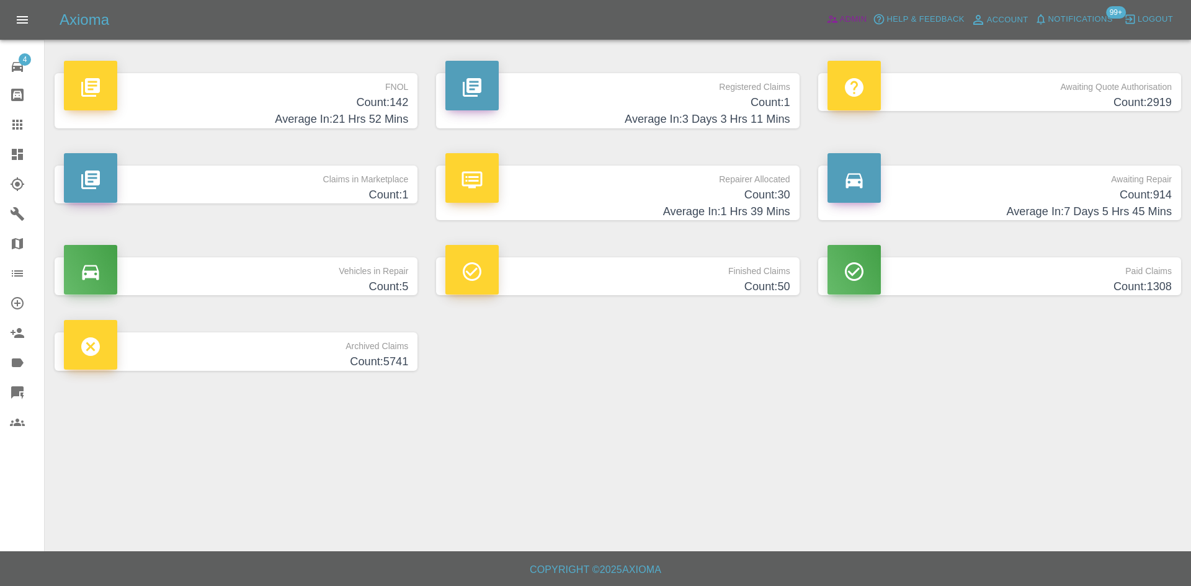
click at [842, 17] on span "Admin" at bounding box center [853, 19] width 27 height 14
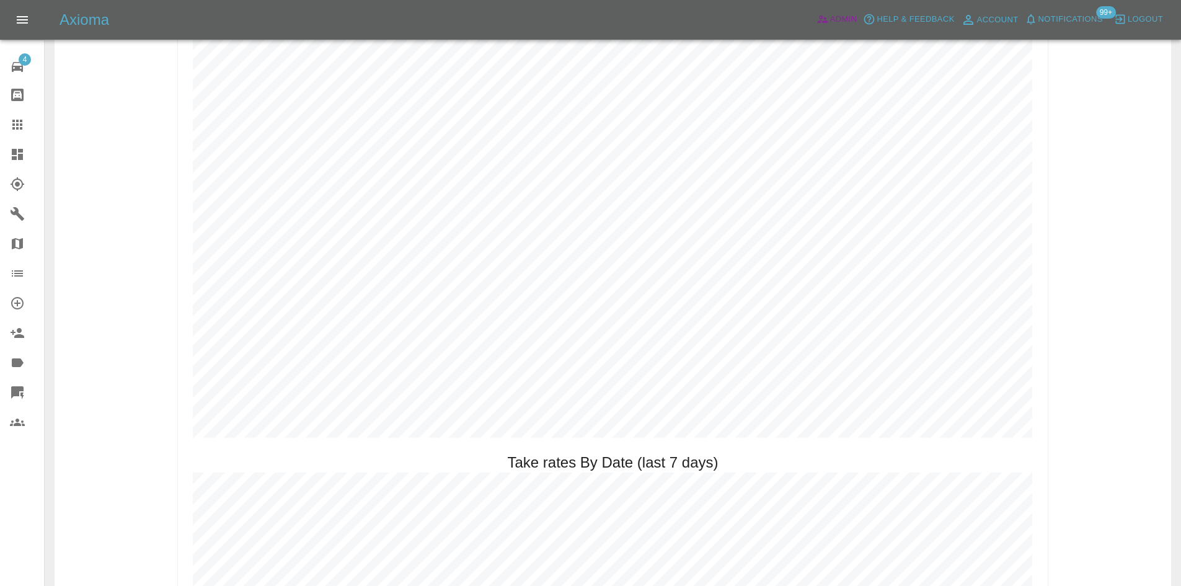
scroll to position [1364, 0]
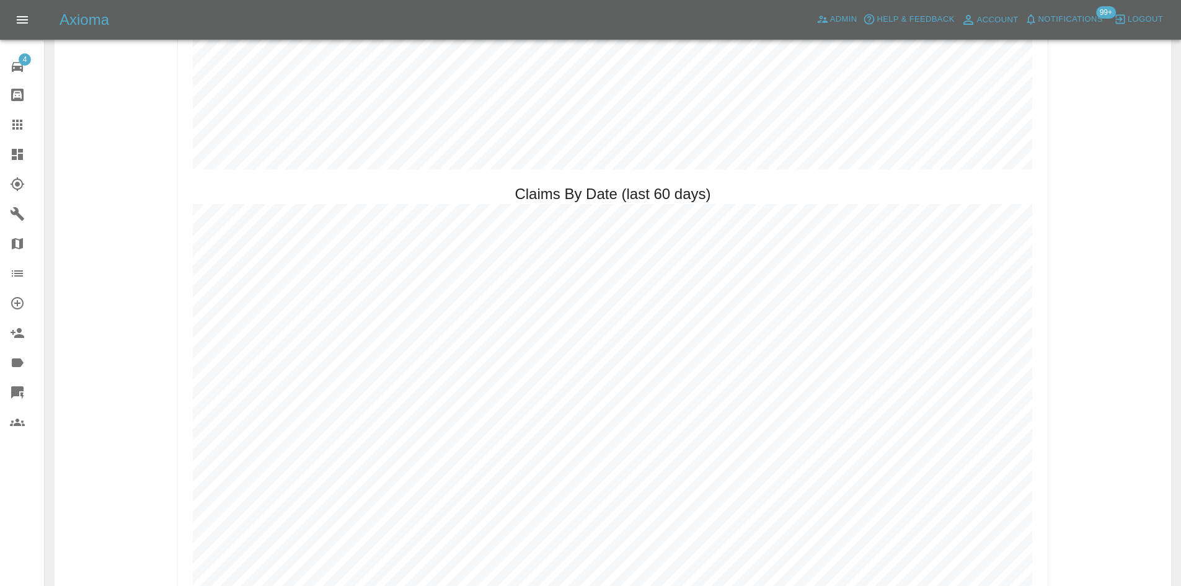
click at [28, 153] on div at bounding box center [27, 154] width 35 height 15
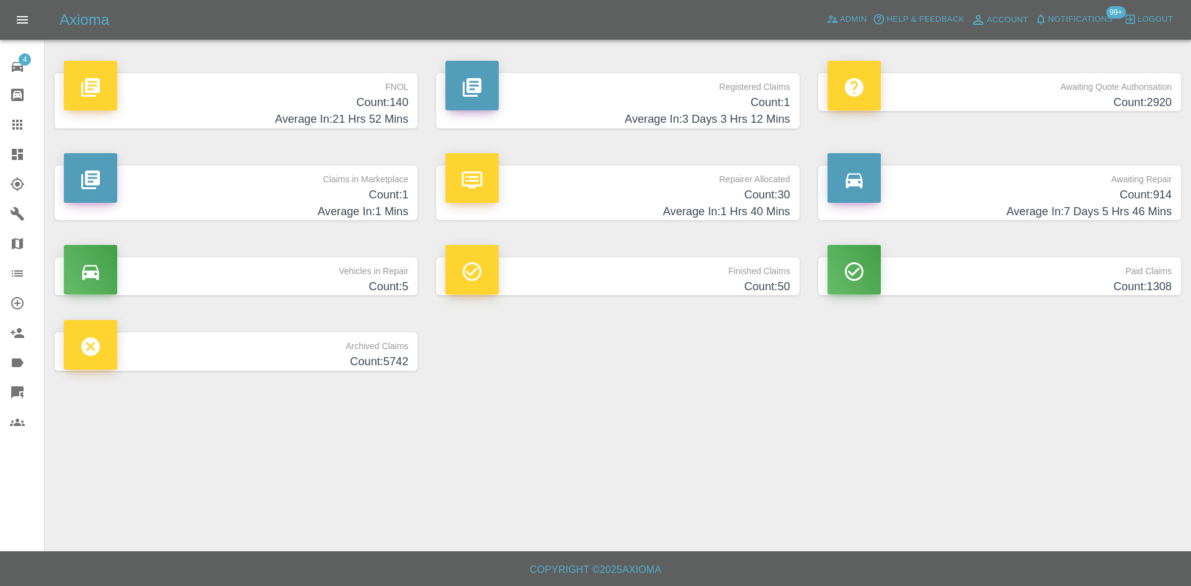
click at [398, 87] on p "FNOL" at bounding box center [236, 83] width 344 height 21
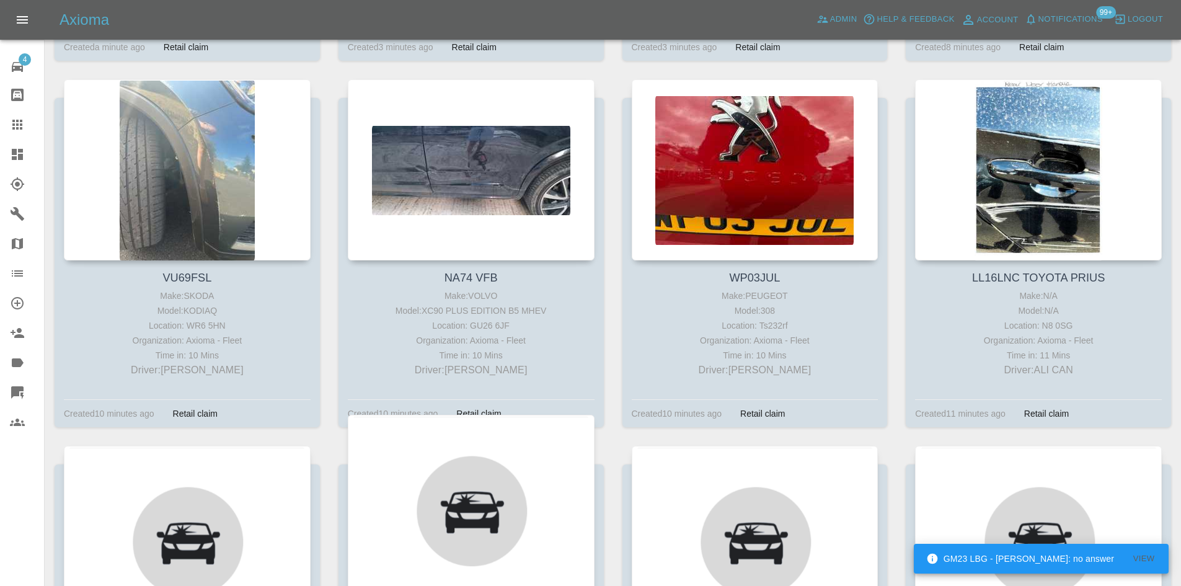
scroll to position [806, 0]
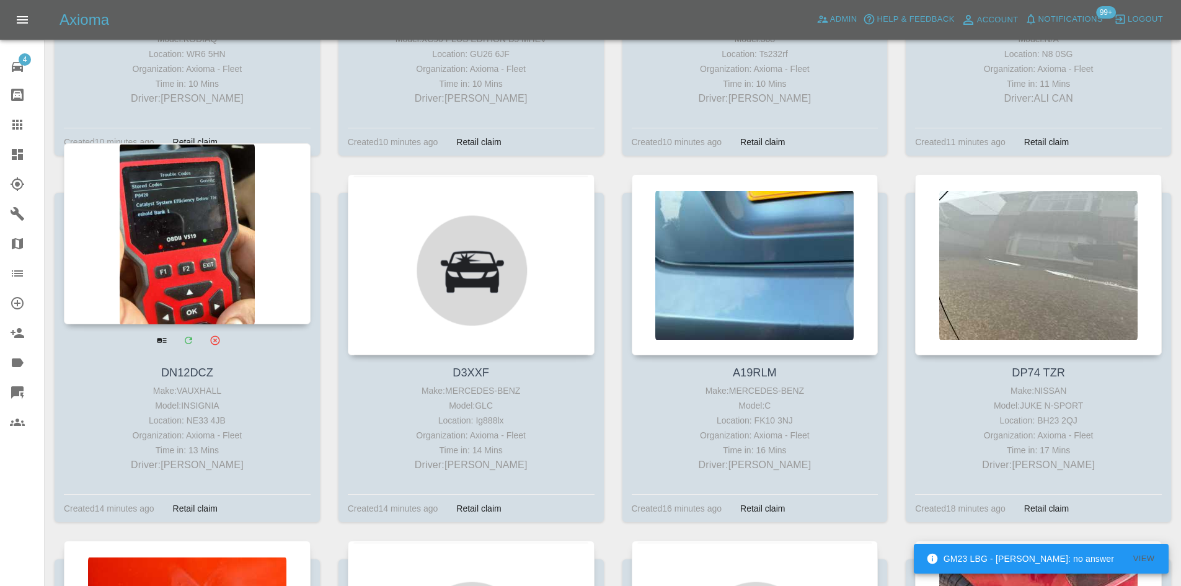
click at [166, 230] on div at bounding box center [187, 233] width 247 height 181
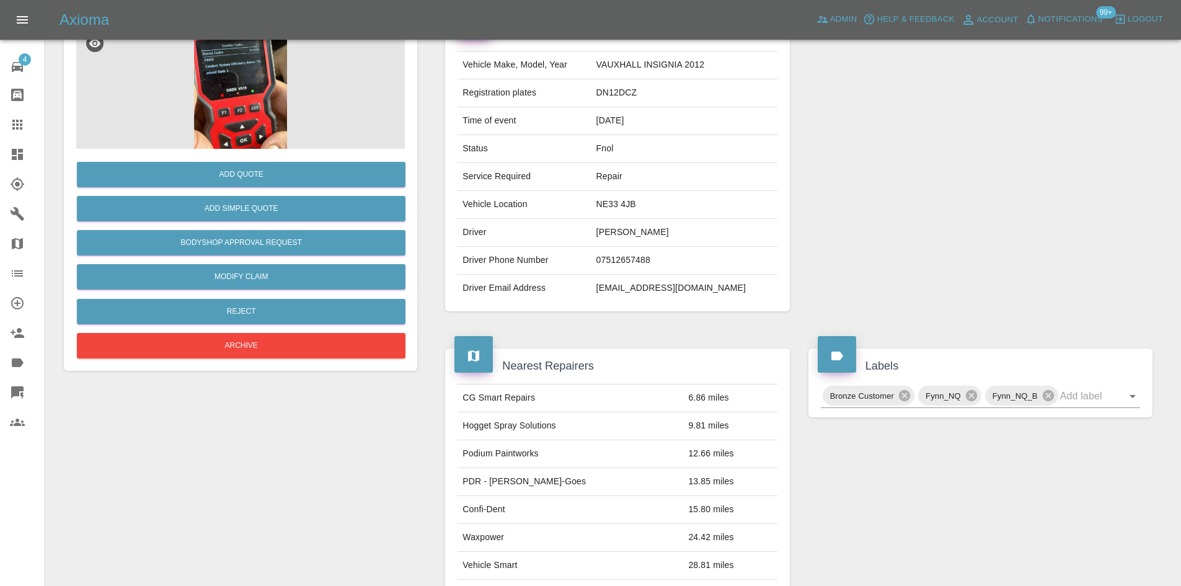
scroll to position [124, 0]
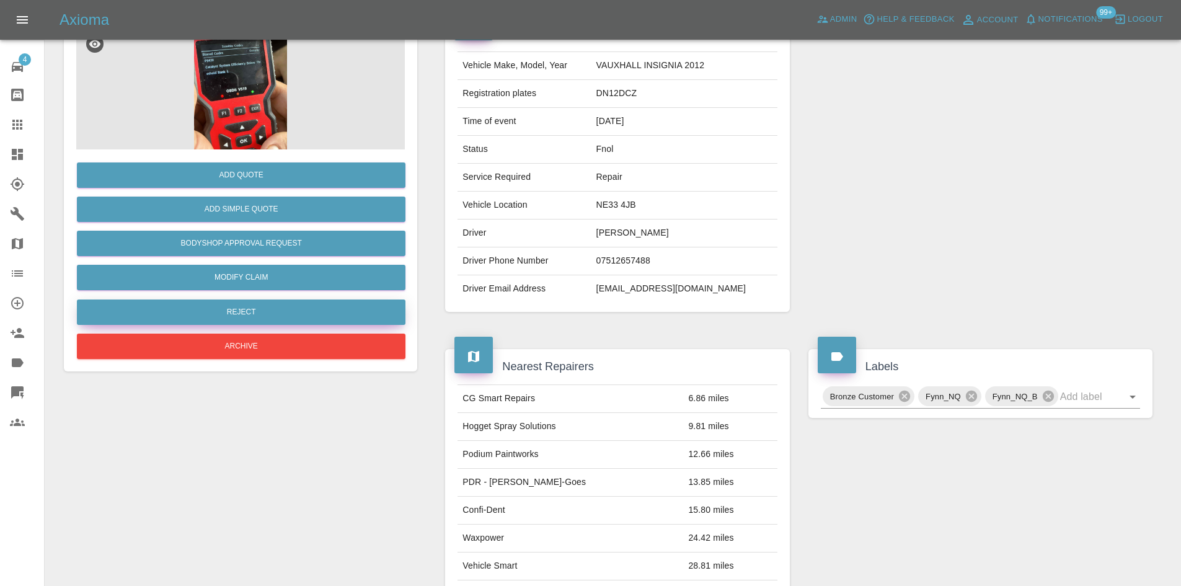
click at [245, 316] on button "Reject" at bounding box center [241, 312] width 329 height 25
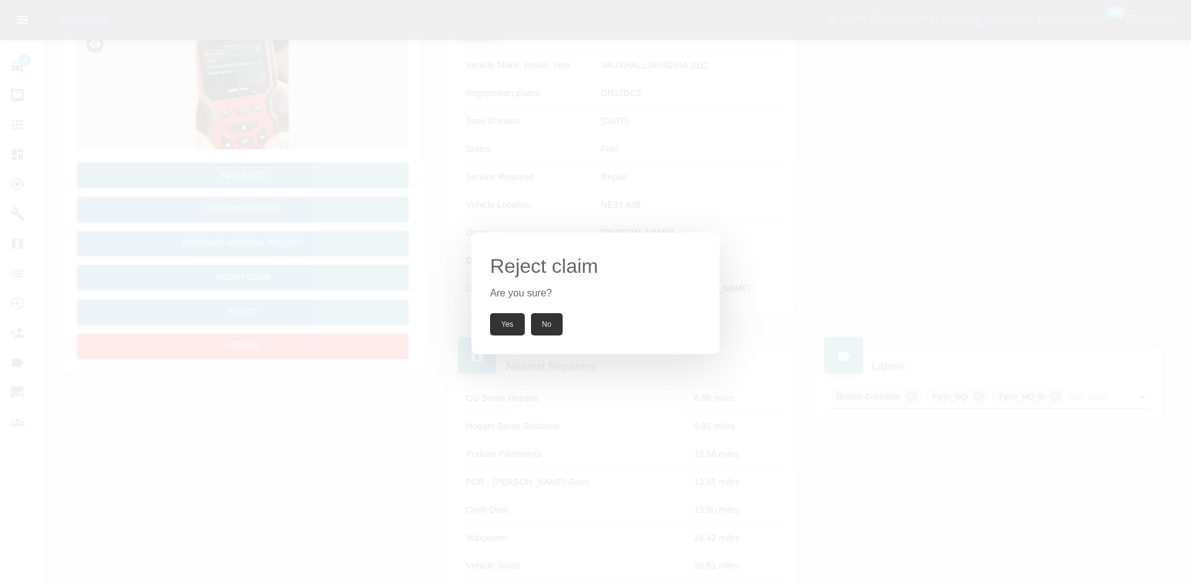
click at [500, 314] on button "Yes" at bounding box center [507, 324] width 35 height 22
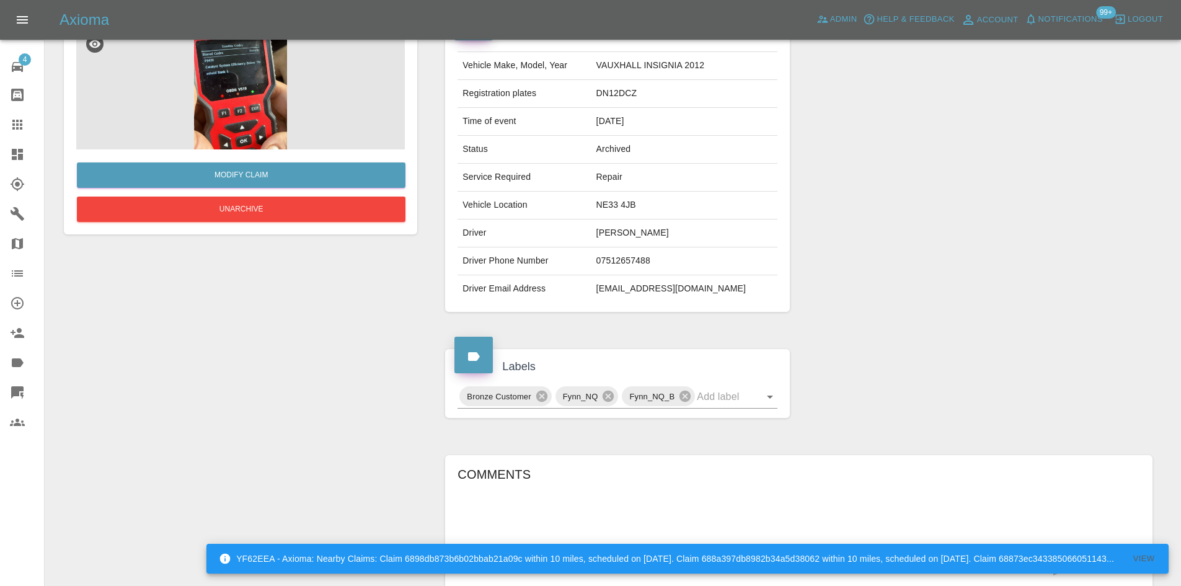
click at [32, 148] on div at bounding box center [27, 154] width 35 height 15
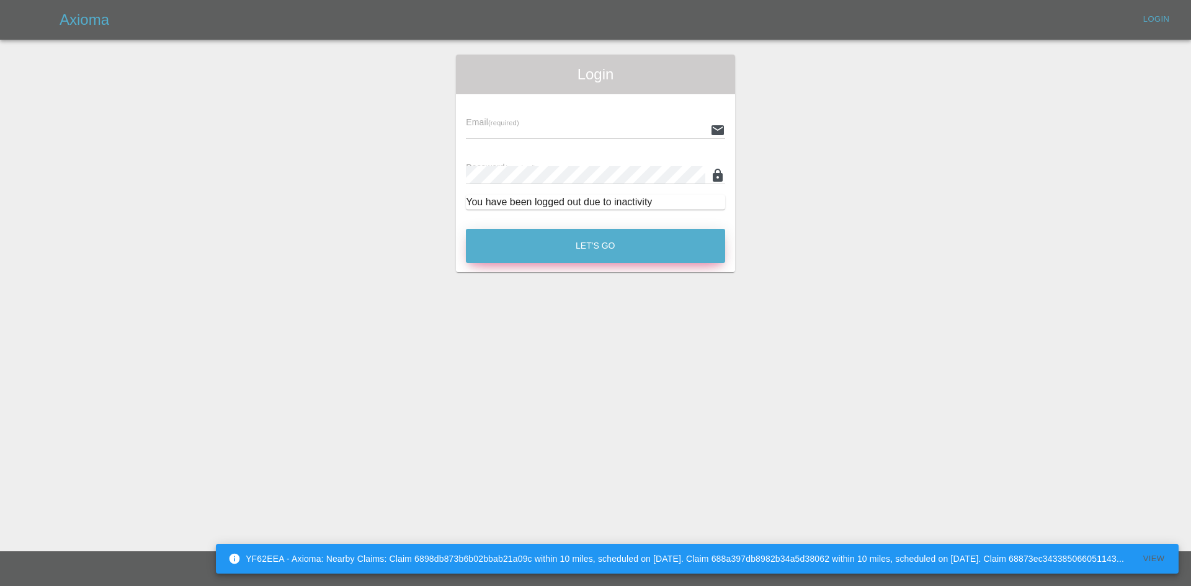
type input "alex.kennett@axioma.co.uk"
click at [626, 254] on button "Let's Go" at bounding box center [595, 246] width 259 height 34
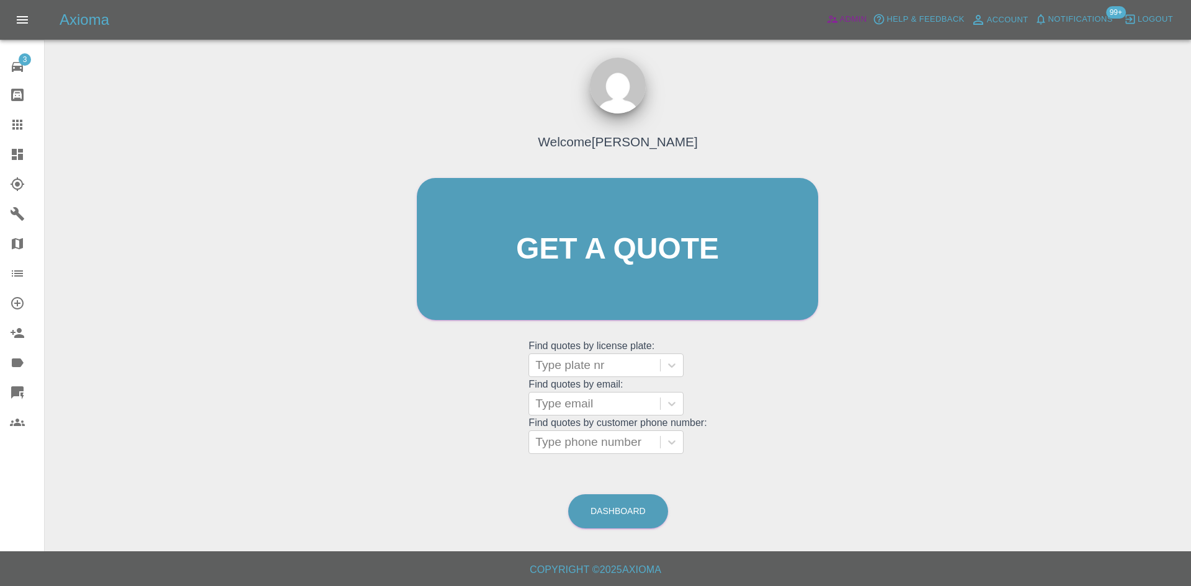
click at [853, 12] on span "Admin" at bounding box center [853, 19] width 27 height 14
click at [17, 164] on link "Dashboard" at bounding box center [22, 155] width 44 height 30
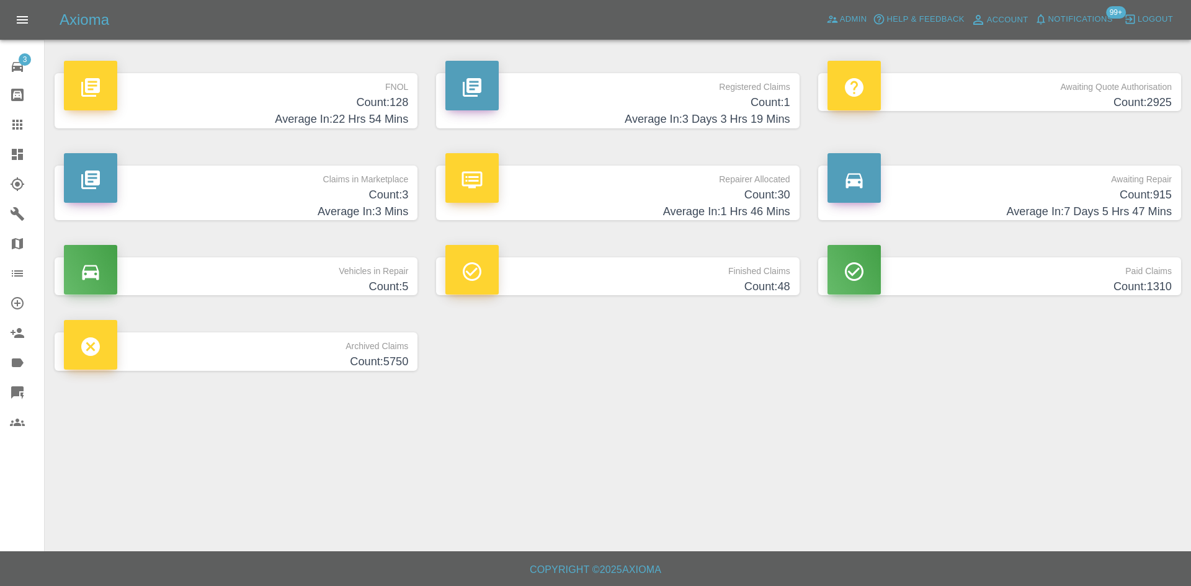
click at [209, 170] on p "Claims in Marketplace" at bounding box center [236, 176] width 344 height 21
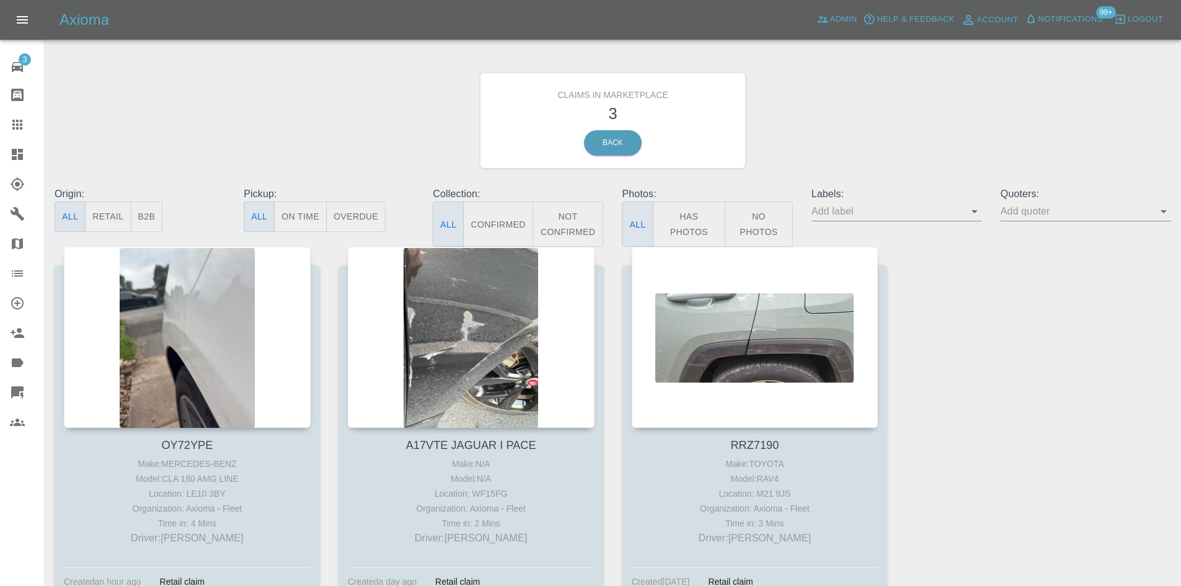
click at [29, 155] on div at bounding box center [27, 154] width 35 height 15
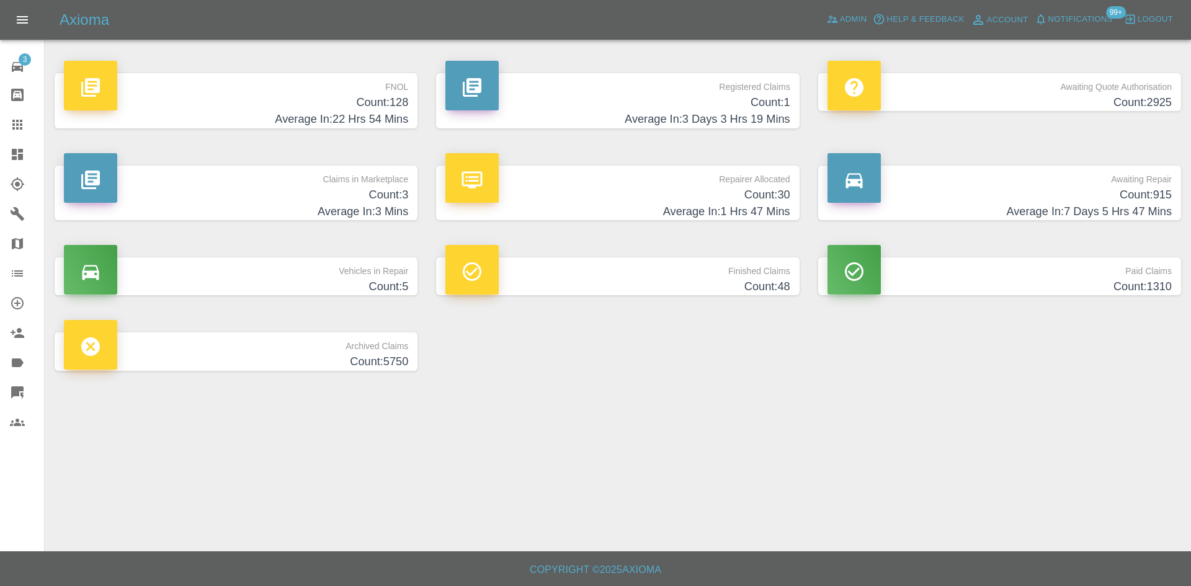
click at [590, 202] on h4 "Count: 30" at bounding box center [617, 195] width 344 height 17
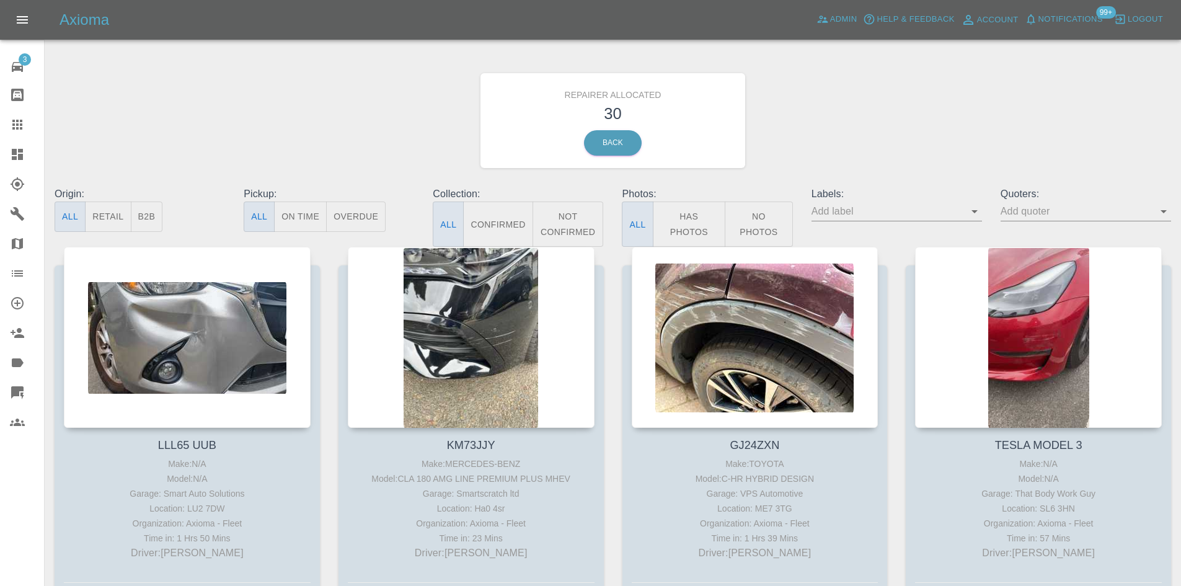
click at [153, 213] on button "B2B" at bounding box center [147, 217] width 32 height 30
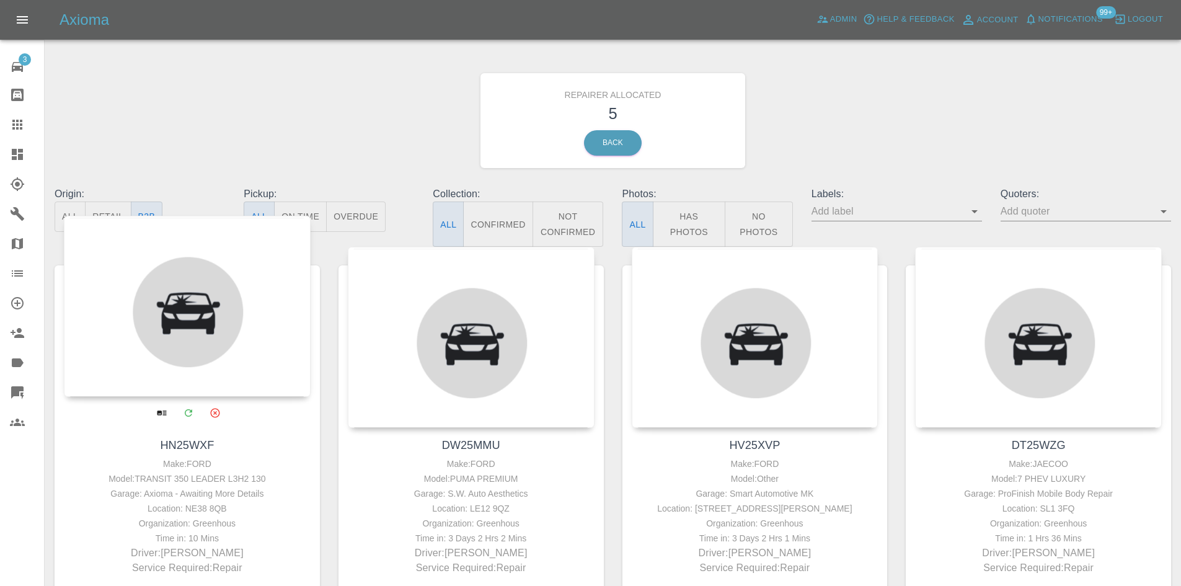
click at [234, 320] on div at bounding box center [187, 306] width 247 height 181
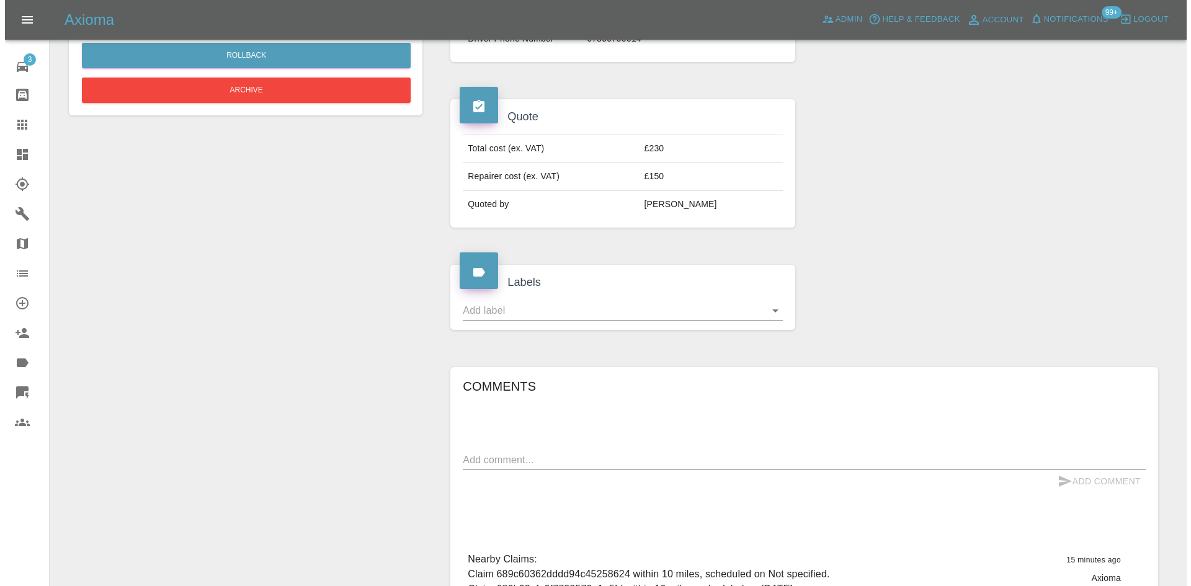
scroll to position [124, 0]
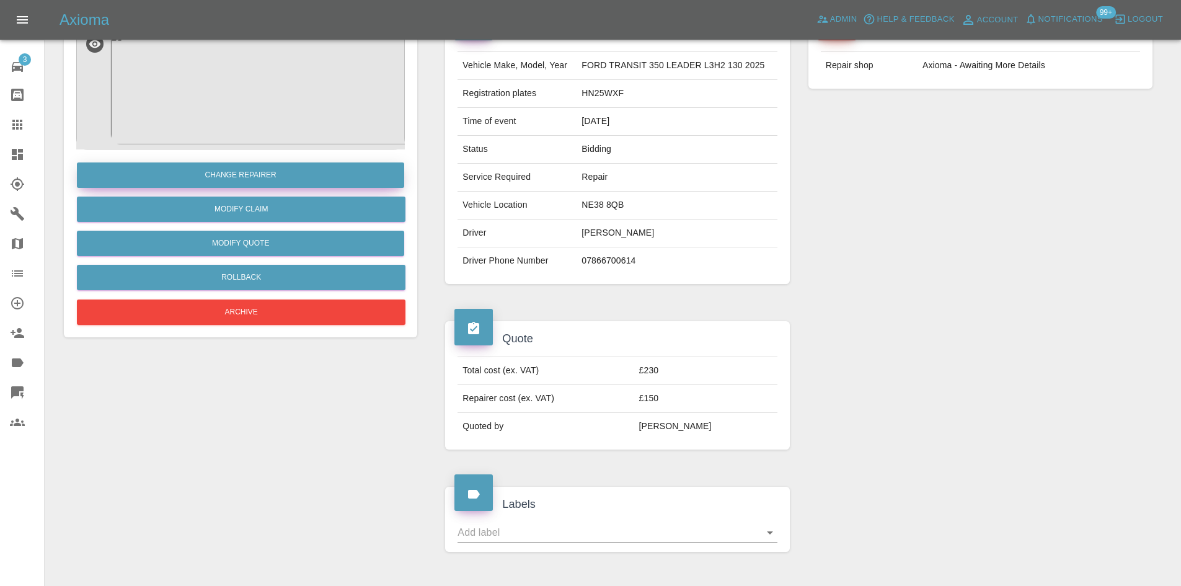
click at [255, 179] on button "Change Repairer" at bounding box center [240, 174] width 327 height 25
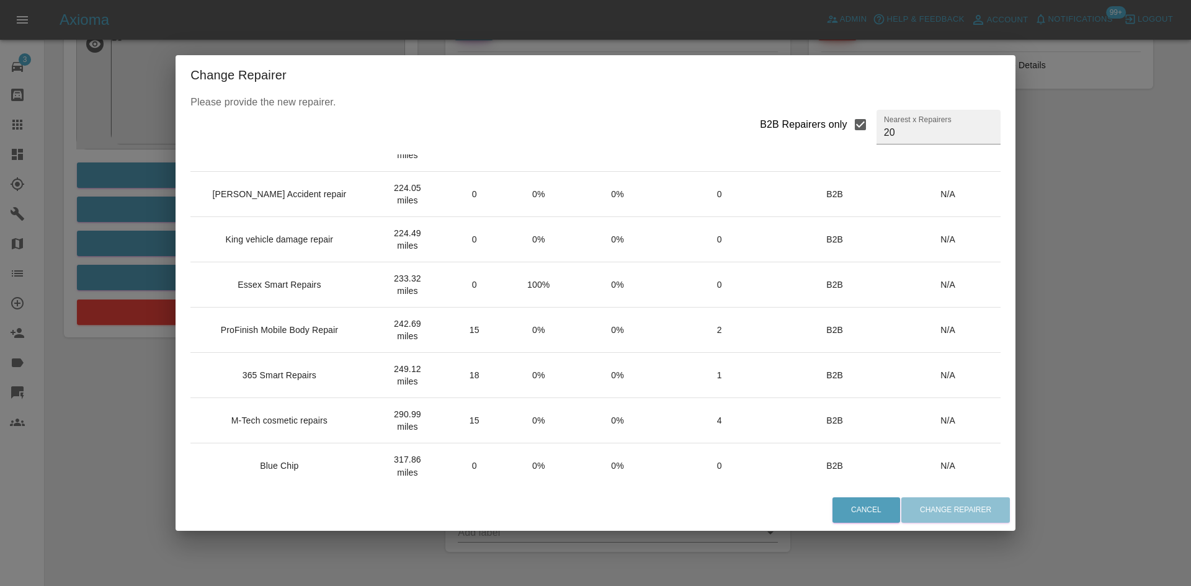
scroll to position [407, 0]
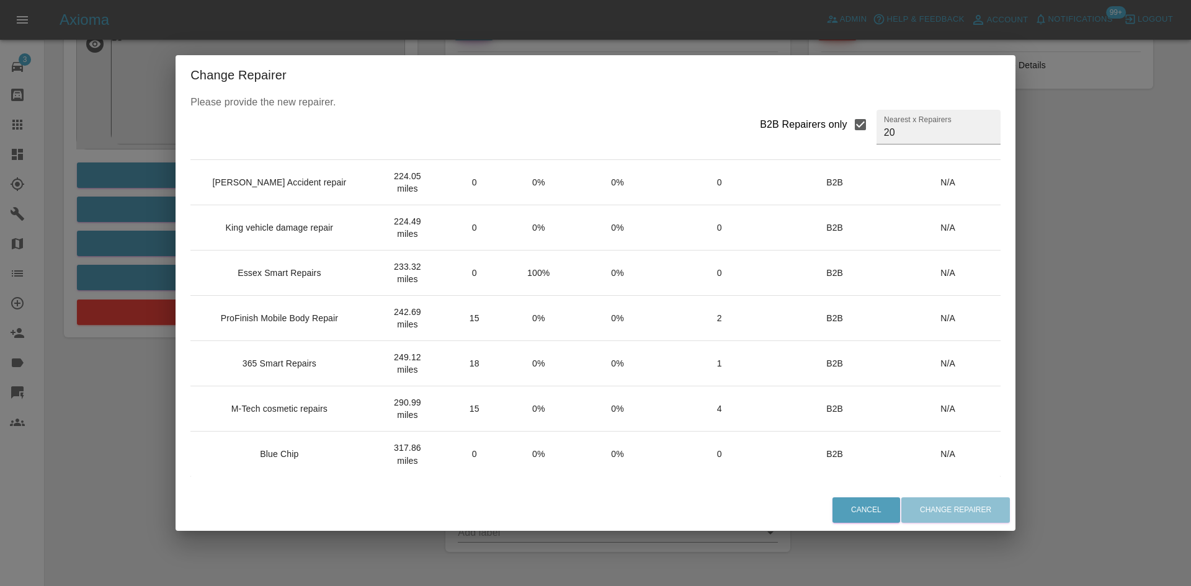
click at [847, 127] on input "B2B Repairers only" at bounding box center [860, 125] width 26 height 26
checkbox input "false"
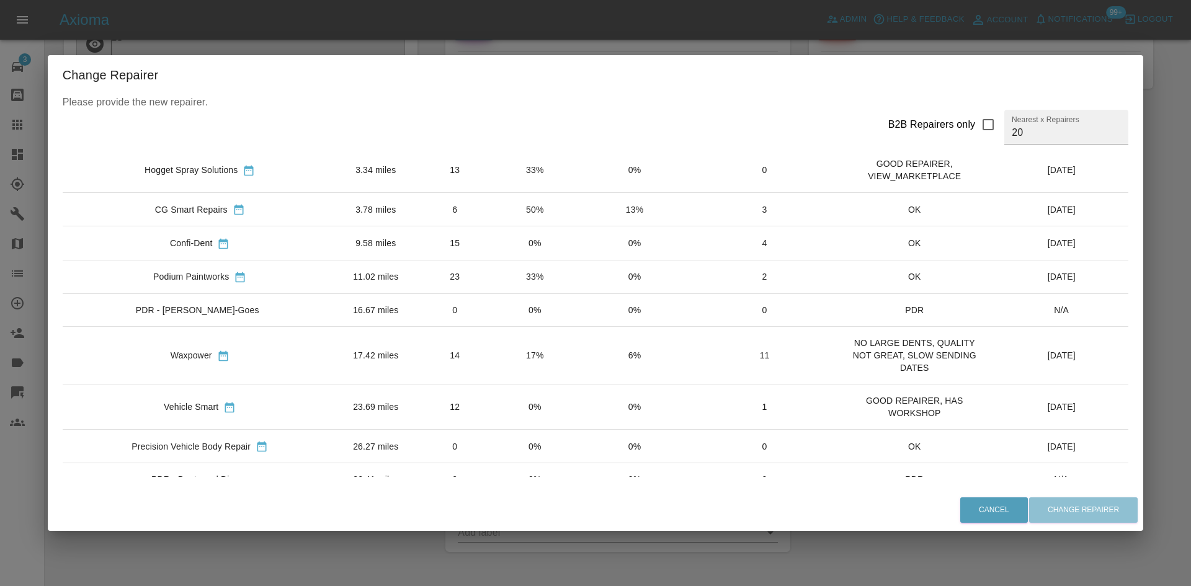
scroll to position [0, 0]
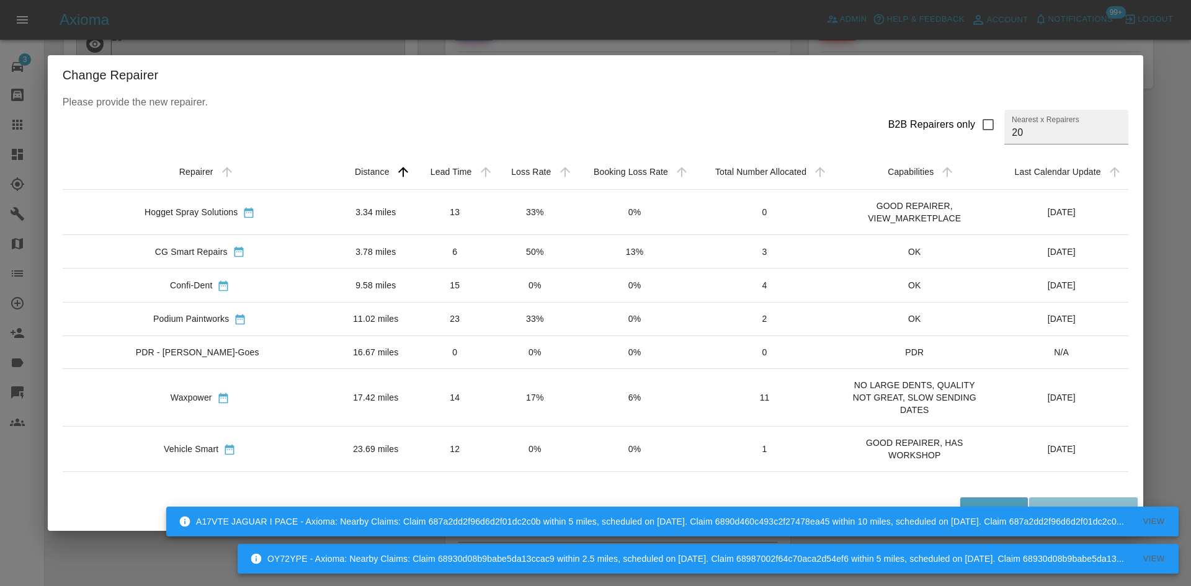
click at [414, 456] on td "12" at bounding box center [454, 449] width 81 height 45
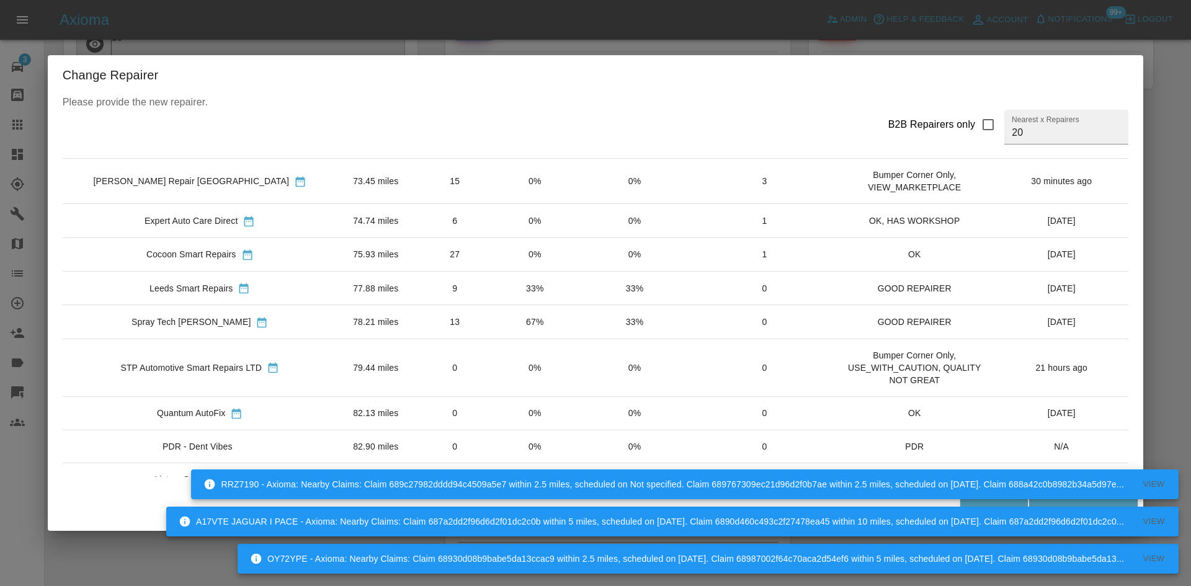
scroll to position [491, 0]
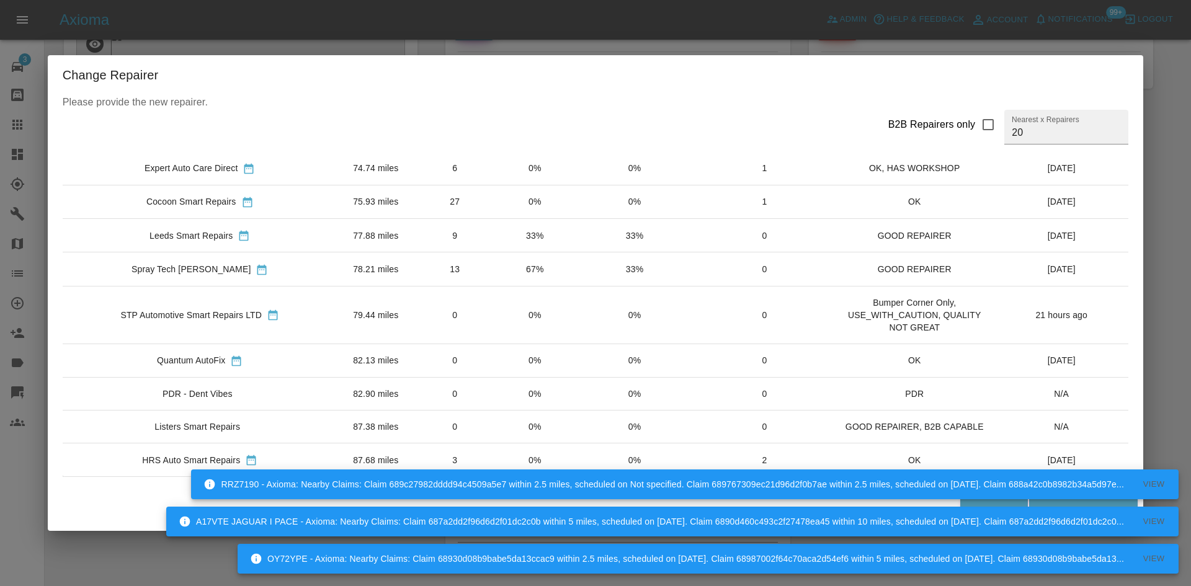
click at [1080, 507] on div "A17VTE JAGUAR I PACE - Axioma: Nearby Claims: Claim 687a2dd2f96d6d2f01dc2c0b wi…" at bounding box center [672, 522] width 1012 height 30
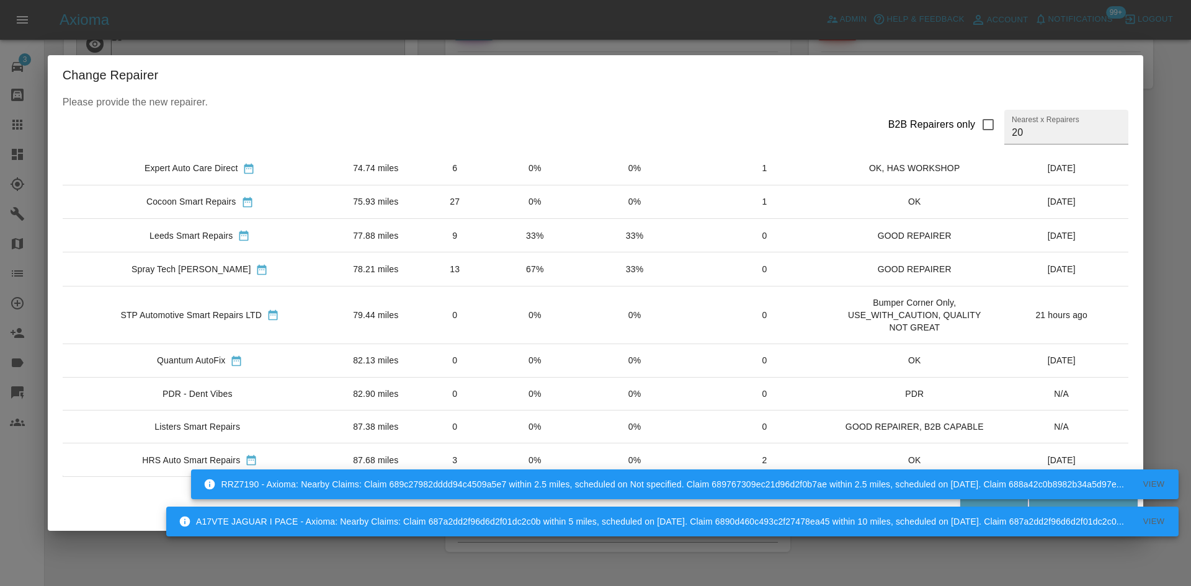
click at [1065, 504] on div "OY72YPE - Axioma: Nearby Claims: Claim 68930d08b9babe5da13ccac9 within 2.5 mile…" at bounding box center [672, 522] width 1012 height 112
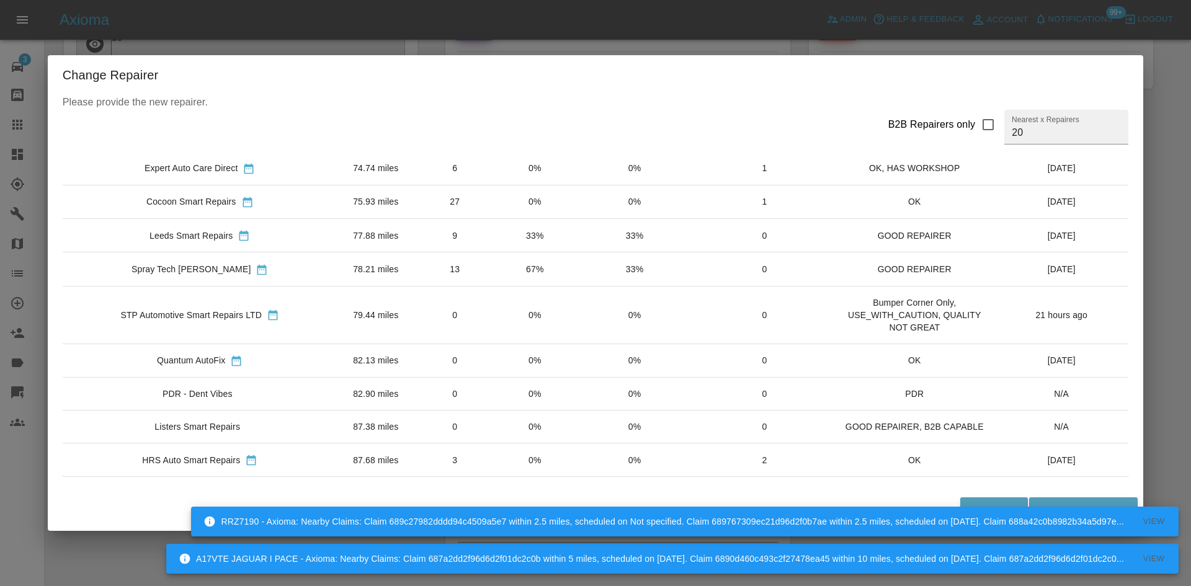
click at [1046, 494] on div "Cancel Change Repairer" at bounding box center [596, 510] width 1096 height 42
click at [1044, 500] on button "Change Repairer" at bounding box center [1083, 509] width 109 height 25
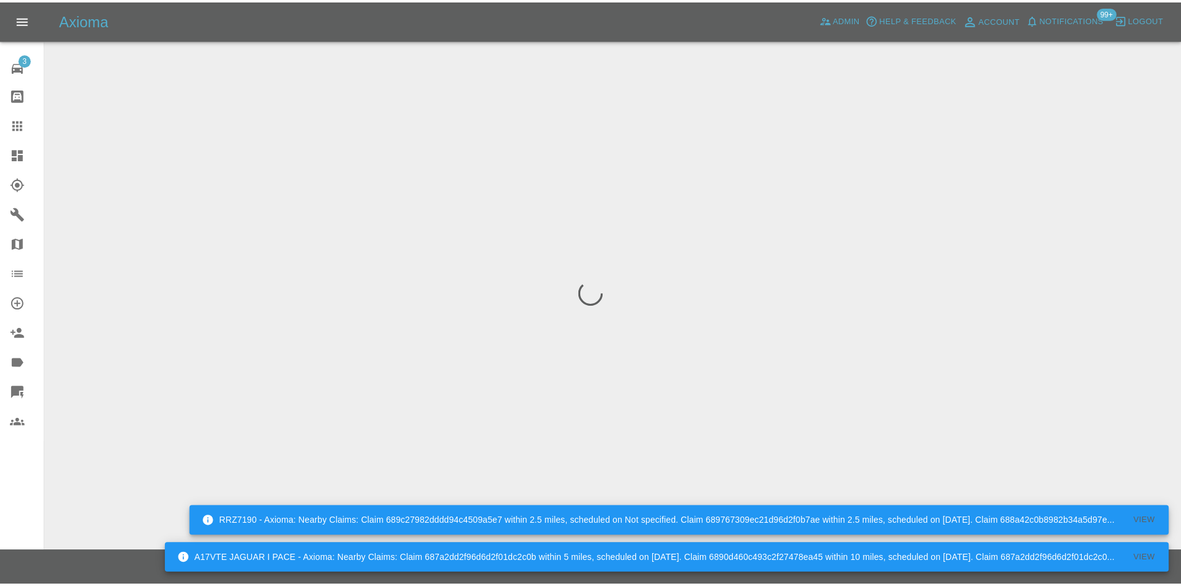
scroll to position [0, 0]
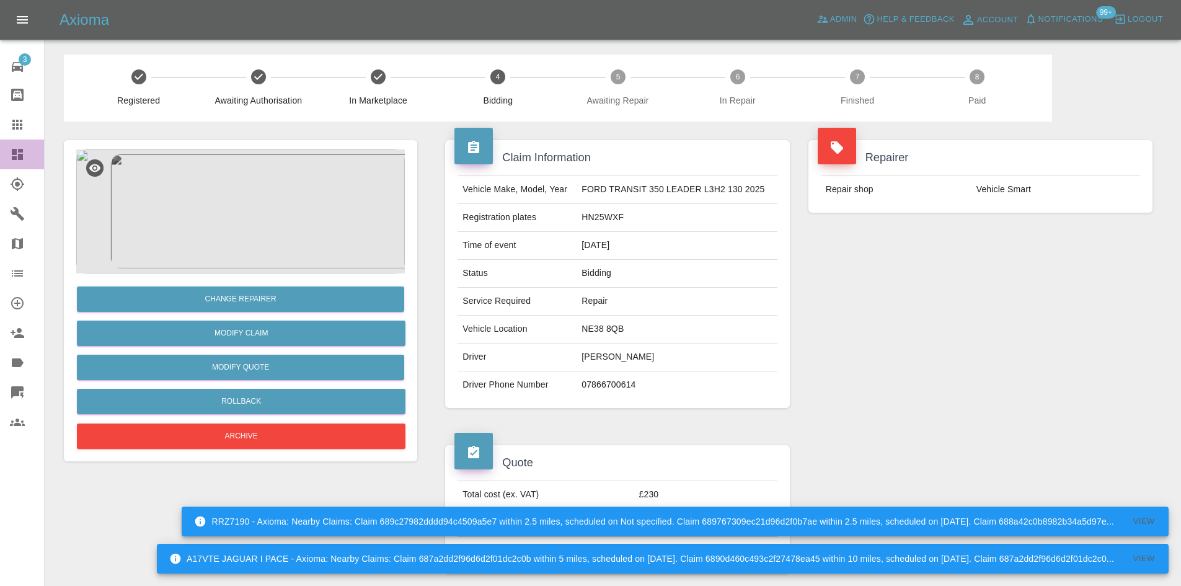
click at [0, 153] on link "Dashboard" at bounding box center [22, 155] width 44 height 30
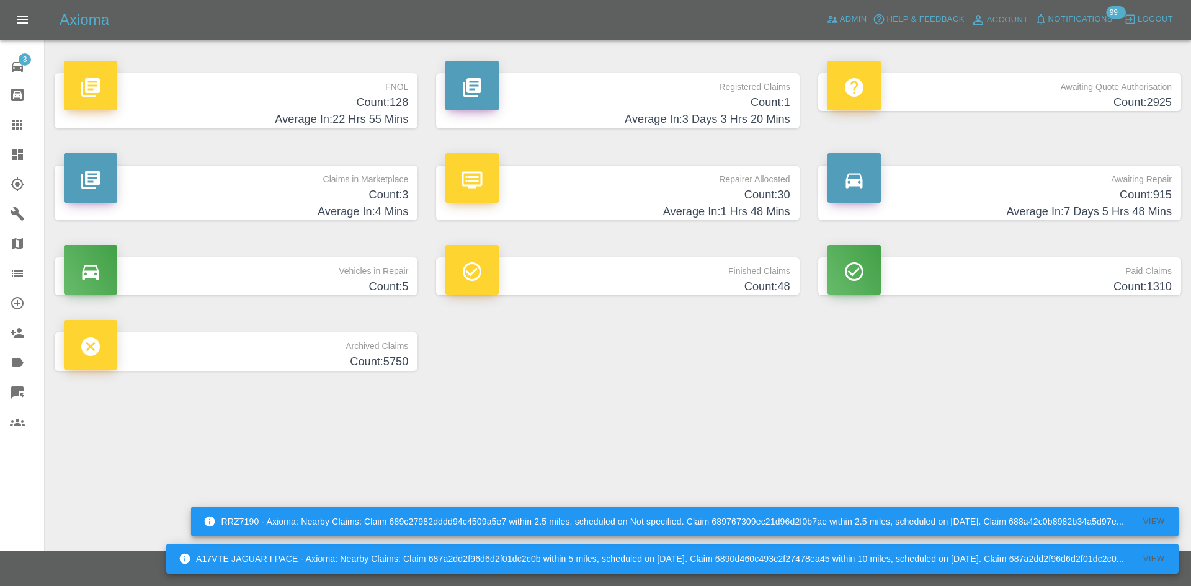
click at [620, 193] on h4 "Count: 30" at bounding box center [617, 195] width 344 height 17
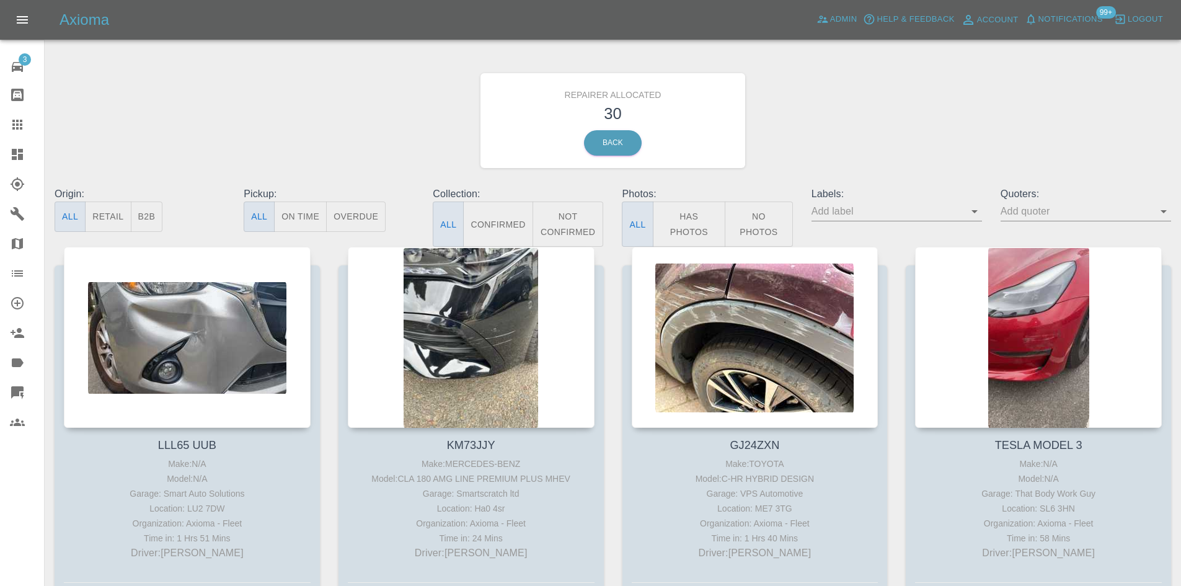
click at [151, 217] on button "B2B" at bounding box center [147, 217] width 32 height 30
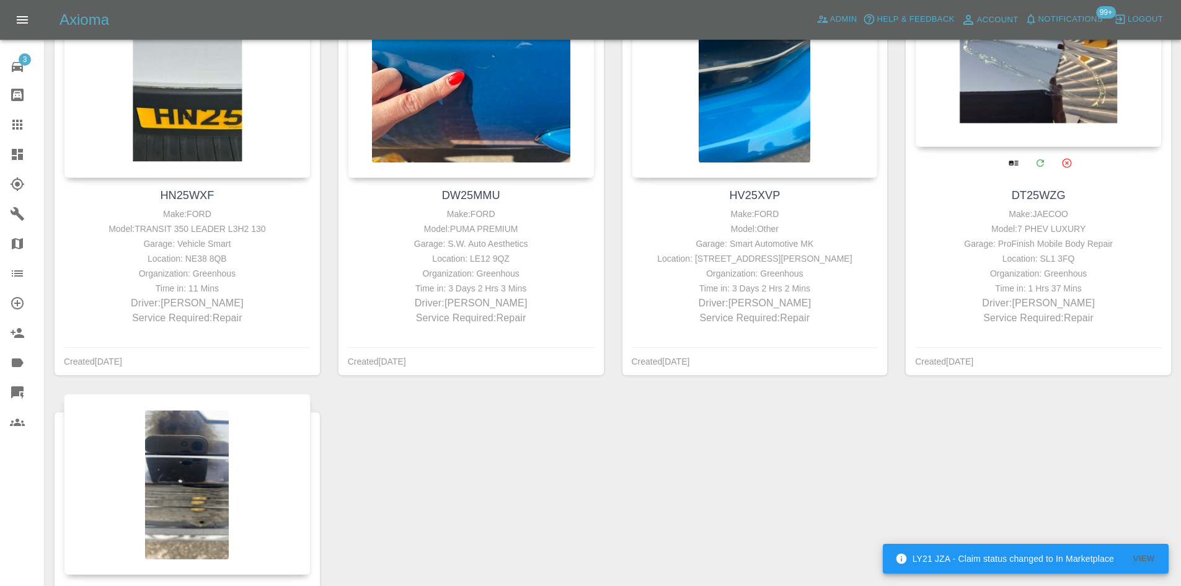
scroll to position [124, 0]
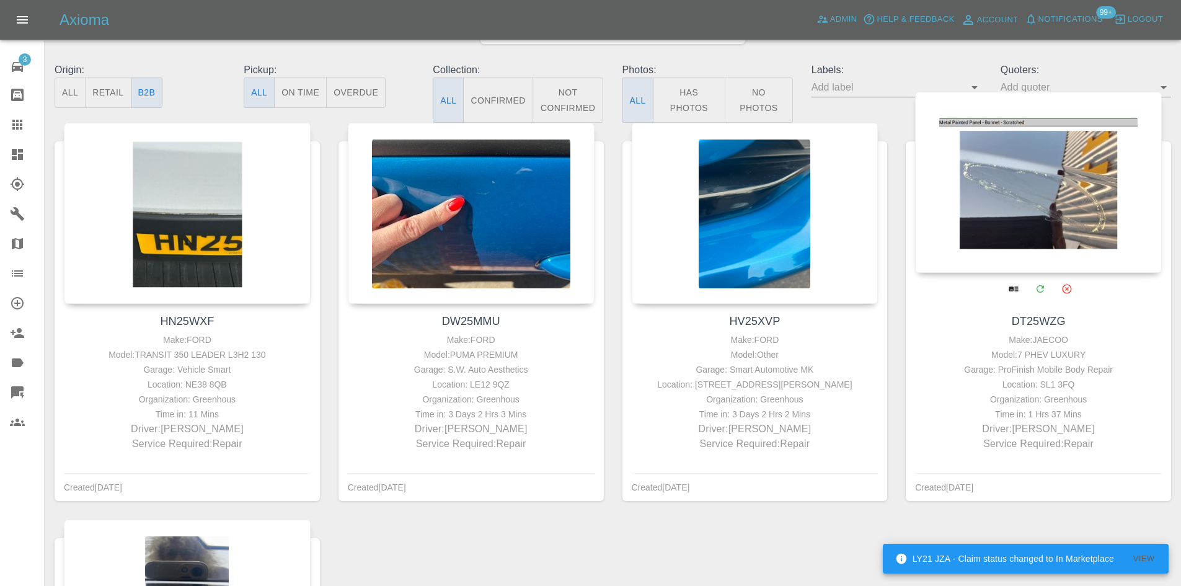
click at [1039, 166] on div at bounding box center [1038, 182] width 247 height 181
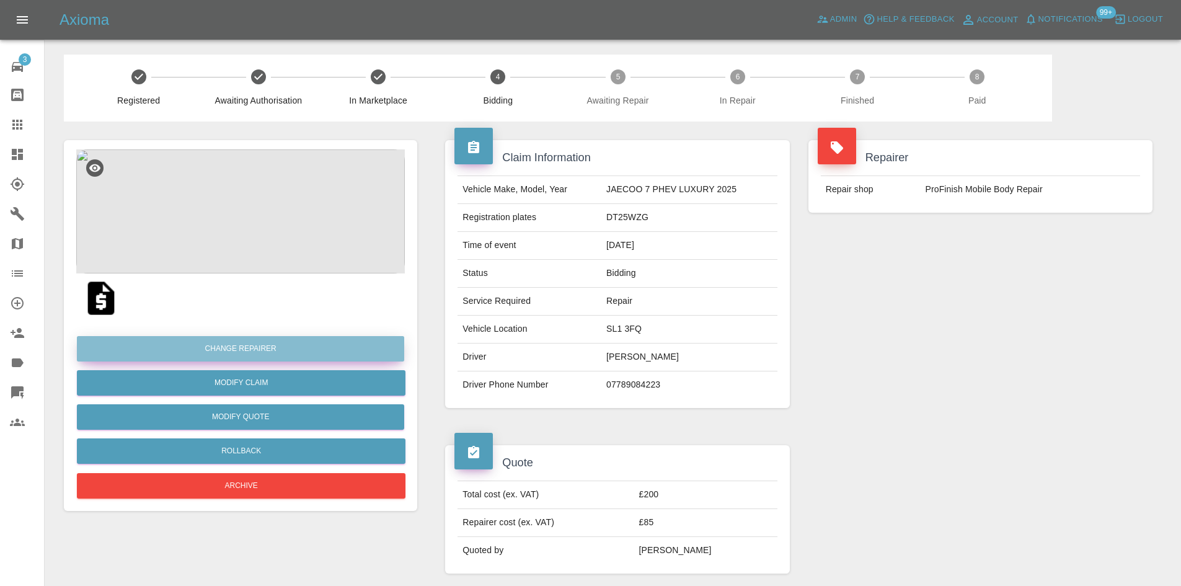
click at [272, 342] on button "Change Repairer" at bounding box center [240, 348] width 327 height 25
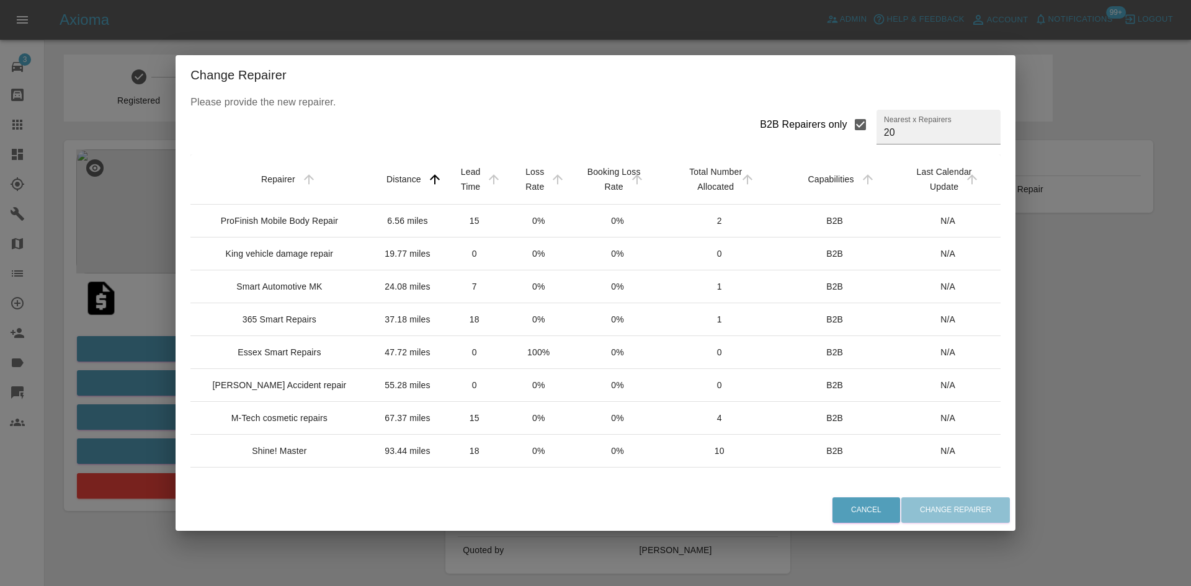
click at [847, 132] on input "B2B Repairers only" at bounding box center [860, 125] width 26 height 26
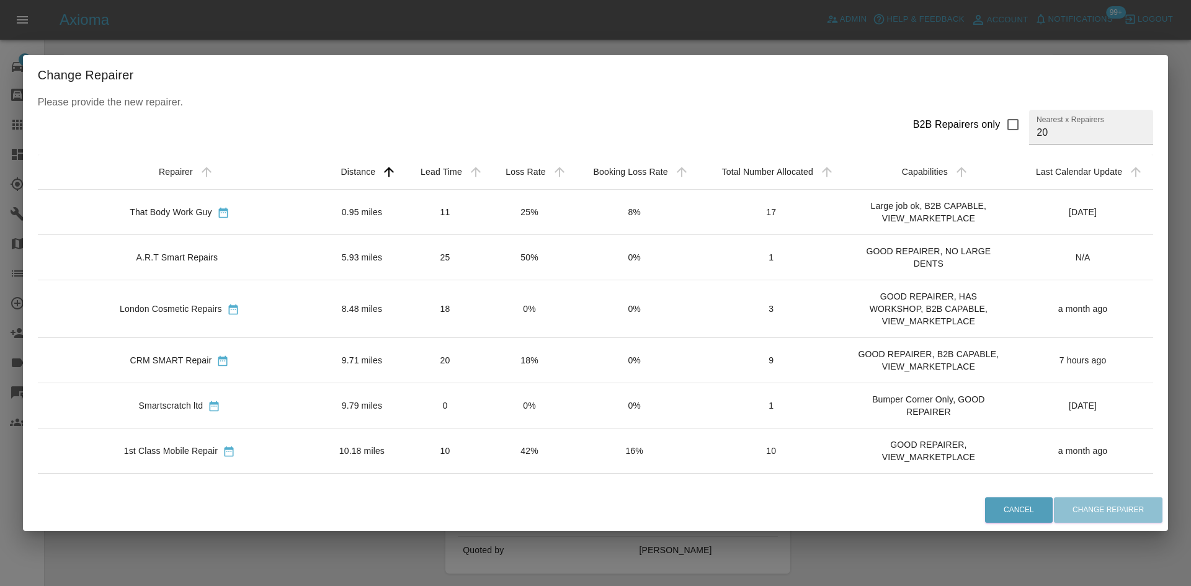
click at [931, 125] on div "B2B Repairers only" at bounding box center [956, 124] width 87 height 15
click at [1000, 125] on input "B2B Repairers only" at bounding box center [1013, 125] width 26 height 26
checkbox input "true"
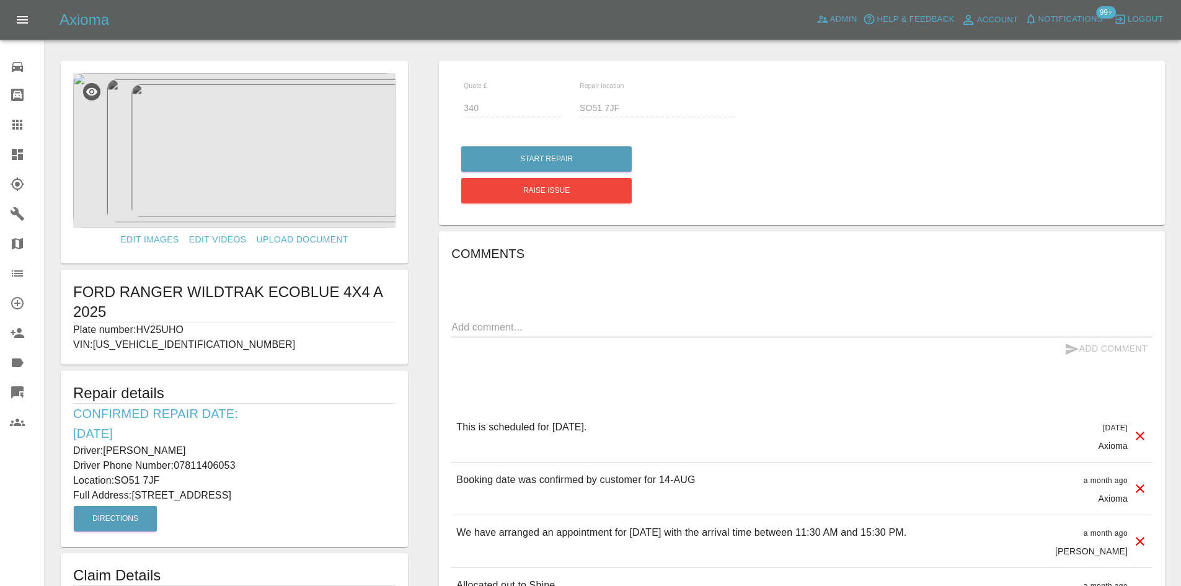
click at [11, 161] on icon at bounding box center [17, 154] width 15 height 15
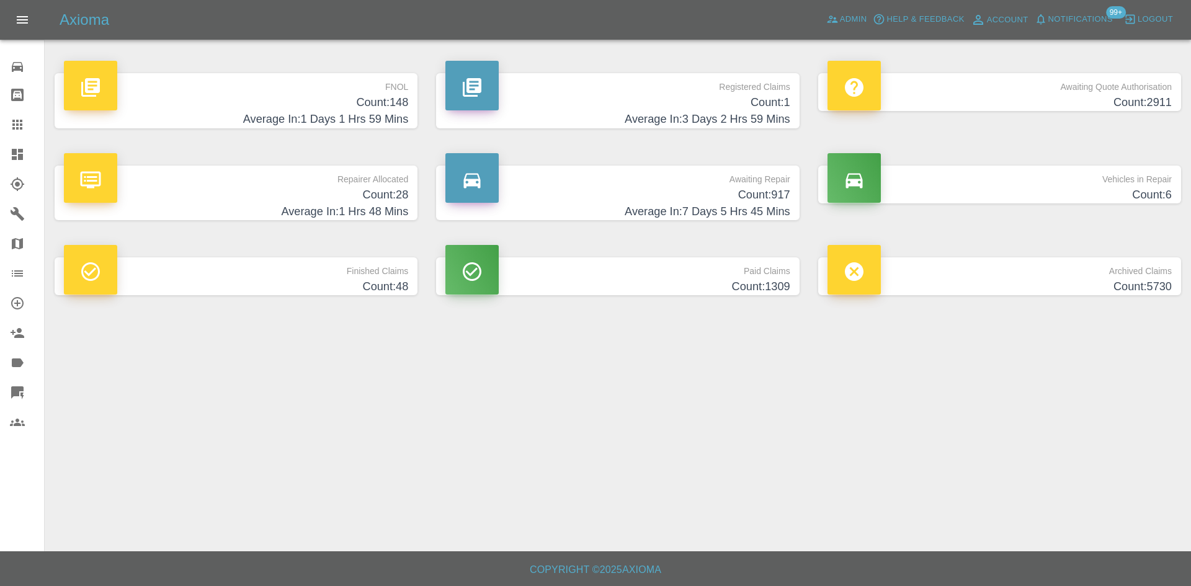
click at [13, 151] on icon at bounding box center [17, 154] width 11 height 11
click at [860, 16] on span "Admin" at bounding box center [853, 19] width 27 height 14
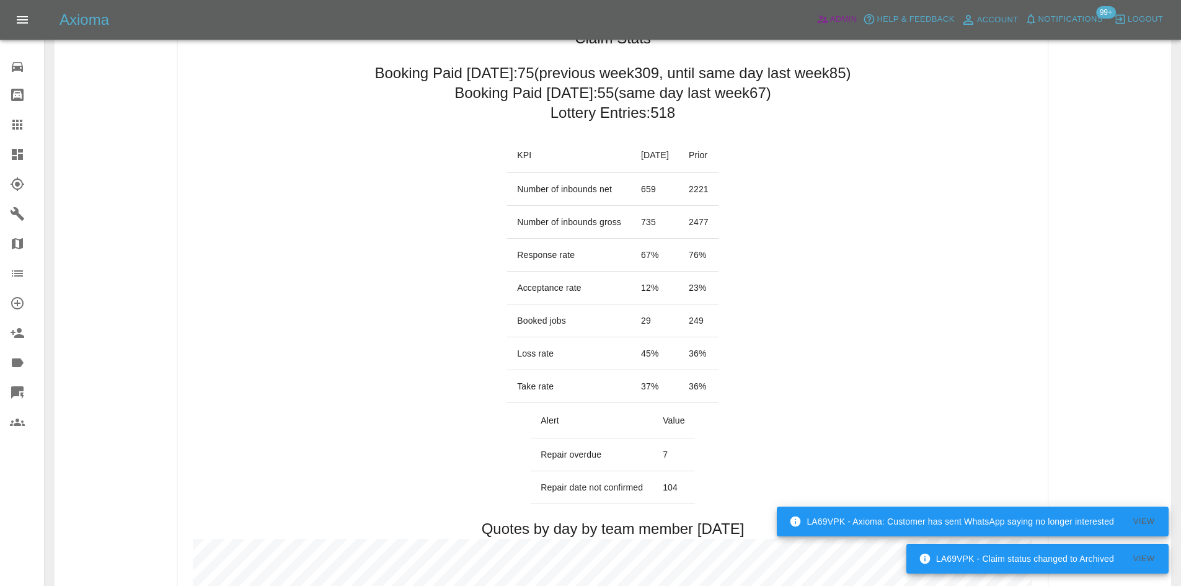
scroll to position [124, 0]
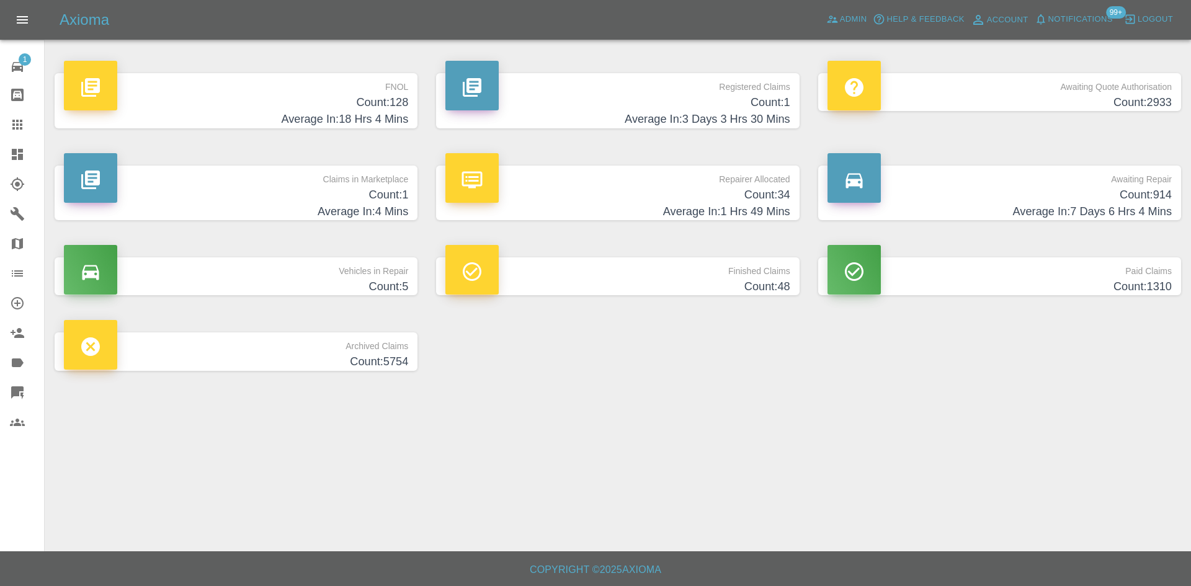
click at [384, 115] on h4 "Average In: 18 Hrs 4 Mins" at bounding box center [236, 119] width 344 height 17
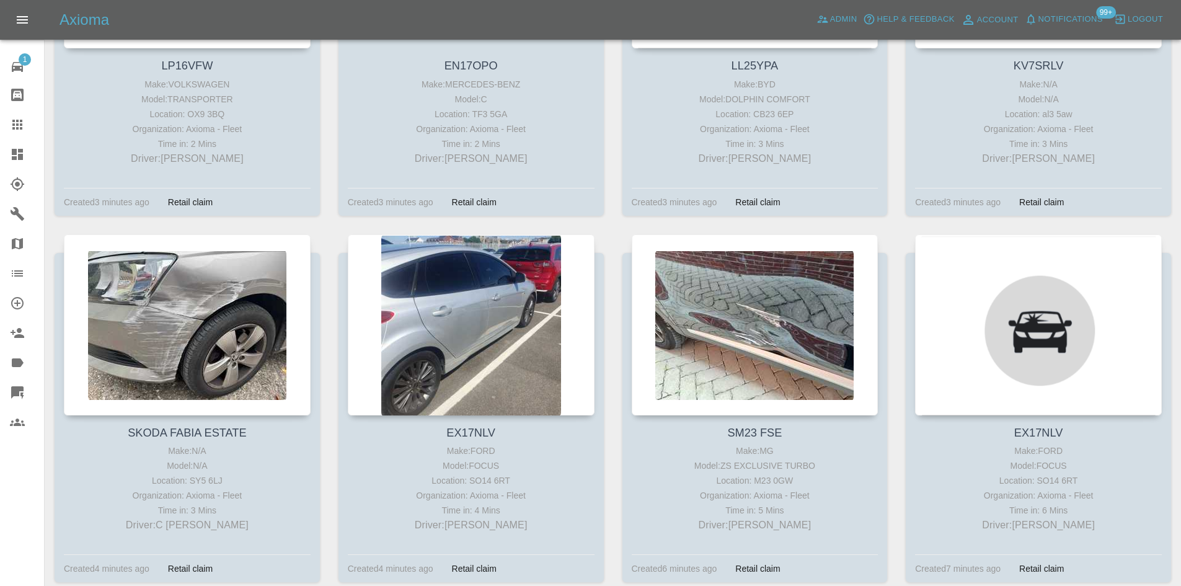
scroll to position [434, 0]
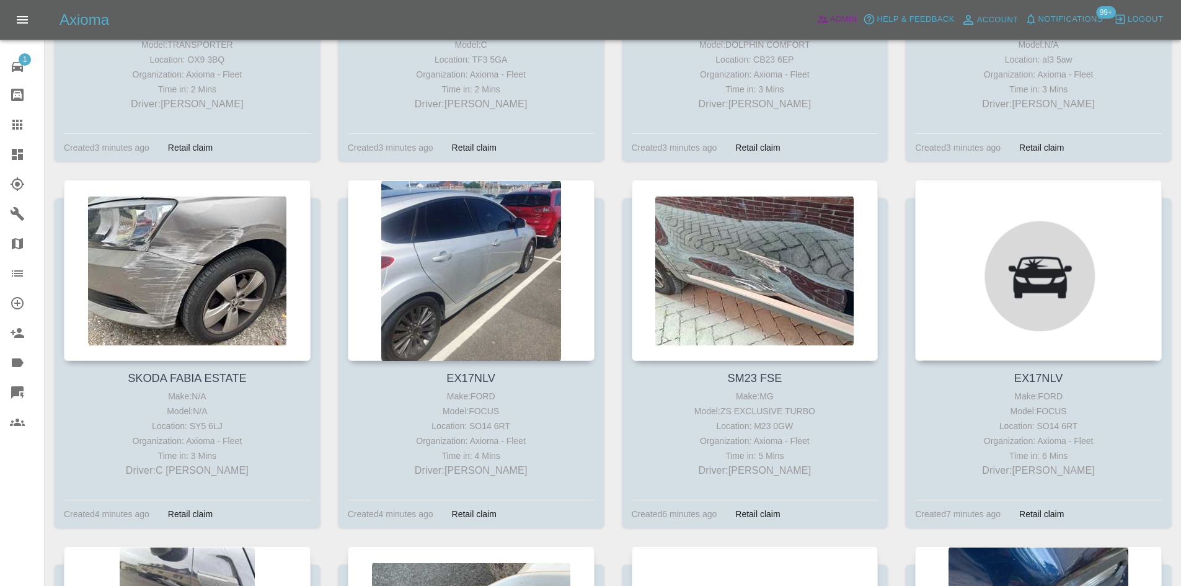
click at [854, 13] on span "Admin" at bounding box center [843, 19] width 27 height 14
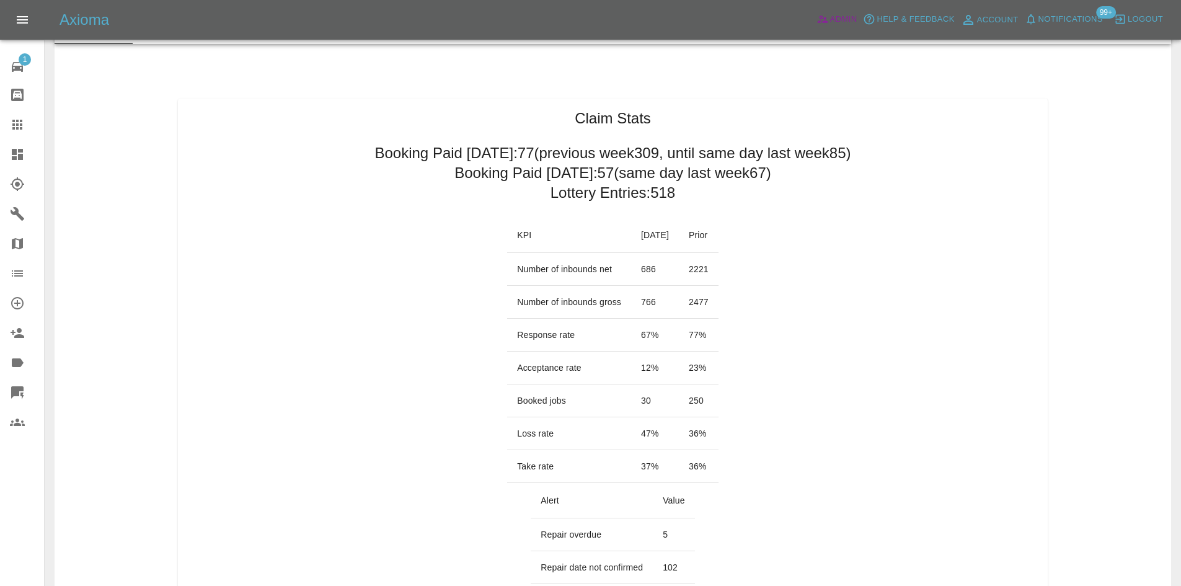
scroll to position [62, 0]
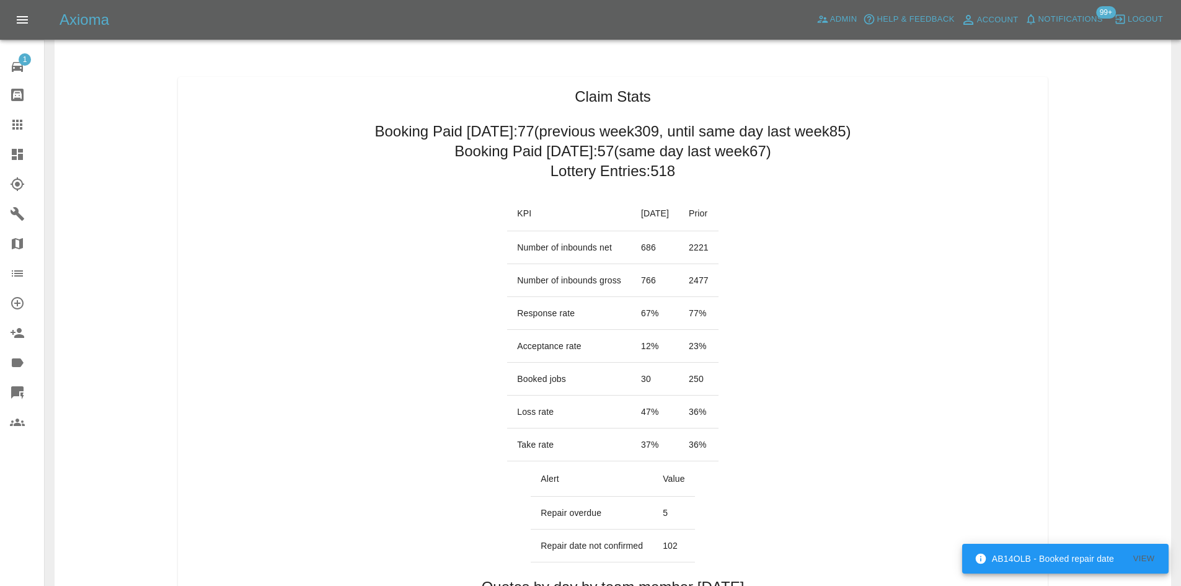
click at [16, 146] on link "Dashboard" at bounding box center [22, 155] width 44 height 30
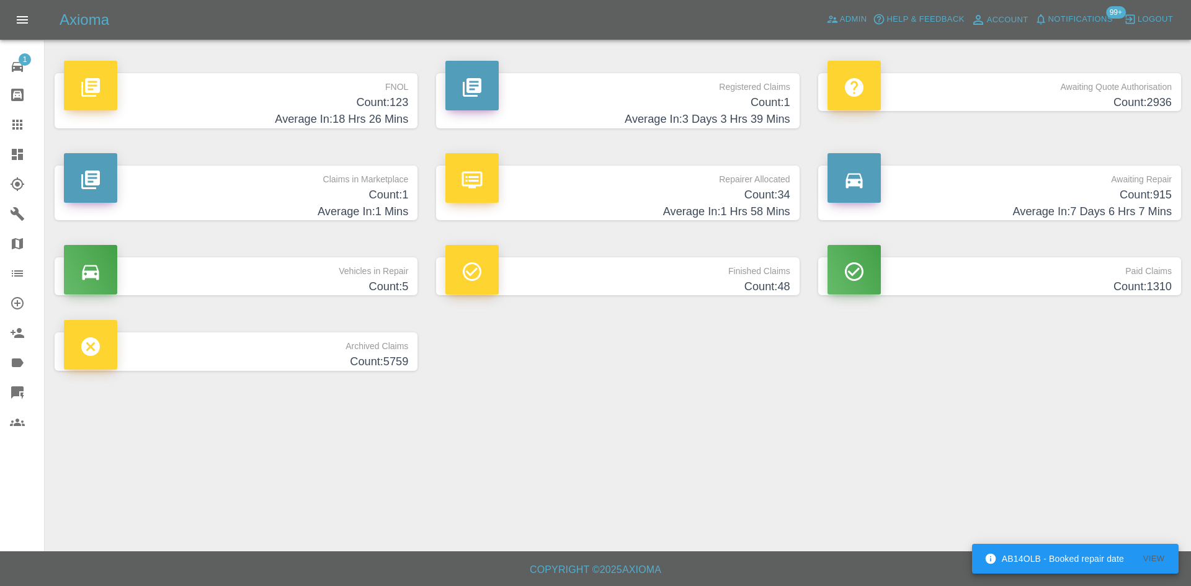
click at [346, 176] on p "Claims in Marketplace" at bounding box center [236, 176] width 344 height 21
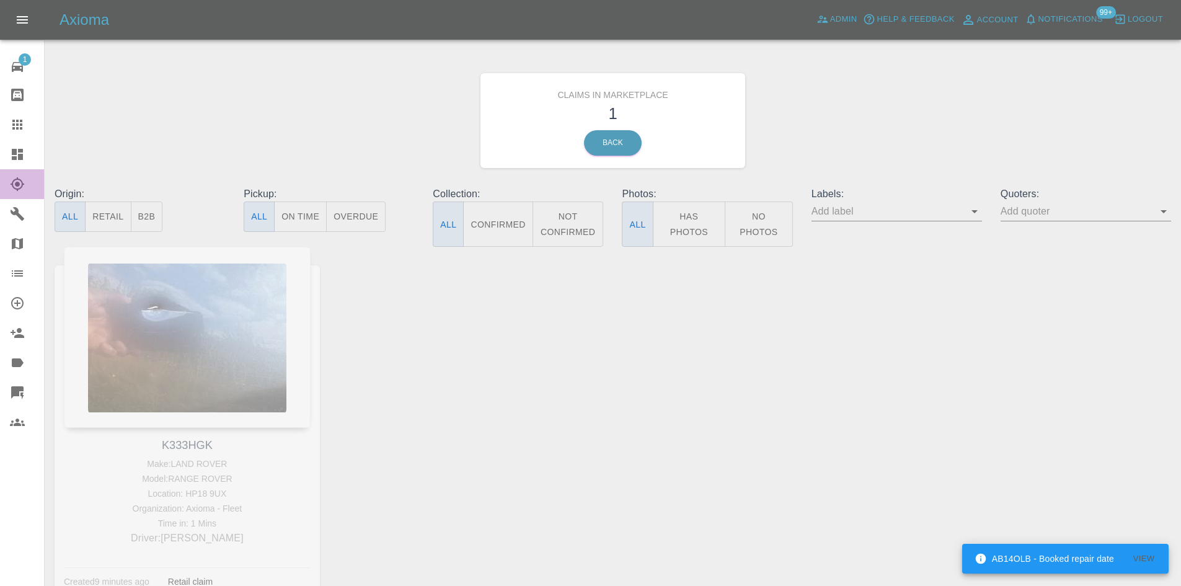
click at [11, 169] on nav "1 Repair home Bodyshop home Claims Dashboard Explorer Garages Map Organization …" at bounding box center [22, 243] width 44 height 397
click at [16, 156] on icon at bounding box center [17, 154] width 15 height 15
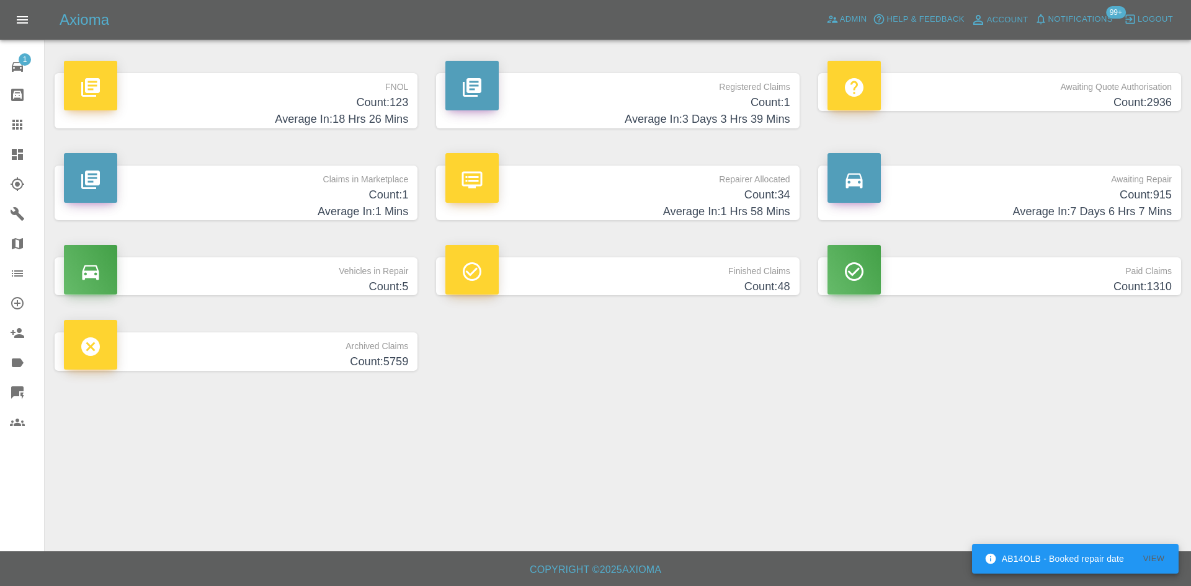
click at [558, 202] on h4 "Count: 34" at bounding box center [617, 195] width 344 height 17
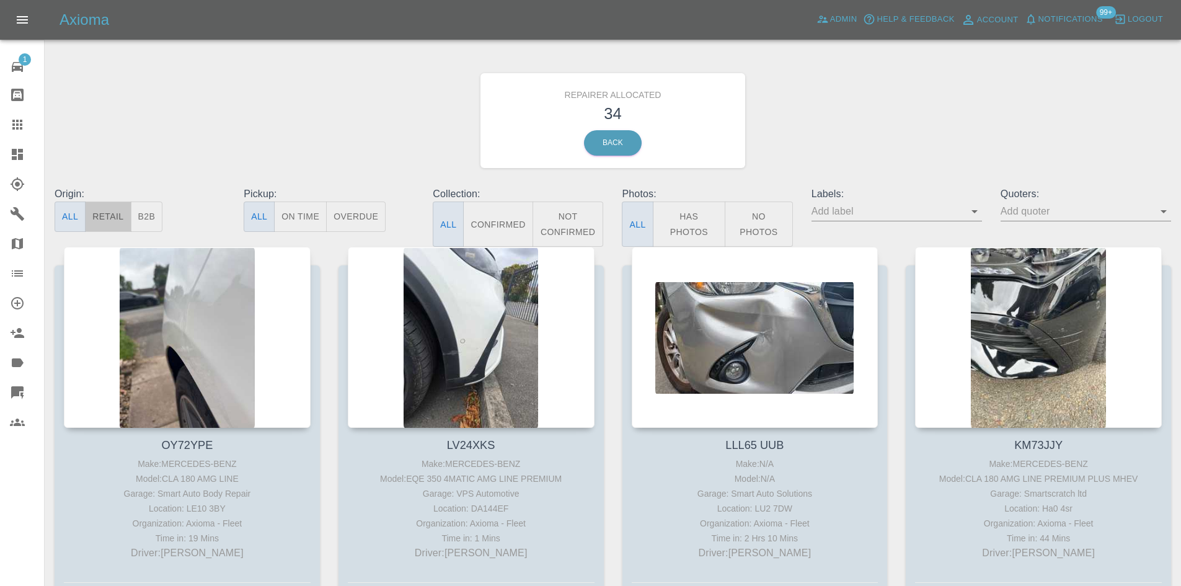
click at [125, 218] on button "Retail" at bounding box center [108, 217] width 46 height 30
click at [148, 219] on button "B2B" at bounding box center [147, 217] width 32 height 30
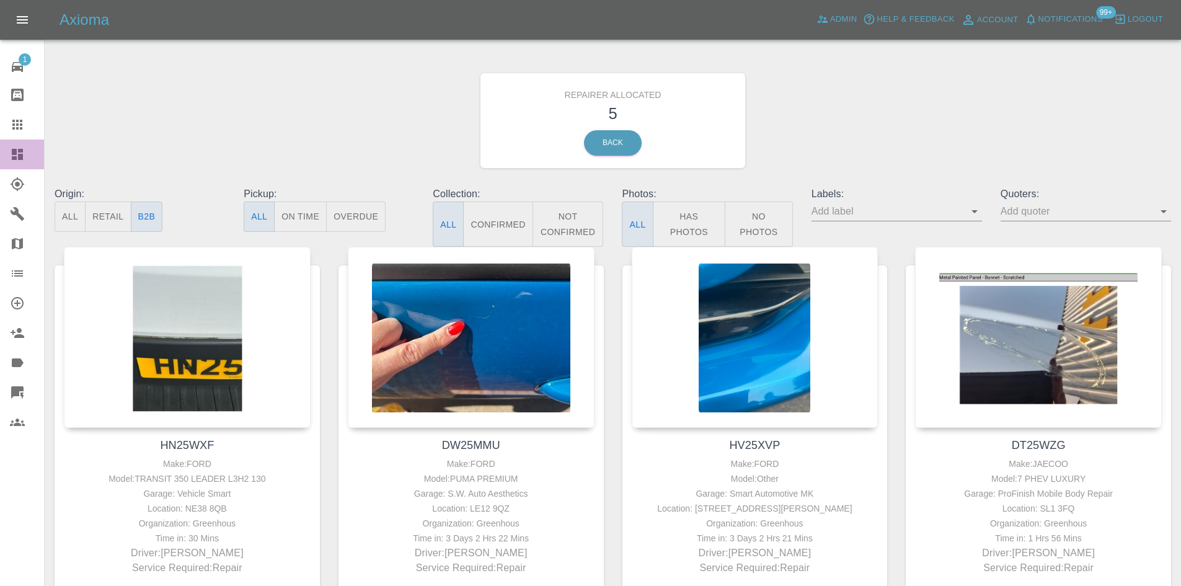
click at [6, 166] on link "Dashboard" at bounding box center [22, 155] width 44 height 30
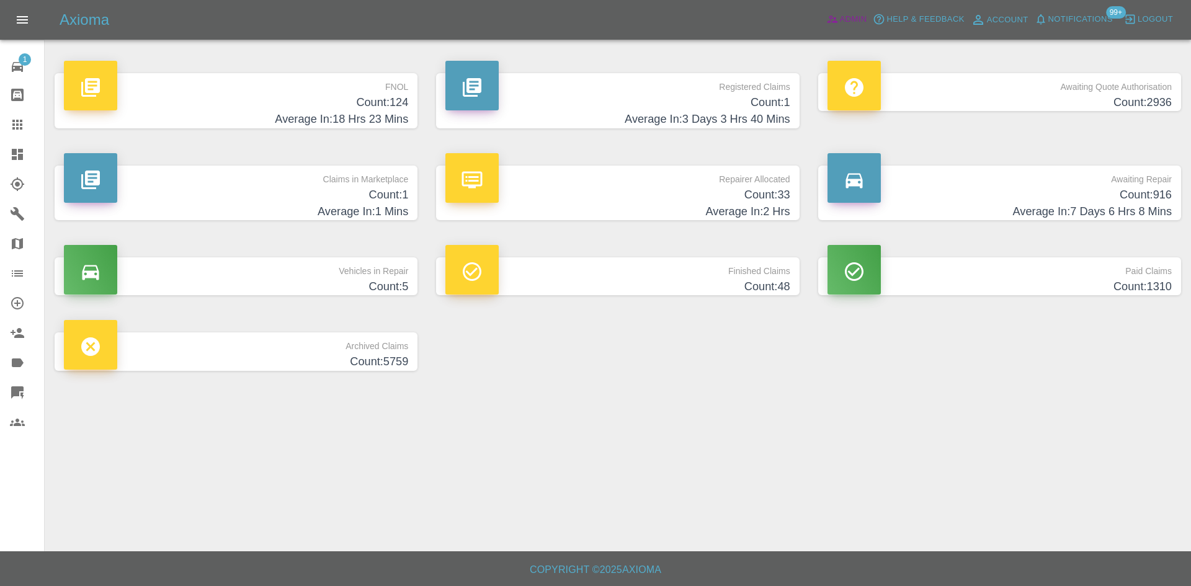
click at [848, 23] on span "Admin" at bounding box center [853, 19] width 27 height 14
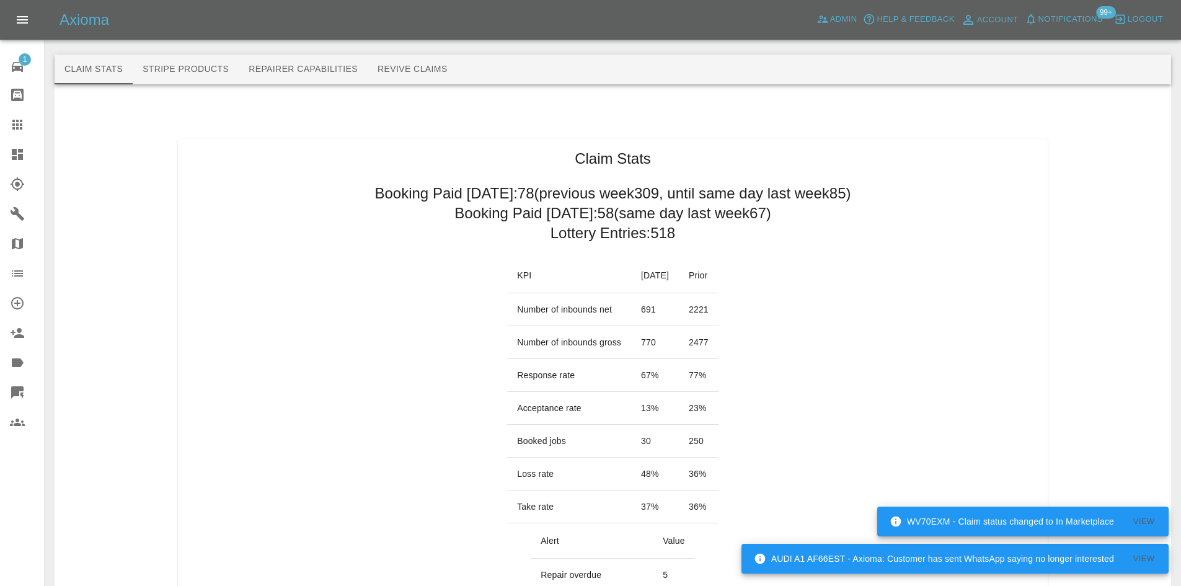
click at [21, 151] on icon at bounding box center [17, 154] width 11 height 11
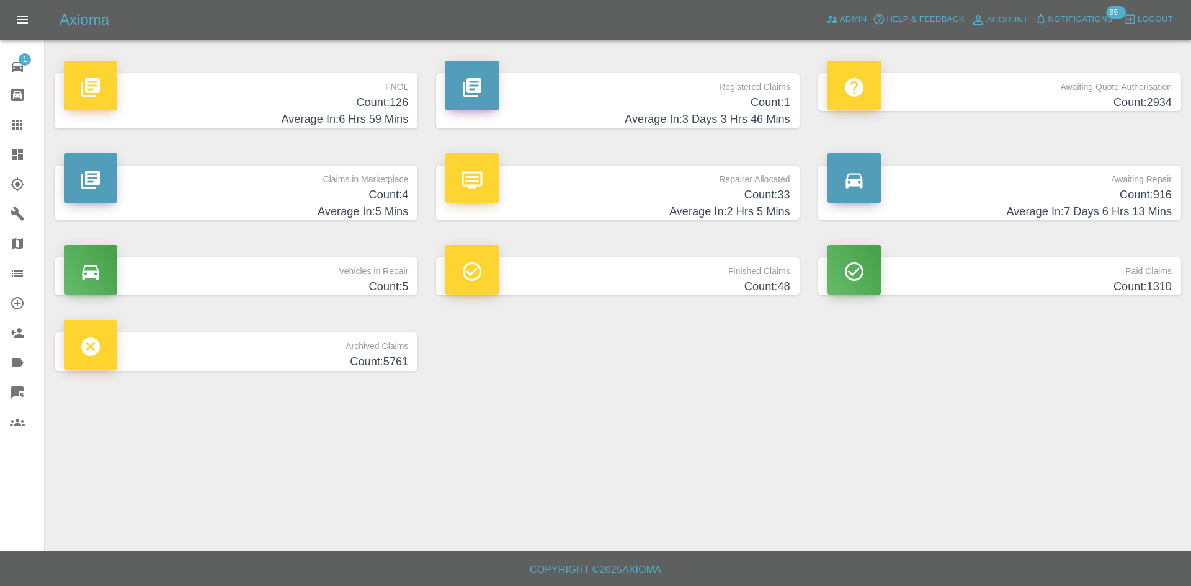
click at [353, 201] on h4 "Count: 4" at bounding box center [236, 195] width 344 height 17
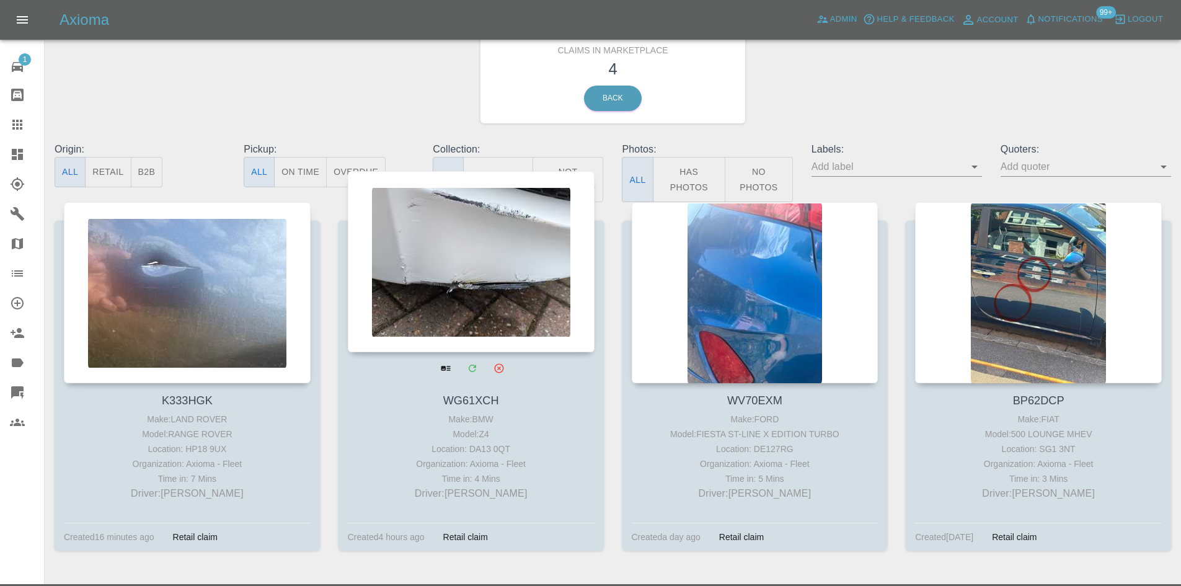
scroll to position [78, 0]
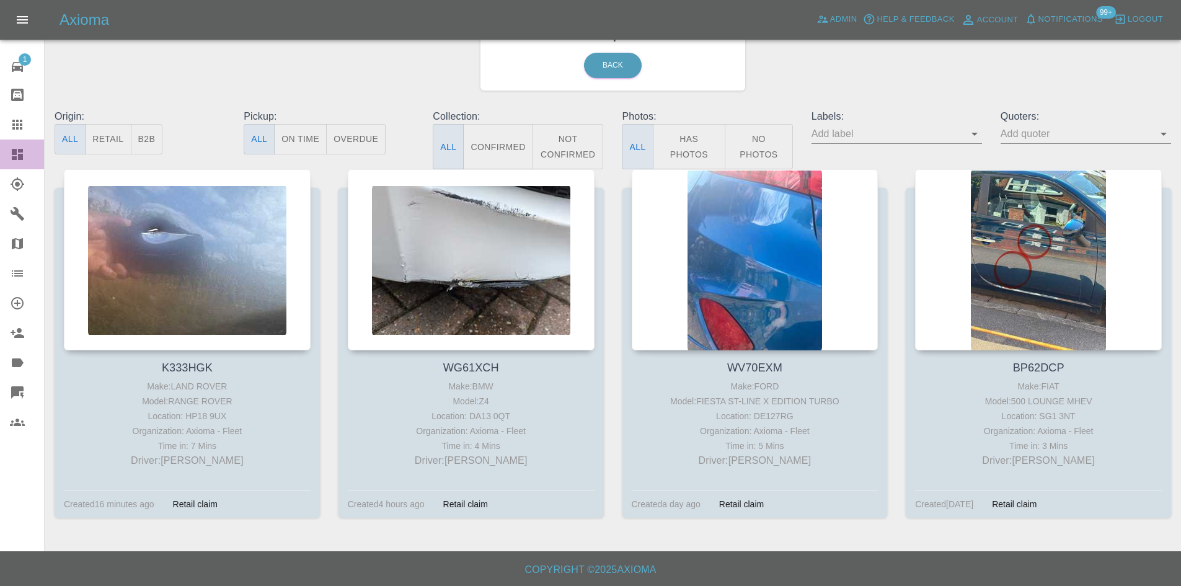
click at [0, 143] on link "Dashboard" at bounding box center [22, 155] width 44 height 30
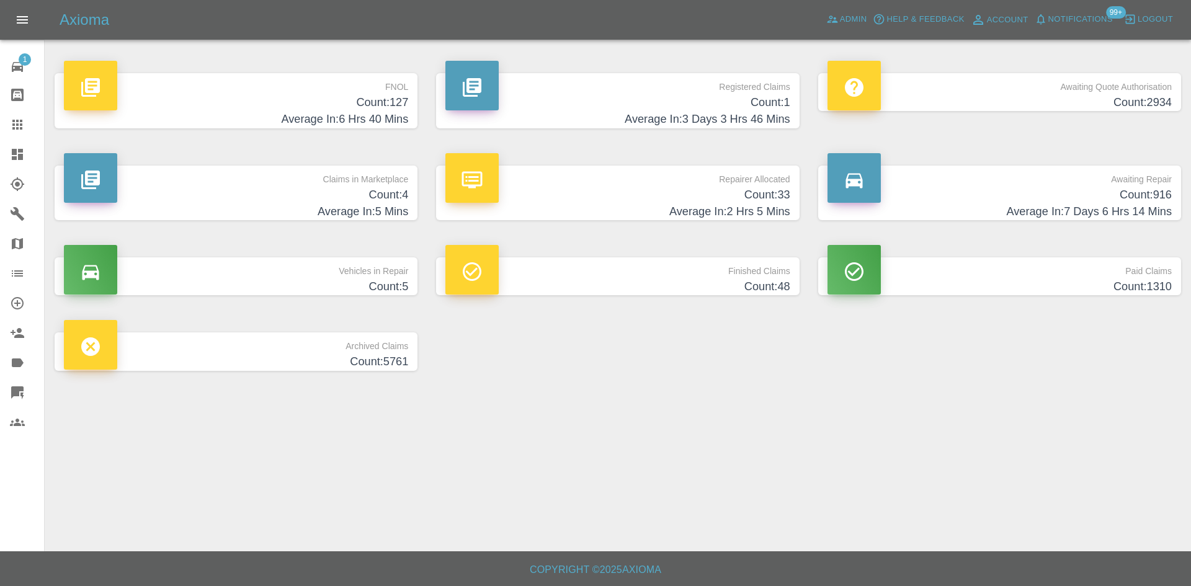
click at [954, 188] on h4 "Count: 916" at bounding box center [999, 195] width 344 height 17
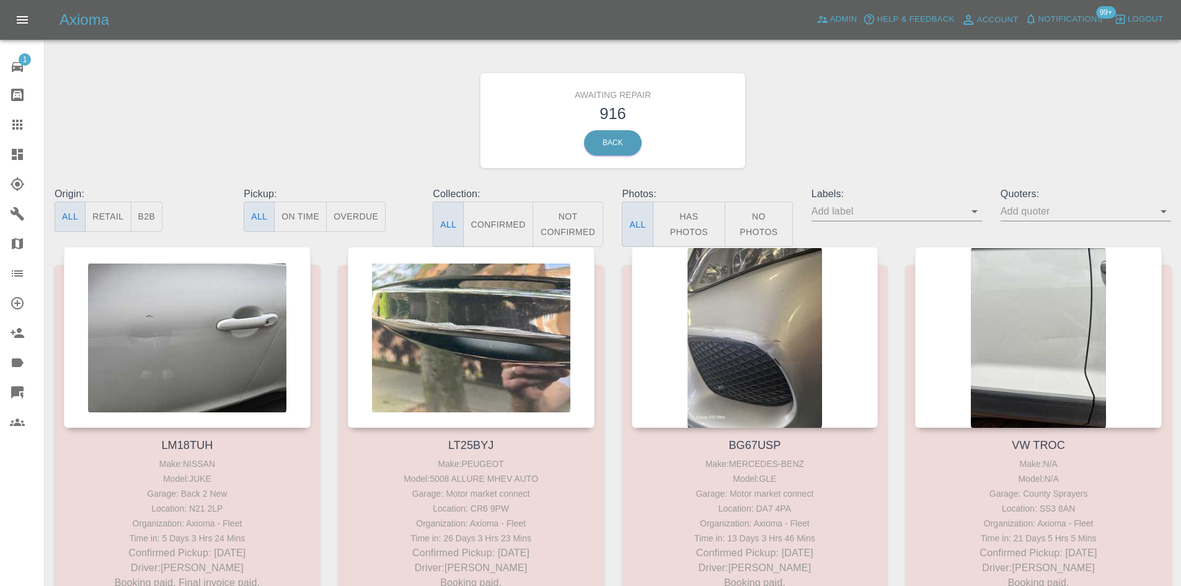
click at [133, 211] on button "B2B" at bounding box center [147, 217] width 32 height 30
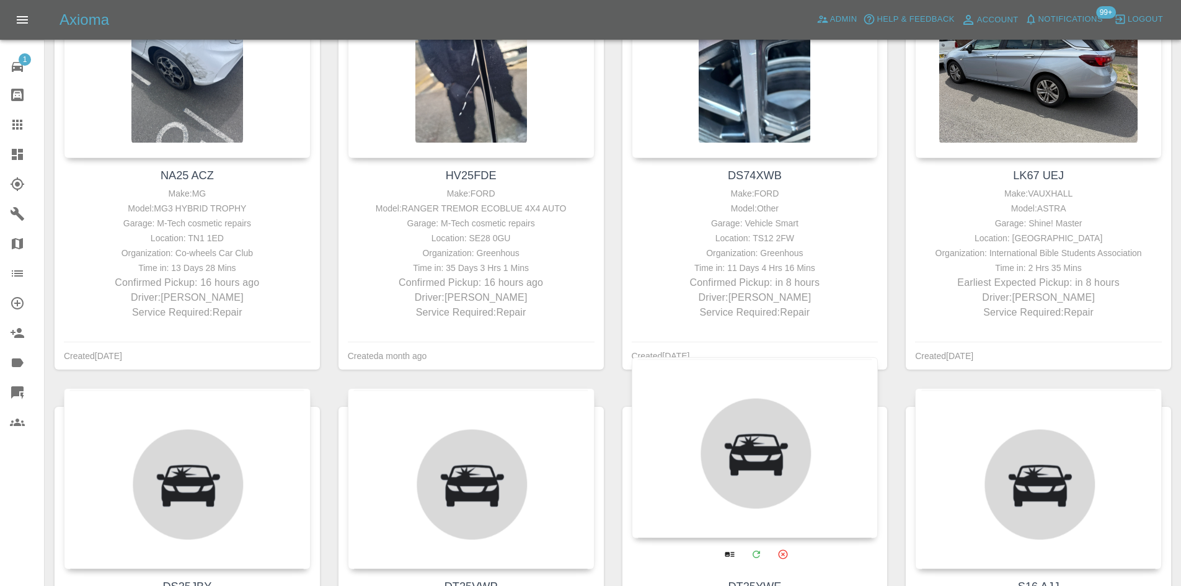
scroll to position [682, 0]
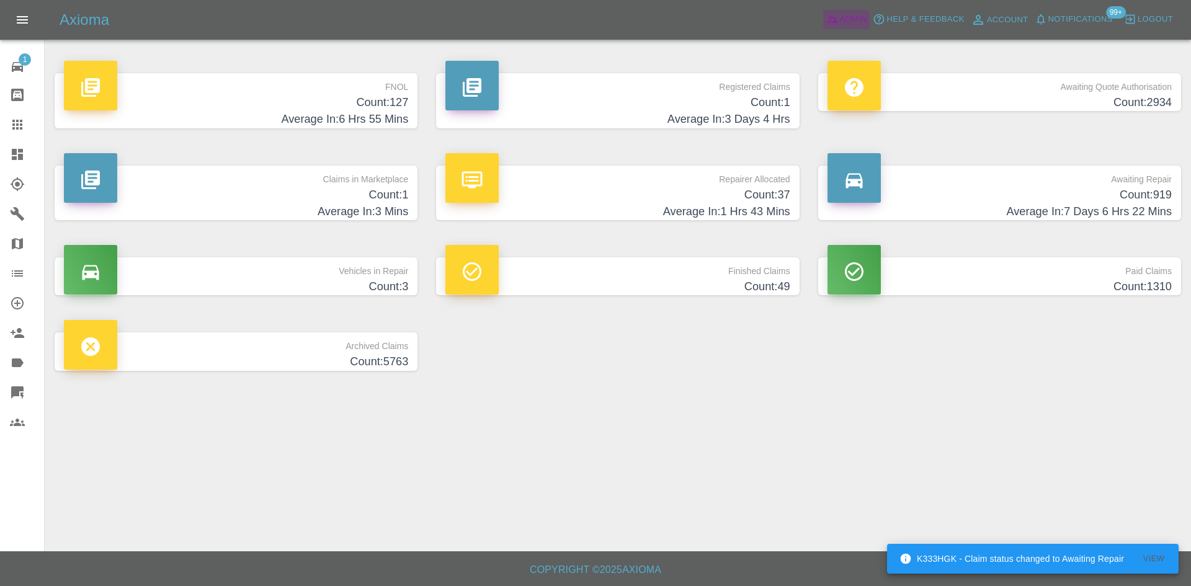
click at [848, 22] on span "Admin" at bounding box center [853, 19] width 27 height 14
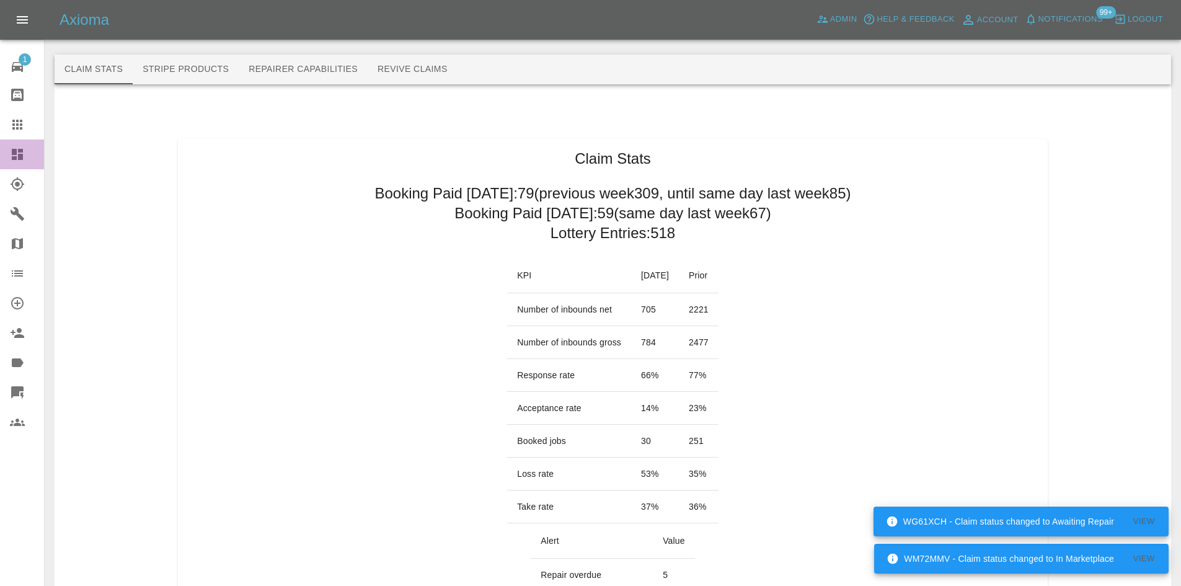
click at [9, 148] on link "Dashboard" at bounding box center [22, 155] width 44 height 30
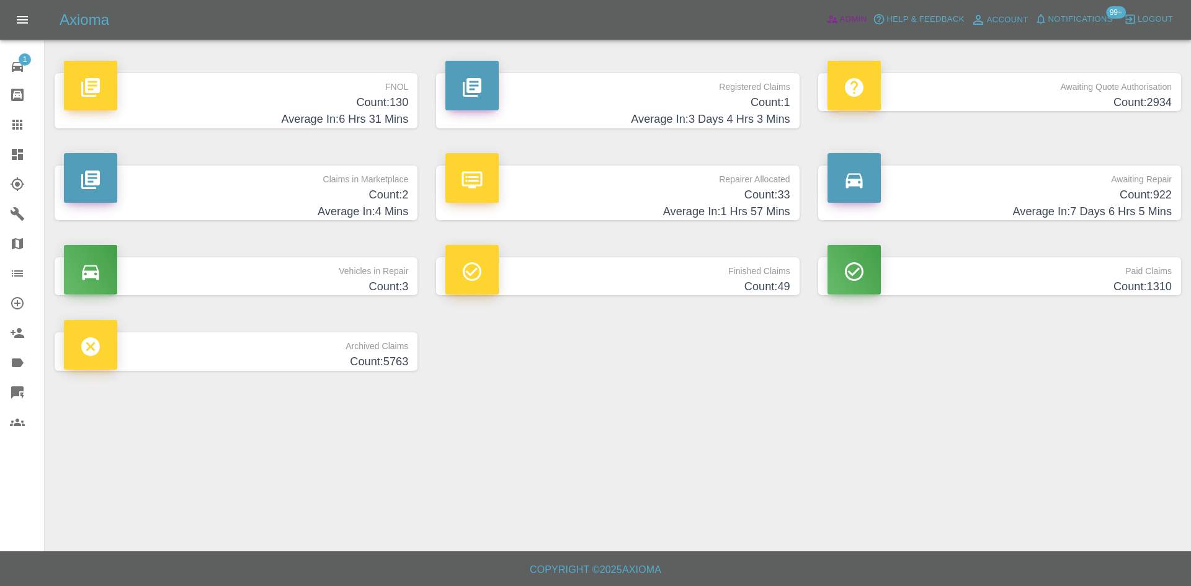
click at [845, 25] on span "Admin" at bounding box center [853, 19] width 27 height 14
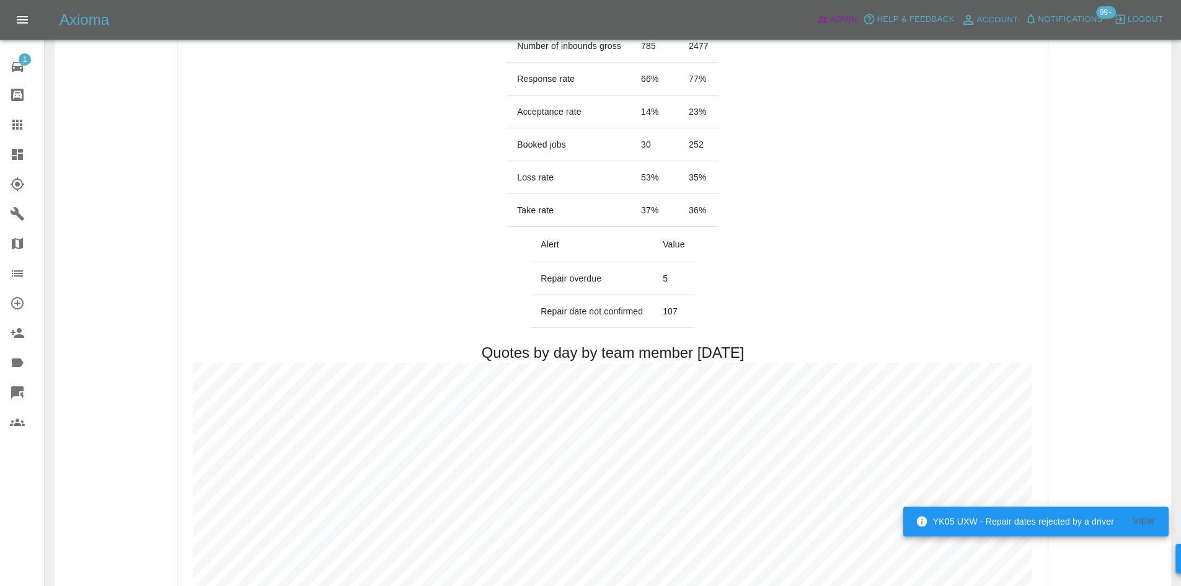
scroll to position [124, 0]
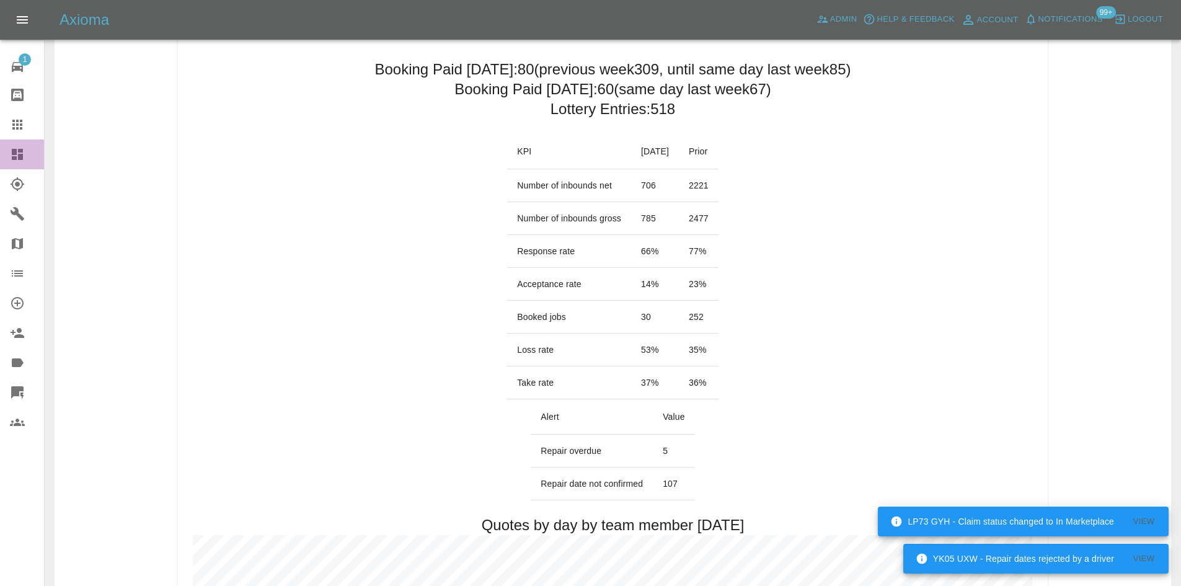
click at [10, 154] on icon at bounding box center [17, 154] width 15 height 15
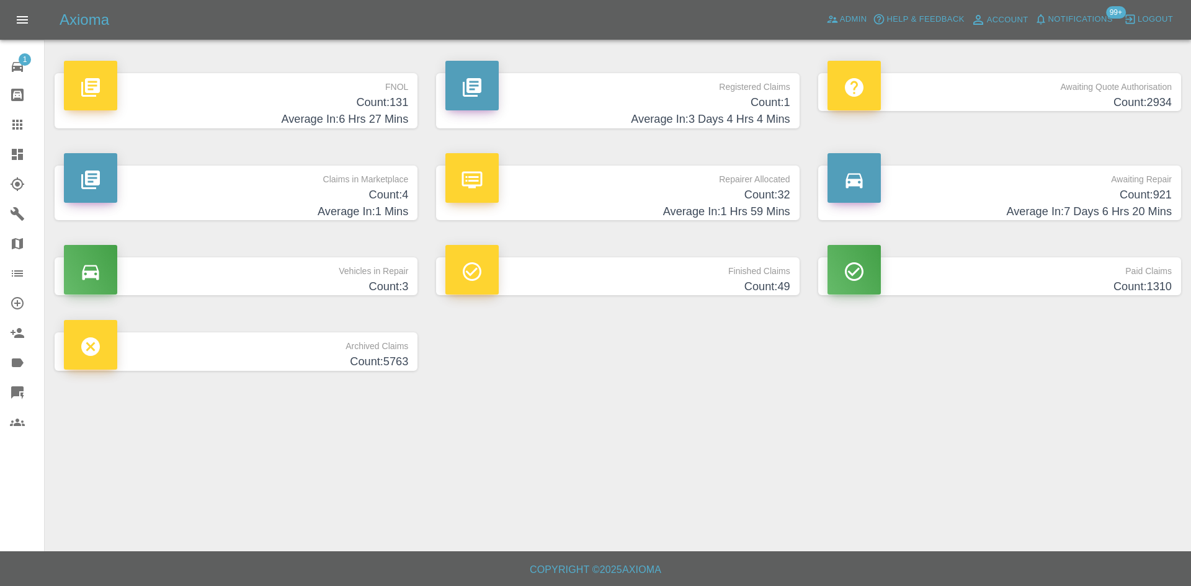
click at [319, 166] on p "Claims in Marketplace" at bounding box center [236, 176] width 344 height 21
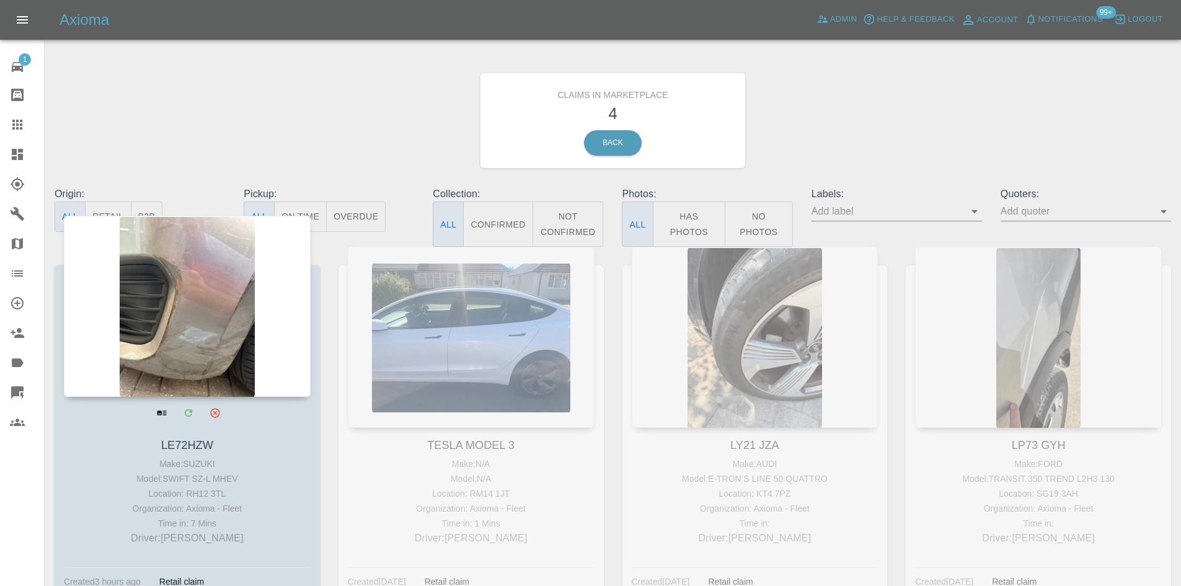
click at [246, 340] on div at bounding box center [187, 306] width 247 height 181
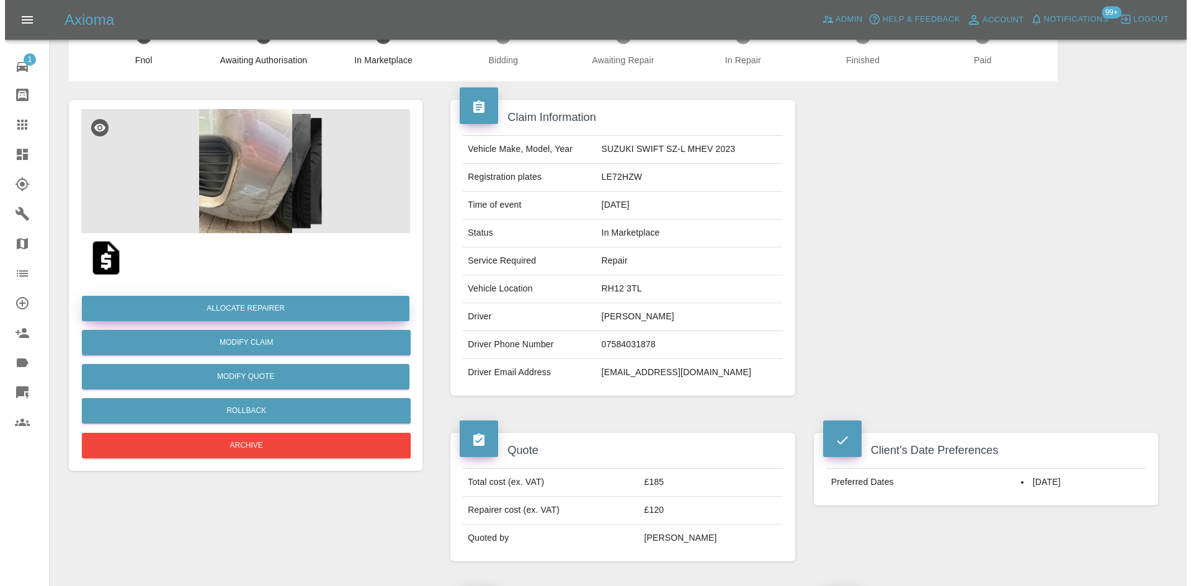
scroll to position [62, 0]
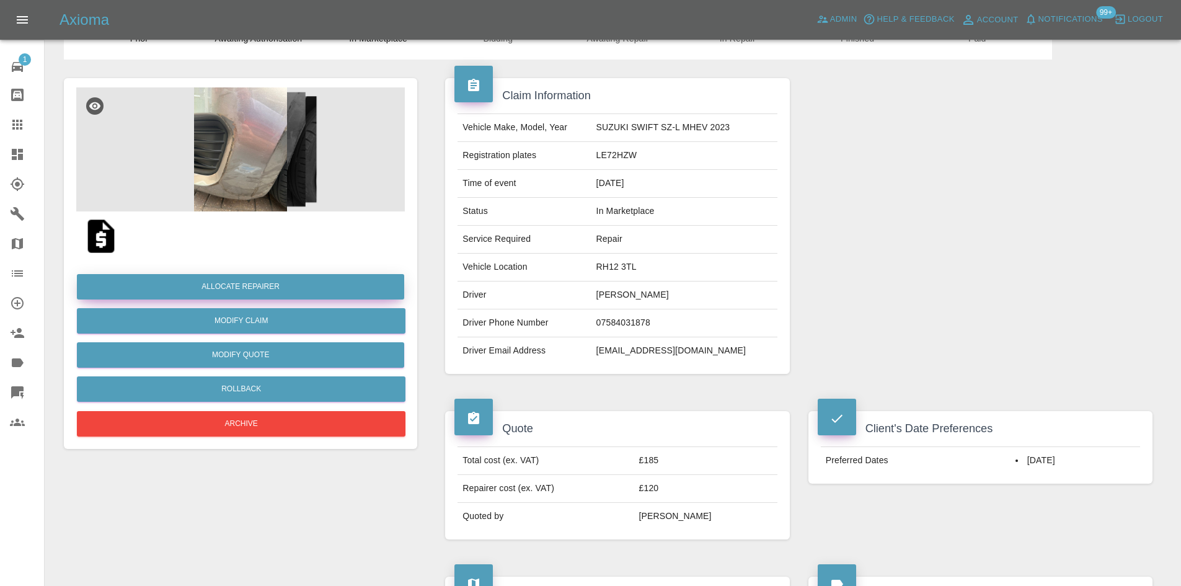
click at [271, 288] on button "Allocate Repairer" at bounding box center [240, 286] width 327 height 25
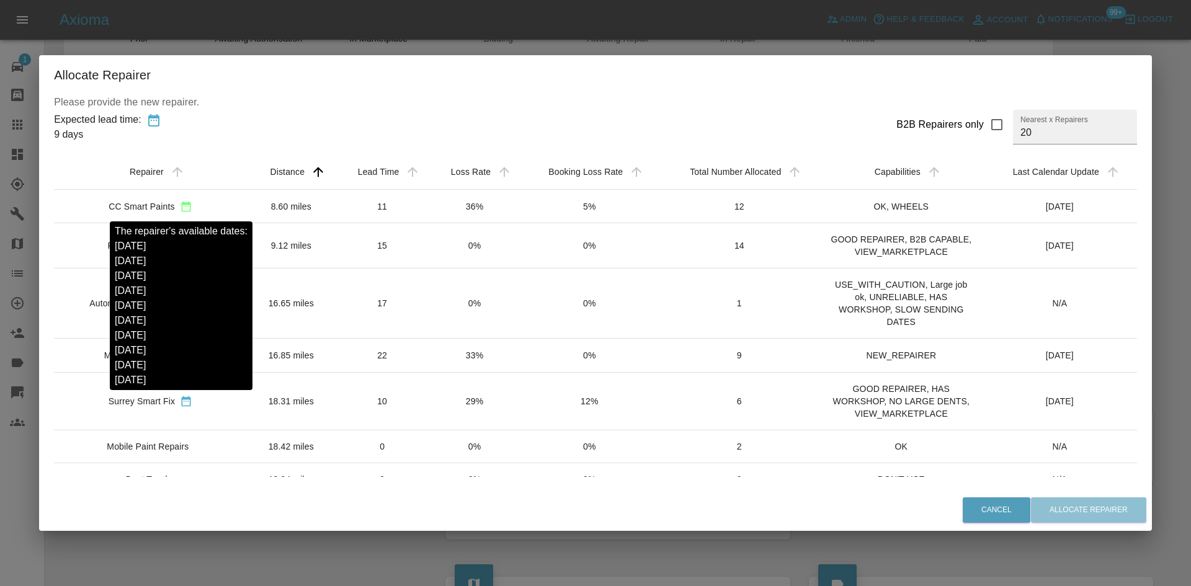
click at [183, 208] on icon "sortable table" at bounding box center [186, 206] width 12 height 12
click at [187, 207] on icon "sortable table" at bounding box center [186, 206] width 12 height 12
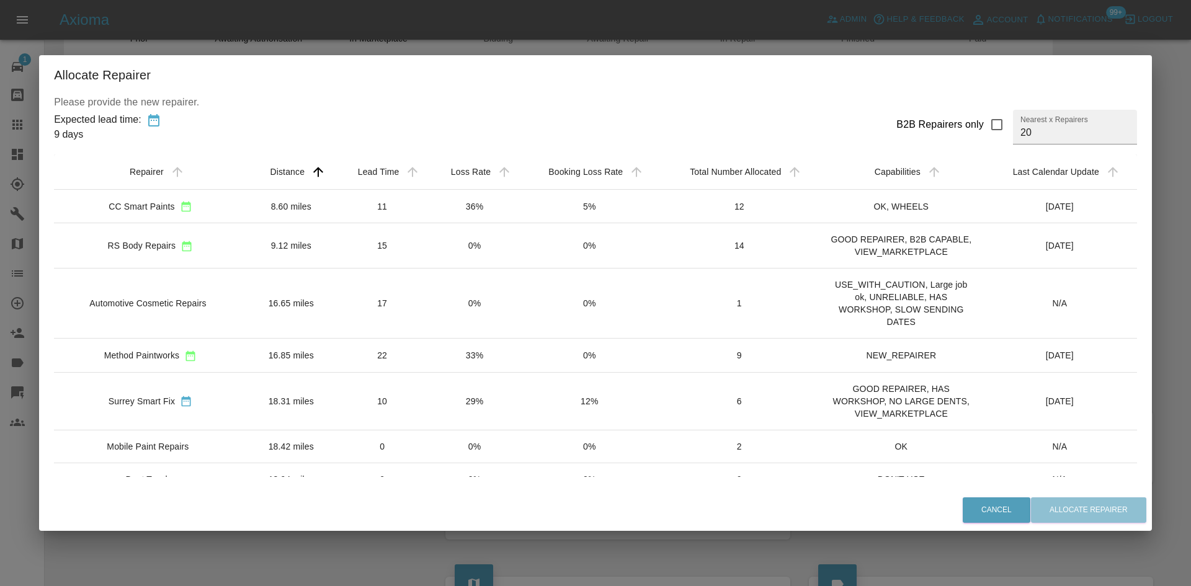
click at [140, 207] on div "CC Smart Paints" at bounding box center [142, 206] width 66 height 12
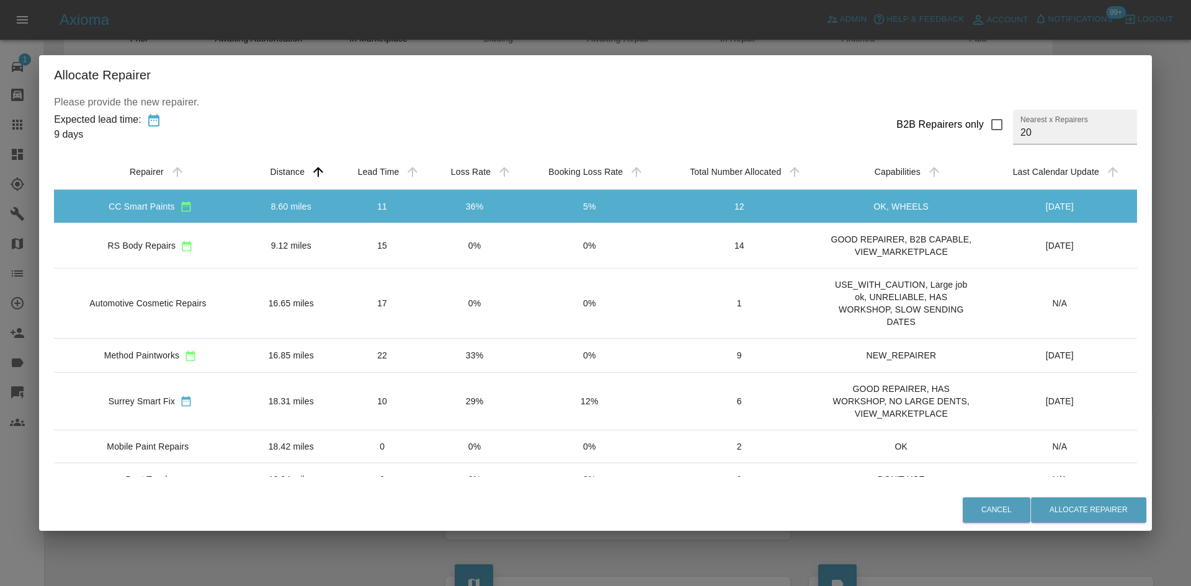
click at [1114, 496] on div "Cancel Allocate Repairer" at bounding box center [595, 510] width 1113 height 42
click at [1114, 507] on button "Allocate Repairer" at bounding box center [1088, 509] width 115 height 25
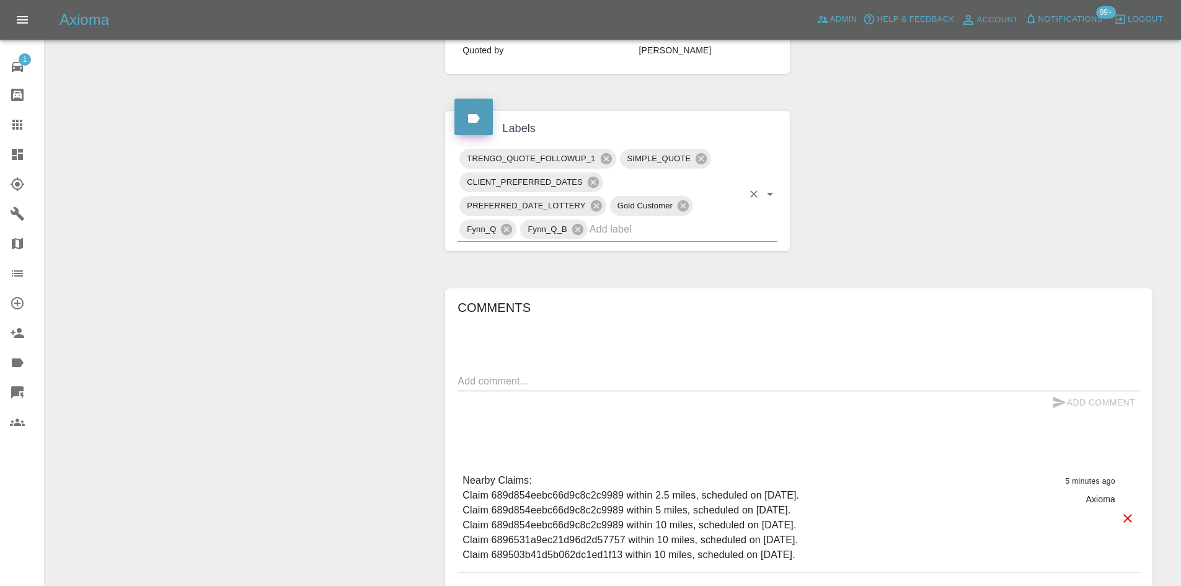
scroll to position [682, 0]
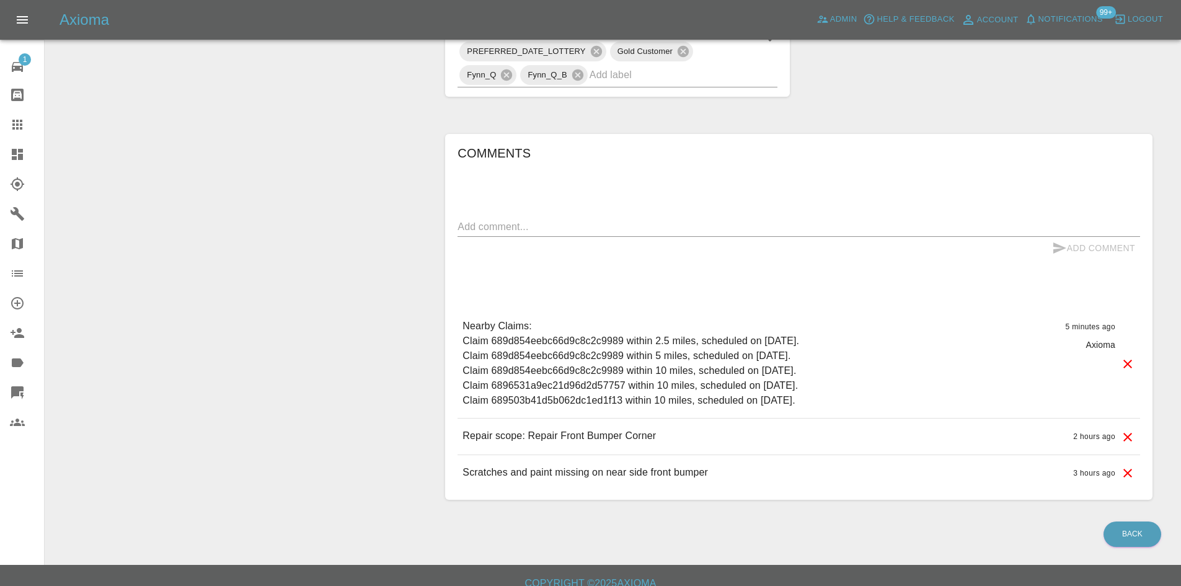
click at [6, 159] on link "Dashboard" at bounding box center [22, 155] width 44 height 30
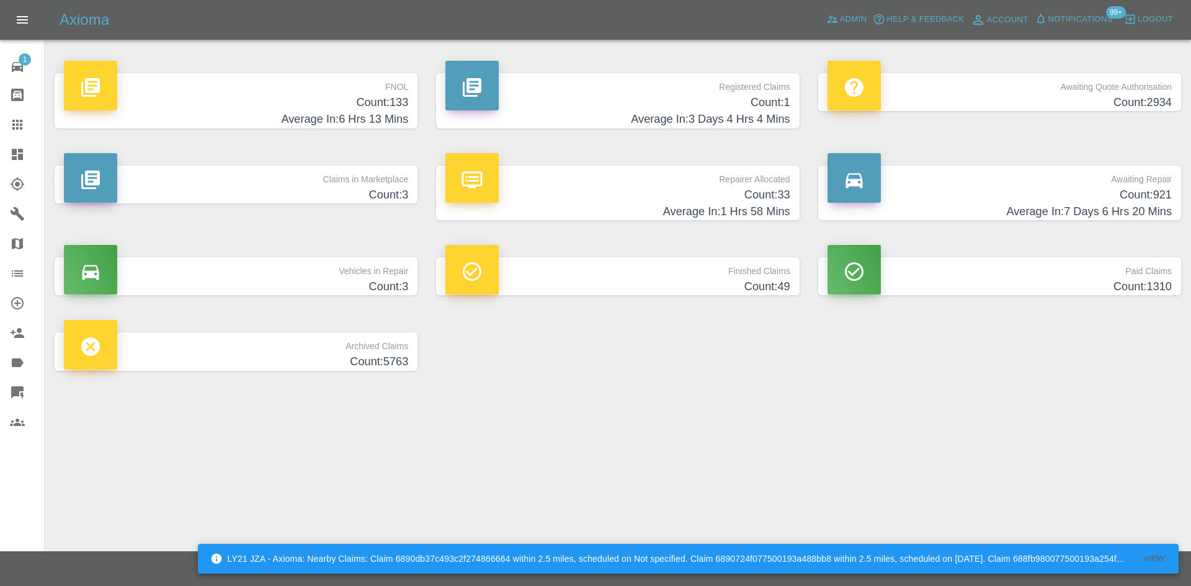
click at [700, 117] on h4 "Average In: 3 Days 4 Hrs 4 Mins" at bounding box center [617, 119] width 344 height 17
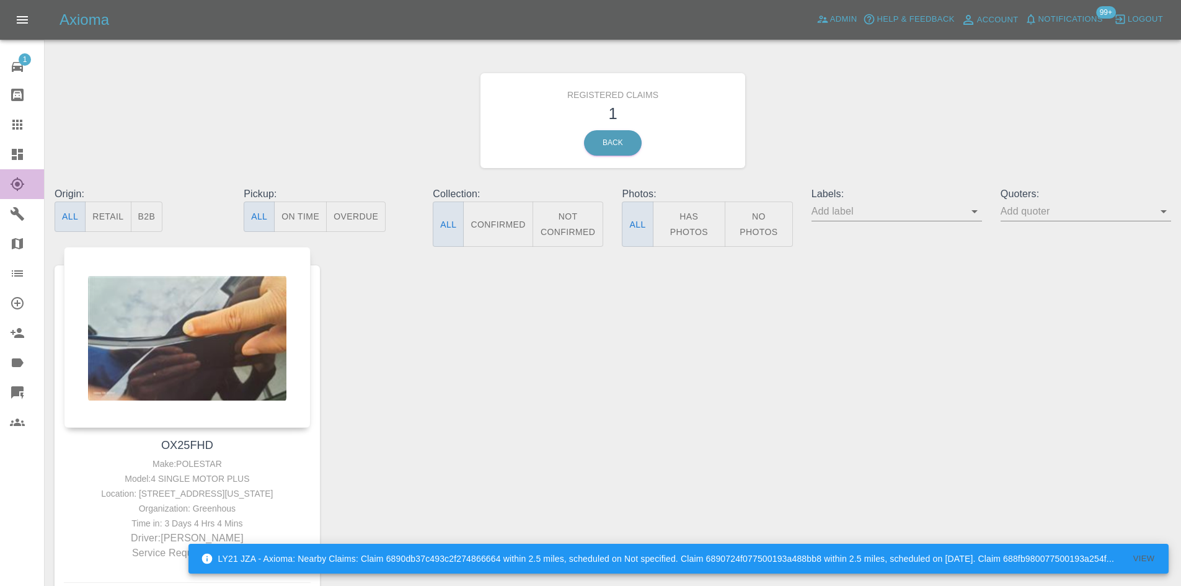
click at [22, 172] on link "Explorer" at bounding box center [22, 184] width 44 height 30
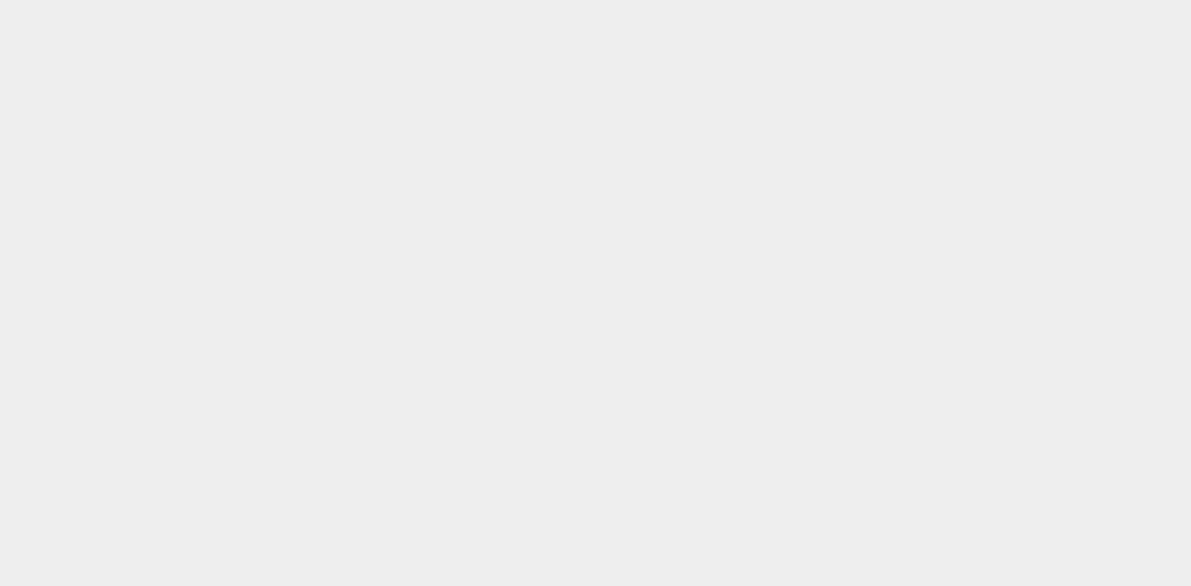
click at [18, 0] on html at bounding box center [595, 0] width 1191 height 0
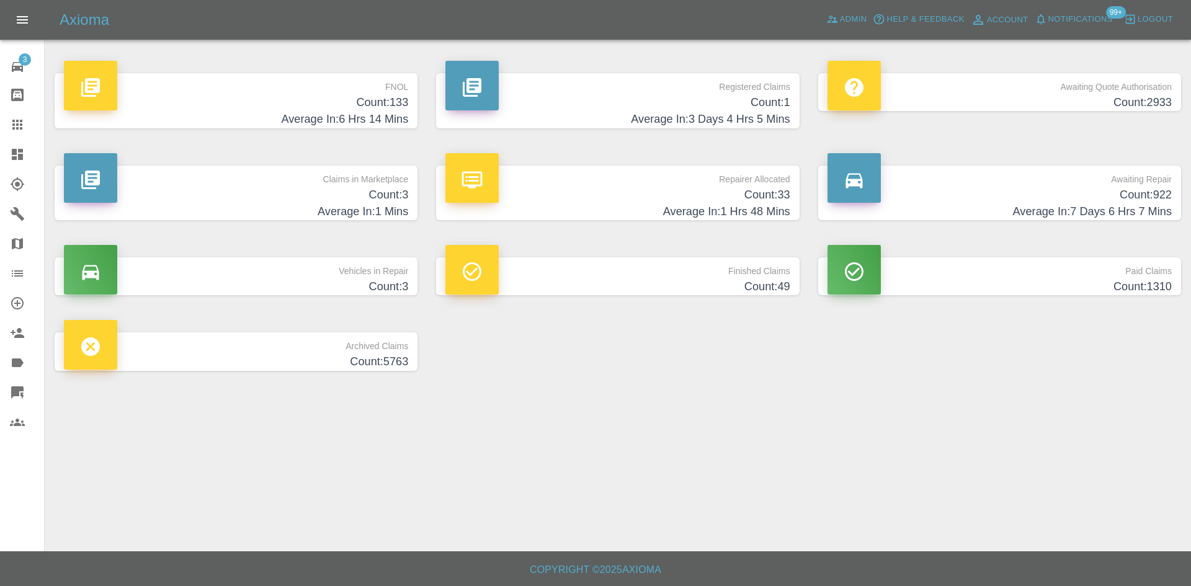
click at [252, 98] on h4 "Count: 133" at bounding box center [236, 102] width 344 height 17
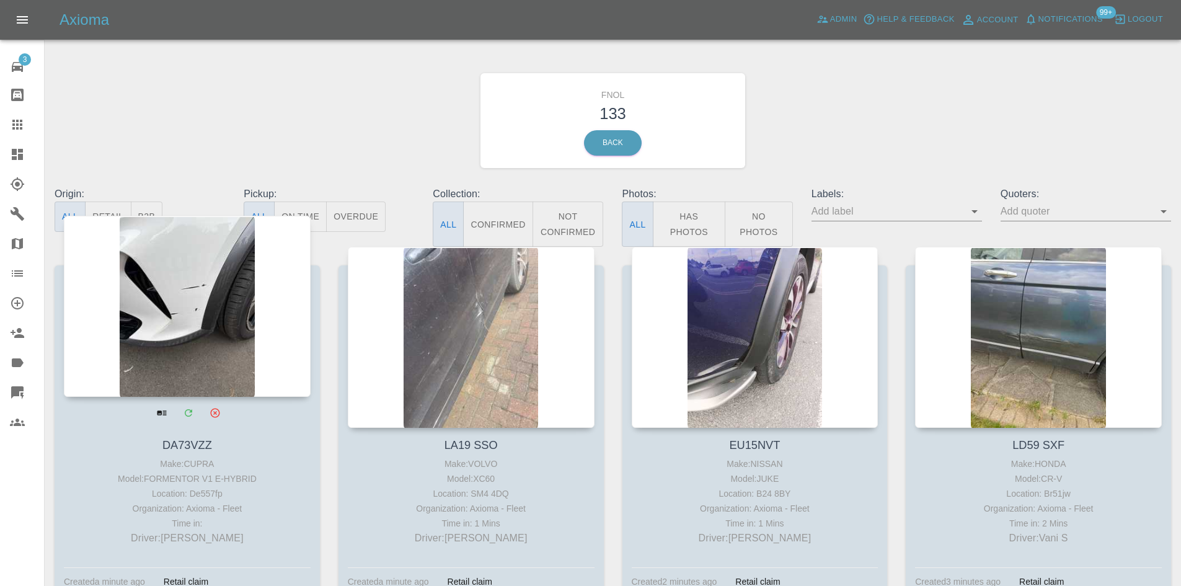
click at [197, 338] on div at bounding box center [187, 306] width 247 height 181
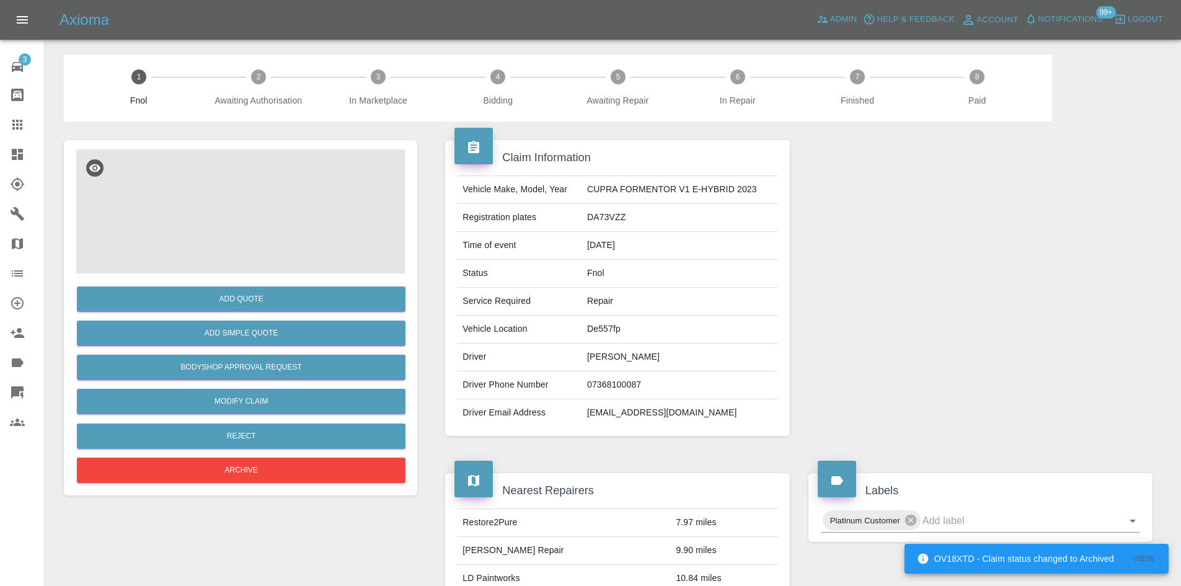
click at [190, 256] on img at bounding box center [240, 211] width 329 height 124
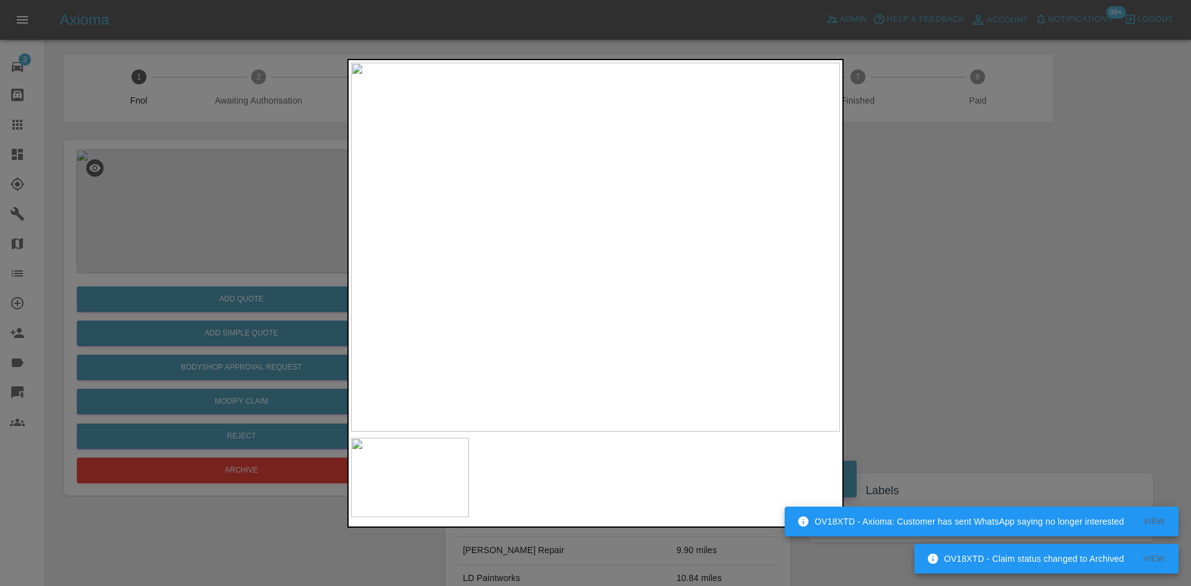
click at [904, 239] on div at bounding box center [595, 293] width 1191 height 586
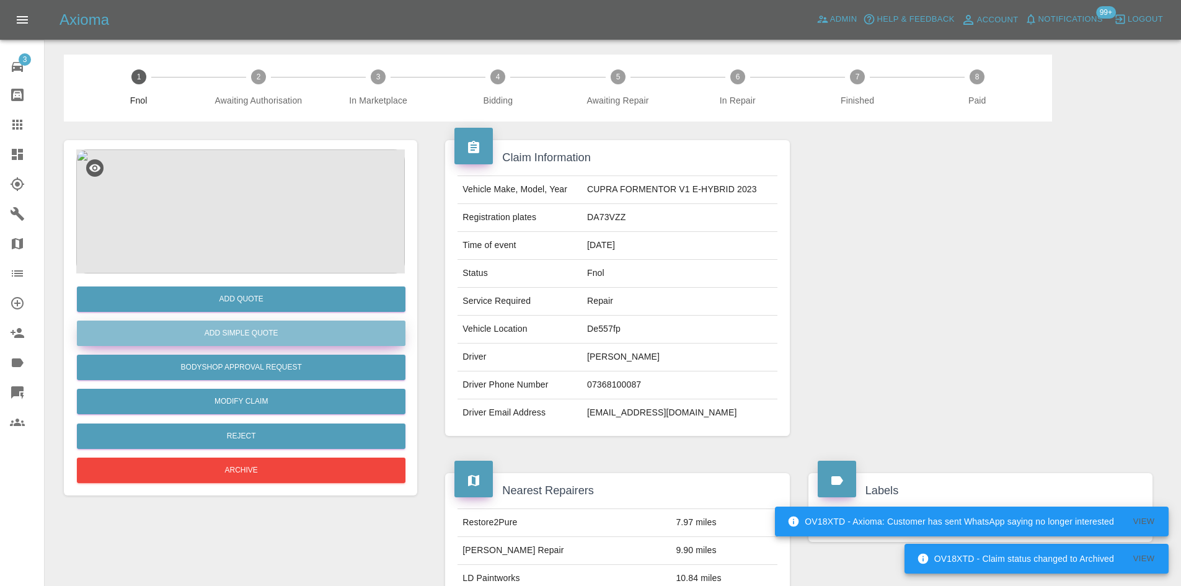
click at [219, 332] on button "Add Simple Quote" at bounding box center [241, 333] width 329 height 25
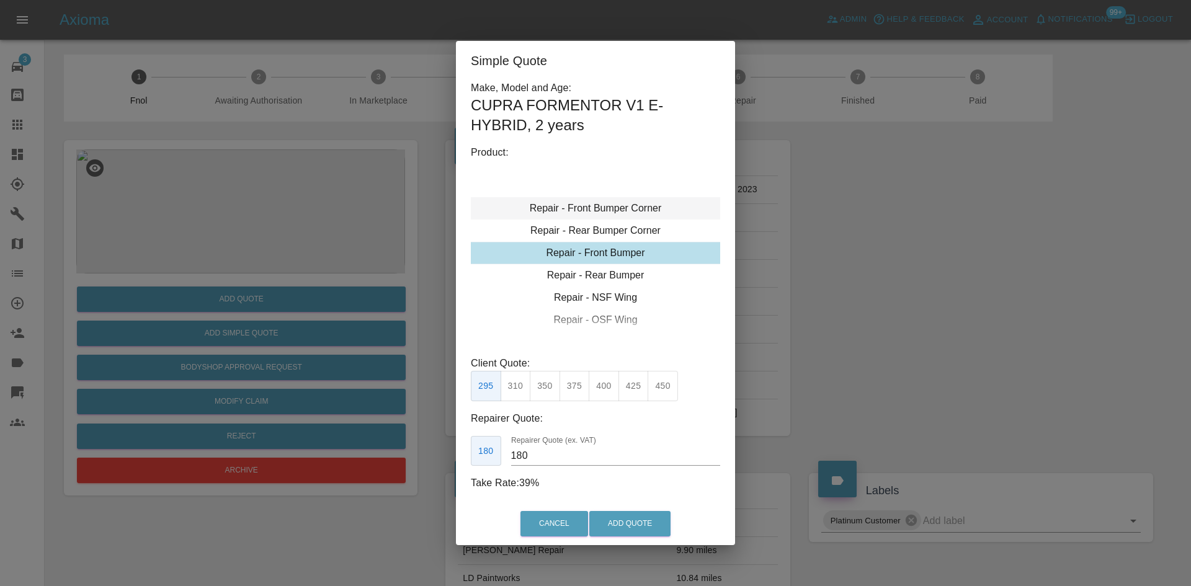
click at [597, 215] on div "Repair - Front Bumper Corner" at bounding box center [595, 208] width 249 height 22
type input "120"
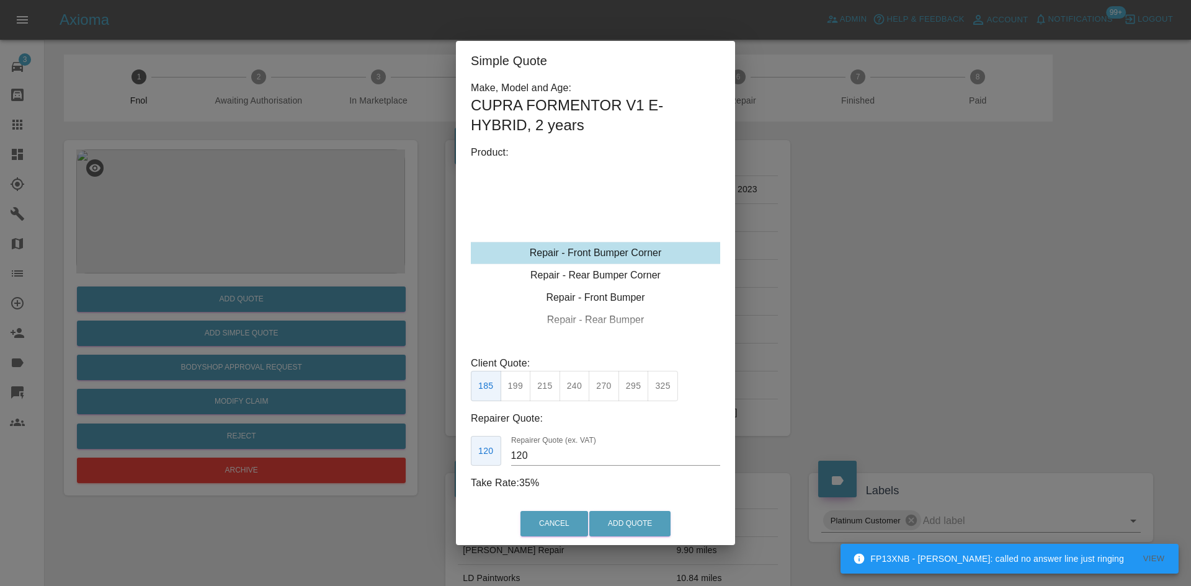
click at [526, 388] on button "199" at bounding box center [515, 386] width 30 height 30
click at [631, 512] on button "Add Quote" at bounding box center [629, 523] width 81 height 25
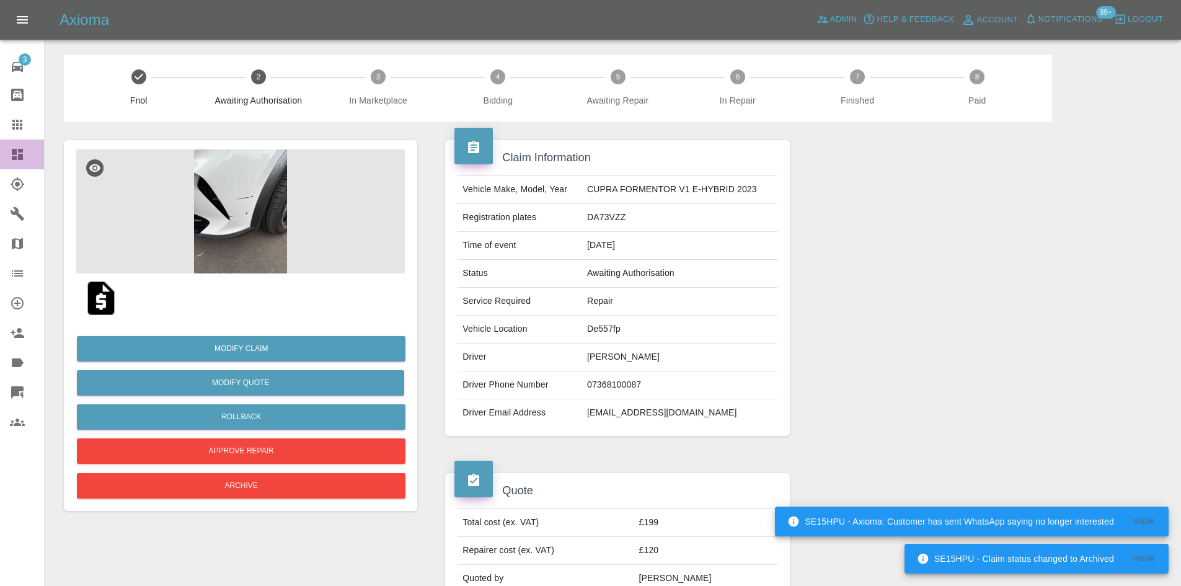
click at [11, 156] on icon at bounding box center [17, 154] width 15 height 15
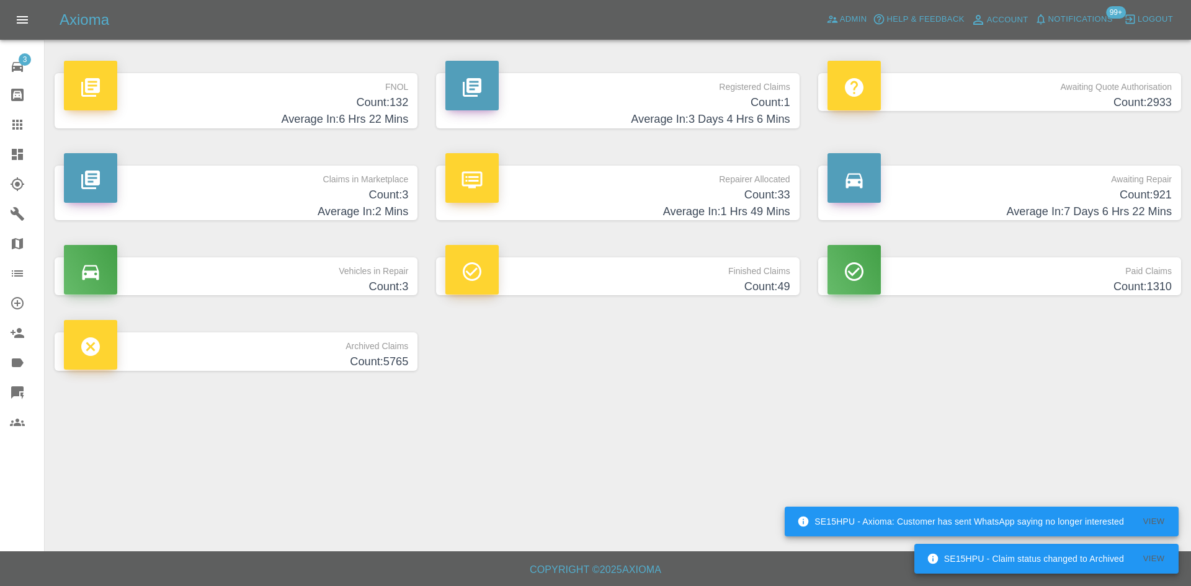
click at [262, 173] on p "Claims in Marketplace" at bounding box center [236, 176] width 344 height 21
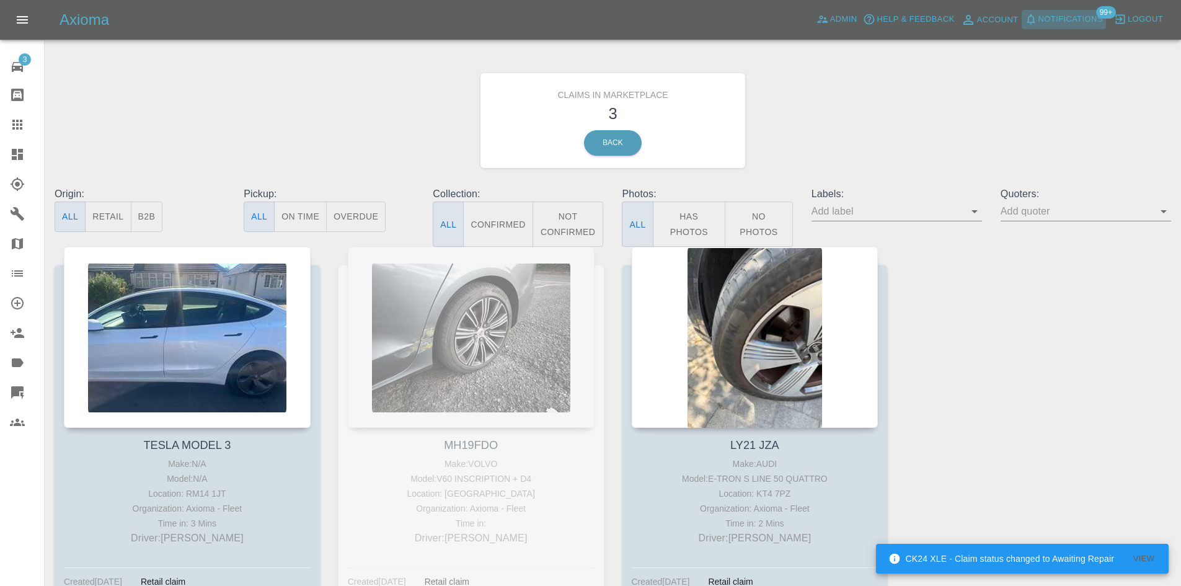
click at [1095, 16] on span "Notifications" at bounding box center [1071, 19] width 64 height 14
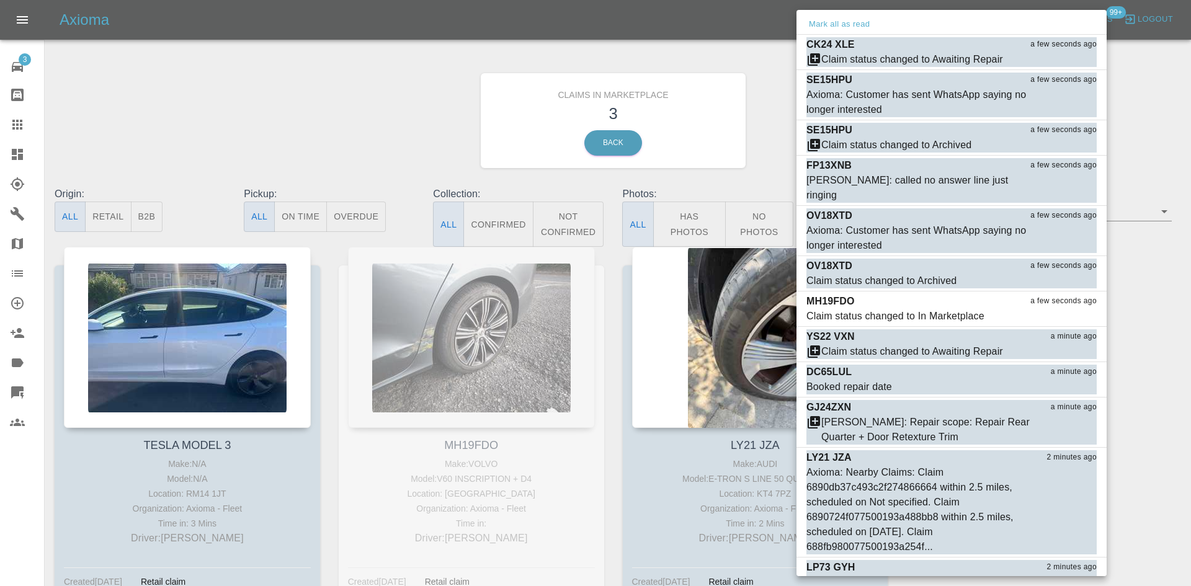
click at [352, 108] on div at bounding box center [595, 293] width 1191 height 586
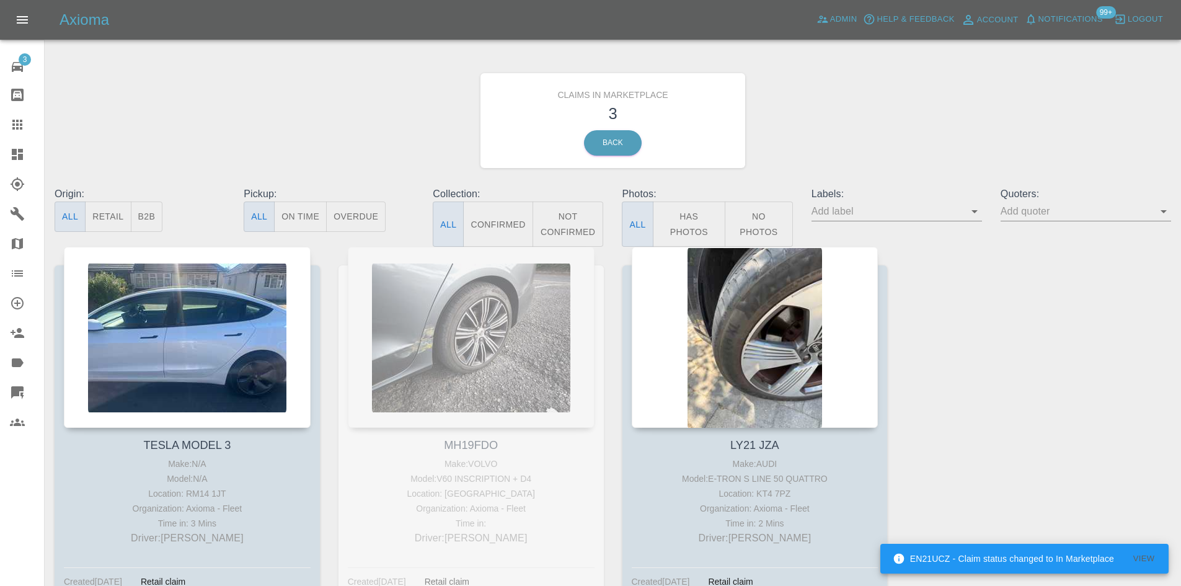
click at [831, 7] on div "Axioma Admin Help & Feedback Account Notifications 99+ Logout" at bounding box center [590, 20] width 1181 height 40
click at [831, 18] on span "Admin" at bounding box center [843, 19] width 27 height 14
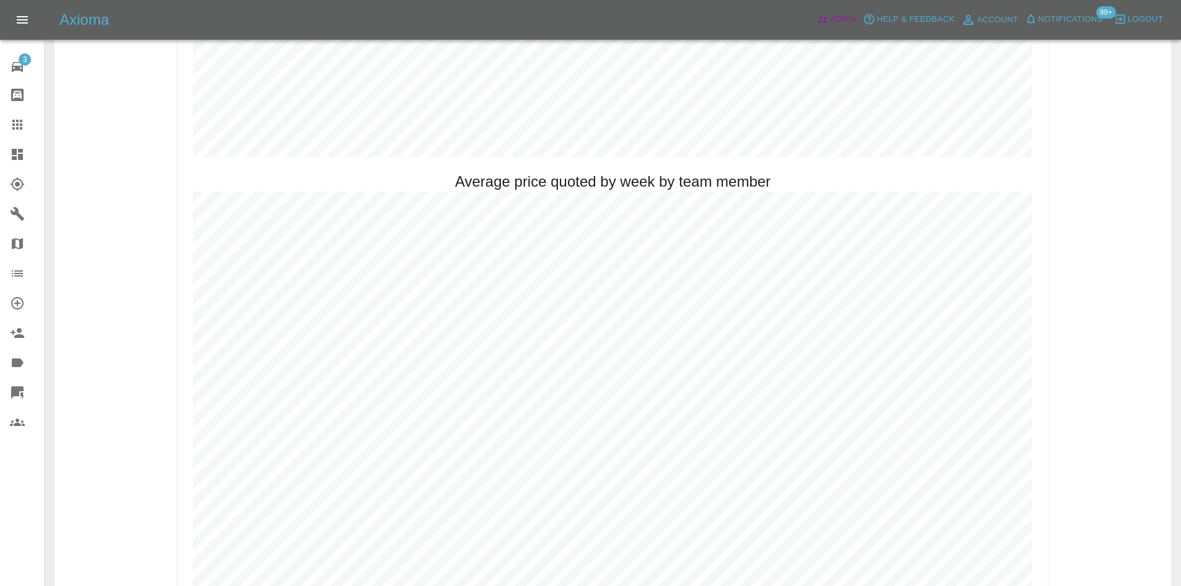
scroll to position [744, 0]
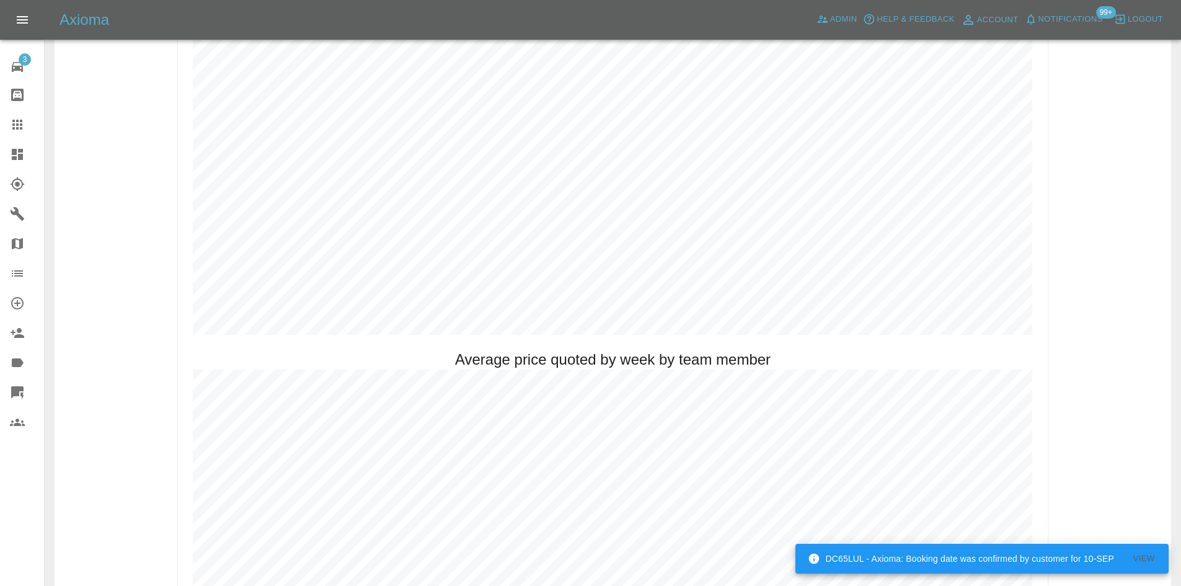
click at [0, 144] on link "Dashboard" at bounding box center [22, 155] width 44 height 30
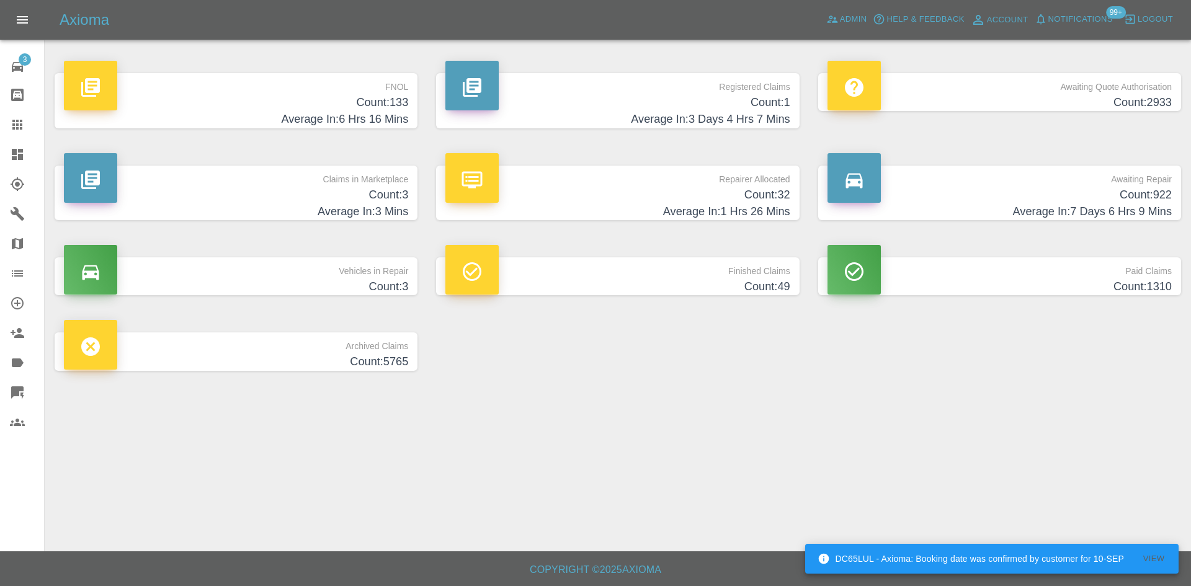
click at [281, 180] on p "Claims in Marketplace" at bounding box center [236, 176] width 344 height 21
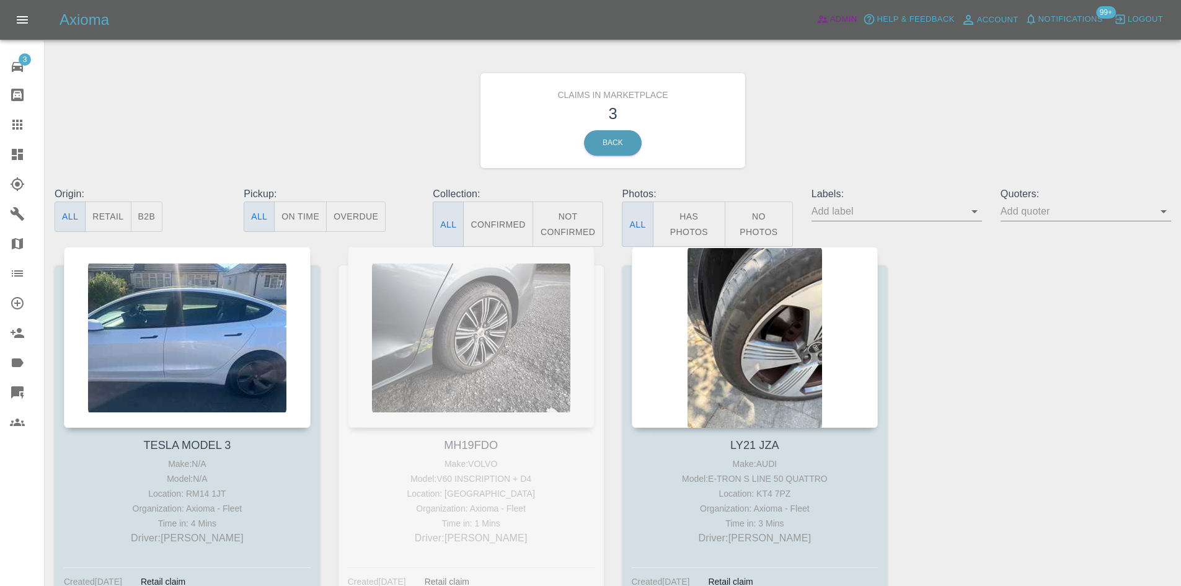
click at [836, 27] on div "Axioma Admin Help & Feedback Account Notifications 99+ Logout" at bounding box center [590, 20] width 1181 height 40
click at [834, 19] on span "Admin" at bounding box center [843, 19] width 27 height 14
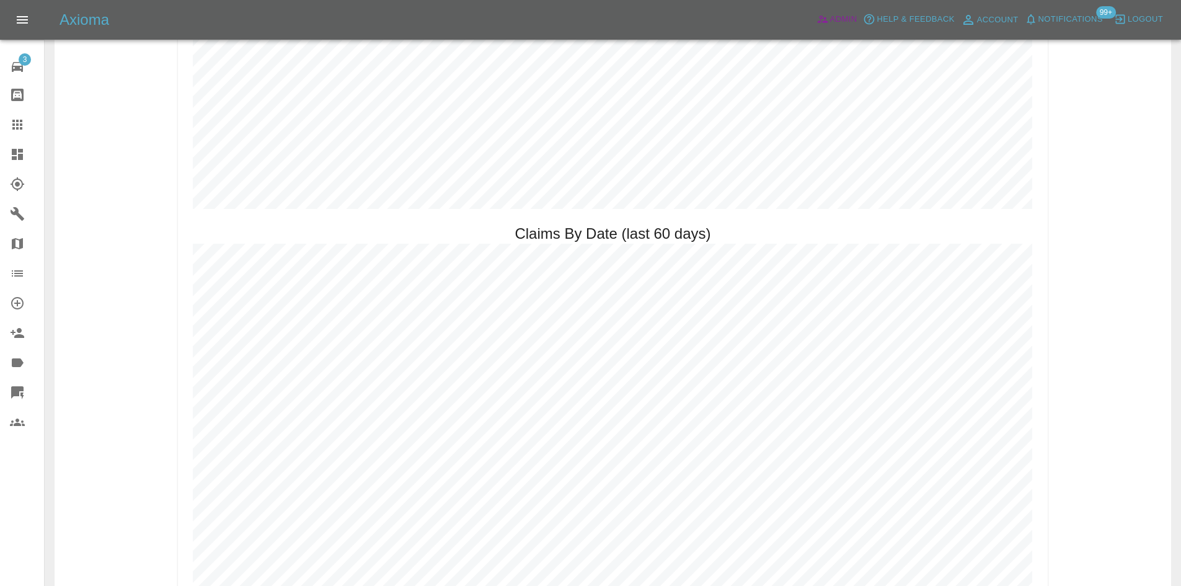
scroll to position [1302, 0]
click at [12, 166] on link "Dashboard" at bounding box center [22, 155] width 44 height 30
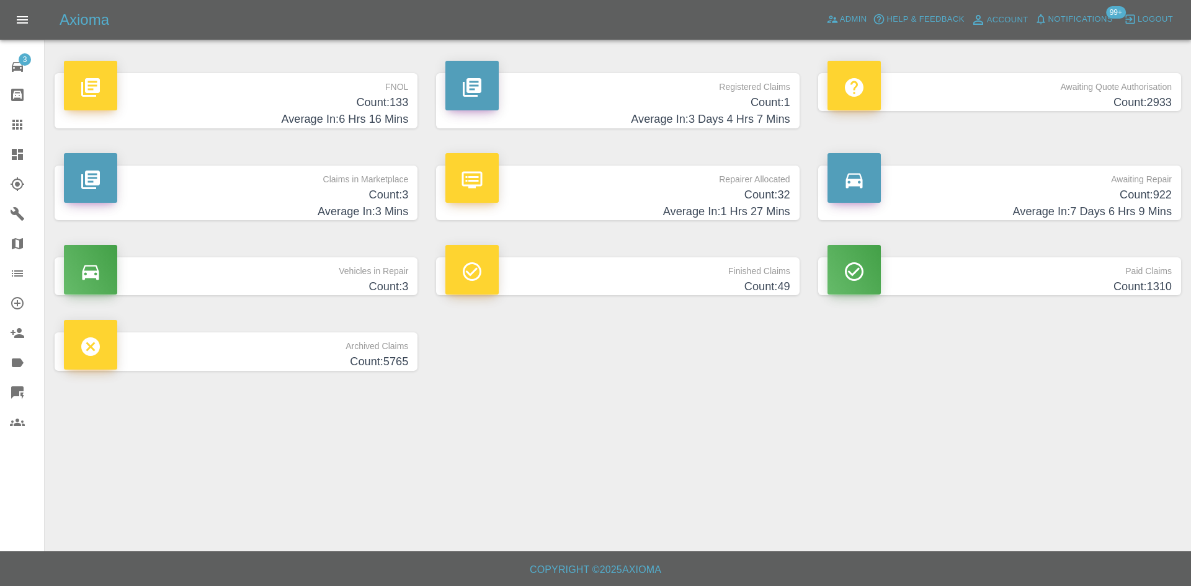
click at [245, 97] on h4 "Count: 133" at bounding box center [236, 102] width 344 height 17
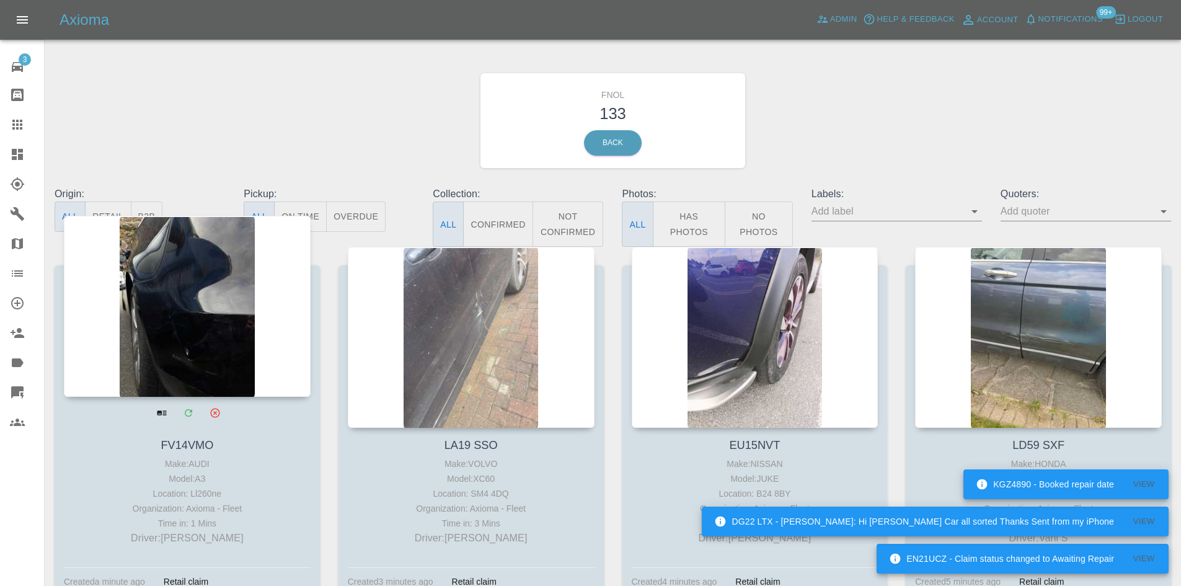
click at [216, 313] on div at bounding box center [187, 306] width 247 height 181
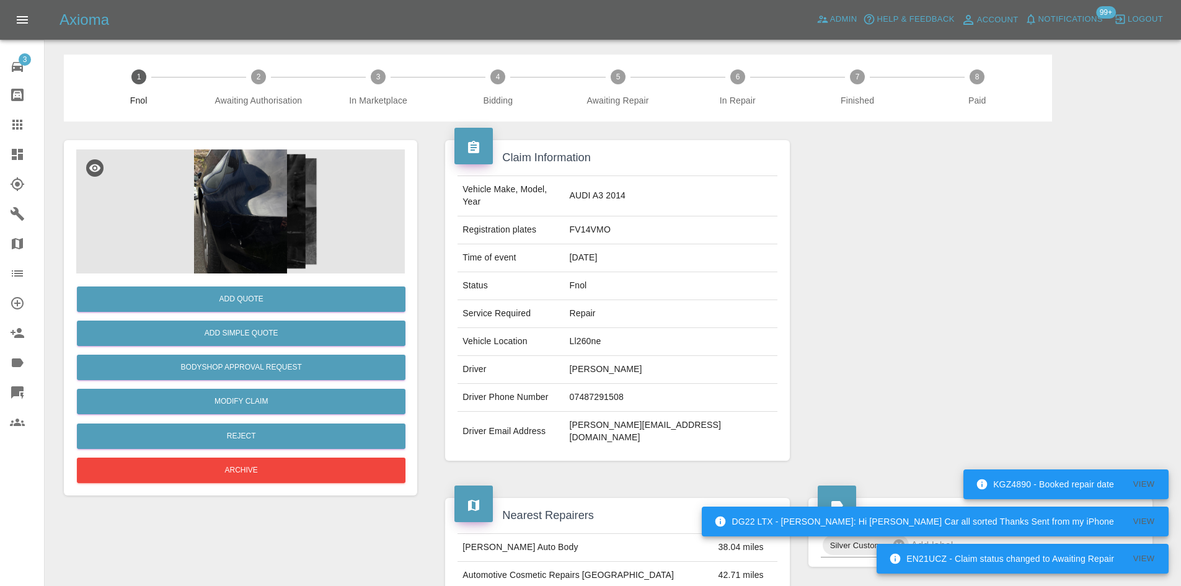
click at [280, 252] on img at bounding box center [240, 211] width 329 height 124
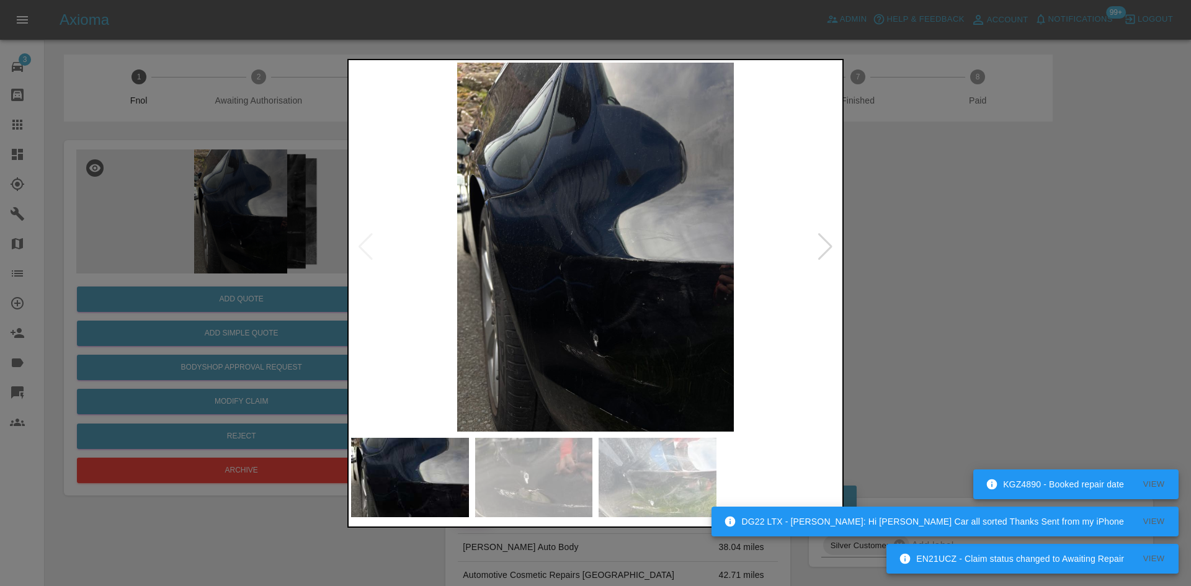
click at [832, 248] on div at bounding box center [825, 246] width 17 height 27
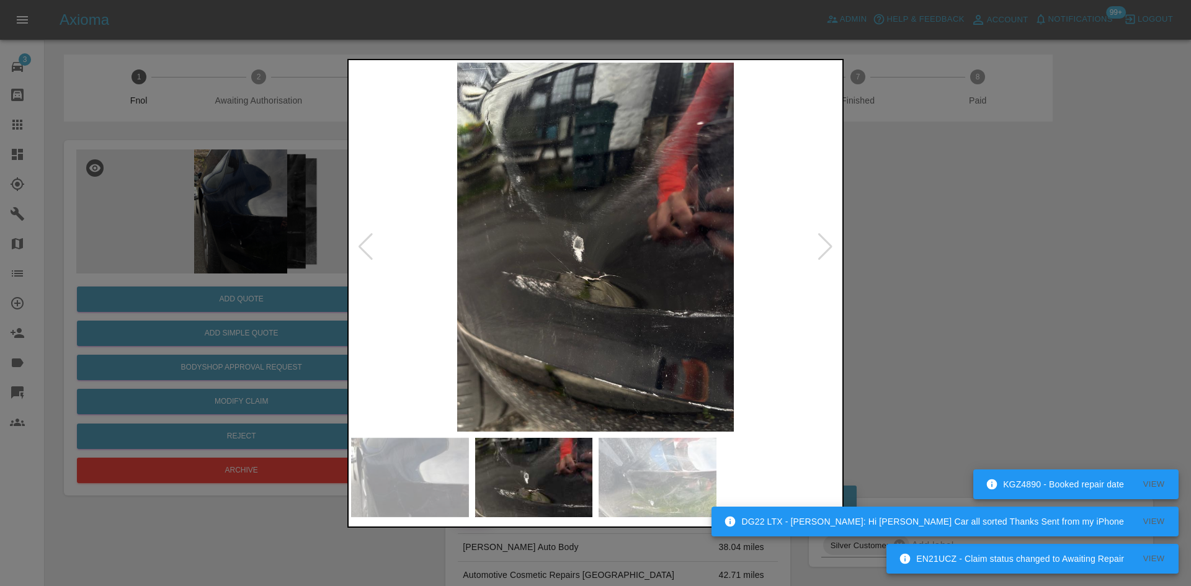
click at [832, 248] on div at bounding box center [825, 246] width 17 height 27
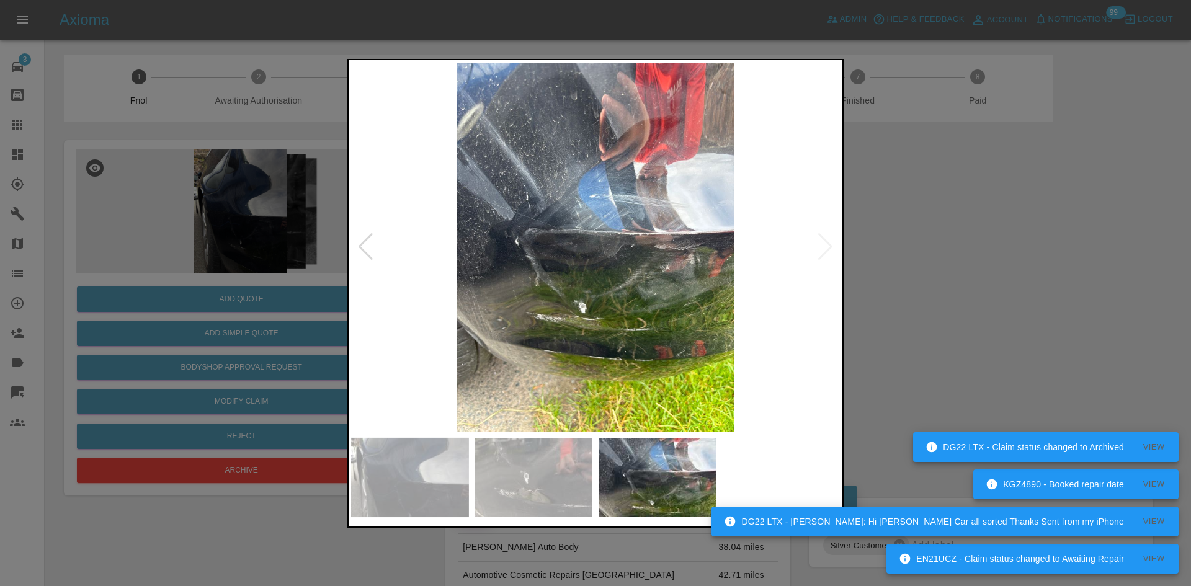
click at [926, 231] on div at bounding box center [595, 293] width 1191 height 586
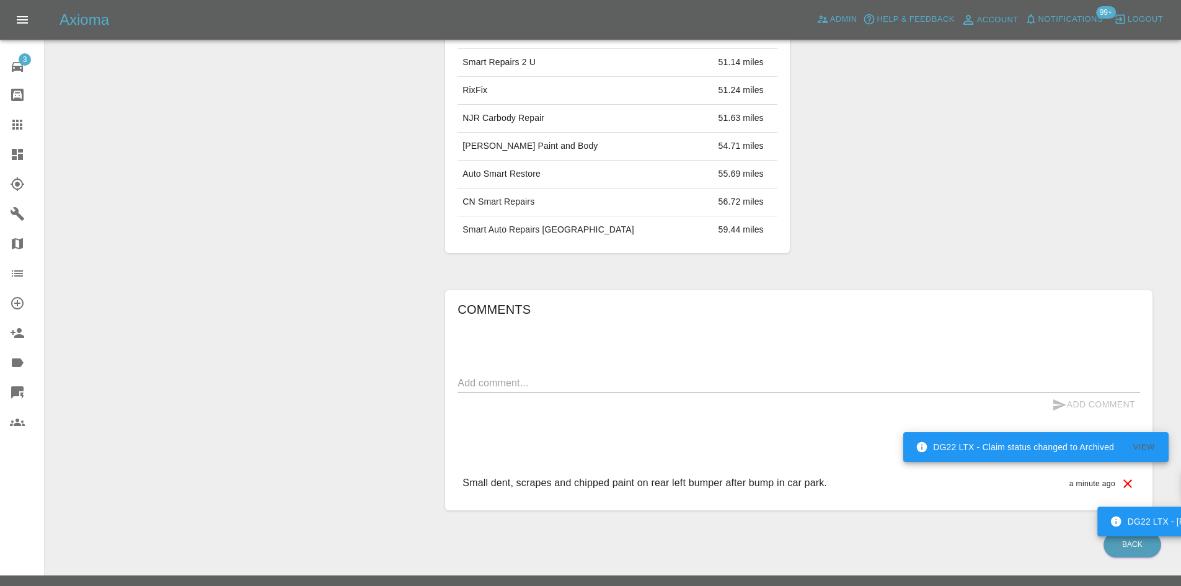
scroll to position [135, 0]
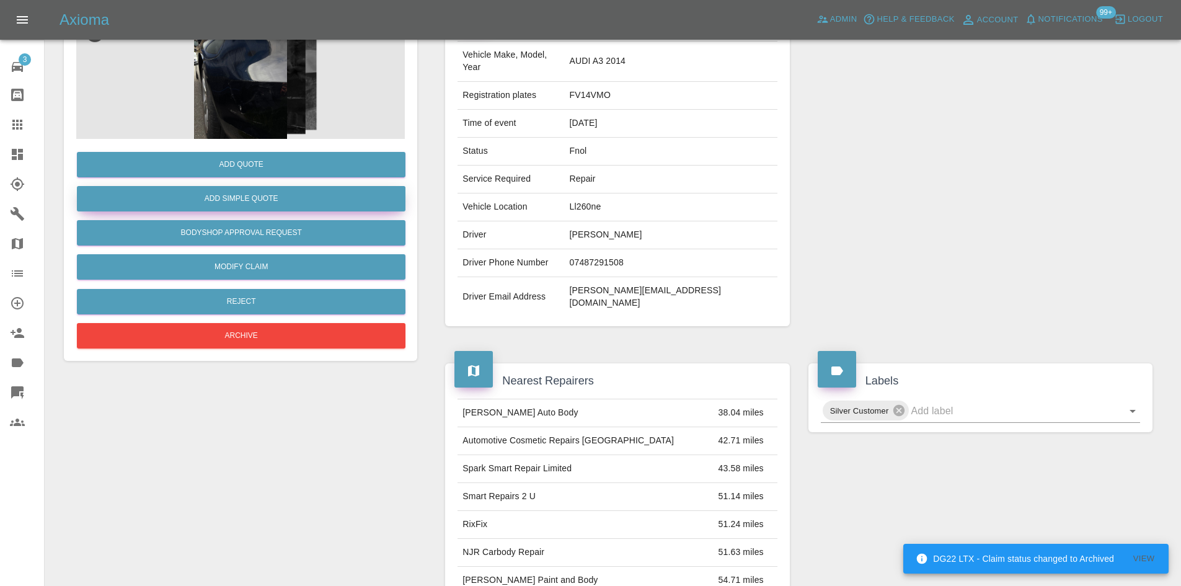
click at [270, 194] on button "Add Simple Quote" at bounding box center [241, 198] width 329 height 25
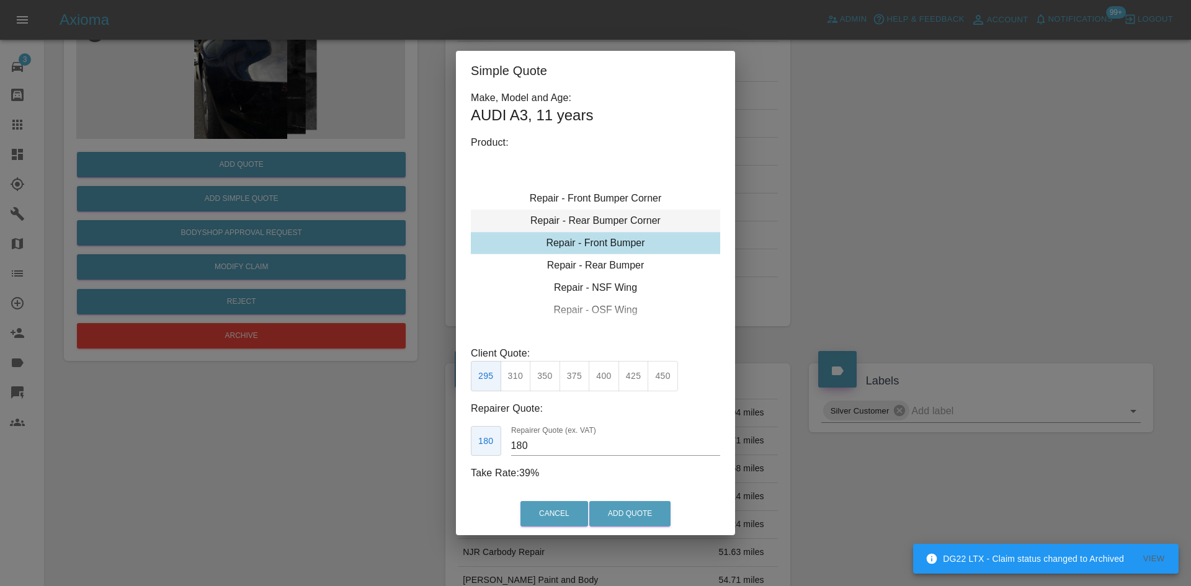
click at [605, 226] on div "Repair - Rear Bumper Corner" at bounding box center [595, 221] width 249 height 22
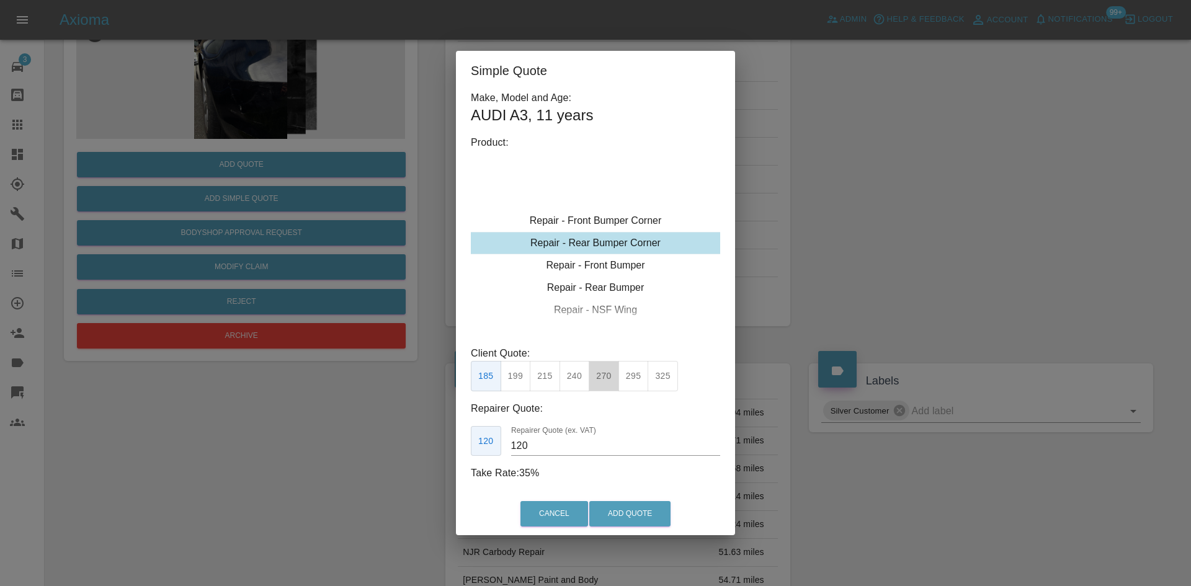
click at [589, 376] on button "270" at bounding box center [604, 376] width 30 height 30
click at [579, 379] on button "240" at bounding box center [574, 376] width 30 height 30
type input "150"
click at [616, 509] on button "Add Quote" at bounding box center [629, 513] width 81 height 25
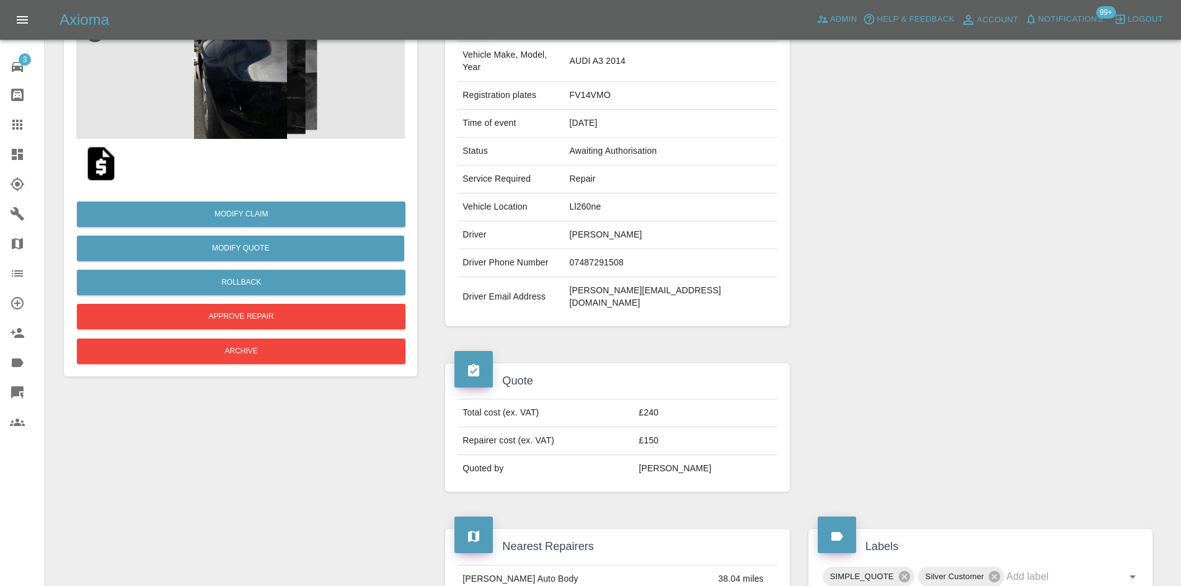
click at [19, 160] on icon at bounding box center [17, 154] width 11 height 11
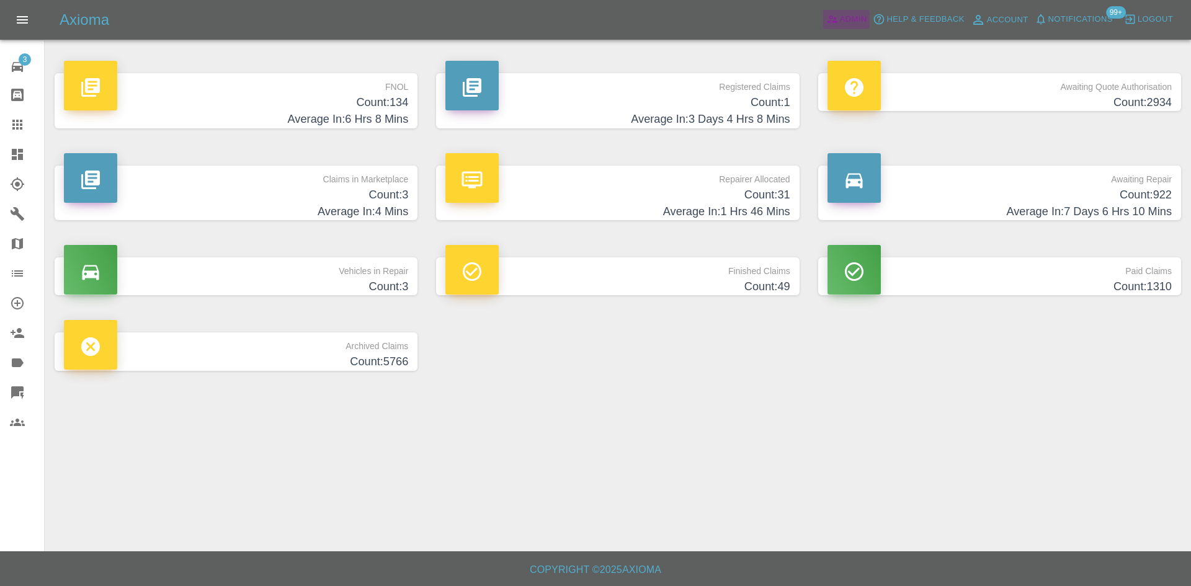
click at [858, 20] on span "Admin" at bounding box center [853, 19] width 27 height 14
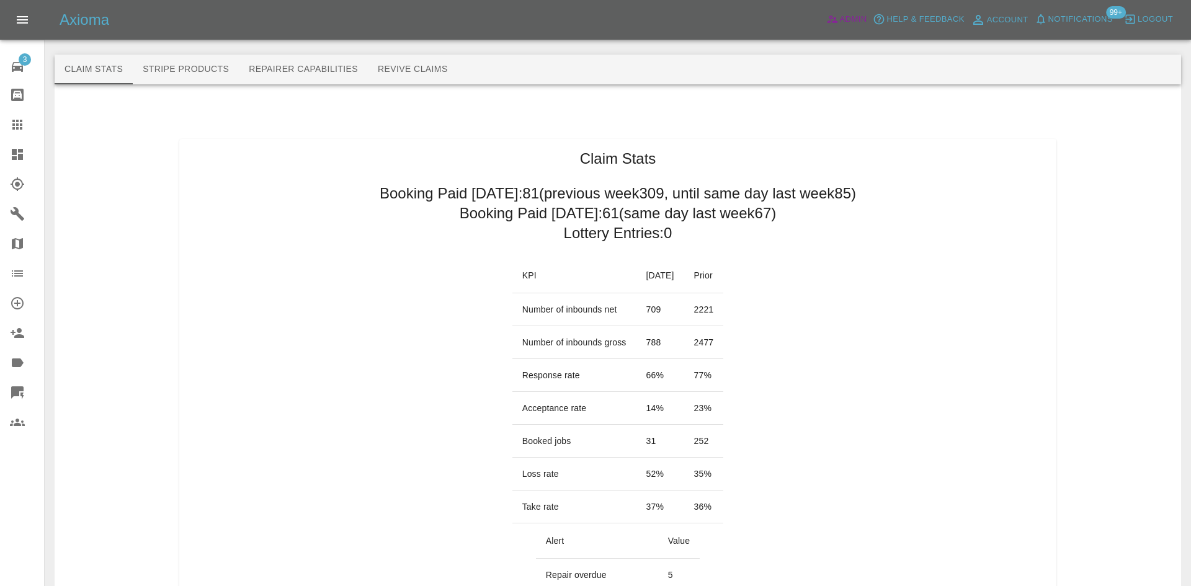
click at [832, 35] on div "Axioma Admin Help & Feedback Account Notifications 99+ Logout" at bounding box center [595, 20] width 1191 height 40
click at [854, 9] on div "Axioma Admin Help & Feedback Account Notifications 99+ Logout" at bounding box center [595, 20] width 1191 height 40
click at [852, 14] on span "Admin" at bounding box center [853, 19] width 27 height 14
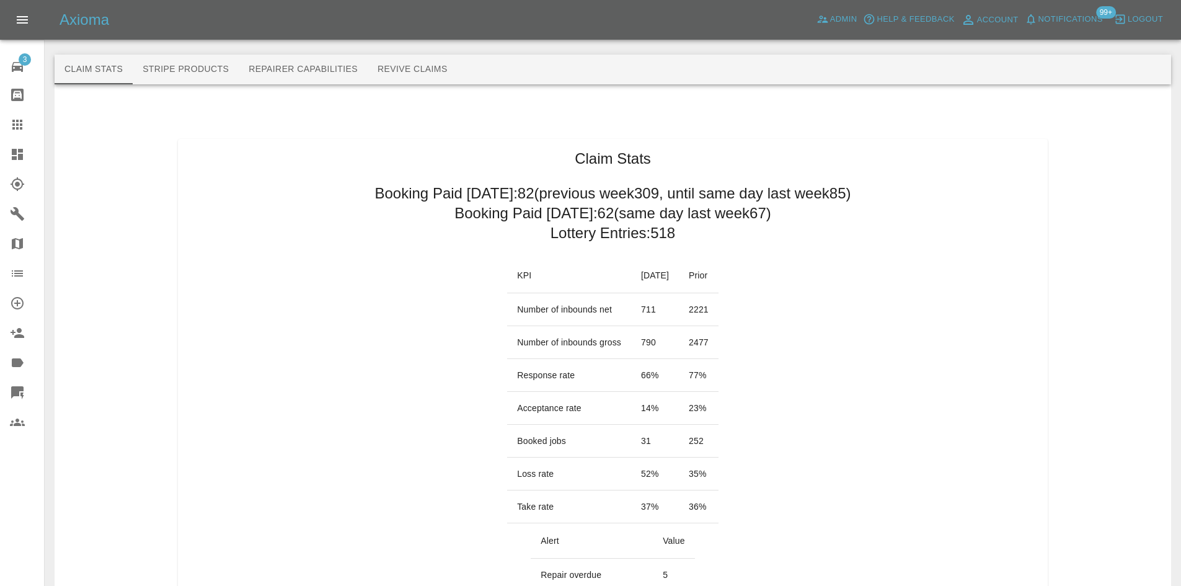
click at [7, 159] on link "Dashboard" at bounding box center [22, 155] width 44 height 30
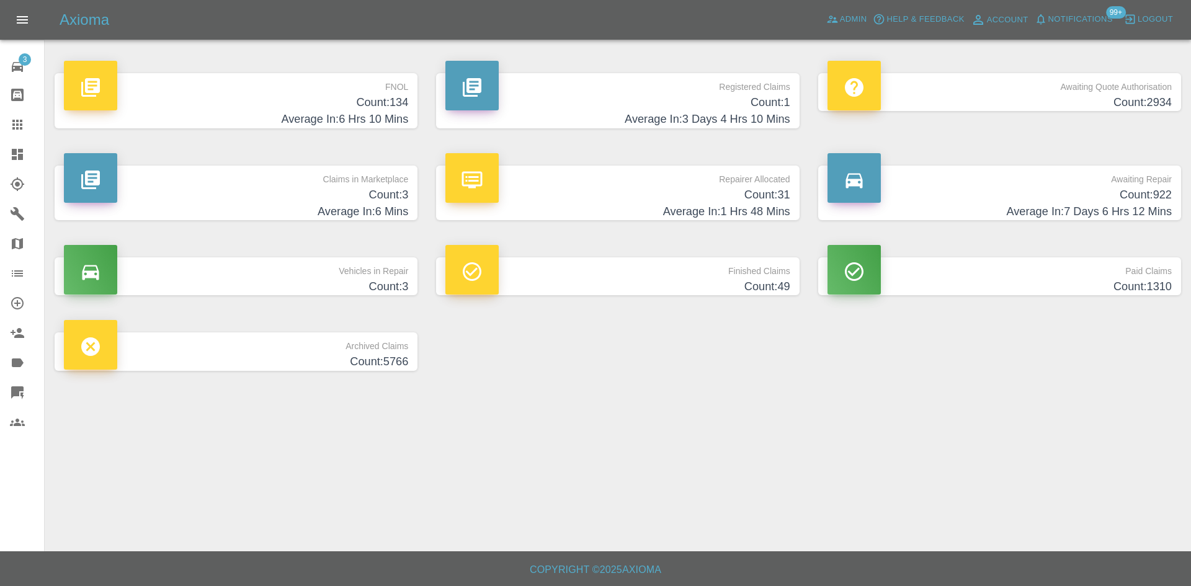
click at [567, 109] on h4 "Count: 1" at bounding box center [617, 102] width 344 height 17
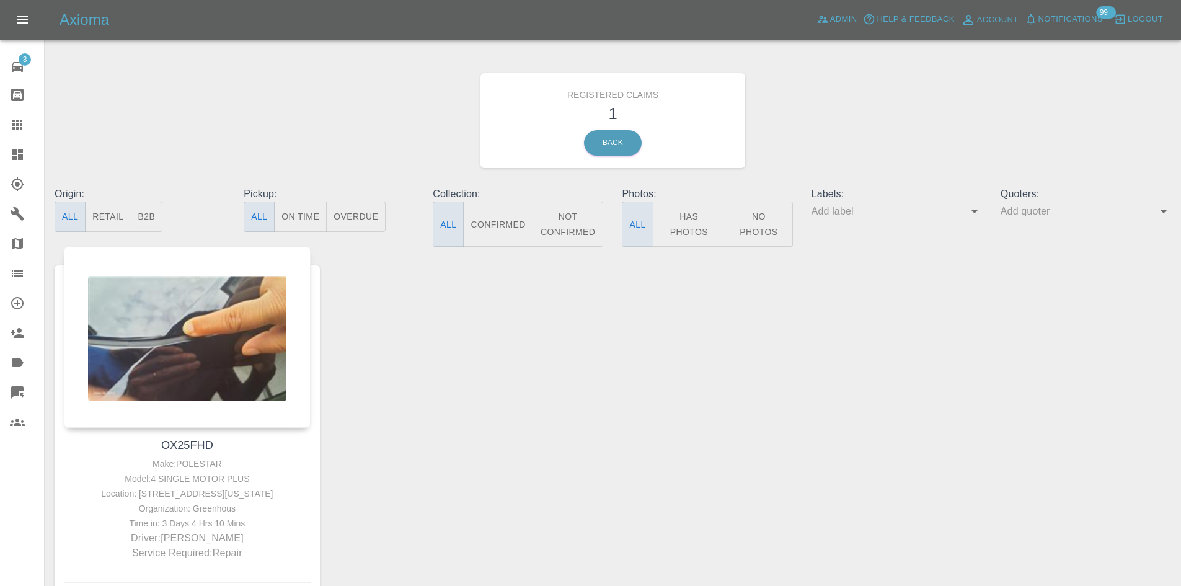
click at [1069, 11] on button "Notifications" at bounding box center [1064, 19] width 84 height 19
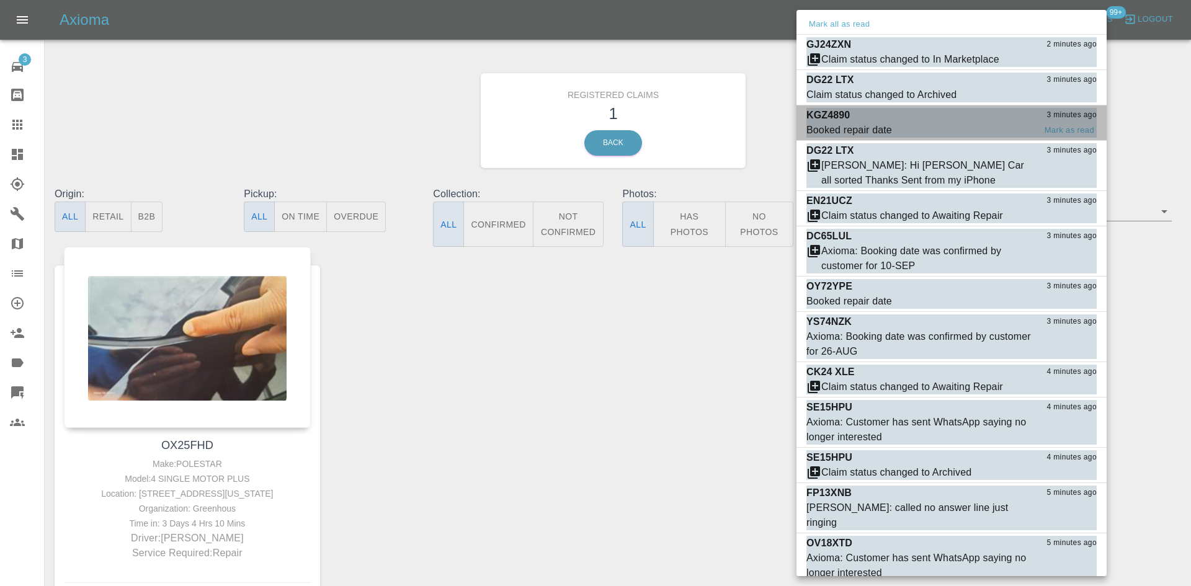
click at [857, 130] on div "Booked repair date" at bounding box center [849, 130] width 86 height 15
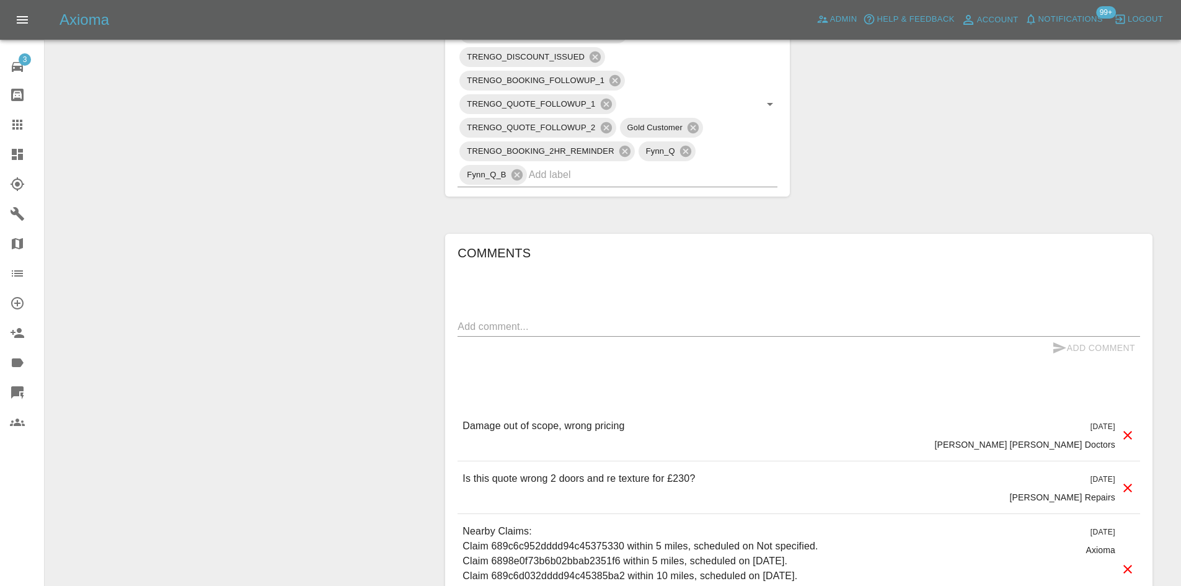
scroll to position [700, 0]
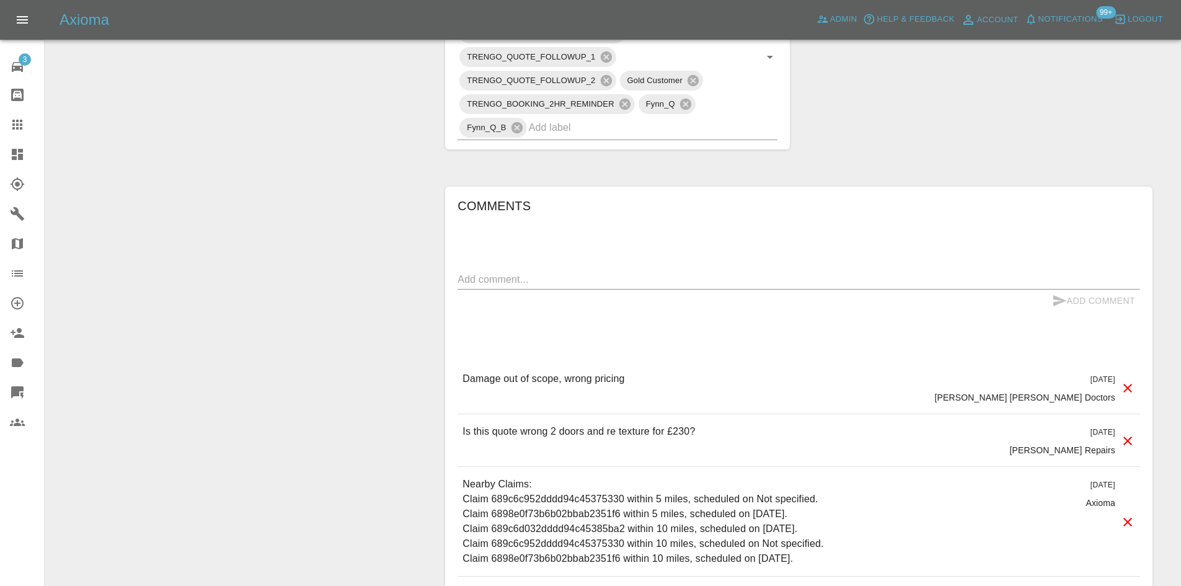
click at [1127, 437] on icon at bounding box center [1128, 440] width 15 height 15
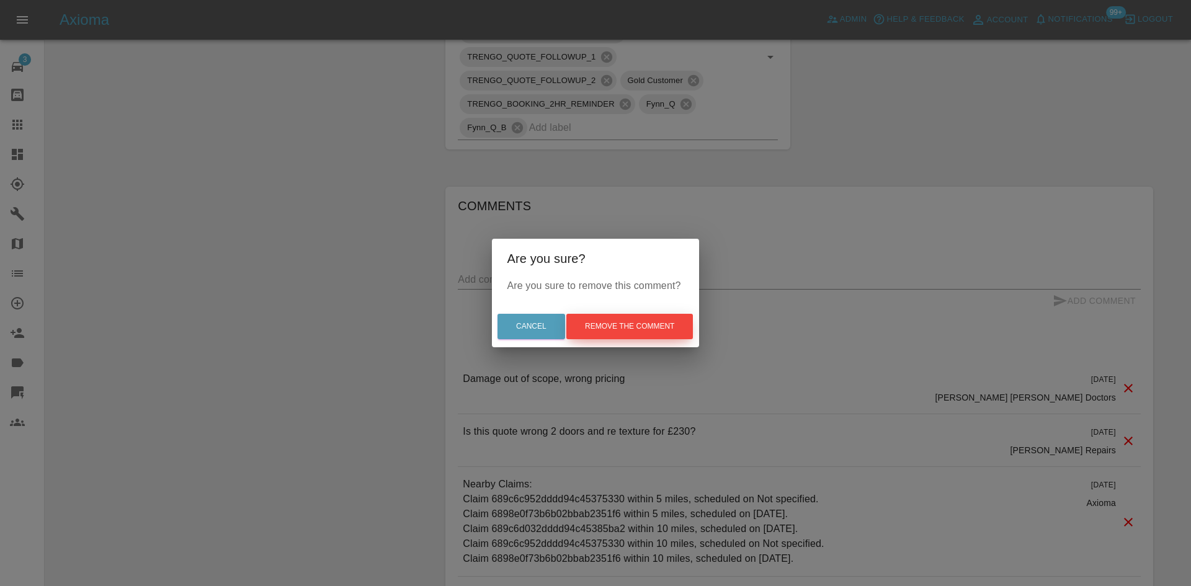
click at [667, 326] on button "Remove the comment" at bounding box center [629, 326] width 127 height 25
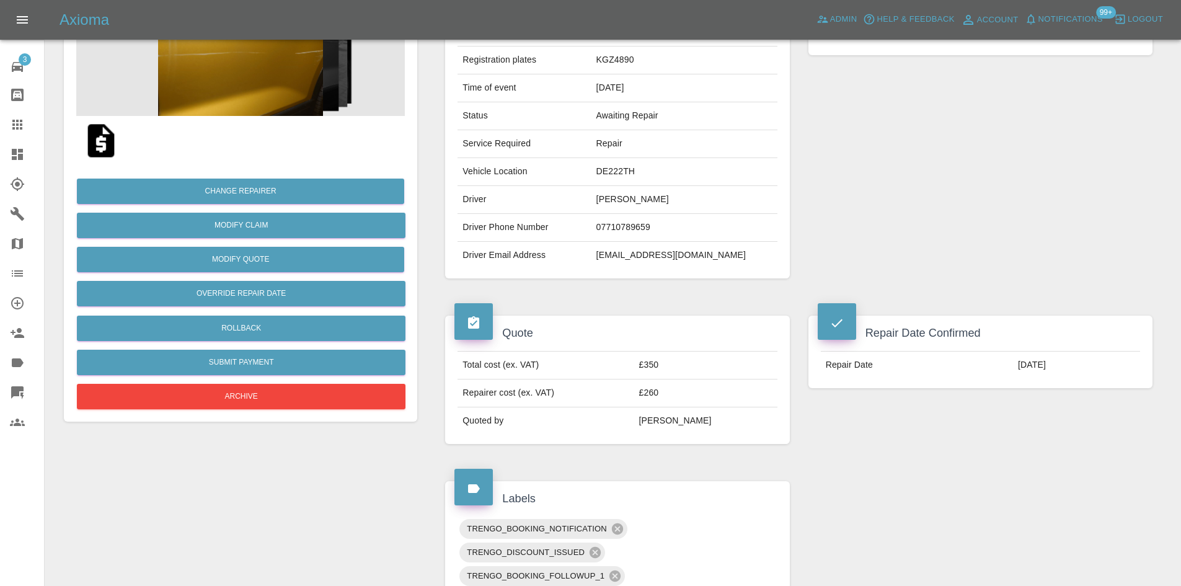
scroll to position [0, 0]
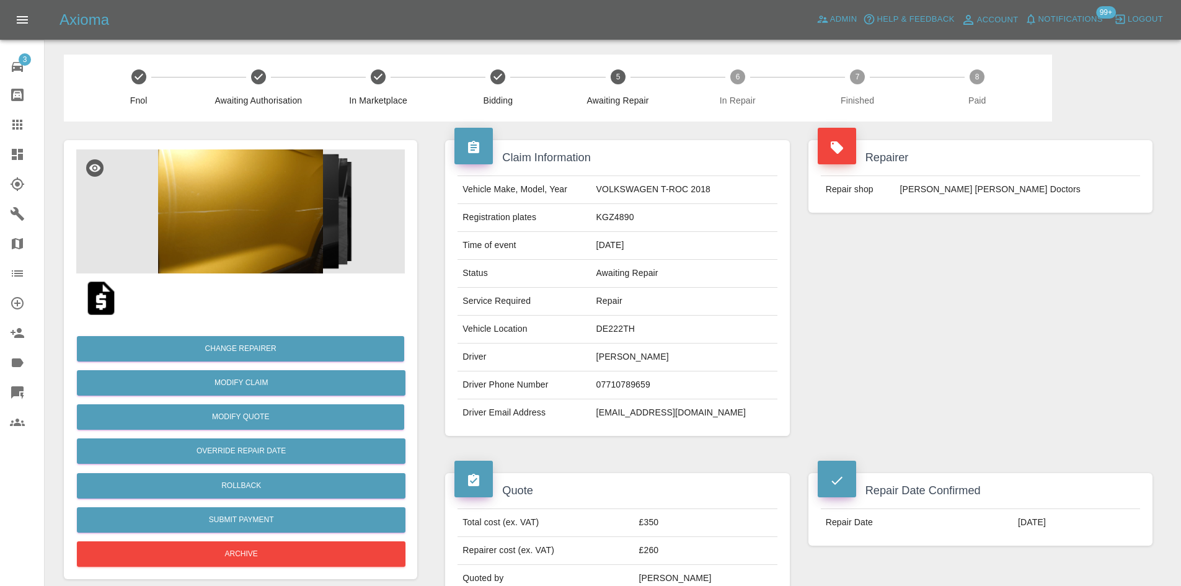
click at [212, 203] on img at bounding box center [240, 211] width 329 height 124
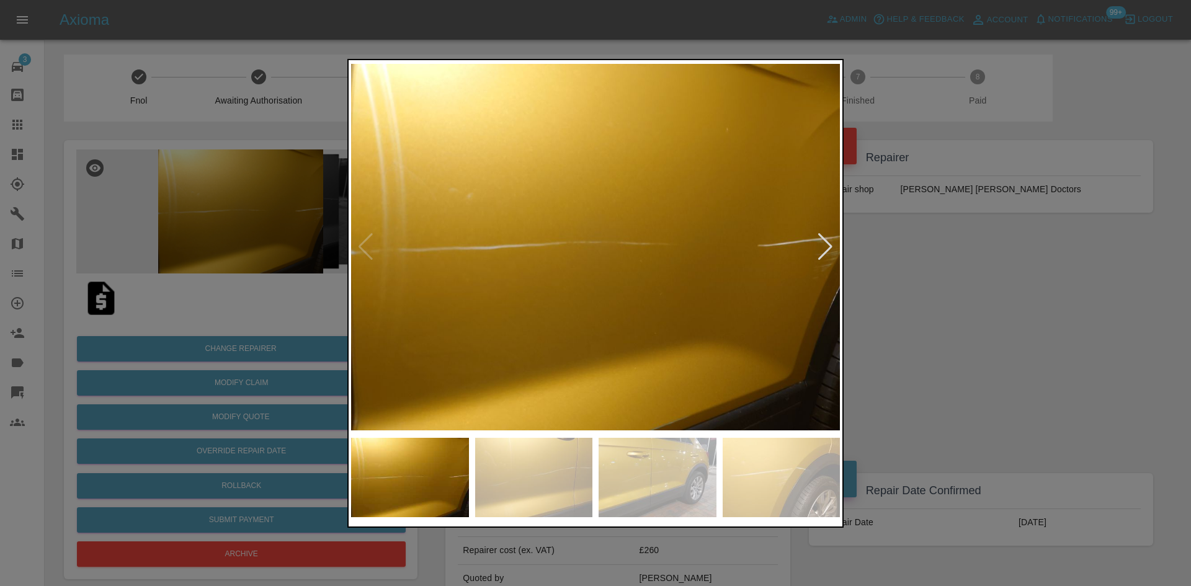
click at [822, 249] on div at bounding box center [825, 246] width 17 height 27
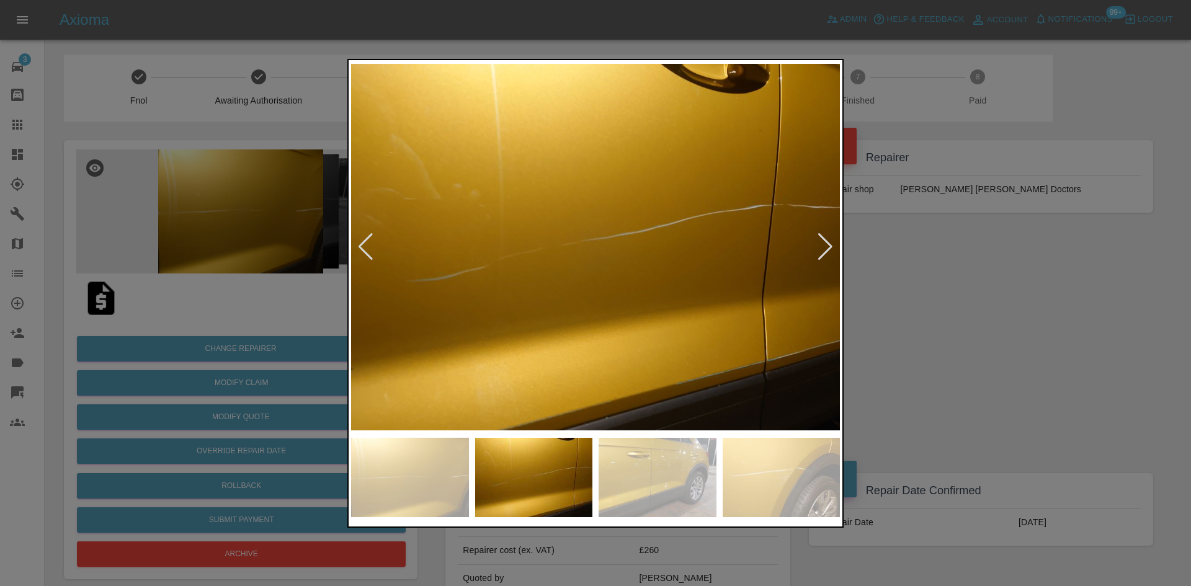
click at [822, 249] on div at bounding box center [825, 246] width 17 height 27
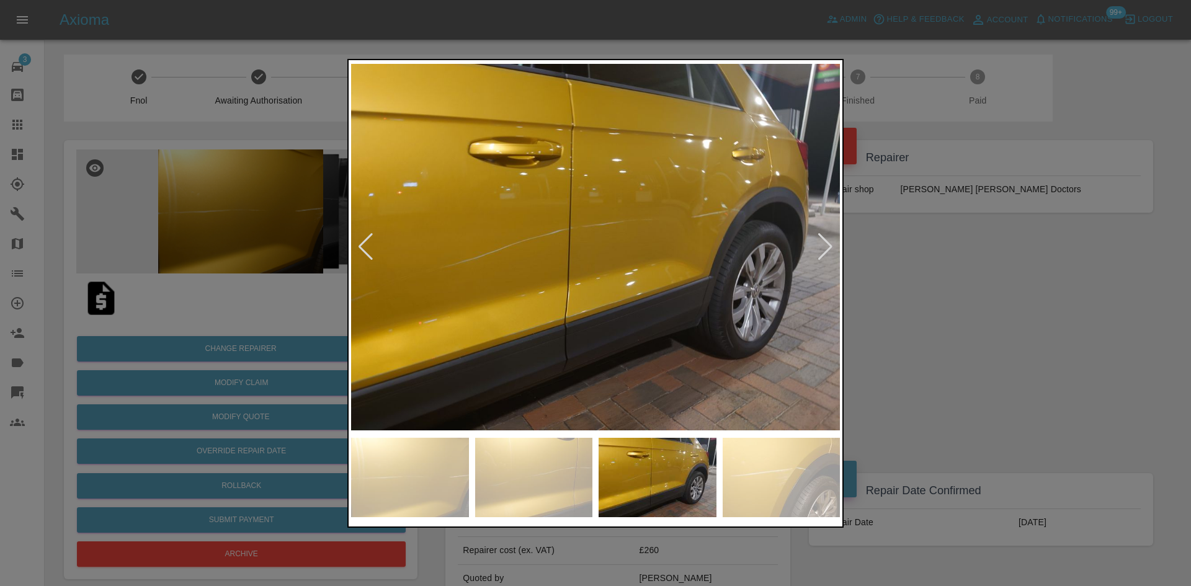
click at [822, 249] on div at bounding box center [825, 246] width 17 height 27
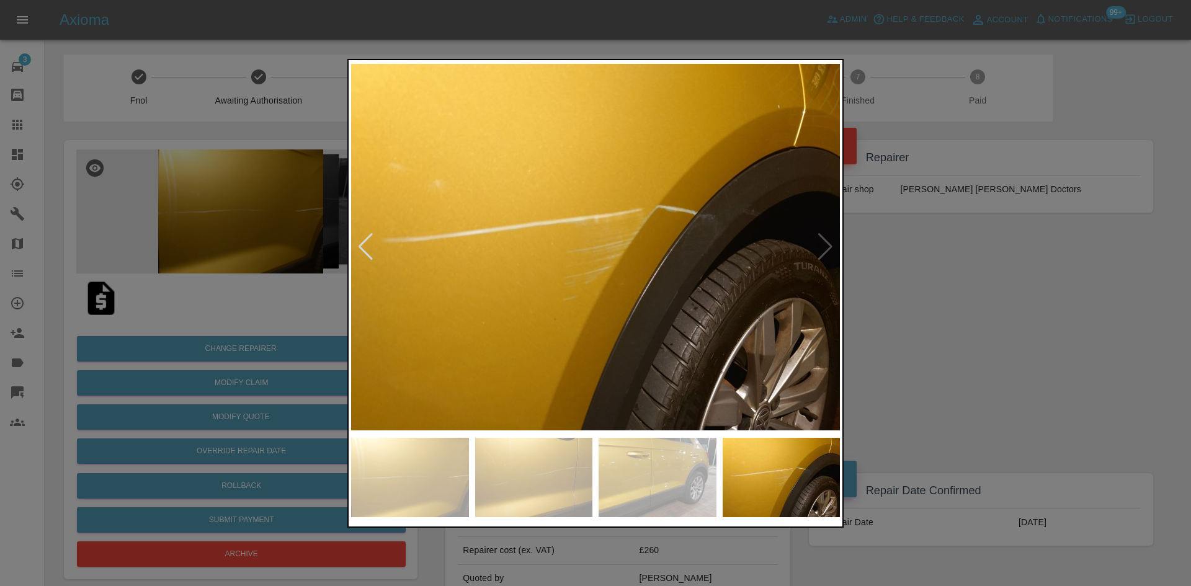
click at [822, 249] on img at bounding box center [595, 247] width 489 height 369
click at [1023, 264] on div at bounding box center [595, 293] width 1191 height 586
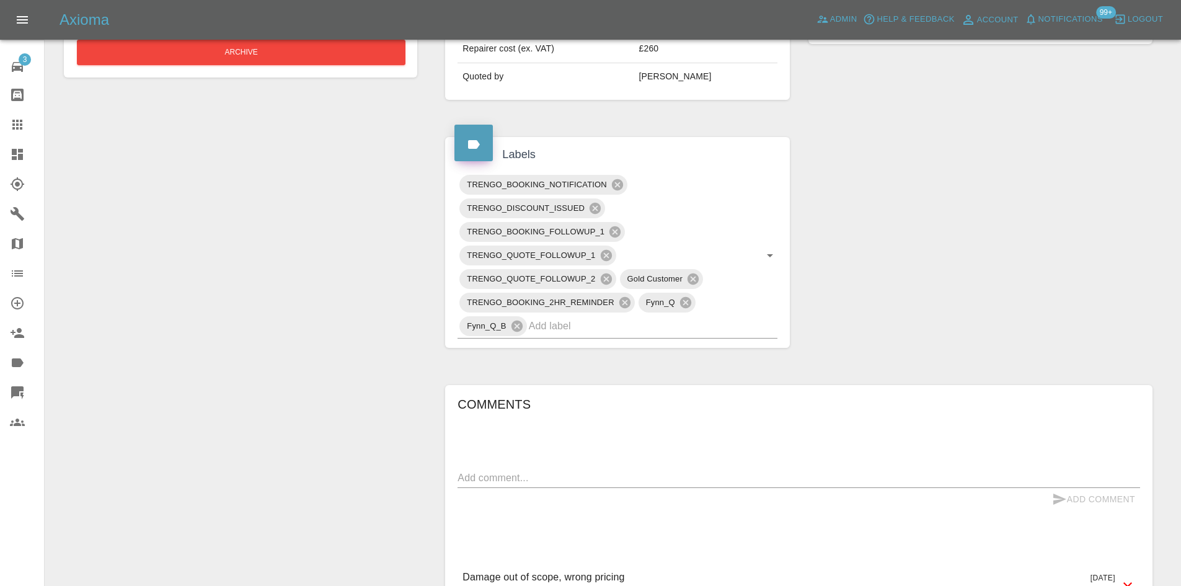
scroll to position [744, 0]
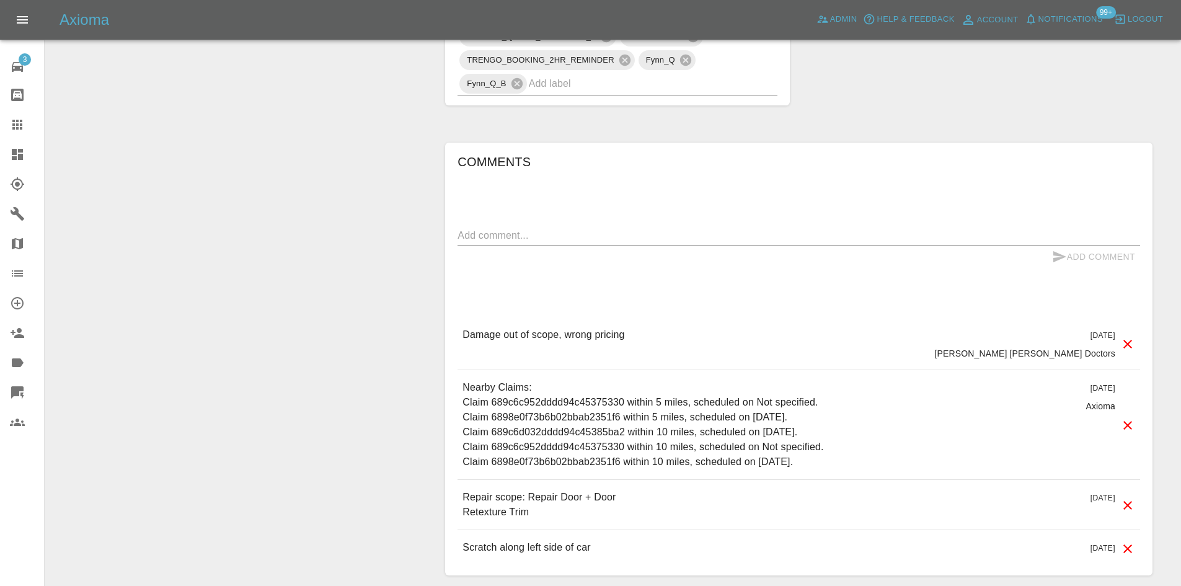
click at [1131, 346] on icon at bounding box center [1128, 344] width 9 height 9
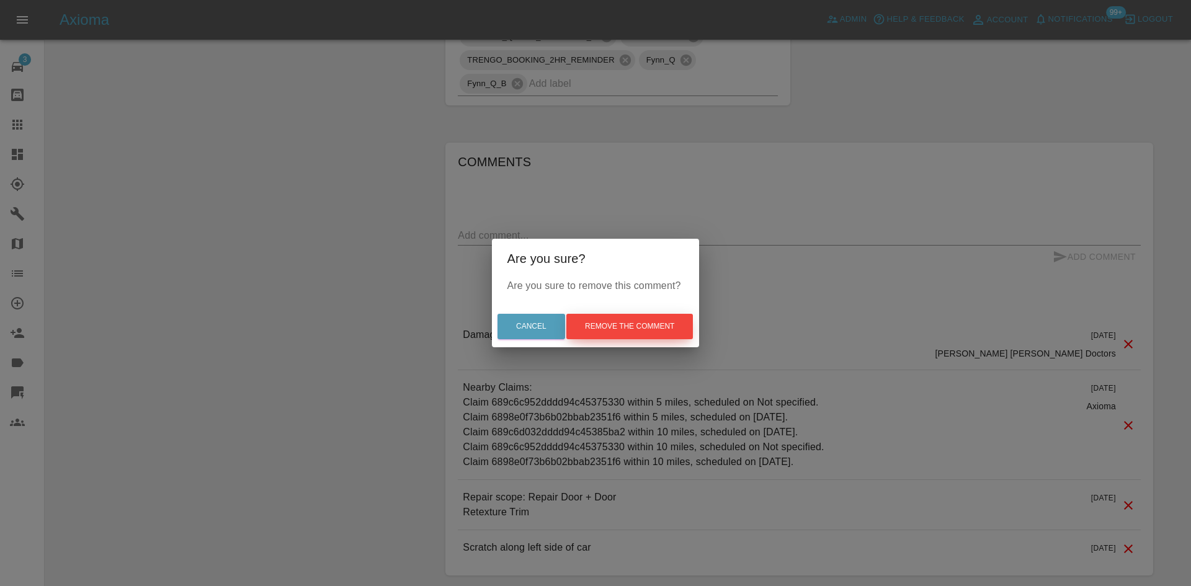
click at [673, 322] on button "Remove the comment" at bounding box center [629, 326] width 127 height 25
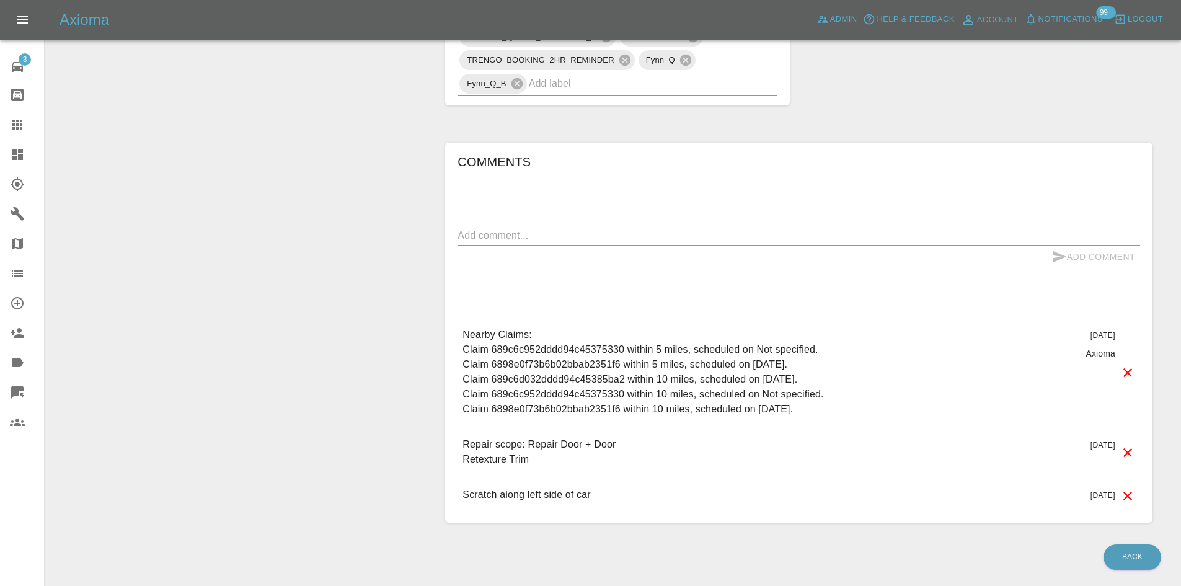
click at [0, 159] on link "Dashboard" at bounding box center [22, 155] width 44 height 30
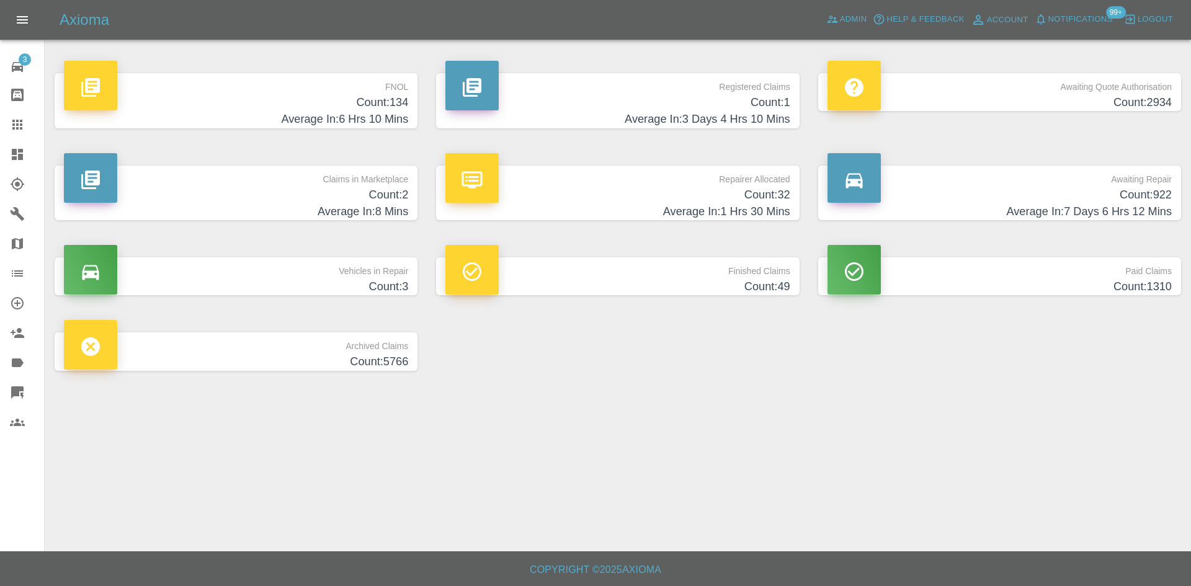
click at [316, 193] on h4 "Count: 2" at bounding box center [236, 195] width 344 height 17
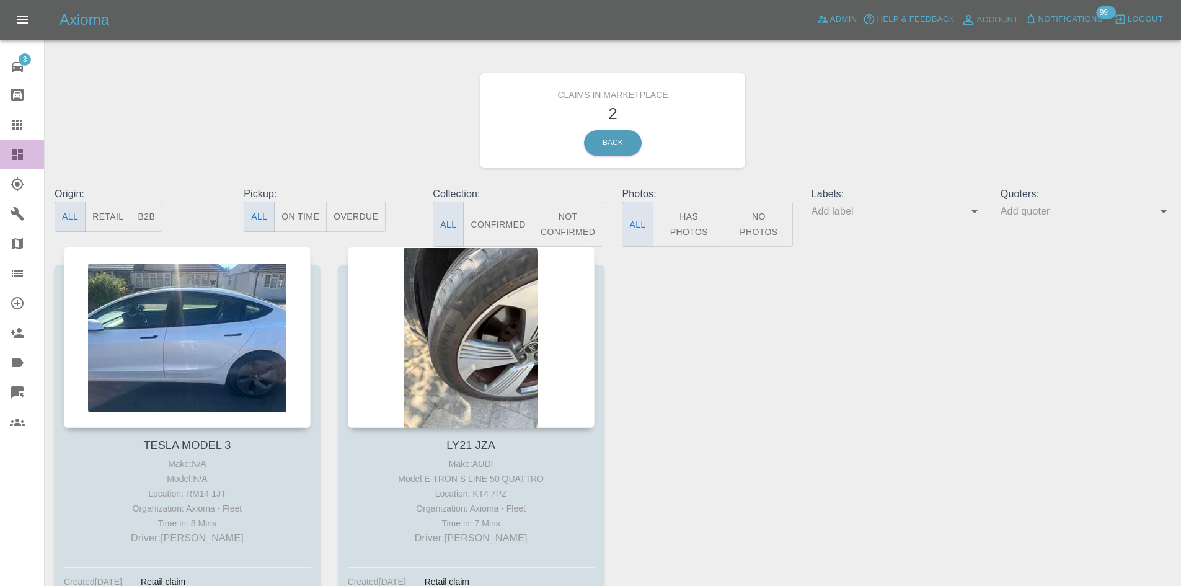
click at [3, 160] on link "Dashboard" at bounding box center [22, 155] width 44 height 30
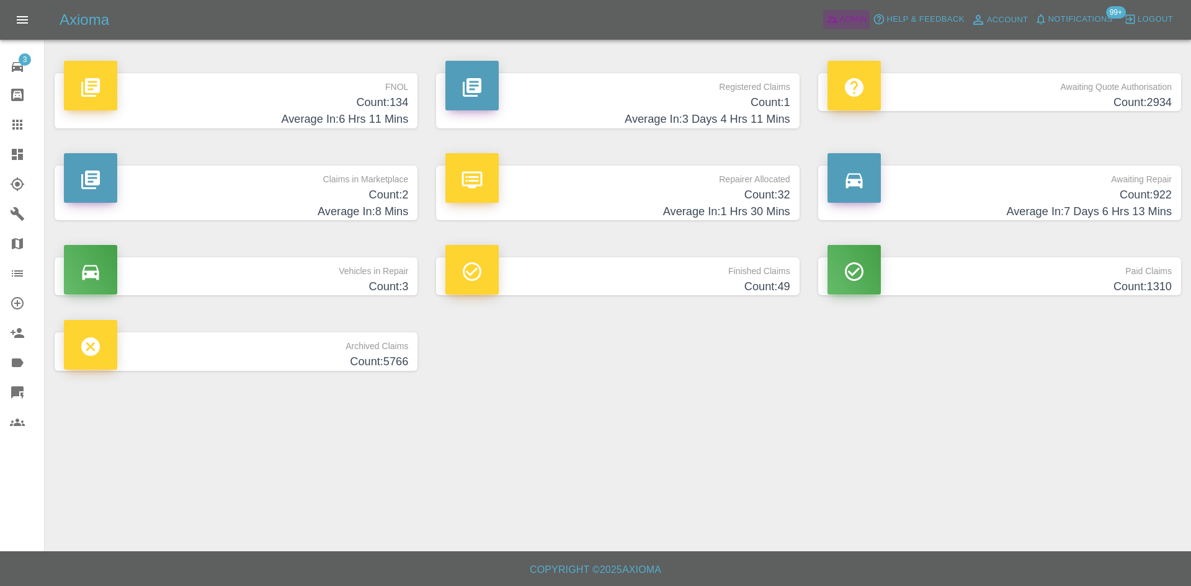
click at [834, 19] on icon at bounding box center [832, 19] width 11 height 7
click at [389, 79] on p "FNOL" at bounding box center [236, 83] width 344 height 21
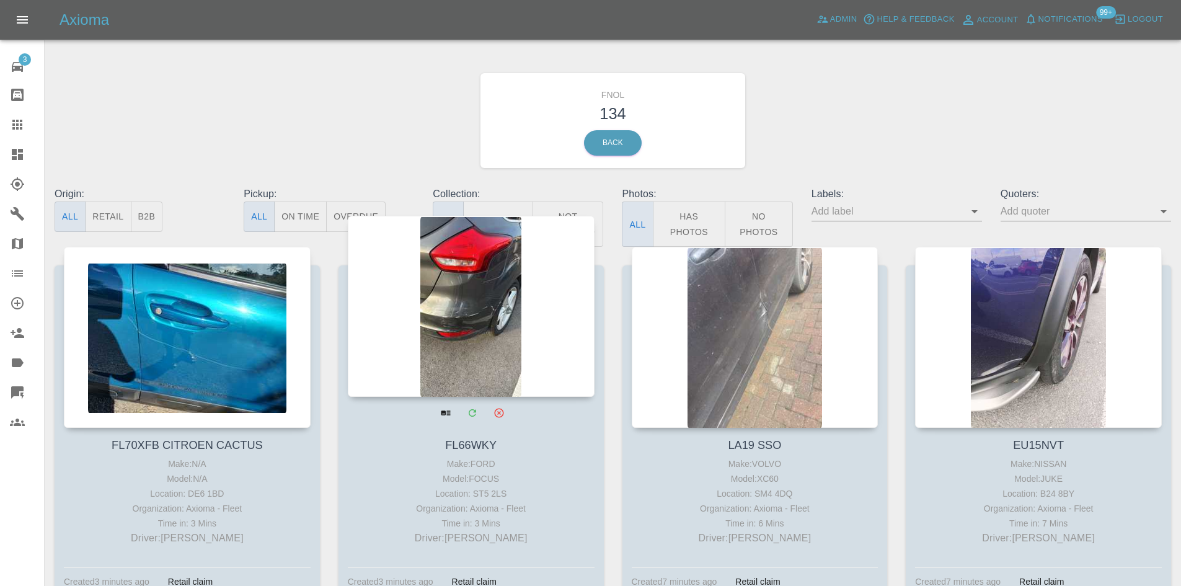
click at [531, 306] on div at bounding box center [471, 306] width 247 height 181
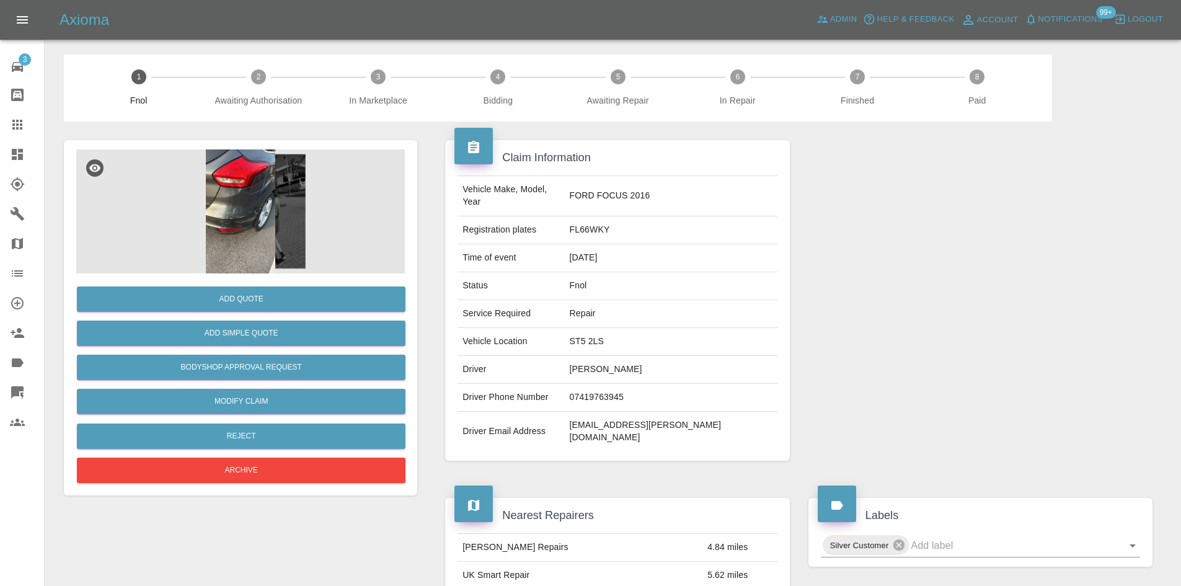
click at [280, 200] on img at bounding box center [240, 211] width 329 height 124
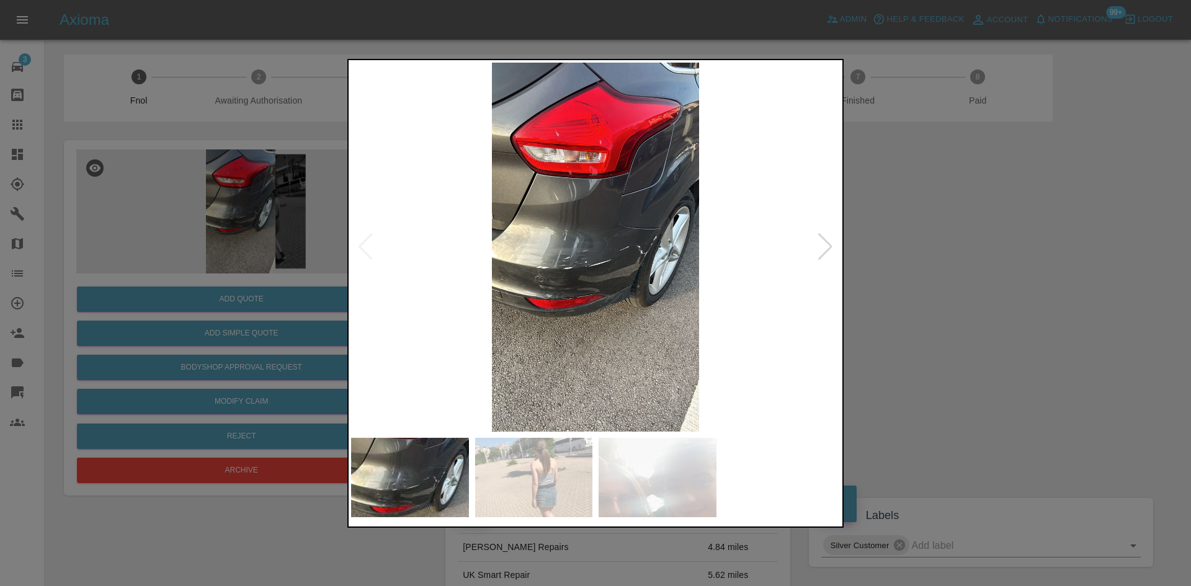
click at [837, 241] on img at bounding box center [595, 247] width 489 height 369
click at [830, 239] on div at bounding box center [825, 246] width 17 height 27
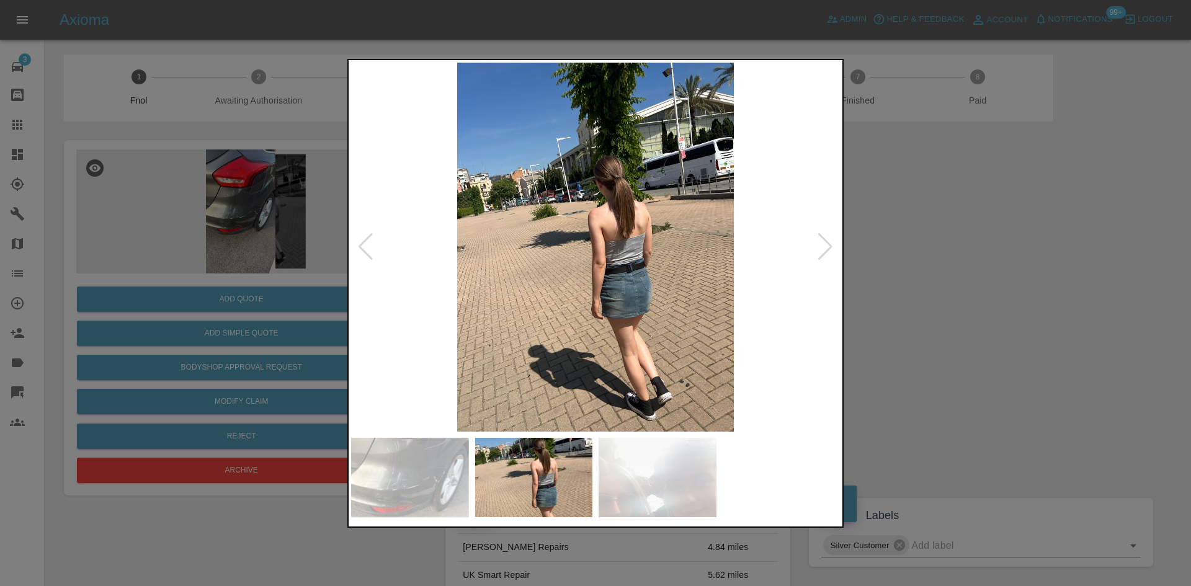
click at [829, 239] on div at bounding box center [825, 246] width 17 height 27
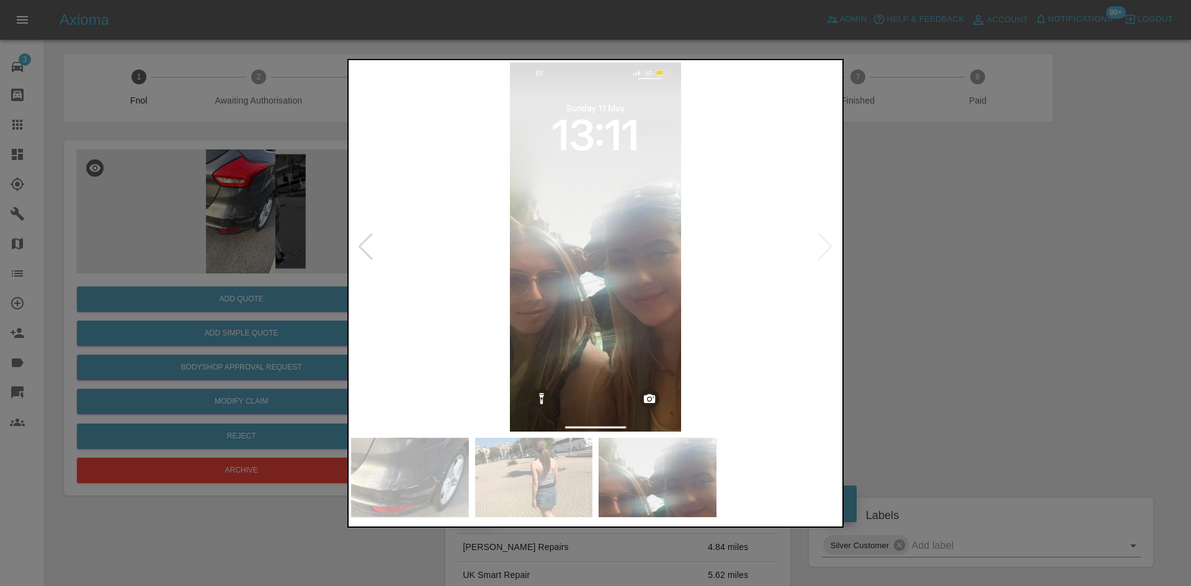
click at [829, 239] on img at bounding box center [595, 247] width 489 height 369
click at [451, 265] on img at bounding box center [595, 247] width 489 height 369
click at [202, 233] on div at bounding box center [595, 293] width 1191 height 586
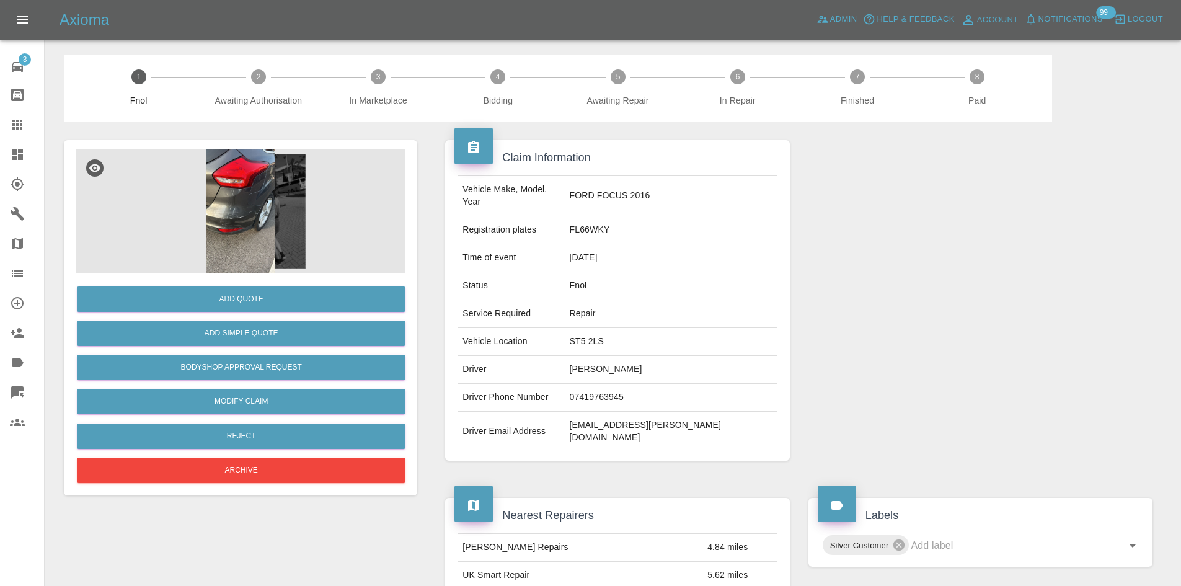
click at [202, 233] on img at bounding box center [240, 211] width 329 height 124
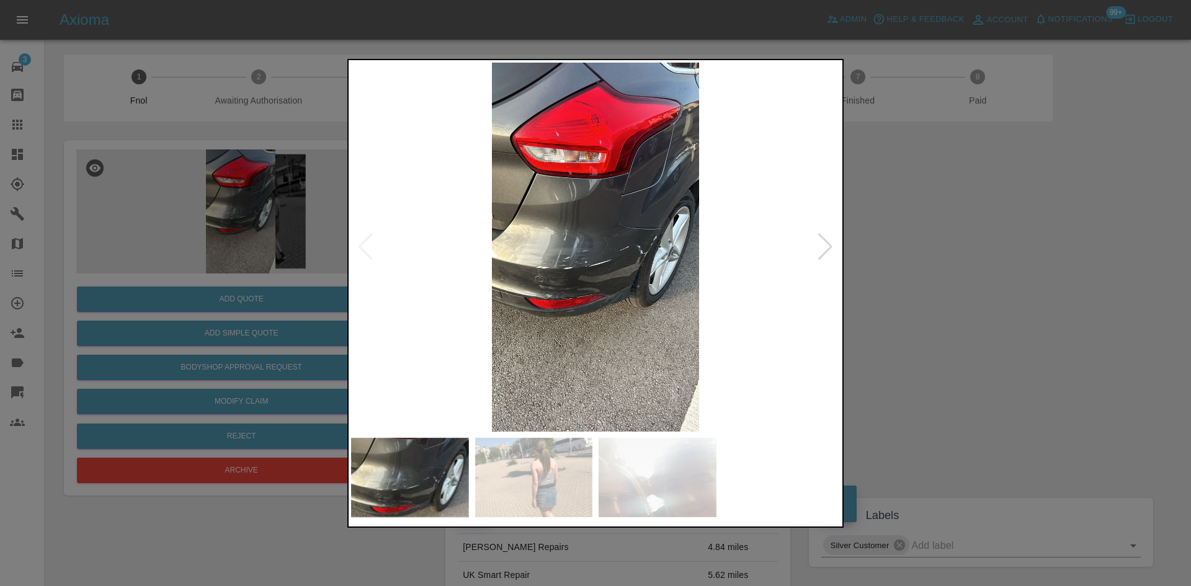
click at [515, 275] on img at bounding box center [595, 247] width 489 height 369
click at [549, 270] on img at bounding box center [595, 247] width 489 height 369
click at [620, 265] on img at bounding box center [595, 247] width 489 height 369
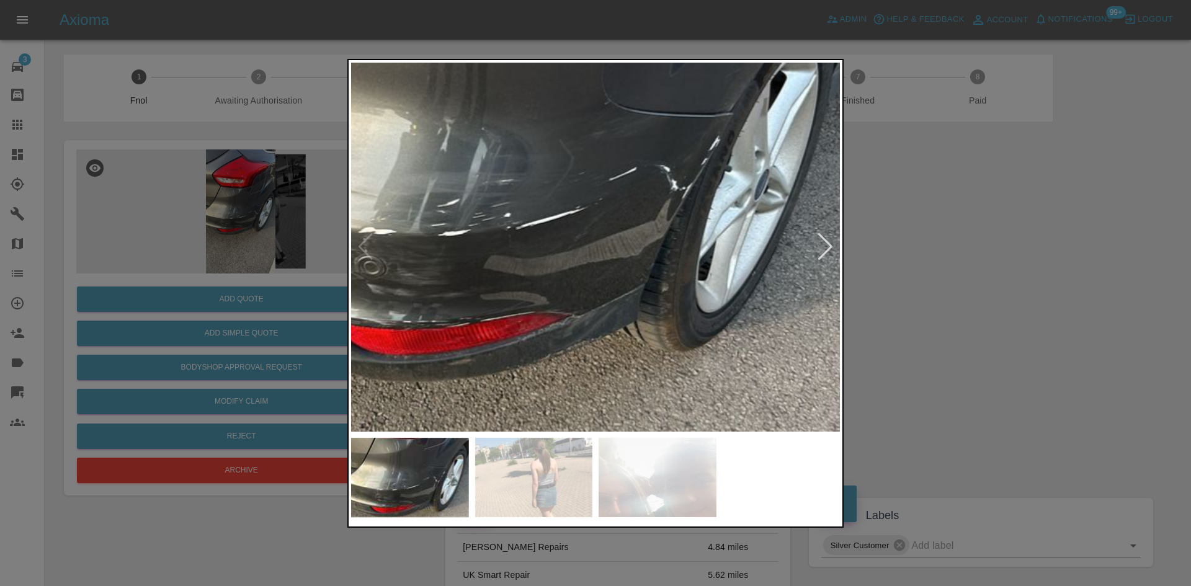
click at [577, 252] on img at bounding box center [536, 170] width 1466 height 1108
click at [969, 251] on div at bounding box center [595, 293] width 1191 height 586
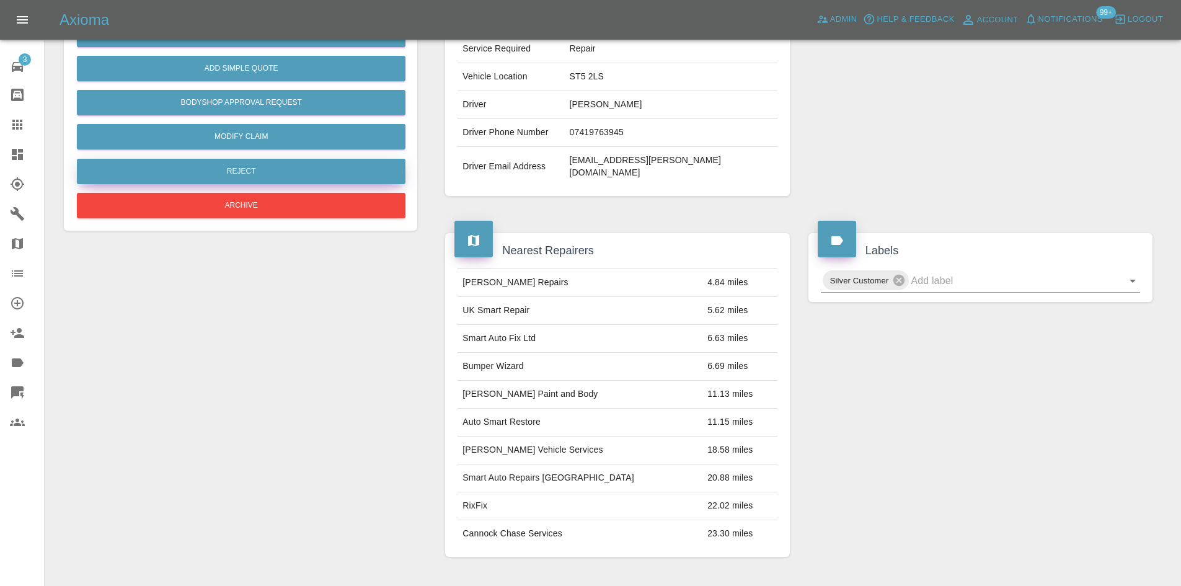
scroll to position [135, 0]
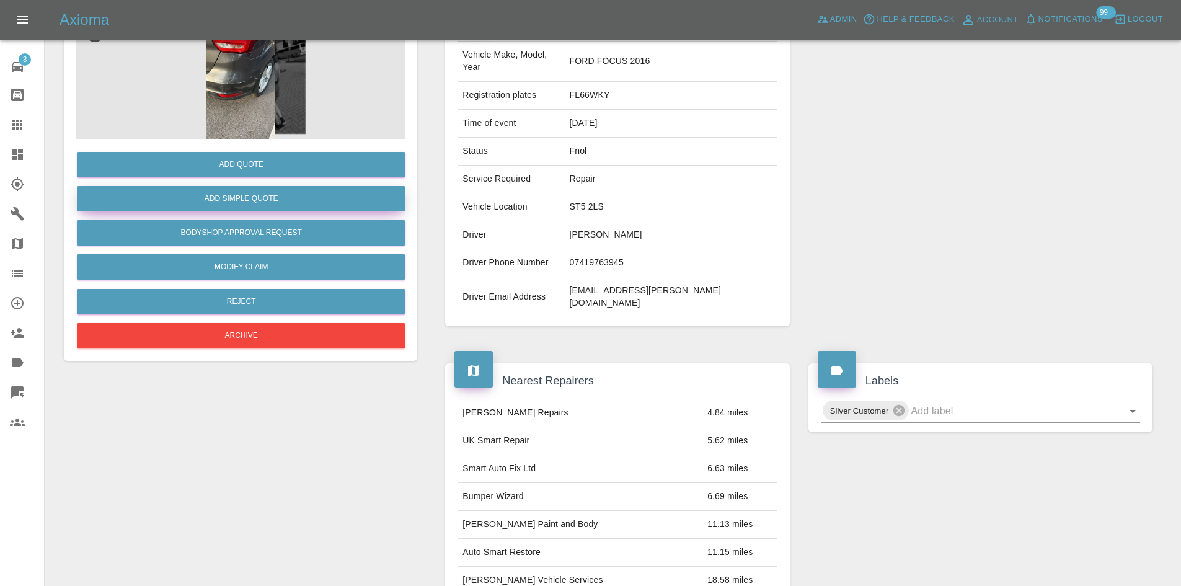
click at [233, 198] on button "Add Simple Quote" at bounding box center [241, 198] width 329 height 25
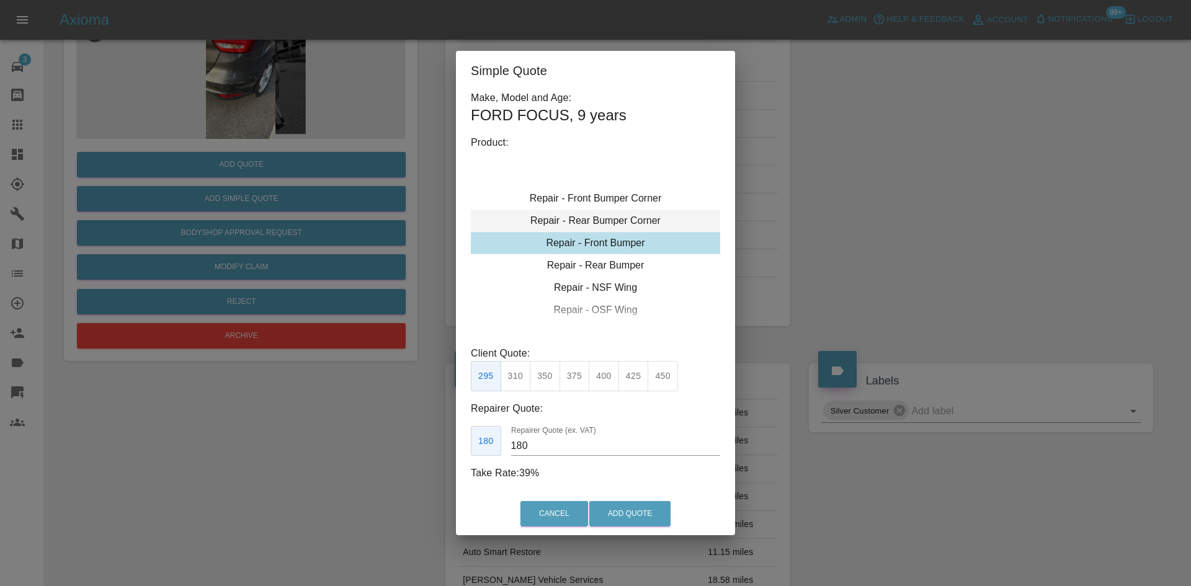
click at [597, 215] on div "Repair - Rear Bumper Corner" at bounding box center [595, 221] width 249 height 22
click at [587, 367] on button "240" at bounding box center [574, 376] width 30 height 30
type input "150"
click at [621, 522] on button "Add Quote" at bounding box center [629, 513] width 81 height 25
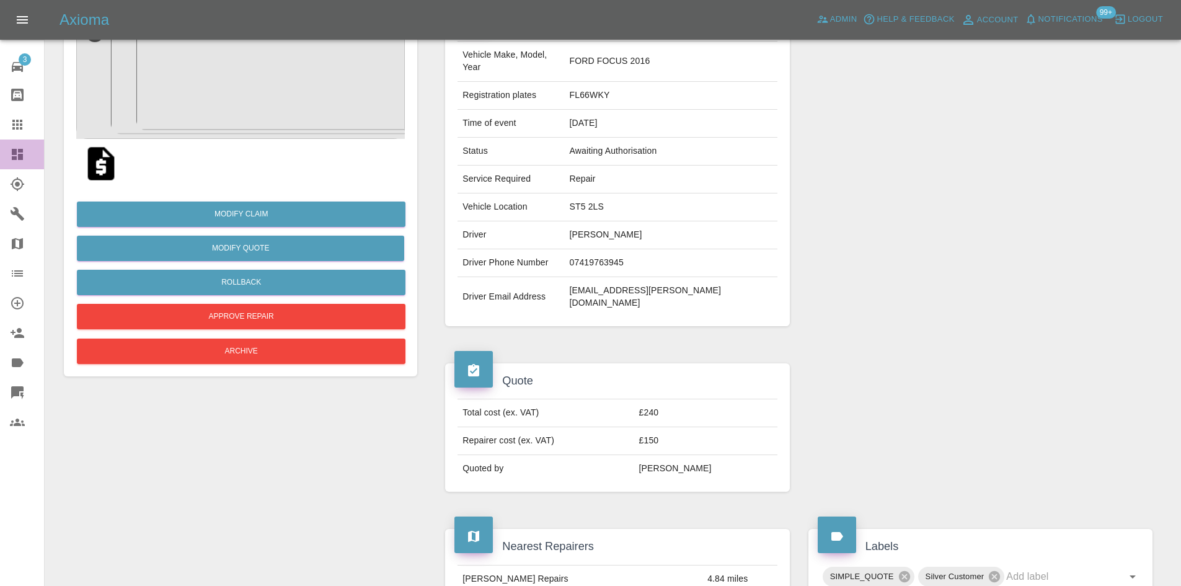
click at [4, 154] on link "Dashboard" at bounding box center [22, 155] width 44 height 30
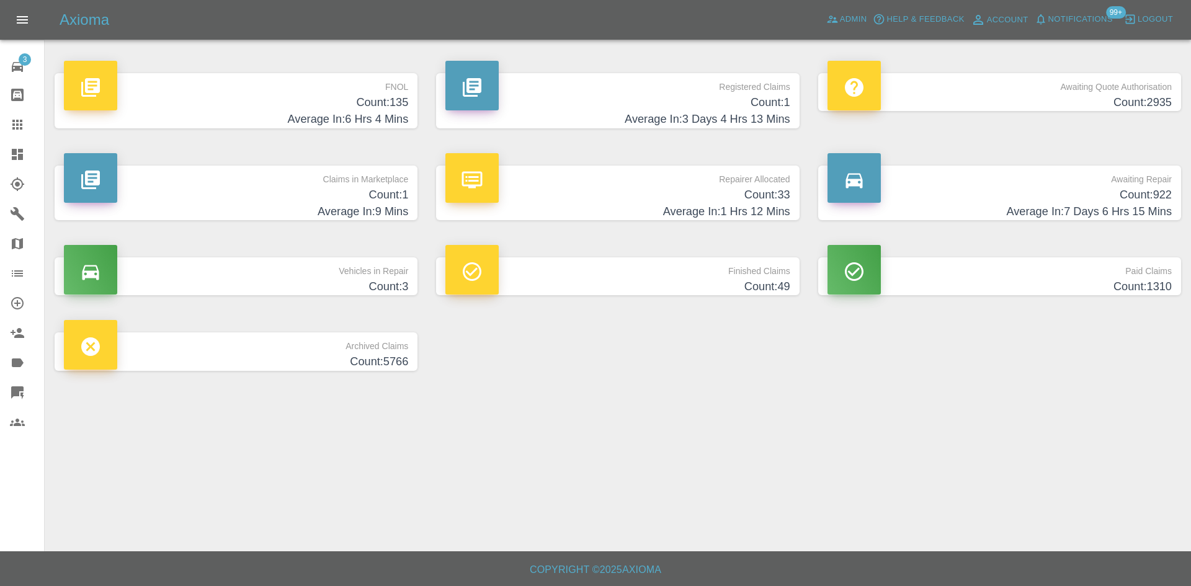
click at [207, 61] on div "FNOL Count: 135 Average In: 6 Hrs 4 Mins" at bounding box center [235, 101] width 381 height 92
click at [219, 80] on p "FNOL" at bounding box center [236, 83] width 344 height 21
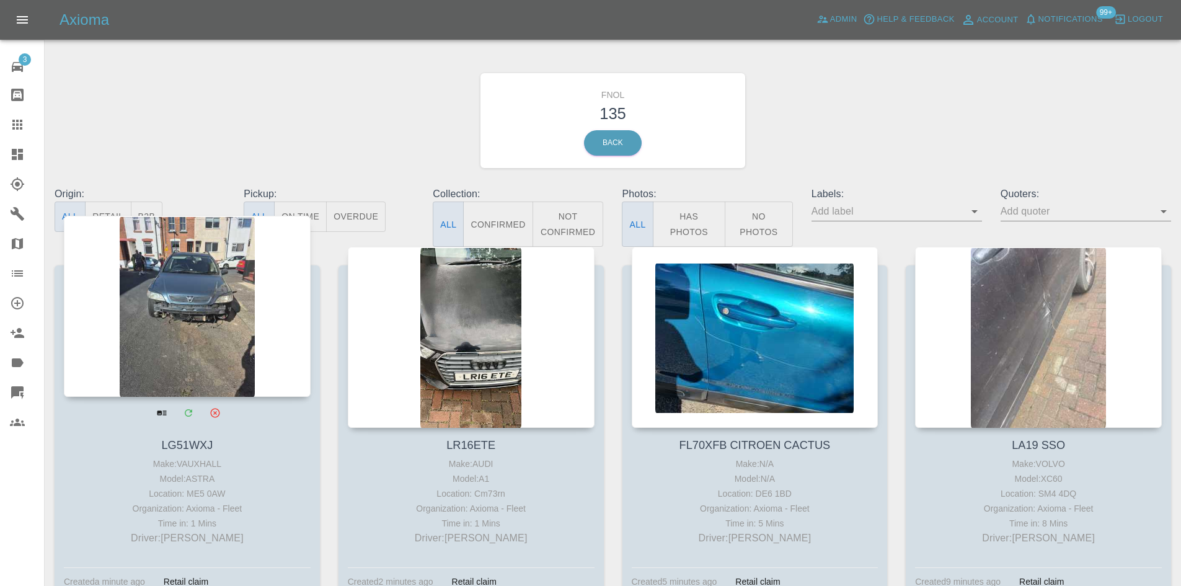
click at [233, 339] on div at bounding box center [187, 306] width 247 height 181
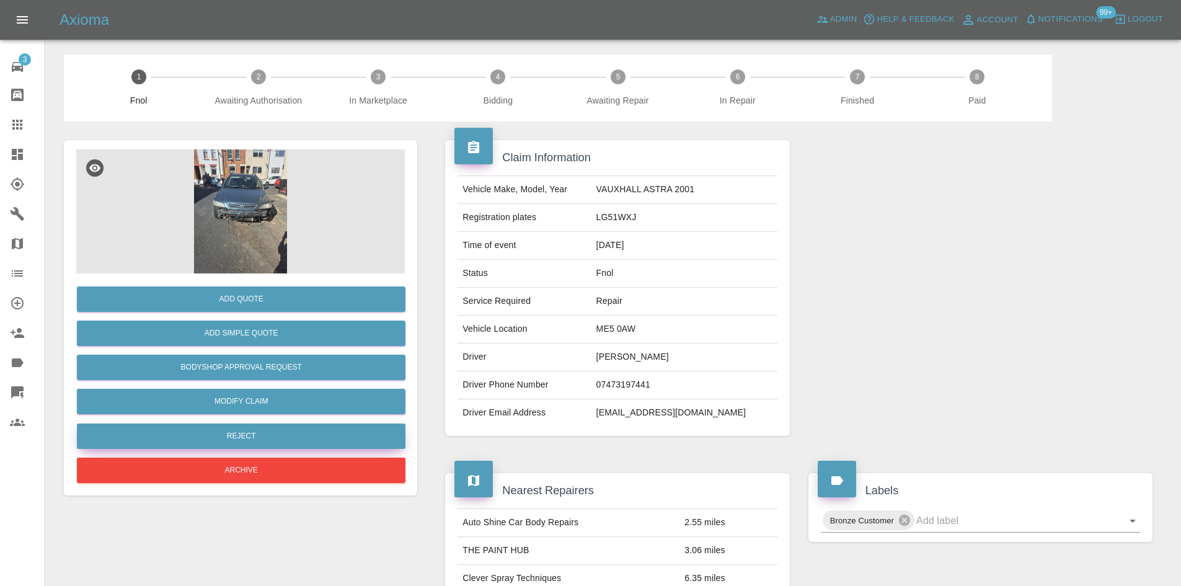
click at [316, 440] on button "Reject" at bounding box center [241, 436] width 329 height 25
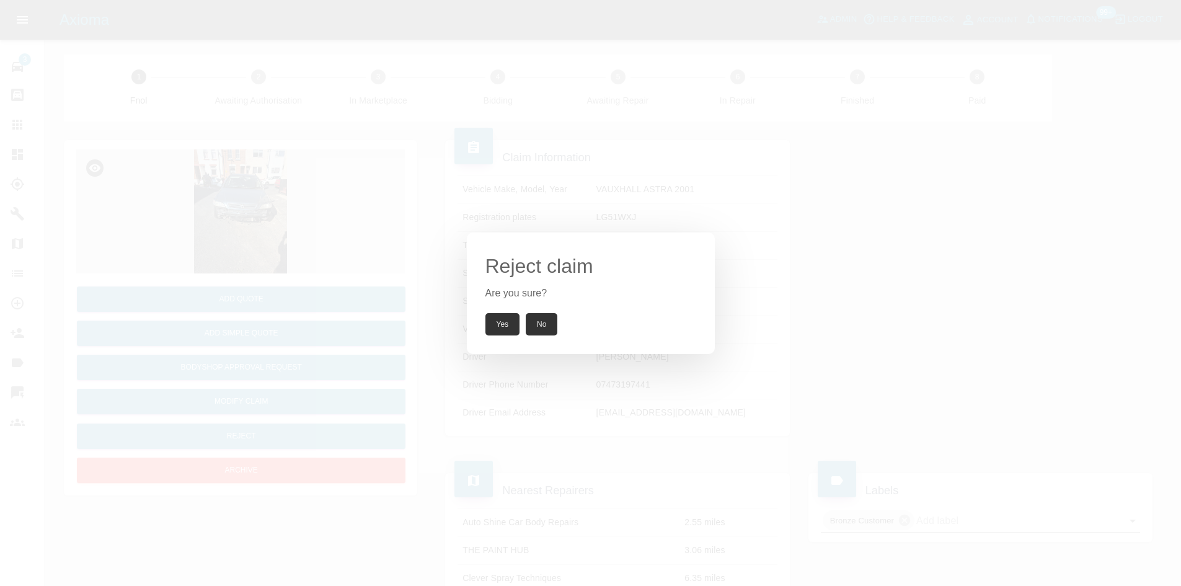
click at [498, 326] on button "Yes" at bounding box center [503, 324] width 35 height 22
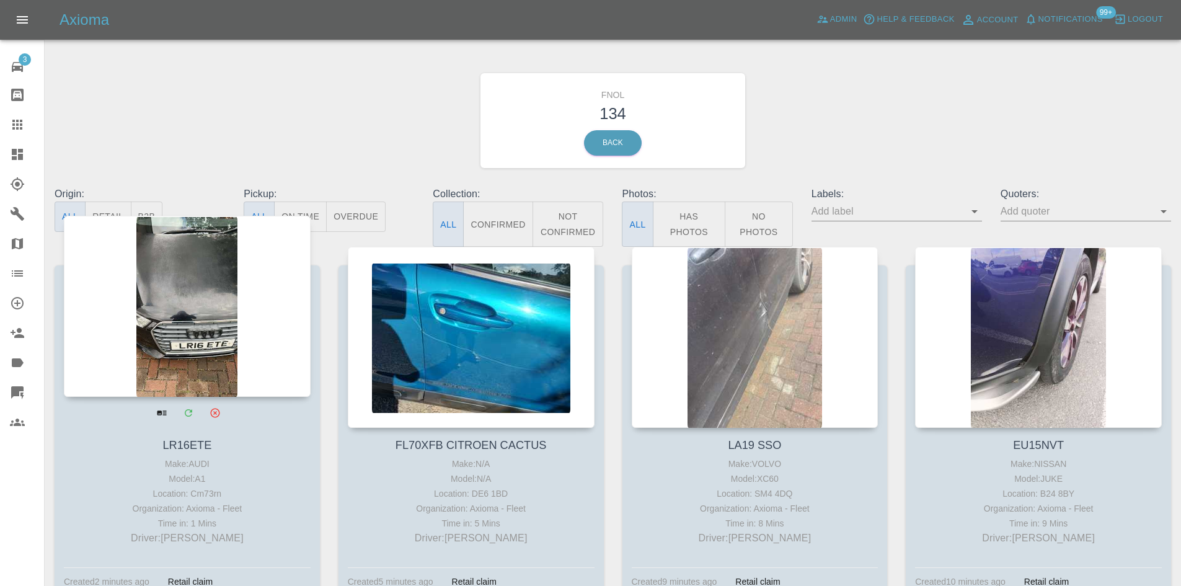
click at [226, 305] on div at bounding box center [187, 306] width 247 height 181
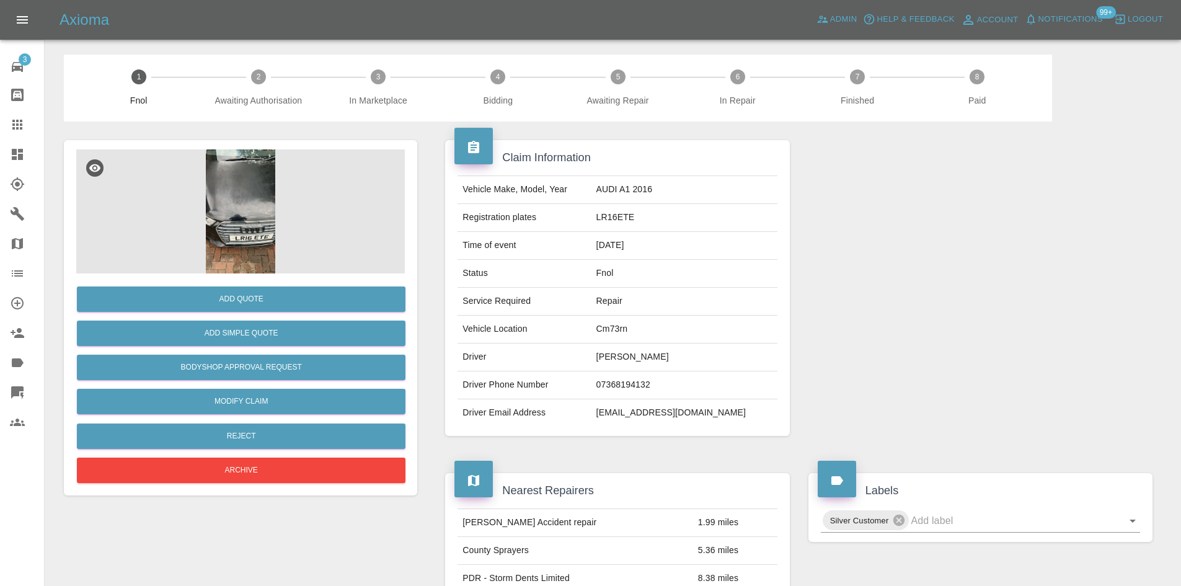
click at [270, 251] on img at bounding box center [240, 211] width 329 height 124
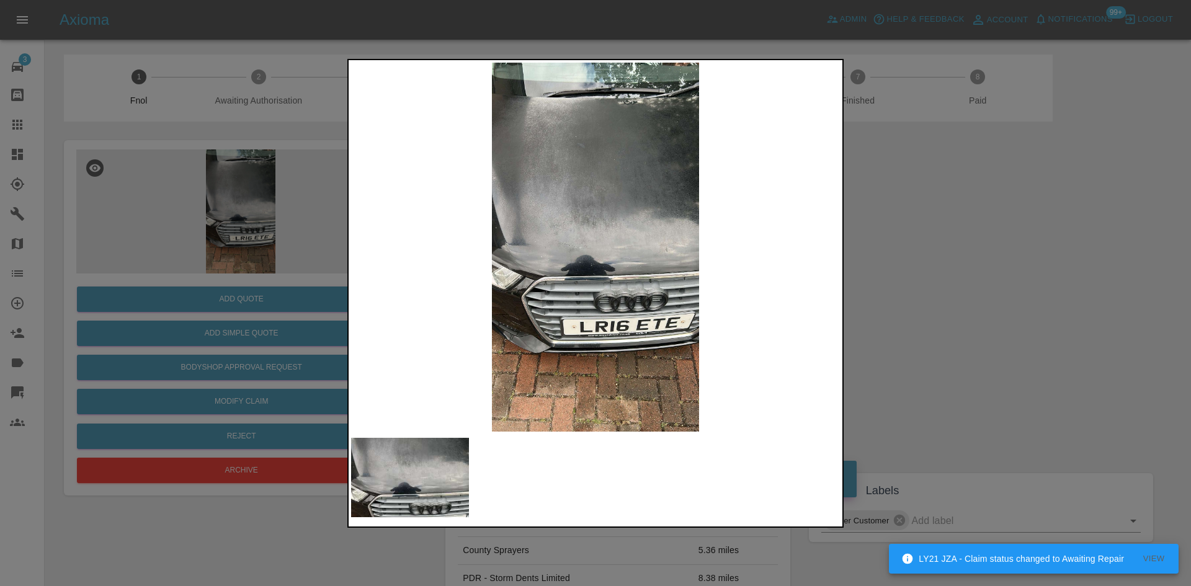
click at [952, 272] on div at bounding box center [595, 293] width 1191 height 586
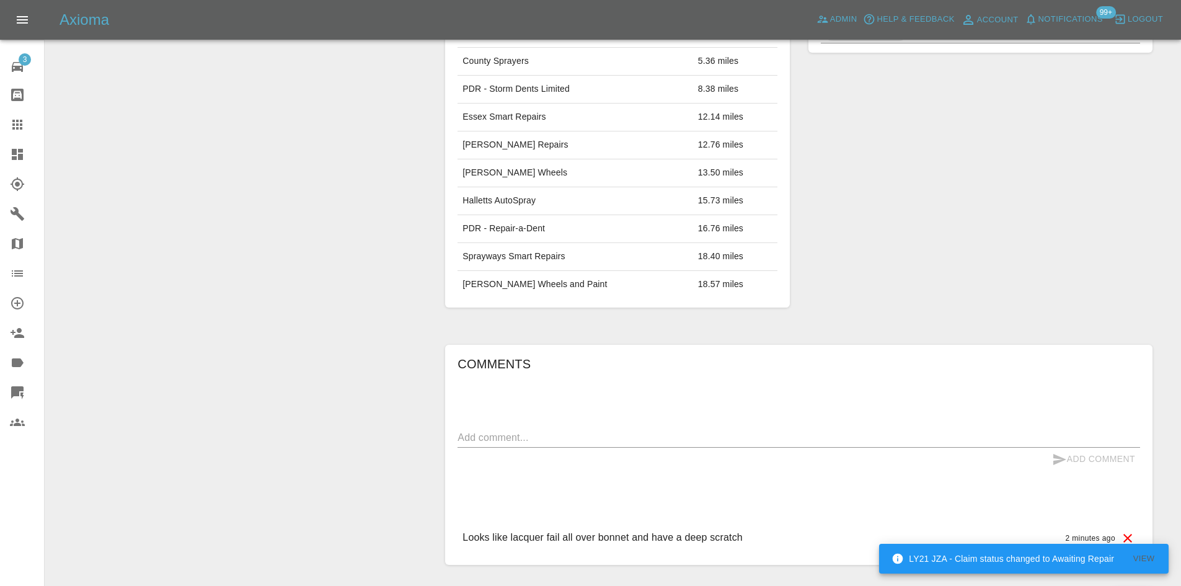
scroll to position [186, 0]
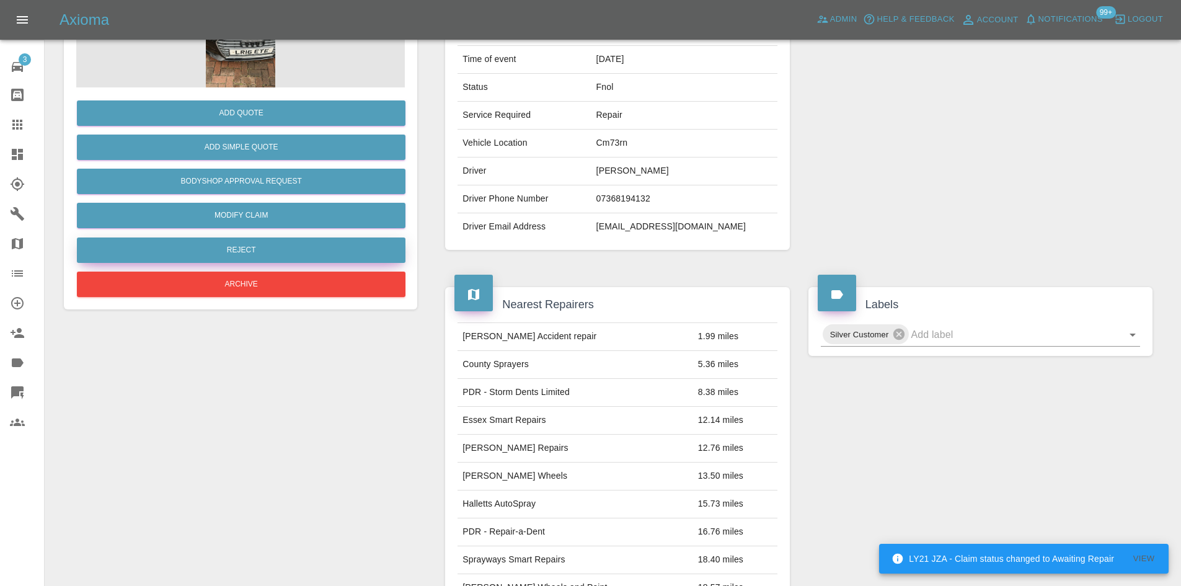
click at [239, 255] on button "Reject" at bounding box center [241, 250] width 329 height 25
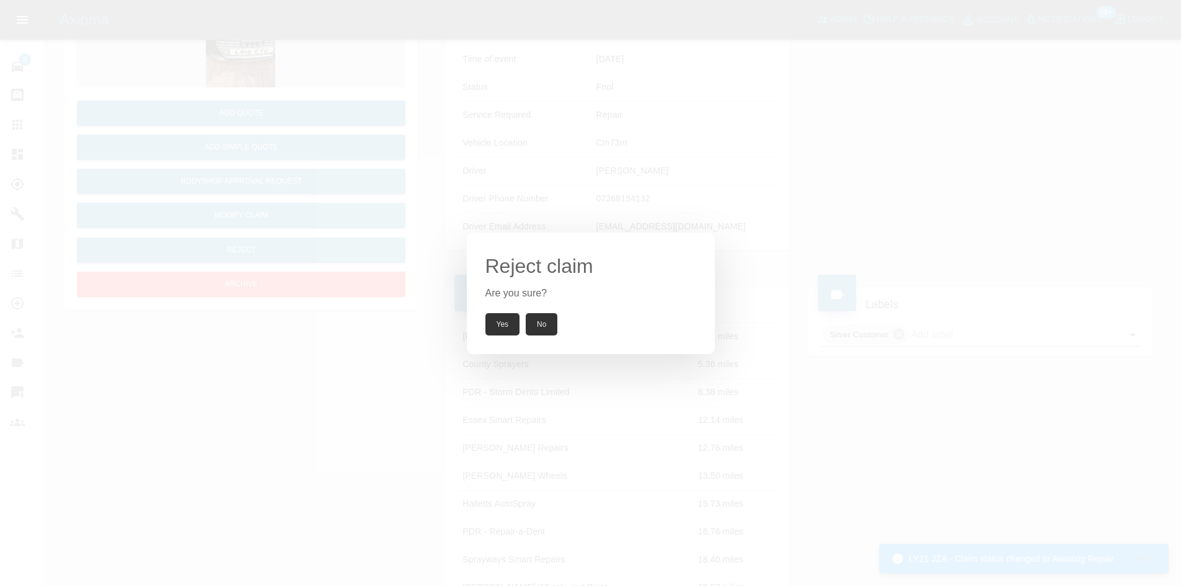
click at [507, 326] on button "Yes" at bounding box center [503, 324] width 35 height 22
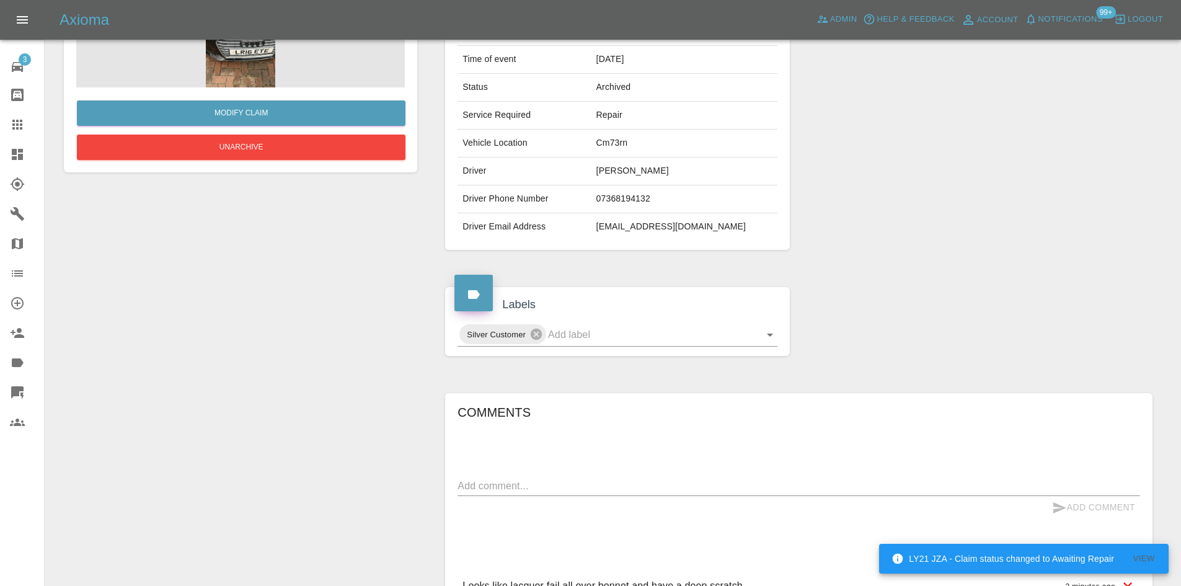
click at [4, 150] on link "Dashboard" at bounding box center [22, 155] width 44 height 30
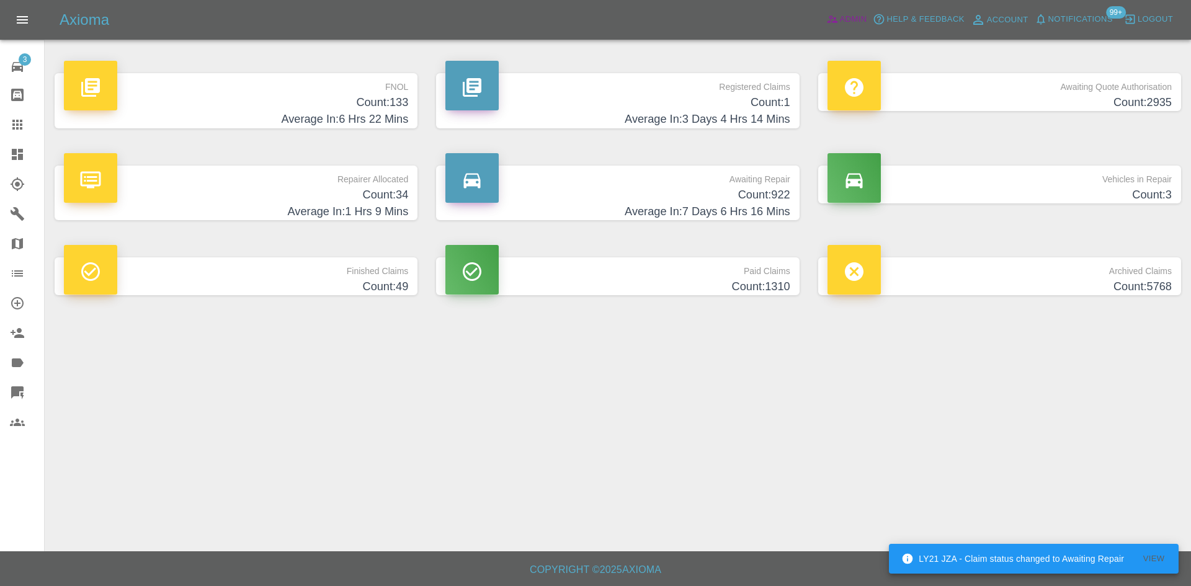
click at [856, 25] on span "Admin" at bounding box center [853, 19] width 27 height 14
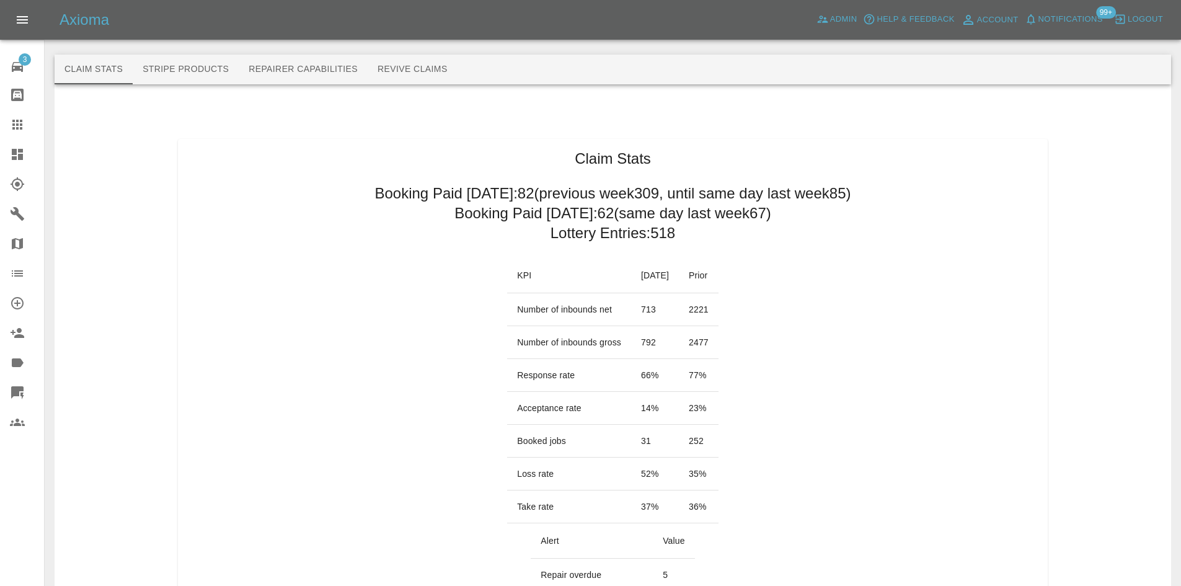
click at [14, 157] on icon at bounding box center [17, 154] width 11 height 11
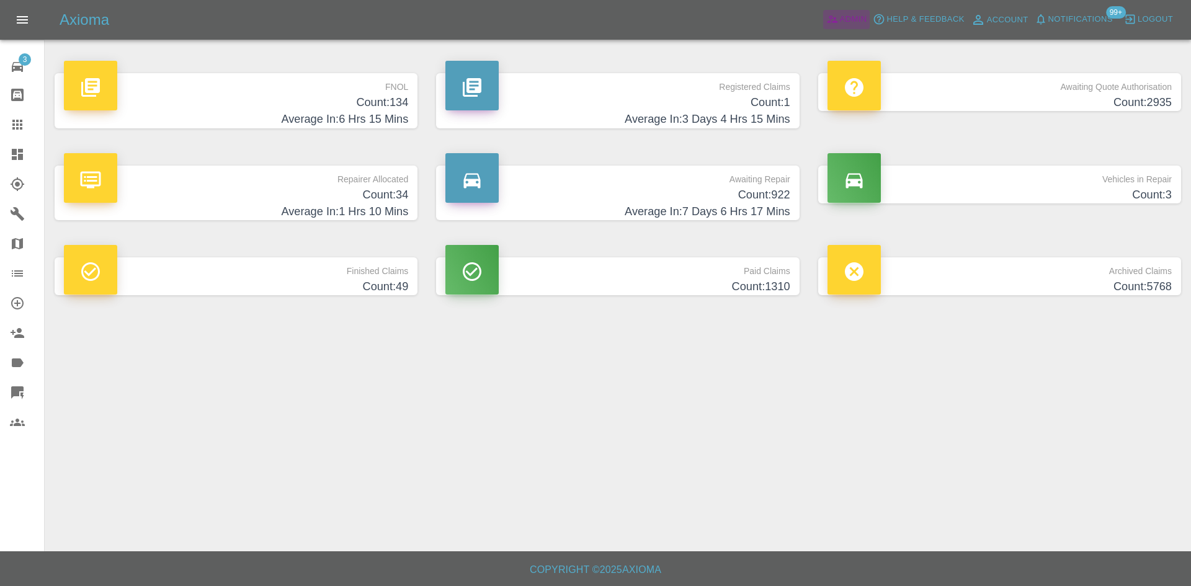
click at [856, 19] on span "Admin" at bounding box center [853, 19] width 27 height 14
